Goal: Task Accomplishment & Management: Manage account settings

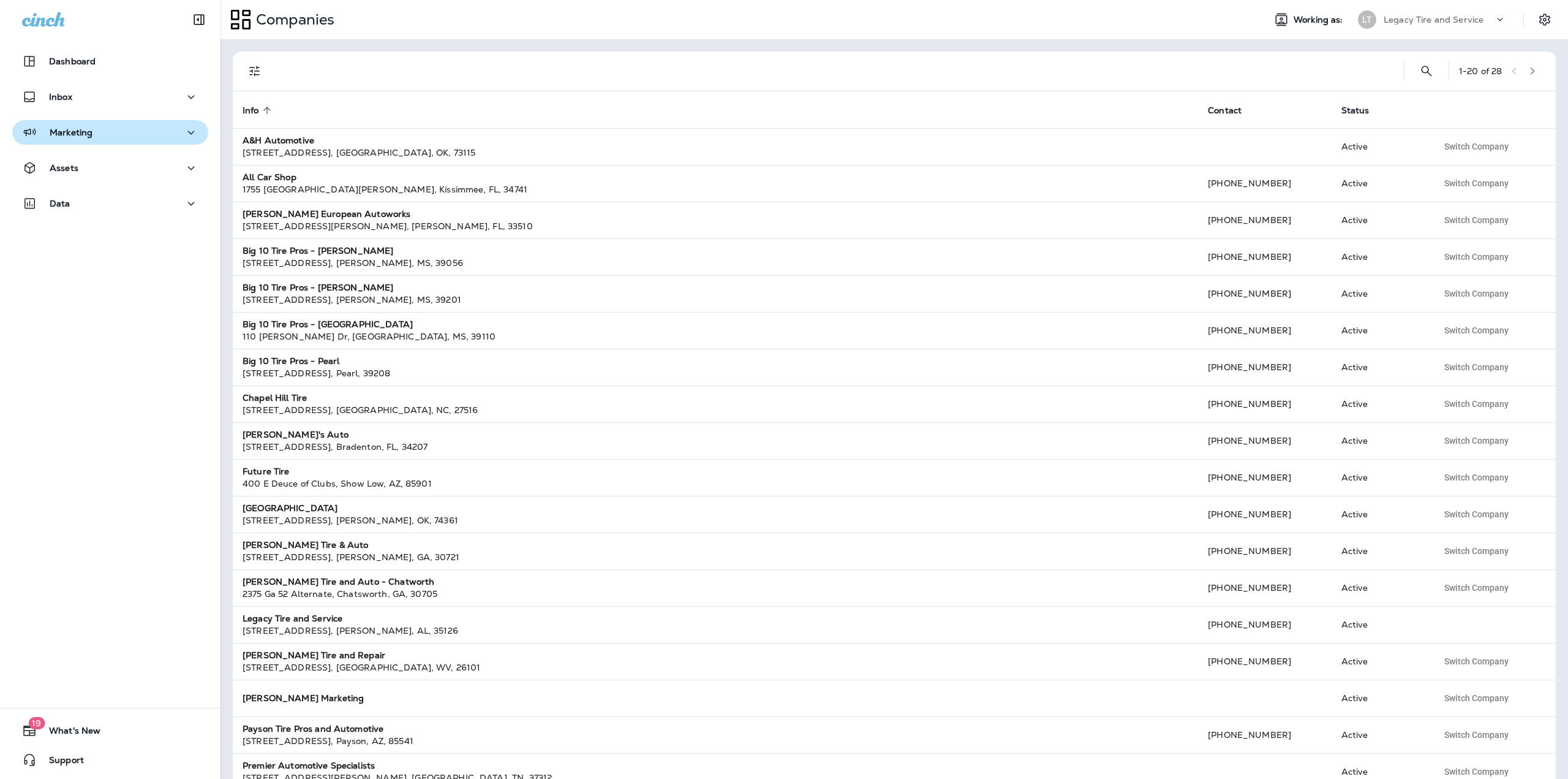
click at [95, 136] on div "Marketing" at bounding box center [111, 132] width 176 height 15
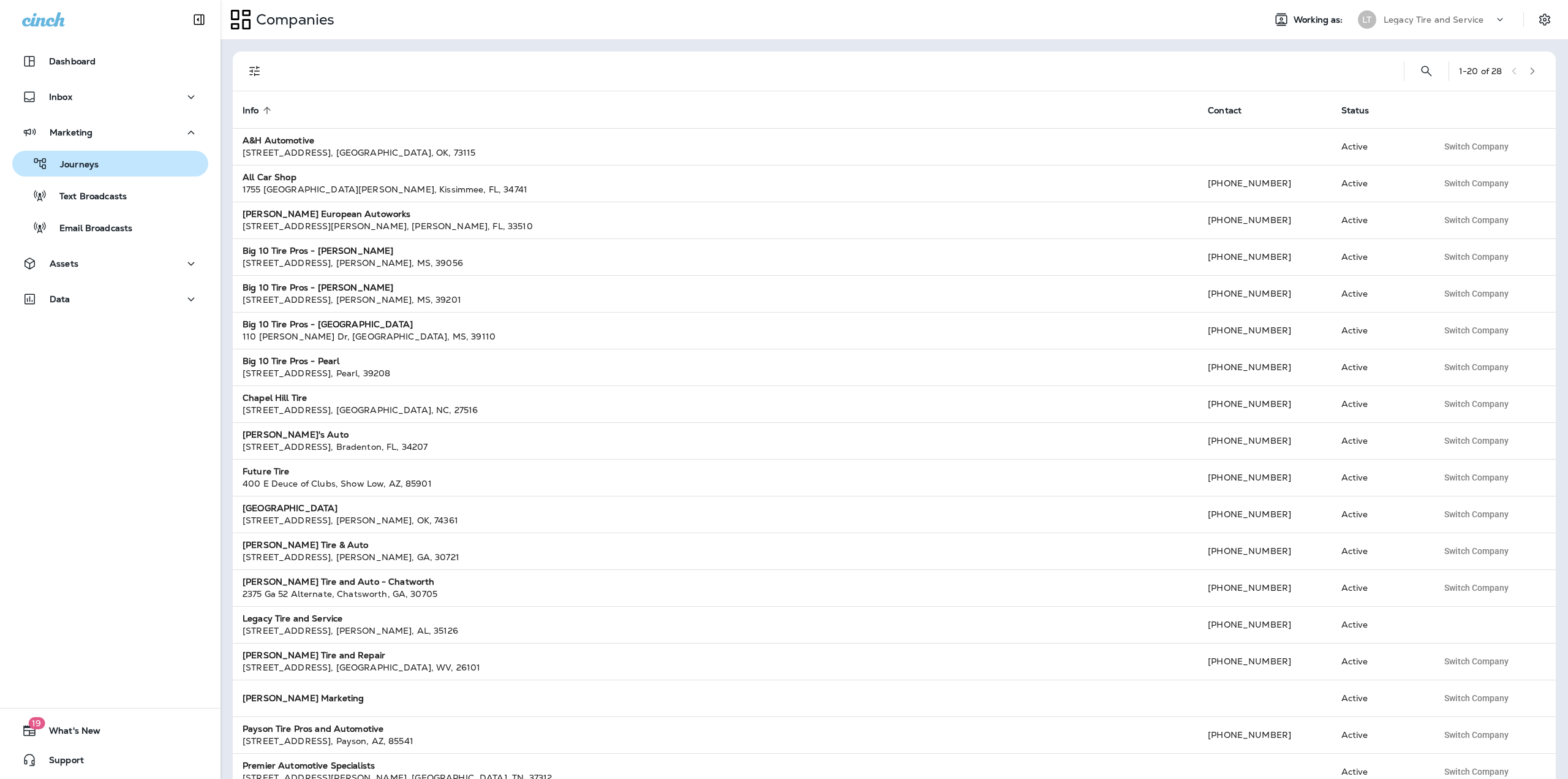
click at [95, 163] on p "Journeys" at bounding box center [73, 165] width 51 height 11
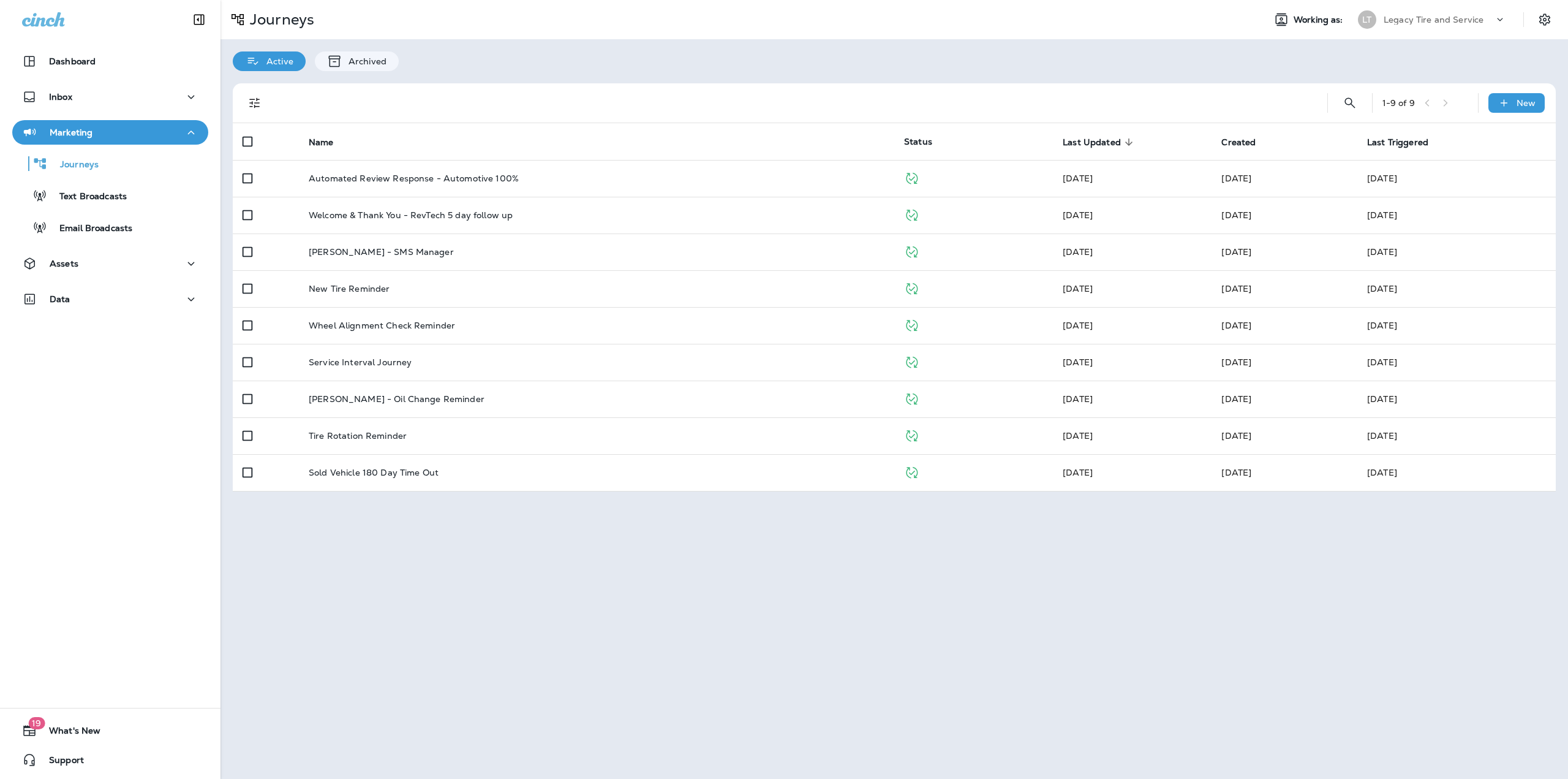
click at [1498, 19] on use at bounding box center [1500, 19] width 6 height 3
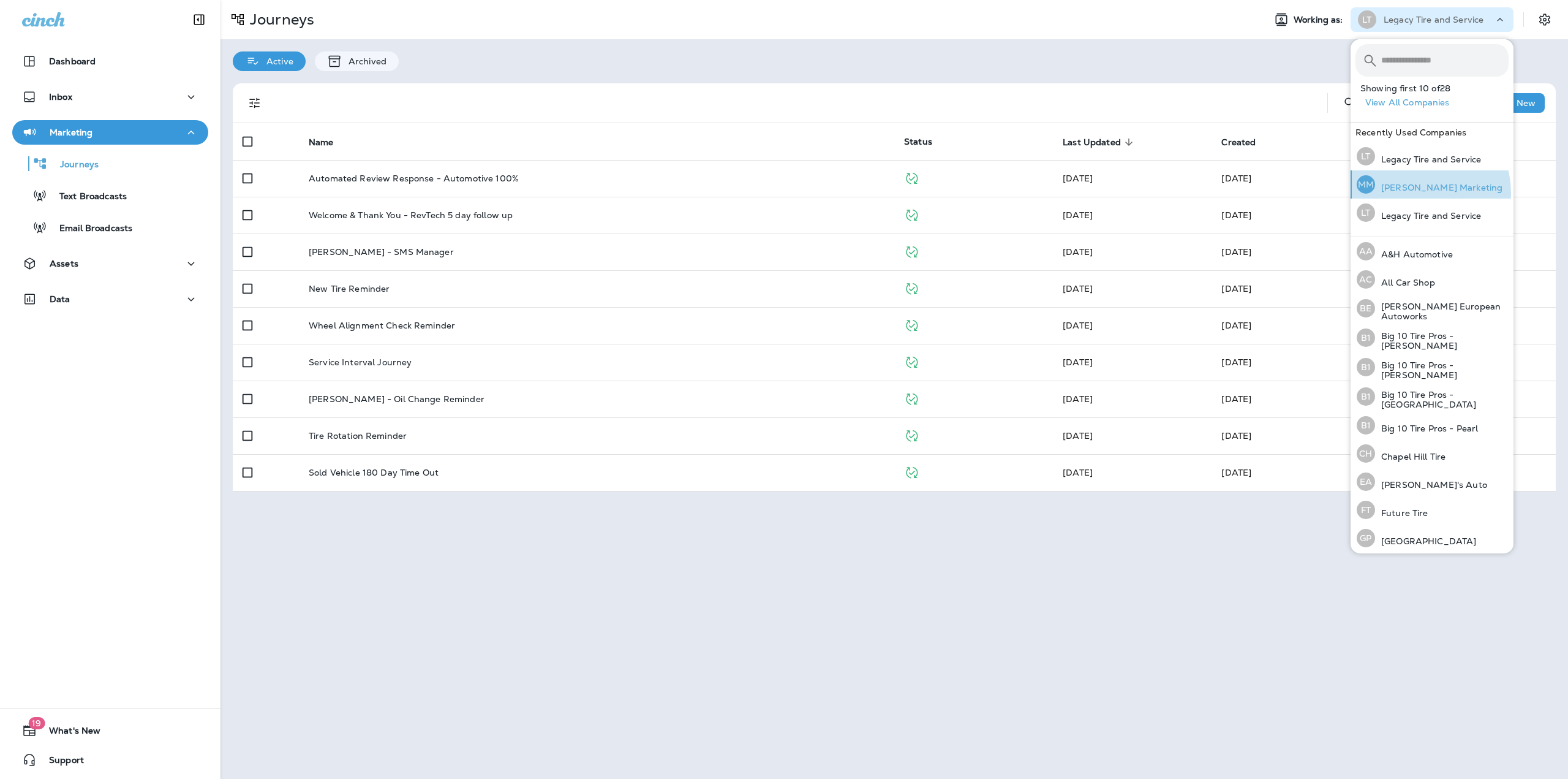
click at [1416, 193] on div "[PERSON_NAME] Marketing" at bounding box center [1430, 184] width 156 height 28
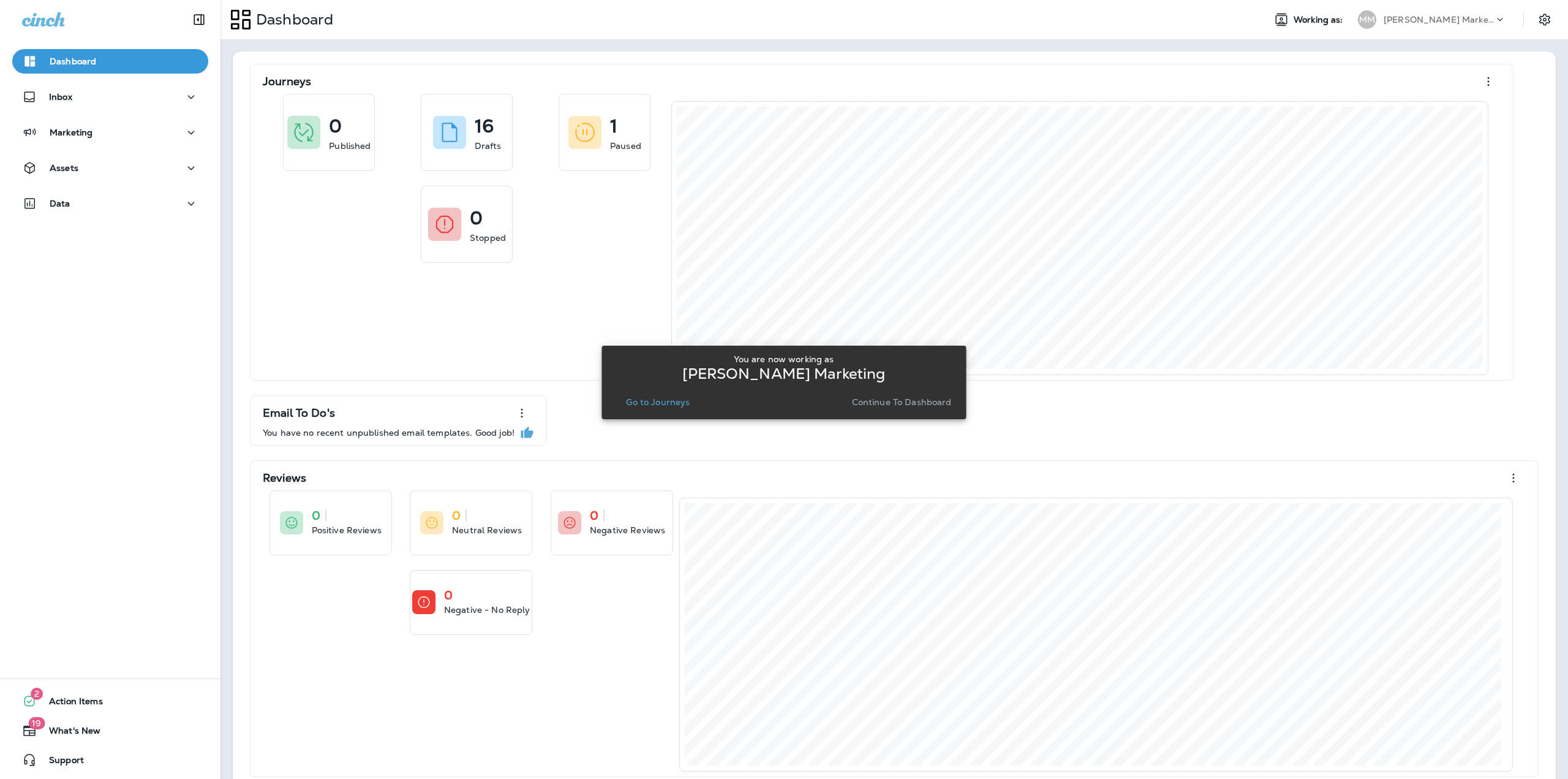
click at [683, 406] on p "Go to Journeys" at bounding box center [658, 402] width 64 height 9
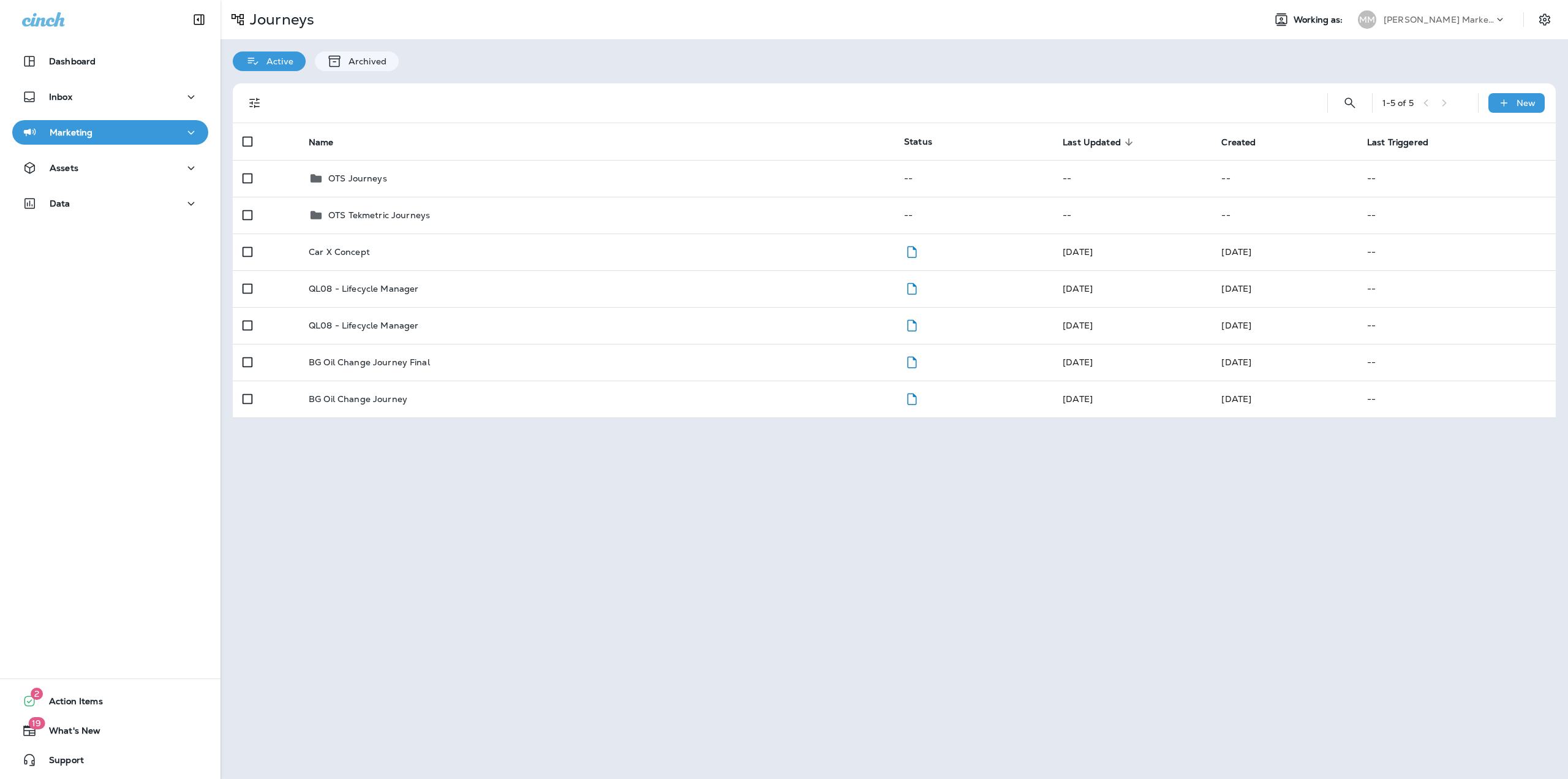
click at [1434, 21] on p "Merrick Marketing" at bounding box center [1439, 20] width 111 height 9
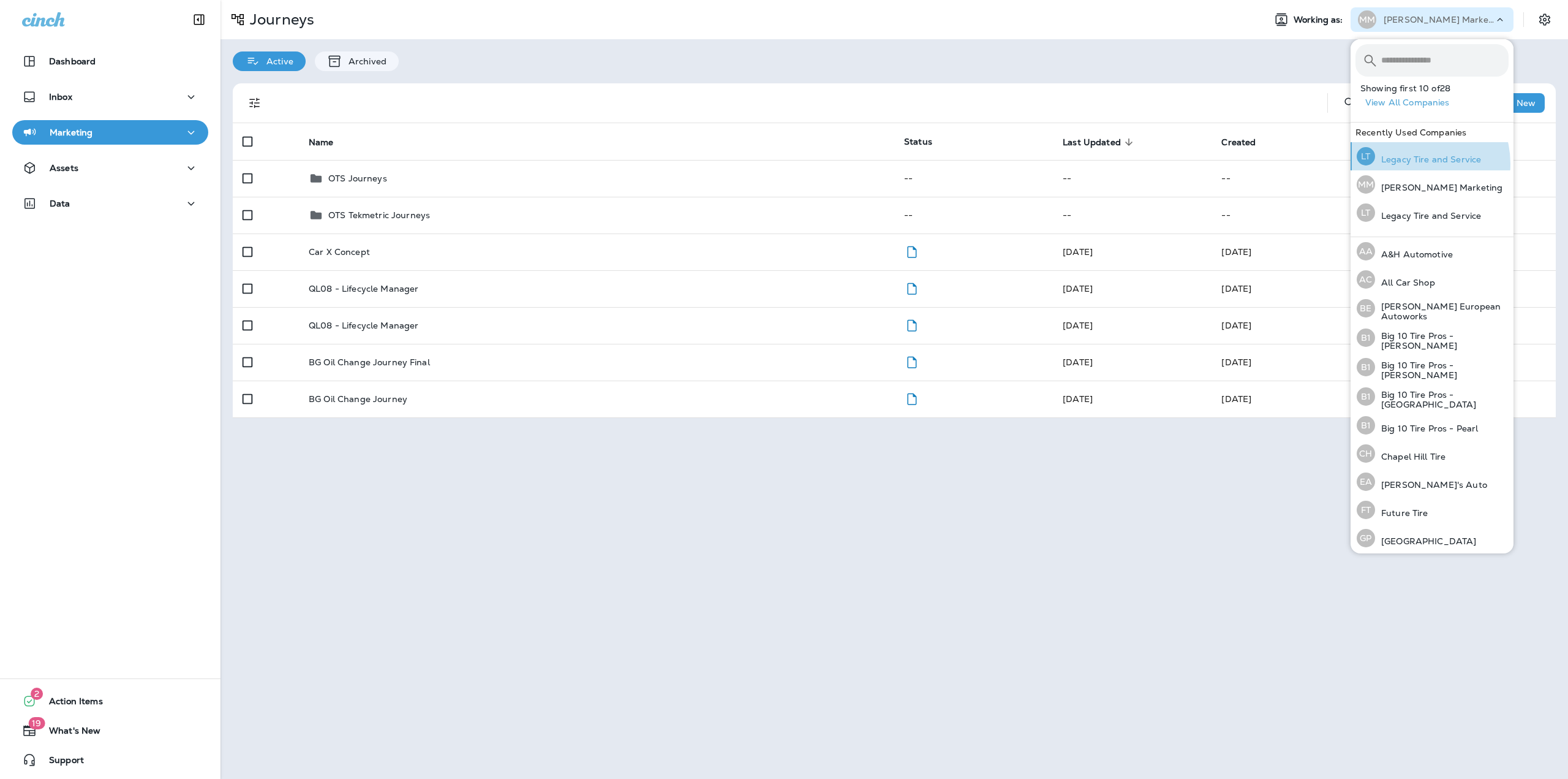
click at [1414, 163] on p "Legacy Tire and Service" at bounding box center [1428, 160] width 106 height 9
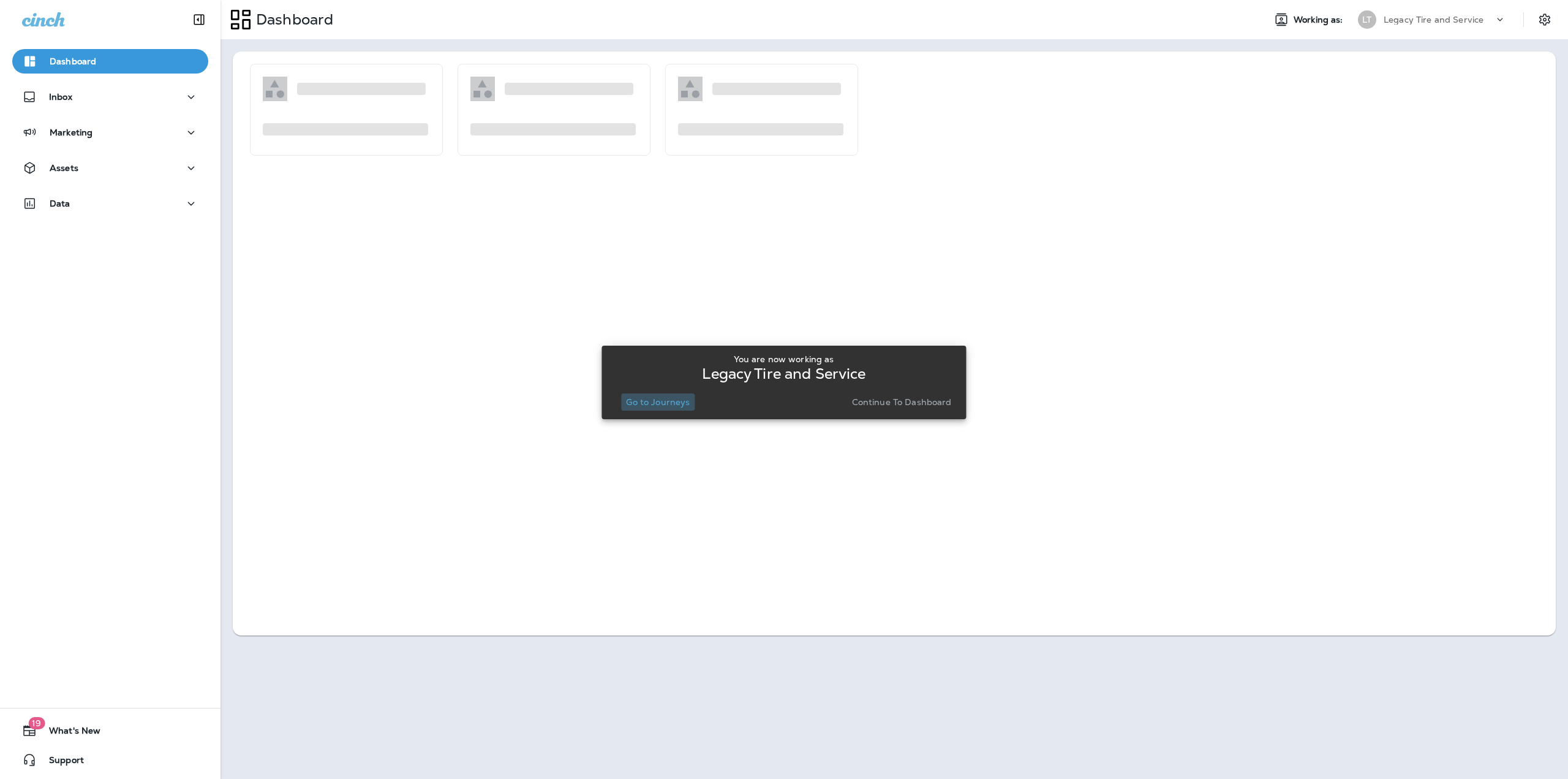
click at [678, 400] on p "Go to Journeys" at bounding box center [658, 402] width 64 height 9
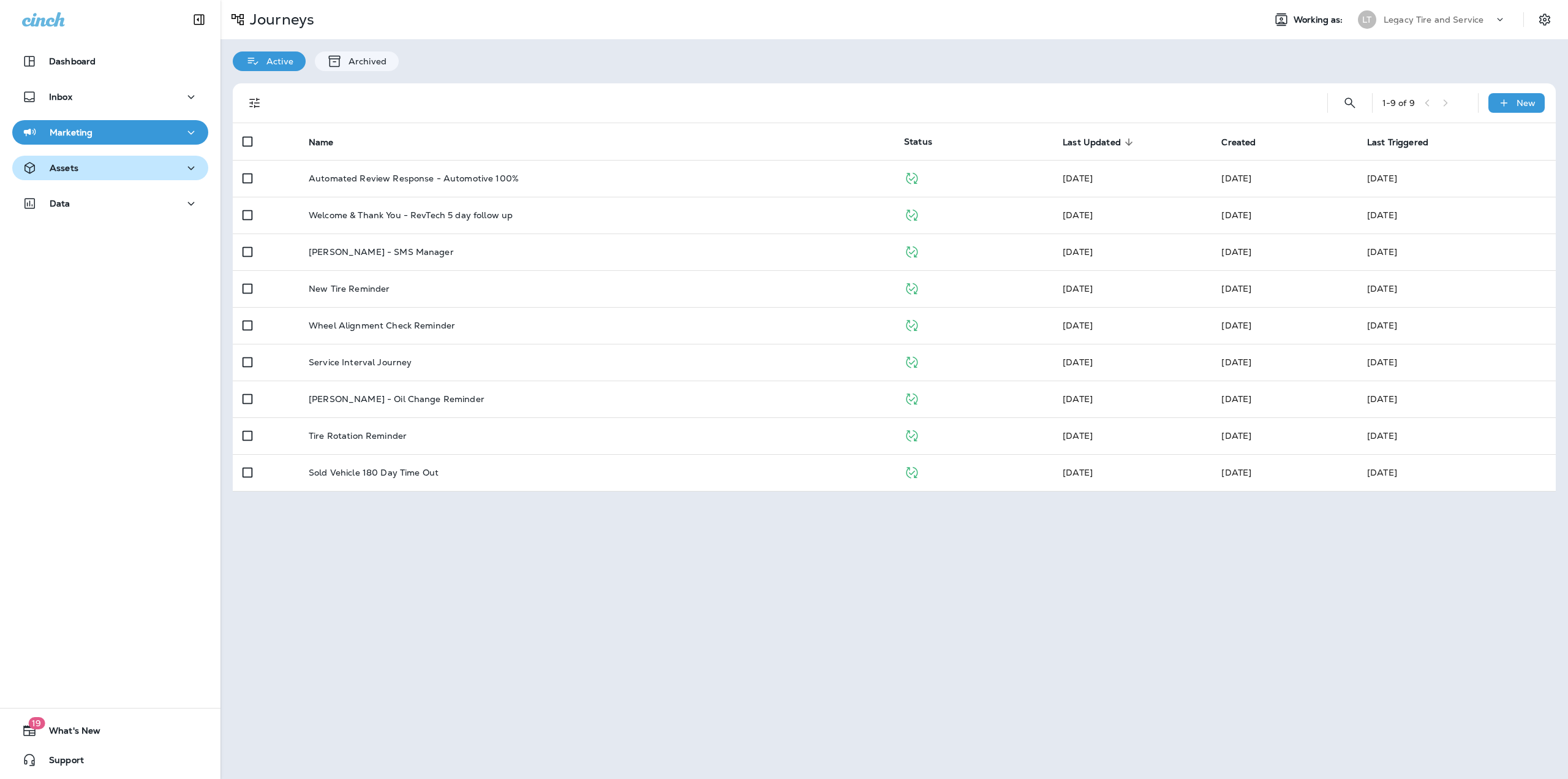
click at [151, 177] on button "Assets" at bounding box center [110, 168] width 196 height 24
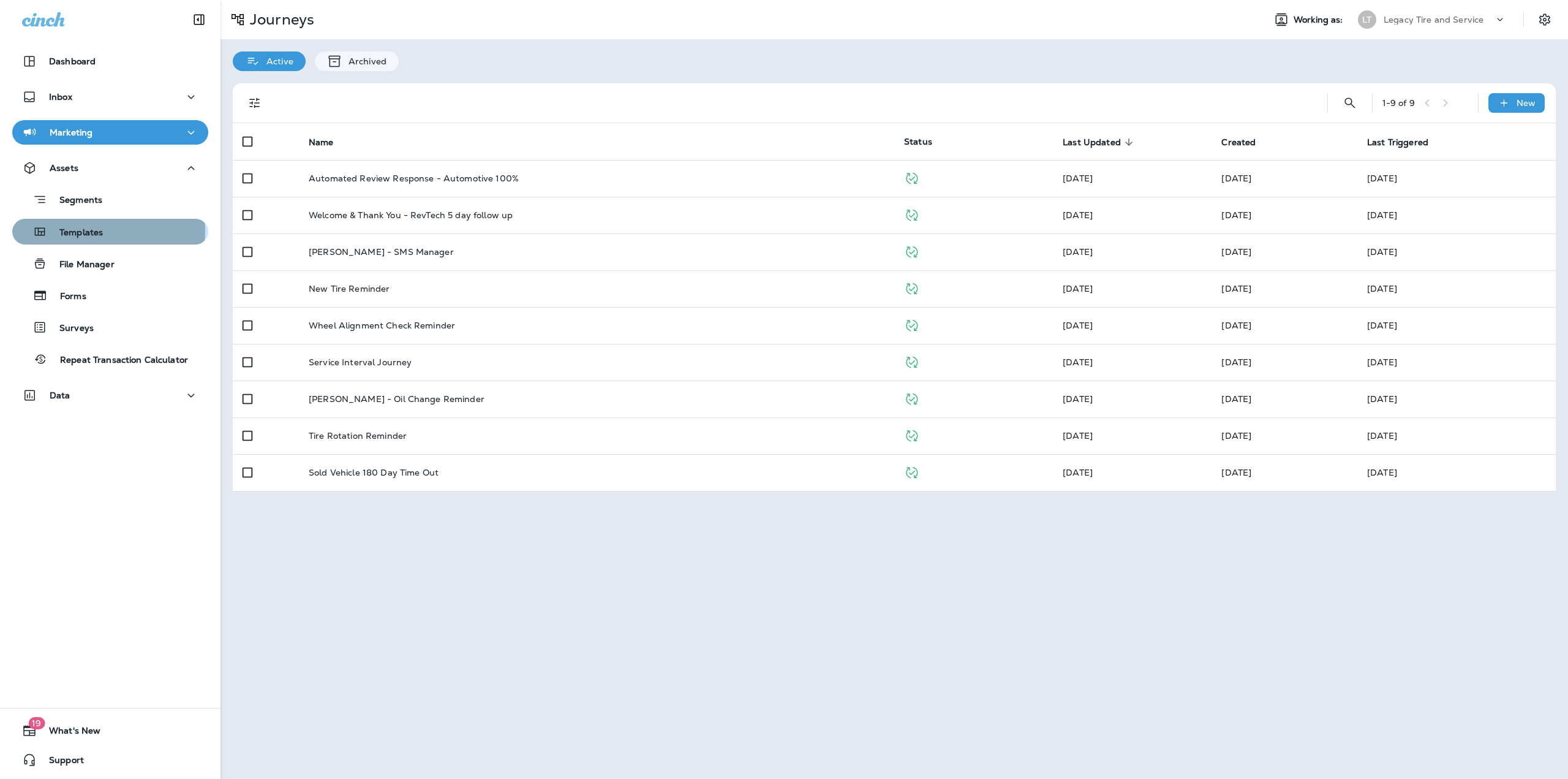
click at [108, 230] on div "Templates" at bounding box center [110, 232] width 186 height 19
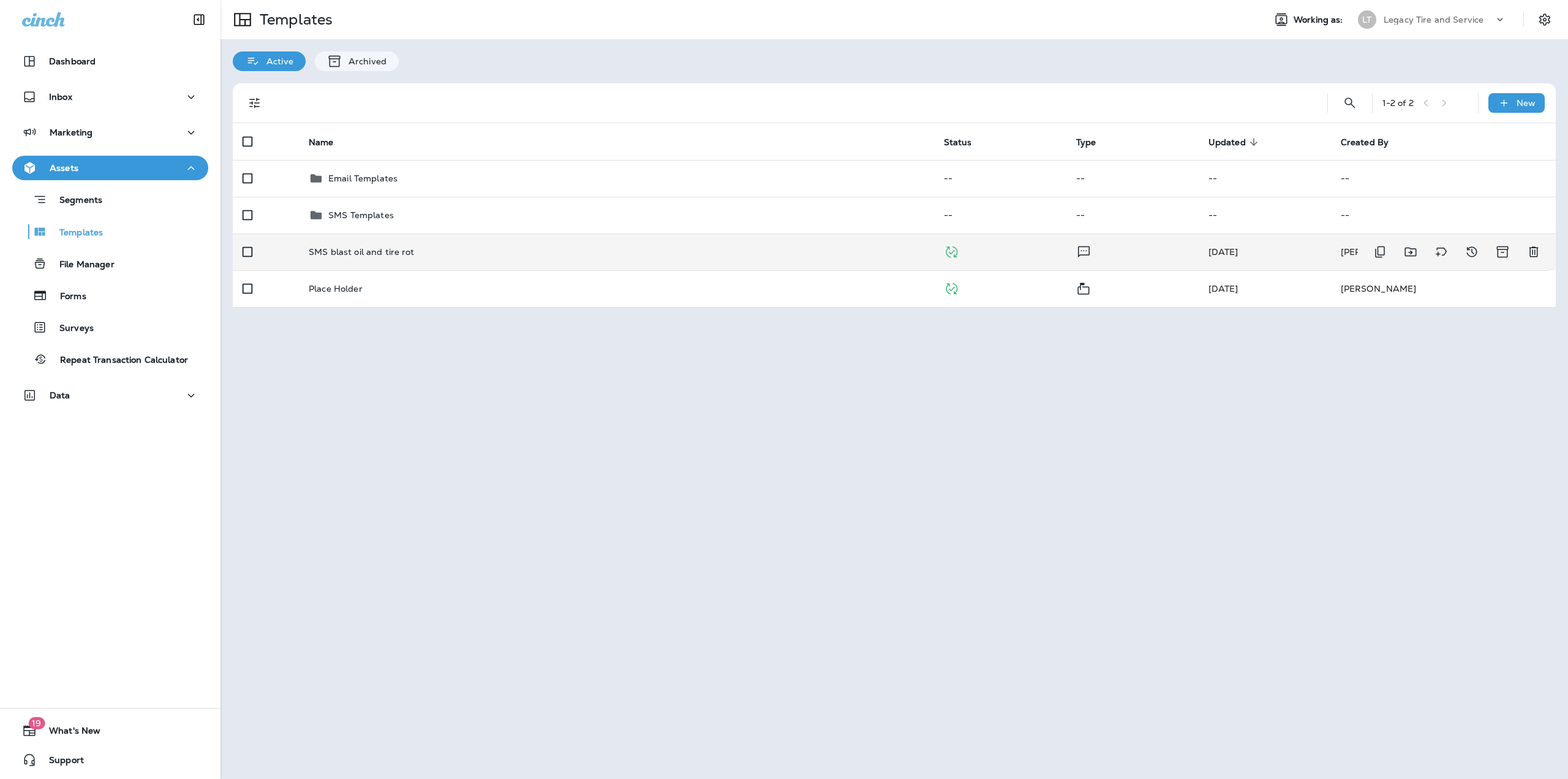
click at [465, 250] on div "SMS blast oil and tire rot" at bounding box center [617, 252] width 616 height 9
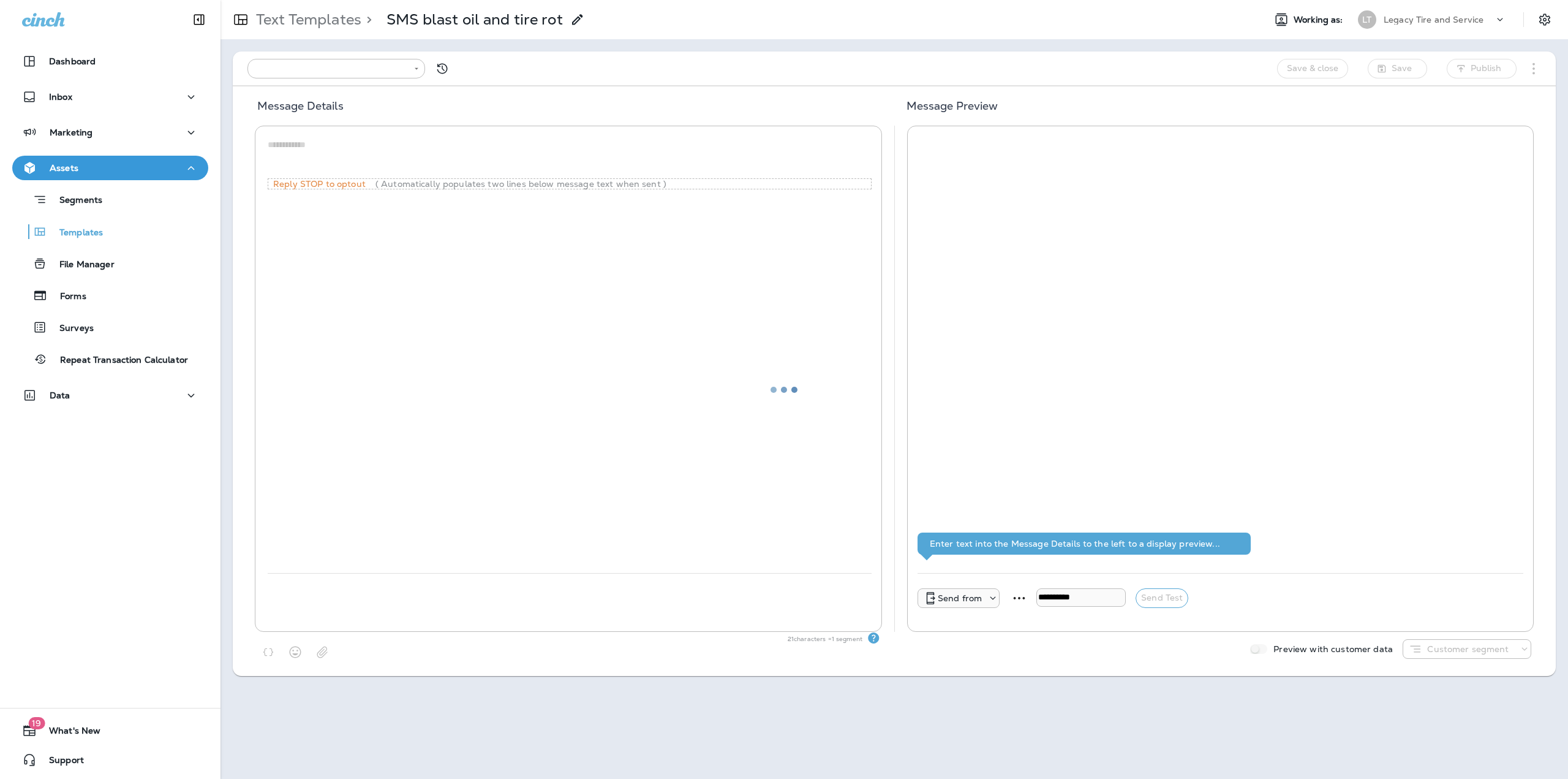
type input "**********"
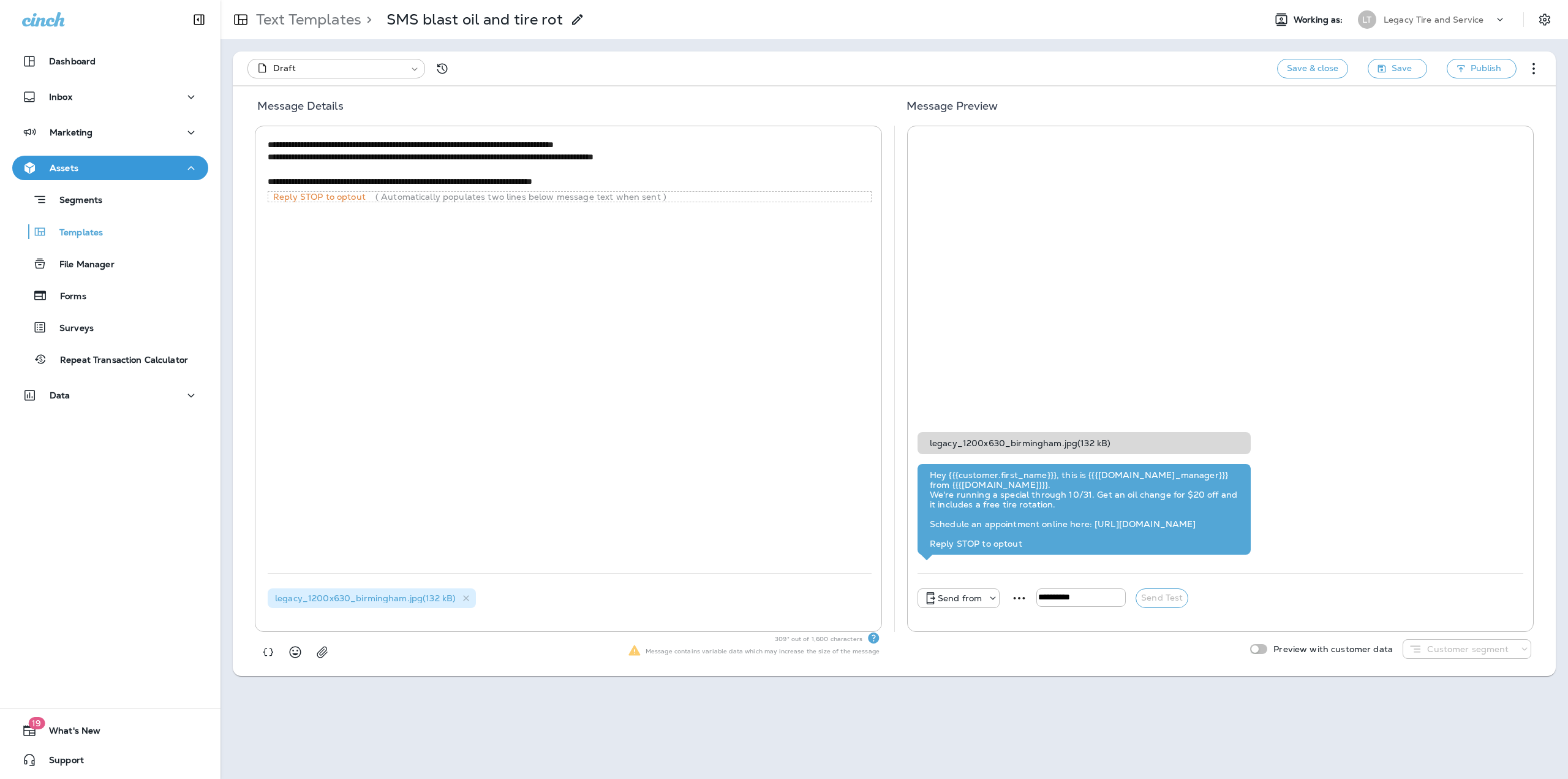
drag, startPoint x: 306, startPoint y: 181, endPoint x: 266, endPoint y: 183, distance: 40.0
click at [266, 183] on div "**********" at bounding box center [569, 378] width 628 height 506
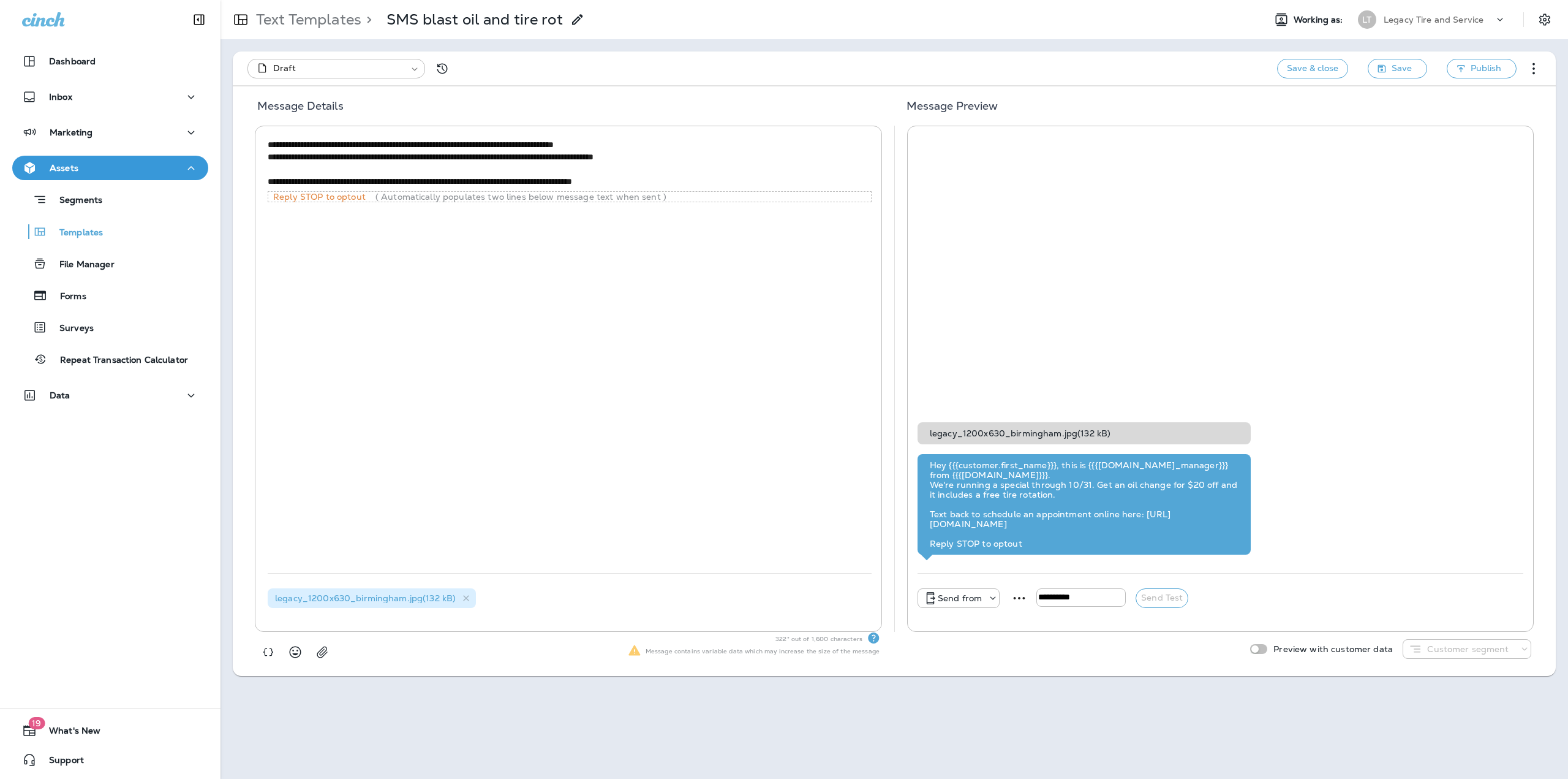
drag, startPoint x: 370, startPoint y: 181, endPoint x: 361, endPoint y: 184, distance: 9.5
click at [361, 184] on textarea "**********" at bounding box center [570, 163] width 604 height 50
drag, startPoint x: 744, startPoint y: 182, endPoint x: 331, endPoint y: 156, distance: 413.8
click at [331, 156] on textarea "**********" at bounding box center [570, 163] width 604 height 50
type textarea "**********"
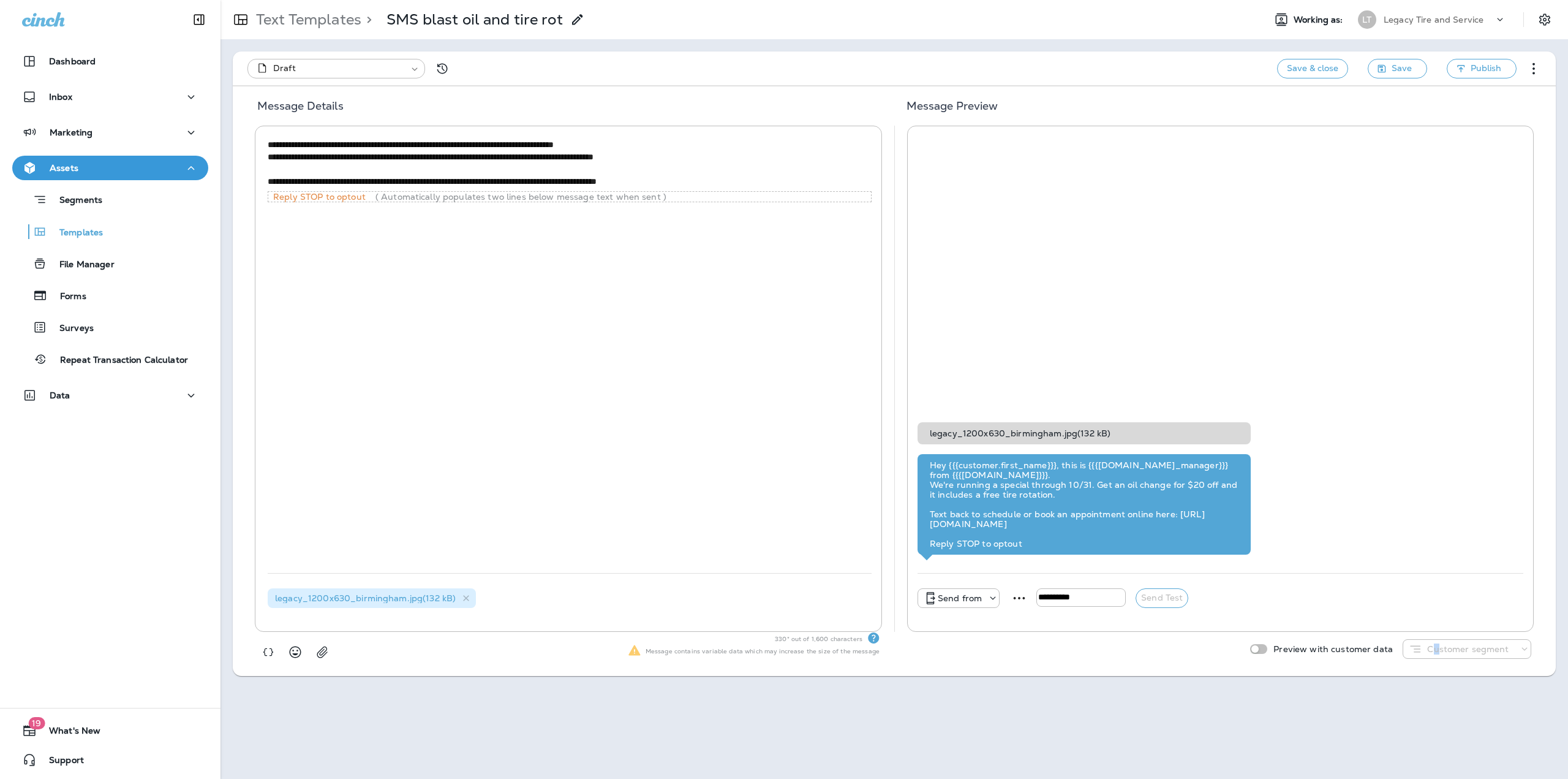
click at [1438, 654] on div "Customer segment" at bounding box center [1468, 649] width 128 height 15
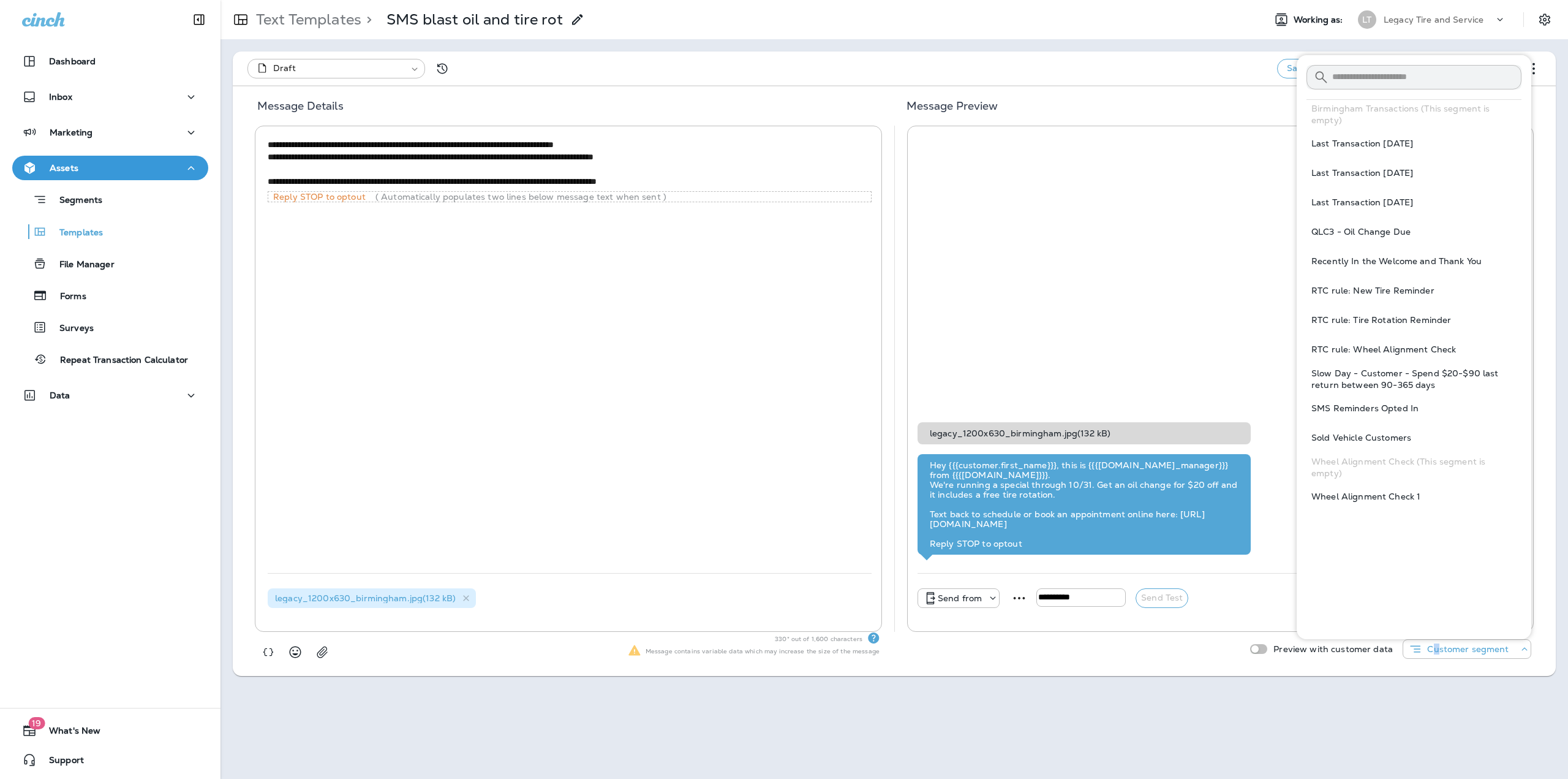
click at [1360, 489] on button "Wheel Alignment Check 1" at bounding box center [1414, 496] width 215 height 29
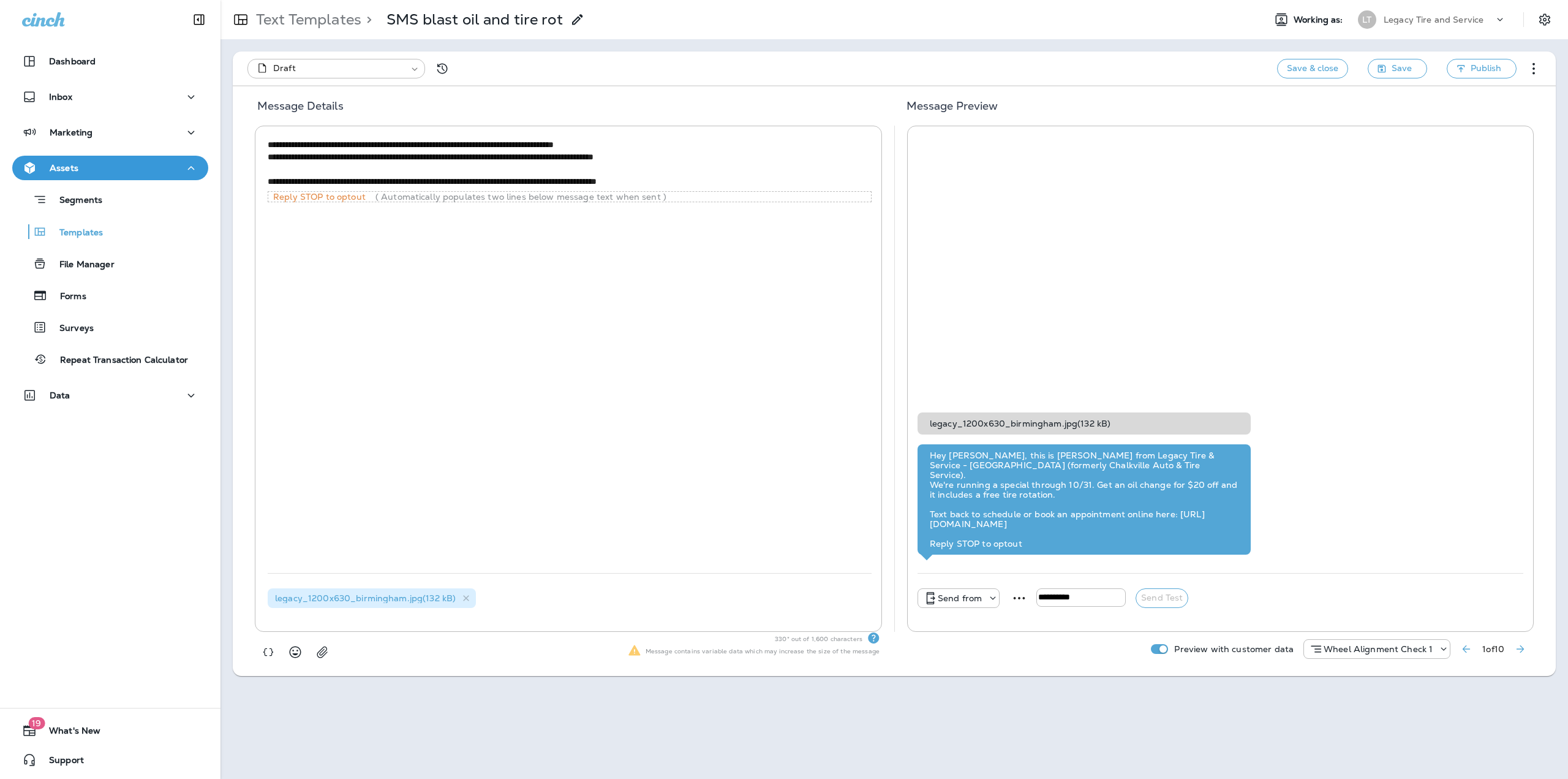
click at [1525, 647] on icon "Next Preview Customer" at bounding box center [1520, 649] width 12 height 12
click at [1524, 647] on icon "Next Preview Customer" at bounding box center [1520, 649] width 12 height 12
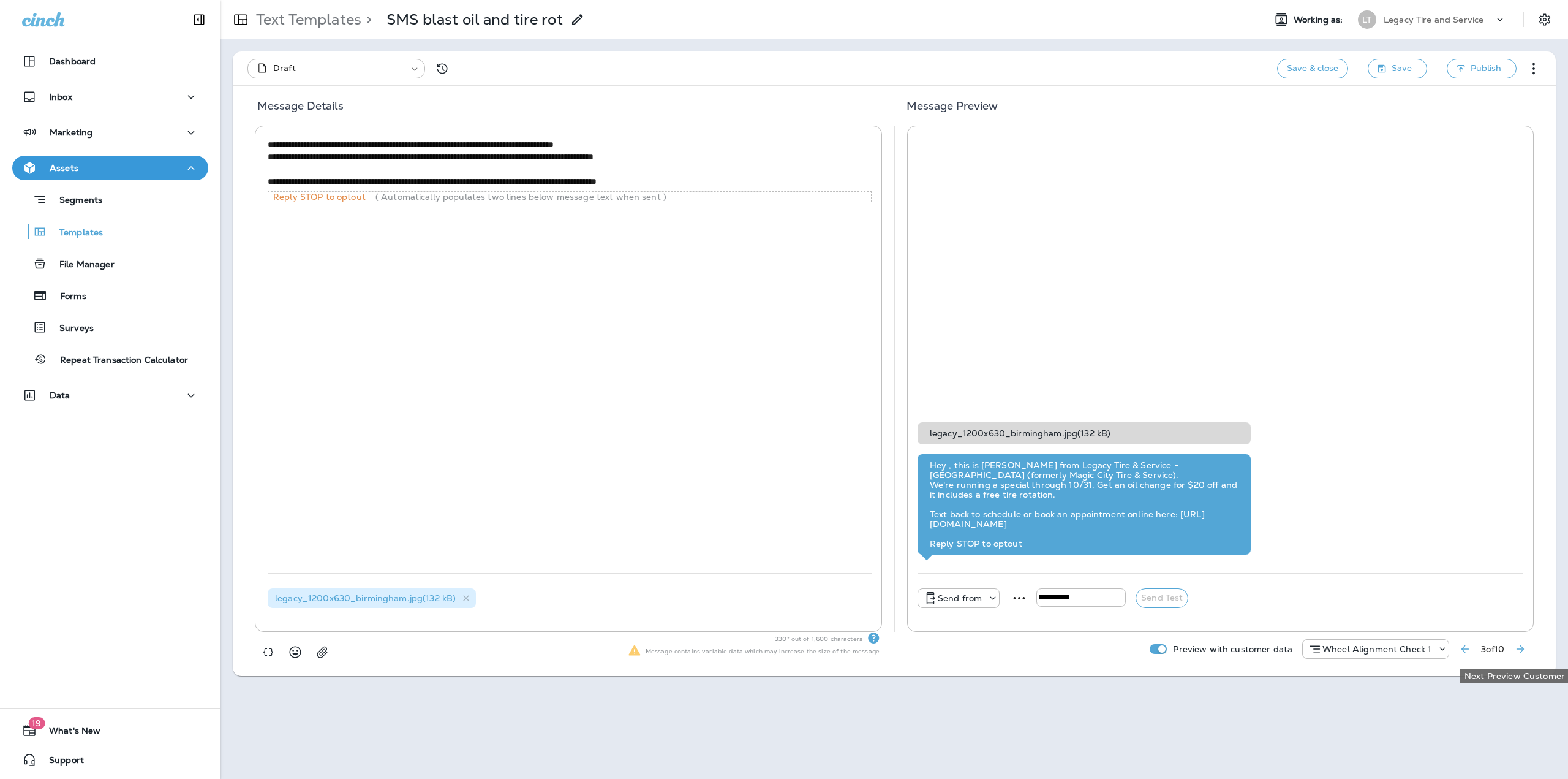
click at [1524, 647] on icon "Next Preview Customer" at bounding box center [1520, 649] width 12 height 12
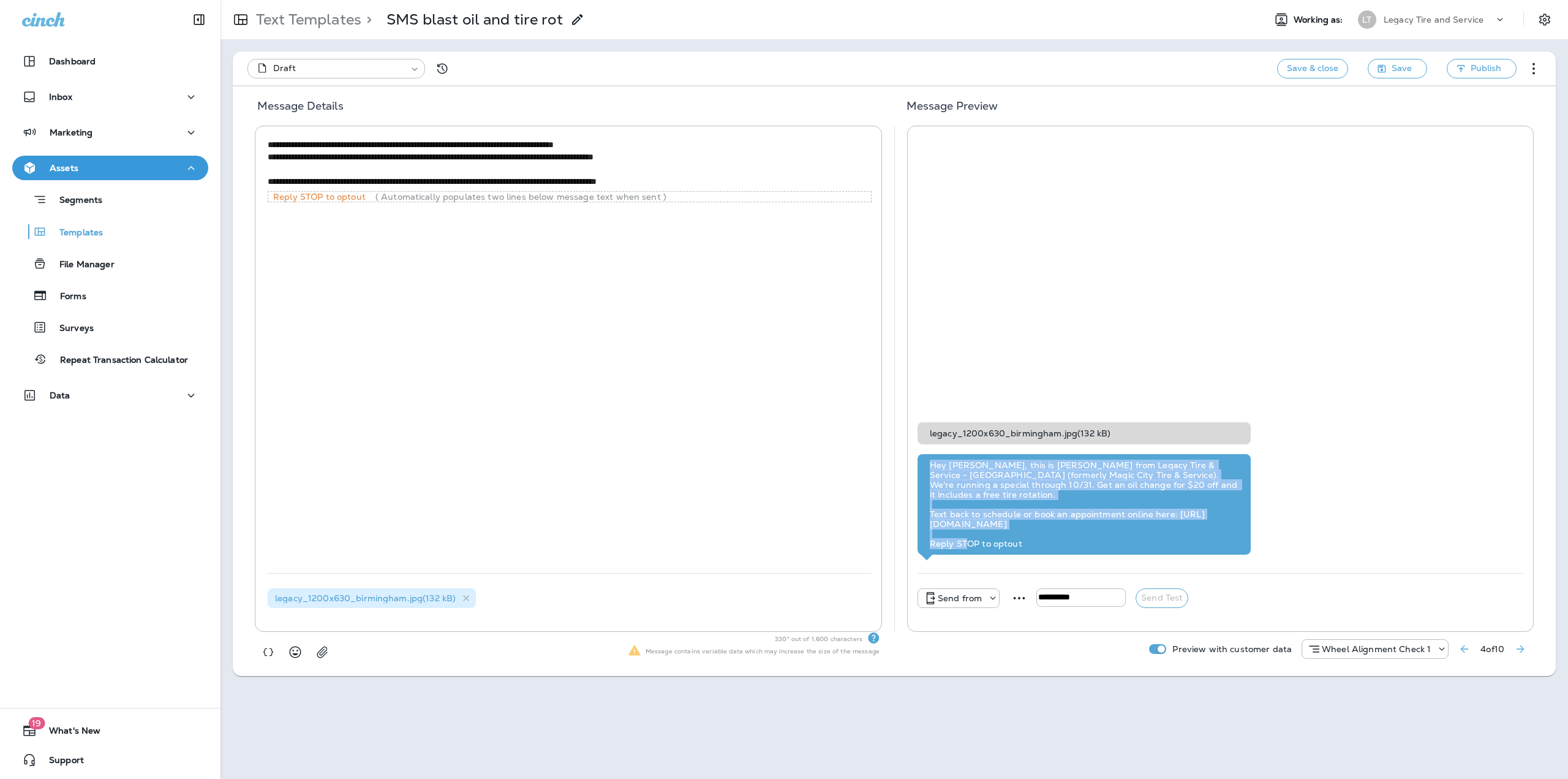
drag, startPoint x: 1162, startPoint y: 526, endPoint x: 922, endPoint y: 462, distance: 248.4
click at [922, 462] on div "Hey David, this is Brandon from Legacy Tire & Service - Birmingham (formerly Ma…" at bounding box center [1084, 504] width 333 height 100
copy div "Hey David, this is Brandon from Legacy Tire & Service - Birmingham (formerly Ma…"
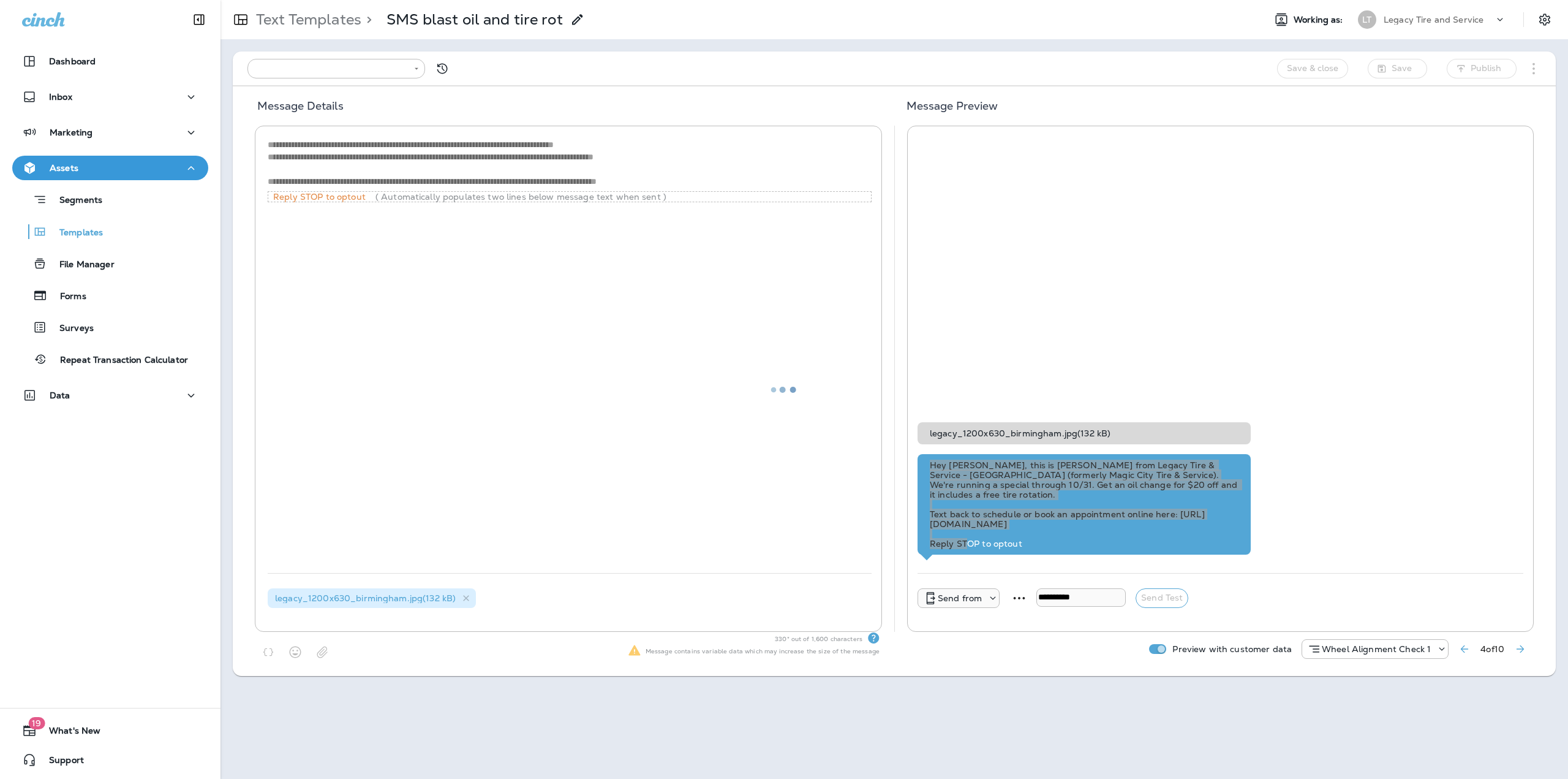
type input "**********"
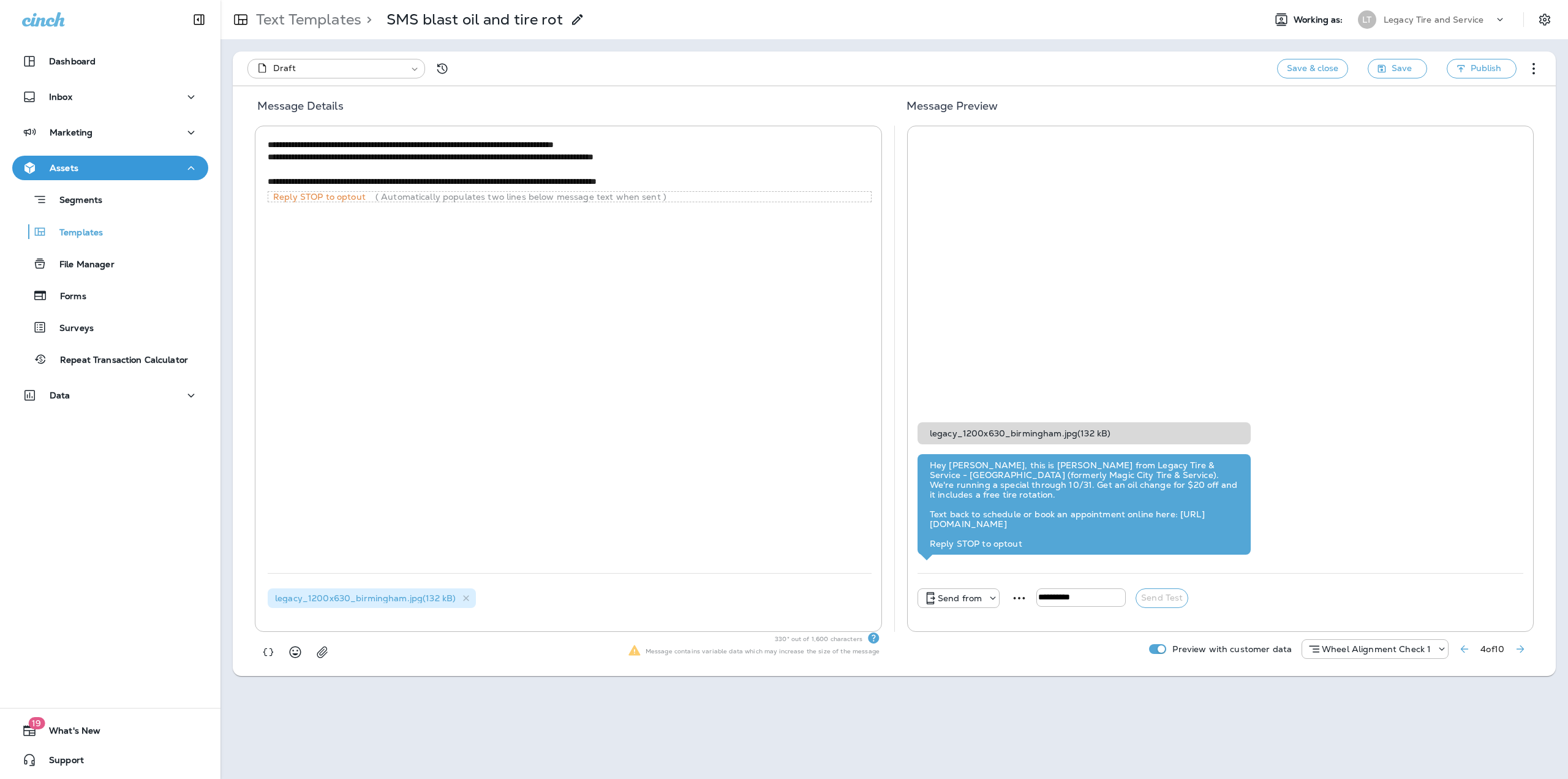
click at [878, 698] on div "**********" at bounding box center [894, 390] width 1347 height 779
drag, startPoint x: 1039, startPoint y: 596, endPoint x: 1025, endPoint y: 596, distance: 14.0
click at [1039, 596] on input "tel" at bounding box center [1081, 598] width 89 height 19
click at [997, 594] on icon at bounding box center [993, 598] width 12 height 12
click at [965, 505] on p "+1 (205) 606-2088" at bounding box center [958, 510] width 84 height 9
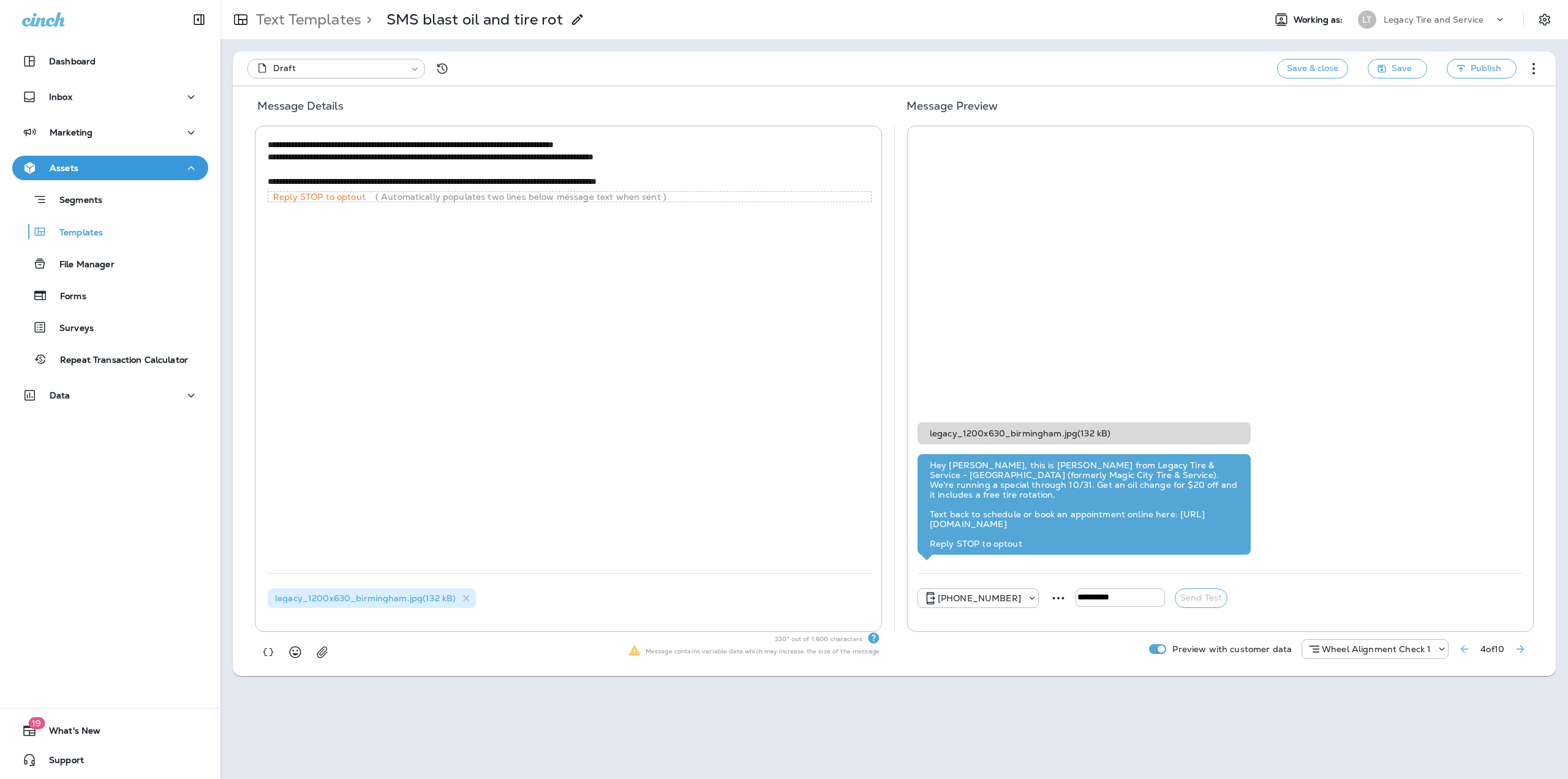
click at [1087, 592] on input "tel" at bounding box center [1119, 598] width 89 height 19
type input "**********"
click at [1219, 602] on button "Send Test" at bounding box center [1201, 598] width 53 height 20
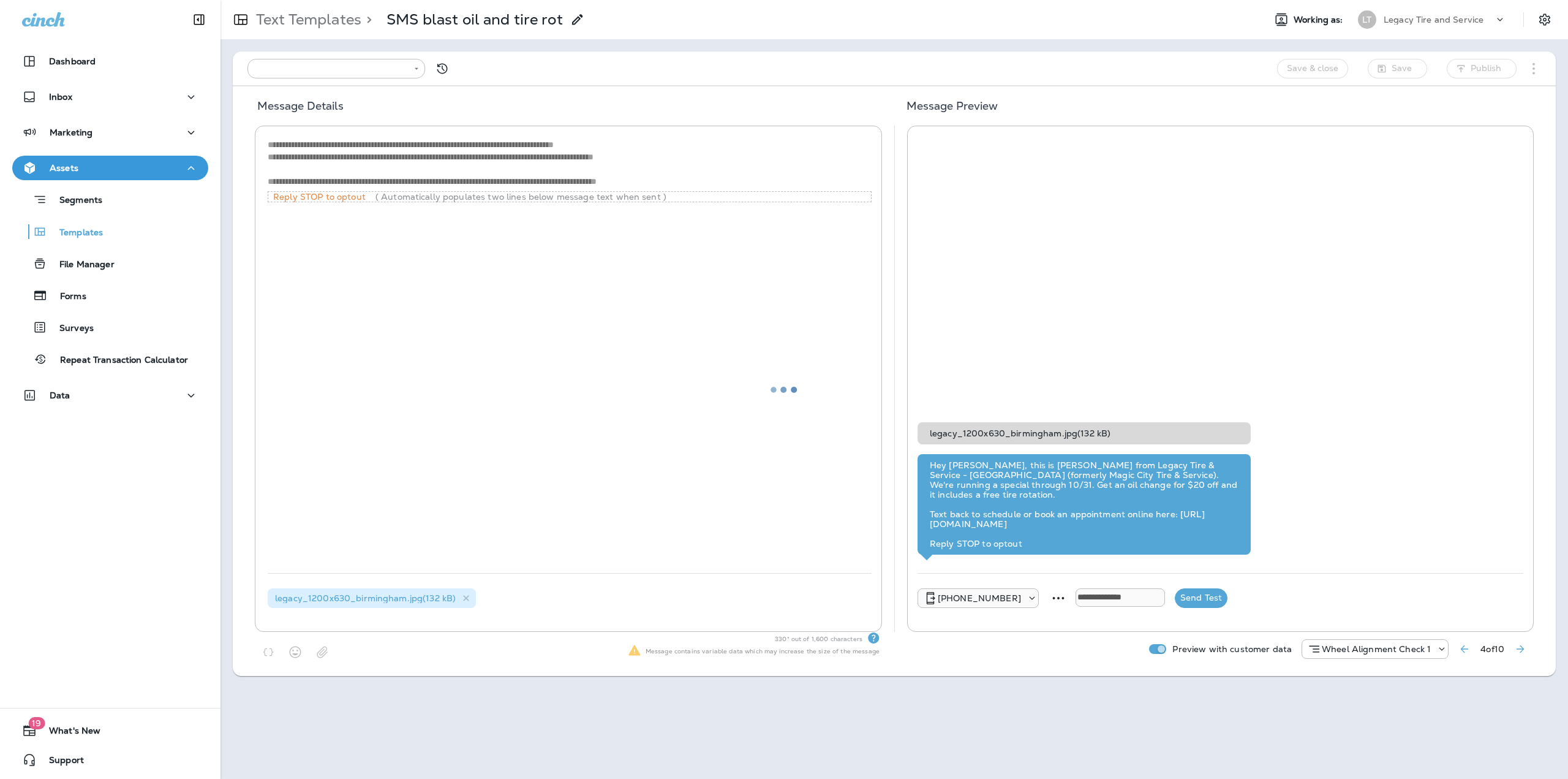
type input "**********"
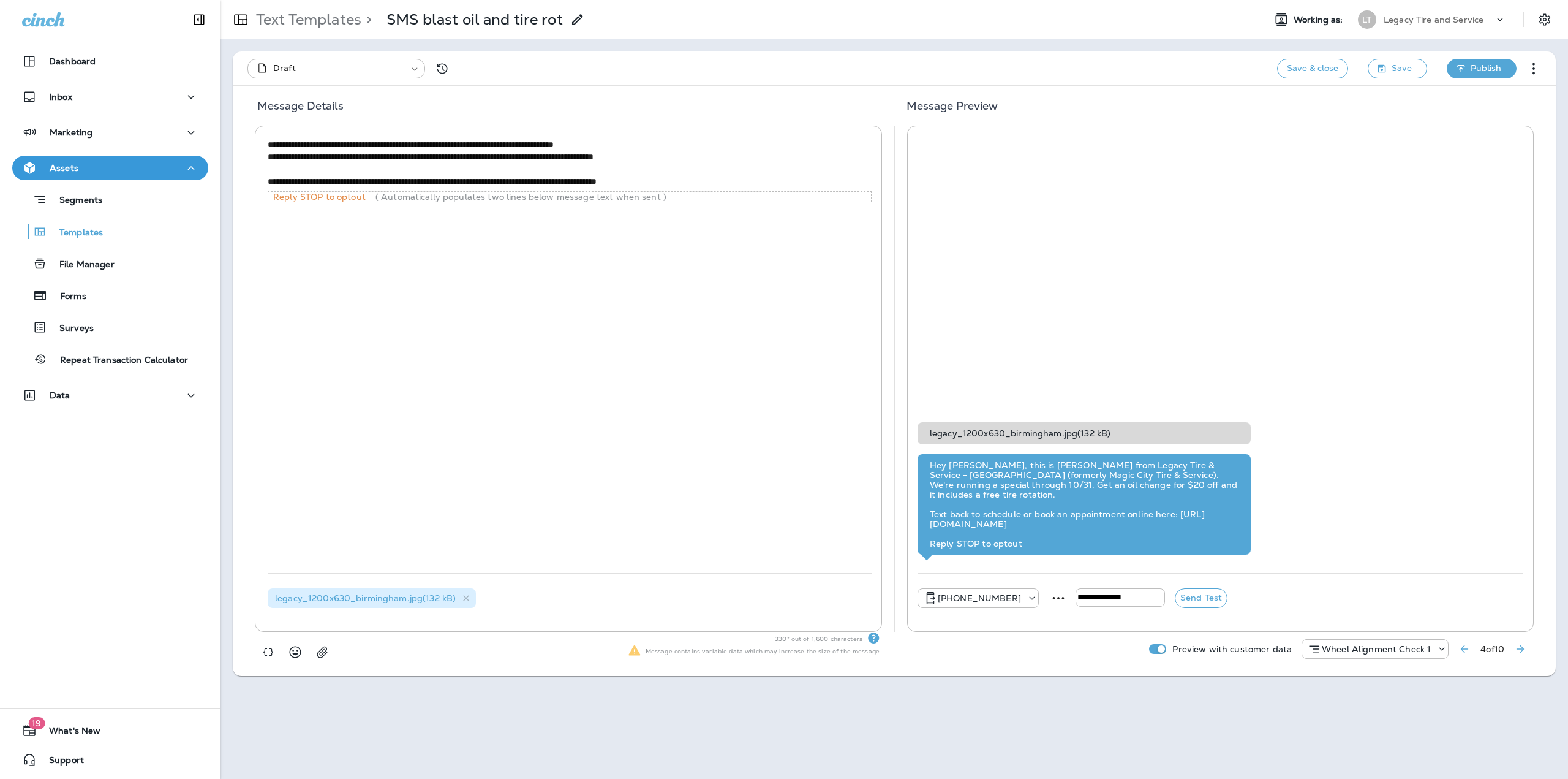
click at [1488, 69] on span "Publish" at bounding box center [1485, 69] width 31 height 15
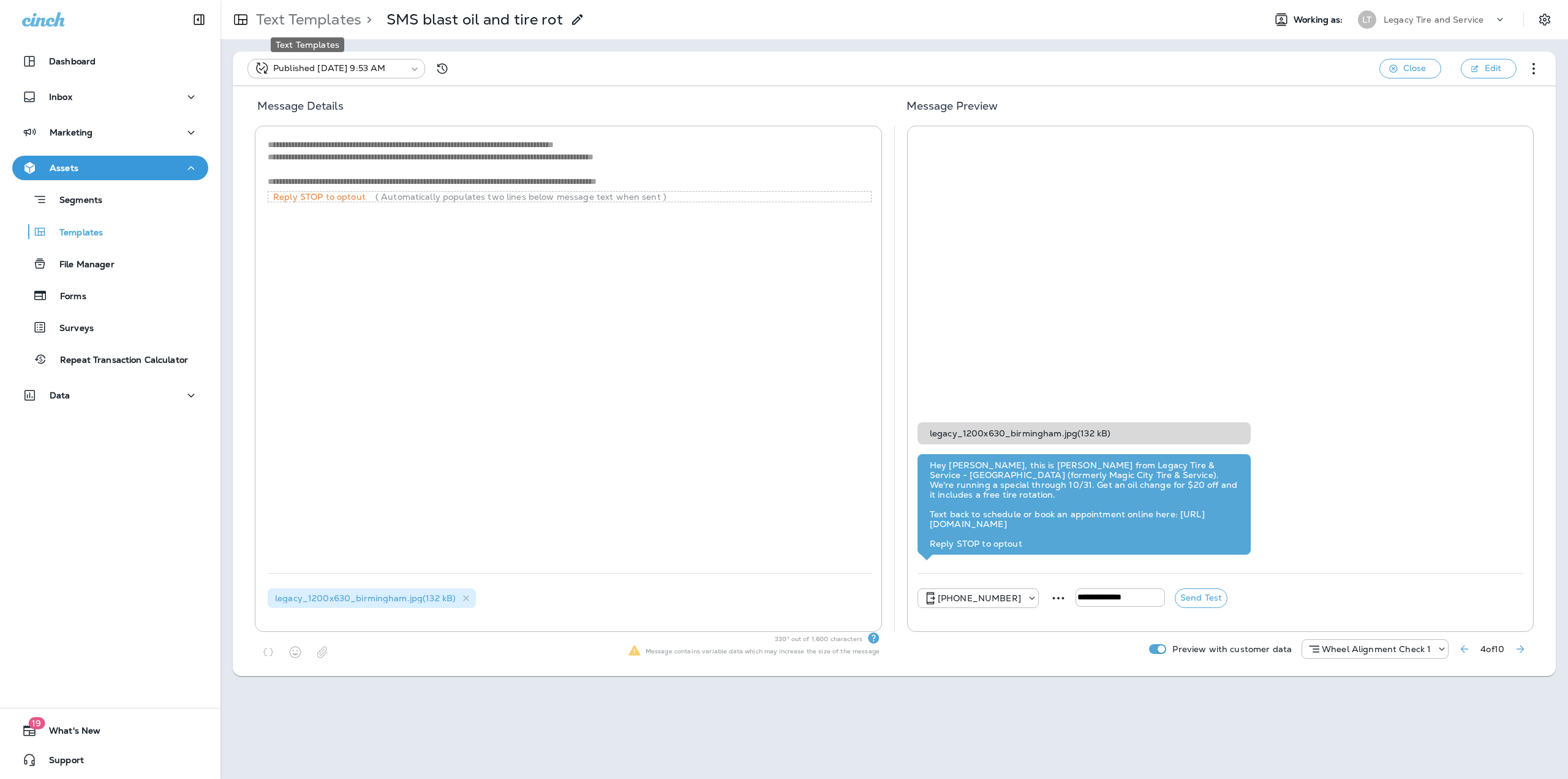
click at [298, 23] on p "Text Templates" at bounding box center [307, 20] width 111 height 19
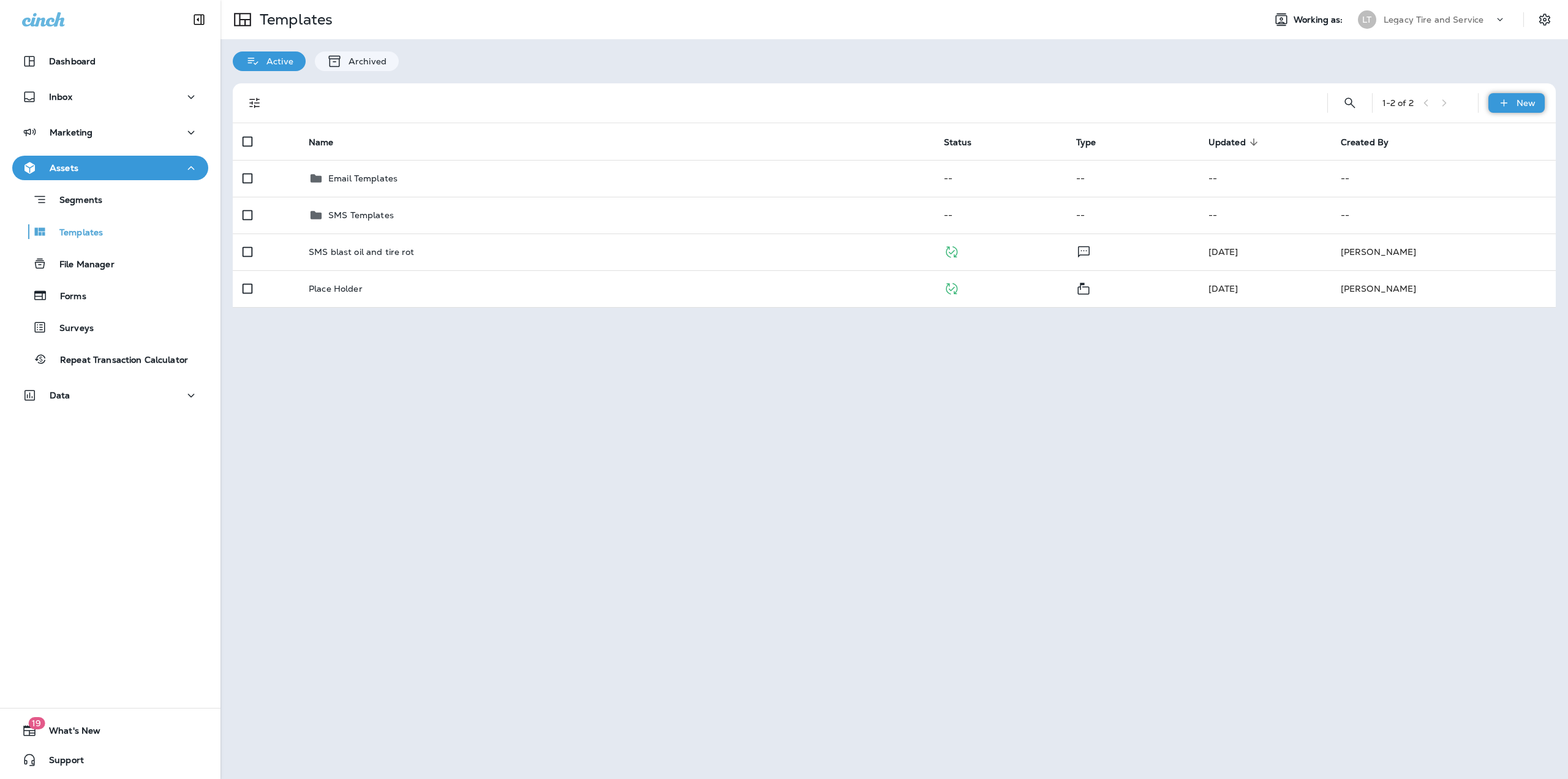
click at [1507, 109] on icon at bounding box center [1504, 102] width 13 height 12
click at [1480, 25] on div at bounding box center [784, 390] width 1568 height 779
click at [1481, 24] on div "Legacy Tire and Service" at bounding box center [1439, 20] width 111 height 19
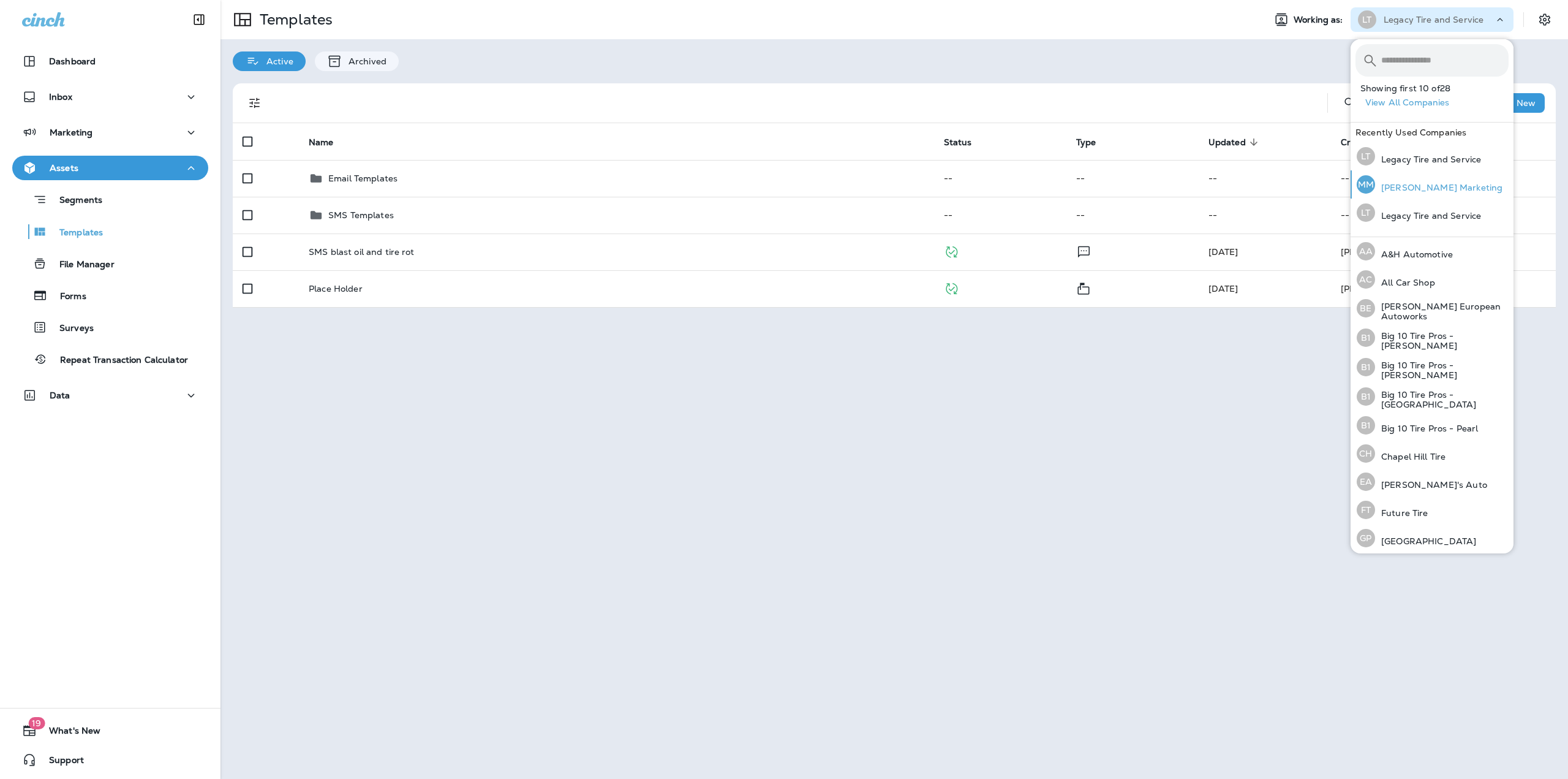
click at [1405, 188] on p "[PERSON_NAME] Marketing" at bounding box center [1439, 188] width 128 height 9
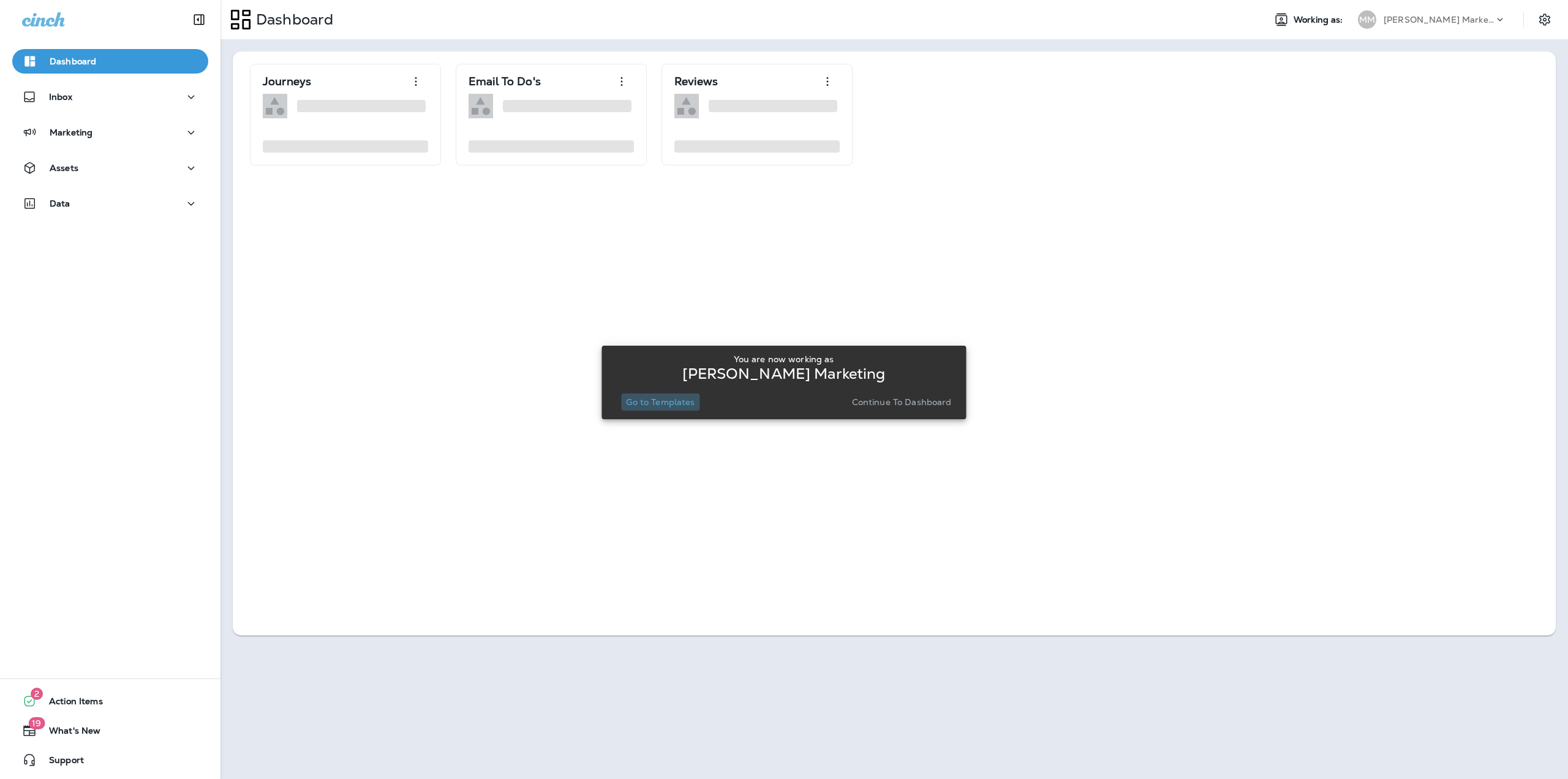
click at [639, 403] on p "Go to Templates" at bounding box center [660, 402] width 69 height 9
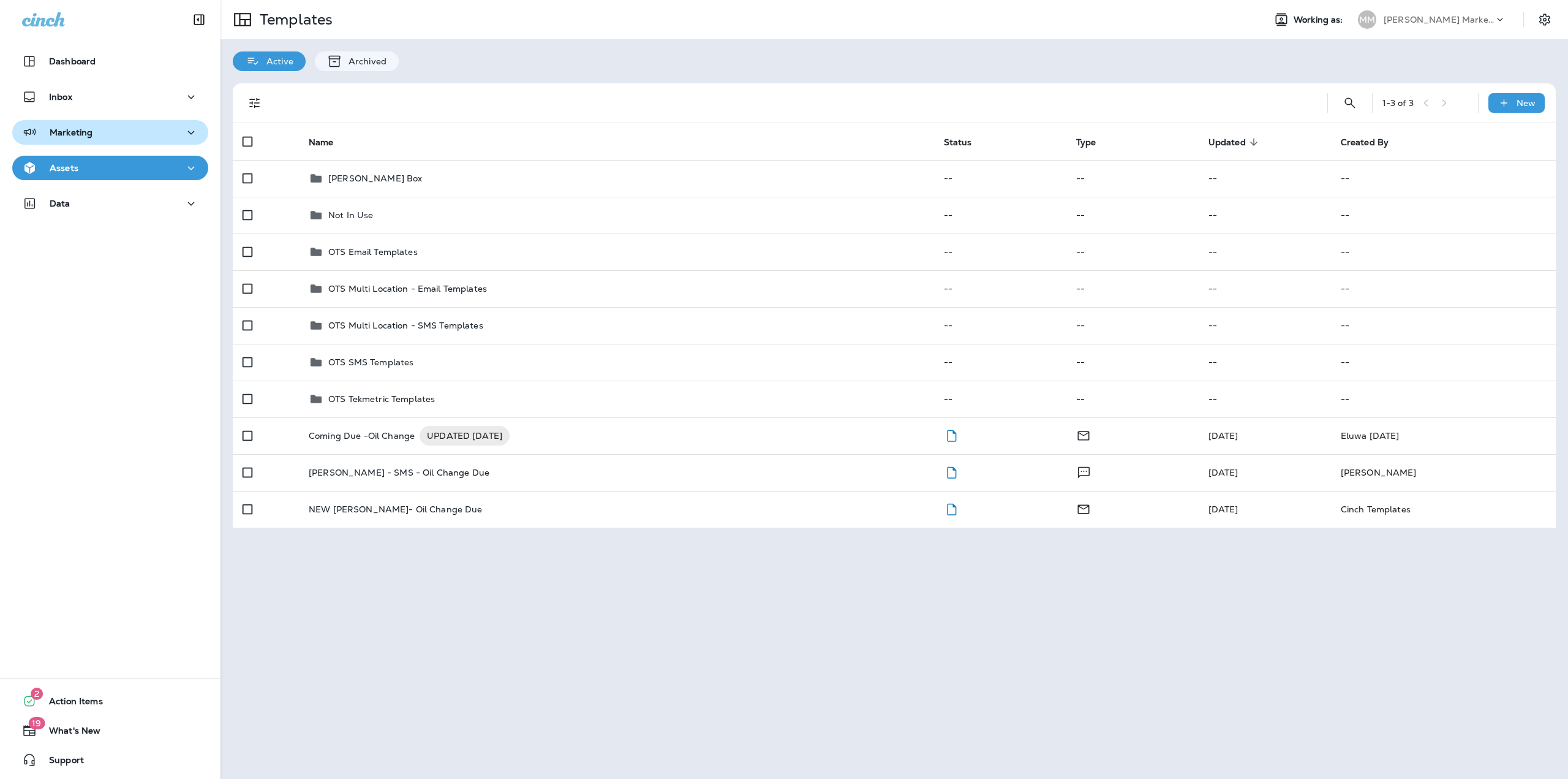
click at [115, 133] on div "Marketing" at bounding box center [111, 132] width 176 height 15
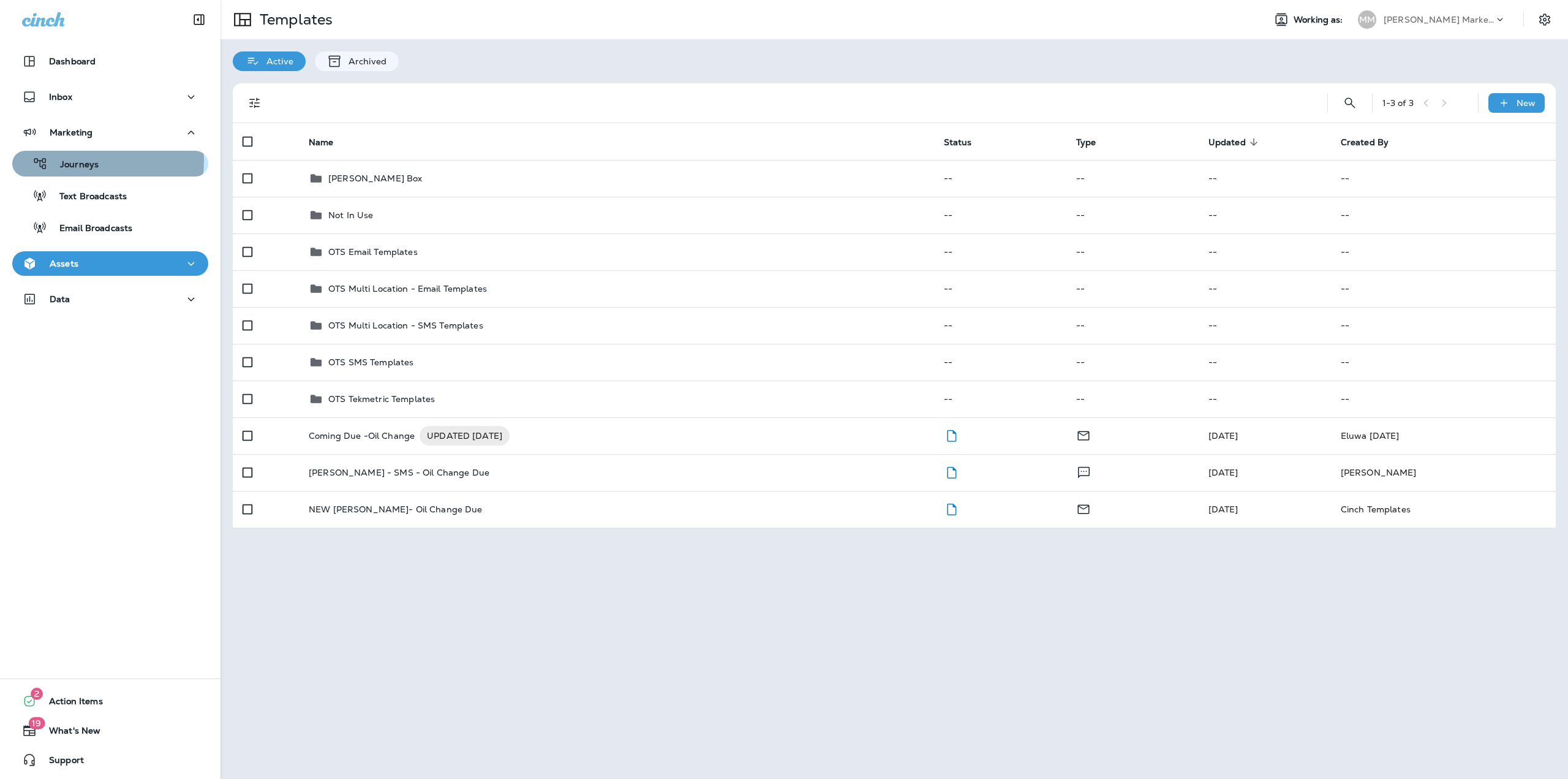
click at [99, 161] on div "Journeys" at bounding box center [110, 164] width 186 height 19
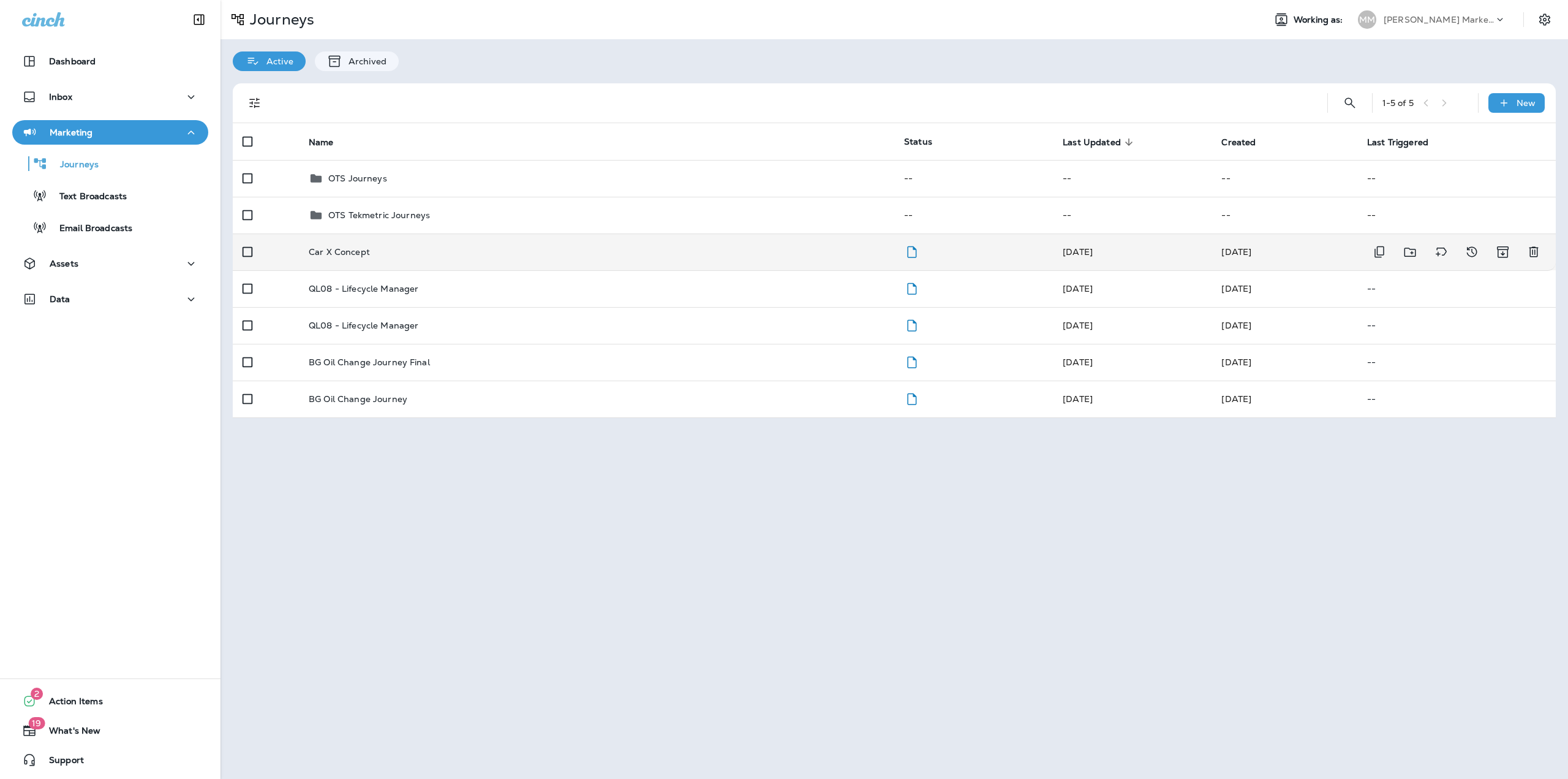
click at [488, 261] on td "Car X Concept" at bounding box center [597, 252] width 596 height 37
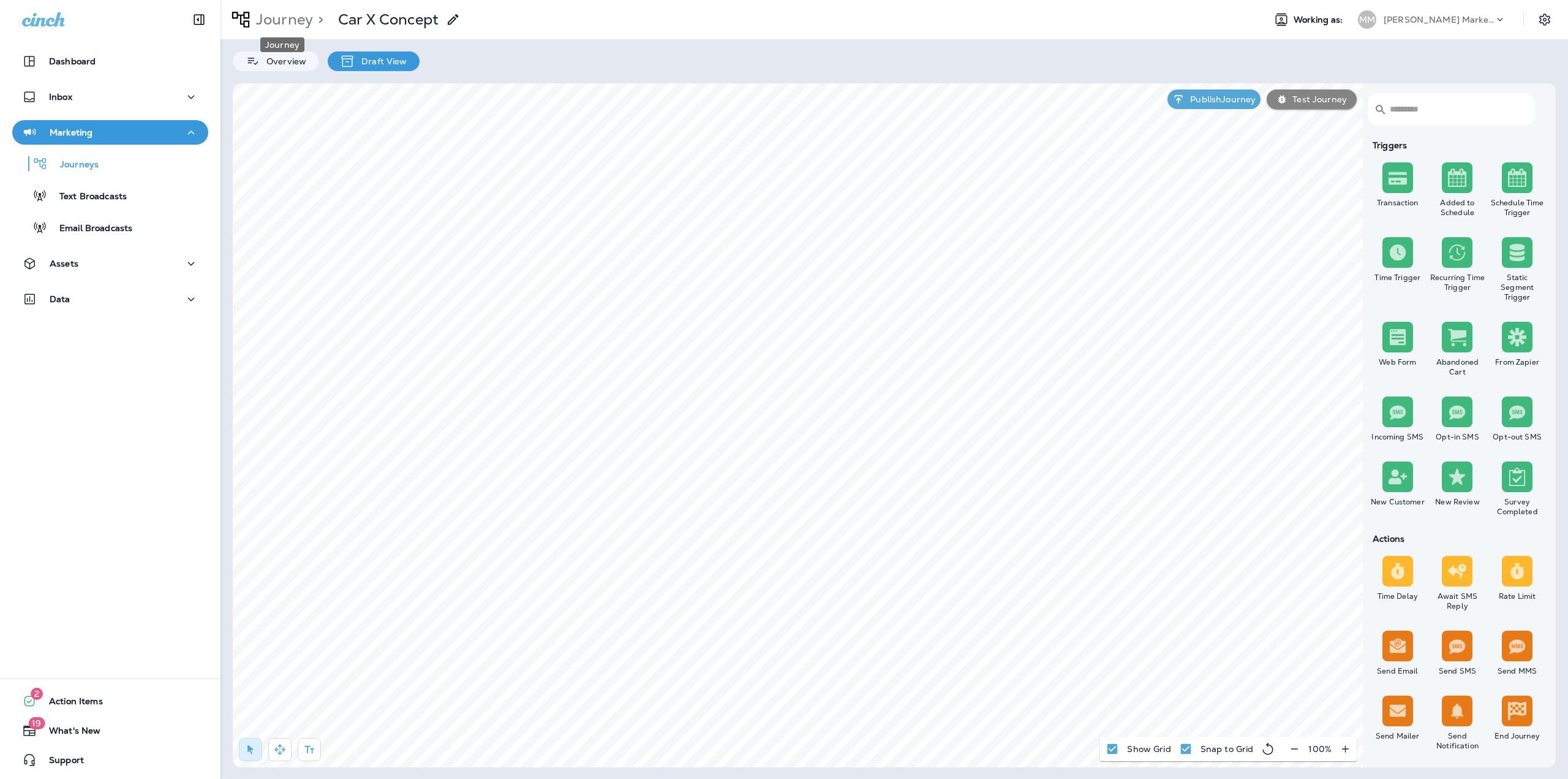
click at [273, 14] on p "Journey" at bounding box center [282, 20] width 62 height 19
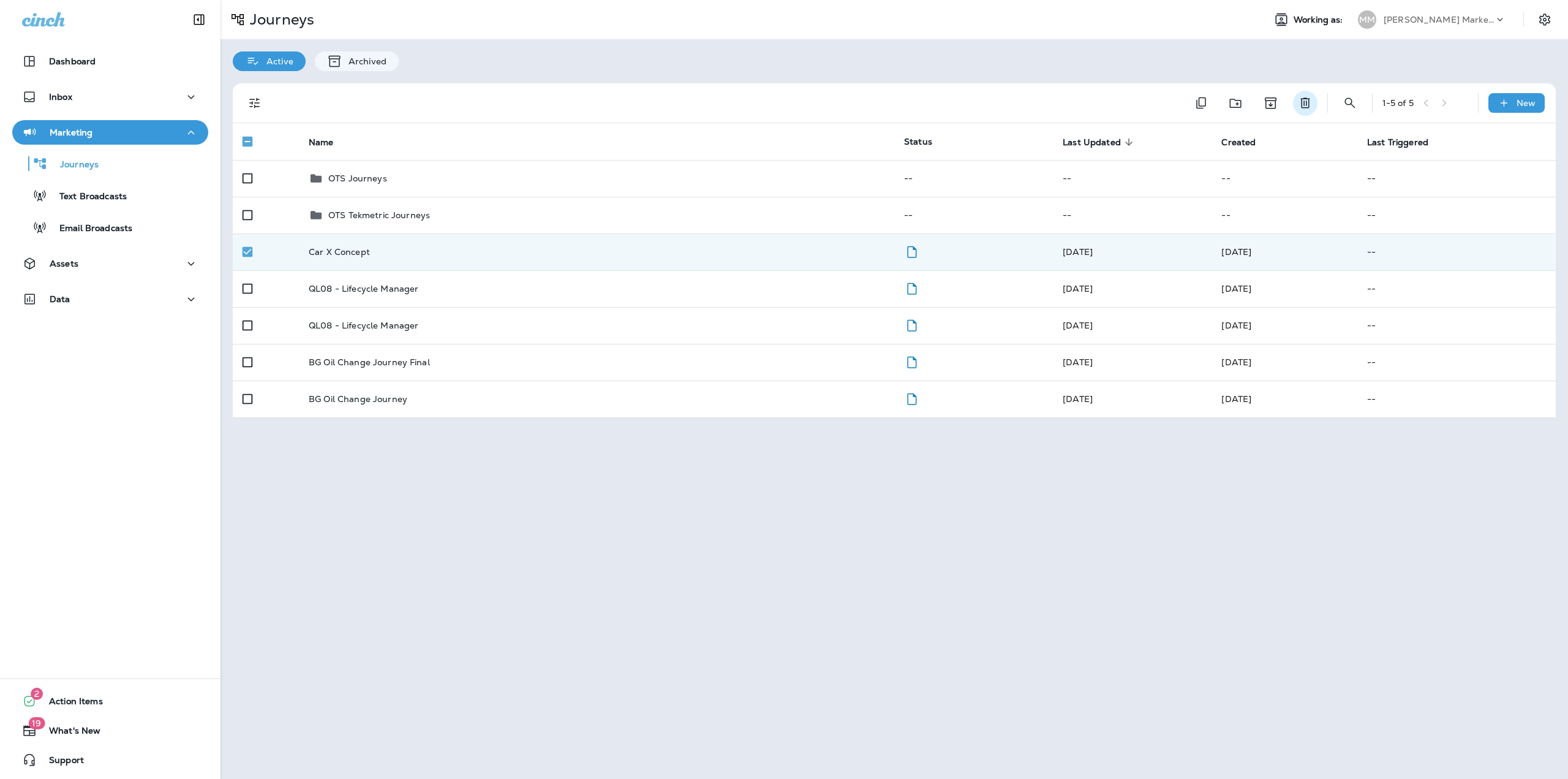
click at [1312, 101] on icon "Delete" at bounding box center [1305, 103] width 15 height 15
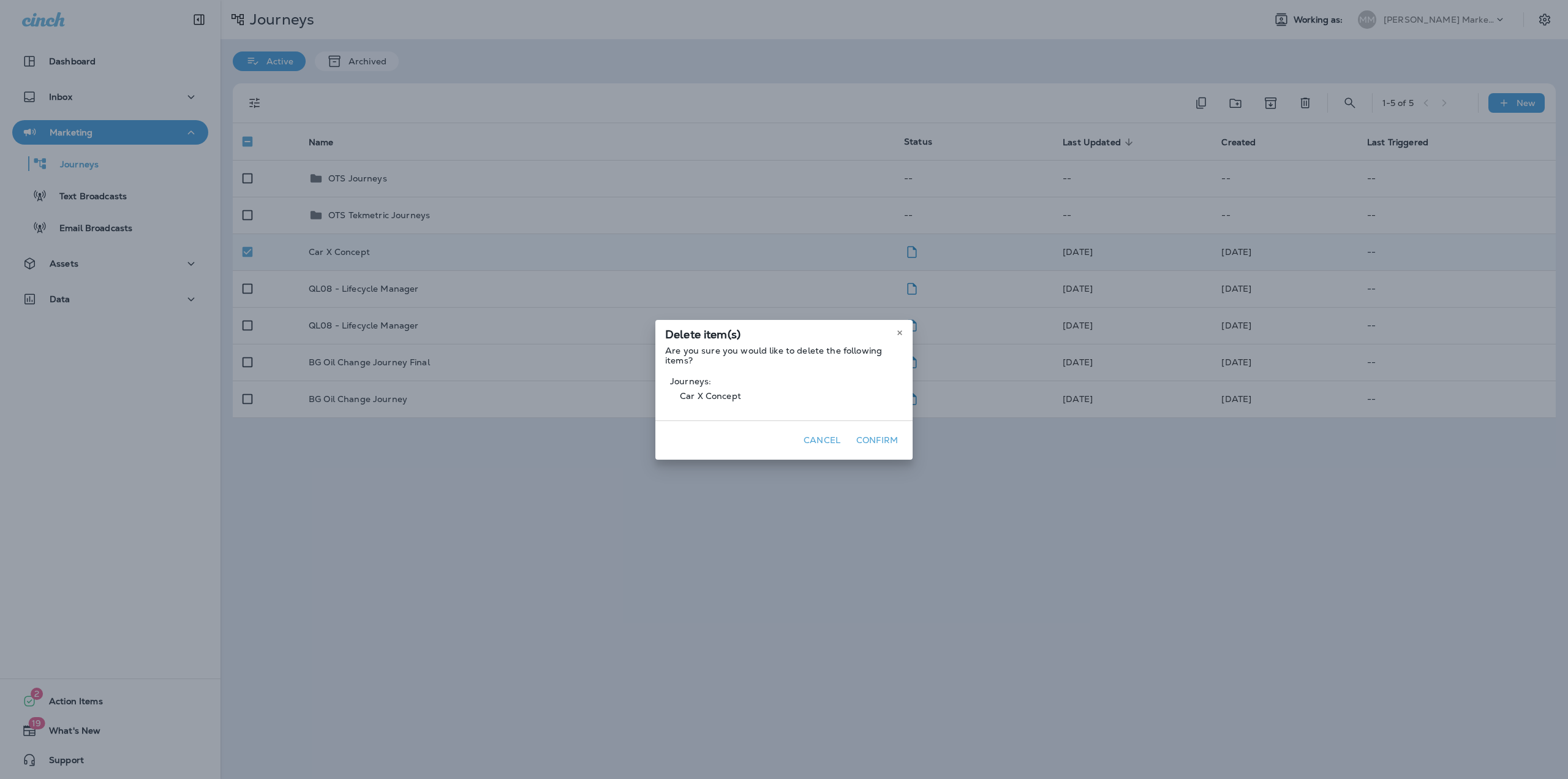
click at [873, 438] on button "Confirm" at bounding box center [876, 440] width 52 height 19
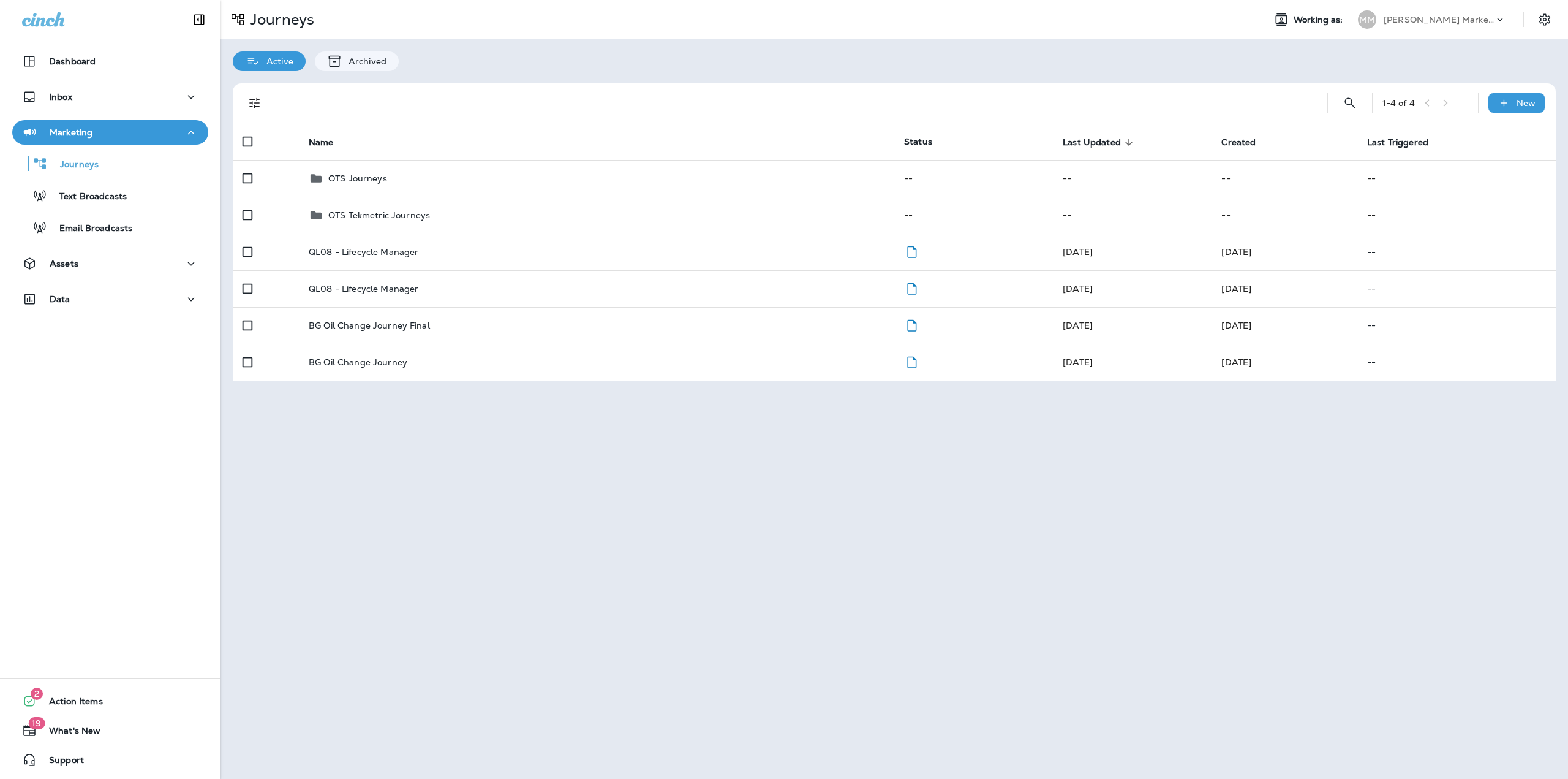
click at [1426, 15] on p "Merrick Marketing" at bounding box center [1439, 20] width 111 height 9
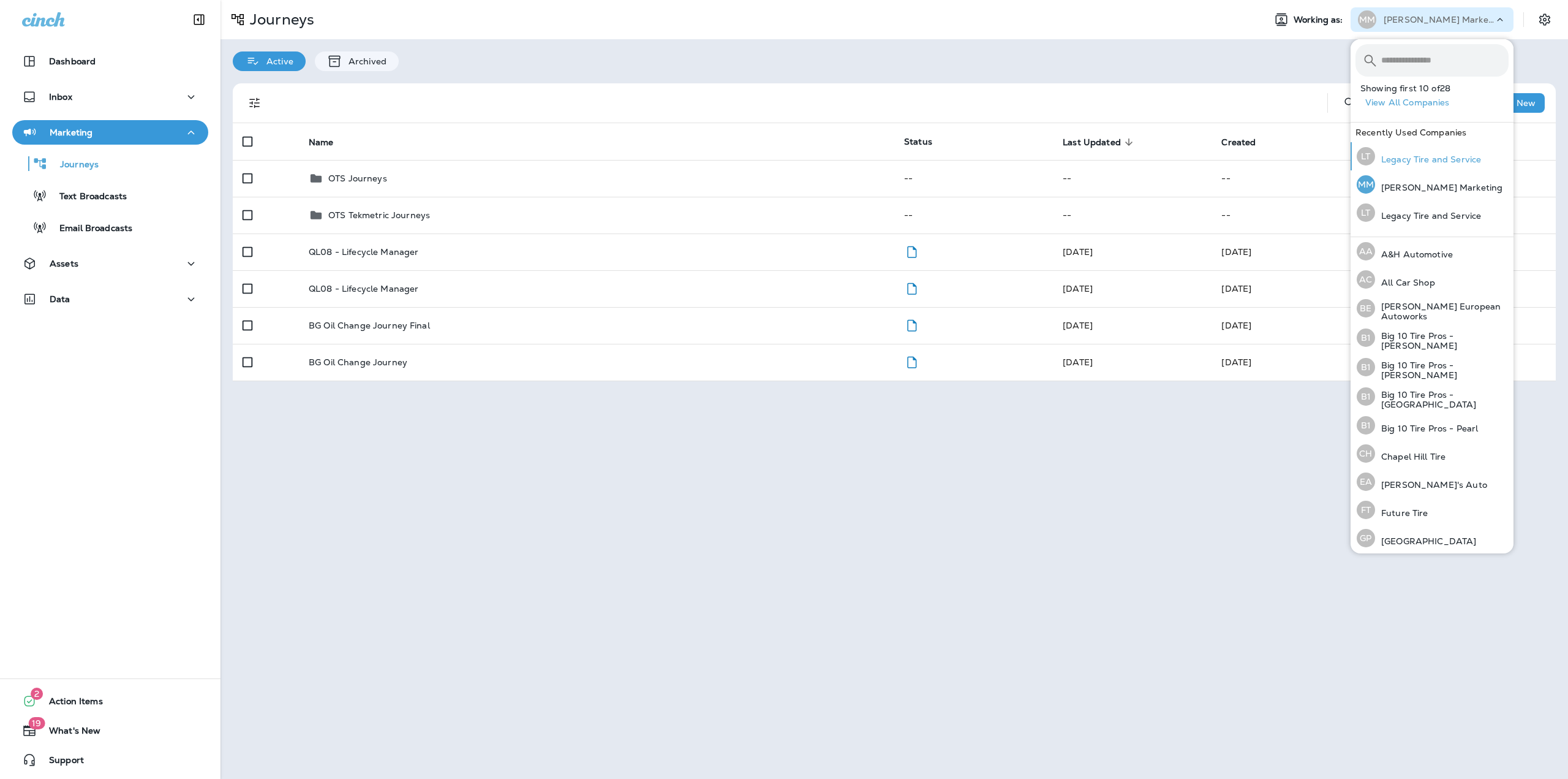
click at [1420, 160] on p "Legacy Tire and Service" at bounding box center [1428, 160] width 106 height 9
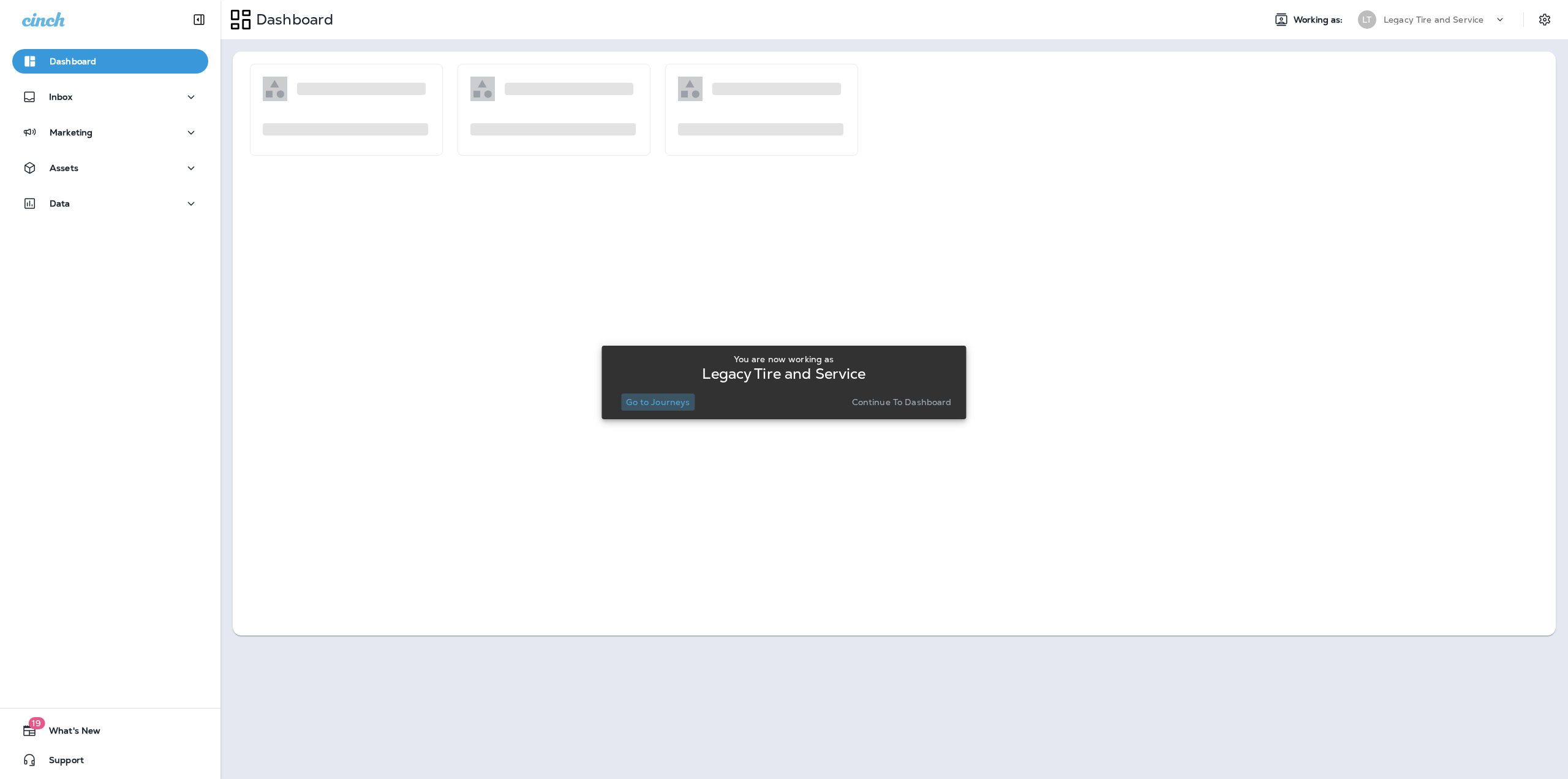
click at [637, 399] on p "Go to Journeys" at bounding box center [658, 402] width 64 height 9
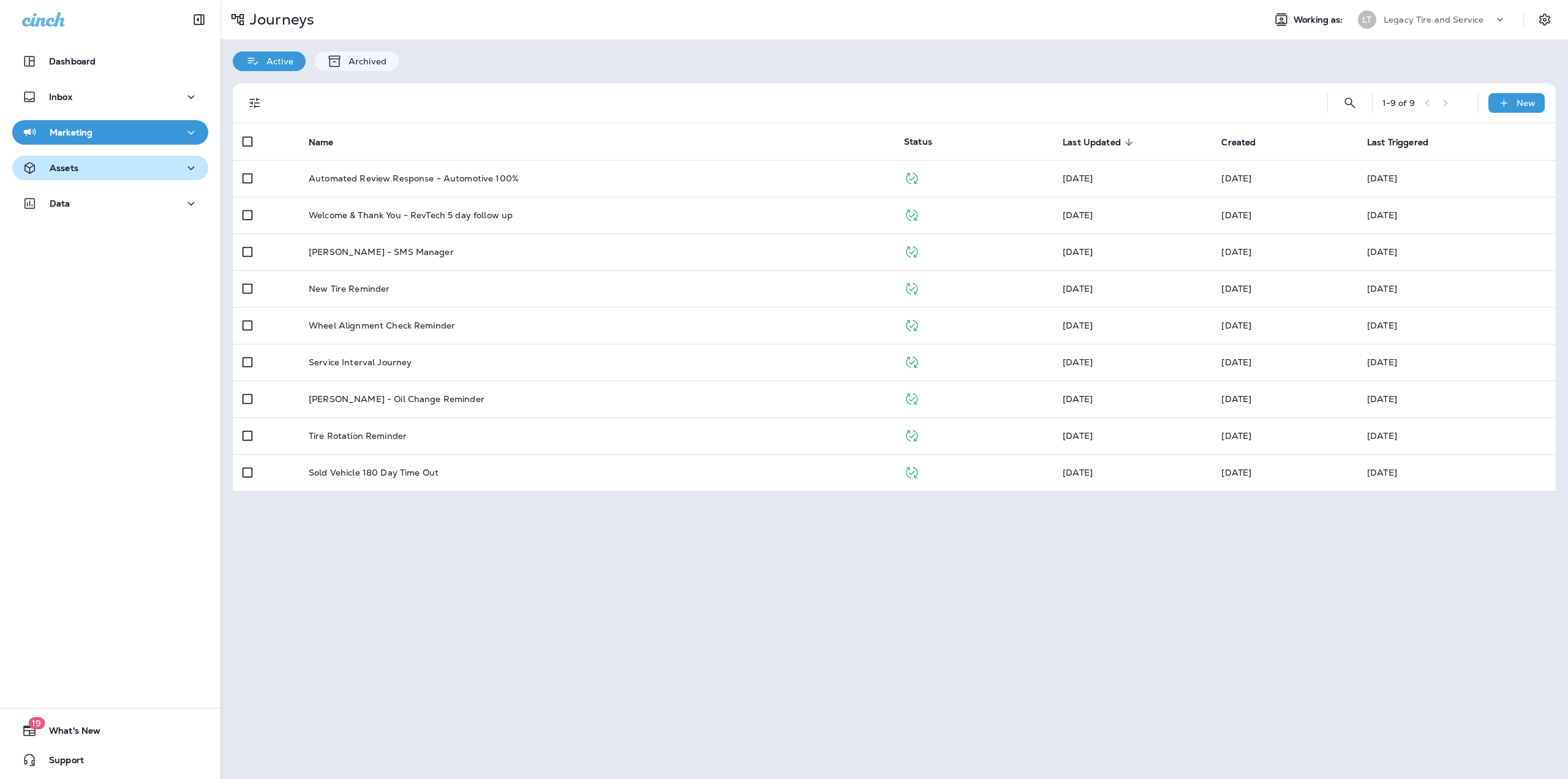
click at [111, 165] on div "Assets" at bounding box center [111, 168] width 176 height 15
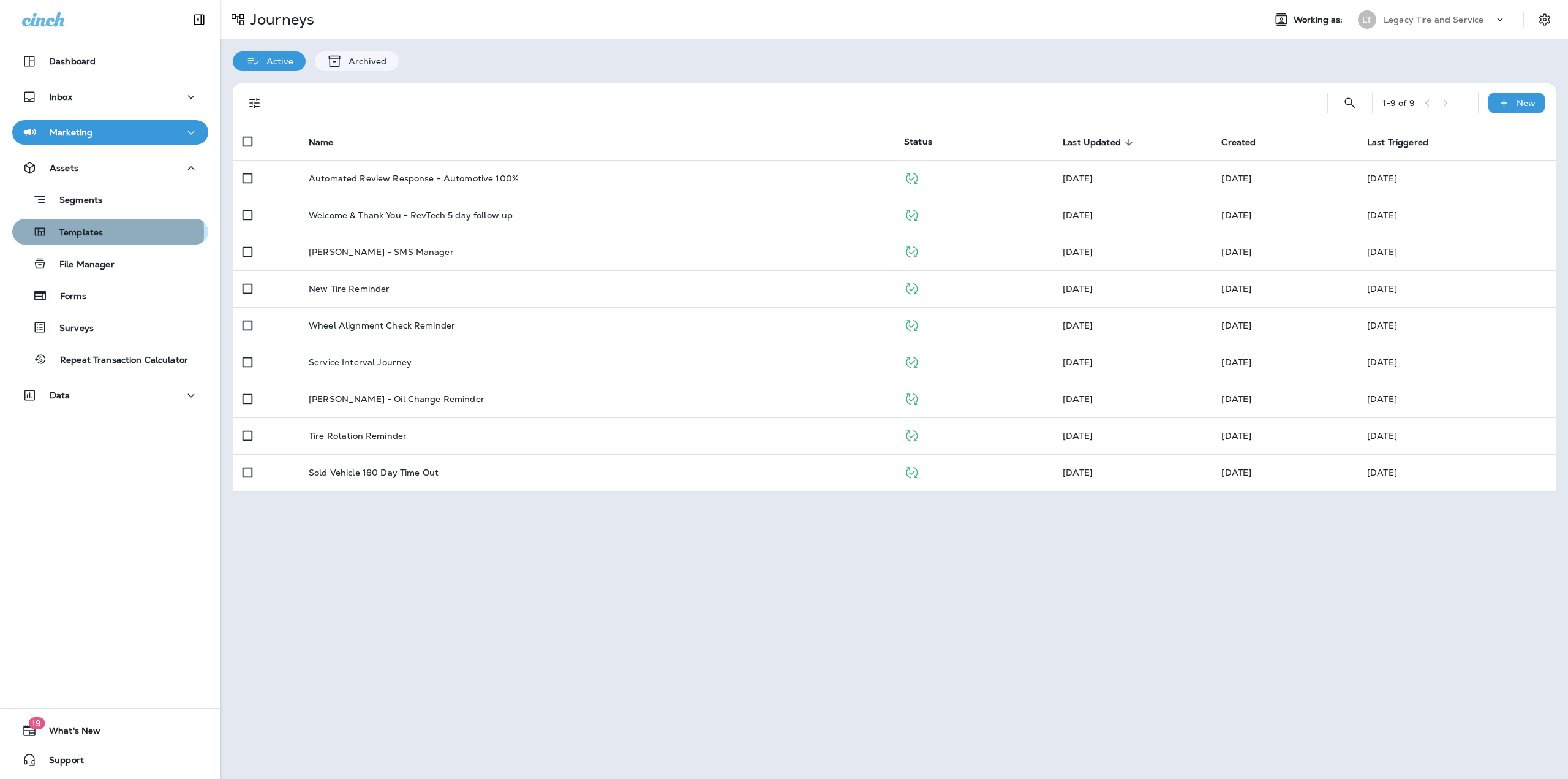
click at [97, 232] on p "Templates" at bounding box center [74, 233] width 55 height 11
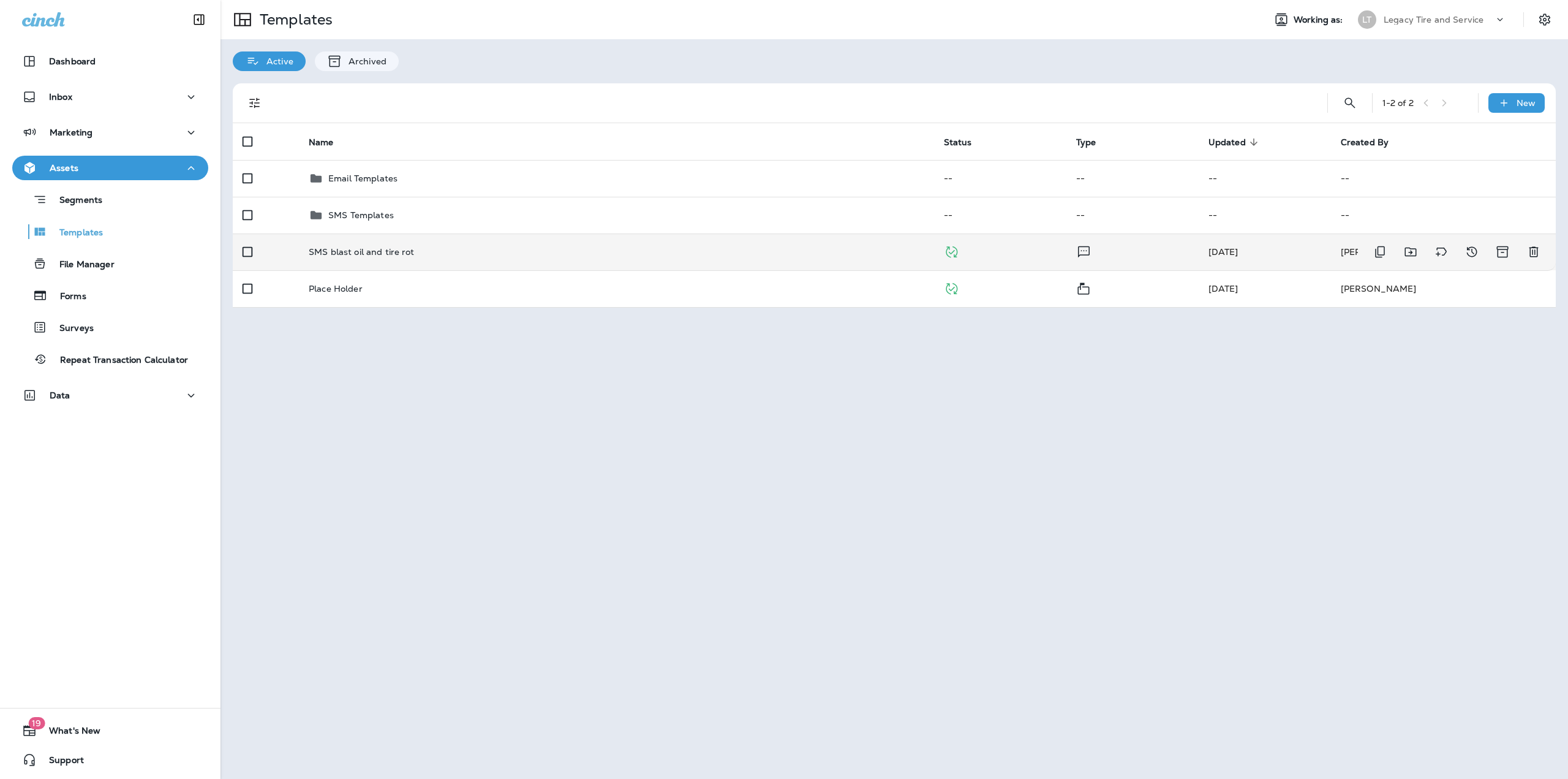
click at [341, 252] on p "SMS blast oil and tire rot" at bounding box center [361, 252] width 106 height 9
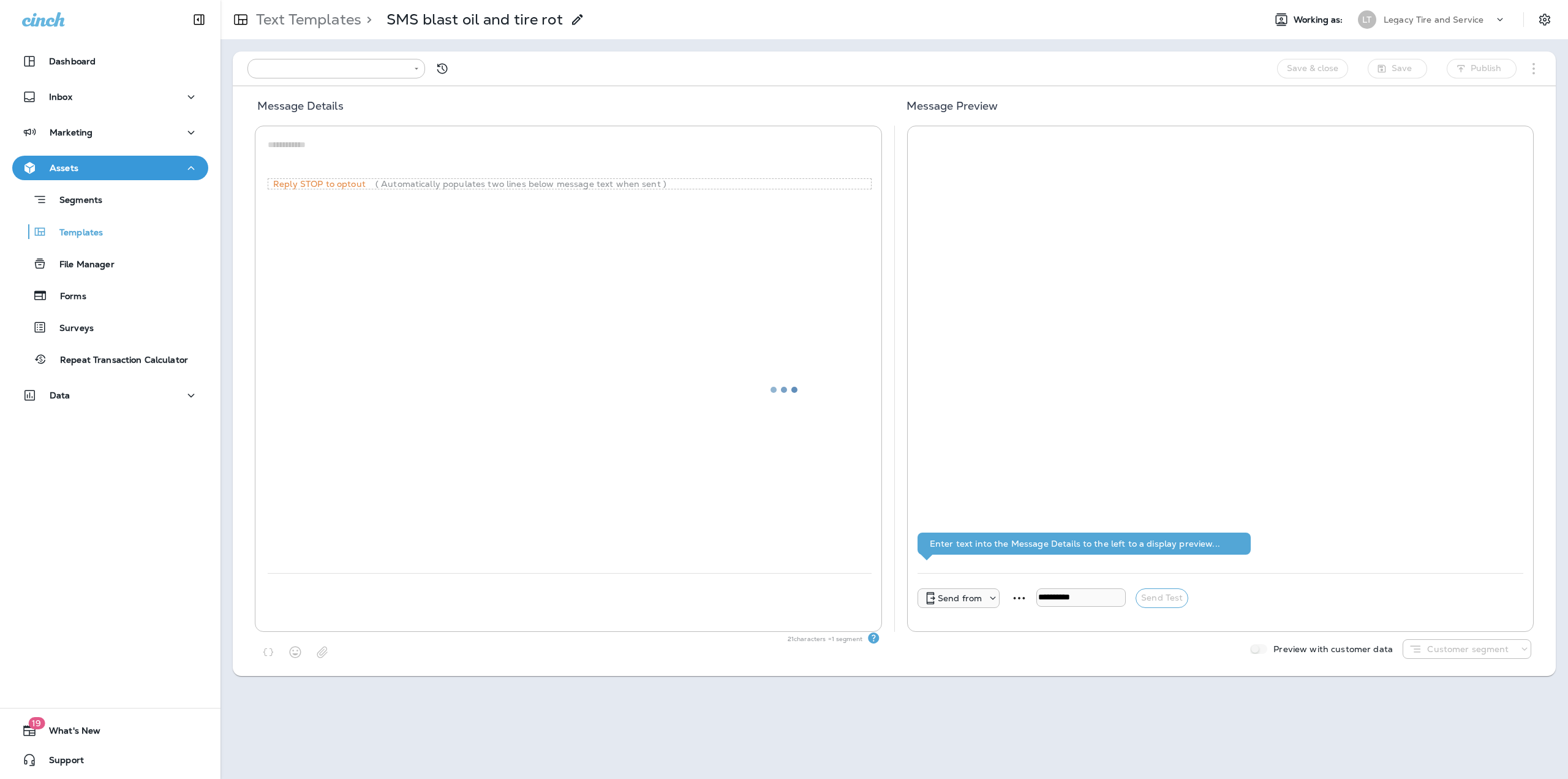
type input "**********"
type textarea "**********"
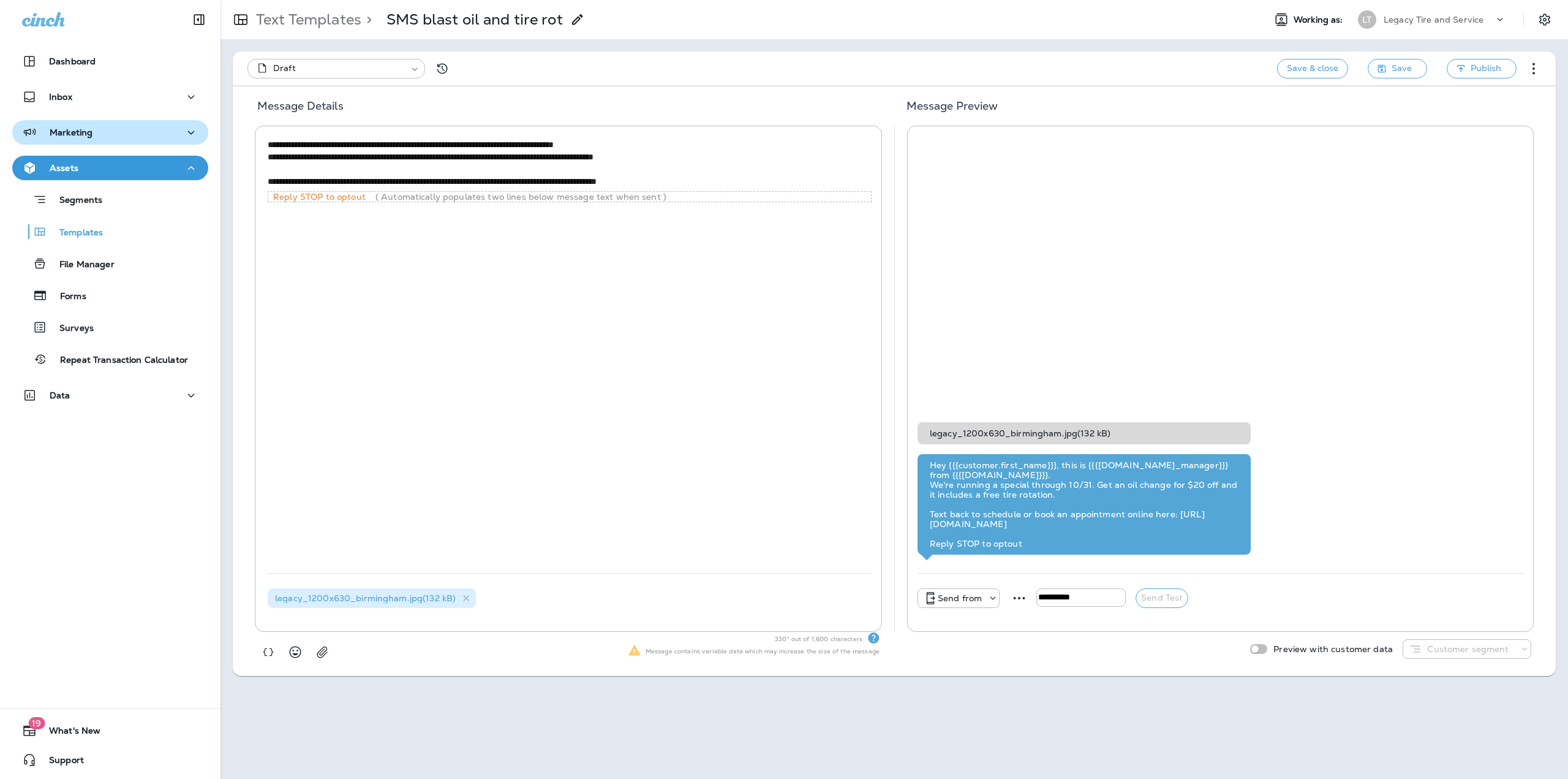
click at [84, 137] on div "Marketing" at bounding box center [57, 132] width 70 height 15
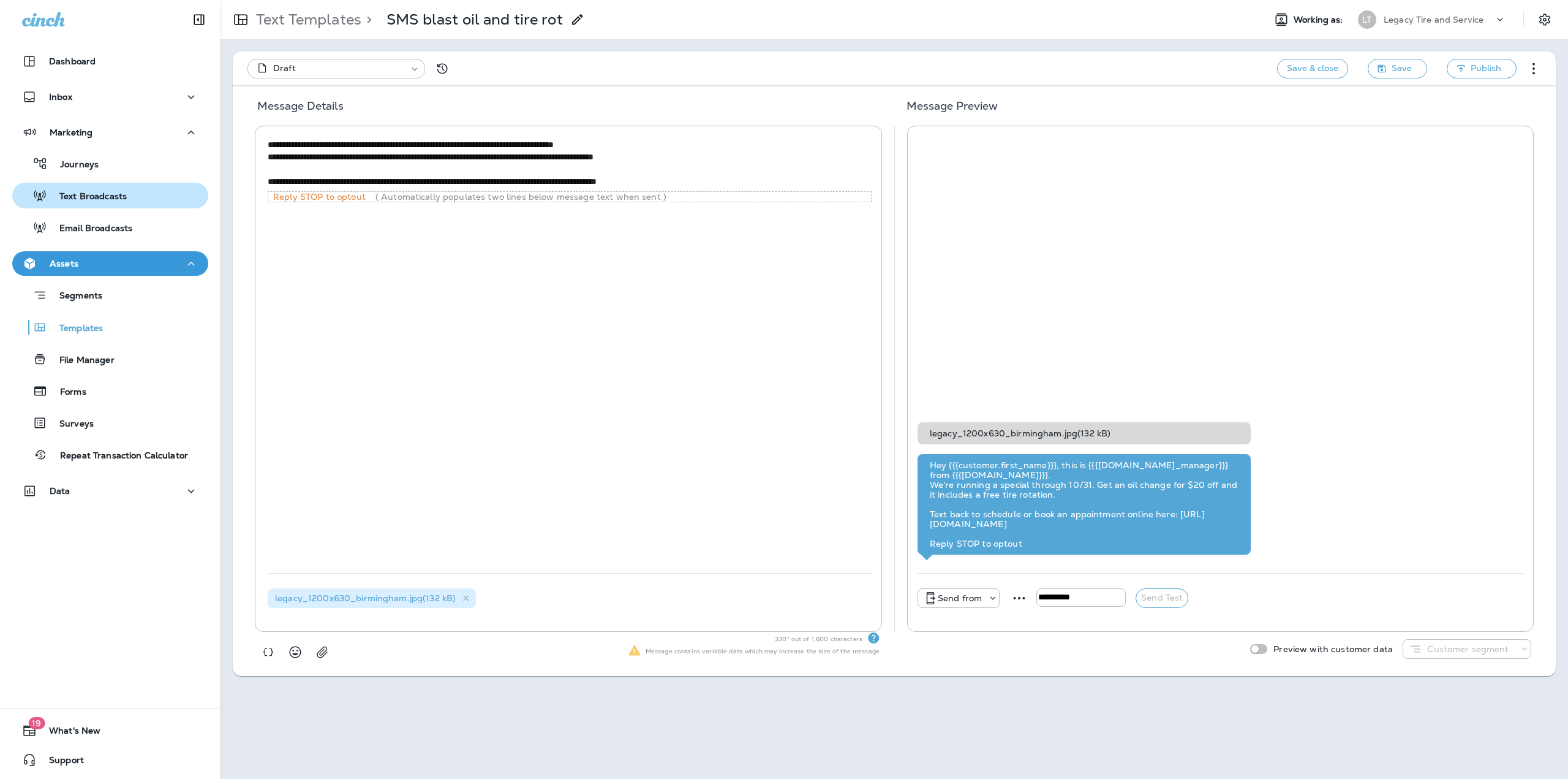
click at [93, 192] on p "Text Broadcasts" at bounding box center [86, 197] width 80 height 11
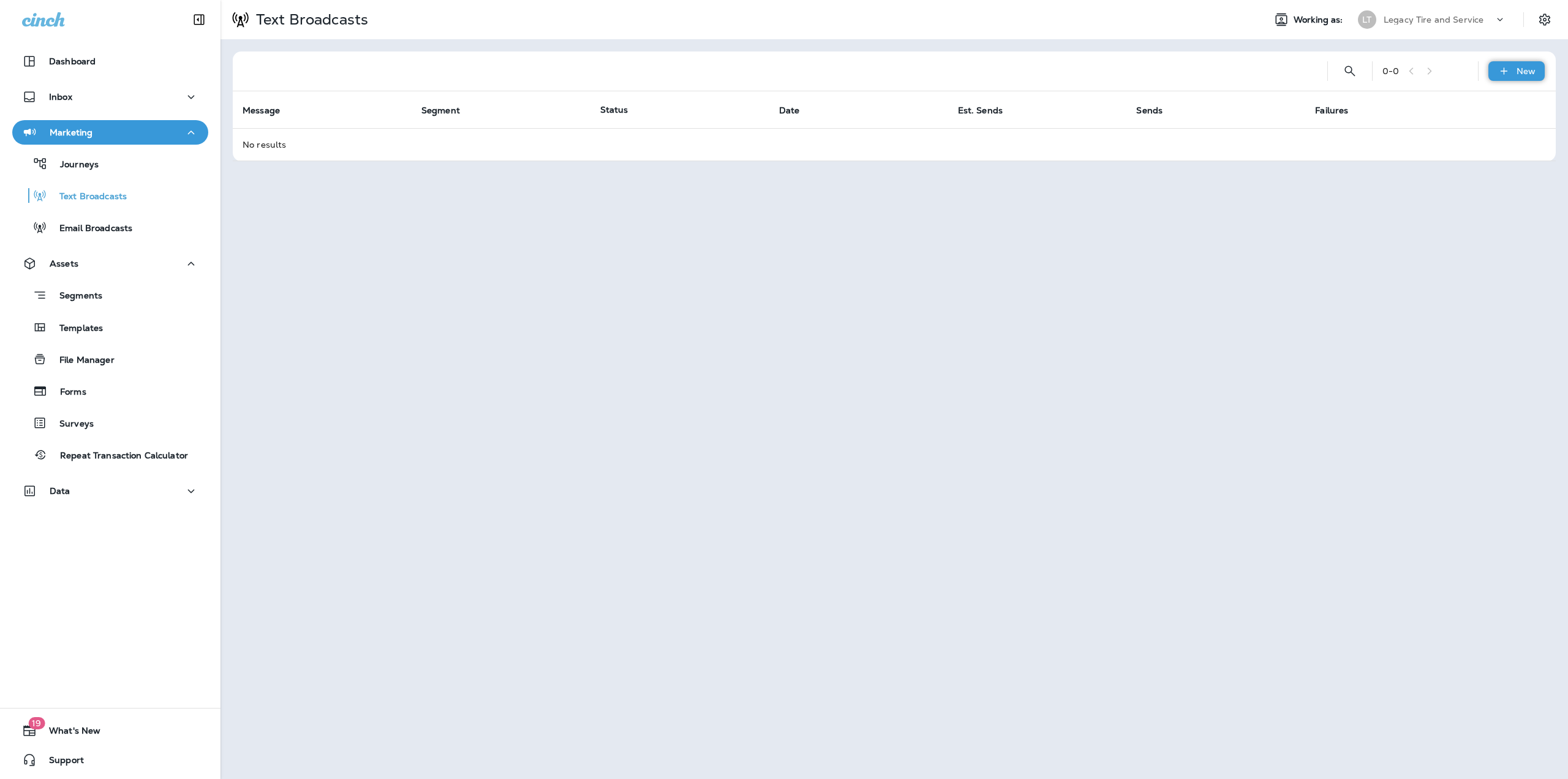
click at [1499, 72] on icon at bounding box center [1504, 70] width 13 height 12
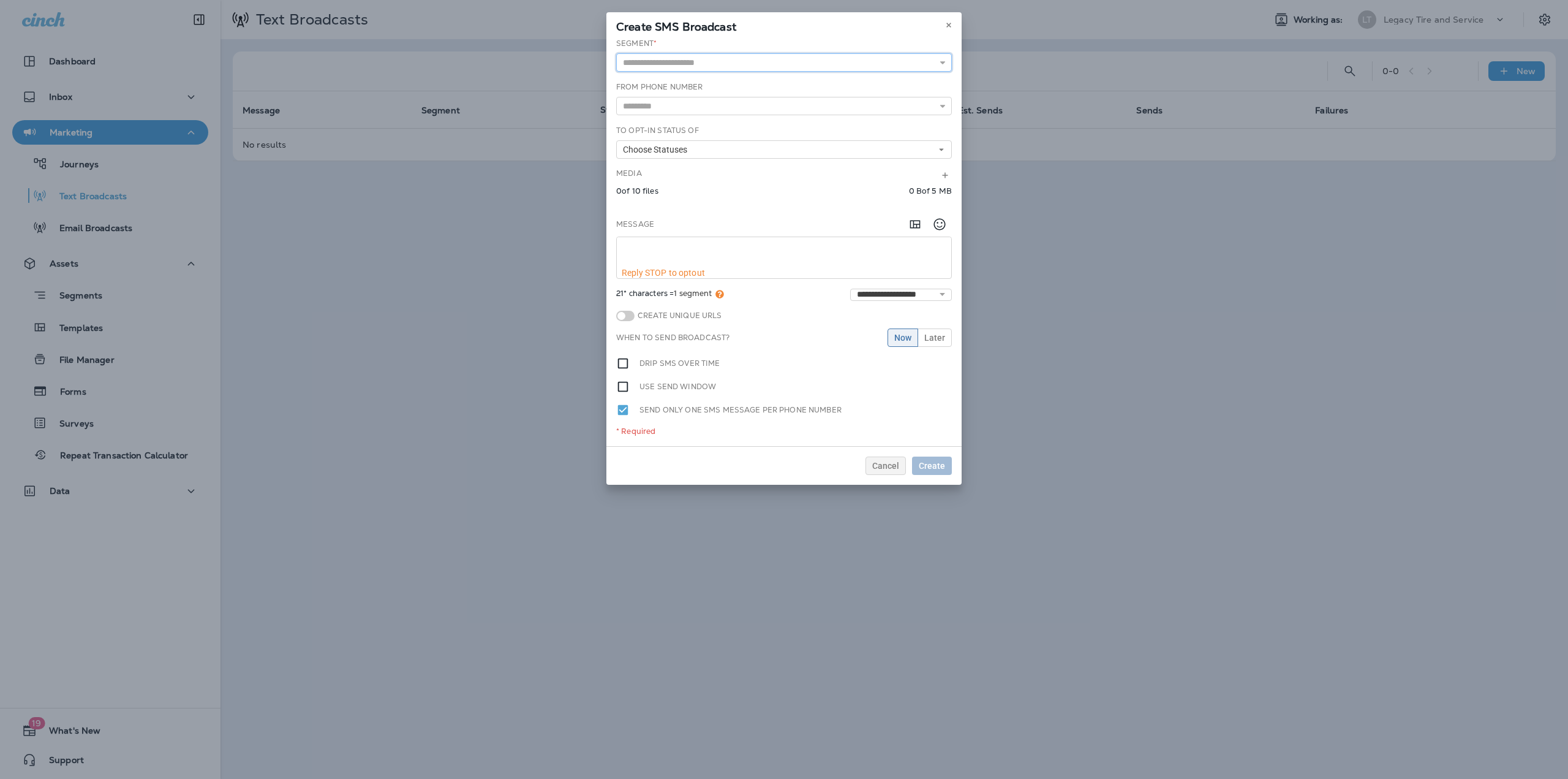
click at [670, 67] on input "text" at bounding box center [784, 63] width 336 height 19
type input "**********"
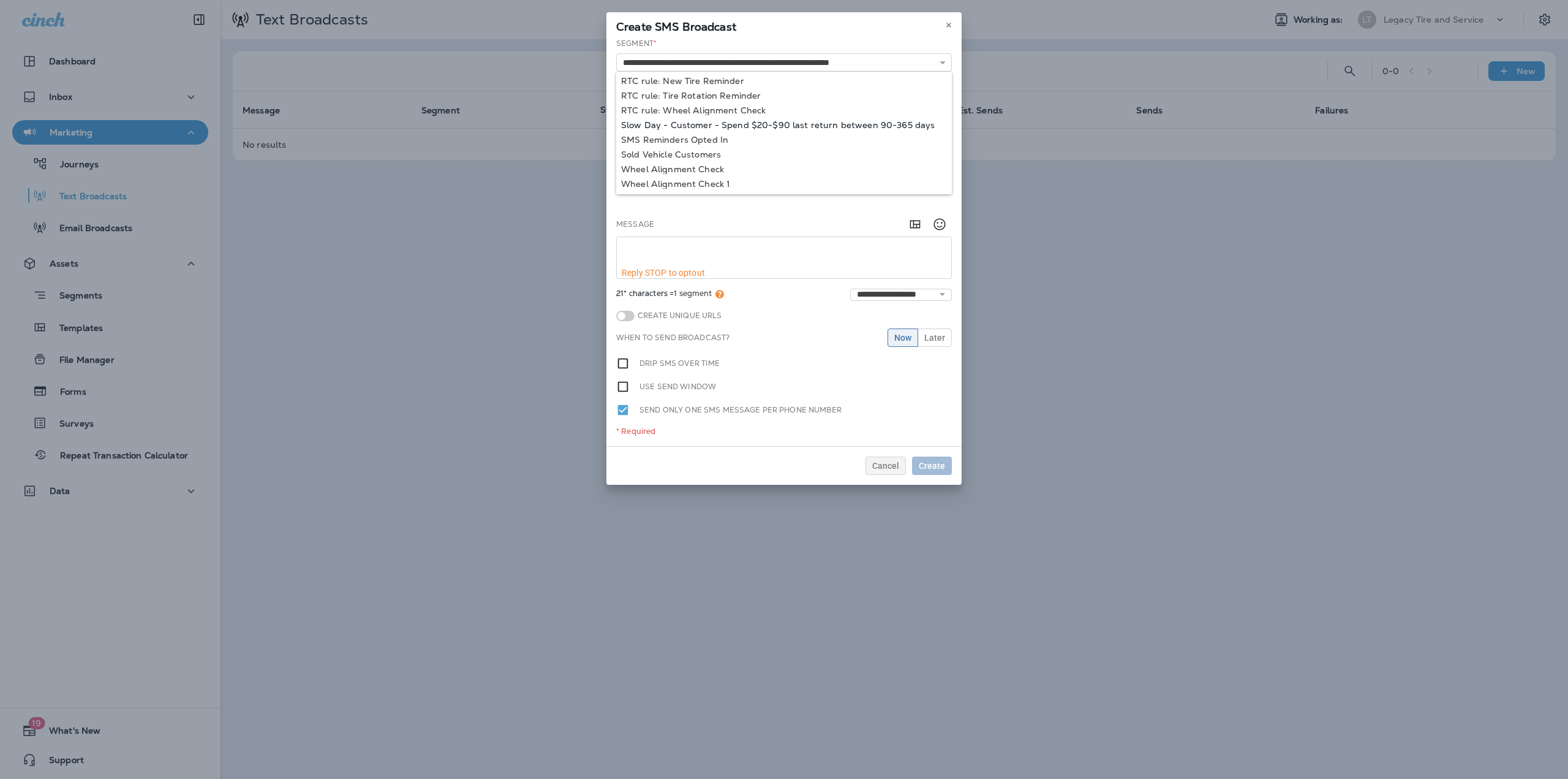
click at [754, 128] on div "**********" at bounding box center [784, 241] width 356 height 408
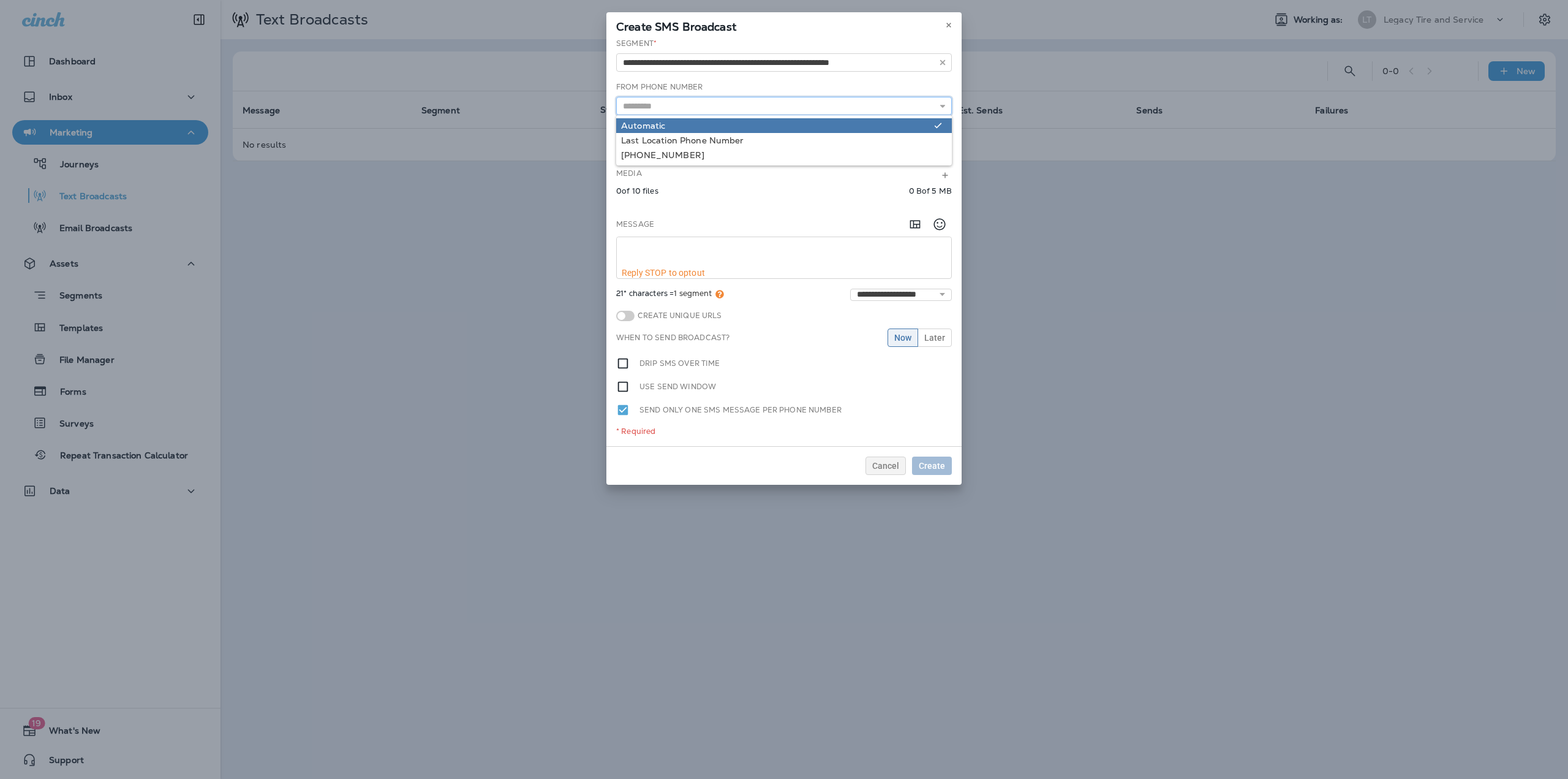
click at [812, 109] on input "text" at bounding box center [784, 106] width 336 height 19
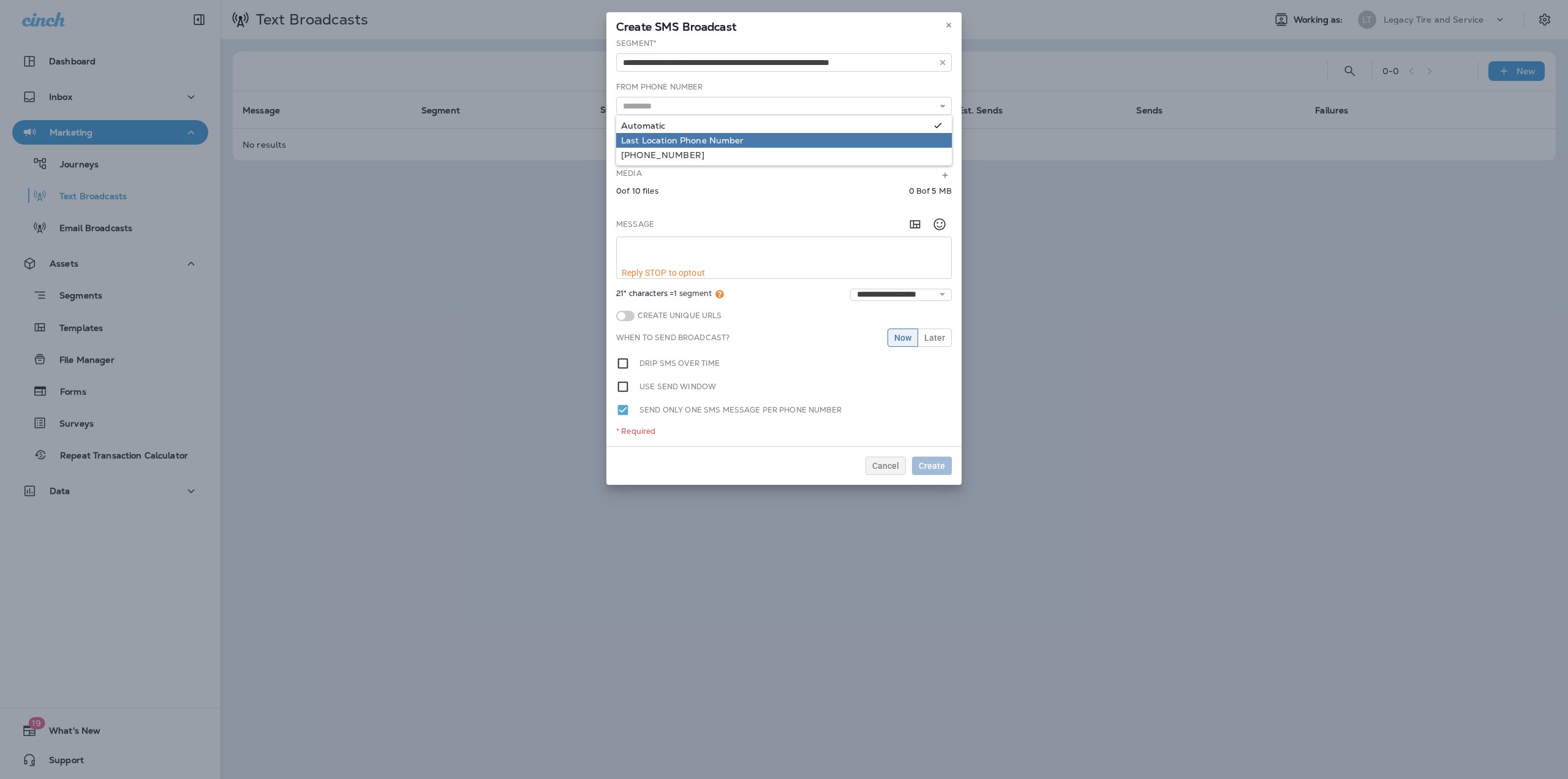
type input "*********"
click at [700, 126] on div "**********" at bounding box center [784, 241] width 356 height 408
click at [707, 151] on button "Choose Statuses" at bounding box center [784, 150] width 336 height 19
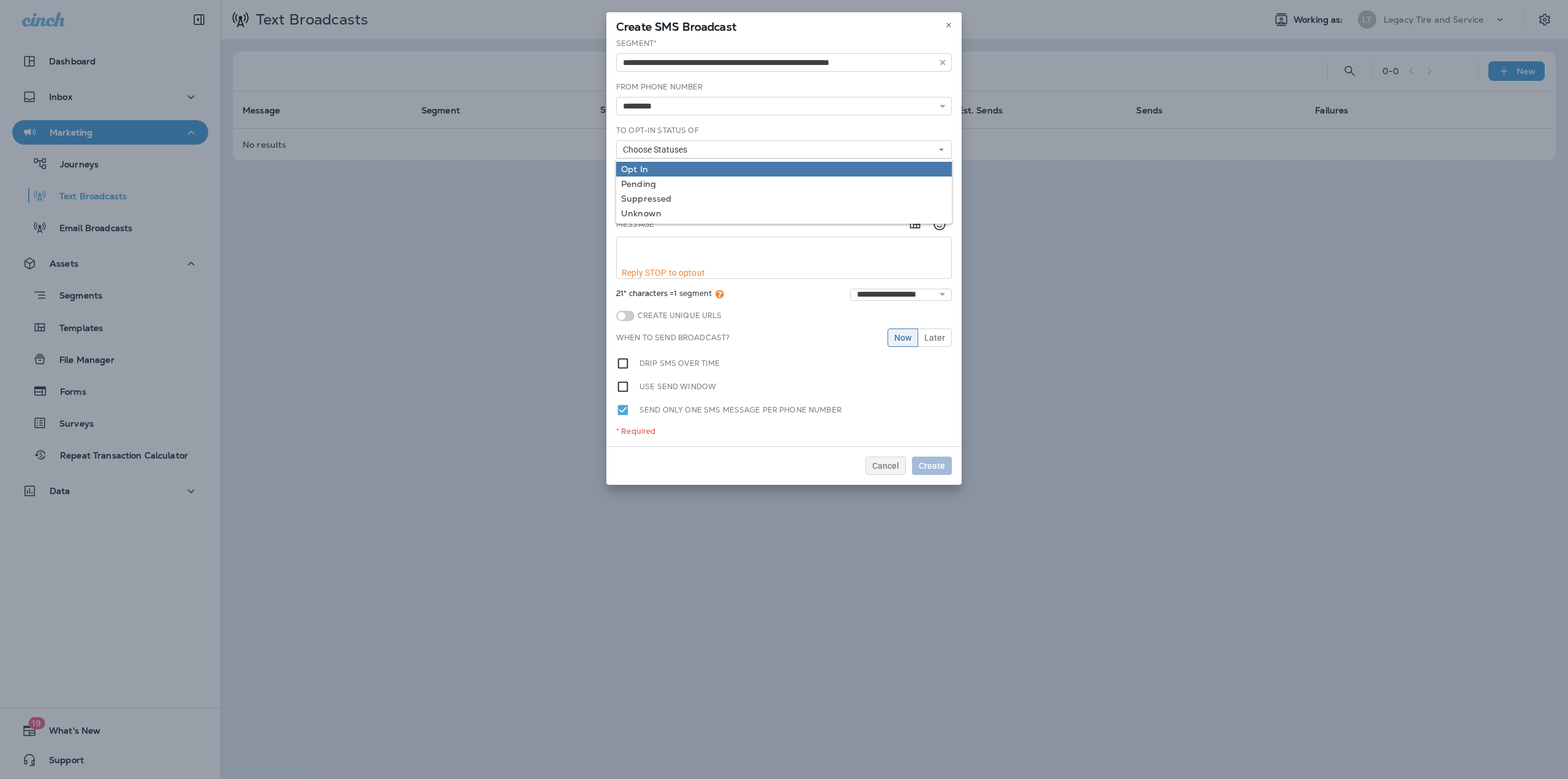
click at [687, 175] on link "Opt In" at bounding box center [784, 169] width 336 height 15
click at [686, 182] on div "Pending" at bounding box center [784, 184] width 326 height 9
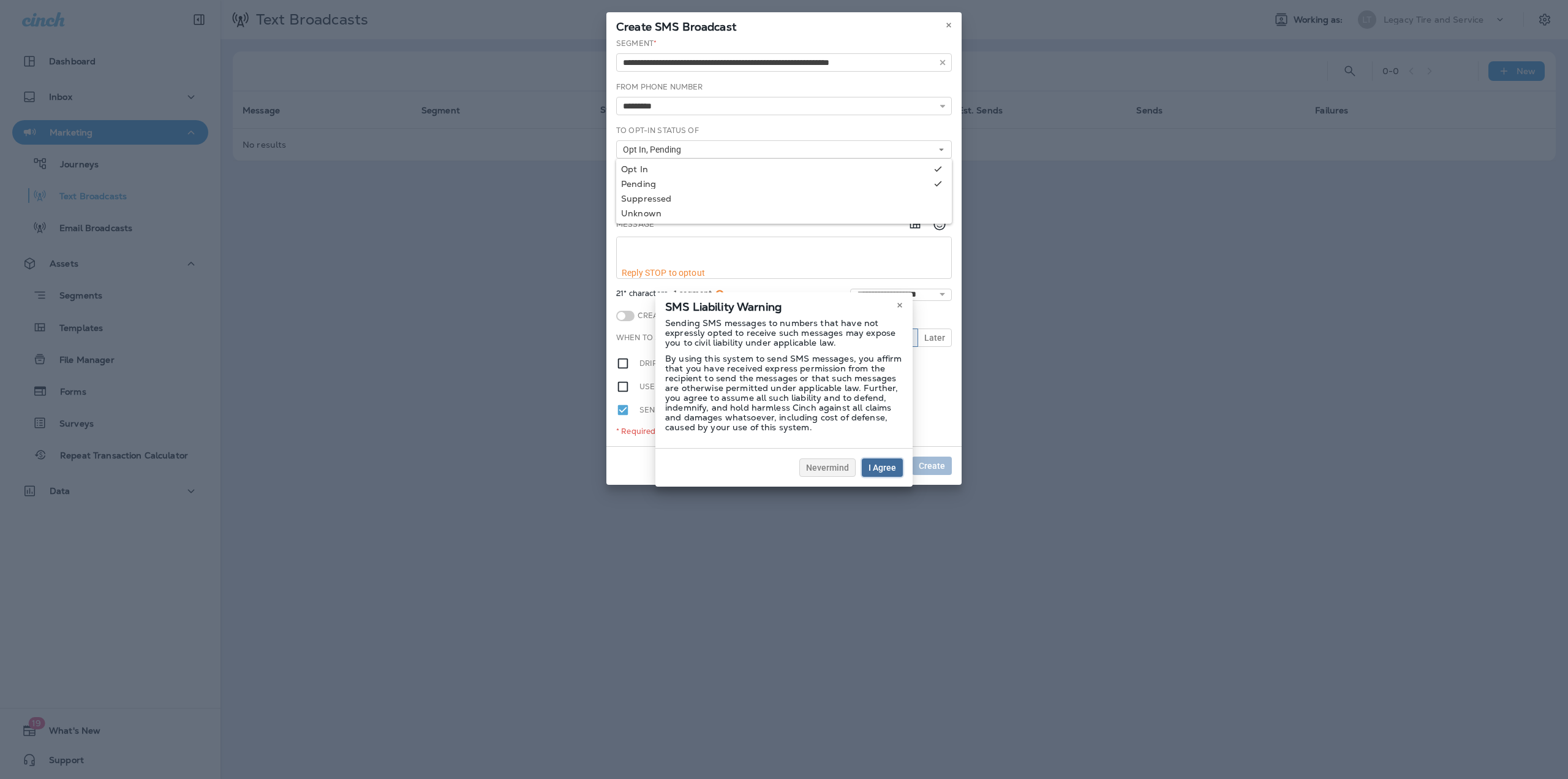
click at [871, 468] on span "I Agree" at bounding box center [882, 467] width 27 height 8
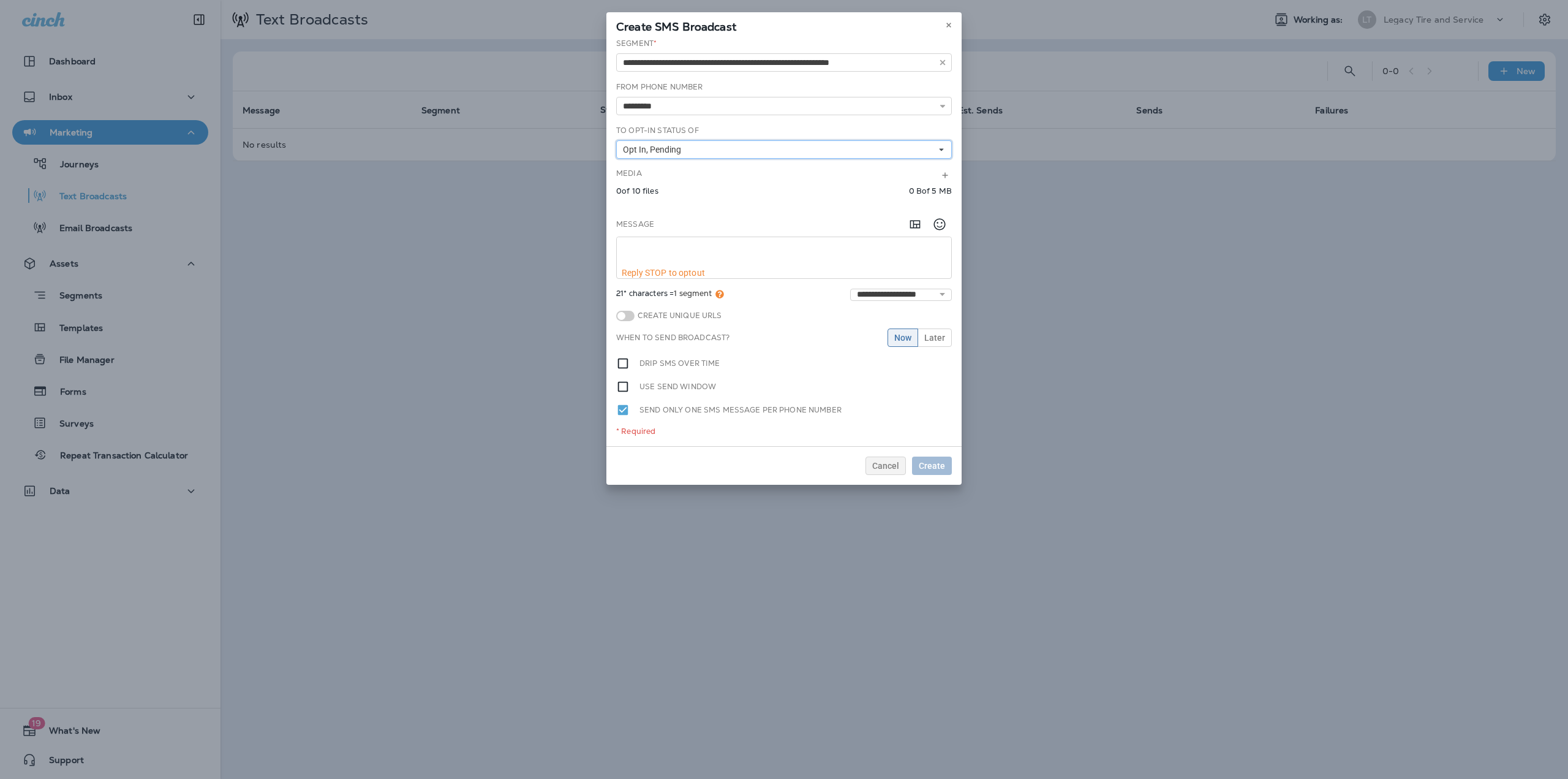
click at [652, 156] on button "Opt In, Pending" at bounding box center [784, 150] width 336 height 19
click at [661, 197] on div "Suppressed" at bounding box center [784, 198] width 326 height 9
click at [661, 213] on div "Unknown" at bounding box center [784, 213] width 326 height 9
click at [677, 250] on textarea at bounding box center [784, 252] width 334 height 31
click at [917, 230] on icon "Add in a premade template" at bounding box center [916, 224] width 15 height 15
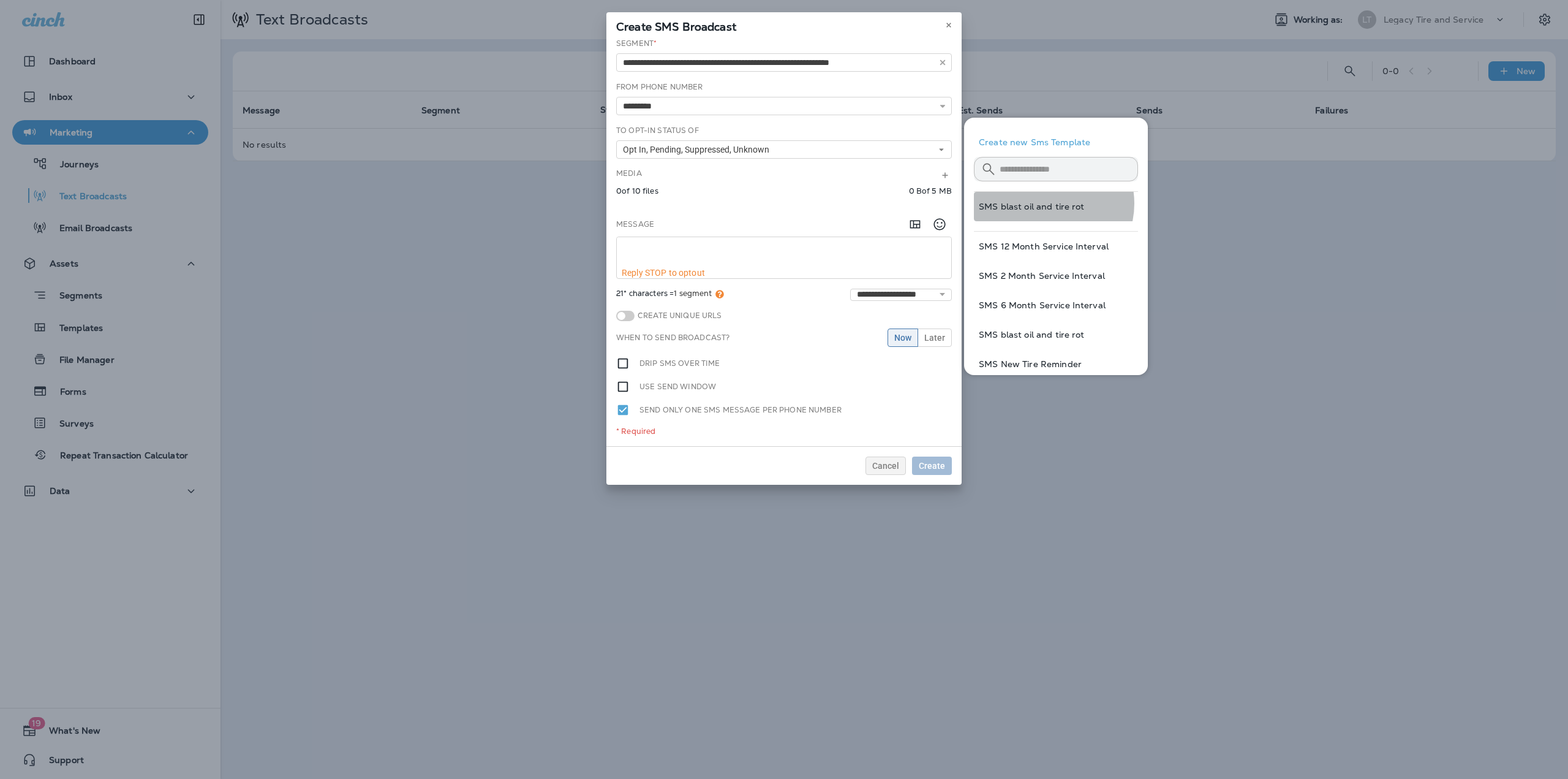
click at [1047, 204] on button "SMS blast oil and tire rot" at bounding box center [1056, 206] width 164 height 29
type textarea "**********"
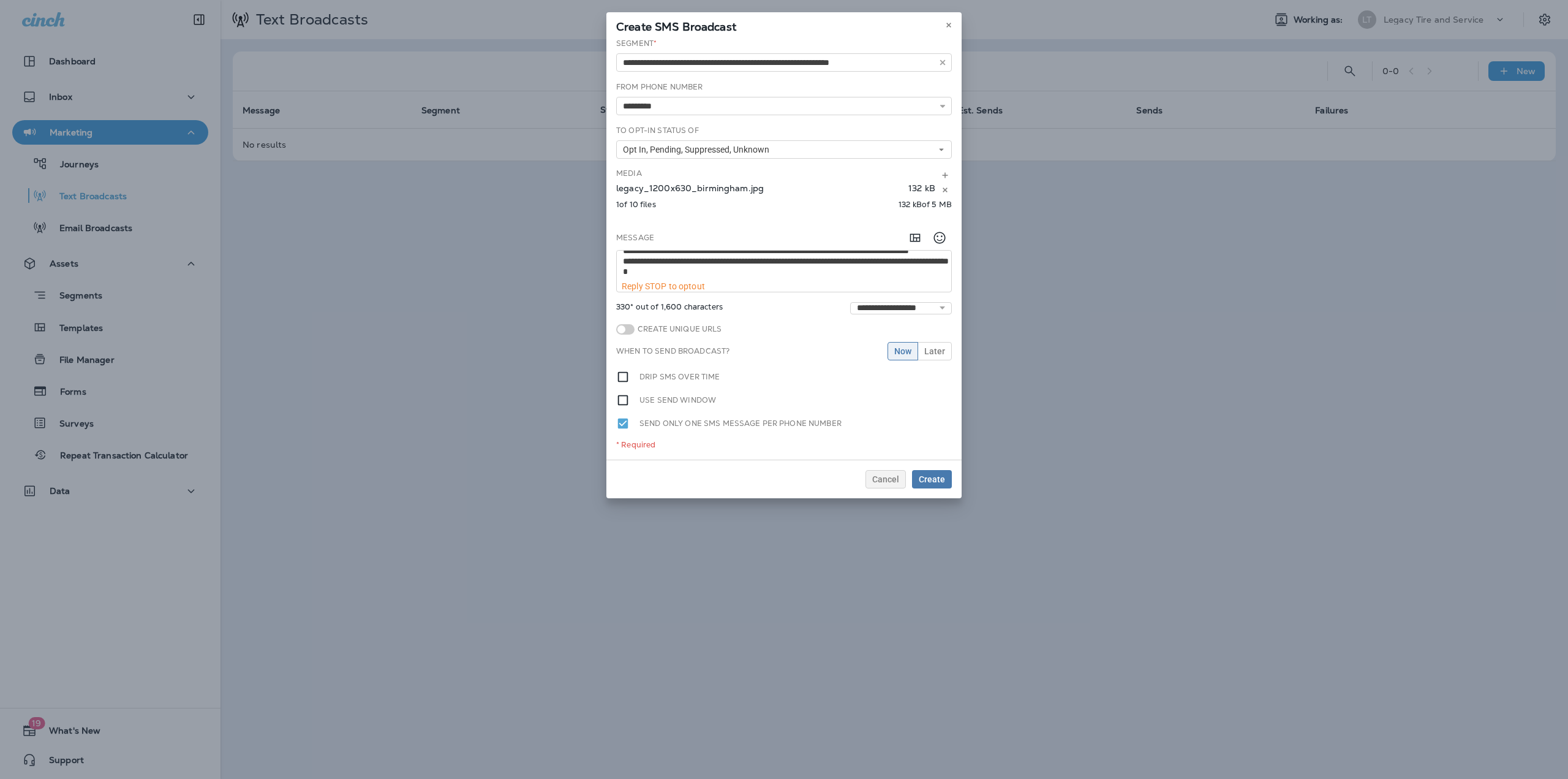
scroll to position [0, 0]
click at [933, 478] on span "Create" at bounding box center [932, 479] width 26 height 8
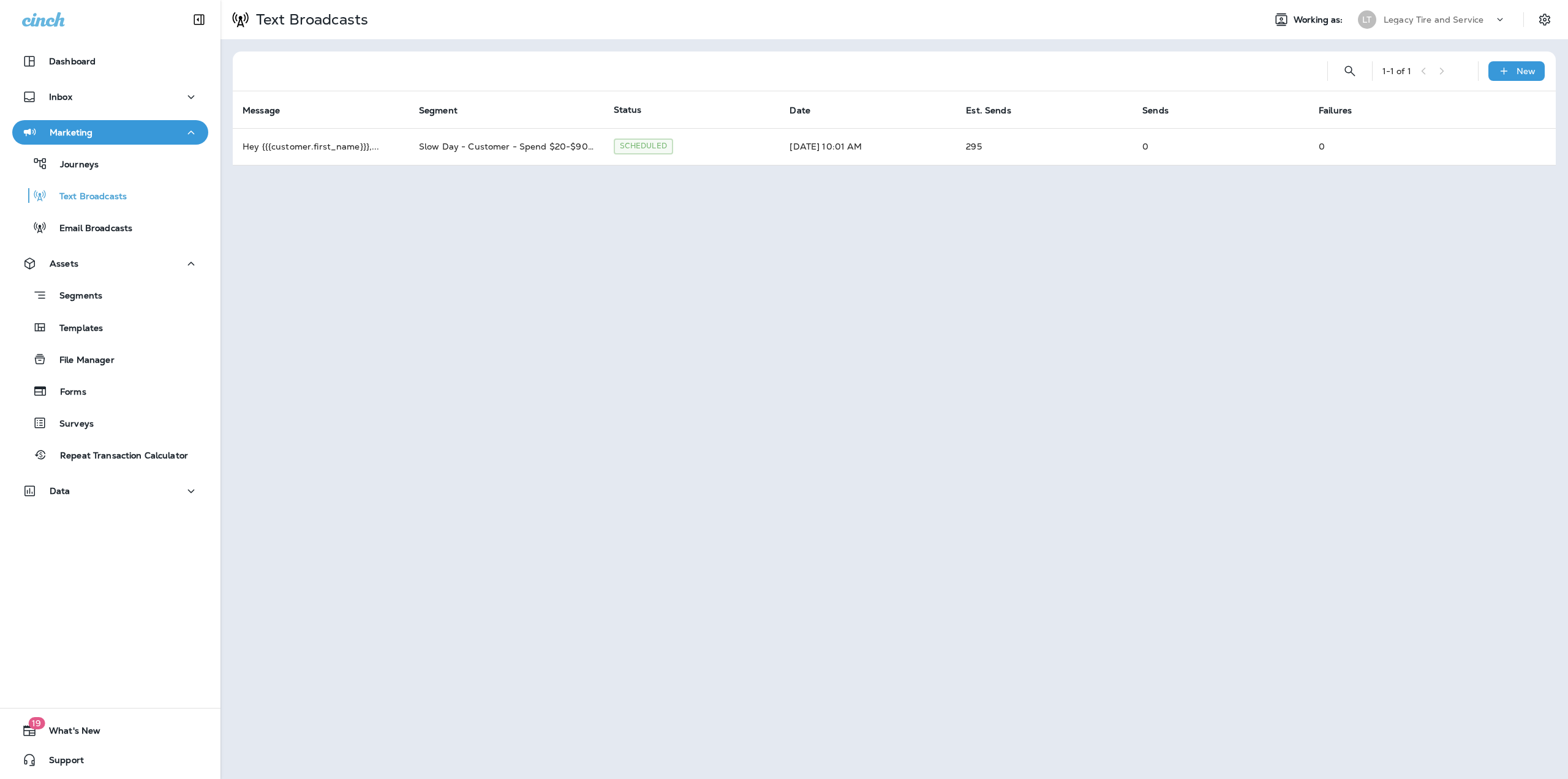
click at [1453, 19] on p "Legacy Tire and Service" at bounding box center [1434, 20] width 99 height 9
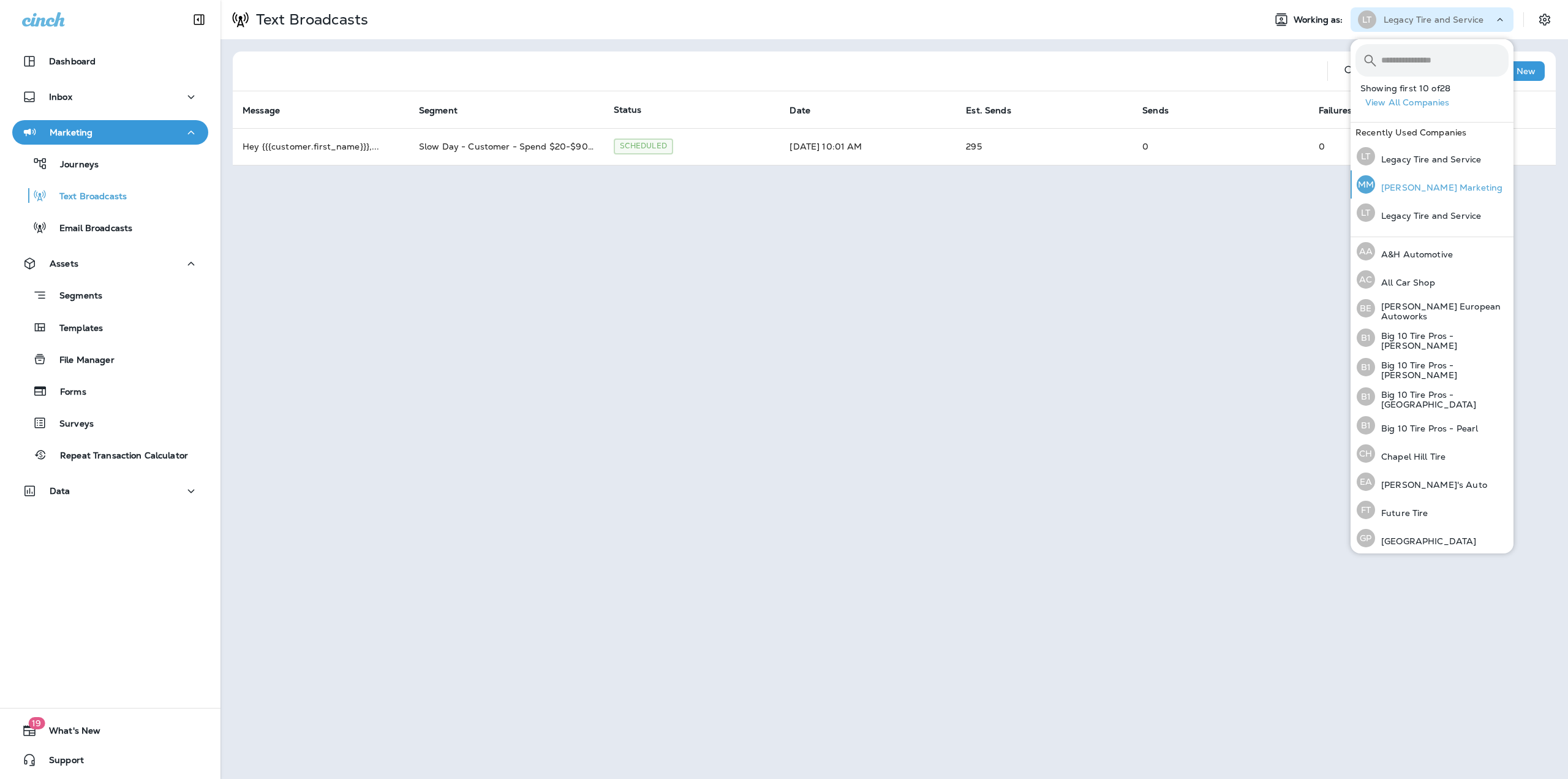
click at [1413, 185] on p "Merrick Marketing" at bounding box center [1439, 188] width 128 height 9
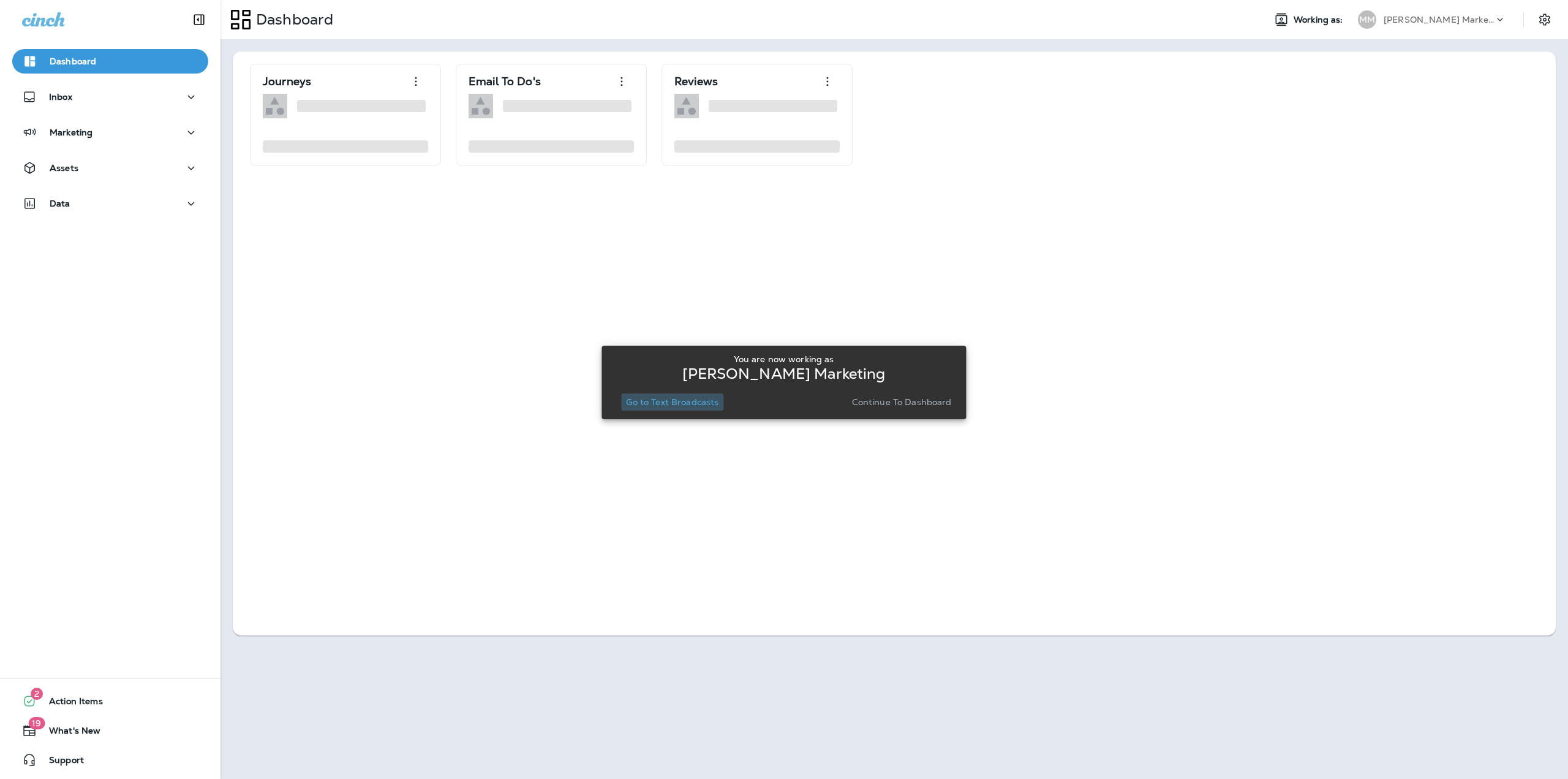
click at [683, 404] on p "Go to Text Broadcasts" at bounding box center [672, 402] width 93 height 9
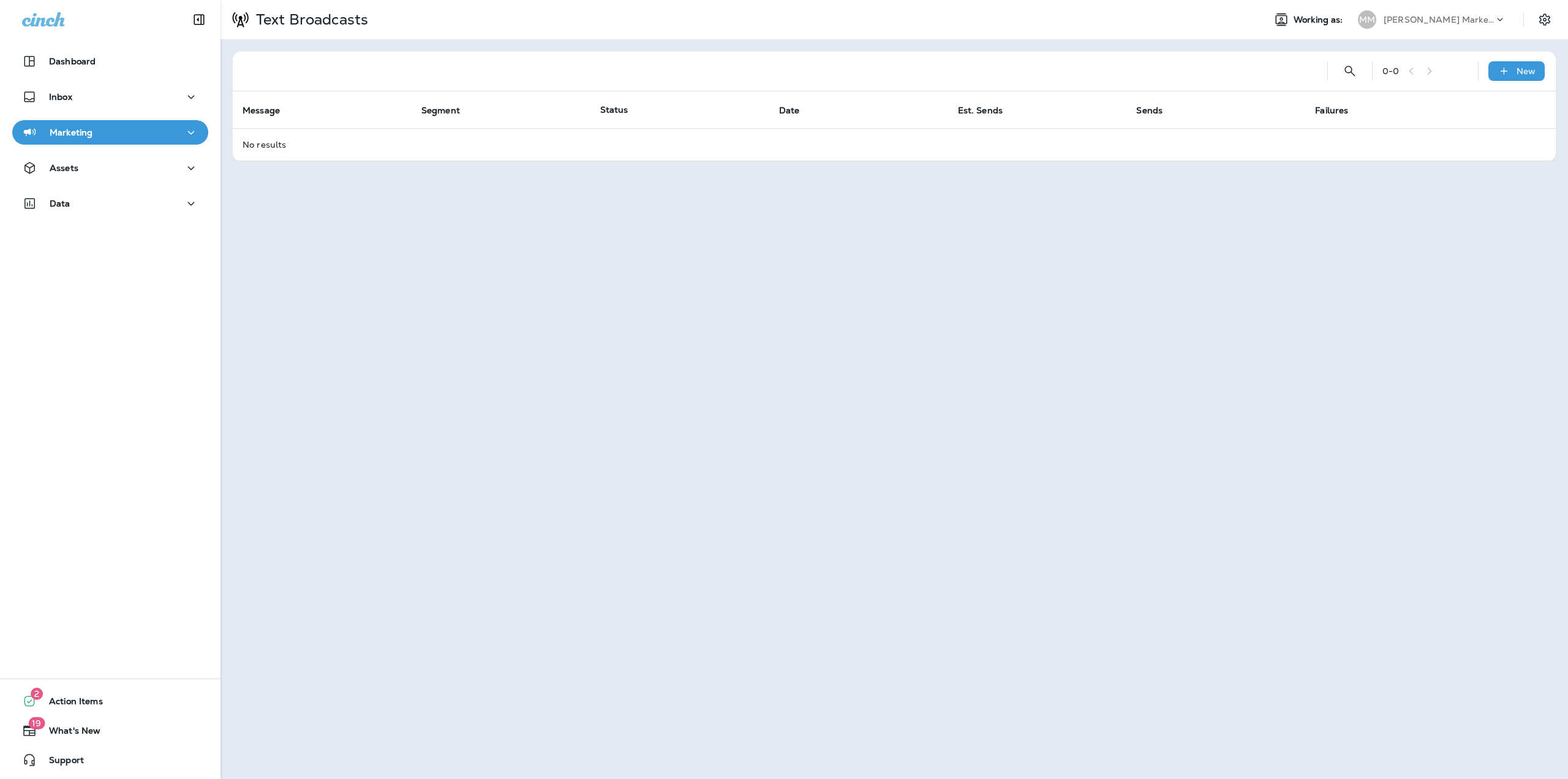
click at [138, 136] on div "Marketing" at bounding box center [111, 132] width 176 height 15
drag, startPoint x: 97, startPoint y: 165, endPoint x: 142, endPoint y: 170, distance: 45.3
click at [96, 165] on p "Journeys" at bounding box center [73, 165] width 51 height 11
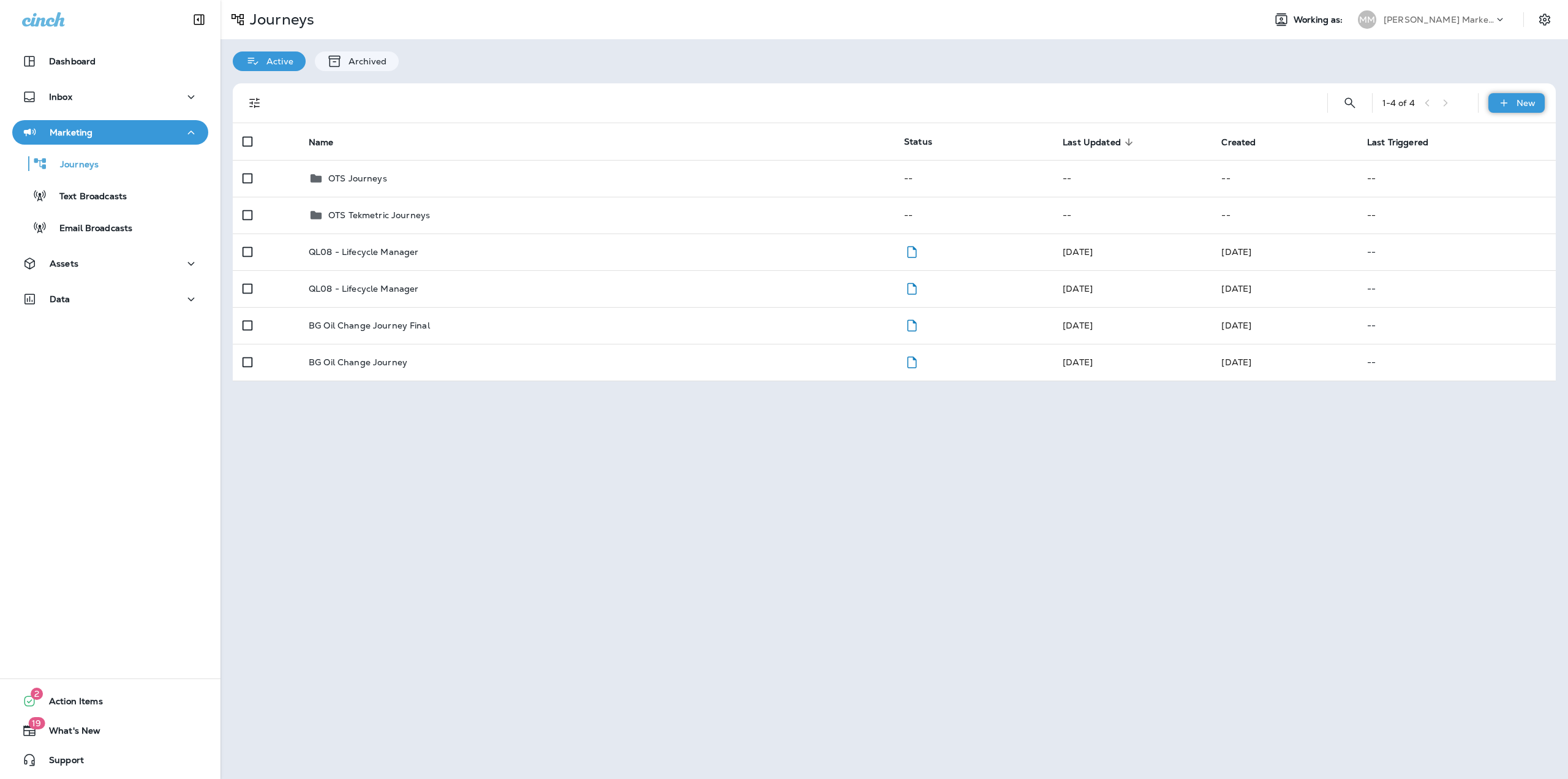
click at [1510, 102] on icon at bounding box center [1504, 102] width 13 height 12
click at [1508, 159] on p "New Folder" at bounding box center [1500, 161] width 53 height 9
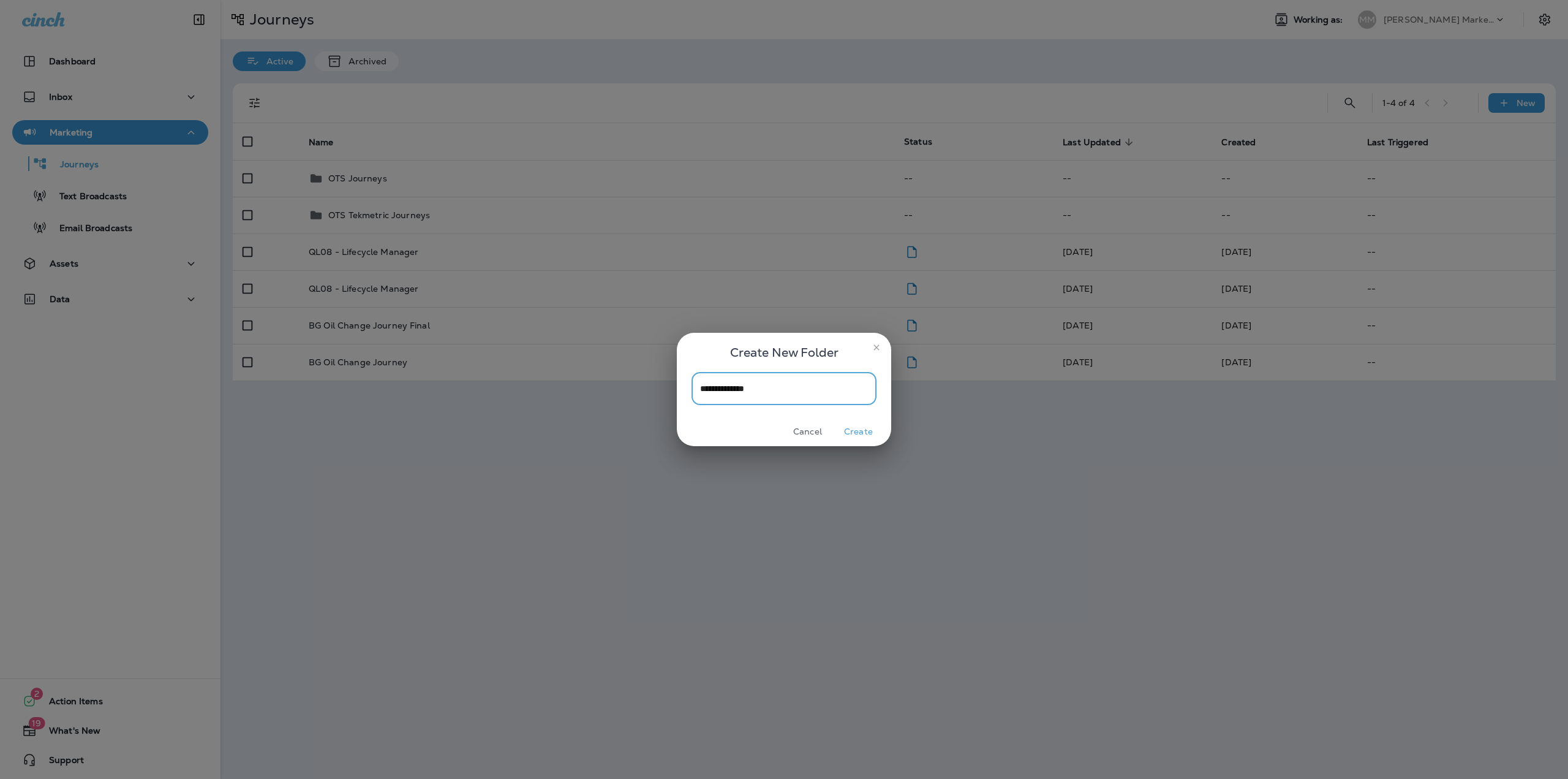
type input "**********"
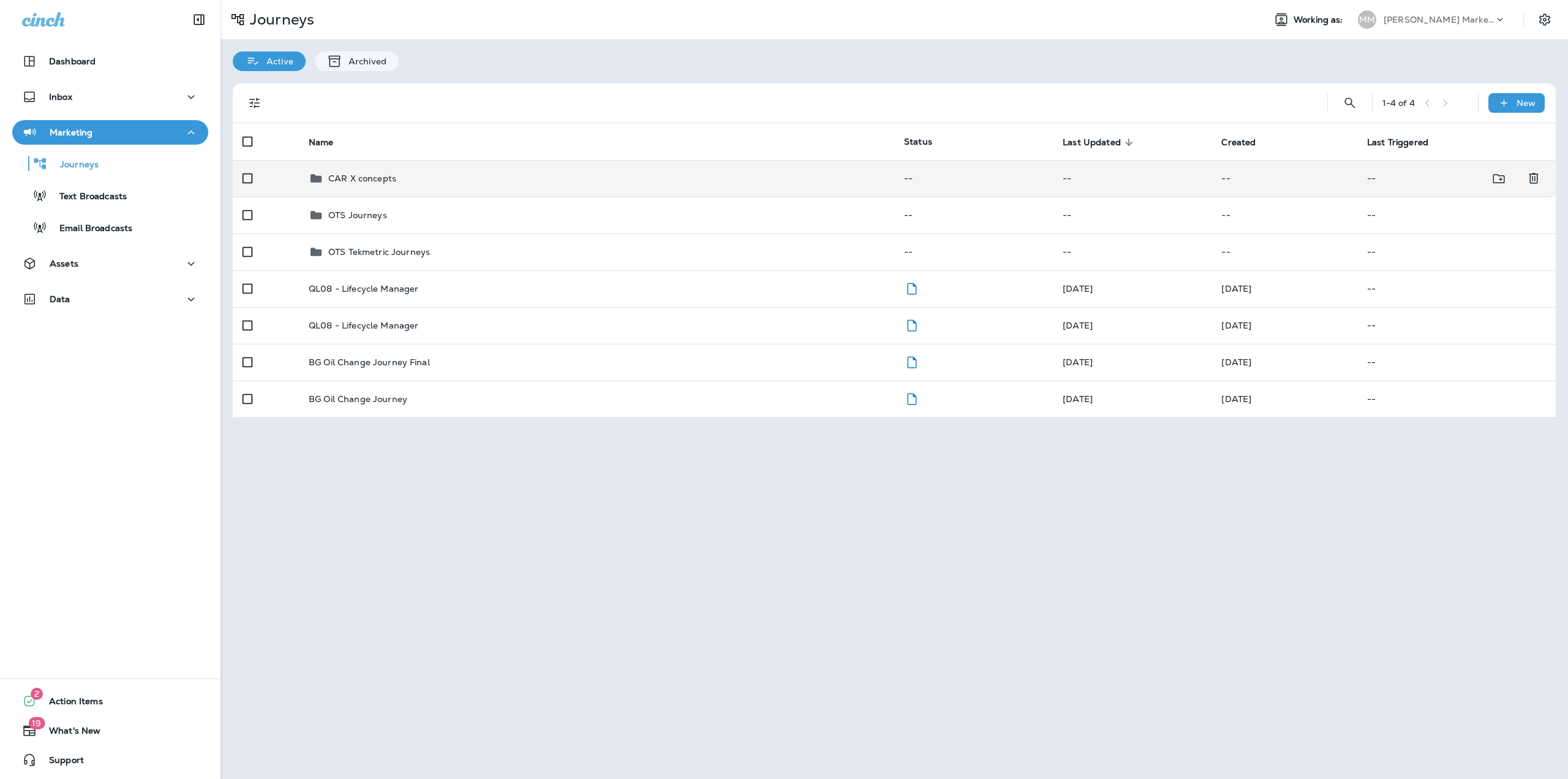
click at [416, 181] on div "CAR X concepts" at bounding box center [597, 178] width 576 height 15
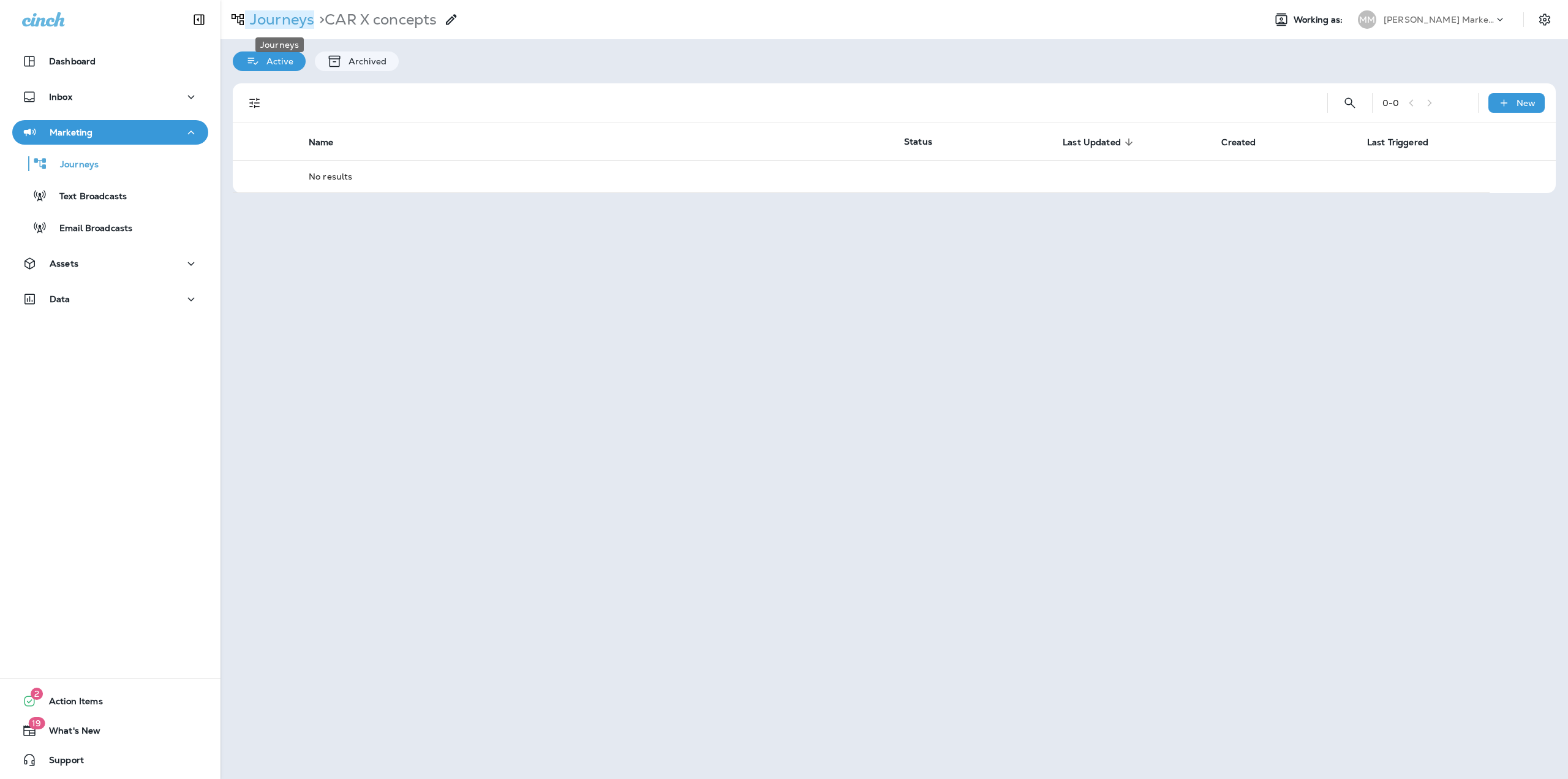
click at [260, 24] on p "Journeys" at bounding box center [280, 20] width 69 height 19
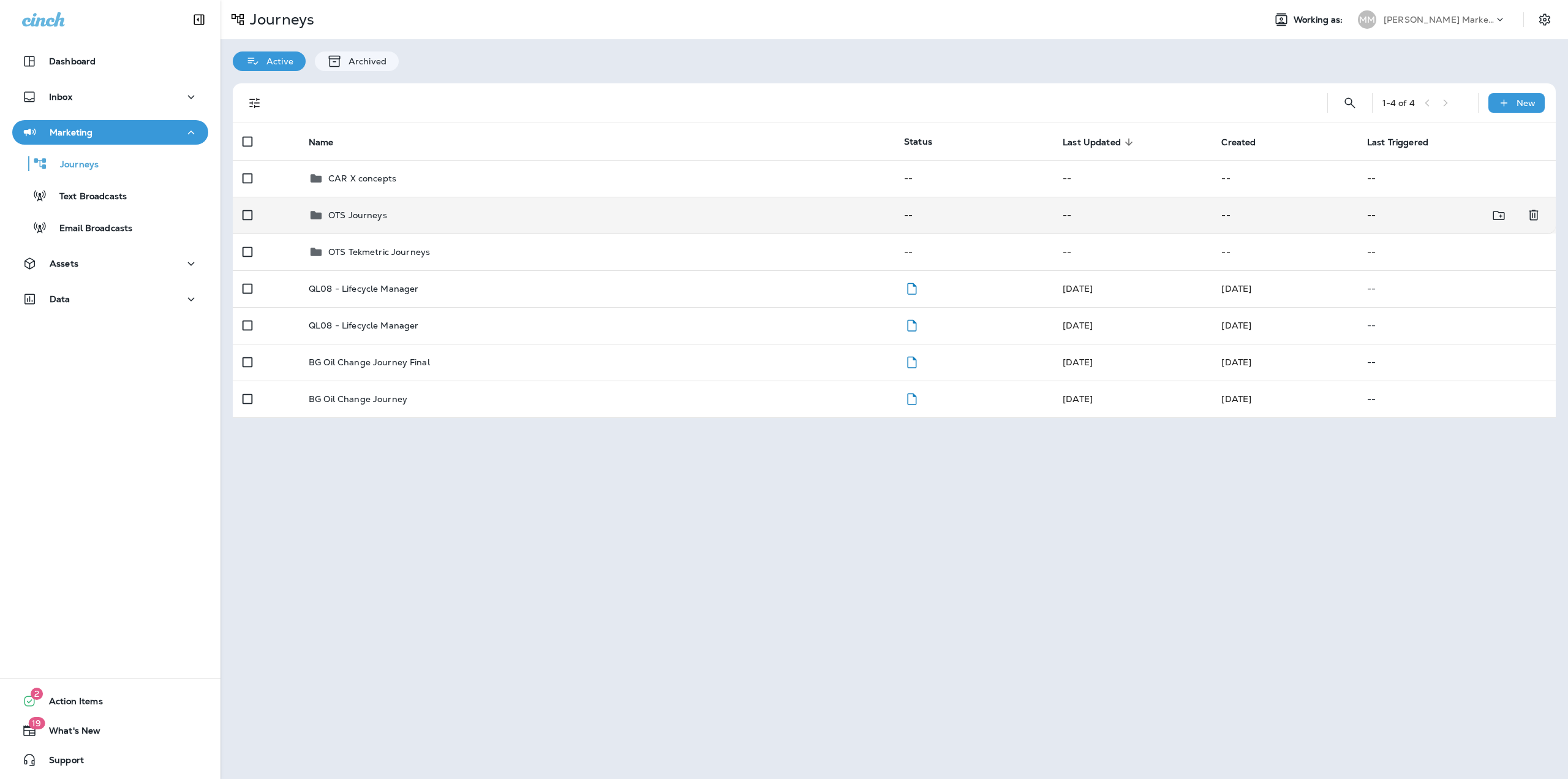
click at [384, 227] on td "OTS Journeys" at bounding box center [597, 215] width 596 height 37
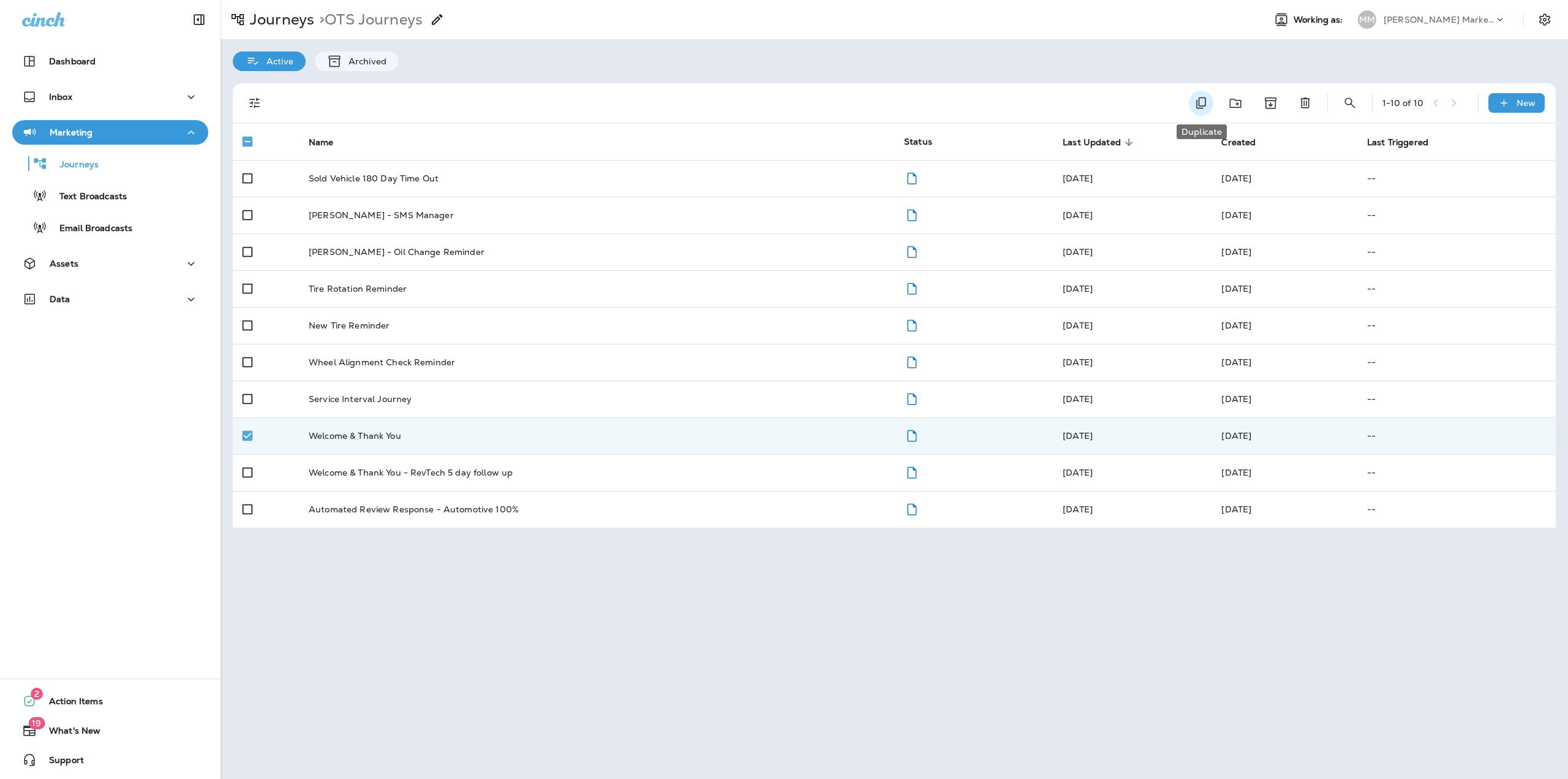
click at [1196, 111] on button "Duplicate" at bounding box center [1201, 103] width 24 height 25
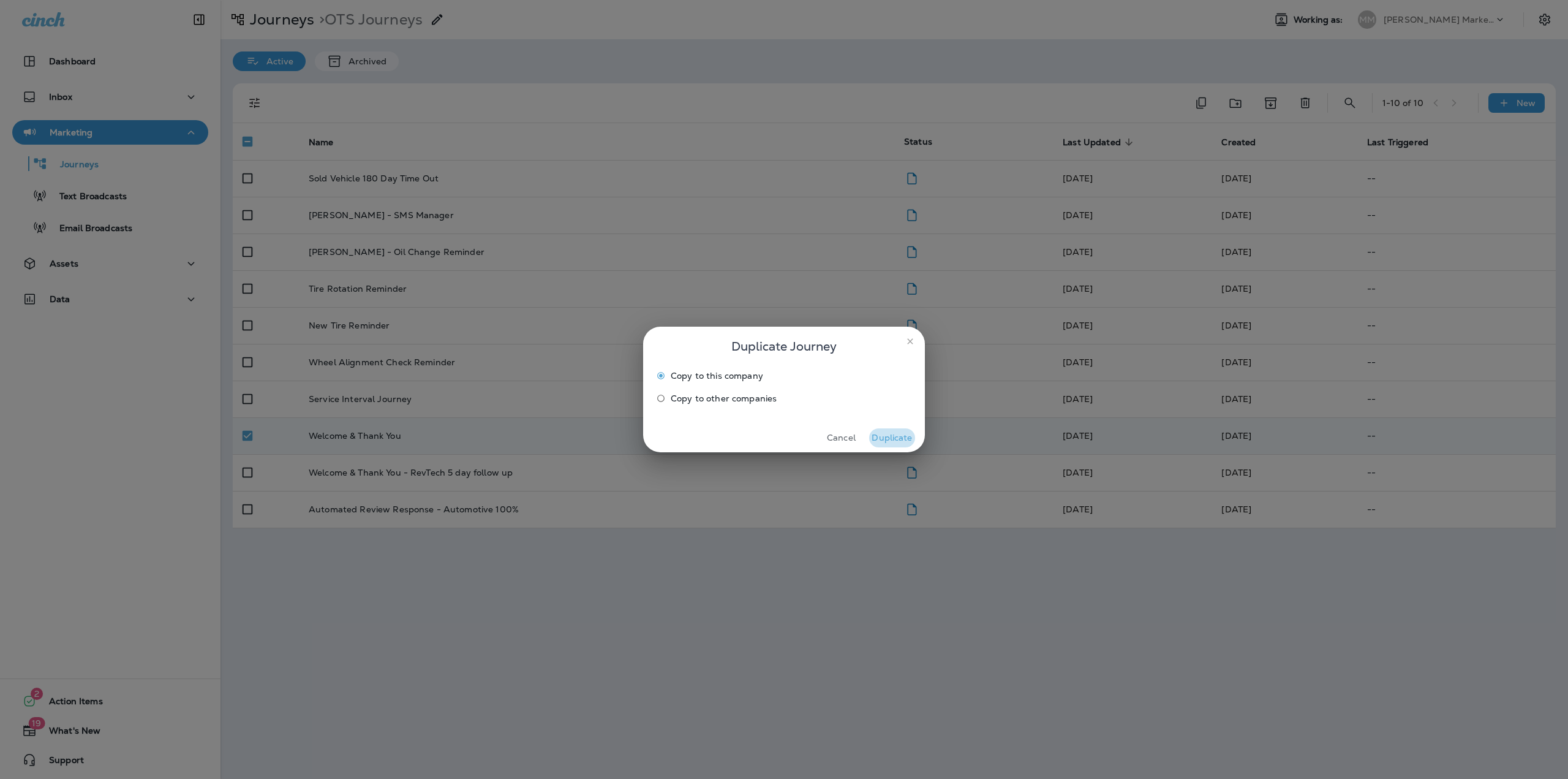
click at [889, 434] on button "Duplicate" at bounding box center [891, 437] width 46 height 19
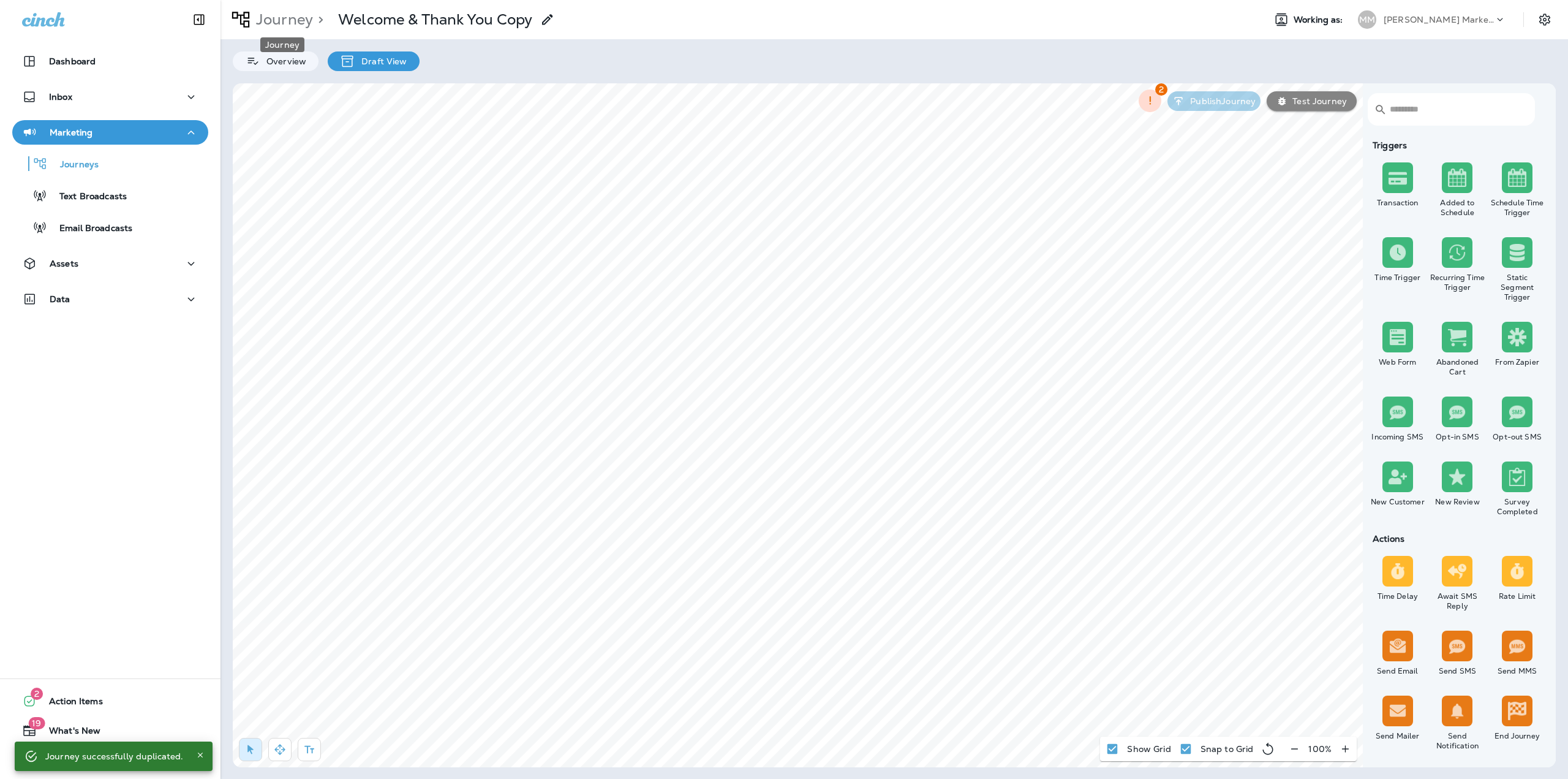
click at [290, 14] on p "Journey" at bounding box center [282, 20] width 62 height 19
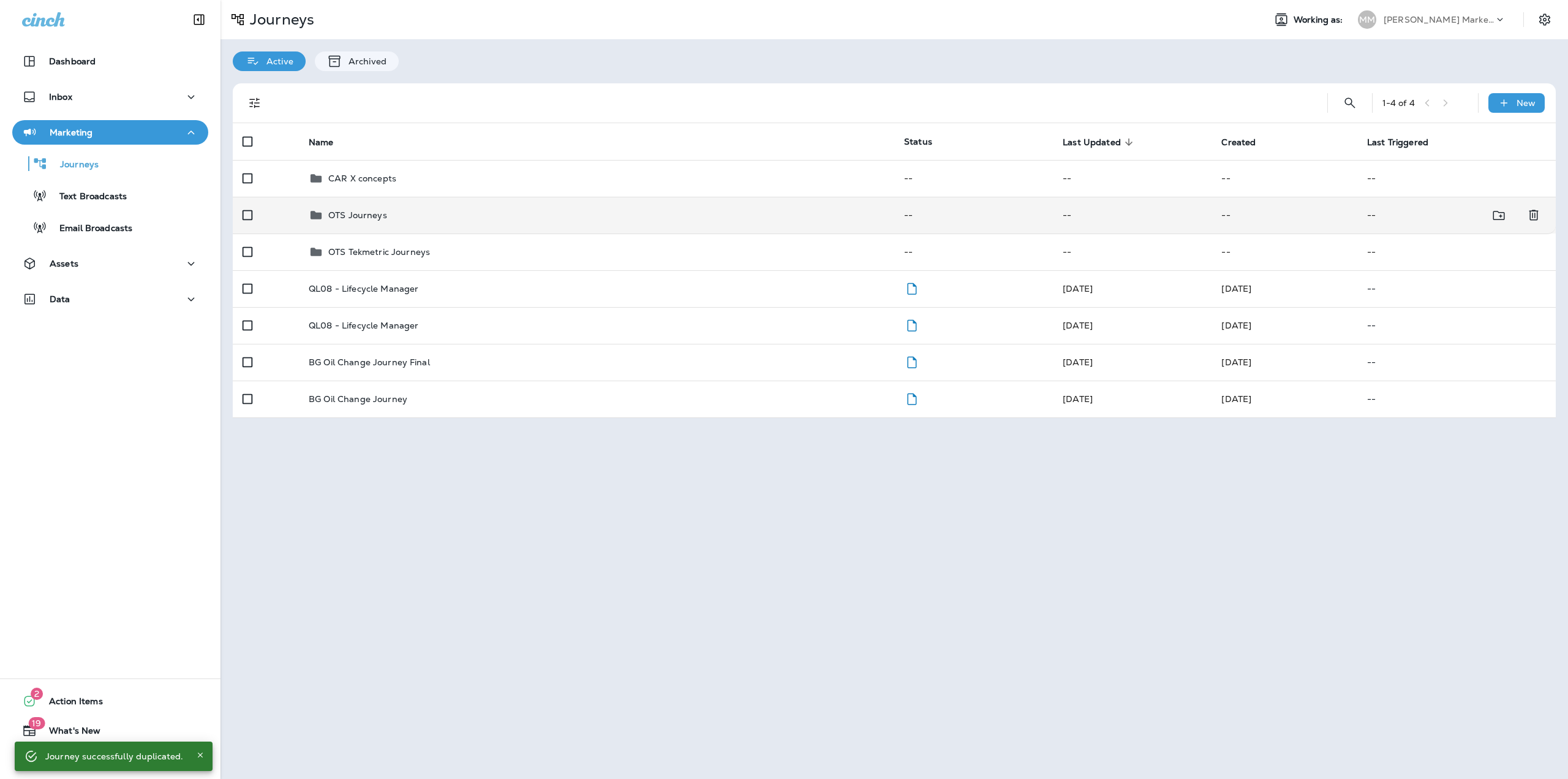
click at [359, 204] on td "OTS Journeys" at bounding box center [597, 215] width 596 height 37
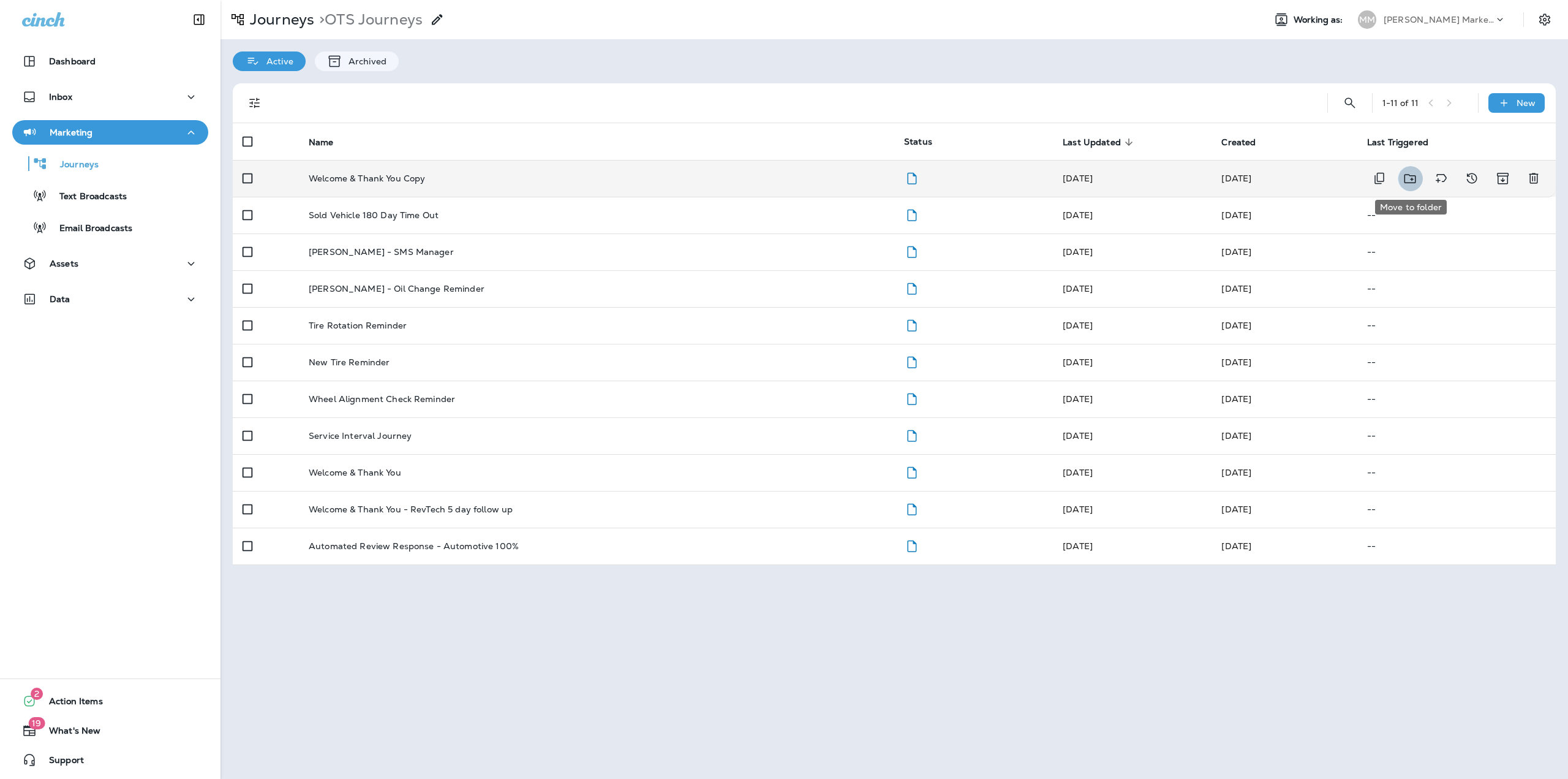
click at [1413, 178] on icon "Move to folder" at bounding box center [1410, 178] width 15 height 15
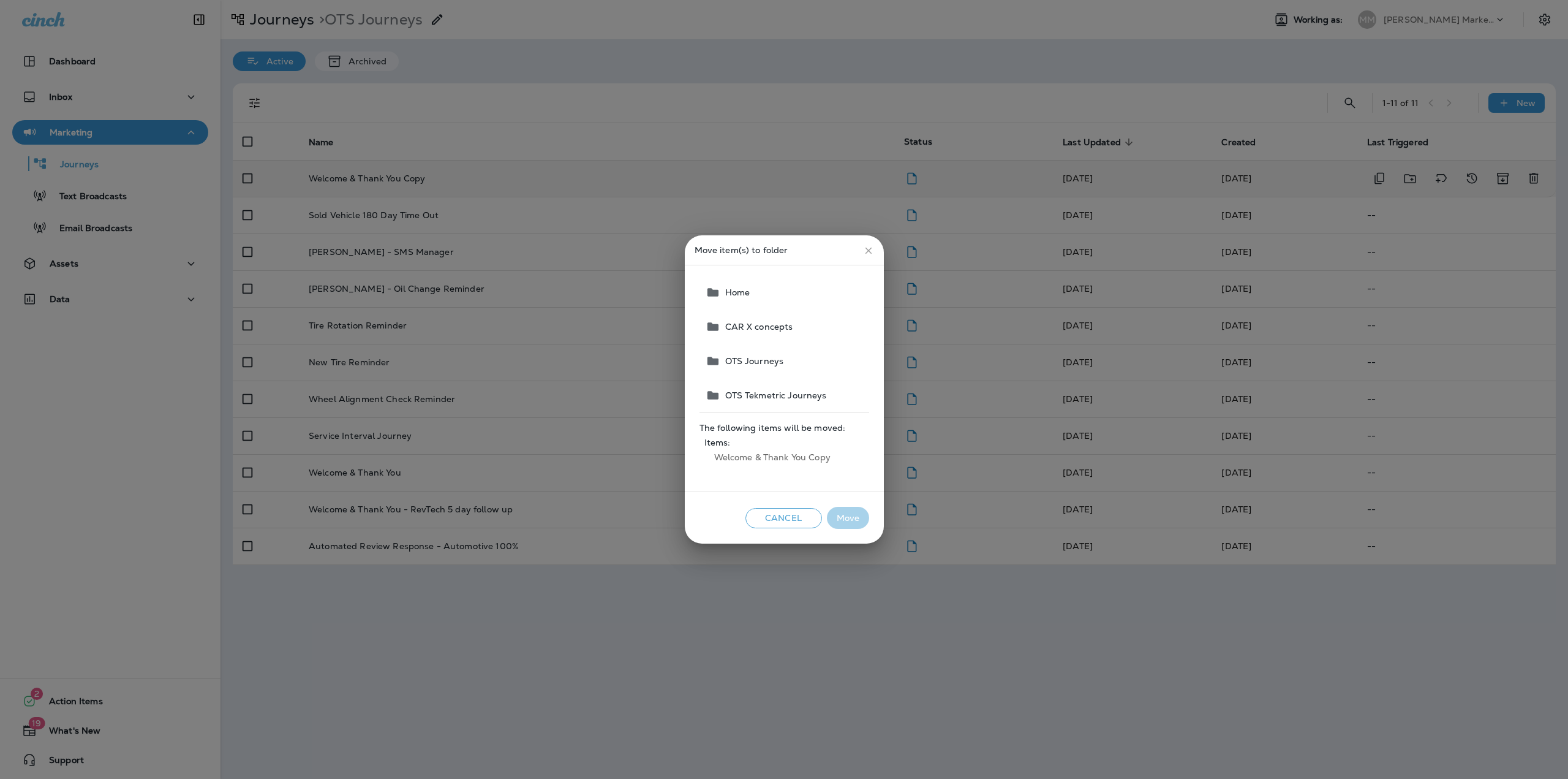
click at [733, 324] on span "CAR X concepts" at bounding box center [757, 327] width 73 height 9
click at [844, 511] on button "Move" at bounding box center [847, 518] width 42 height 23
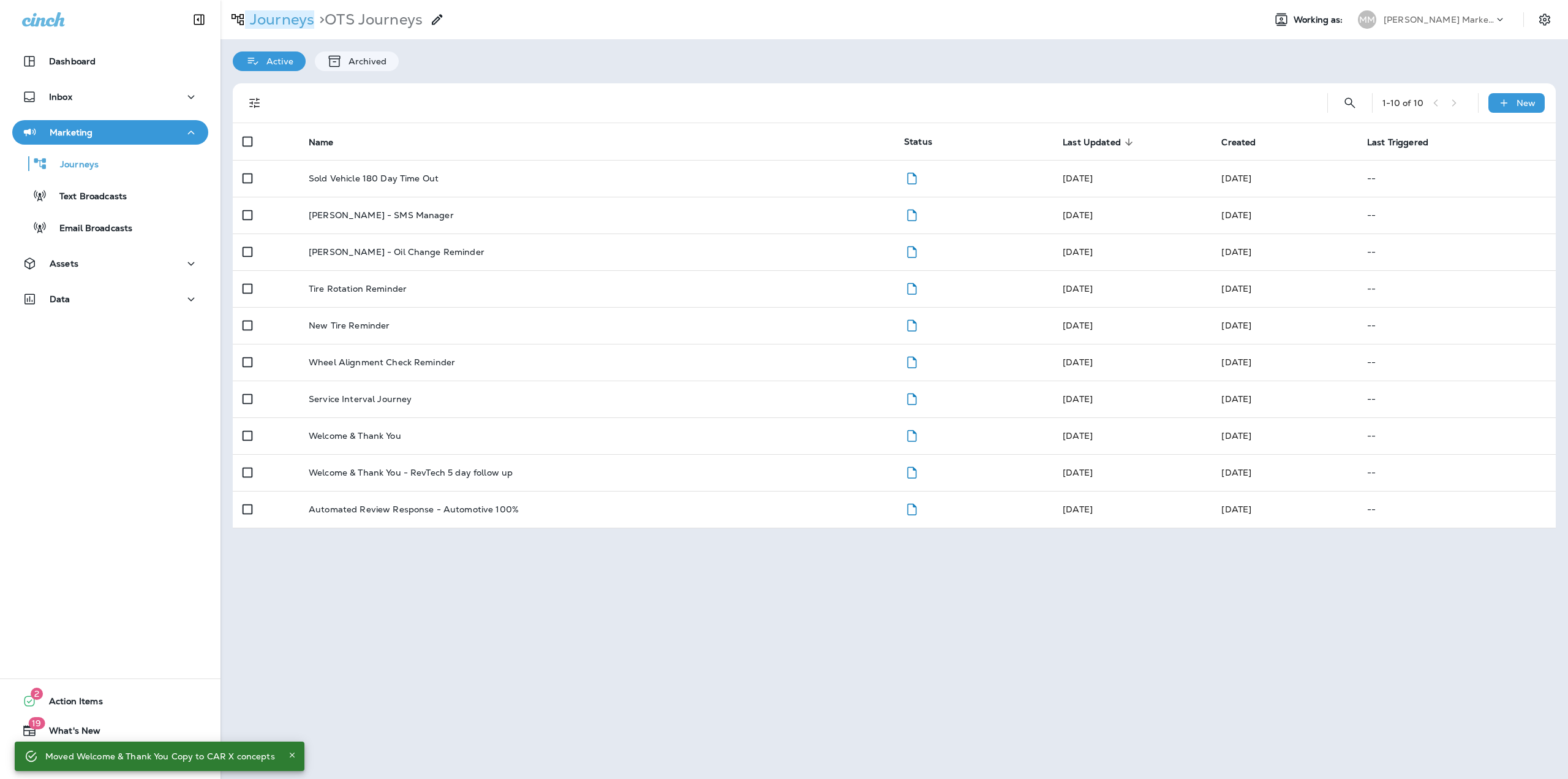
click at [296, 27] on p "Journeys" at bounding box center [280, 20] width 69 height 19
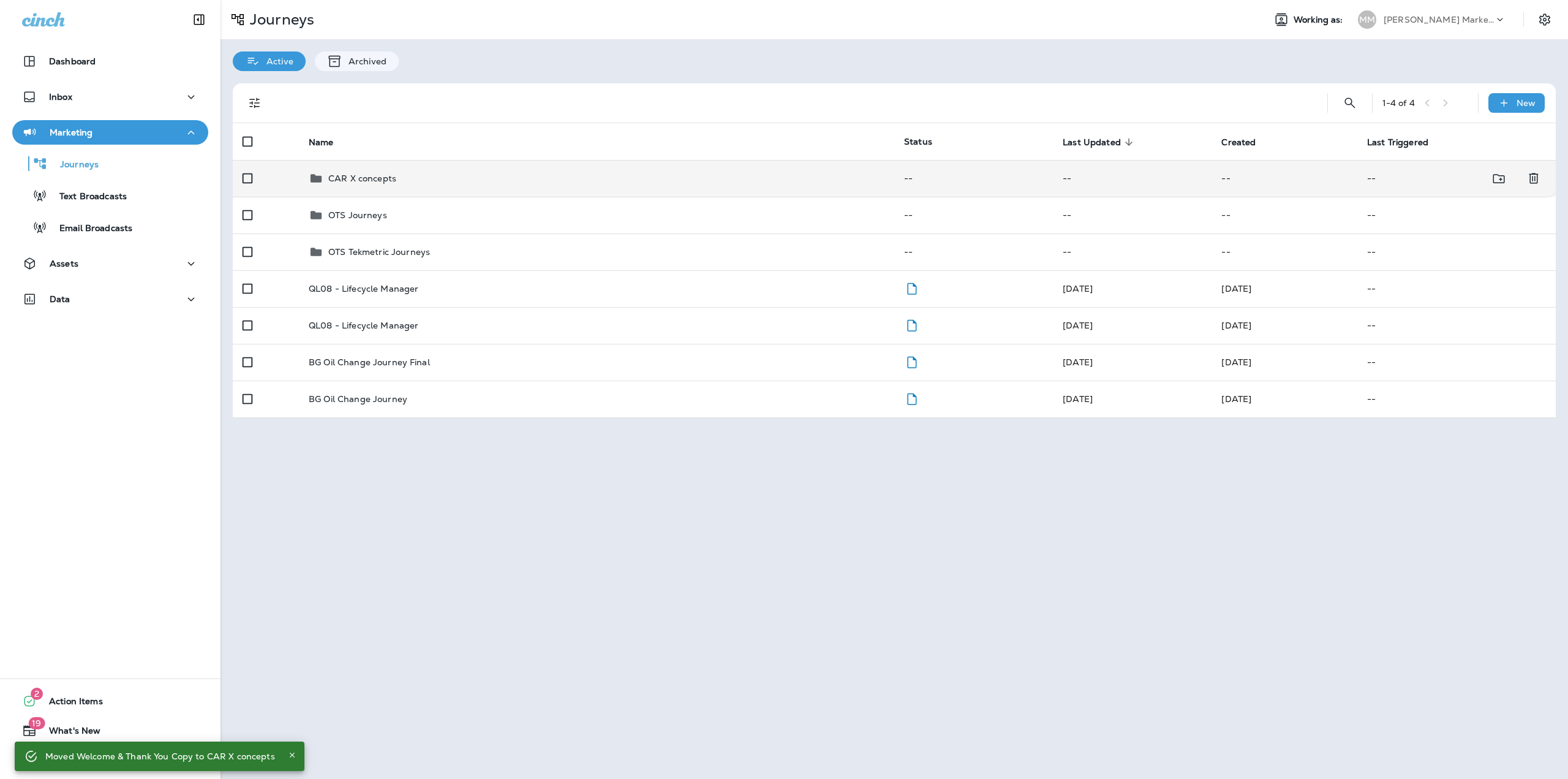
click at [382, 183] on p "CAR X concepts" at bounding box center [362, 178] width 68 height 9
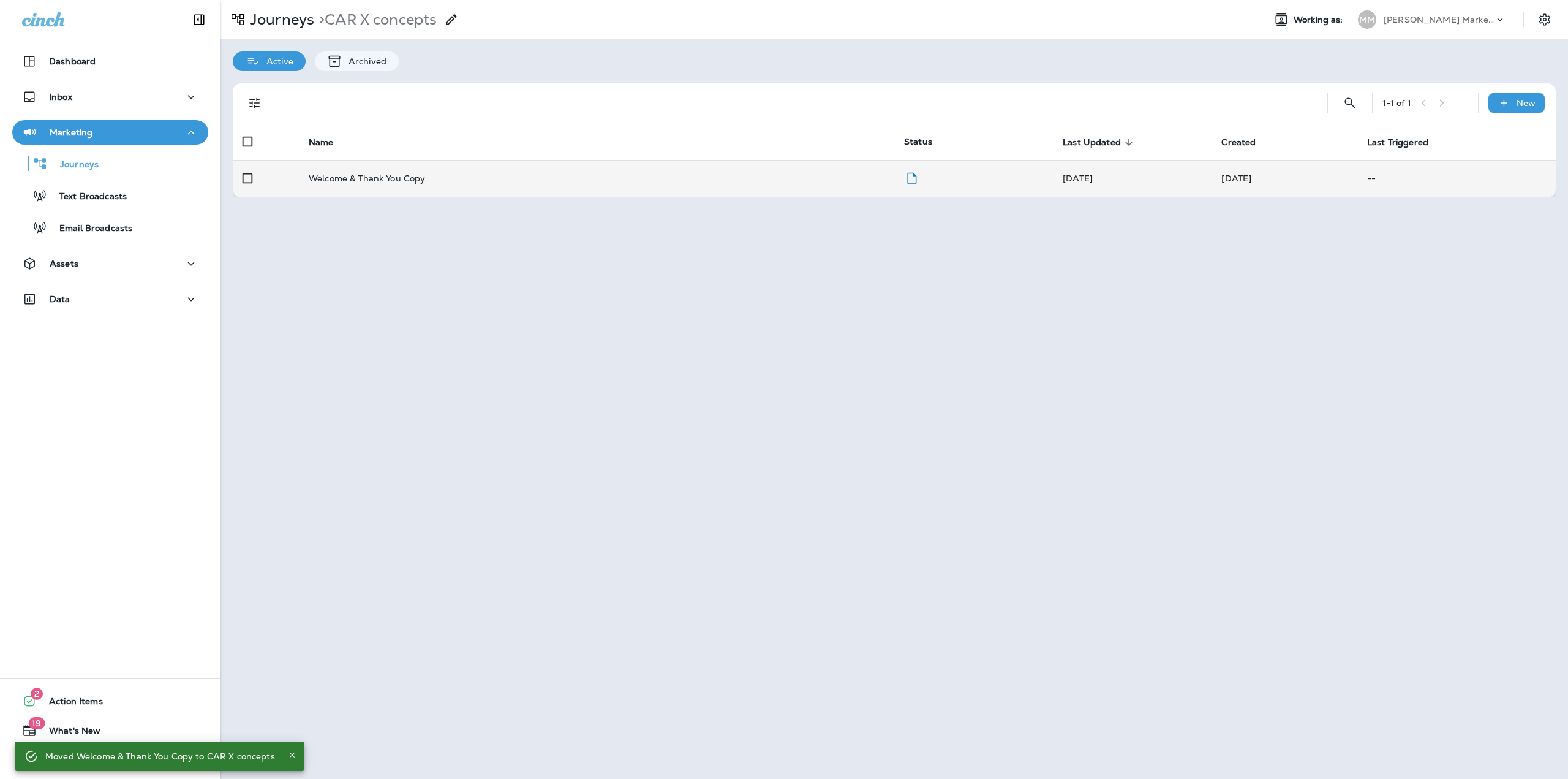
click at [416, 181] on p "Welcome & Thank You Copy" at bounding box center [367, 178] width 116 height 9
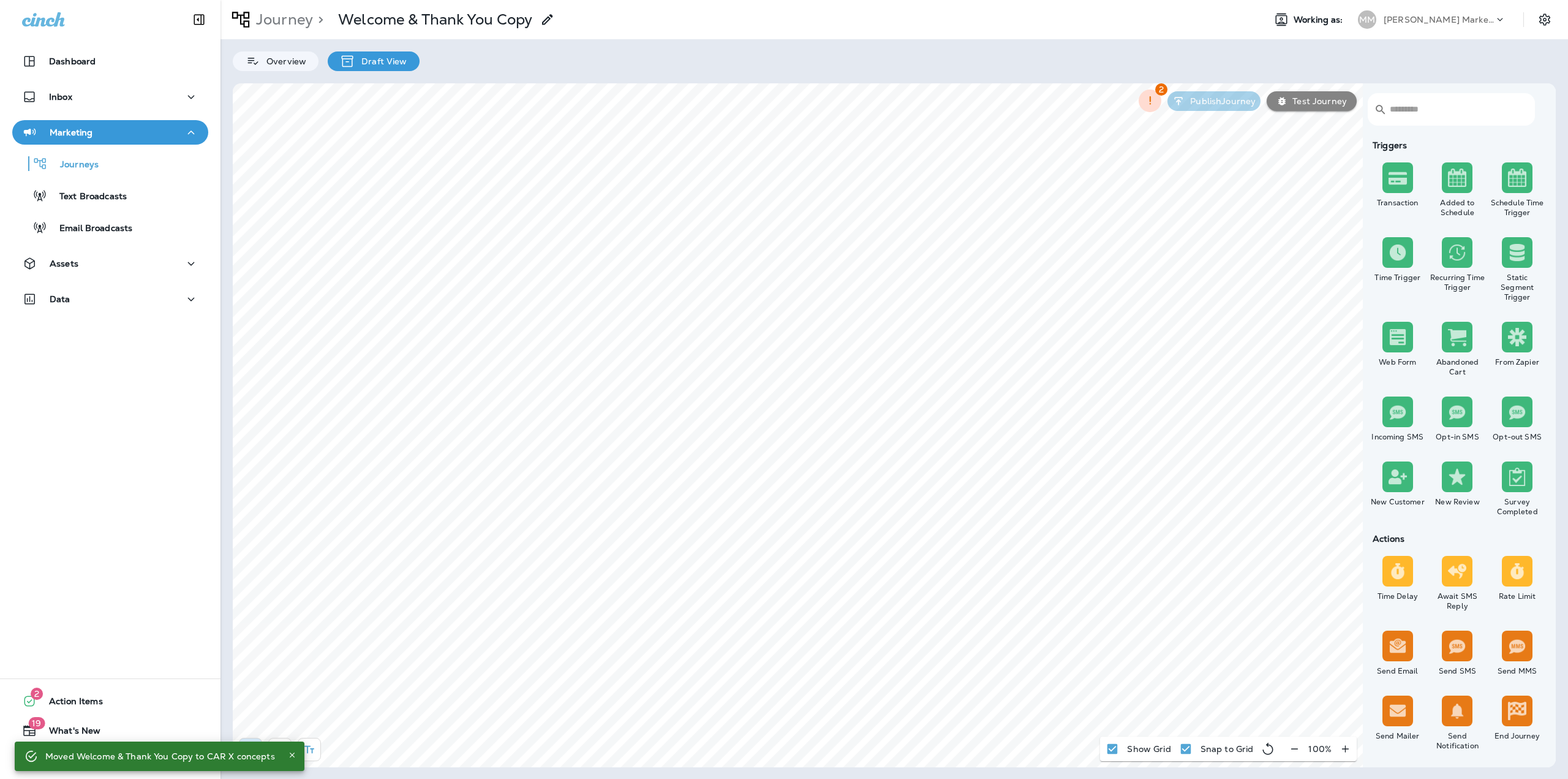
click at [546, 23] on use at bounding box center [546, 19] width 10 height 10
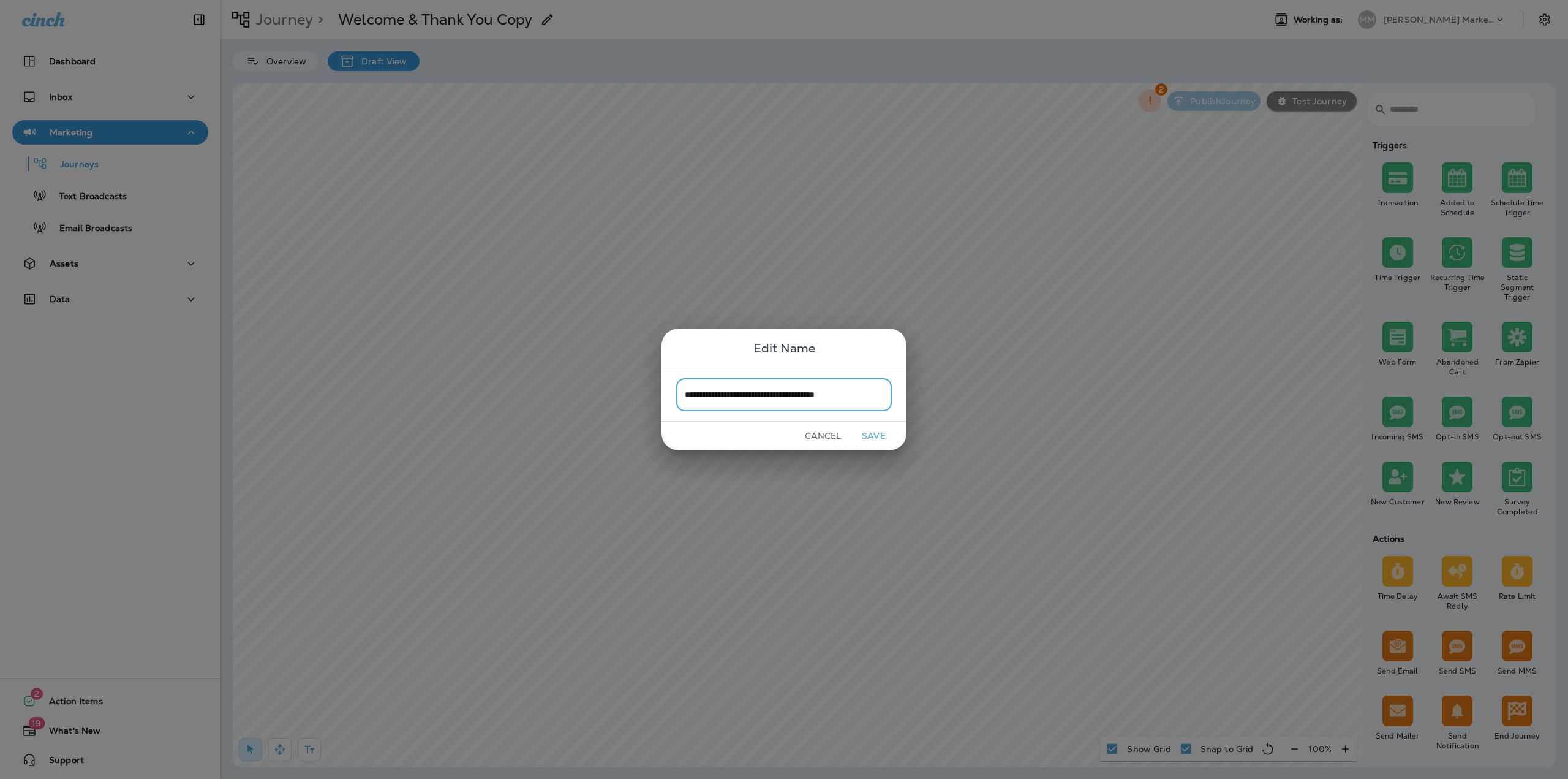
type input "**********"
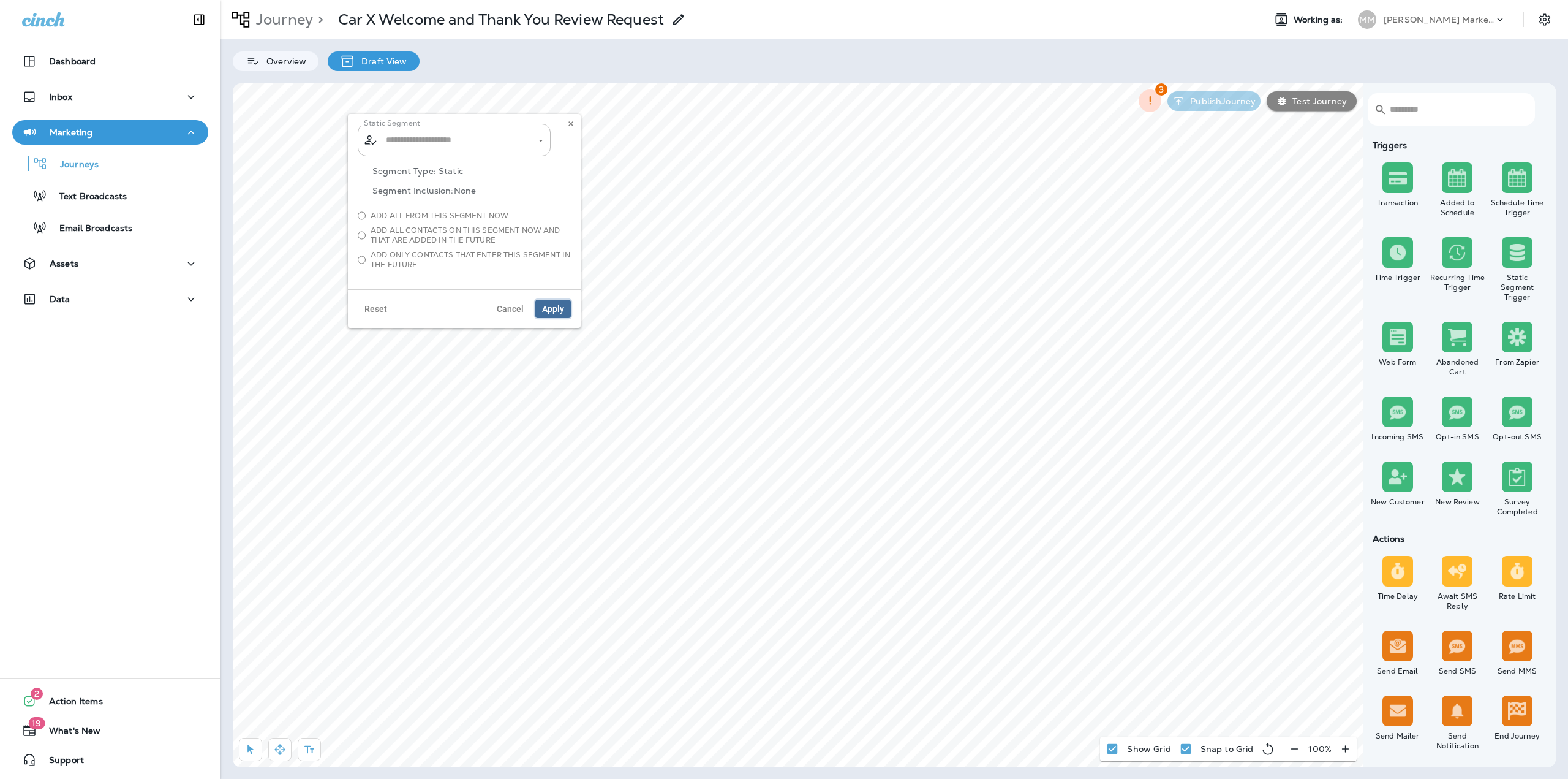
click at [552, 308] on span "Apply" at bounding box center [554, 308] width 23 height 8
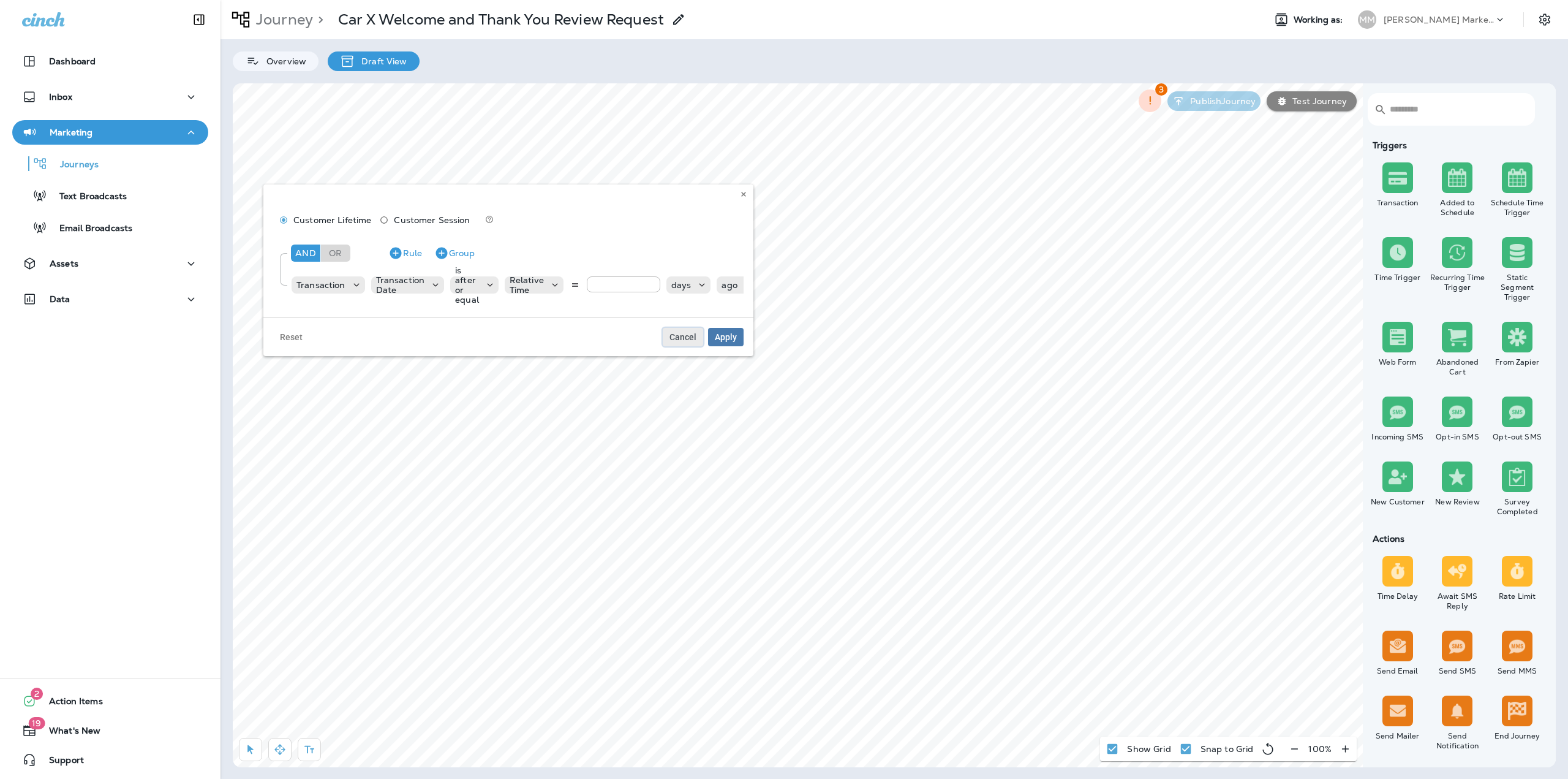
click at [682, 346] on button "Cancel" at bounding box center [682, 337] width 40 height 19
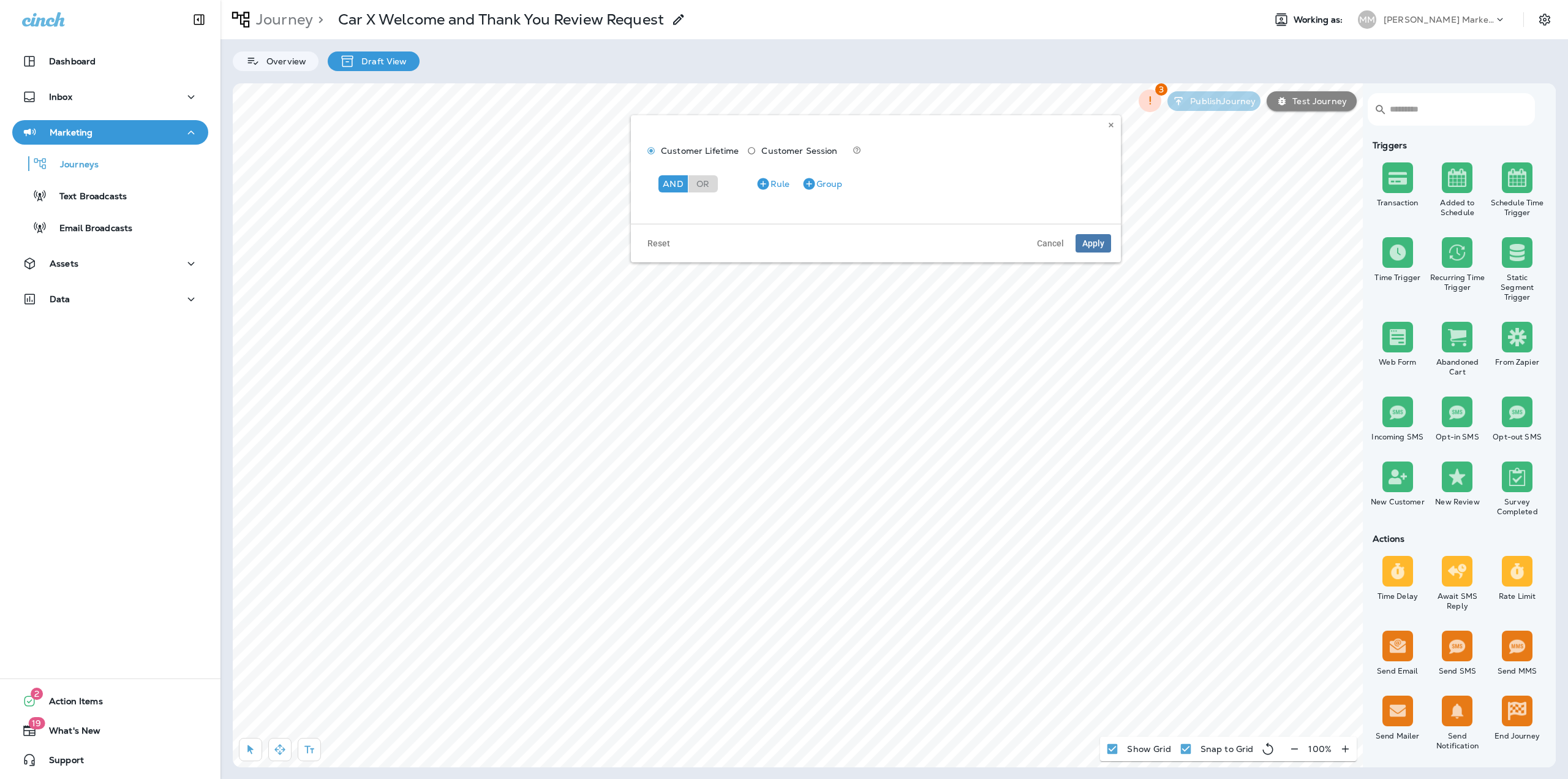
scroll to position [832, 0]
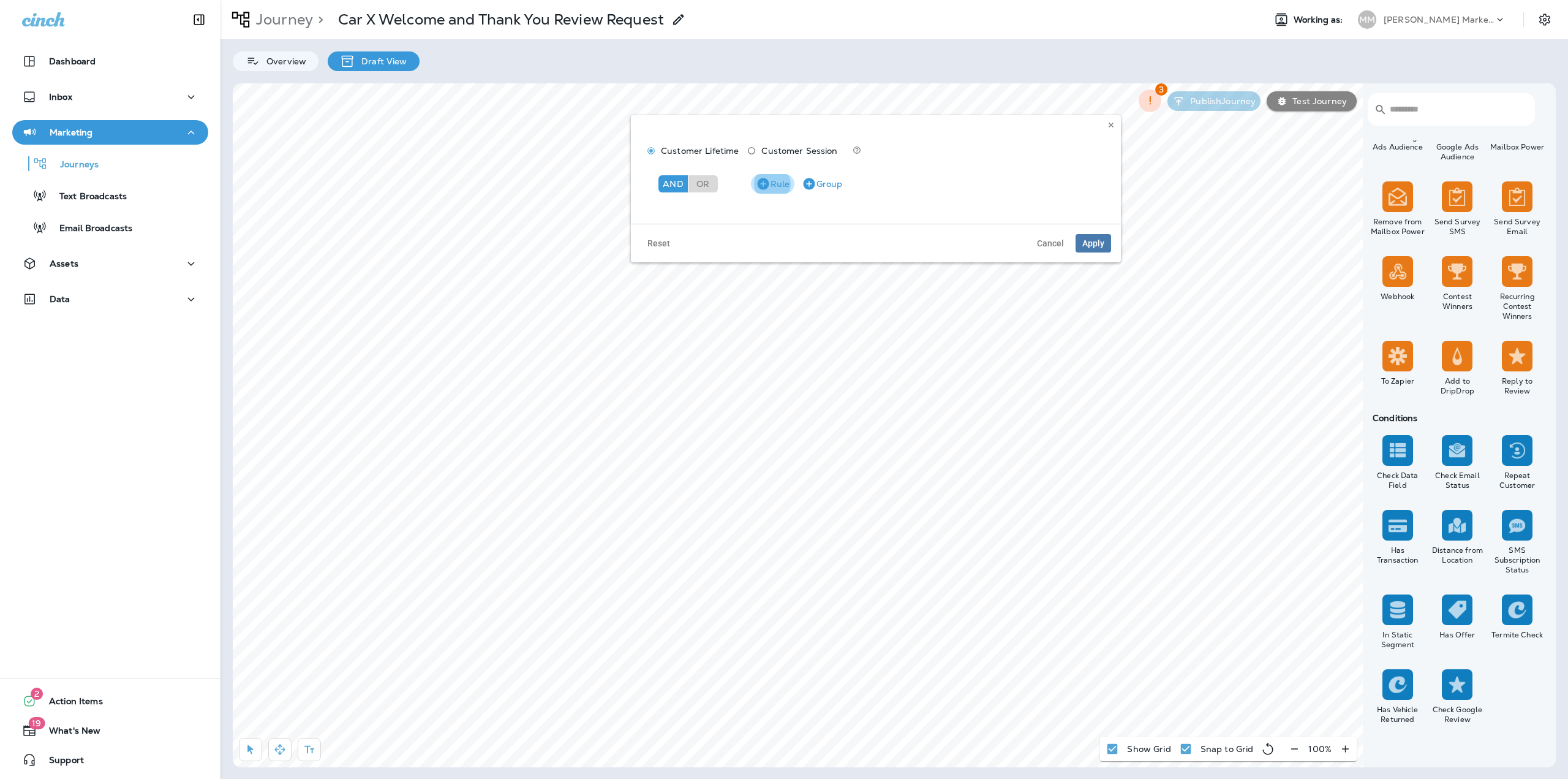
click at [779, 185] on button "Rule" at bounding box center [772, 183] width 43 height 20
click at [703, 212] on p "Choose model" at bounding box center [694, 216] width 60 height 9
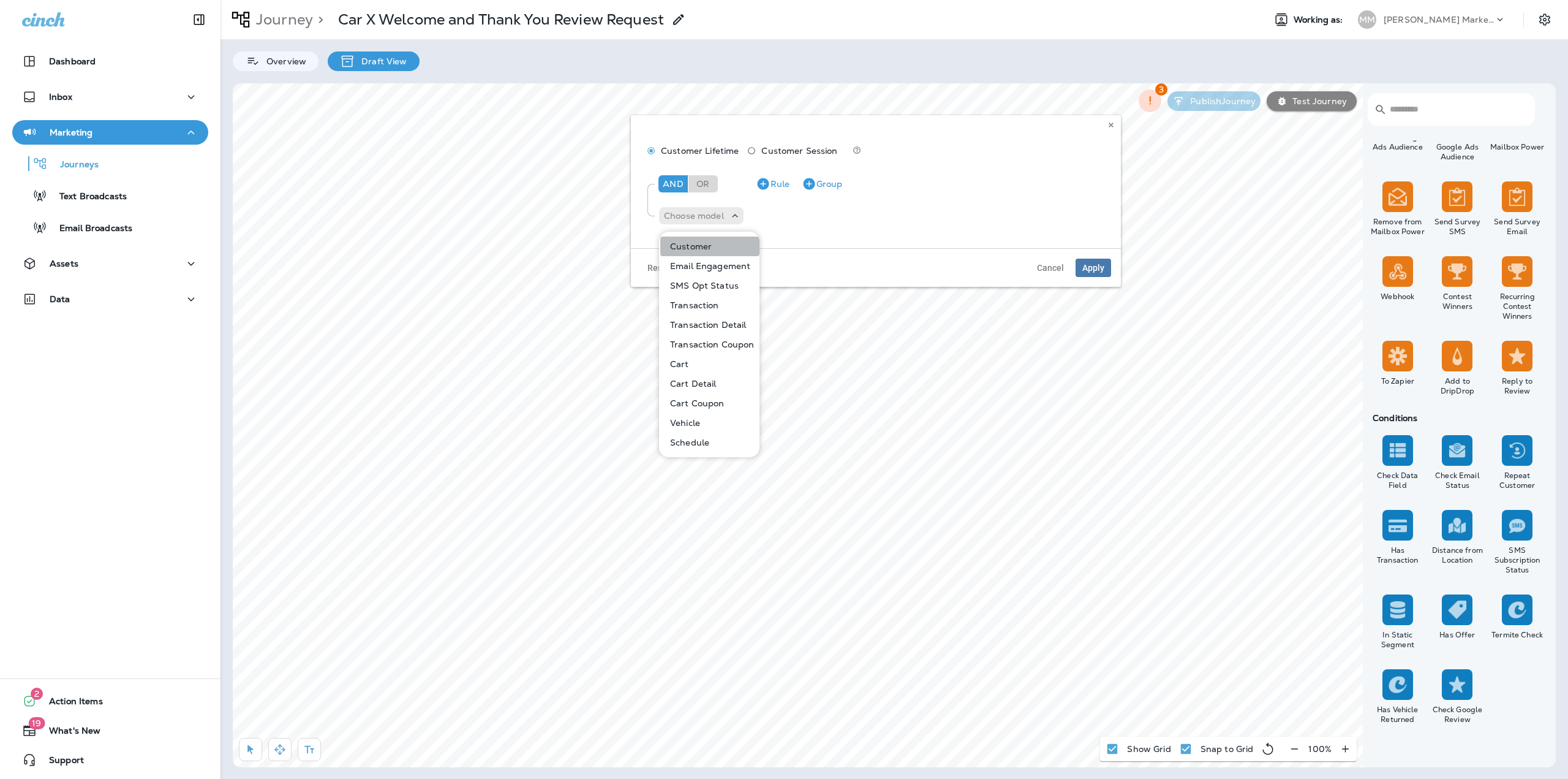
click at [696, 237] on button "Customer" at bounding box center [710, 246] width 99 height 20
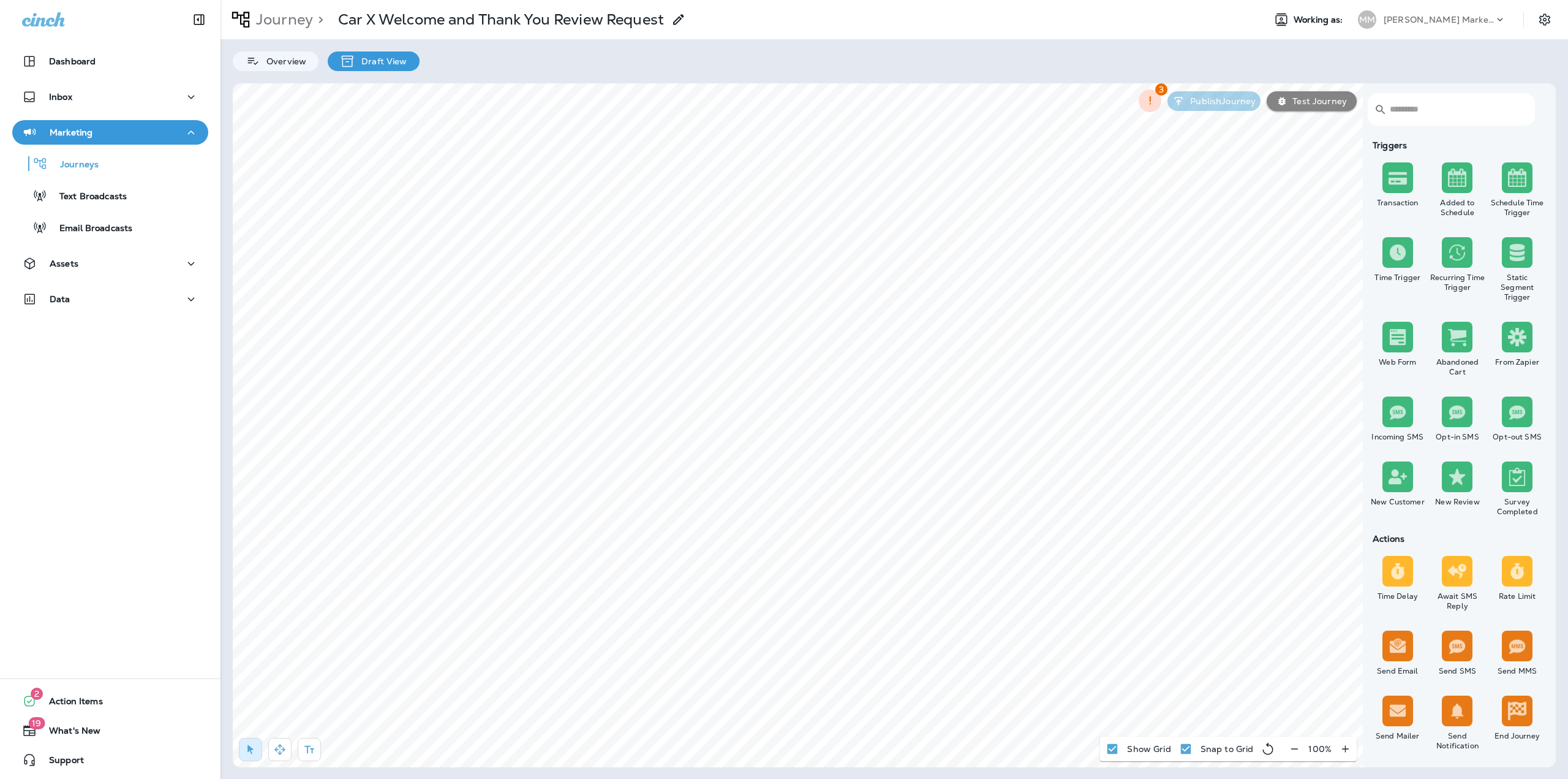
scroll to position [832, 0]
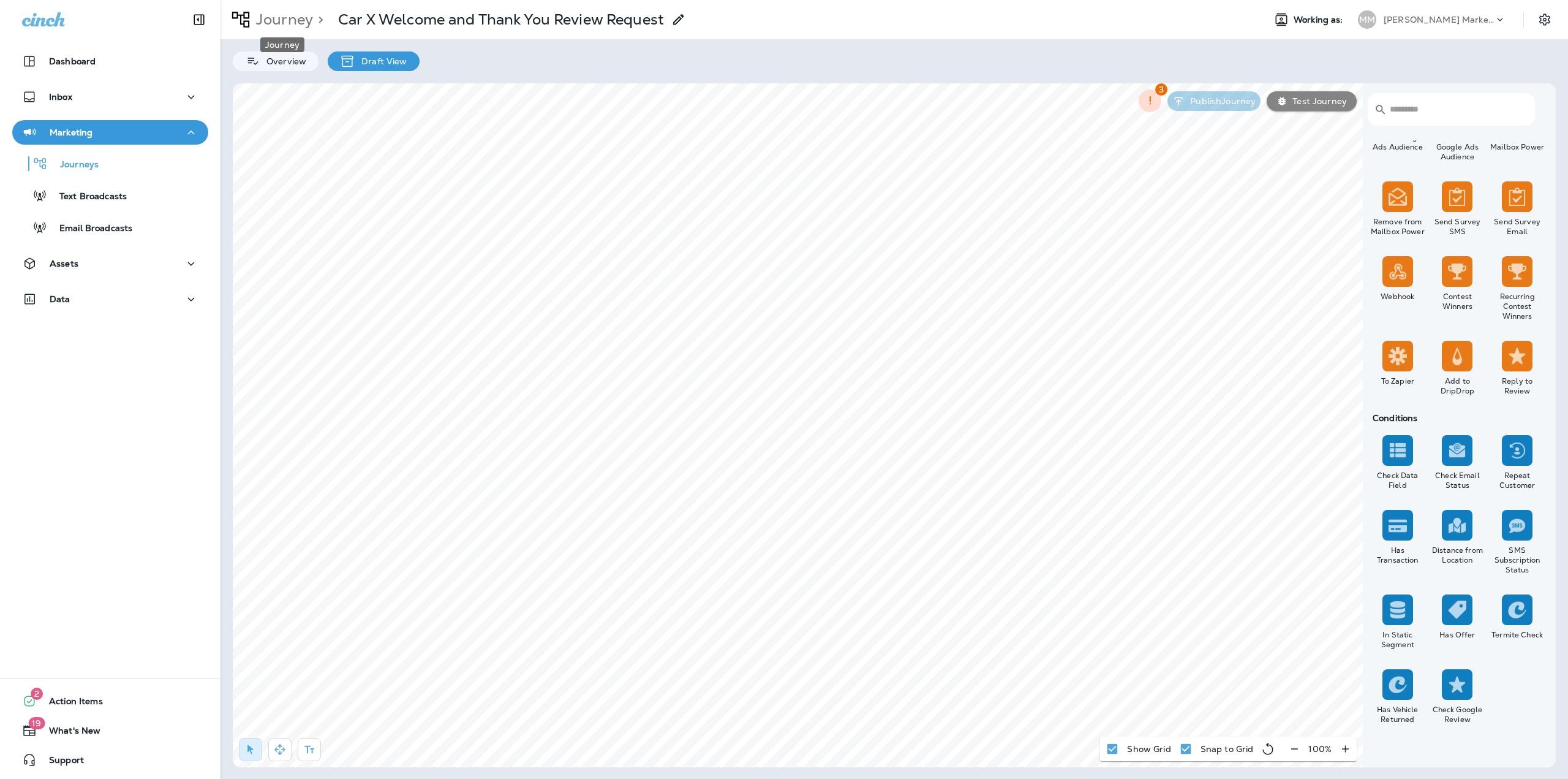
click at [306, 23] on p "Journey" at bounding box center [282, 20] width 62 height 19
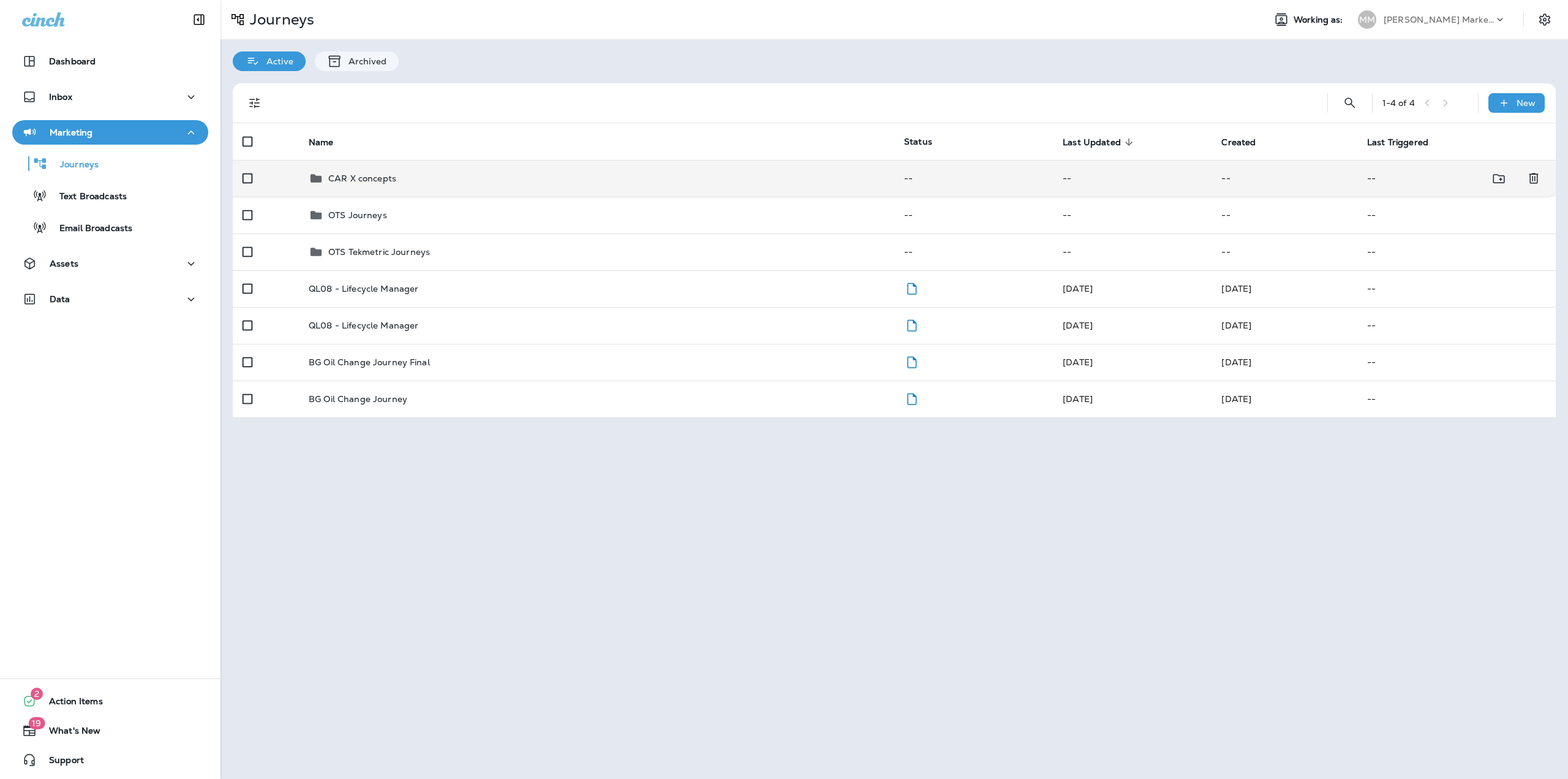
click at [343, 182] on p "CAR X concepts" at bounding box center [362, 178] width 68 height 9
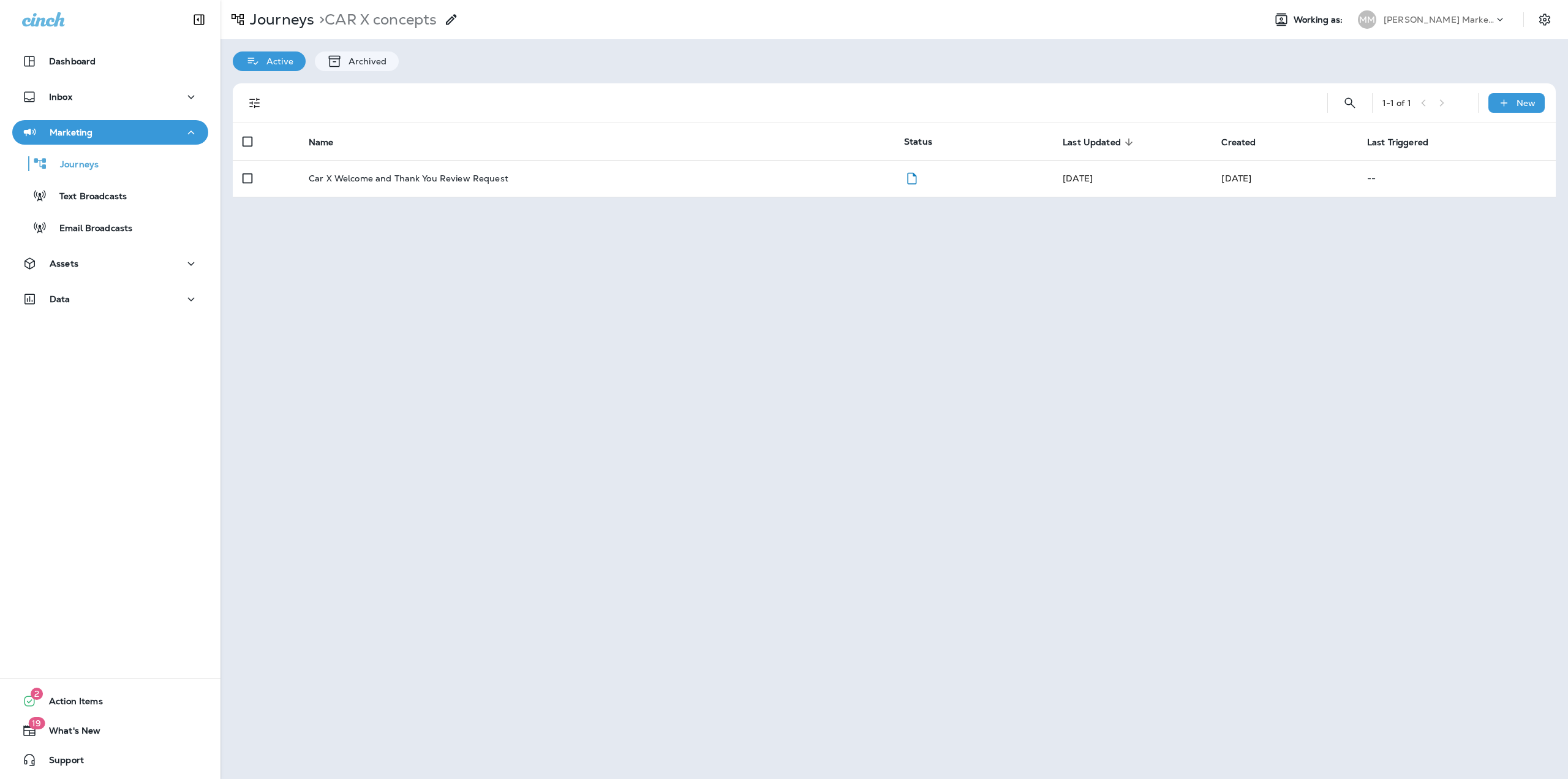
click at [370, 183] on p "Car X Welcome and Thank You Review Request" at bounding box center [408, 178] width 200 height 9
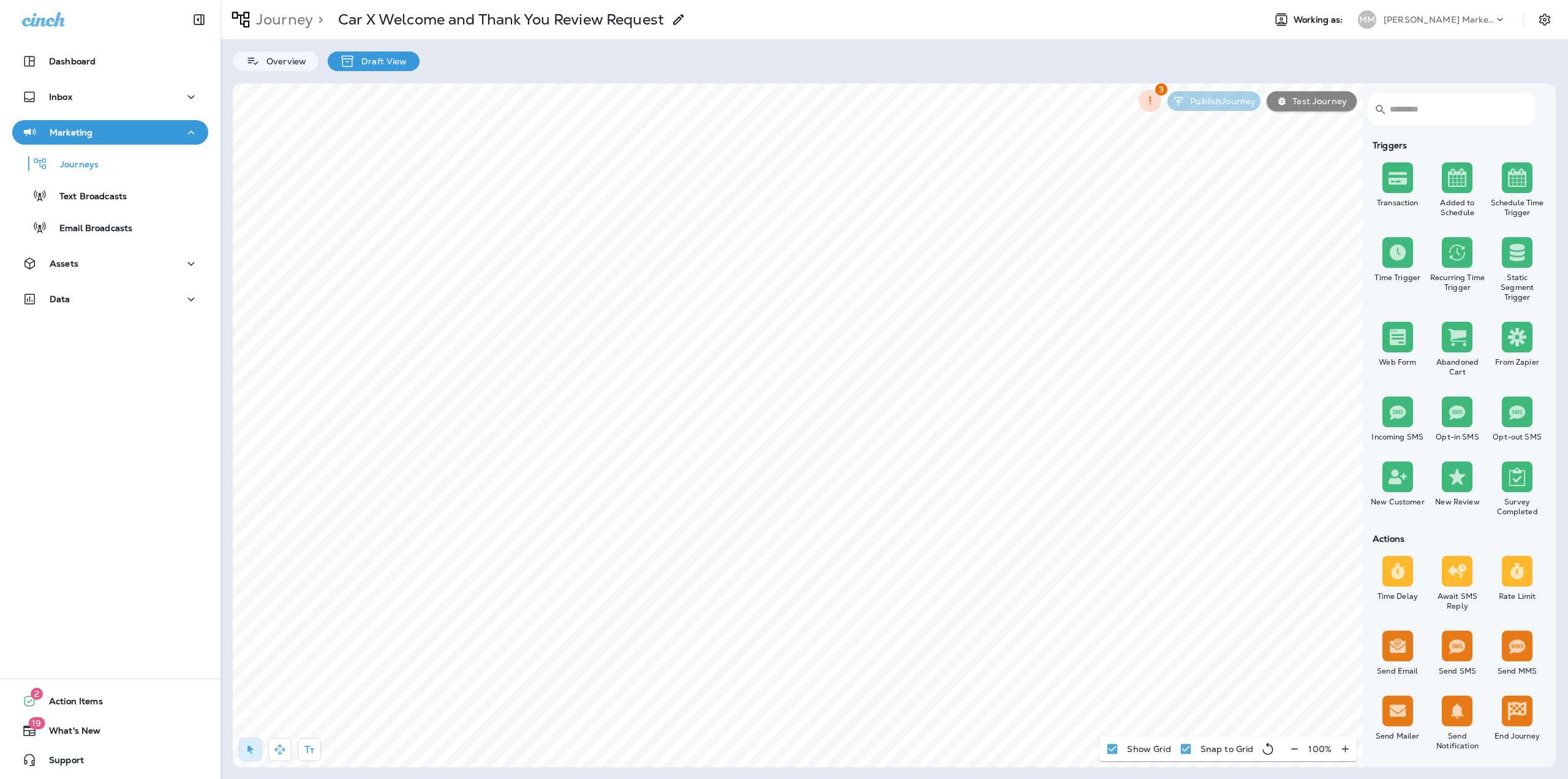
click at [1453, 9] on div "MM Merrick Marketing" at bounding box center [1433, 20] width 163 height 24
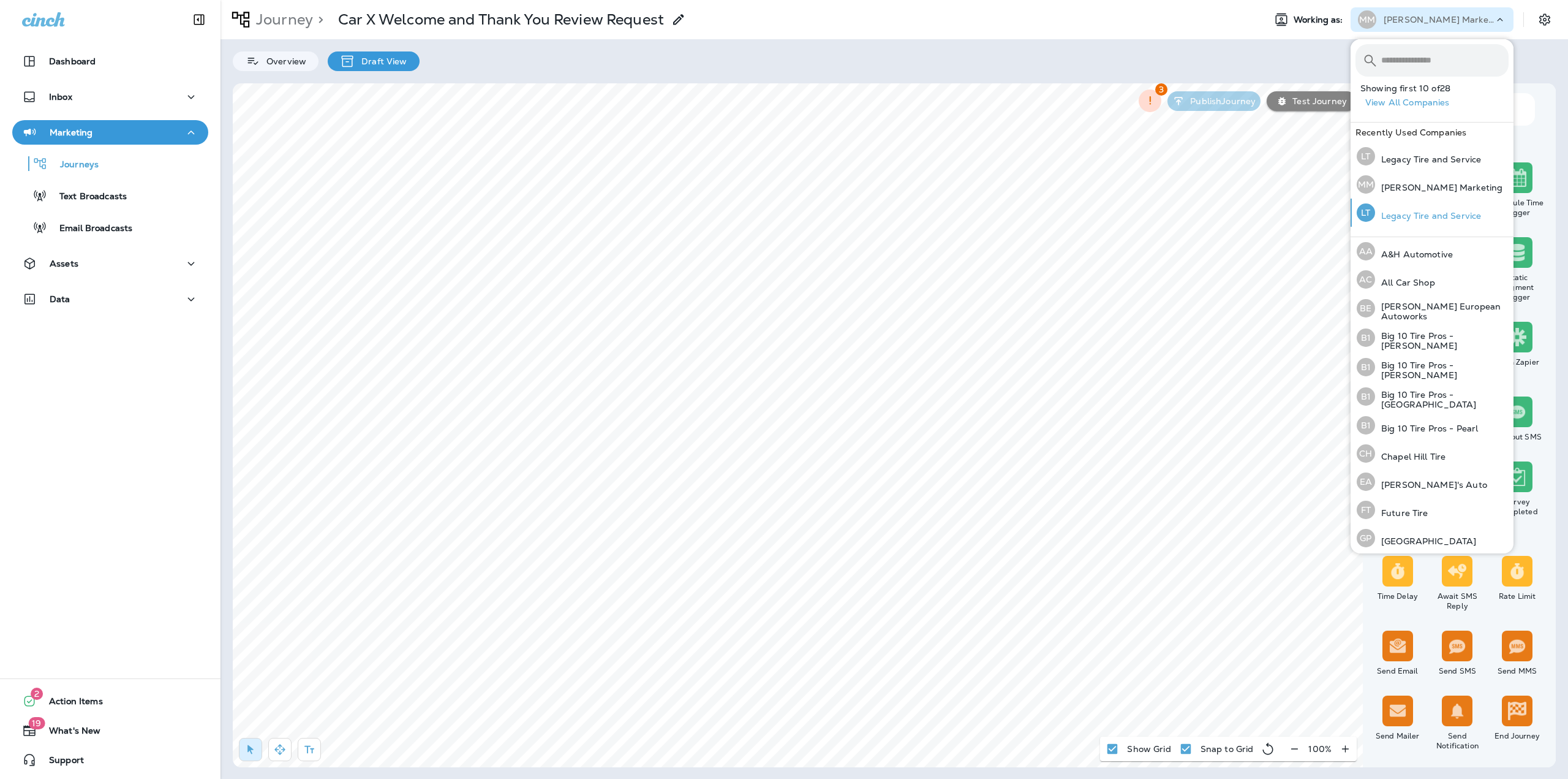
click at [1440, 216] on p "Legacy Tire and Service" at bounding box center [1428, 216] width 106 height 9
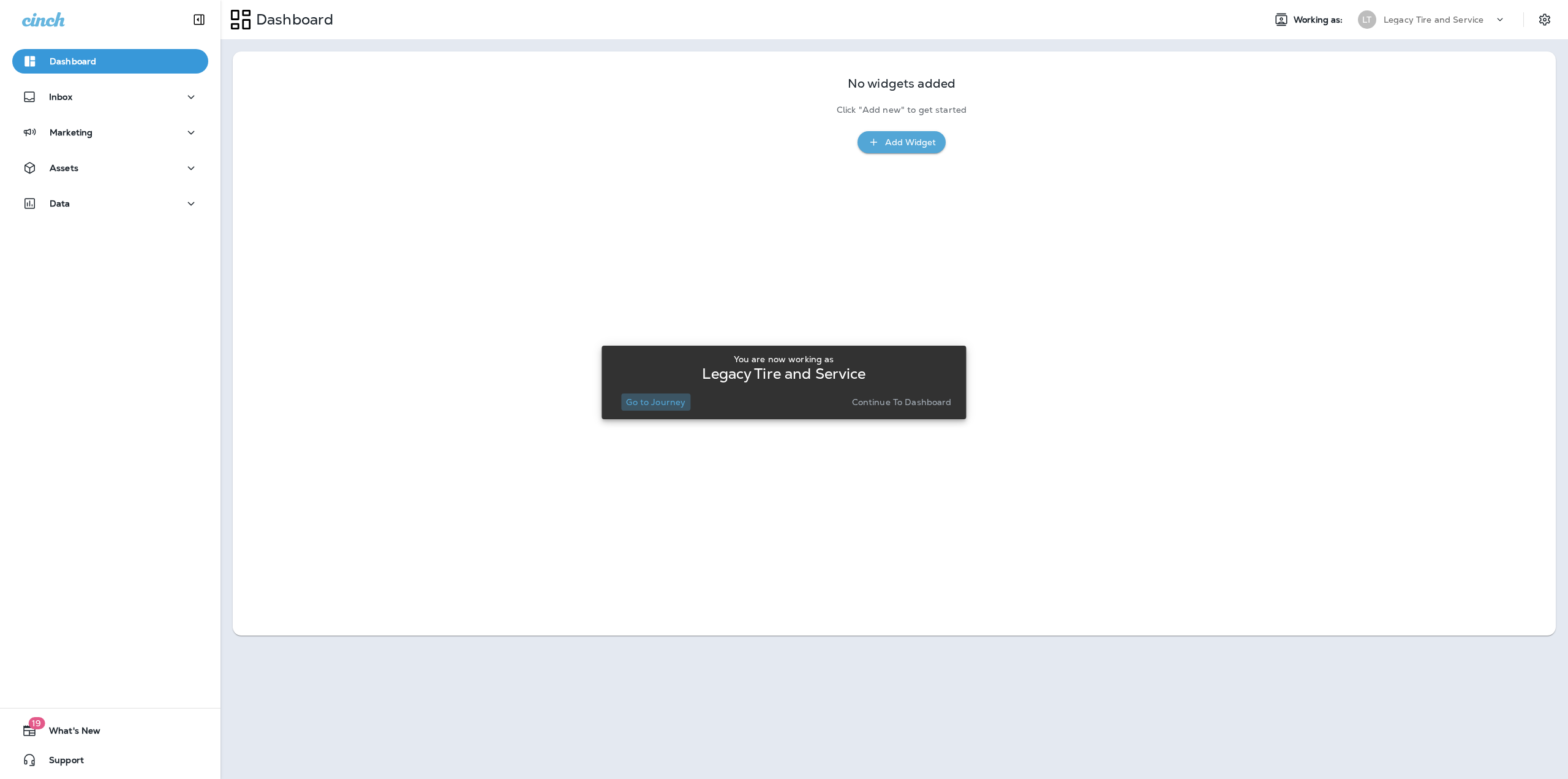
click at [662, 397] on p "Go to Journey" at bounding box center [655, 402] width 59 height 9
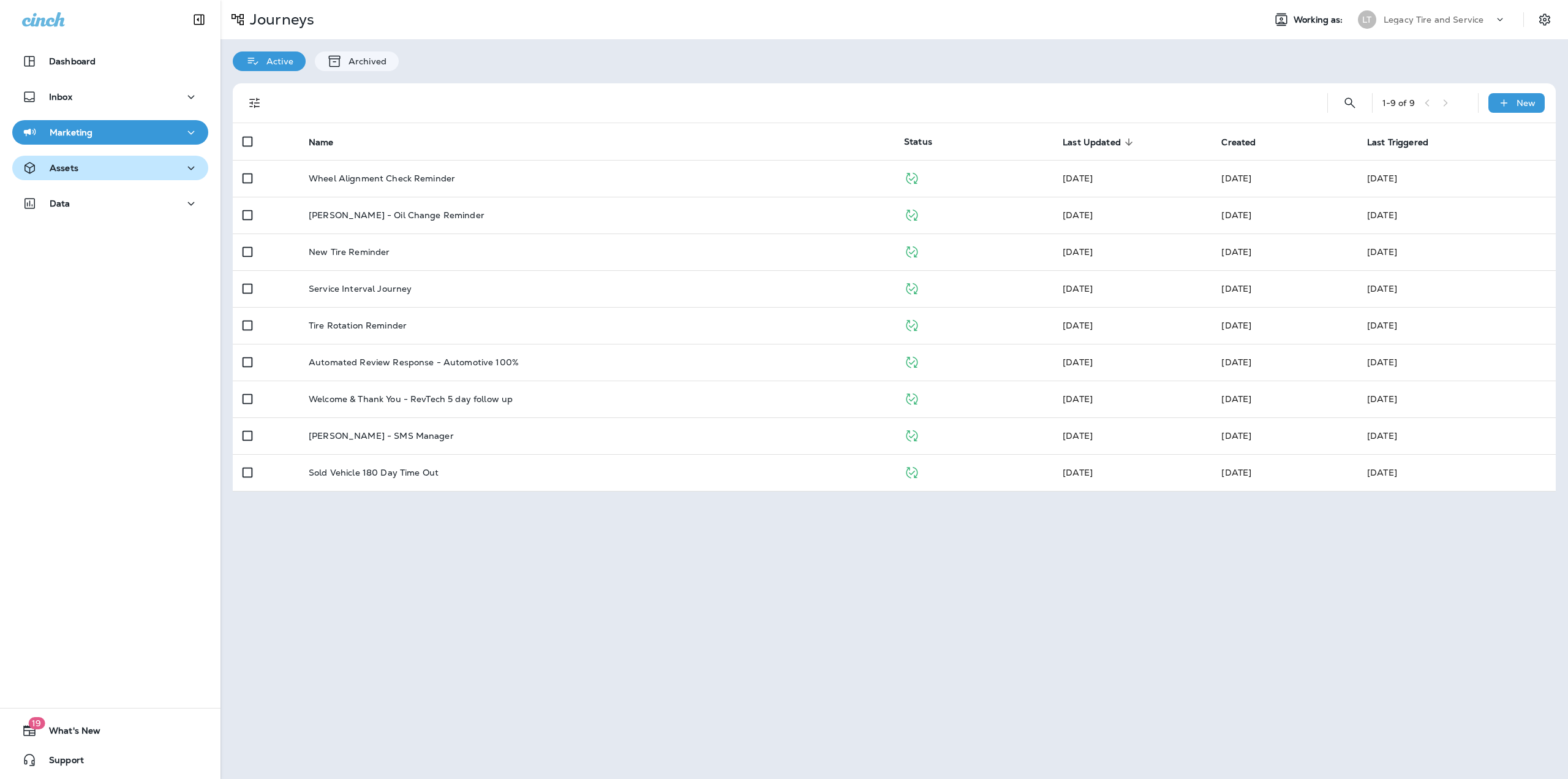
click at [150, 167] on div "Assets" at bounding box center [111, 168] width 176 height 15
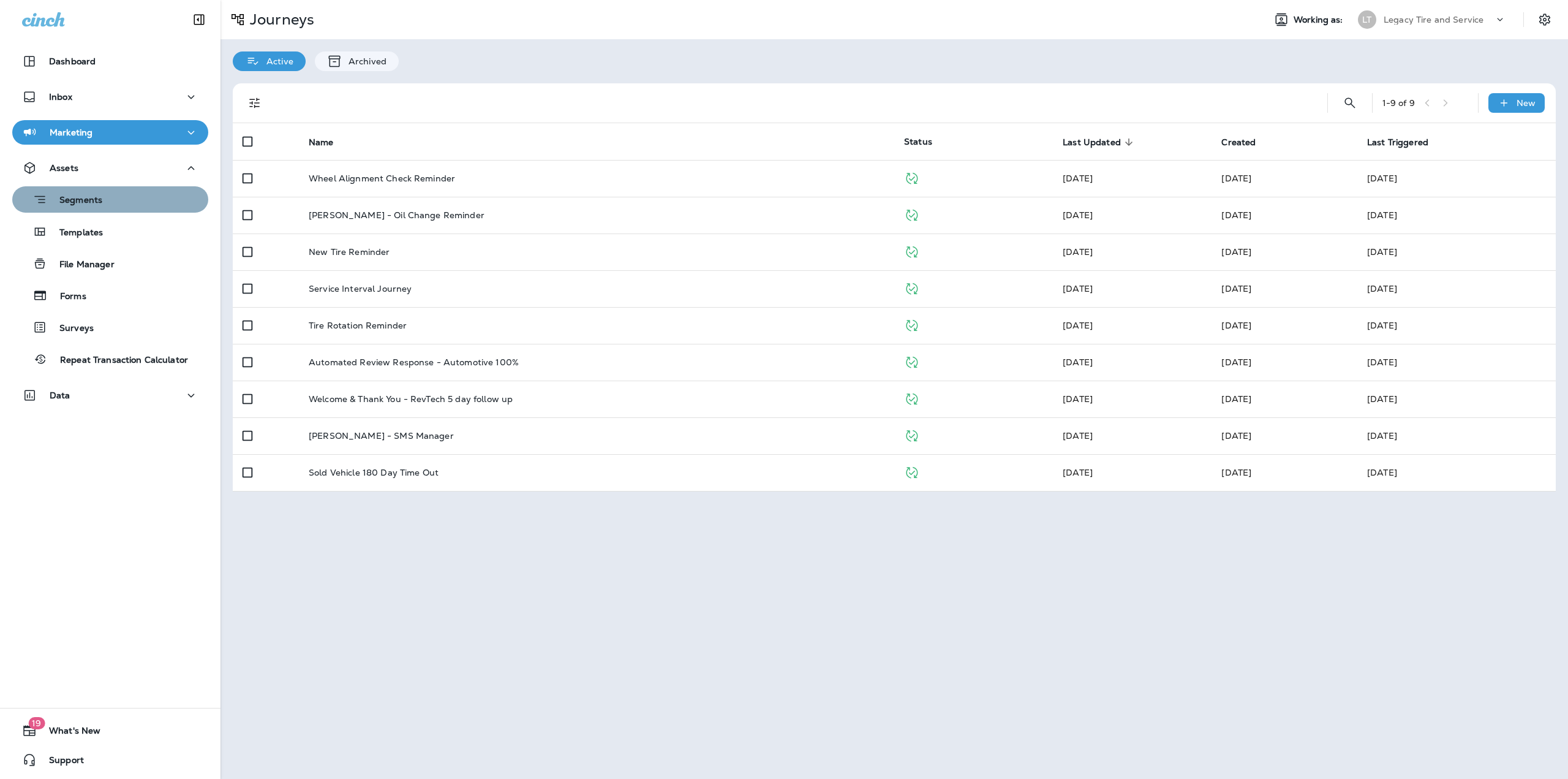
click at [119, 202] on div "Segments" at bounding box center [110, 199] width 186 height 19
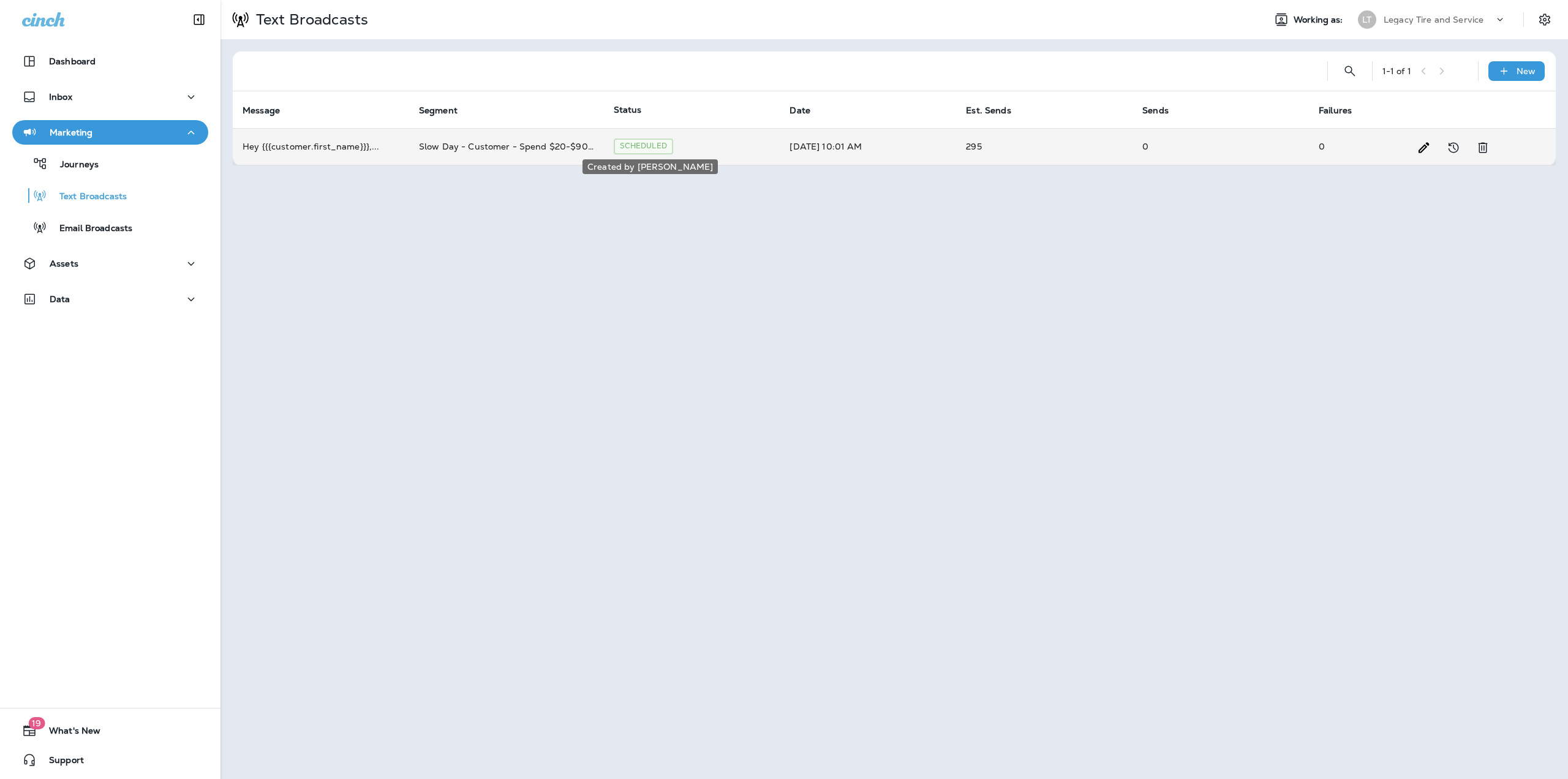
click at [625, 146] on div "Scheduled" at bounding box center [643, 146] width 59 height 15
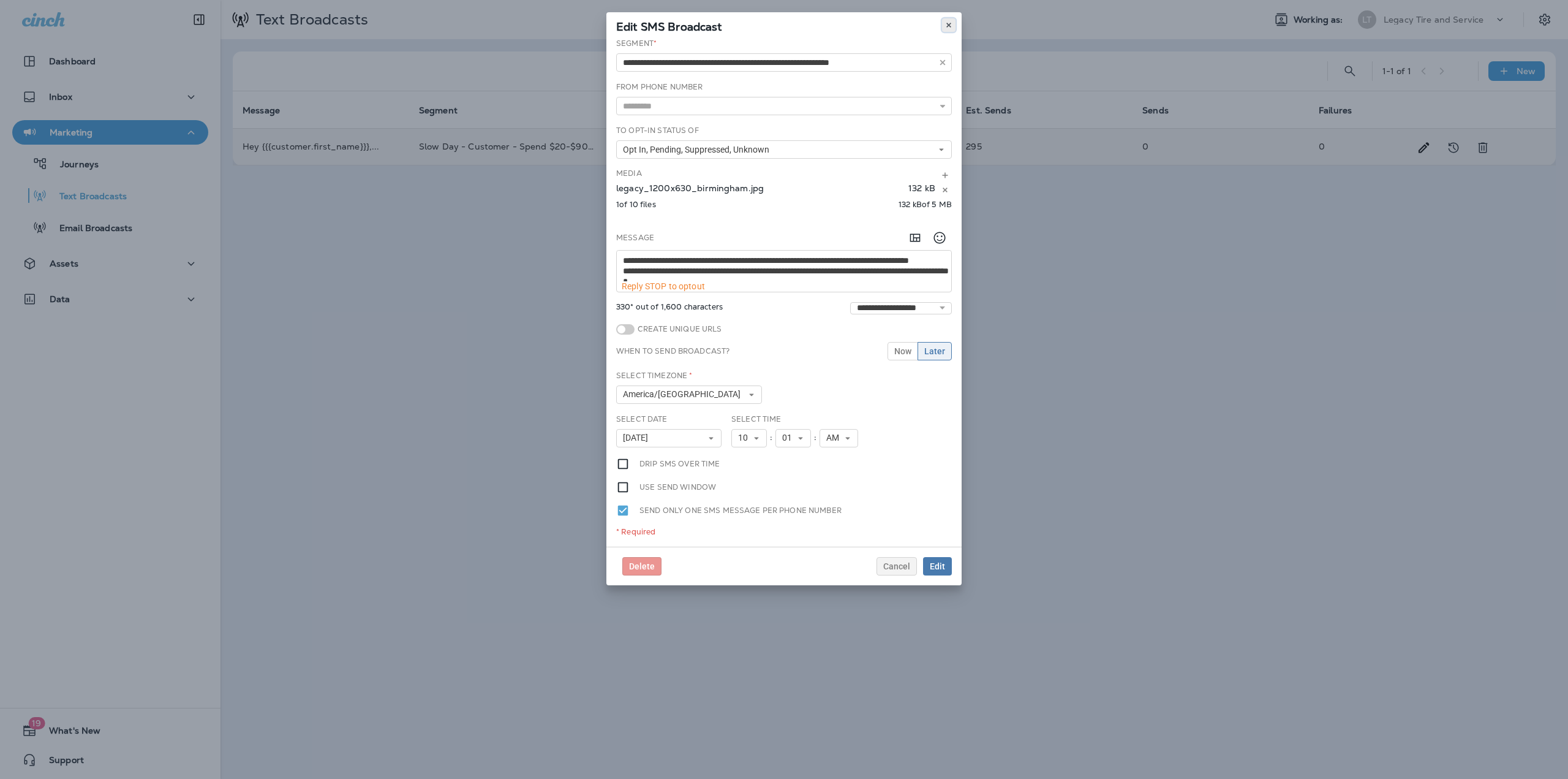
click at [951, 23] on icon at bounding box center [949, 25] width 8 height 8
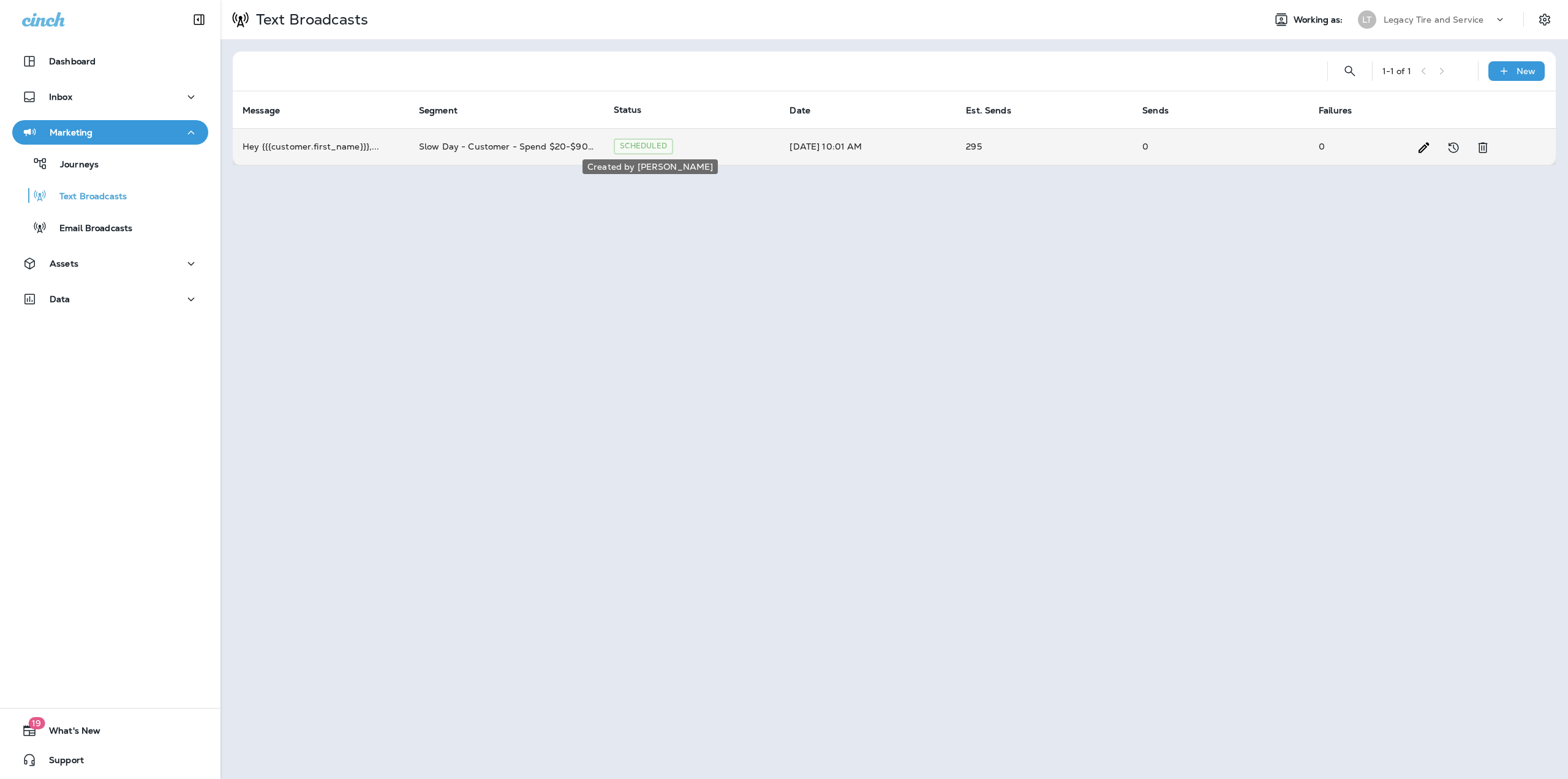
click at [648, 149] on div "Scheduled" at bounding box center [643, 146] width 59 height 15
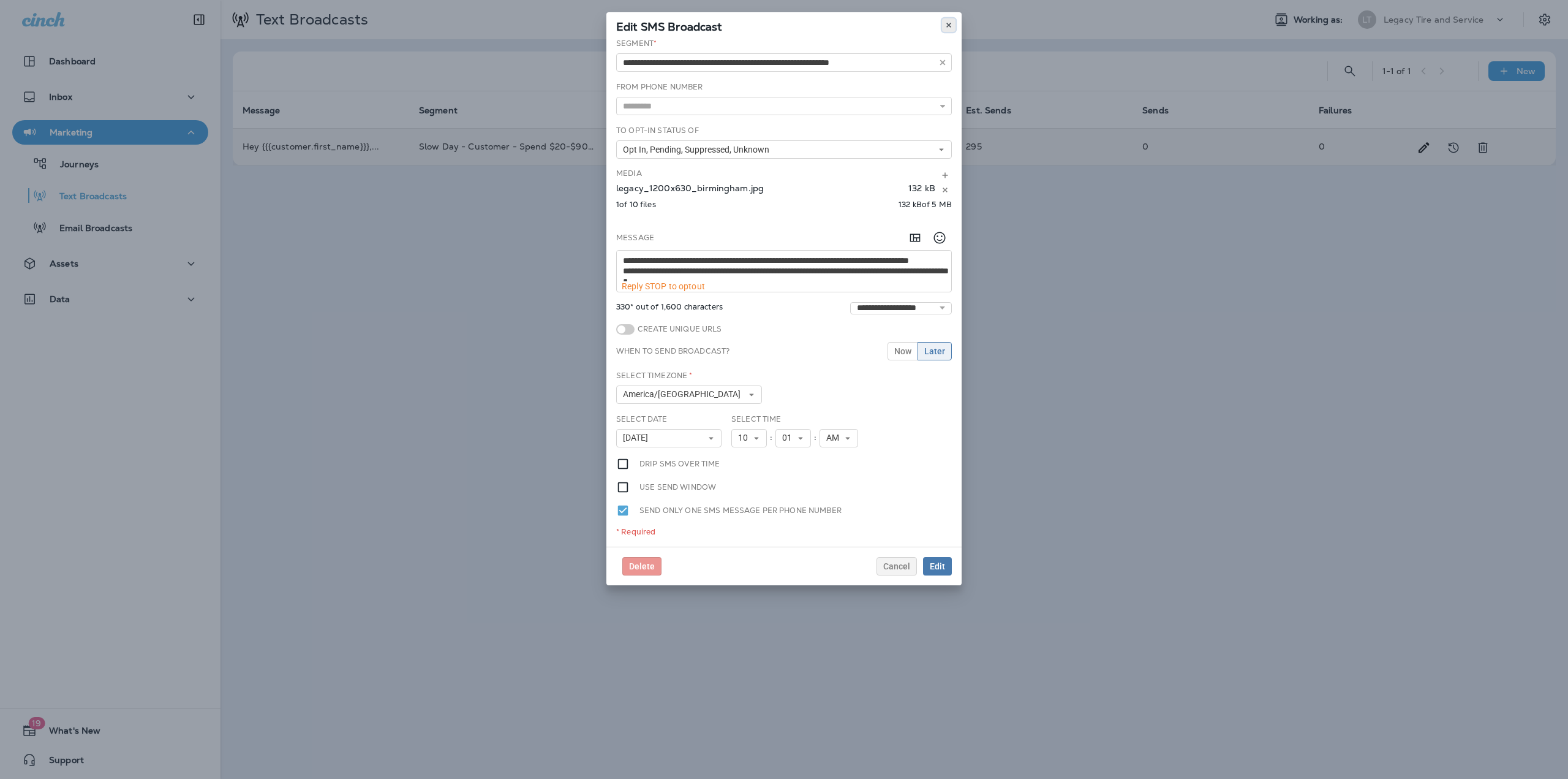
click at [951, 30] on button at bounding box center [949, 25] width 13 height 13
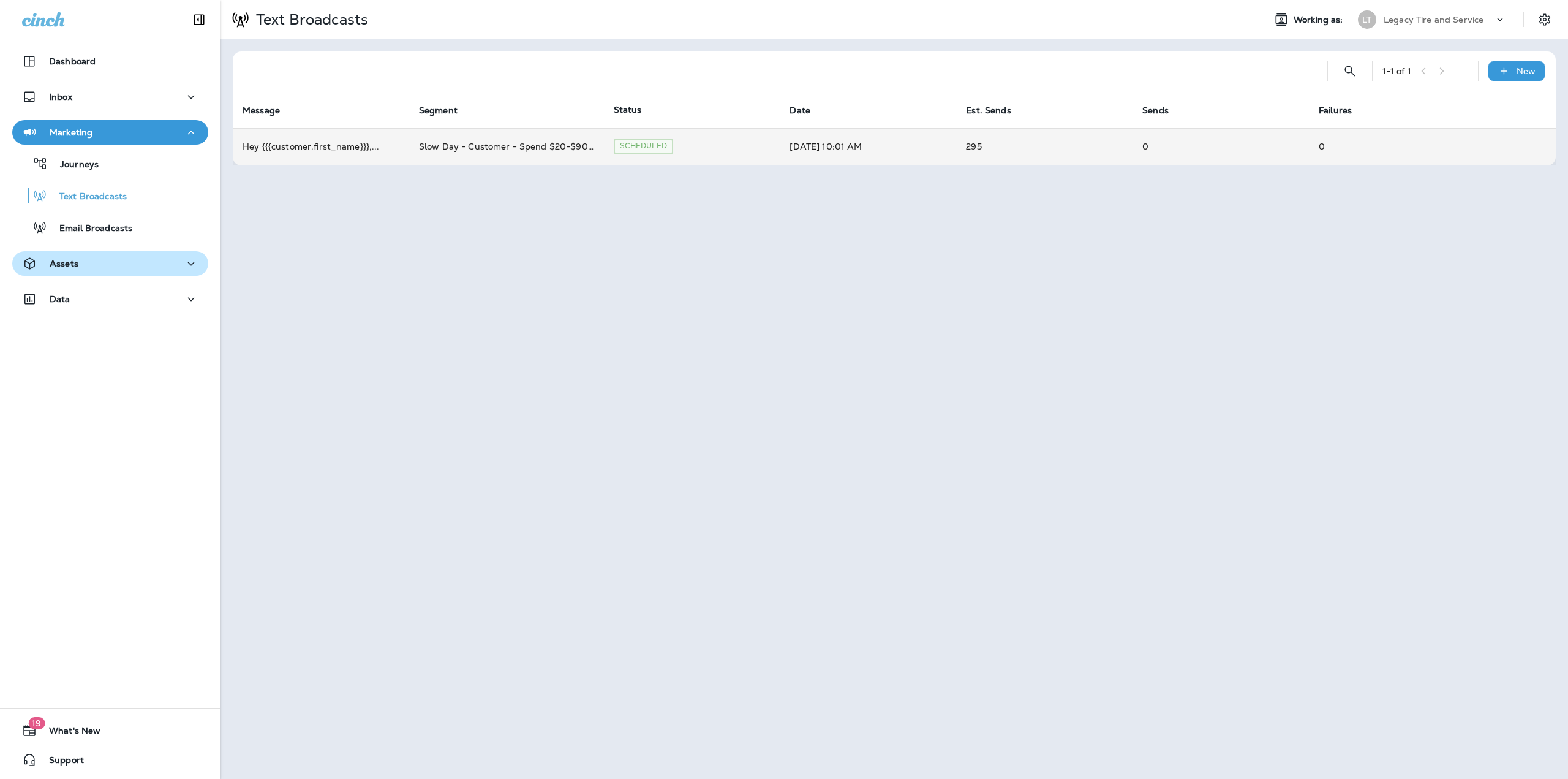
click at [116, 269] on div "Assets" at bounding box center [111, 264] width 176 height 15
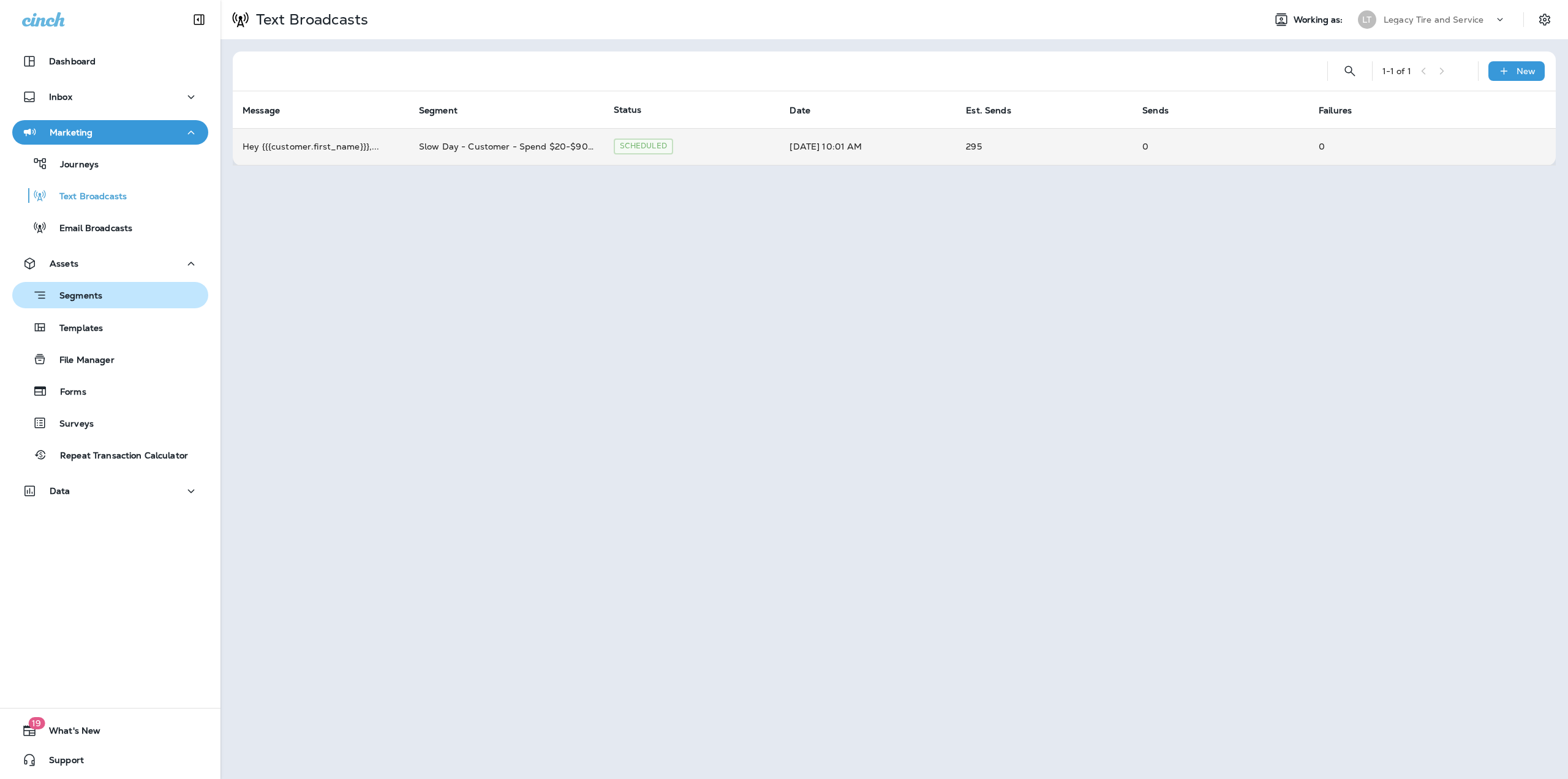
click at [104, 301] on div "Segments" at bounding box center [110, 295] width 186 height 19
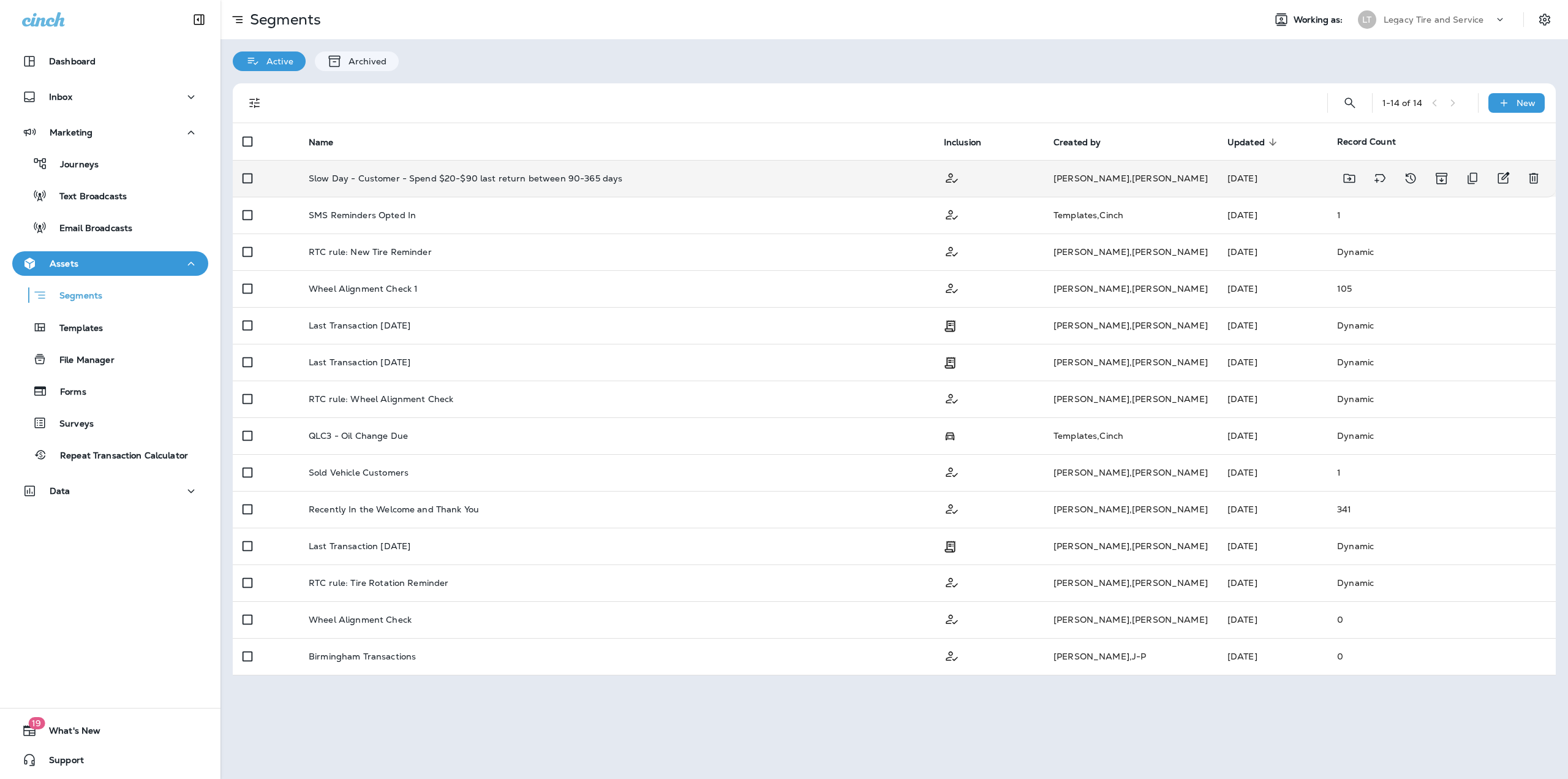
click at [480, 176] on p "Slow Day - Customer - Spend $20-$90 last return between 90-365 days" at bounding box center [465, 178] width 313 height 9
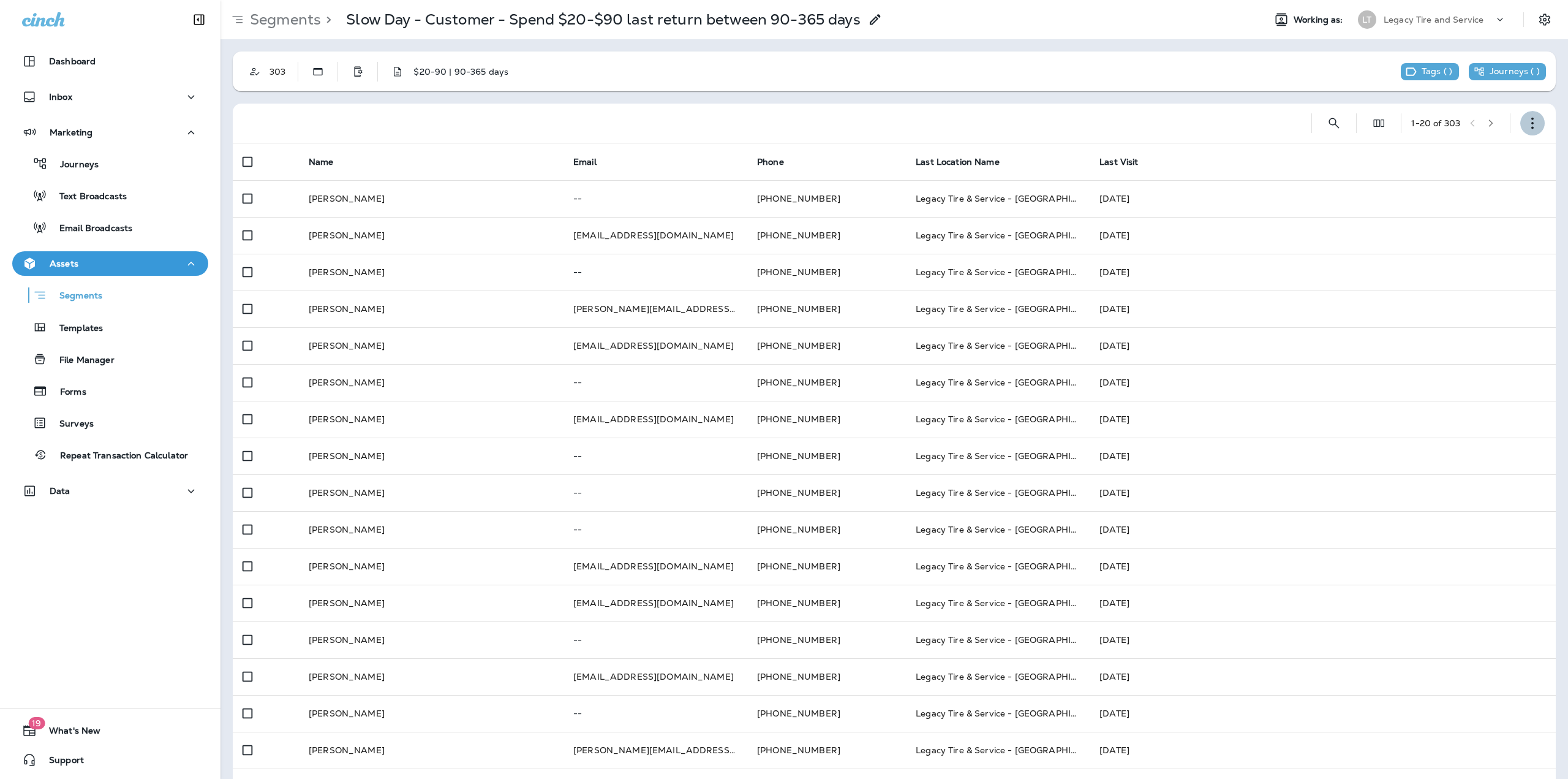
drag, startPoint x: 1524, startPoint y: 123, endPoint x: 1514, endPoint y: 129, distance: 11.7
click at [1531, 123] on use "button" at bounding box center [1532, 123] width 3 height 11
click at [1454, 160] on p "Edit Segment" at bounding box center [1441, 155] width 63 height 9
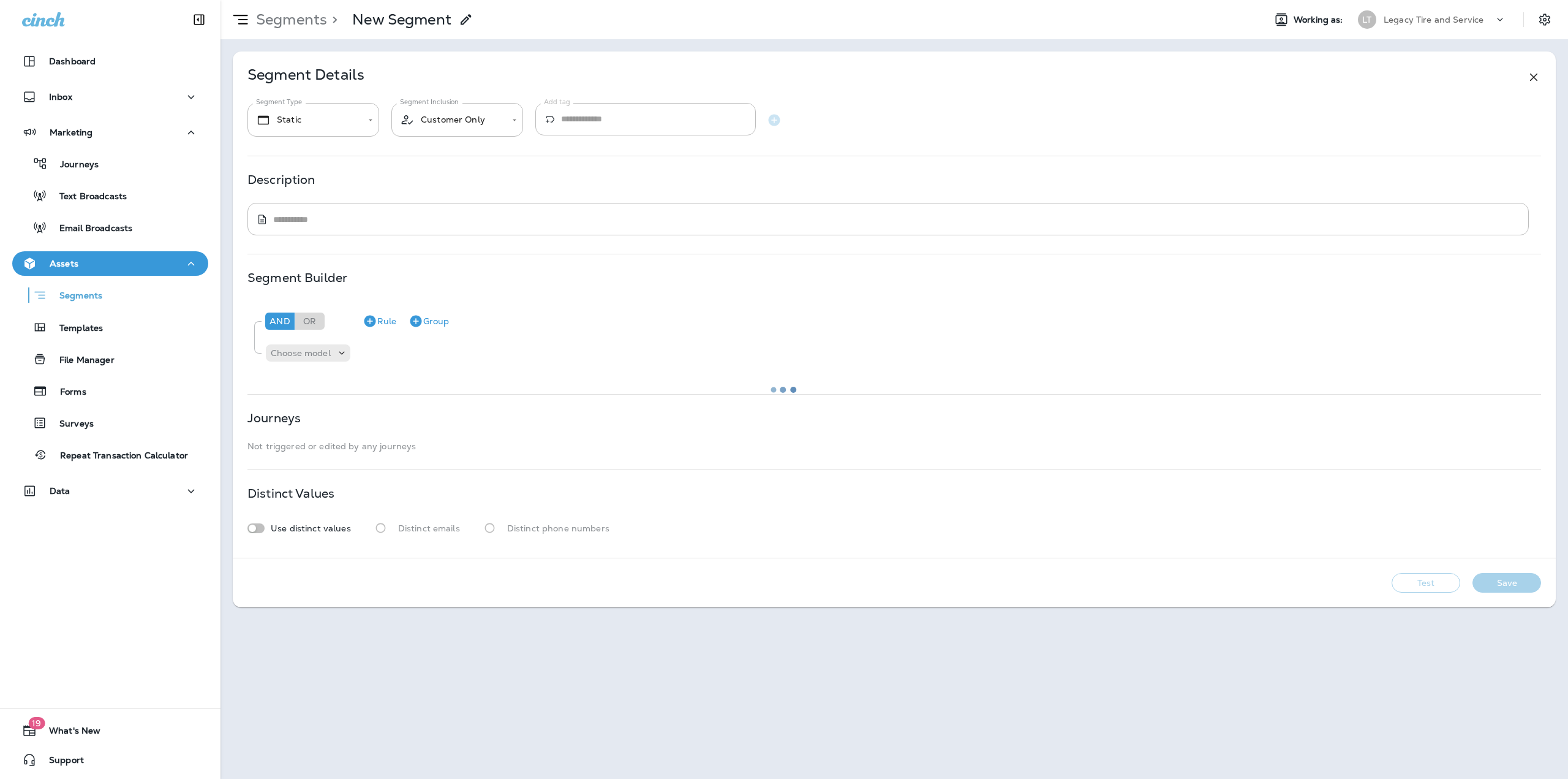
type textarea "**********"
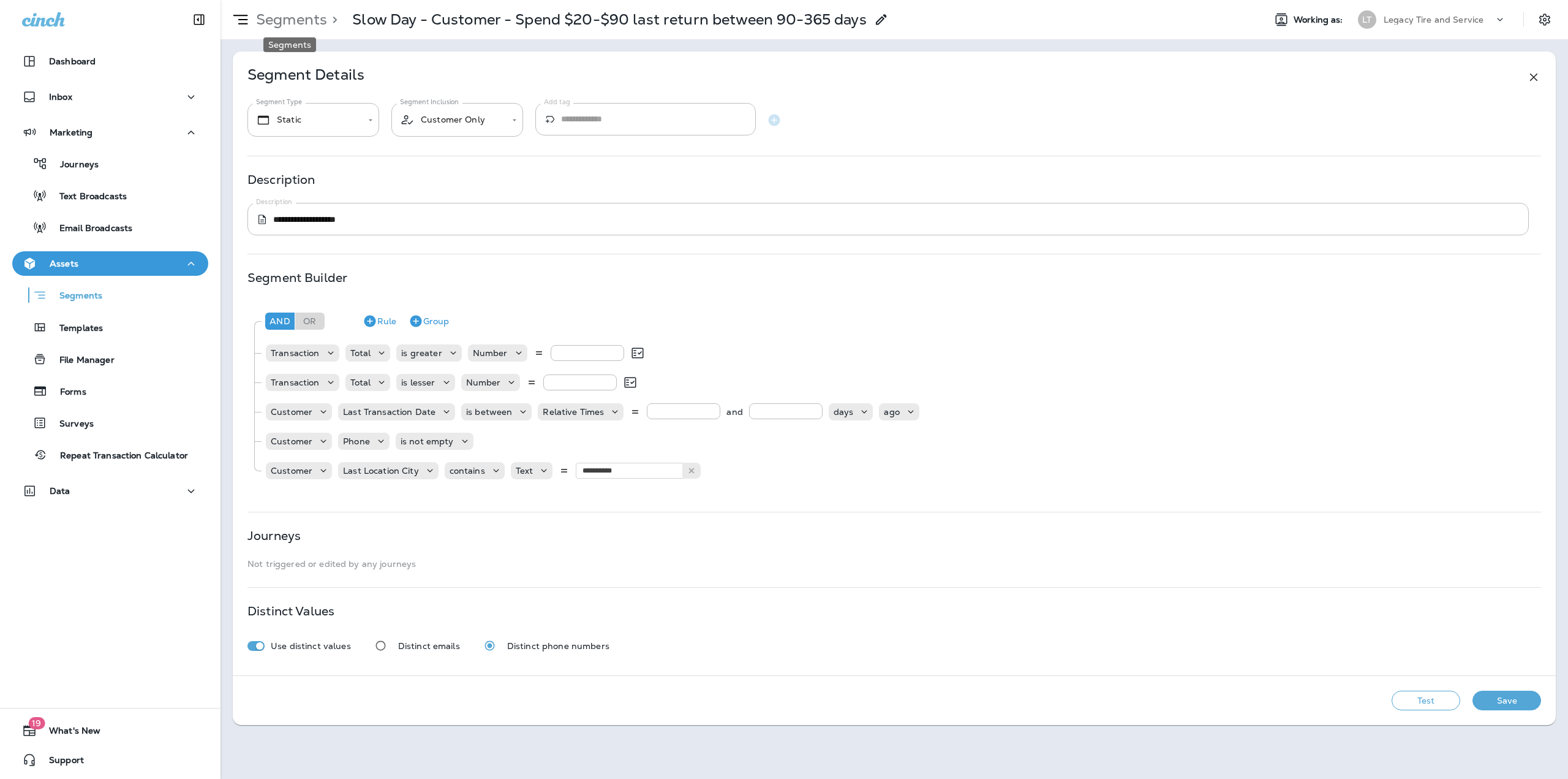
click at [294, 11] on p "Segments" at bounding box center [289, 20] width 76 height 19
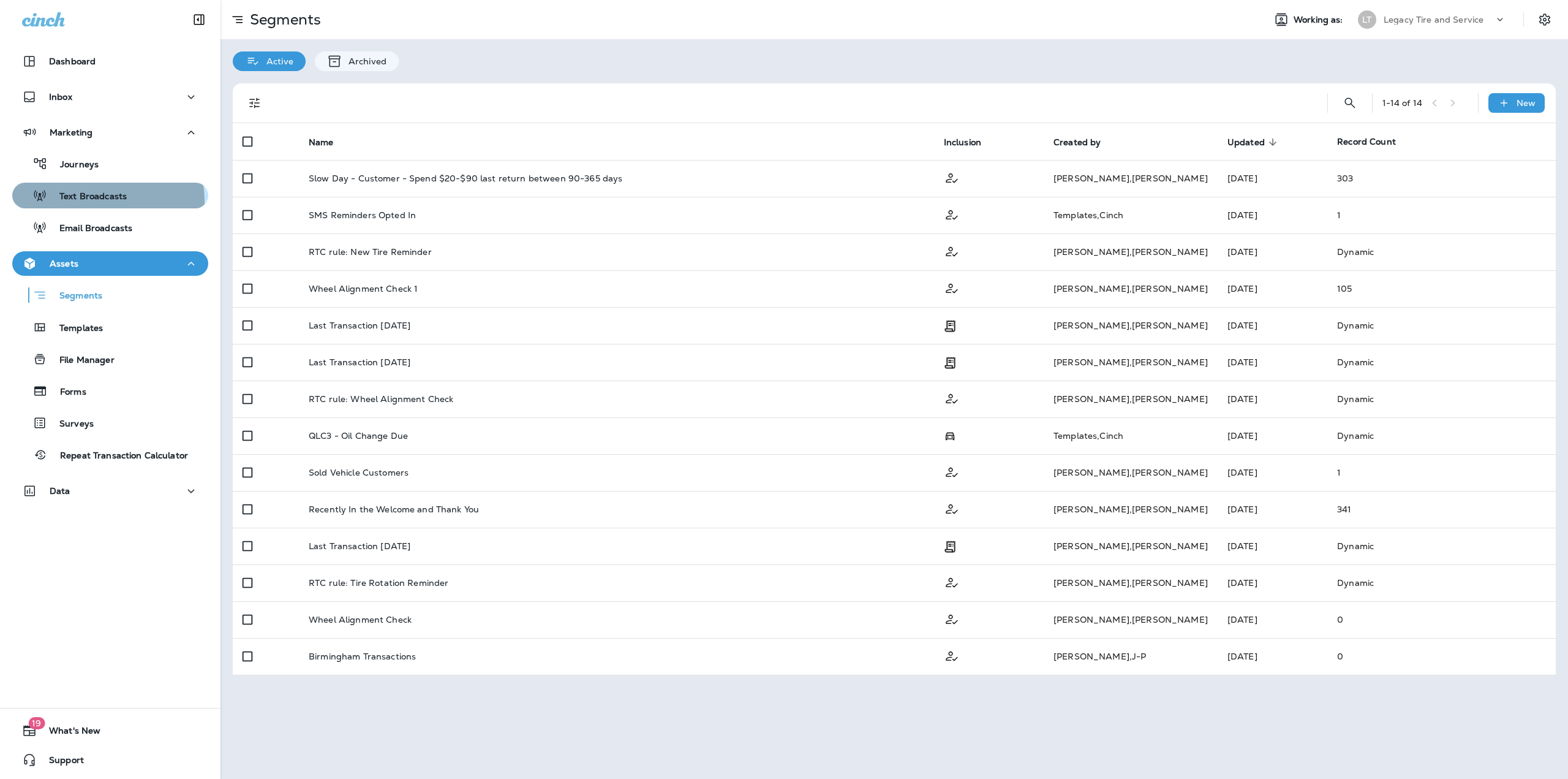
click at [79, 202] on p "Text Broadcasts" at bounding box center [86, 197] width 80 height 11
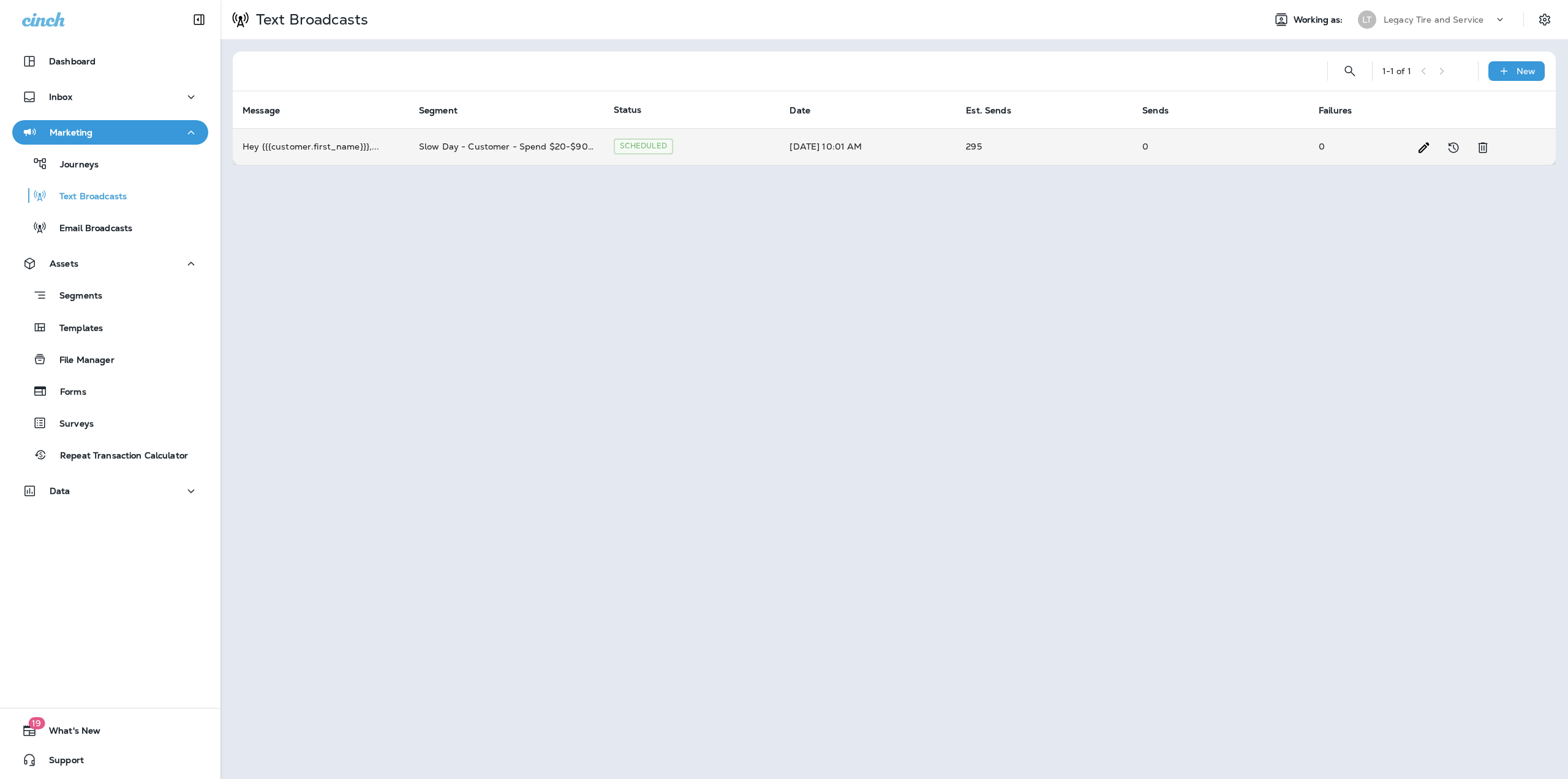
click at [516, 150] on td "Slow Day - Customer - Spend $20-$90 last return between 90-365 days" at bounding box center [507, 145] width 195 height 37
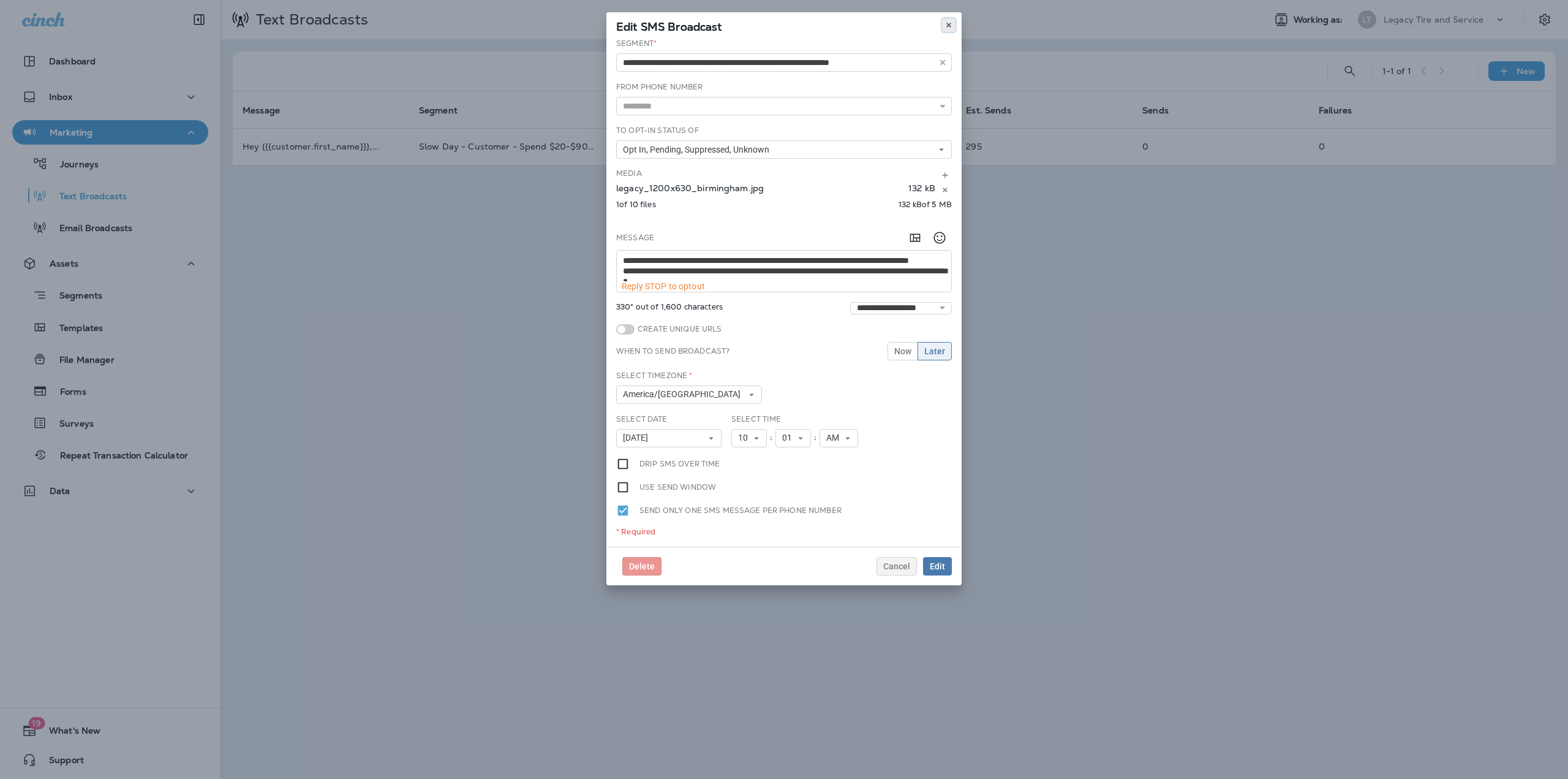
click at [946, 22] on icon at bounding box center [949, 25] width 8 height 8
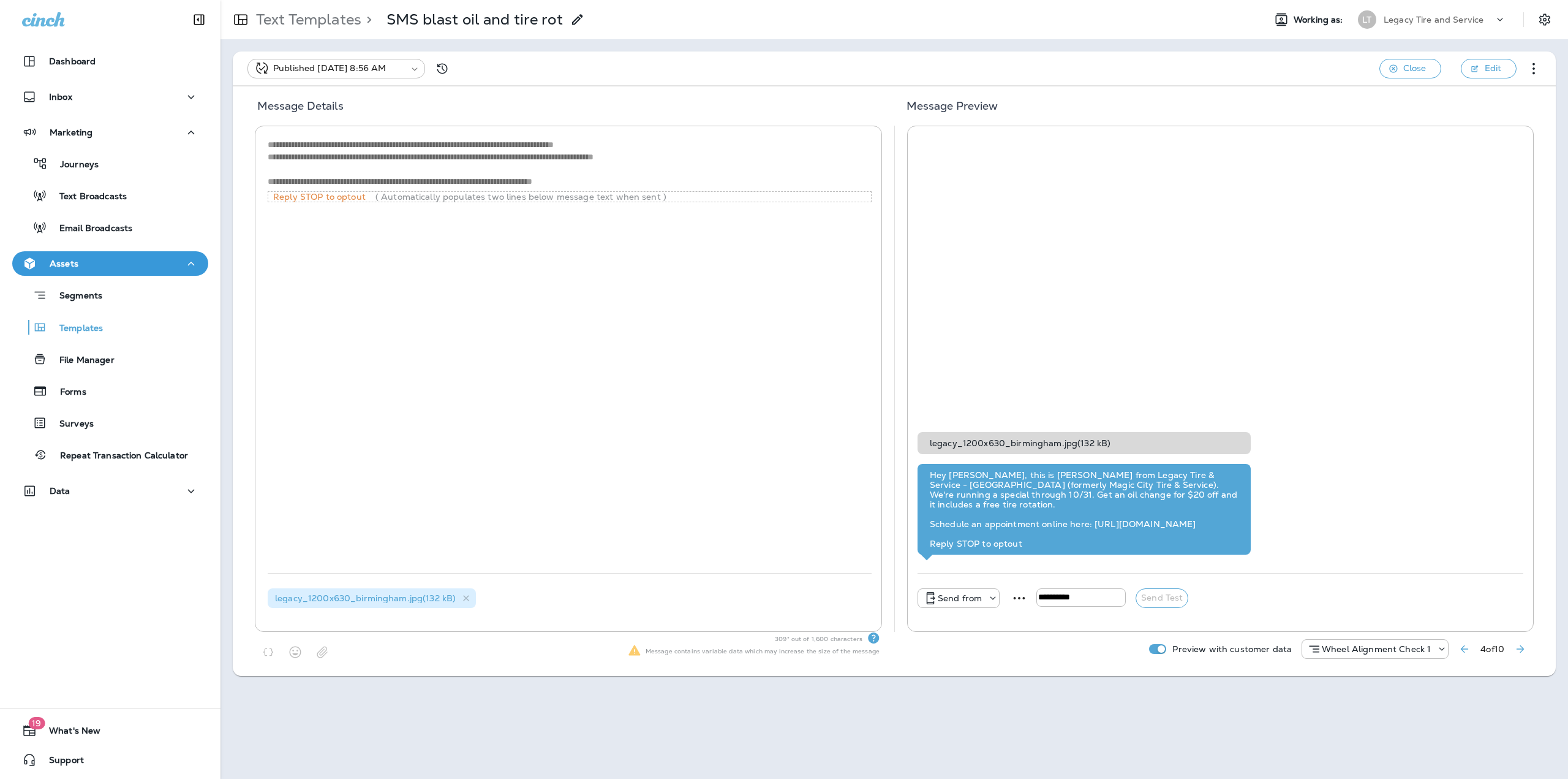
click at [347, 26] on p "Text Templates" at bounding box center [307, 20] width 111 height 19
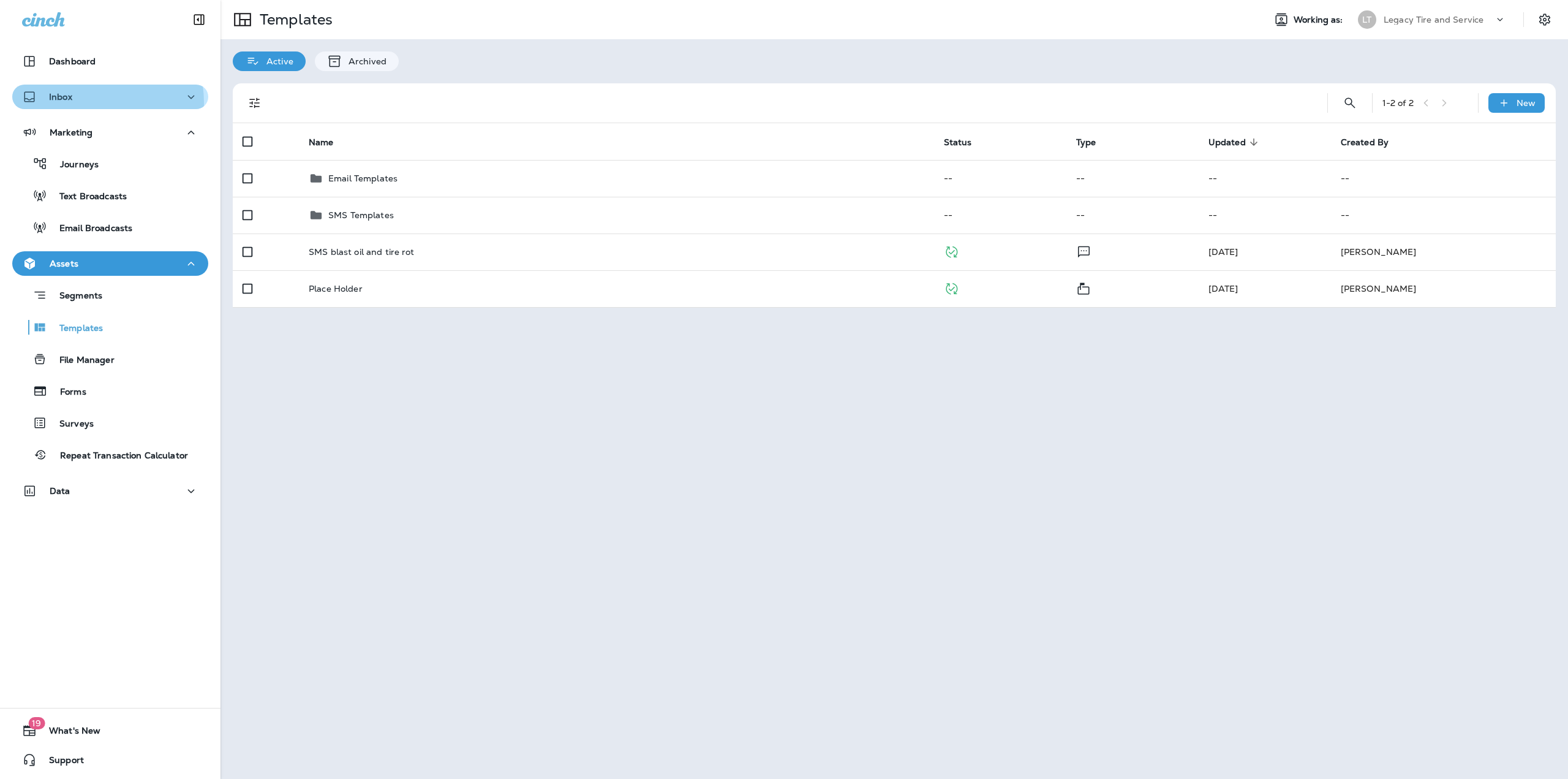
click at [79, 103] on div "Inbox" at bounding box center [111, 97] width 176 height 15
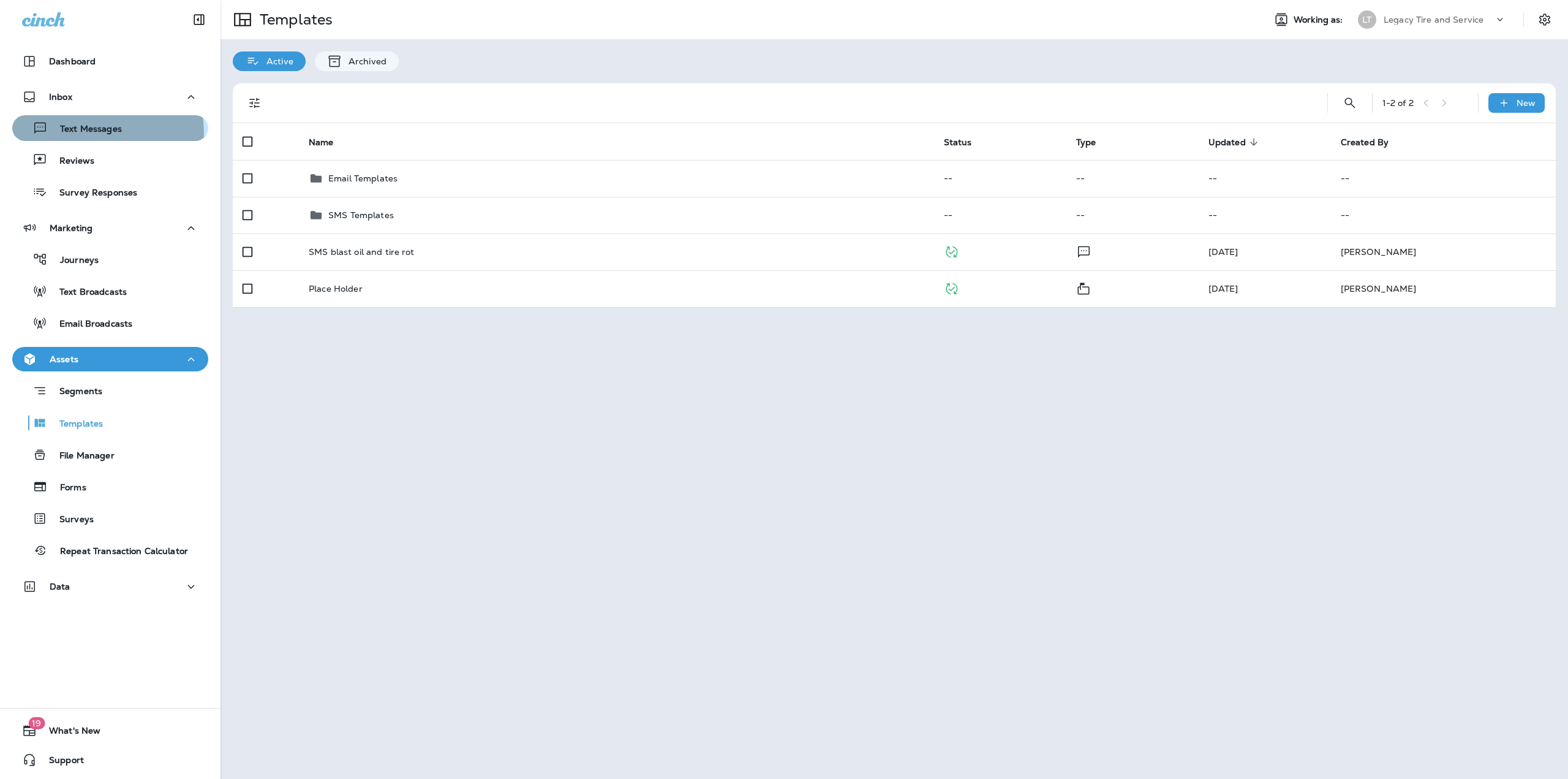
click at [78, 133] on p "Text Messages" at bounding box center [84, 130] width 74 height 11
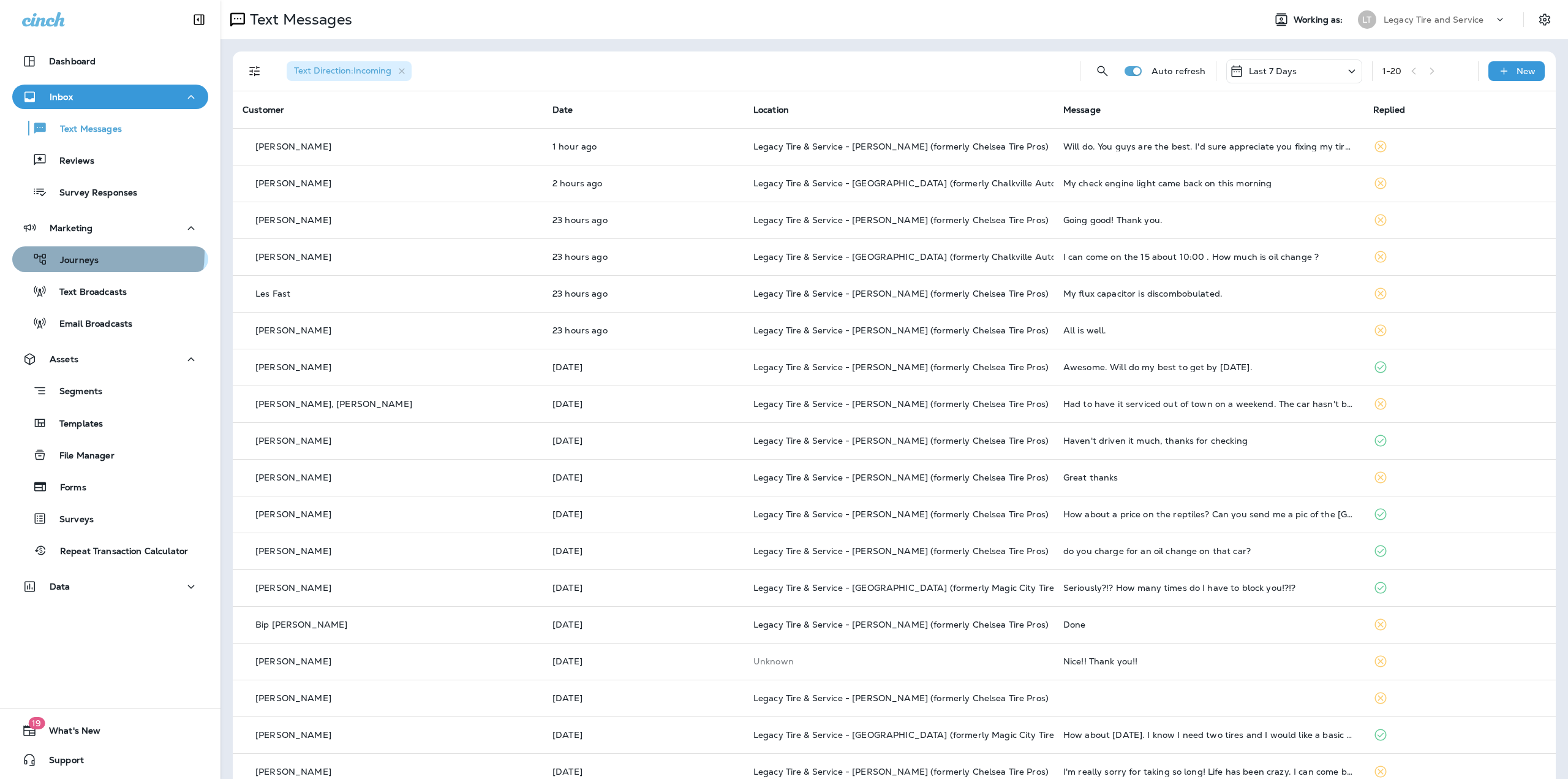
click at [92, 253] on div "Journeys" at bounding box center [57, 259] width 82 height 19
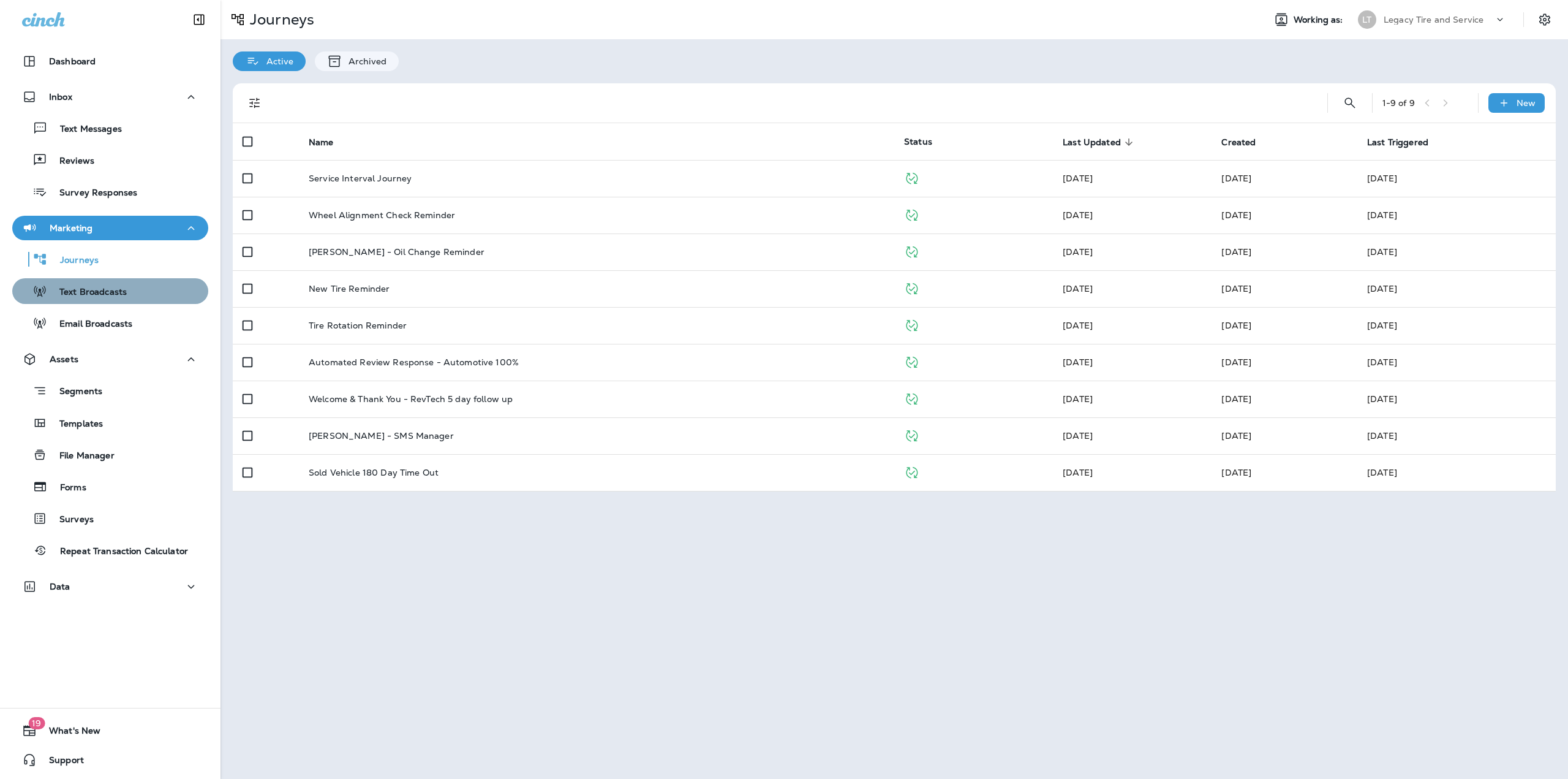
click at [117, 297] on p "Text Broadcasts" at bounding box center [86, 293] width 80 height 11
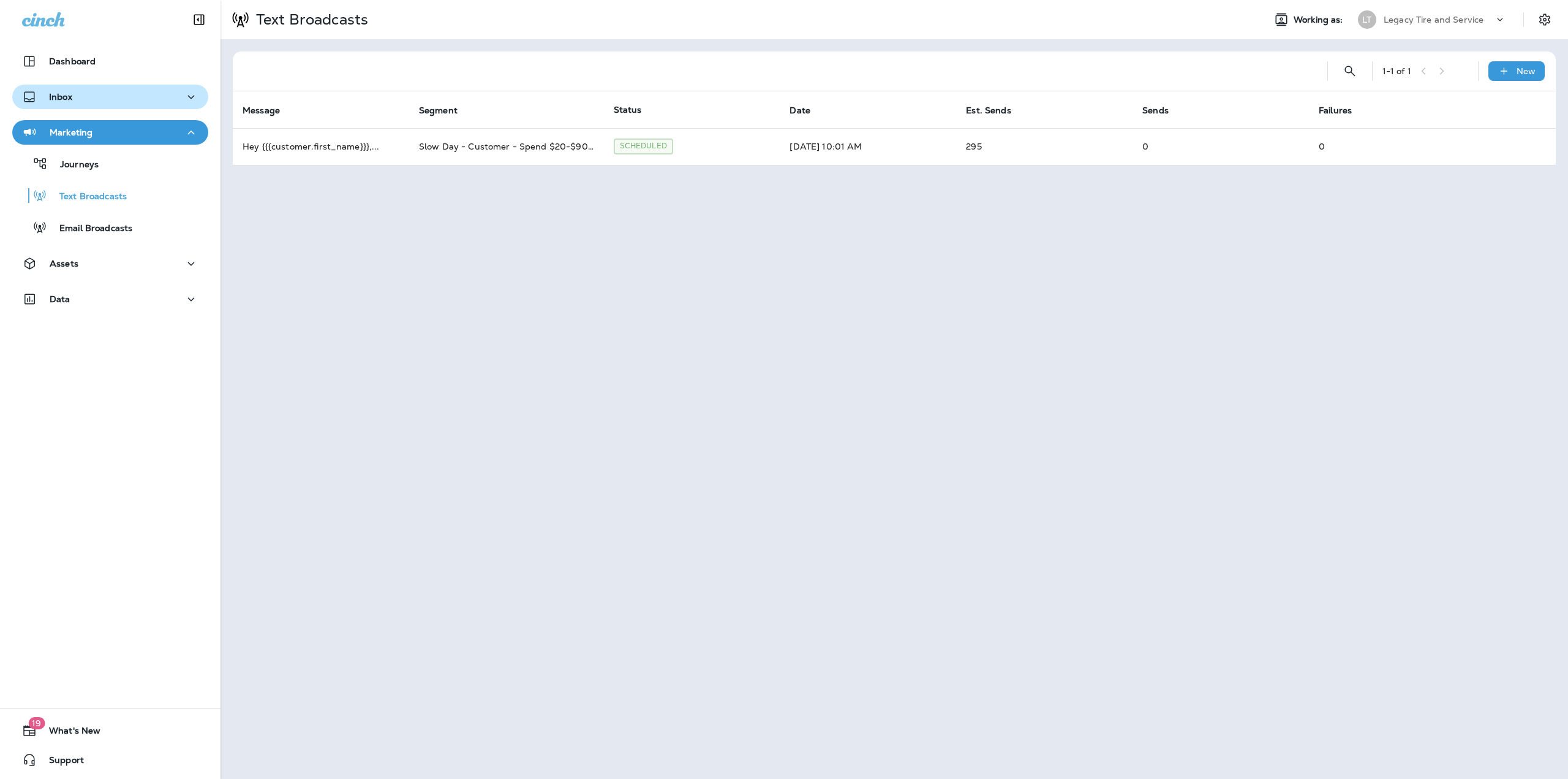
click at [105, 103] on div "Inbox" at bounding box center [111, 97] width 176 height 15
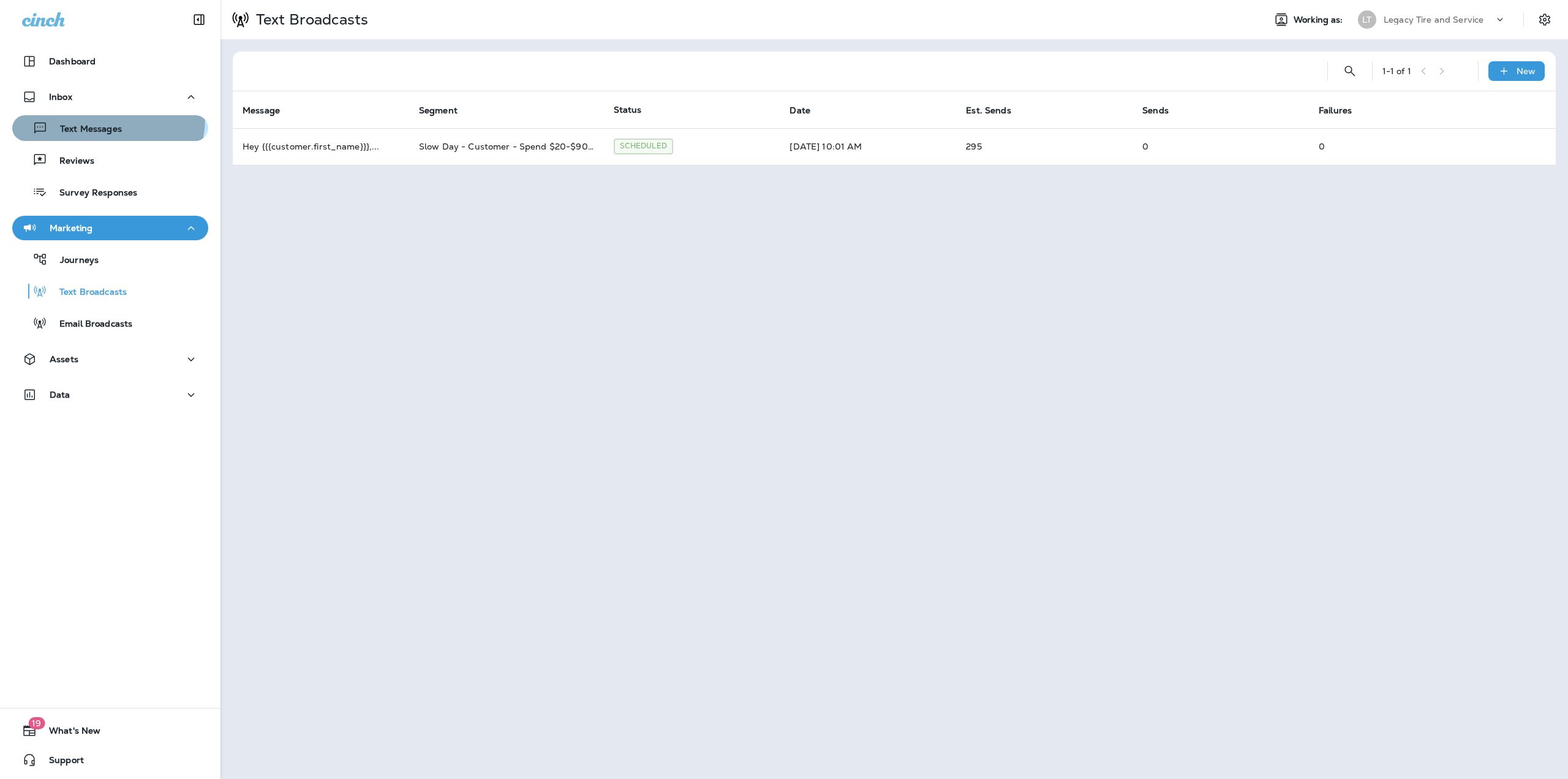
click at [100, 118] on button "Text Messages" at bounding box center [110, 128] width 196 height 25
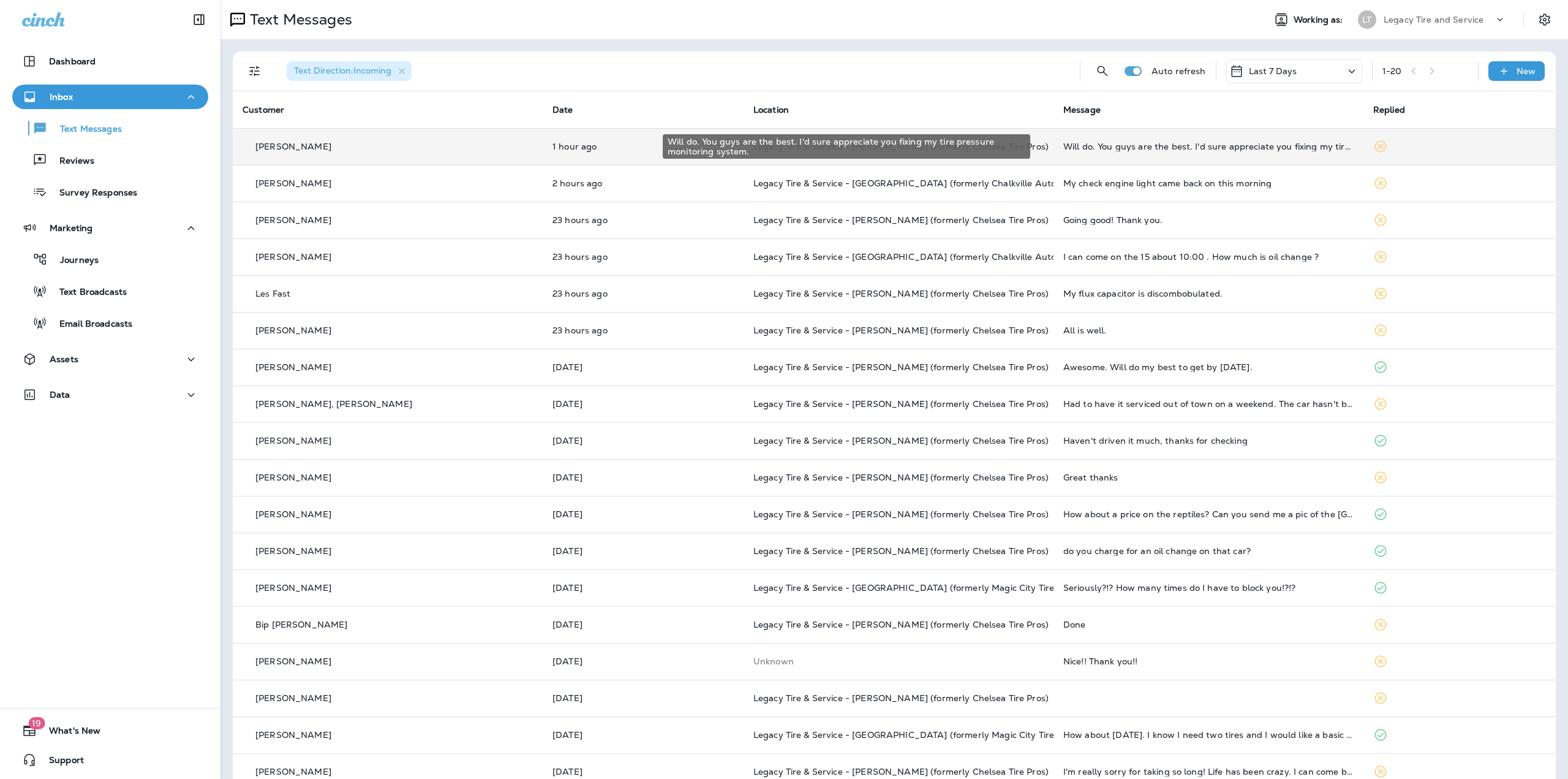
click at [1165, 142] on div "Will do. You guys are the best. I'd sure appreciate you fixing my tire pressure…" at bounding box center [1208, 146] width 290 height 9
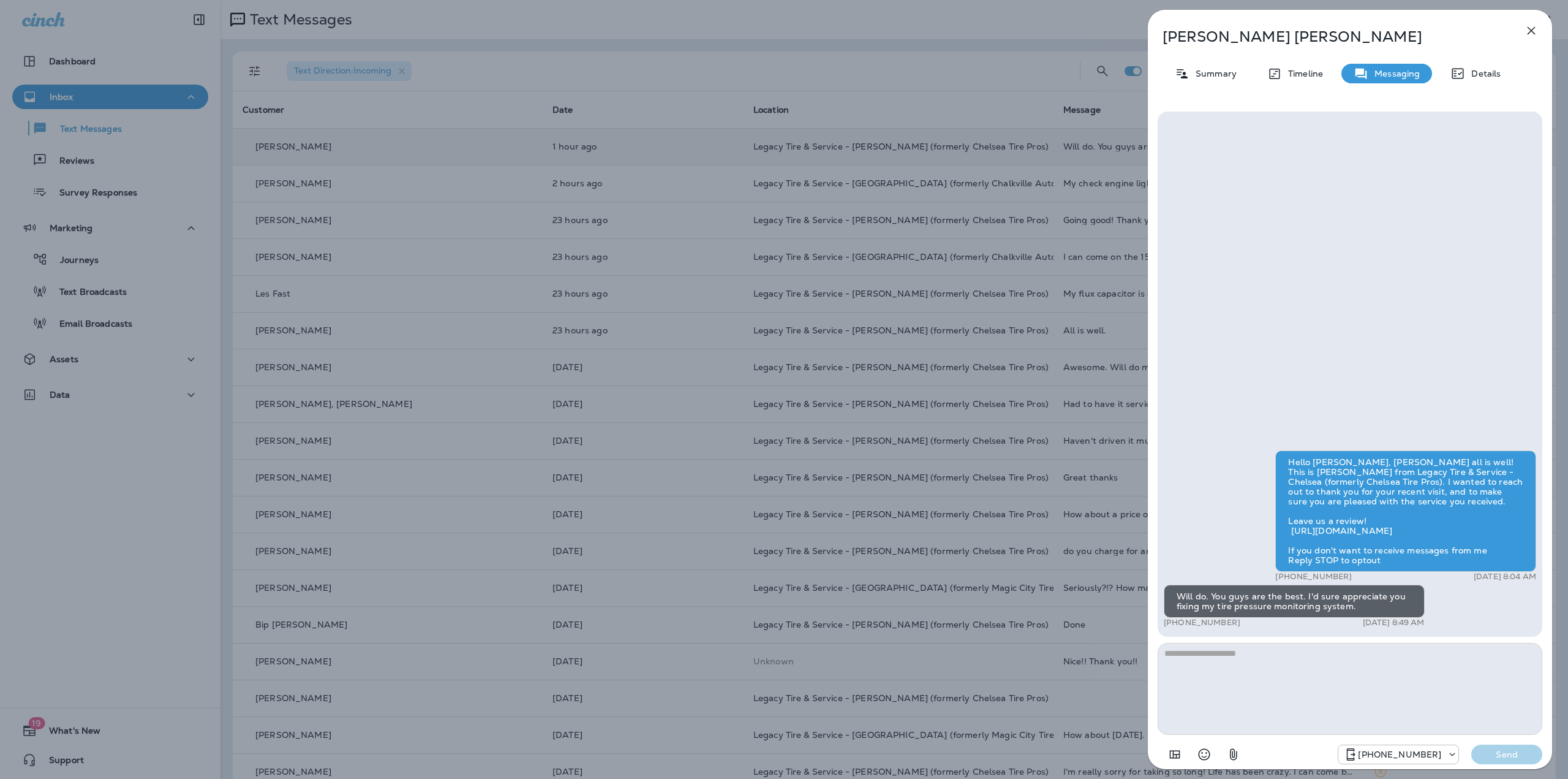
click at [1110, 146] on div "Randy Mckinley Summary Timeline Messaging Details Hello Randy, Hope all is well…" at bounding box center [784, 390] width 1568 height 779
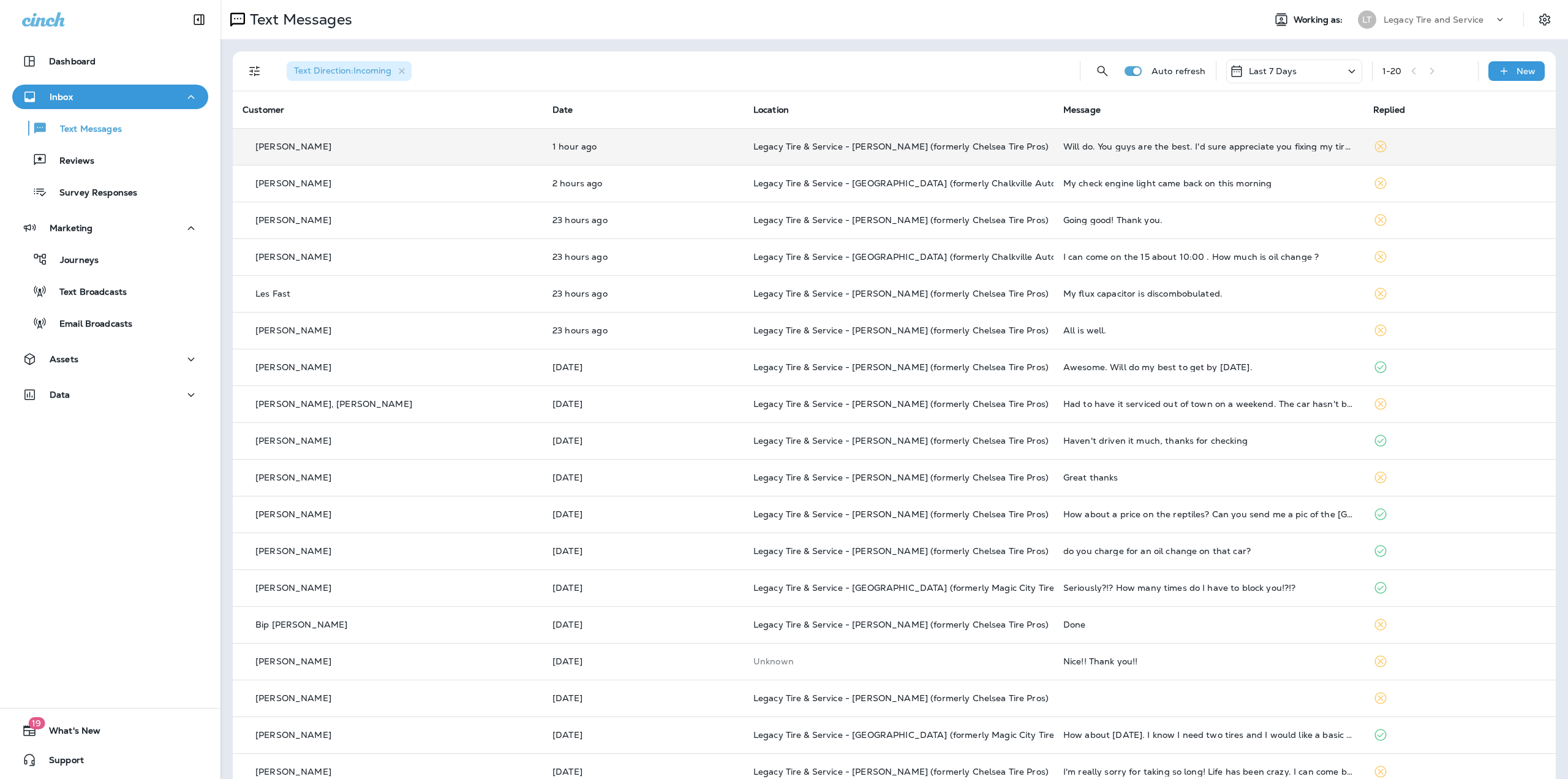
click at [1258, 70] on p "Last 7 Days" at bounding box center [1273, 71] width 49 height 9
click at [1020, 71] on div "Text Direction : Incoming" at bounding box center [673, 71] width 793 height 39
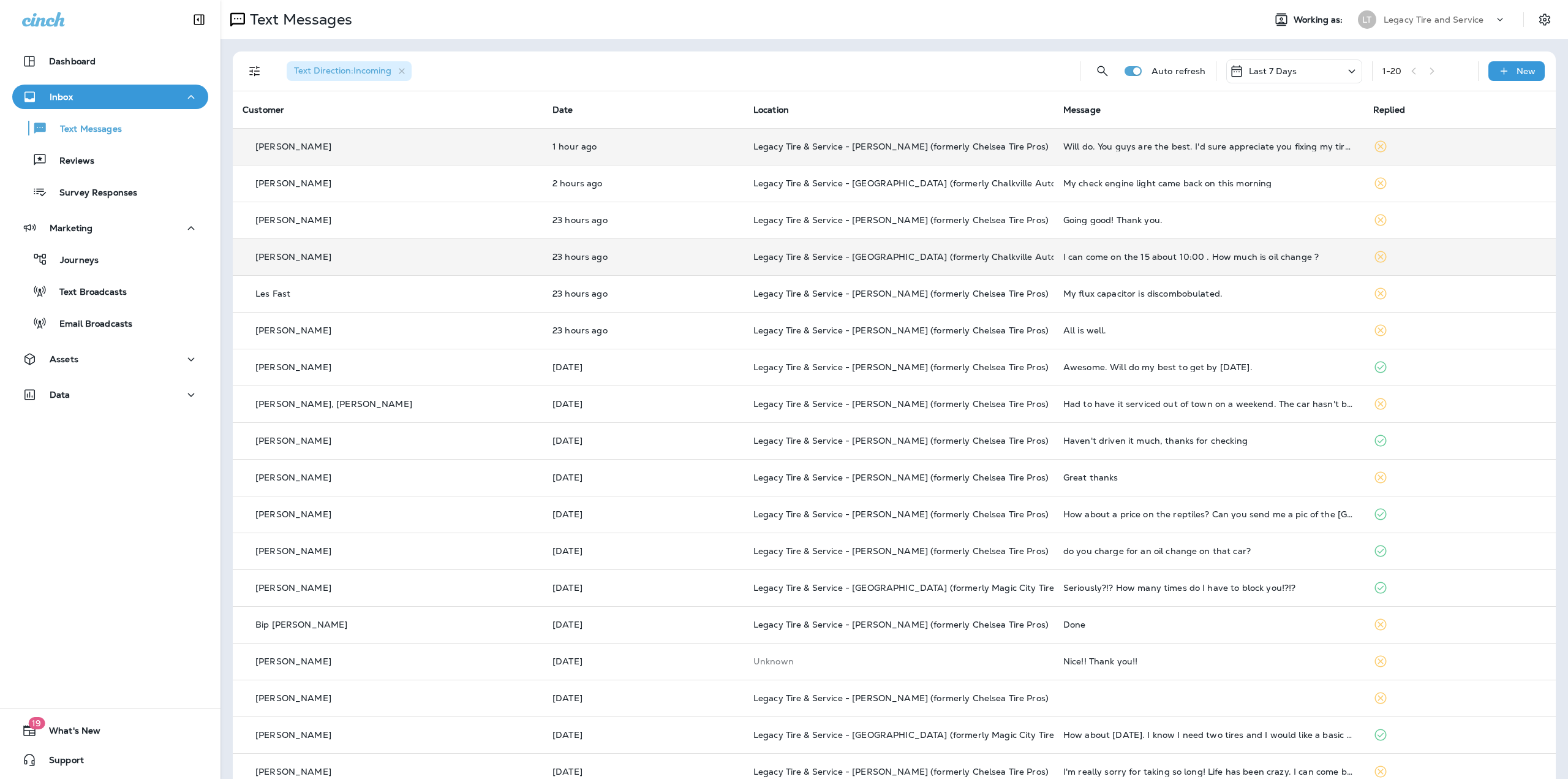
click at [1063, 259] on div "I can come on the 15 about 10:00 . How much is oil change ?" at bounding box center [1208, 256] width 290 height 9
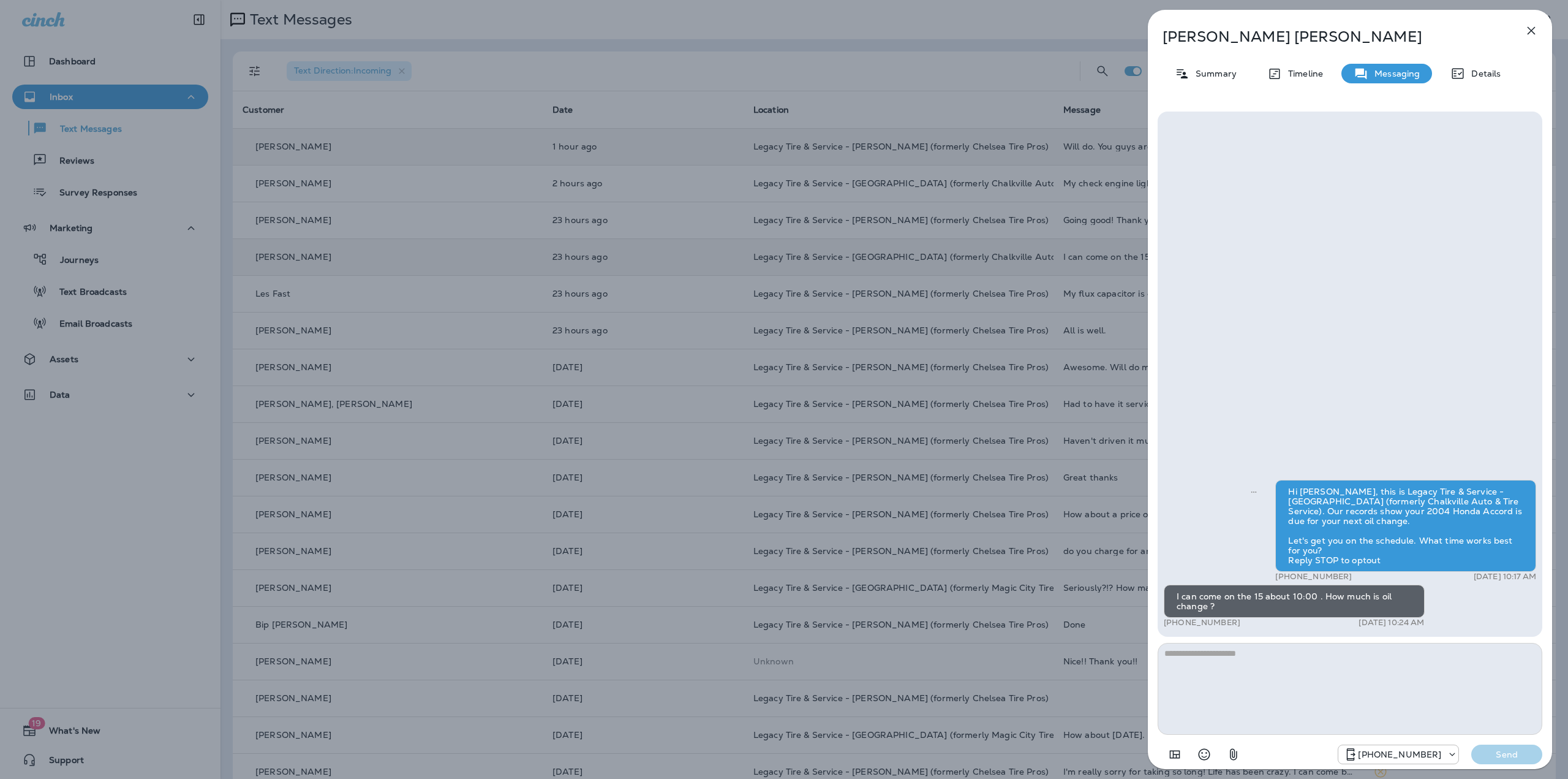
click at [1045, 255] on div "Sandra Barksdale Summary Timeline Messaging Details Hi Sandra, this is Legacy T…" at bounding box center [784, 390] width 1568 height 779
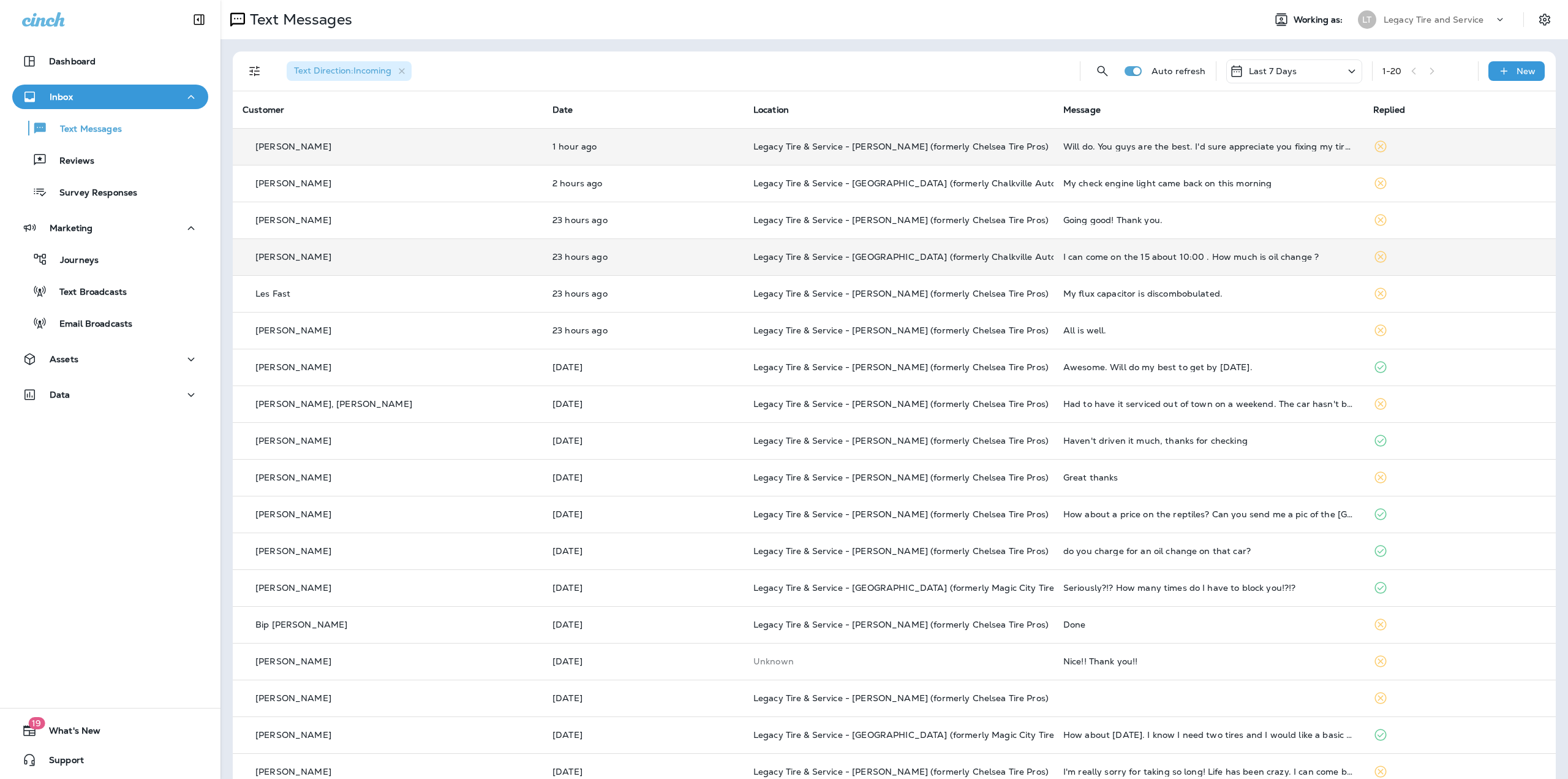
click at [1071, 216] on div at bounding box center [784, 390] width 1568 height 779
click at [1071, 216] on div "Going good! Thank you." at bounding box center [1208, 220] width 290 height 9
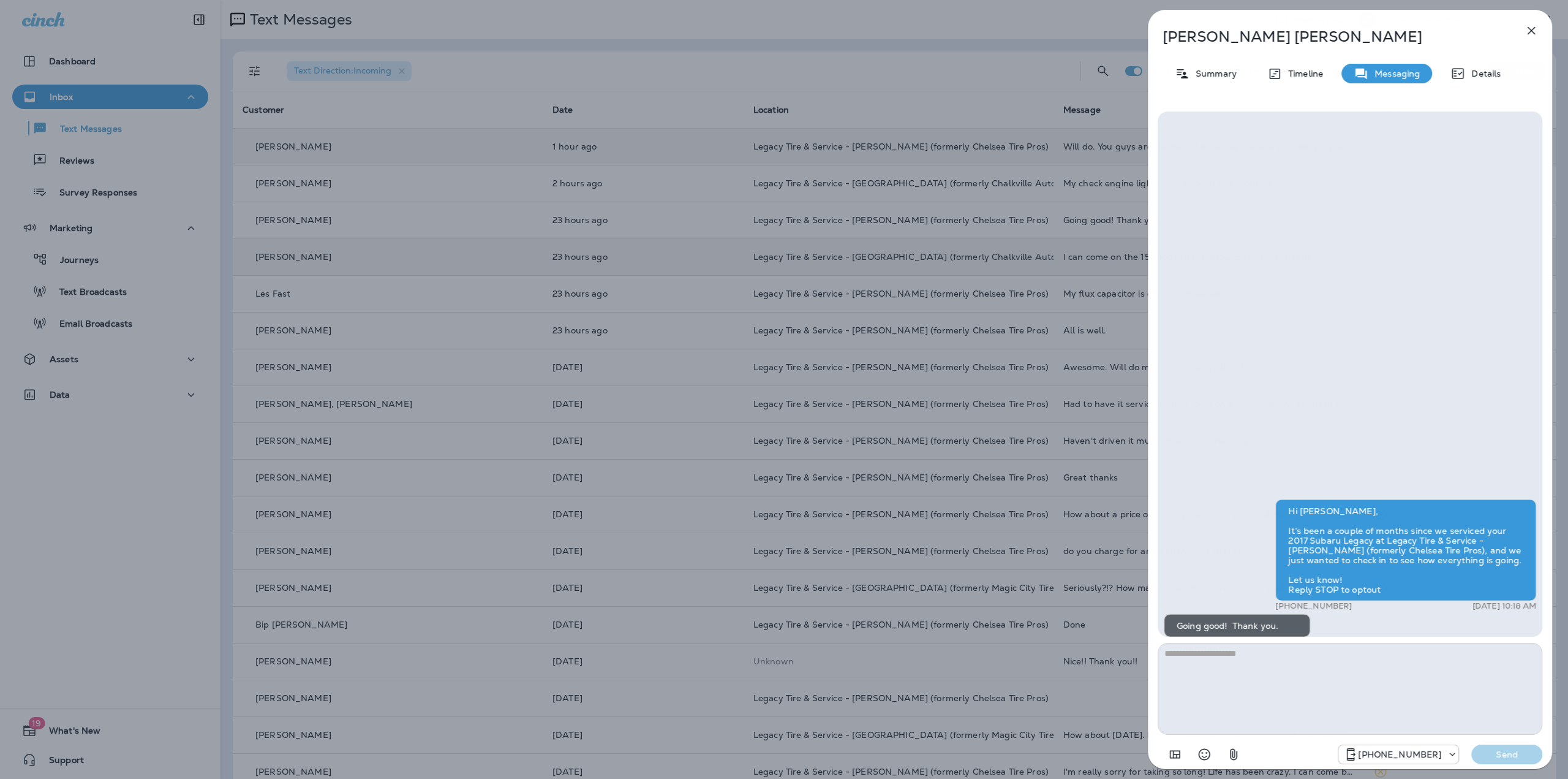
click at [1071, 216] on div "Alan Kuykendall Summary Timeline Messaging Details Hi Alan, It’s been a couple …" at bounding box center [784, 390] width 1568 height 779
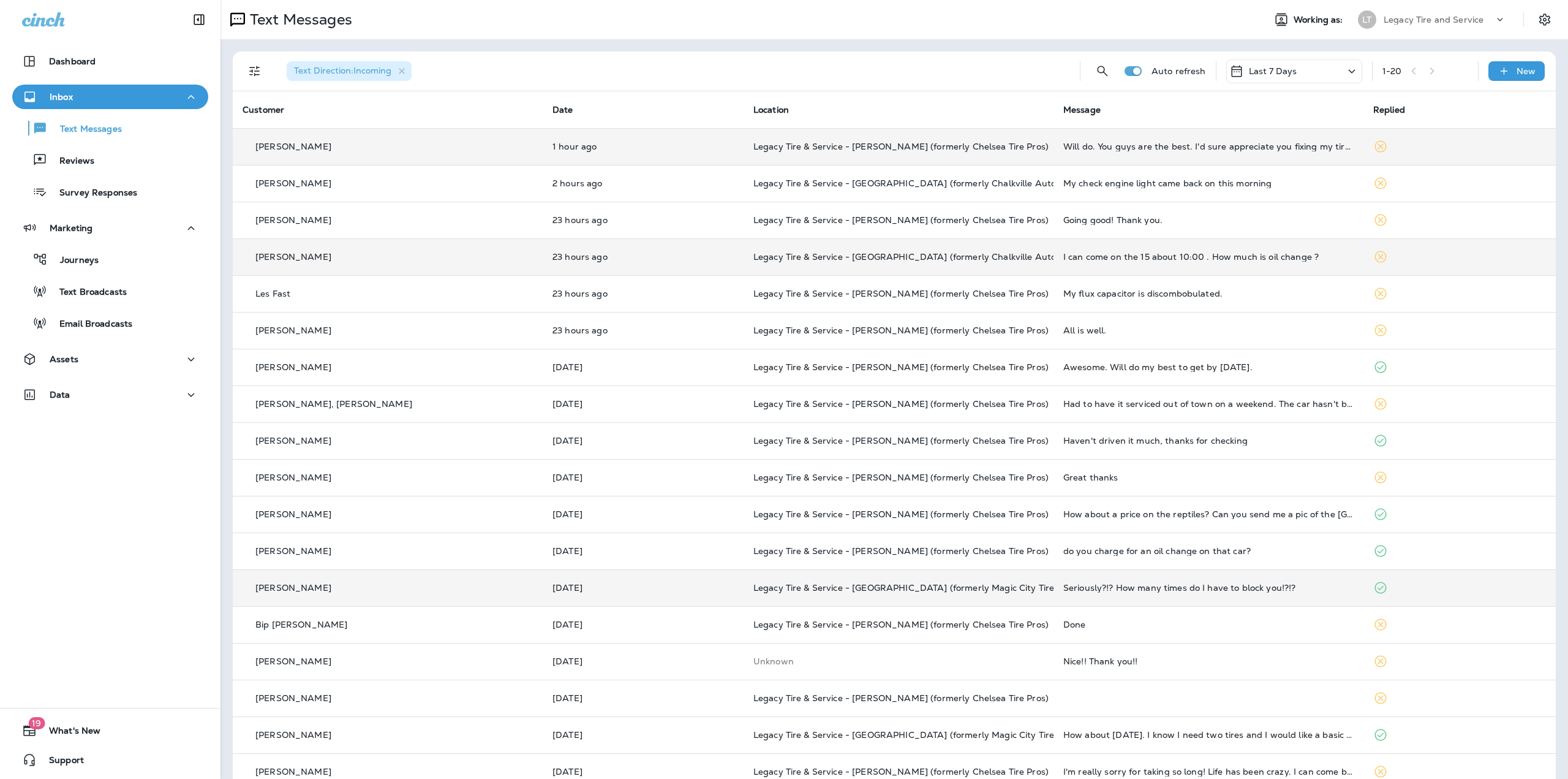
click at [818, 592] on span "Legacy Tire & Service - [GEOGRAPHIC_DATA] (formerly Magic City Tire & Service)" at bounding box center [926, 588] width 345 height 11
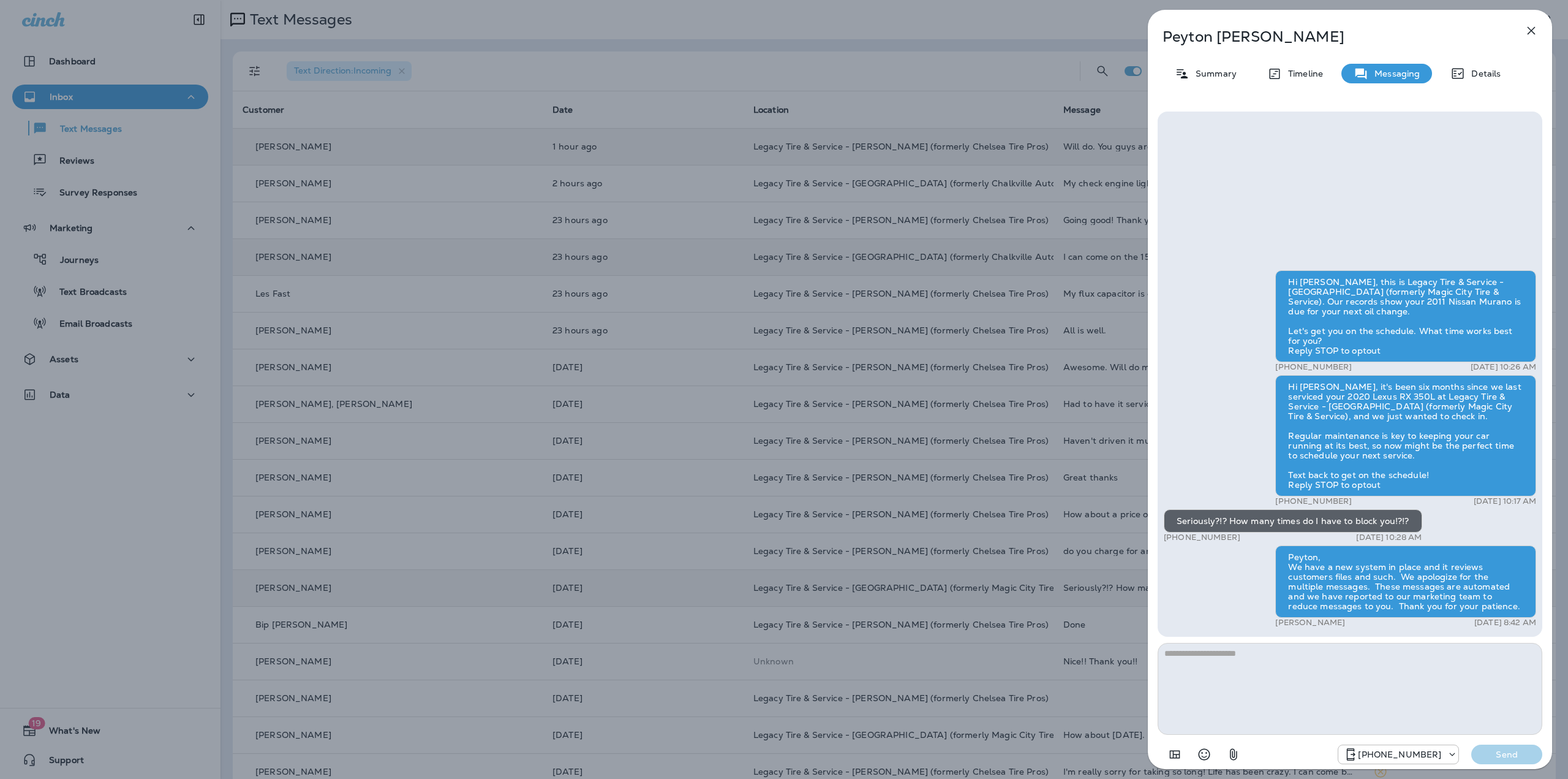
click at [831, 546] on div "Peyton Richard Summary Timeline Messaging Details Hi Peyton, this is Legacy Tir…" at bounding box center [784, 390] width 1568 height 779
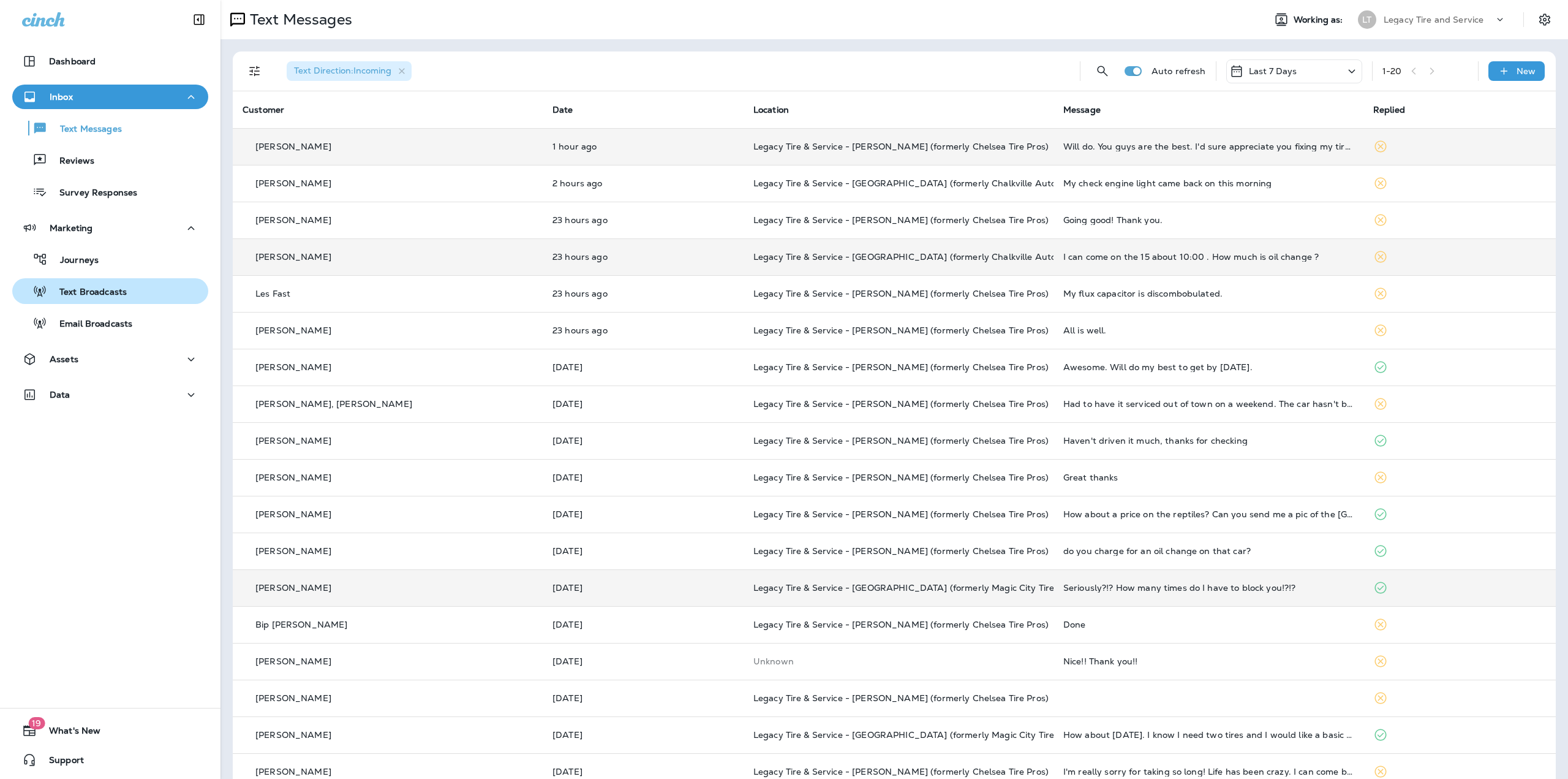
click at [89, 296] on p "Text Broadcasts" at bounding box center [86, 293] width 80 height 11
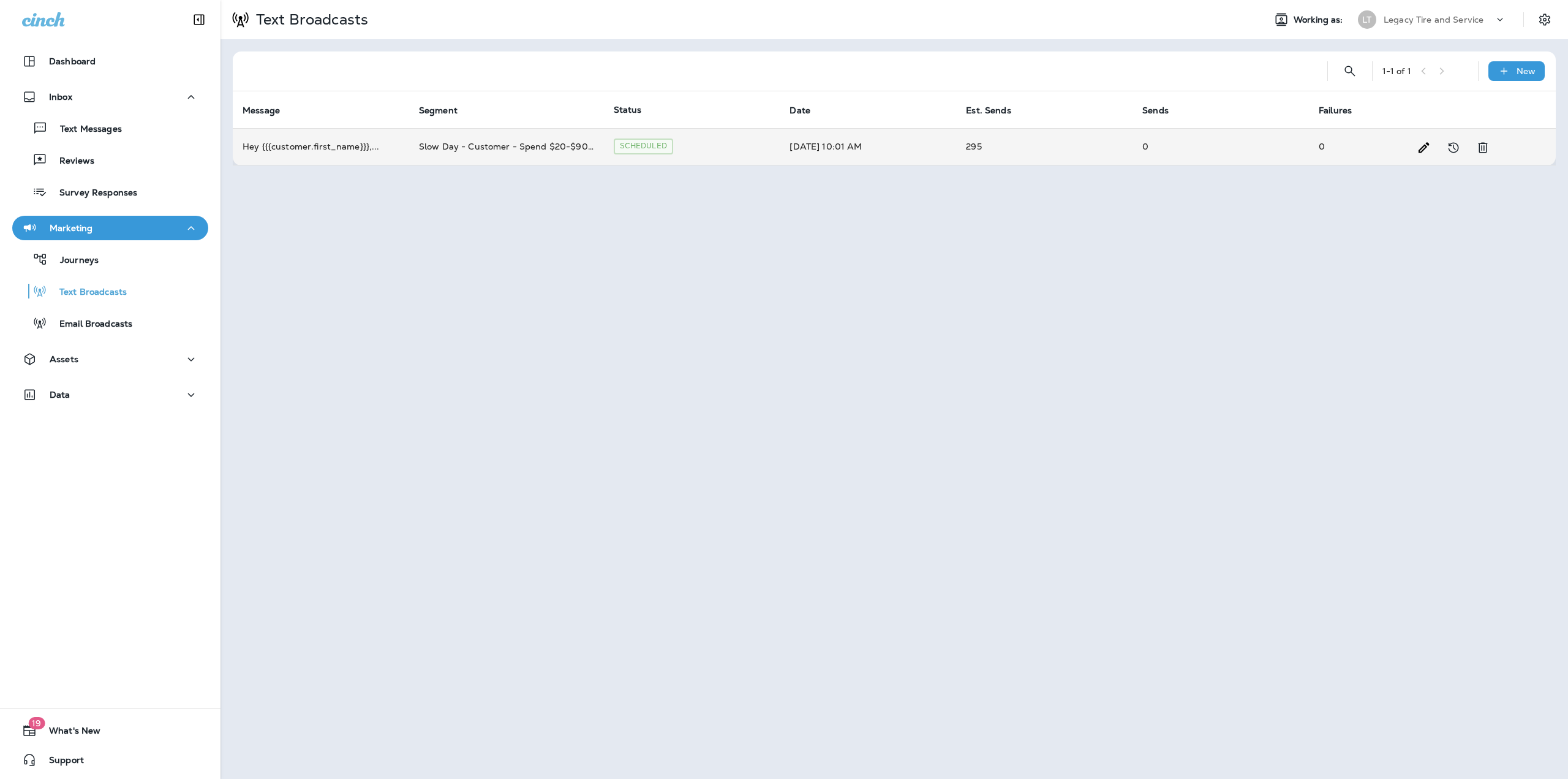
click at [799, 153] on td "Oct 9, 2025 10:01 AM" at bounding box center [868, 145] width 176 height 37
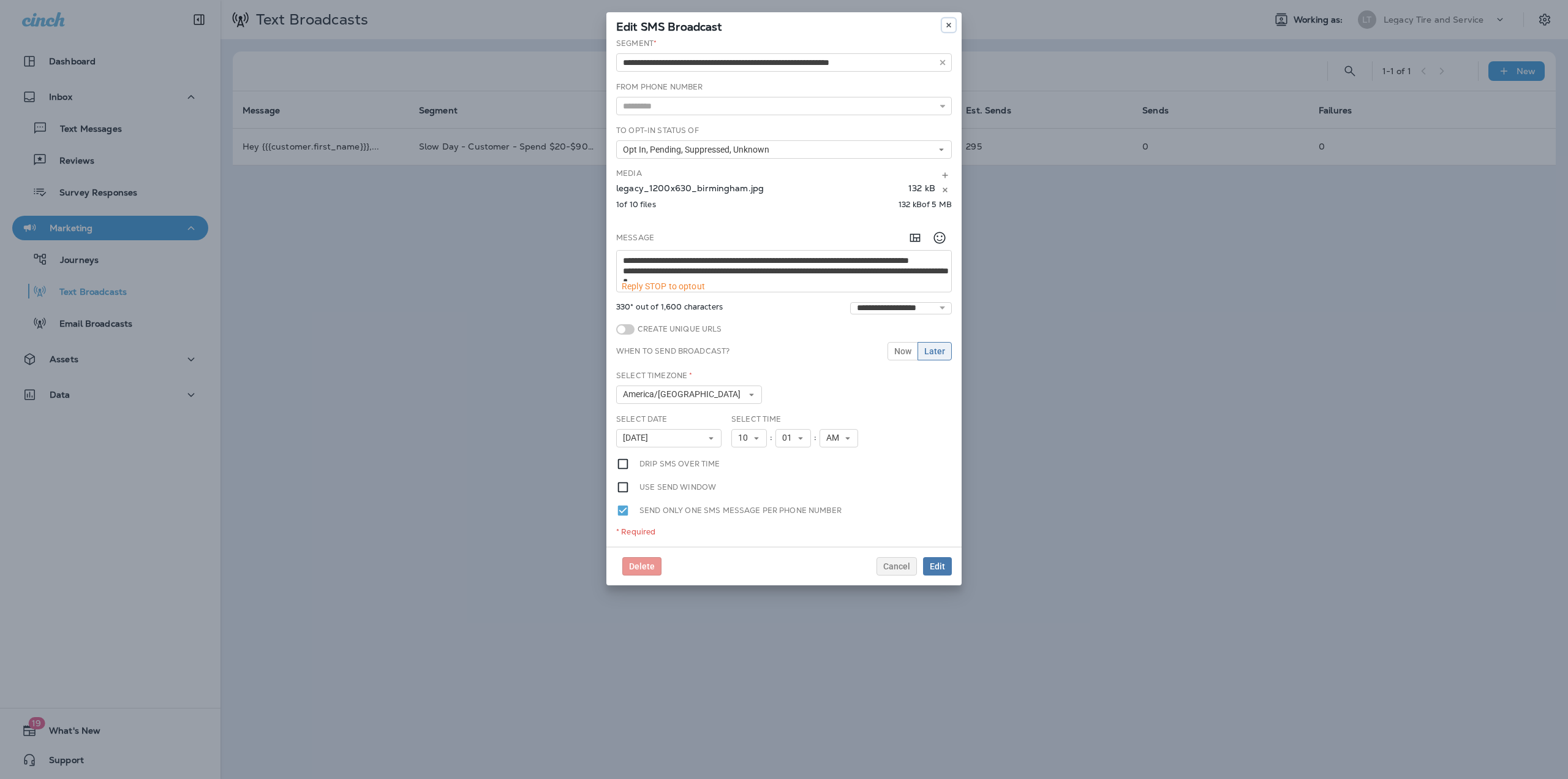
click at [951, 22] on icon at bounding box center [949, 25] width 8 height 8
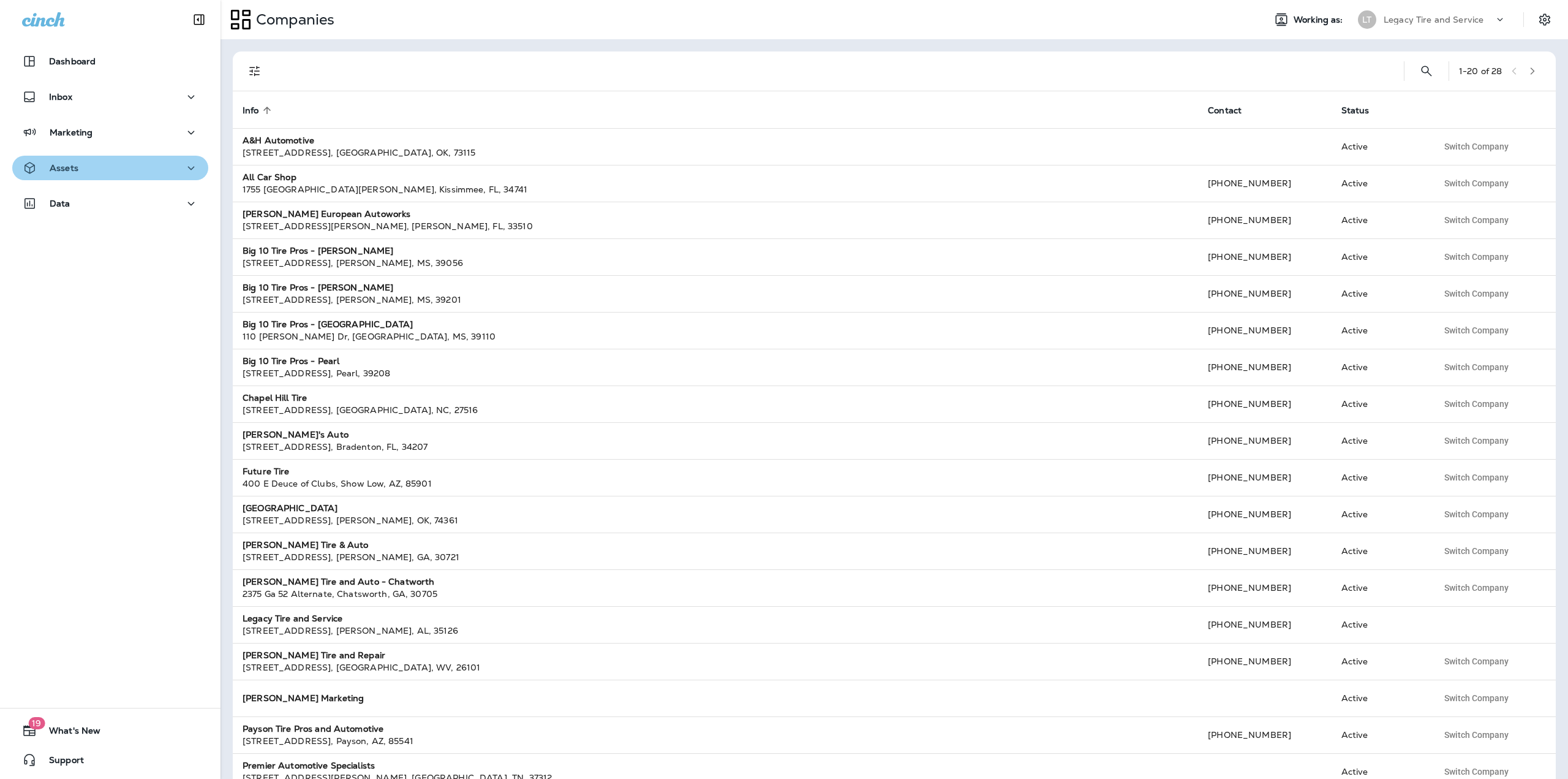
click at [117, 164] on div "Assets" at bounding box center [111, 168] width 176 height 15
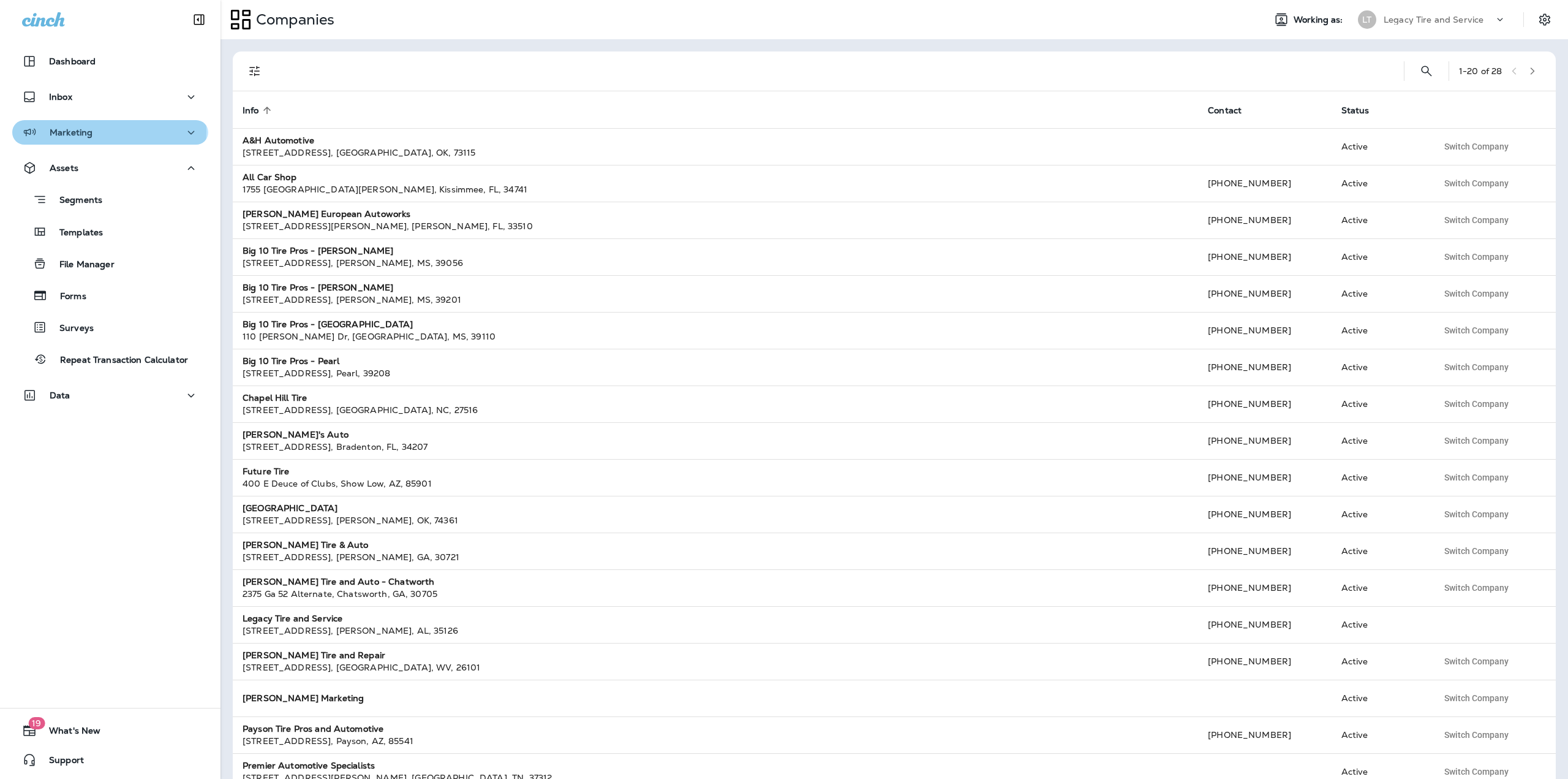
click at [109, 130] on div "Marketing" at bounding box center [111, 132] width 176 height 15
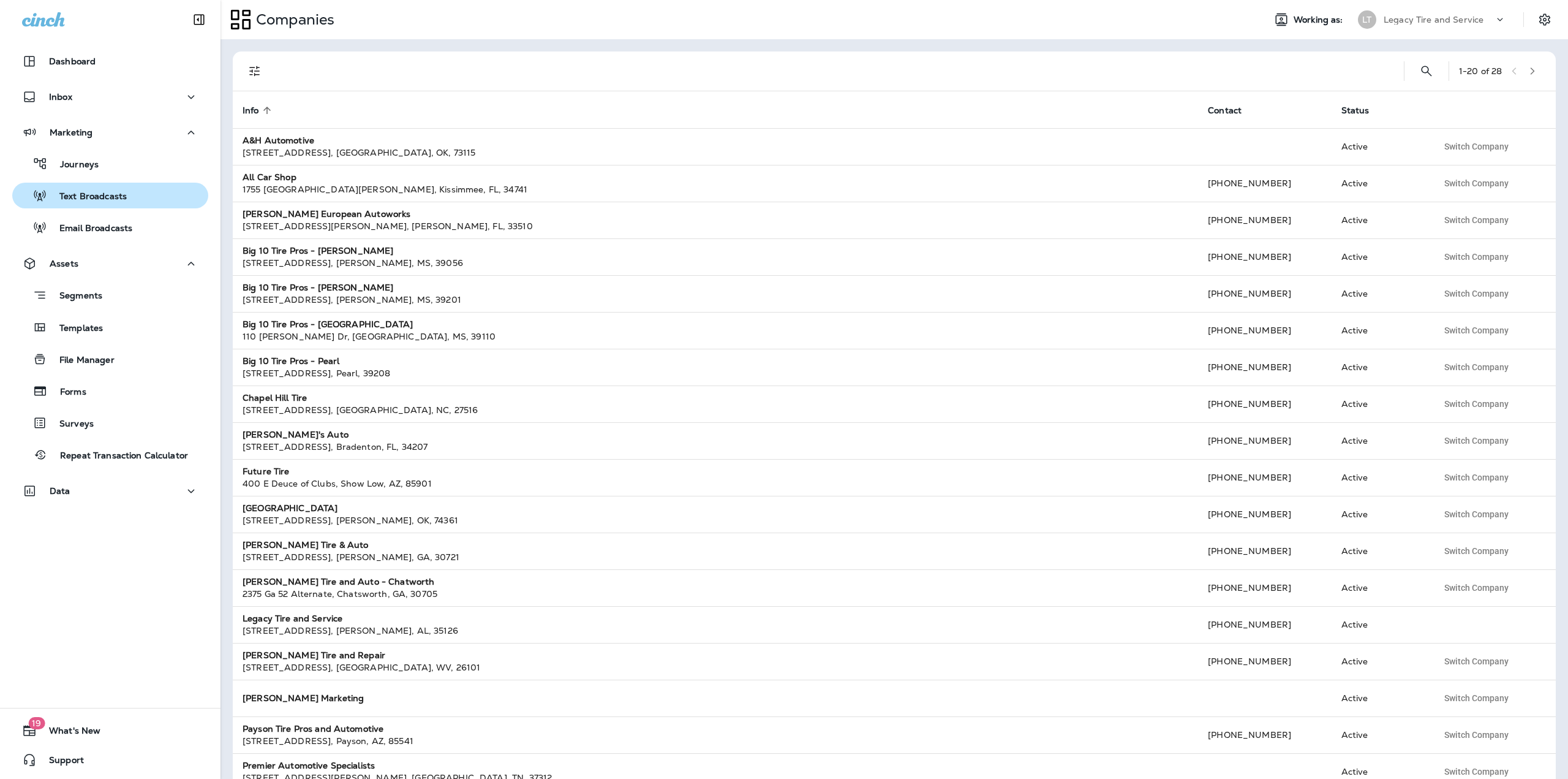
click at [91, 195] on p "Text Broadcasts" at bounding box center [86, 197] width 80 height 11
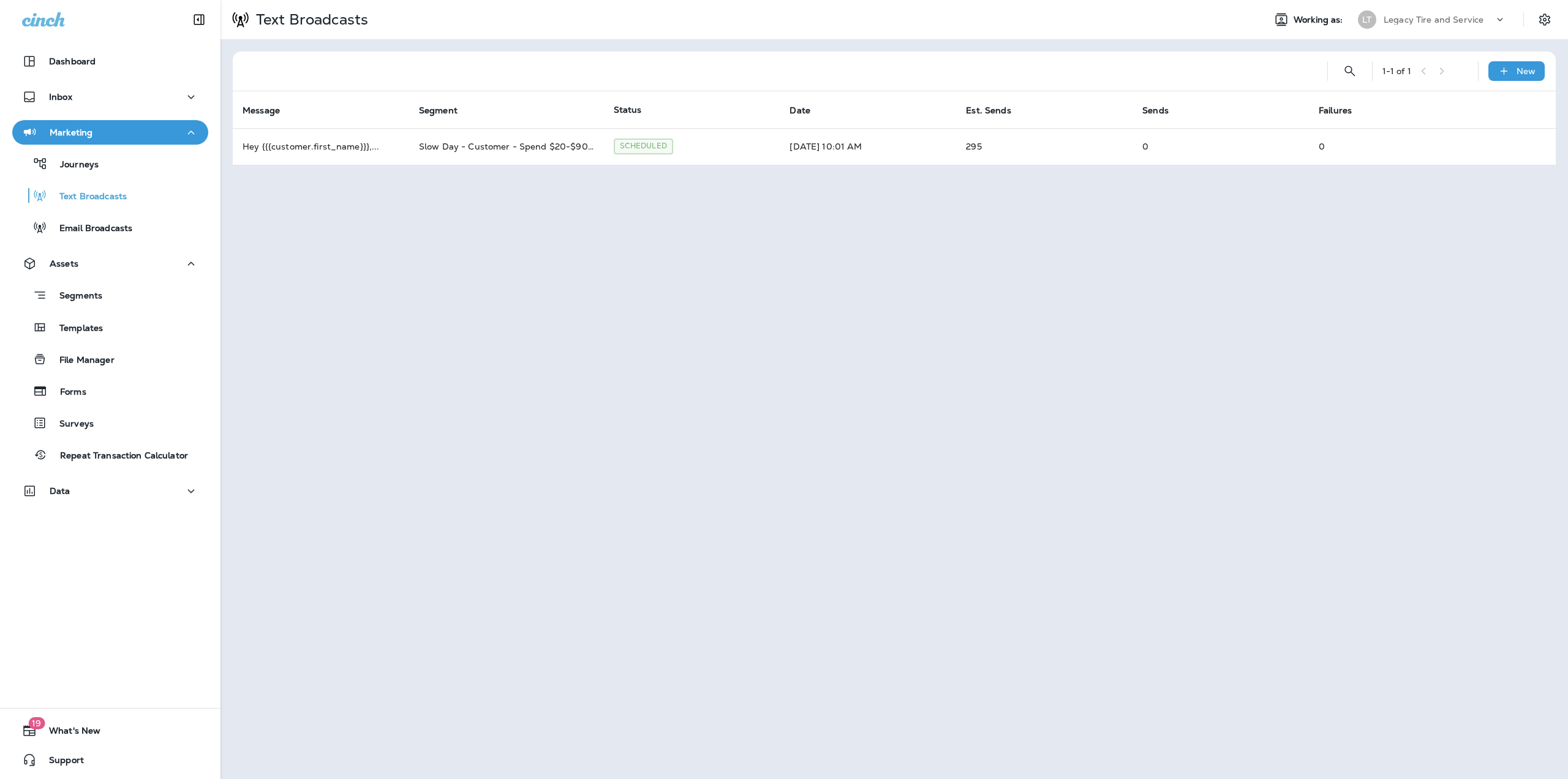
click at [1425, 9] on div "LT Legacy Tire and Service" at bounding box center [1433, 20] width 163 height 24
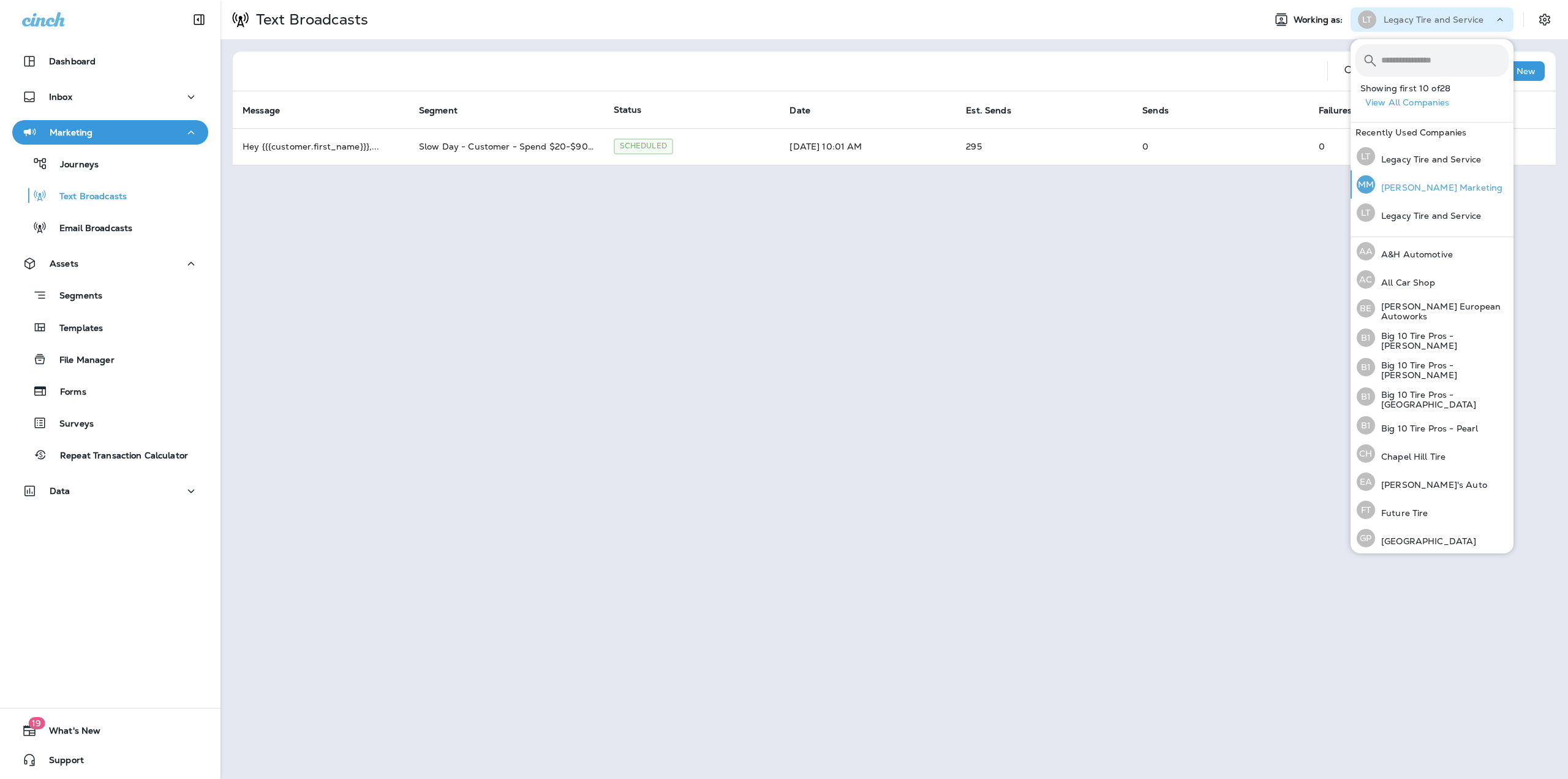
click at [1426, 186] on p "[PERSON_NAME] Marketing" at bounding box center [1439, 188] width 128 height 9
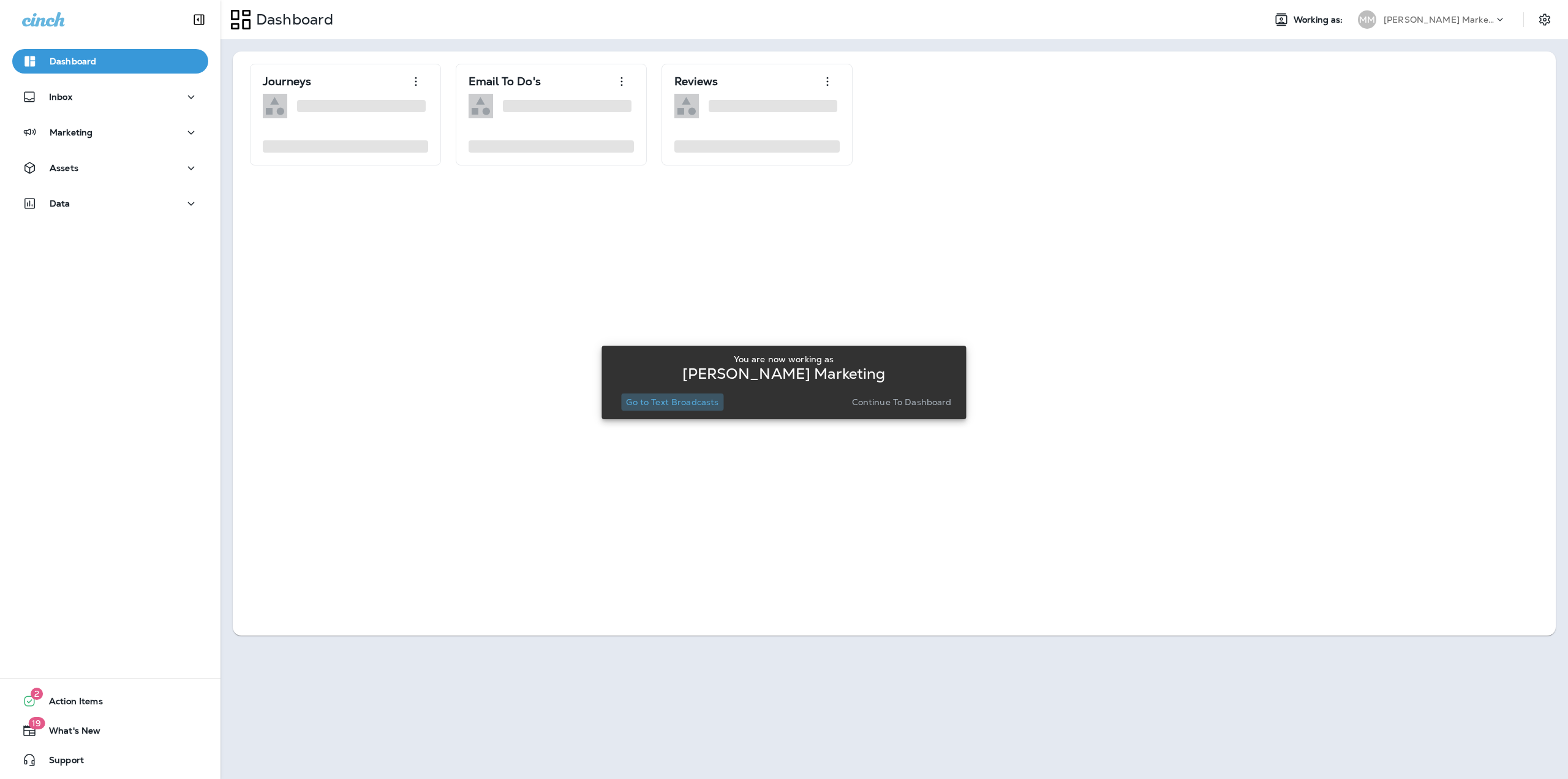
click at [697, 406] on p "Go to Text Broadcasts" at bounding box center [672, 402] width 93 height 9
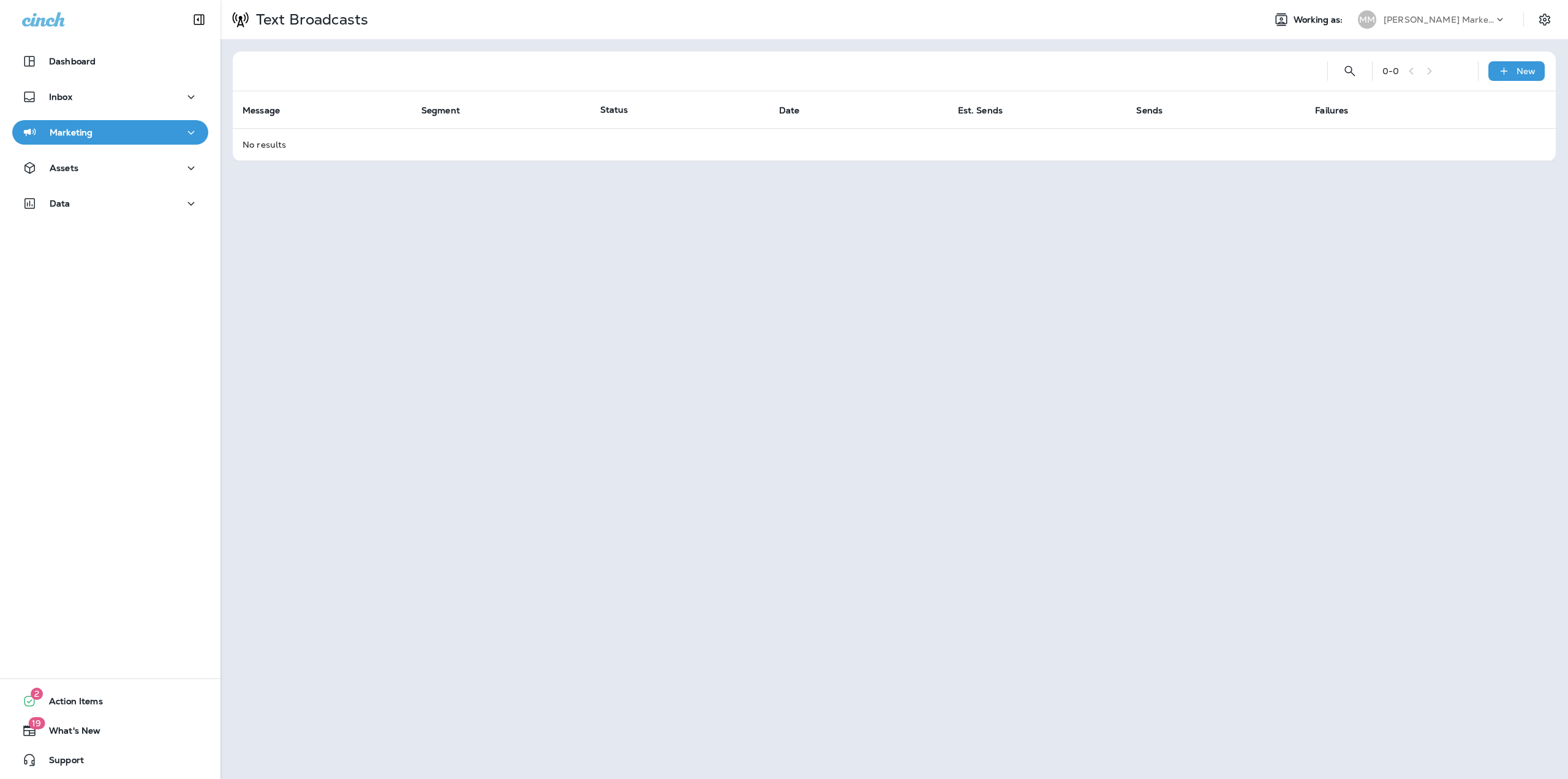
drag, startPoint x: 1477, startPoint y: 11, endPoint x: 1471, endPoint y: 29, distance: 19.0
click at [1476, 11] on div "[PERSON_NAME] Marketing" at bounding box center [1439, 20] width 111 height 19
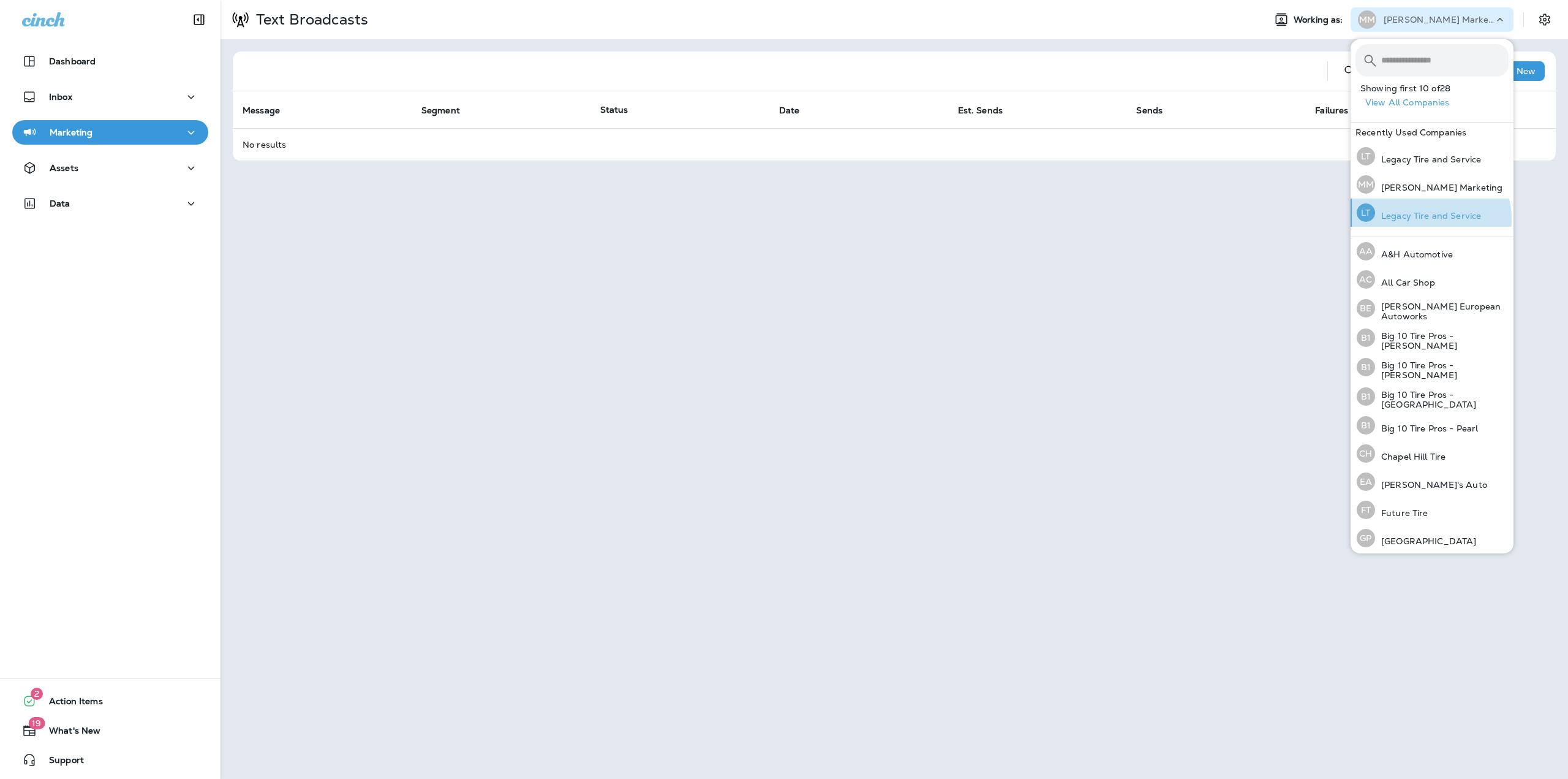
click at [1430, 219] on p "Legacy Tire and Service" at bounding box center [1428, 216] width 106 height 9
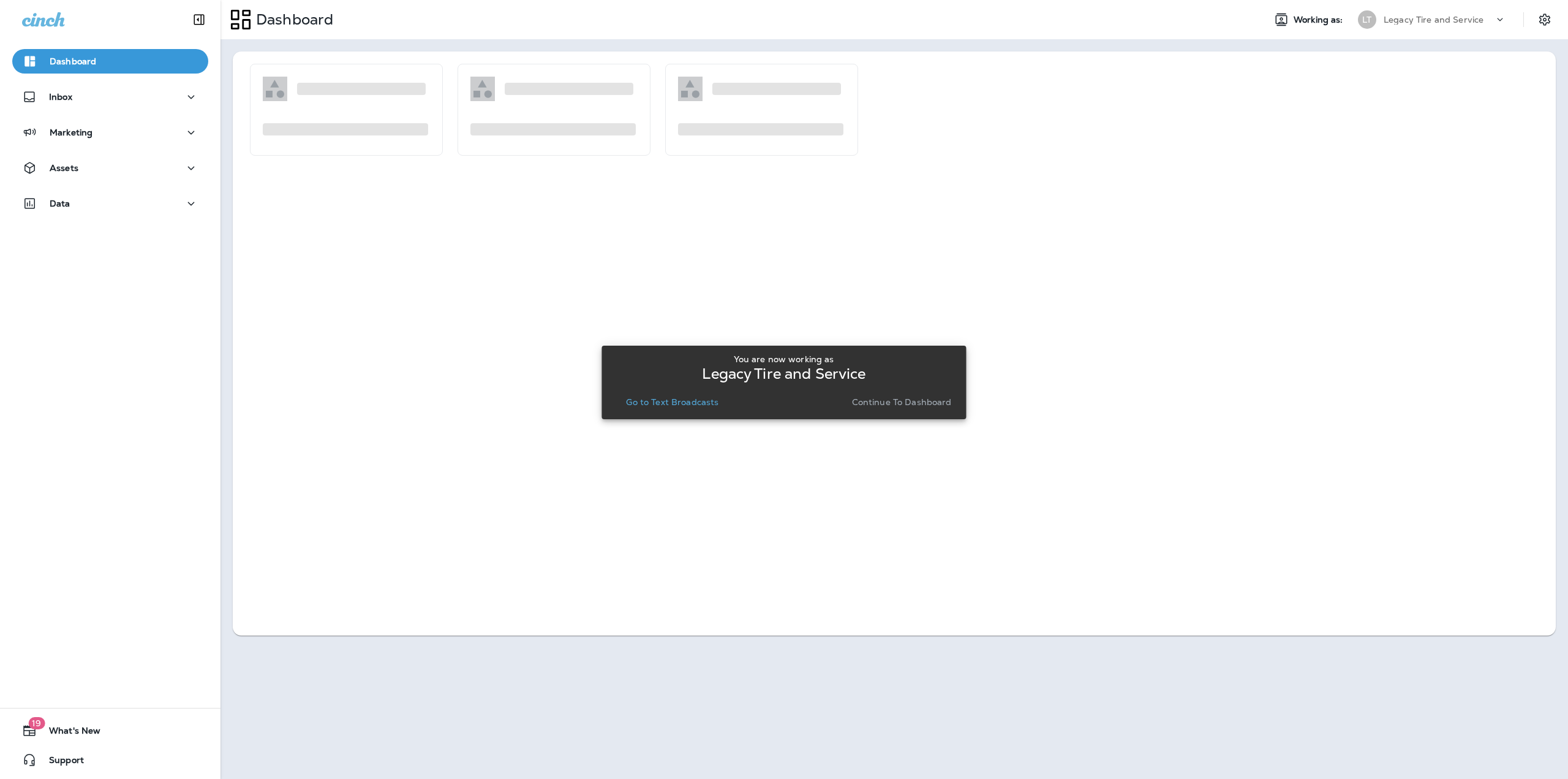
click at [654, 405] on p "Go to Text Broadcasts" at bounding box center [672, 402] width 93 height 9
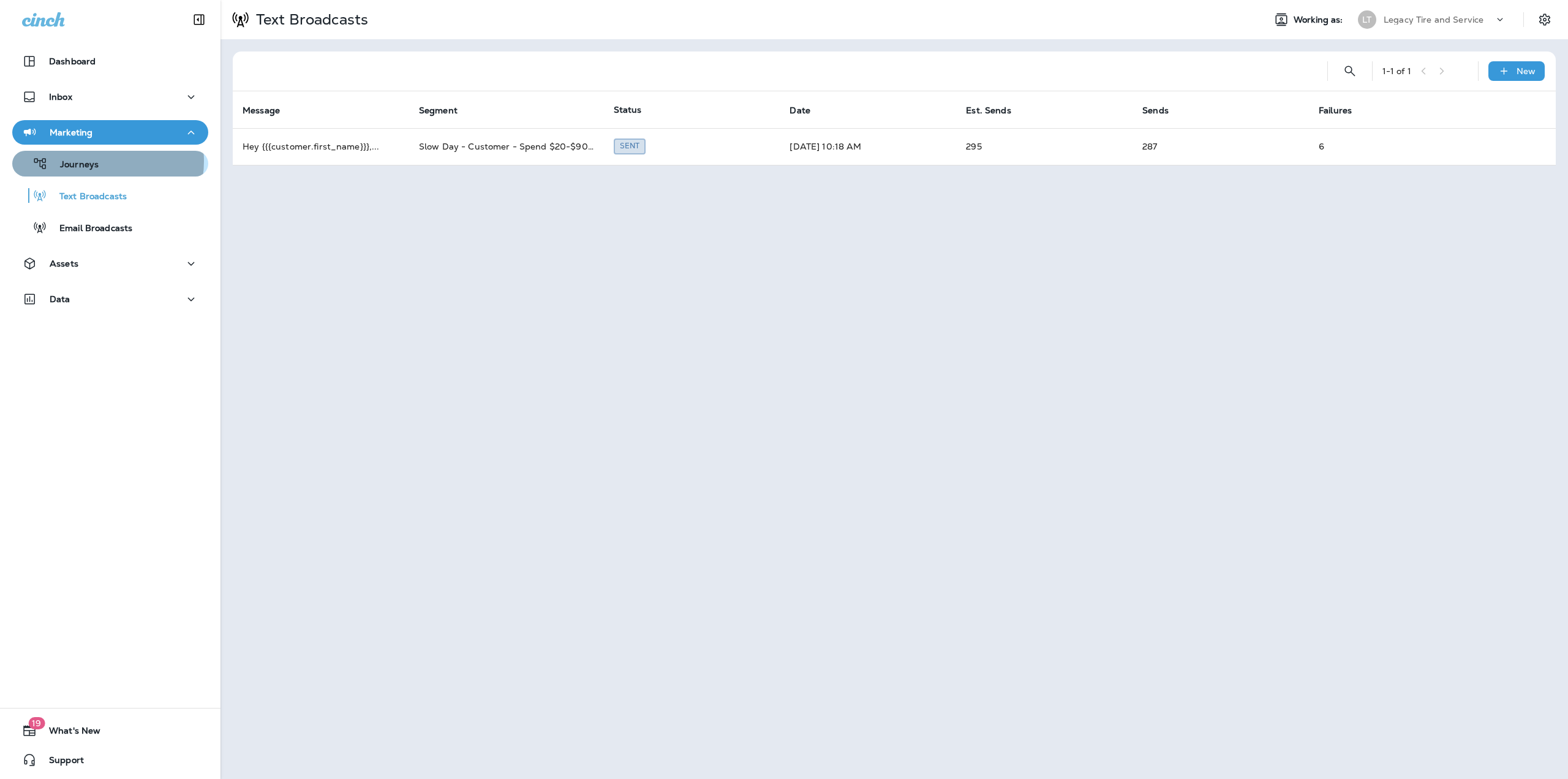
click at [98, 161] on div "Journeys" at bounding box center [110, 164] width 186 height 19
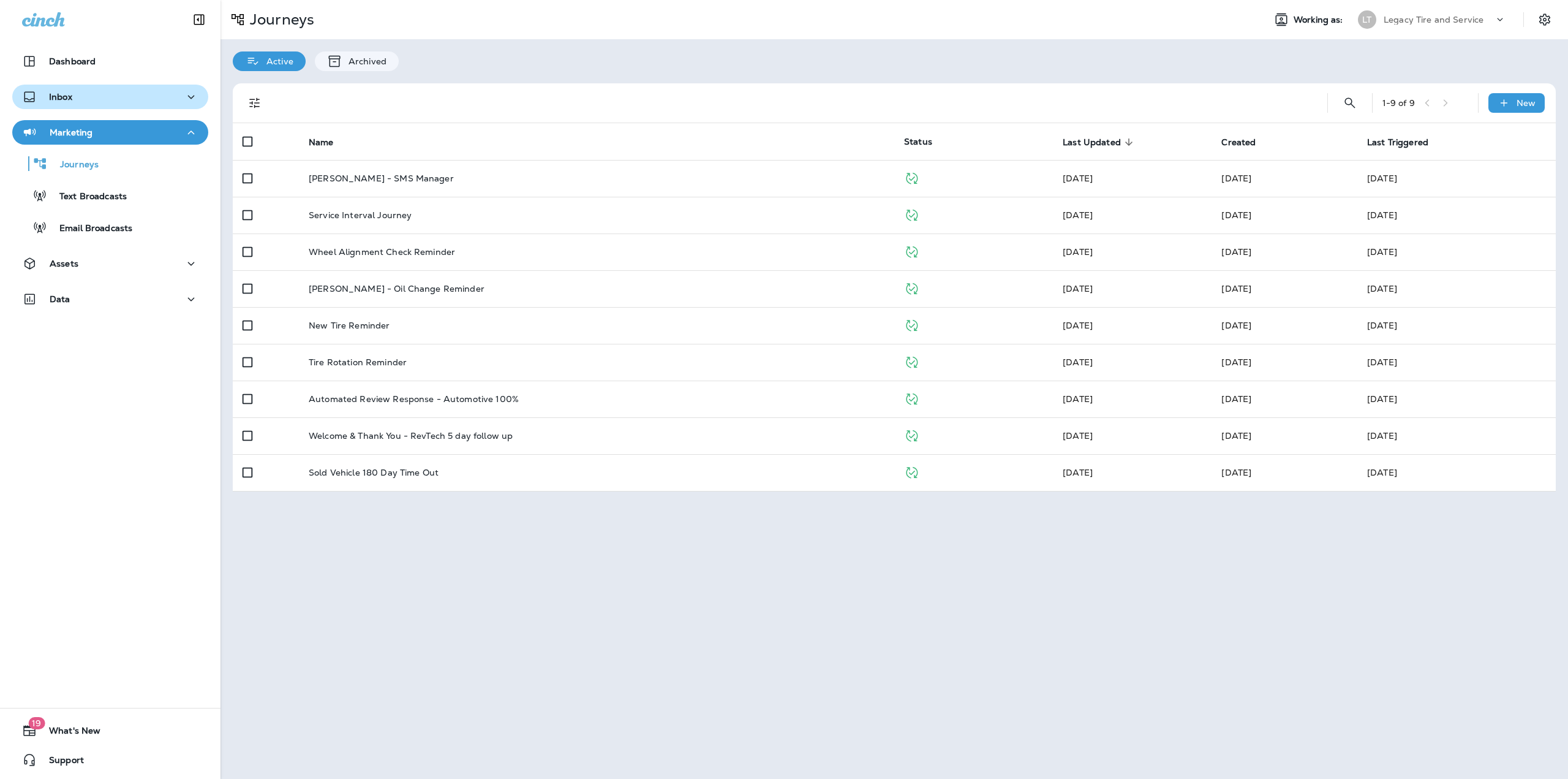
click at [98, 99] on div "Inbox" at bounding box center [111, 97] width 176 height 15
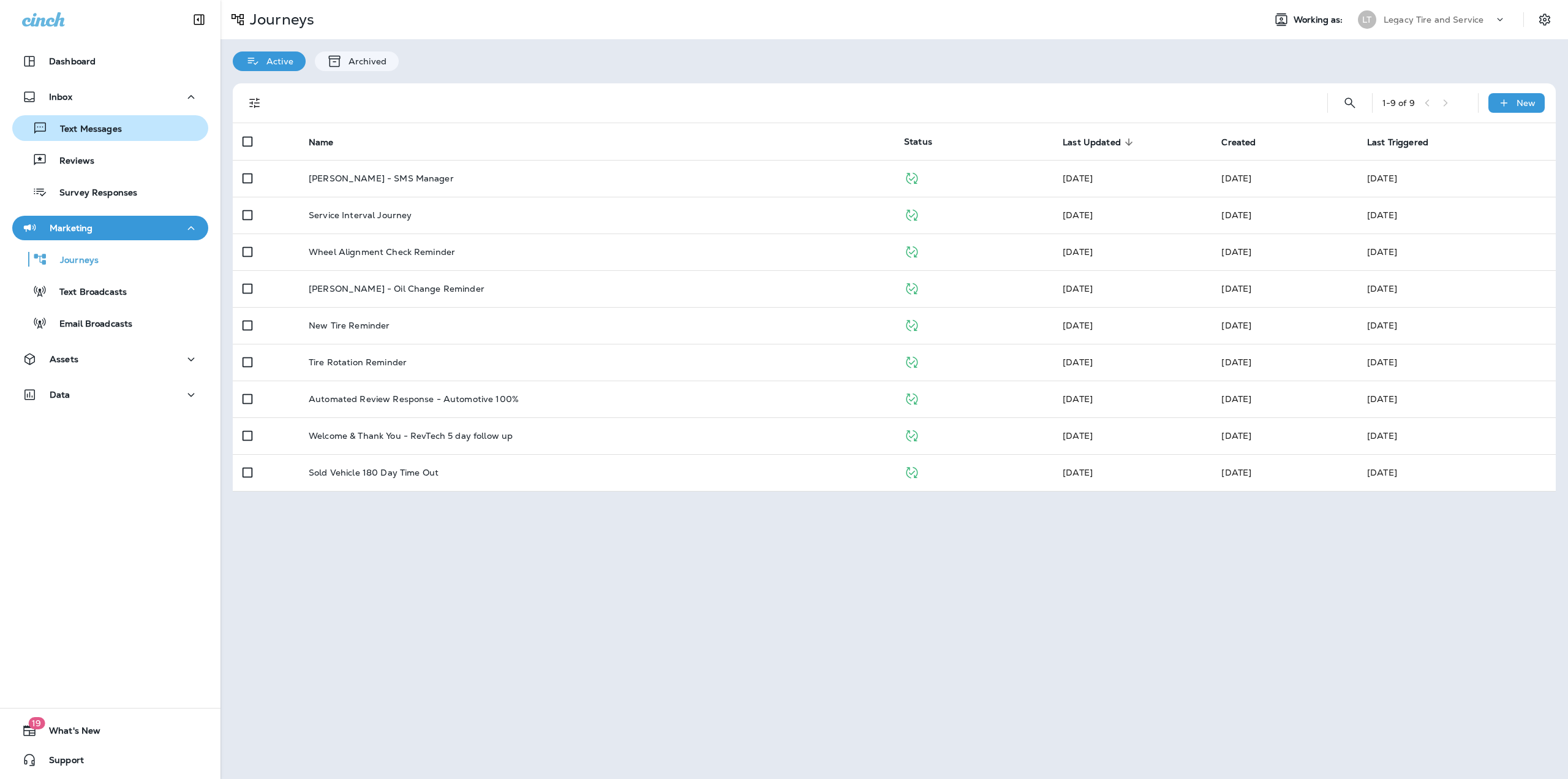
click at [93, 124] on p "Text Messages" at bounding box center [84, 130] width 74 height 11
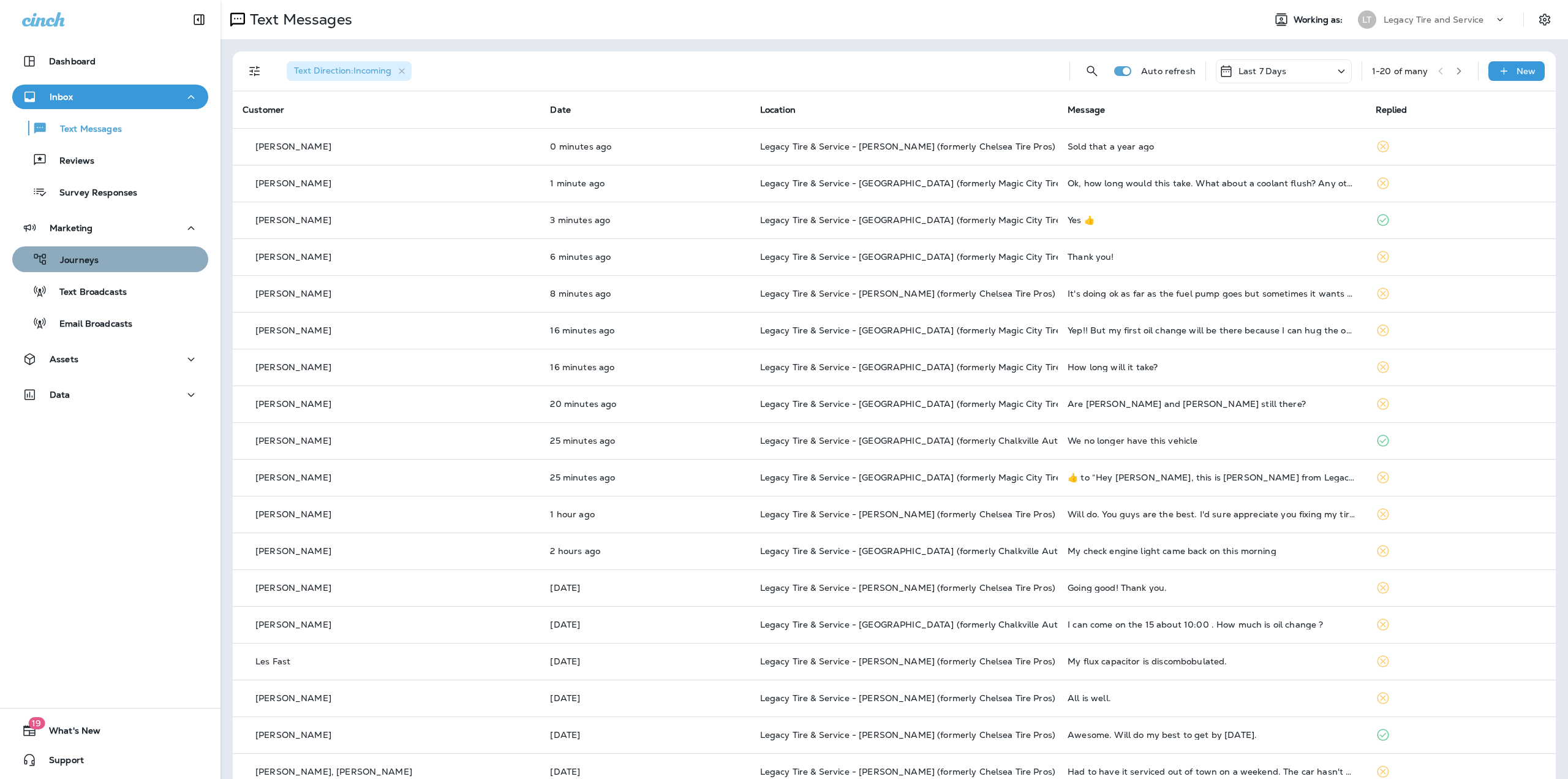
click at [118, 263] on div "Journeys" at bounding box center [110, 259] width 186 height 19
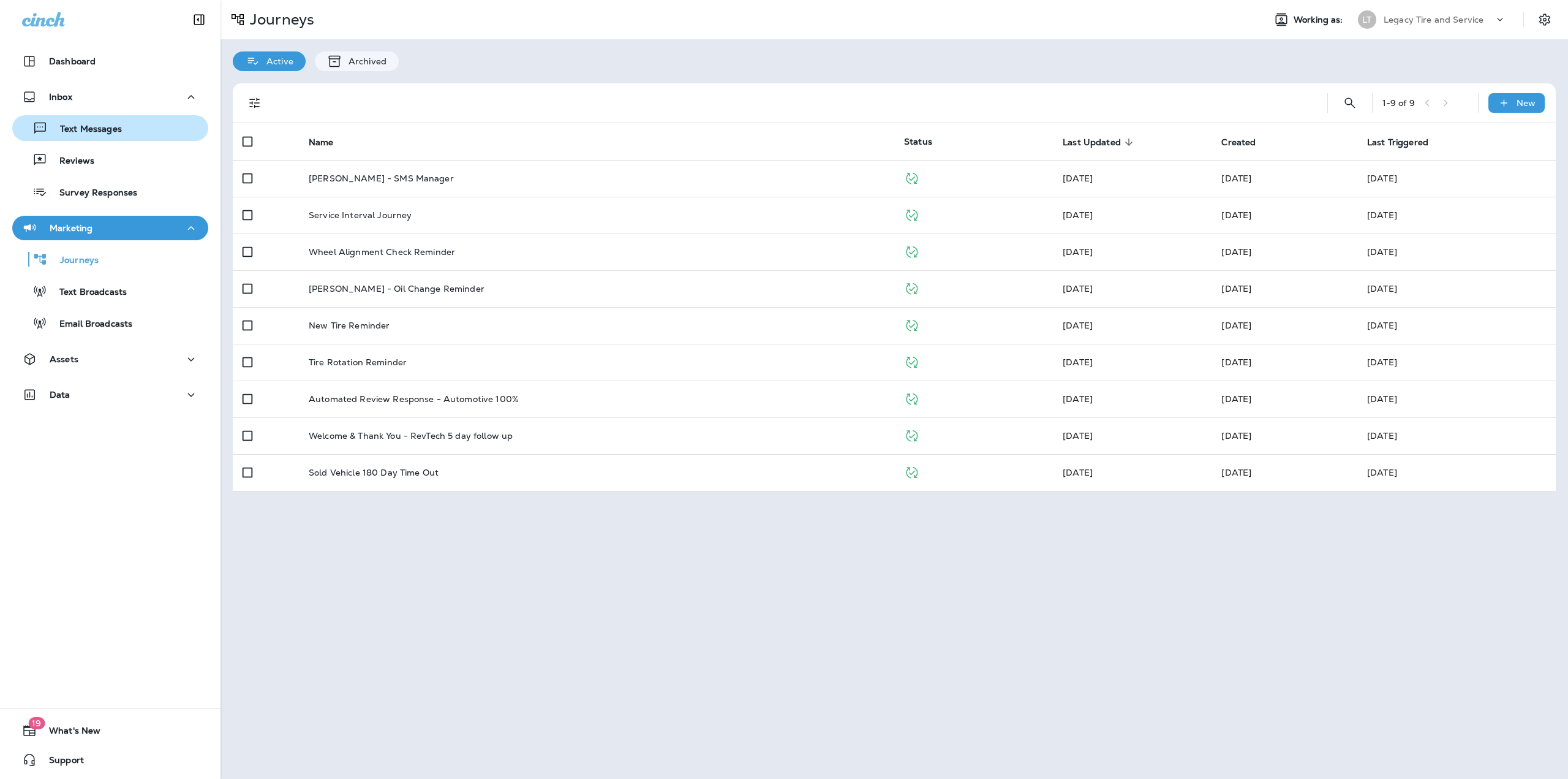
click at [122, 118] on button "Text Messages" at bounding box center [110, 128] width 196 height 25
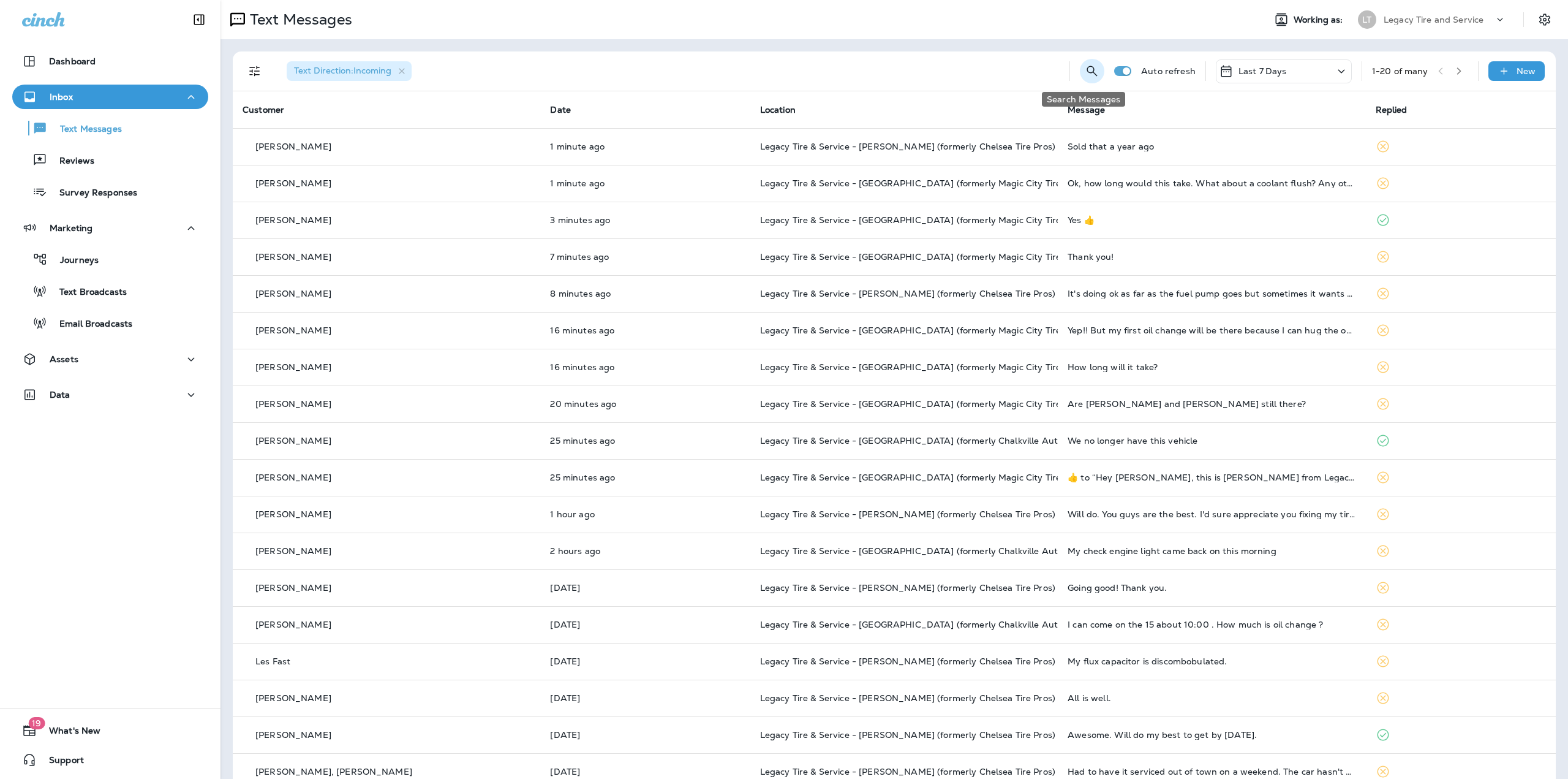
click at [1088, 71] on icon "Search Messages" at bounding box center [1092, 70] width 10 height 10
type input "*******"
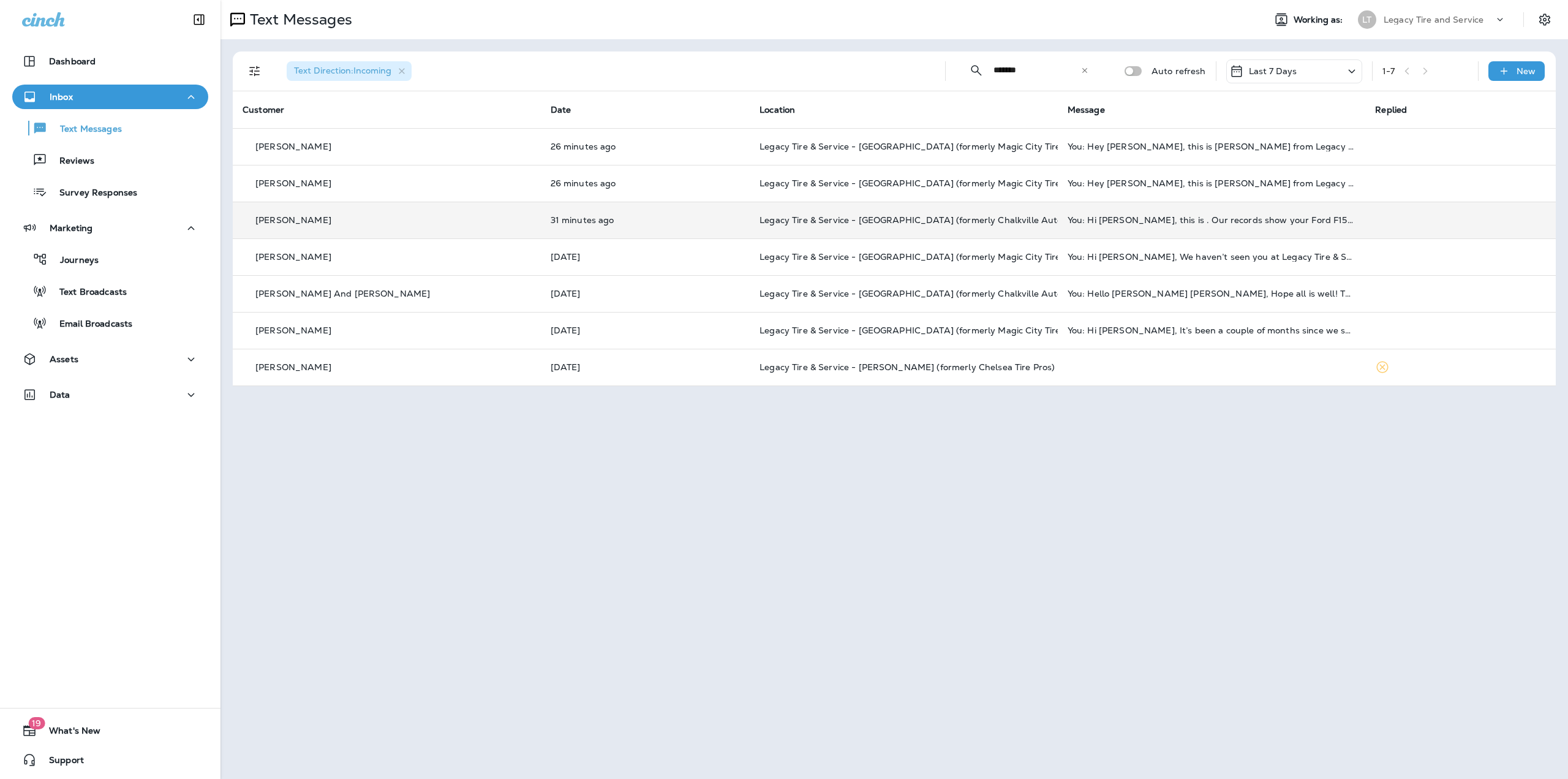
click at [438, 227] on td "[PERSON_NAME]" at bounding box center [387, 220] width 308 height 37
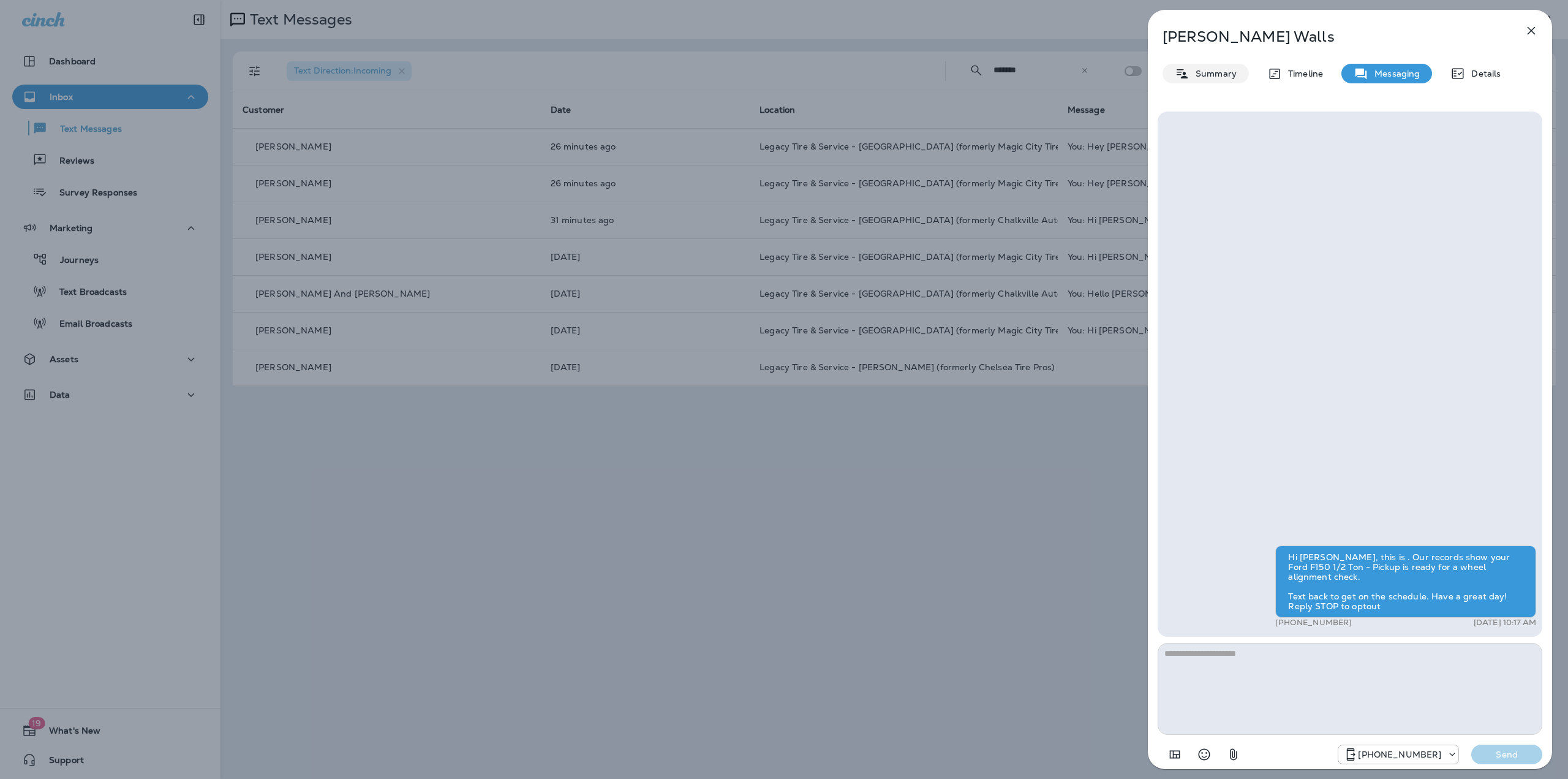
click at [1211, 79] on p "Summary" at bounding box center [1213, 73] width 47 height 9
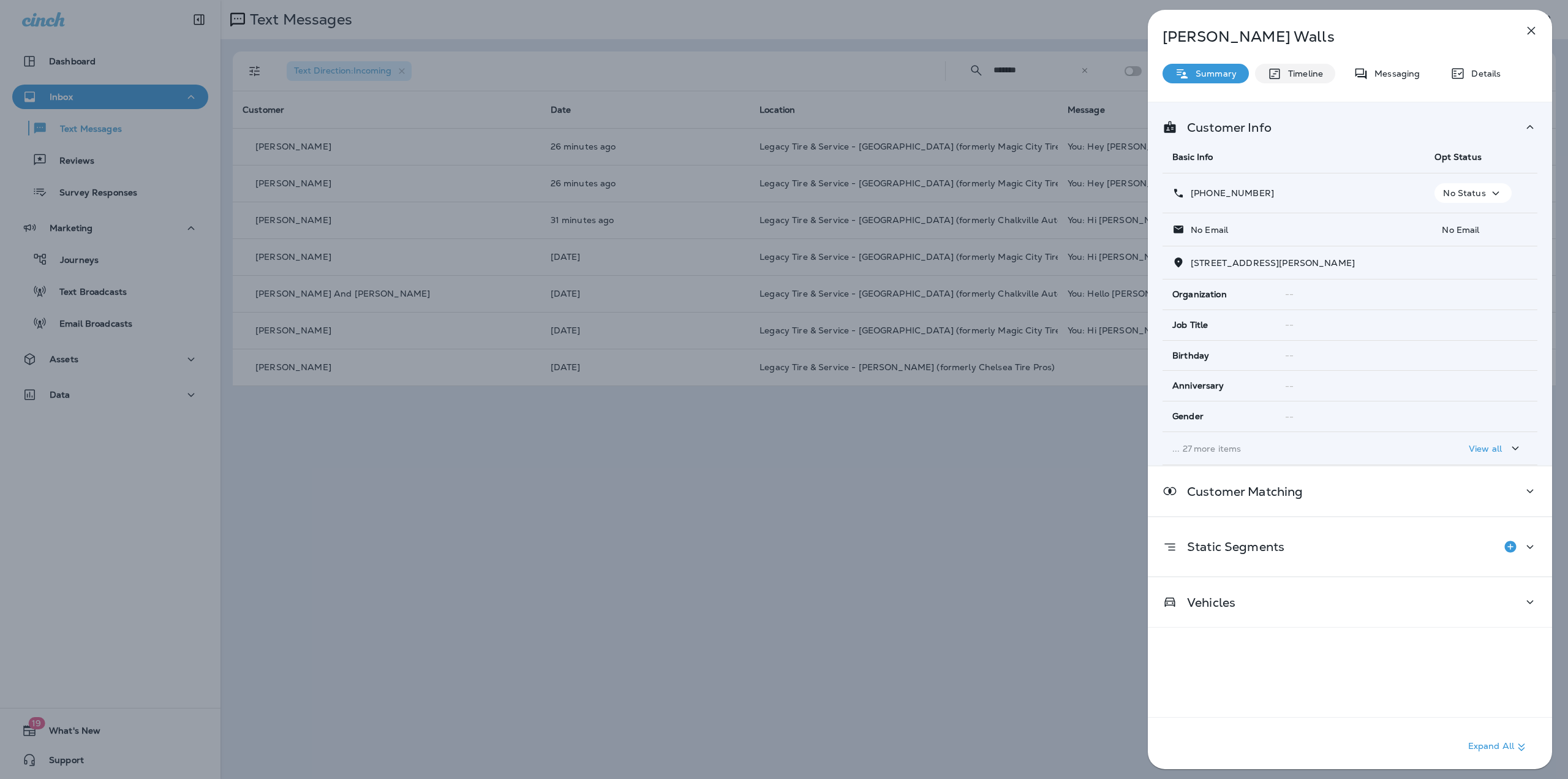
click at [1288, 75] on p "Timeline" at bounding box center [1302, 73] width 41 height 9
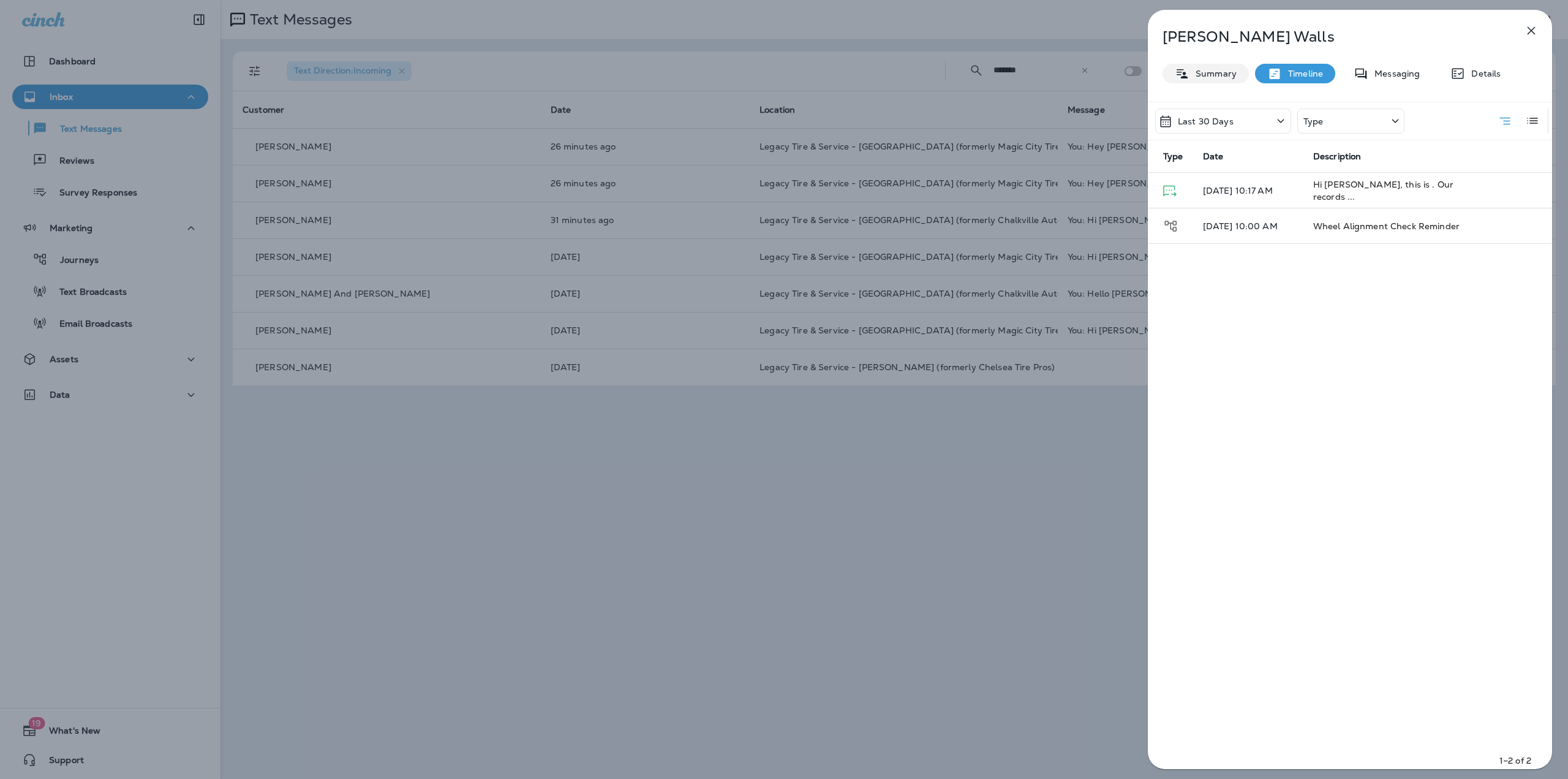
click at [1226, 68] on div "Summary" at bounding box center [1206, 73] width 86 height 20
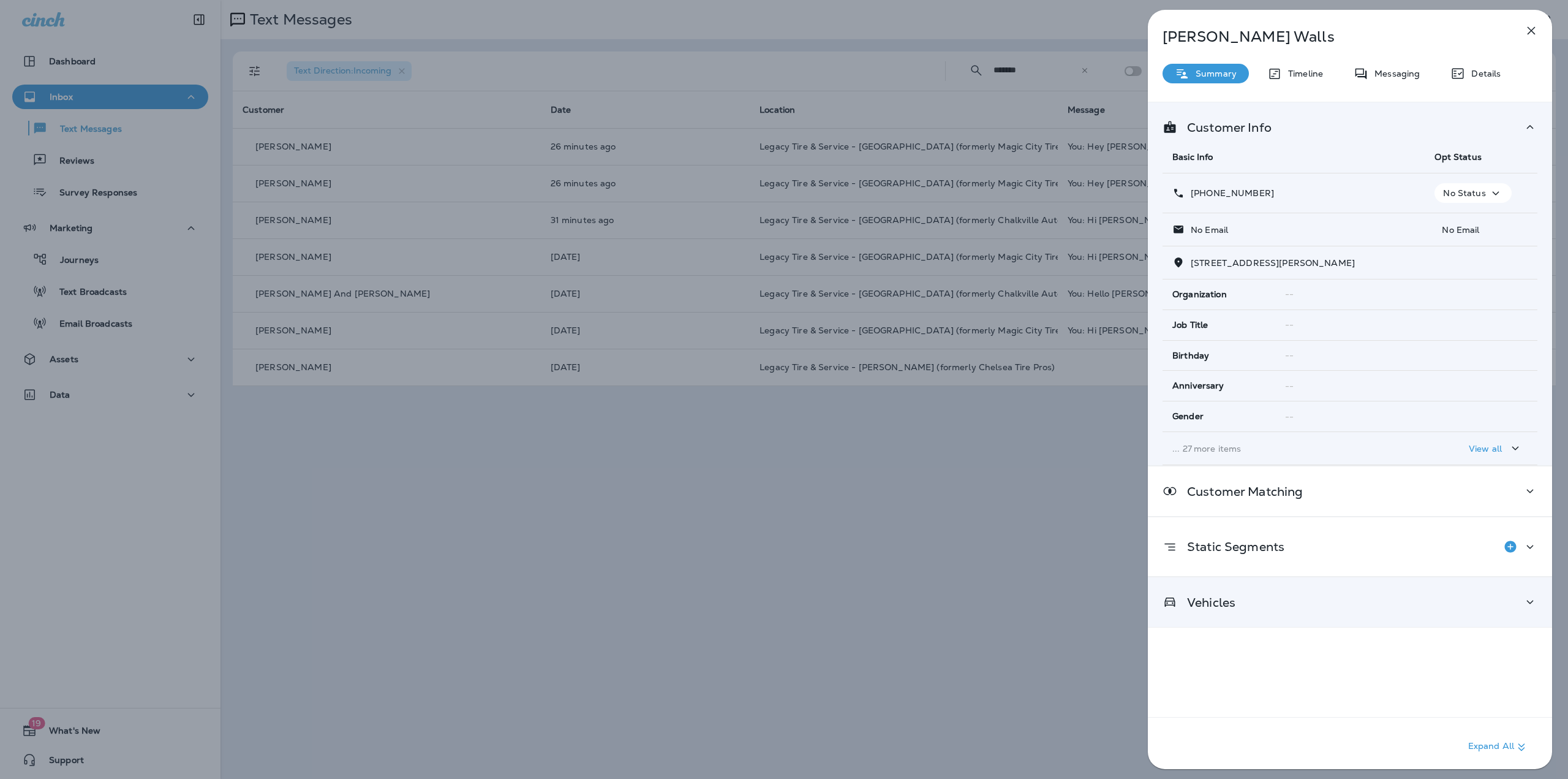
click at [1472, 597] on div "Vehicles" at bounding box center [1350, 602] width 375 height 15
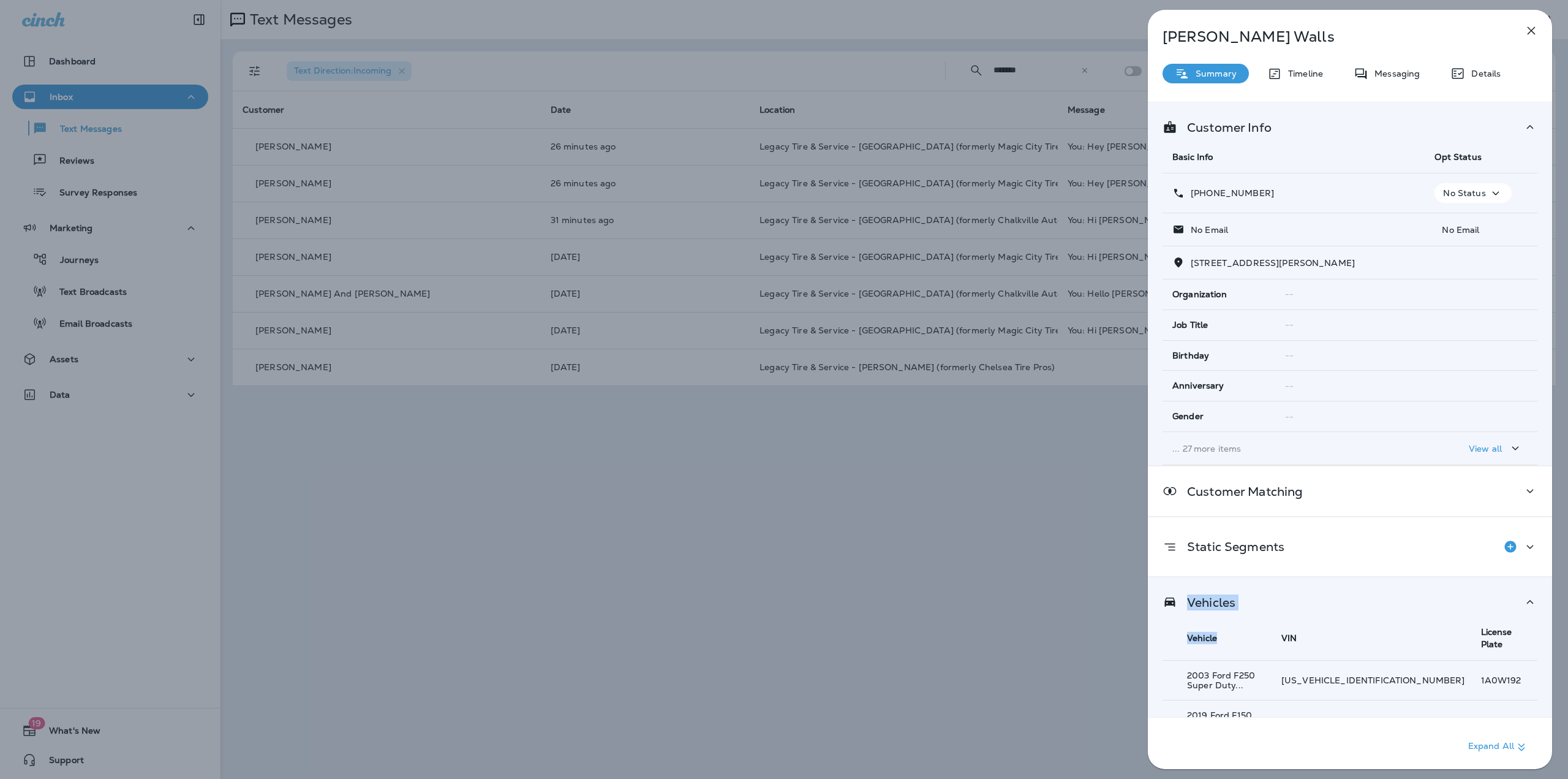
click at [1472, 597] on div "Vehicles" at bounding box center [1350, 602] width 375 height 15
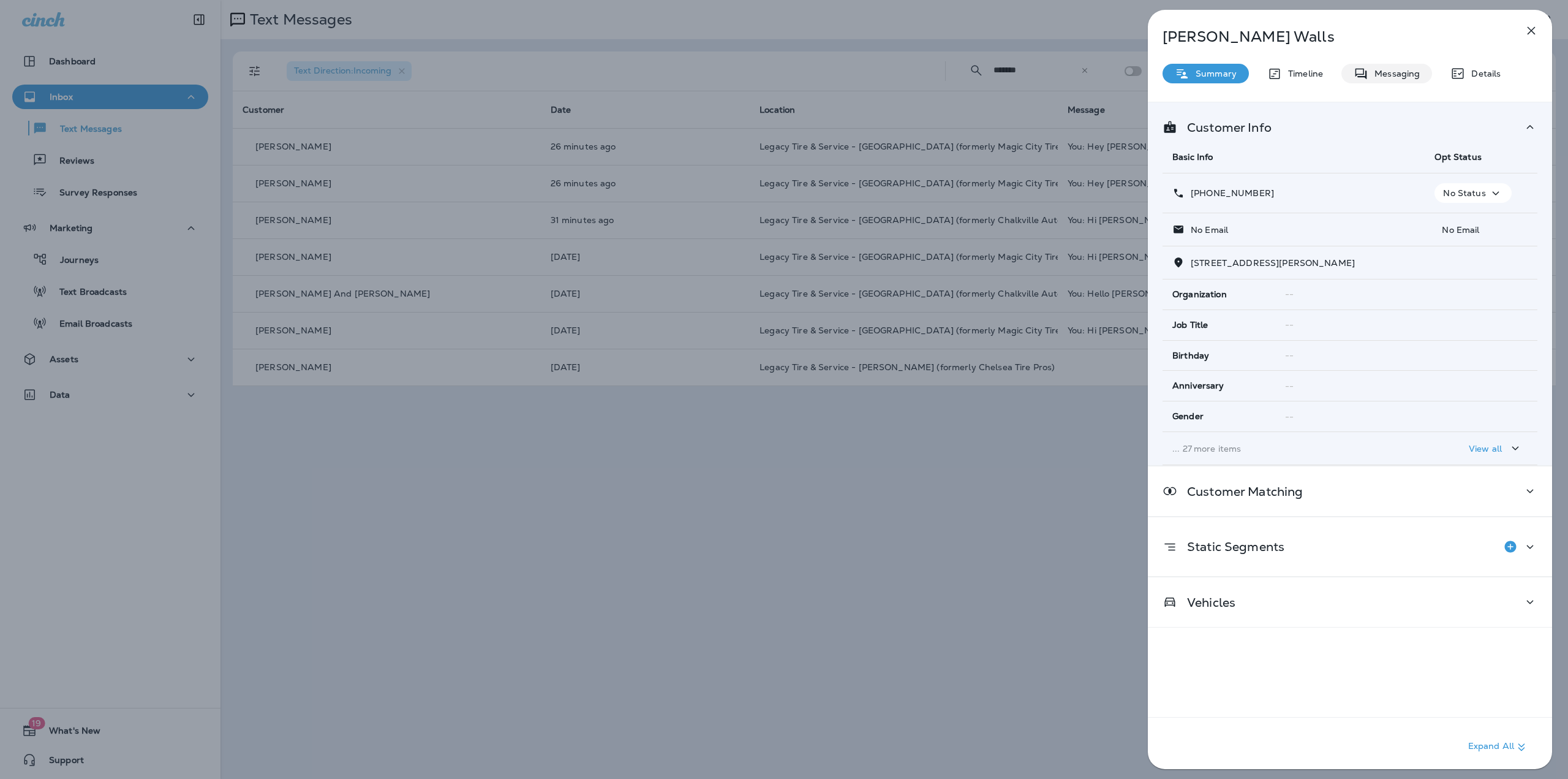
click at [1451, 71] on icon at bounding box center [1458, 74] width 15 height 15
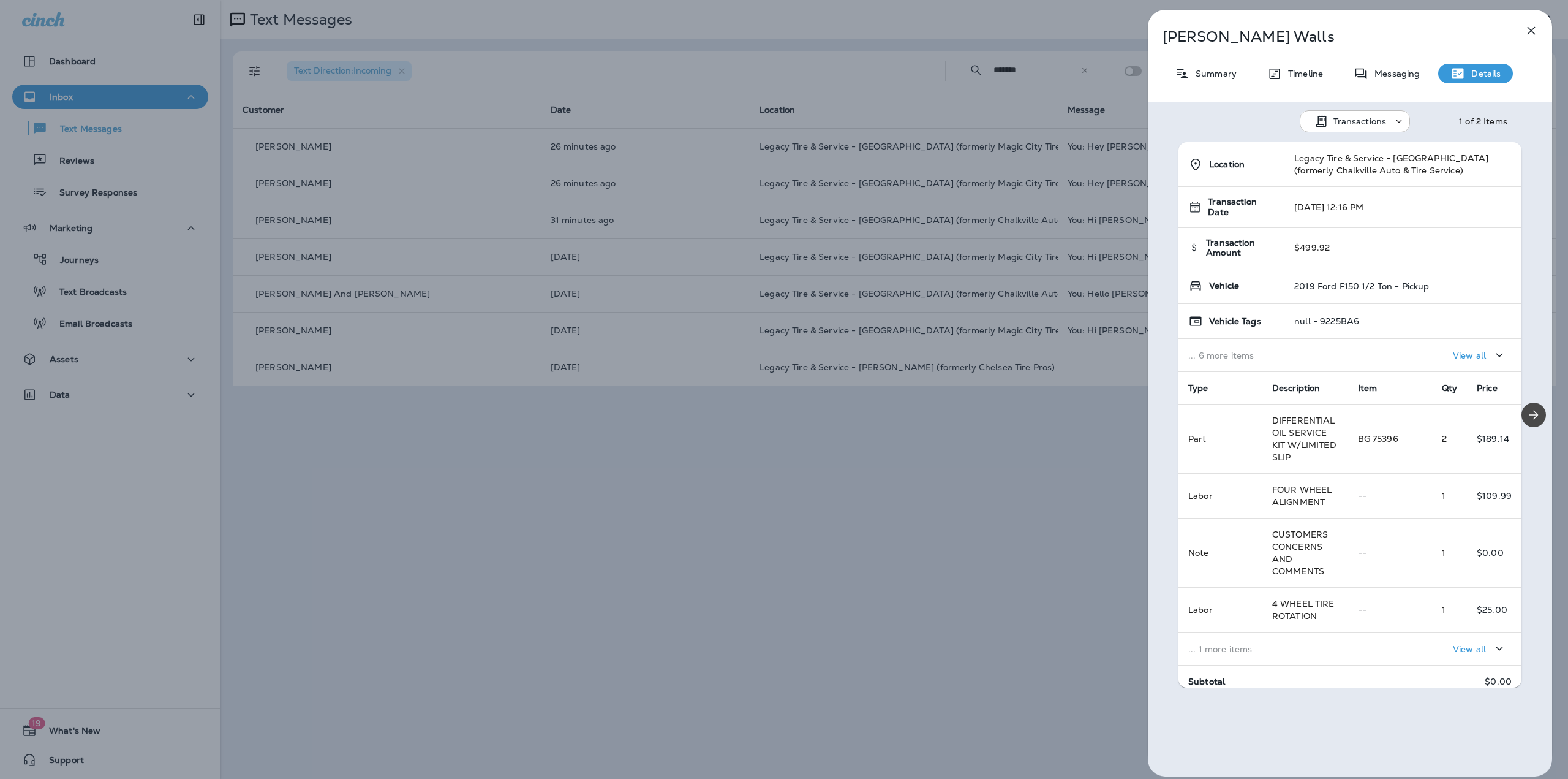
click at [1175, 68] on icon at bounding box center [1182, 74] width 15 height 15
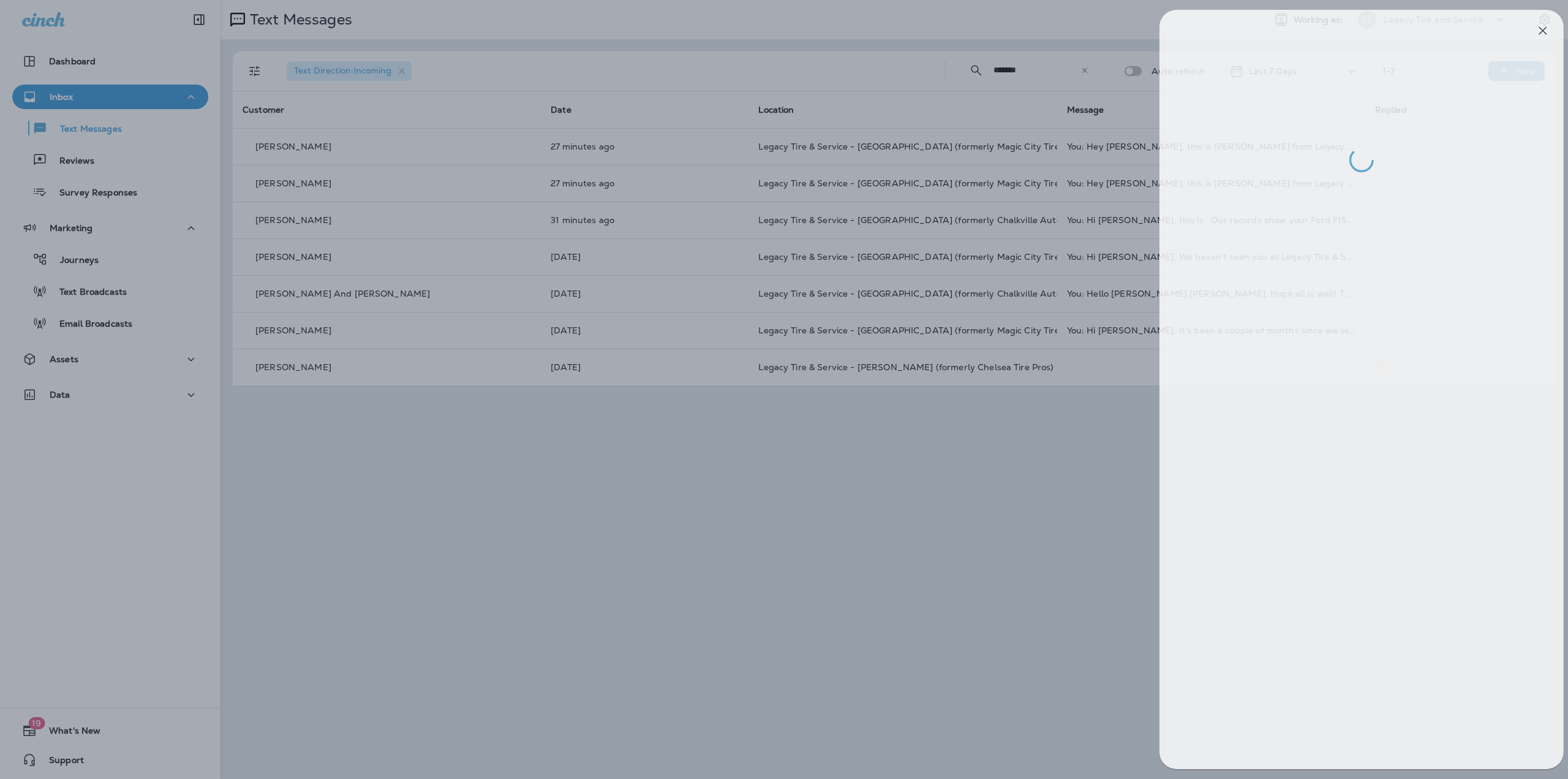
click at [1106, 426] on div at bounding box center [795, 390] width 1568 height 779
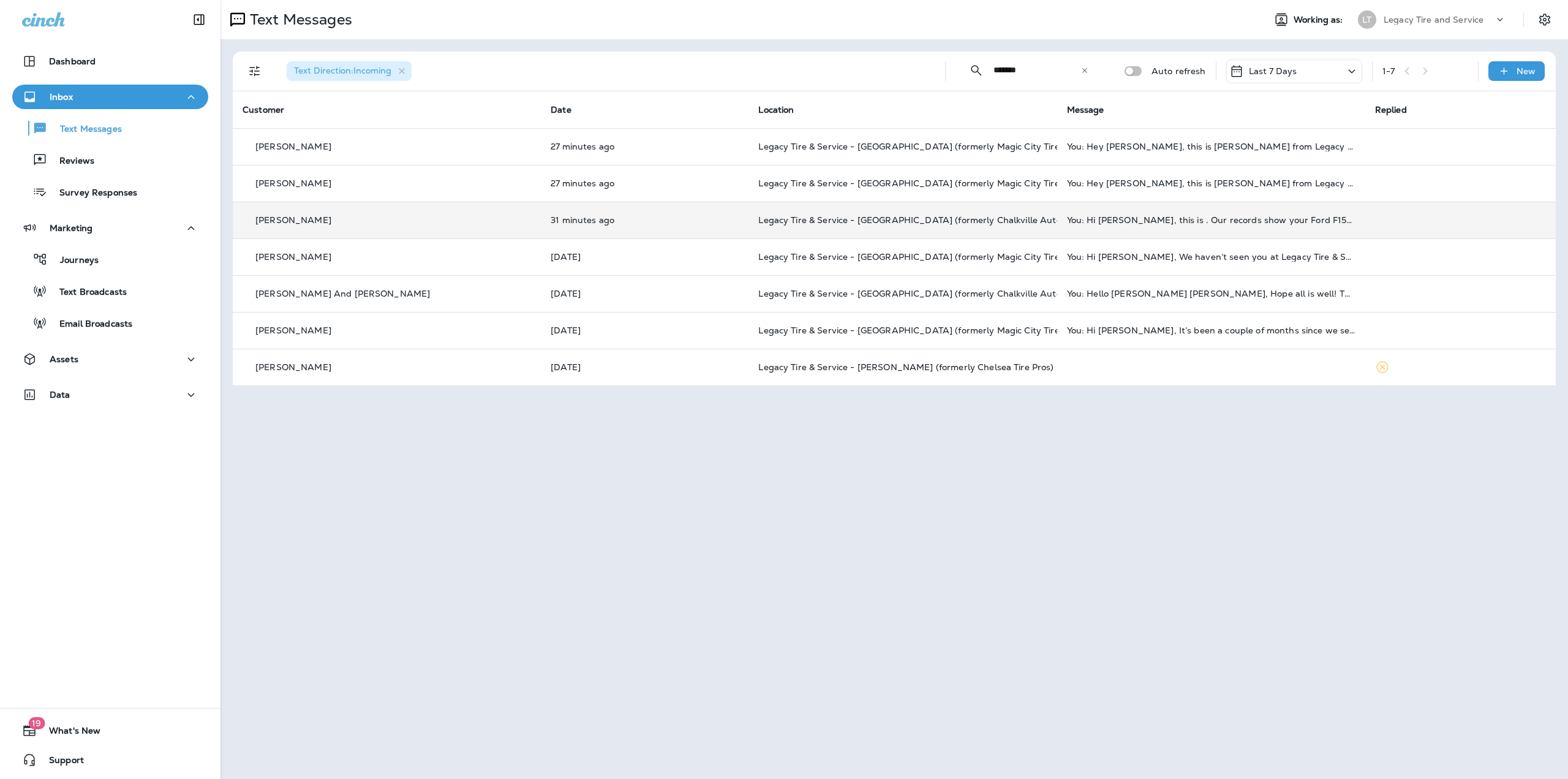
click at [1159, 230] on td "You: Hi [PERSON_NAME], this is . Our records show your Ford F150 1/2 Ton - Pick…" at bounding box center [1211, 220] width 308 height 37
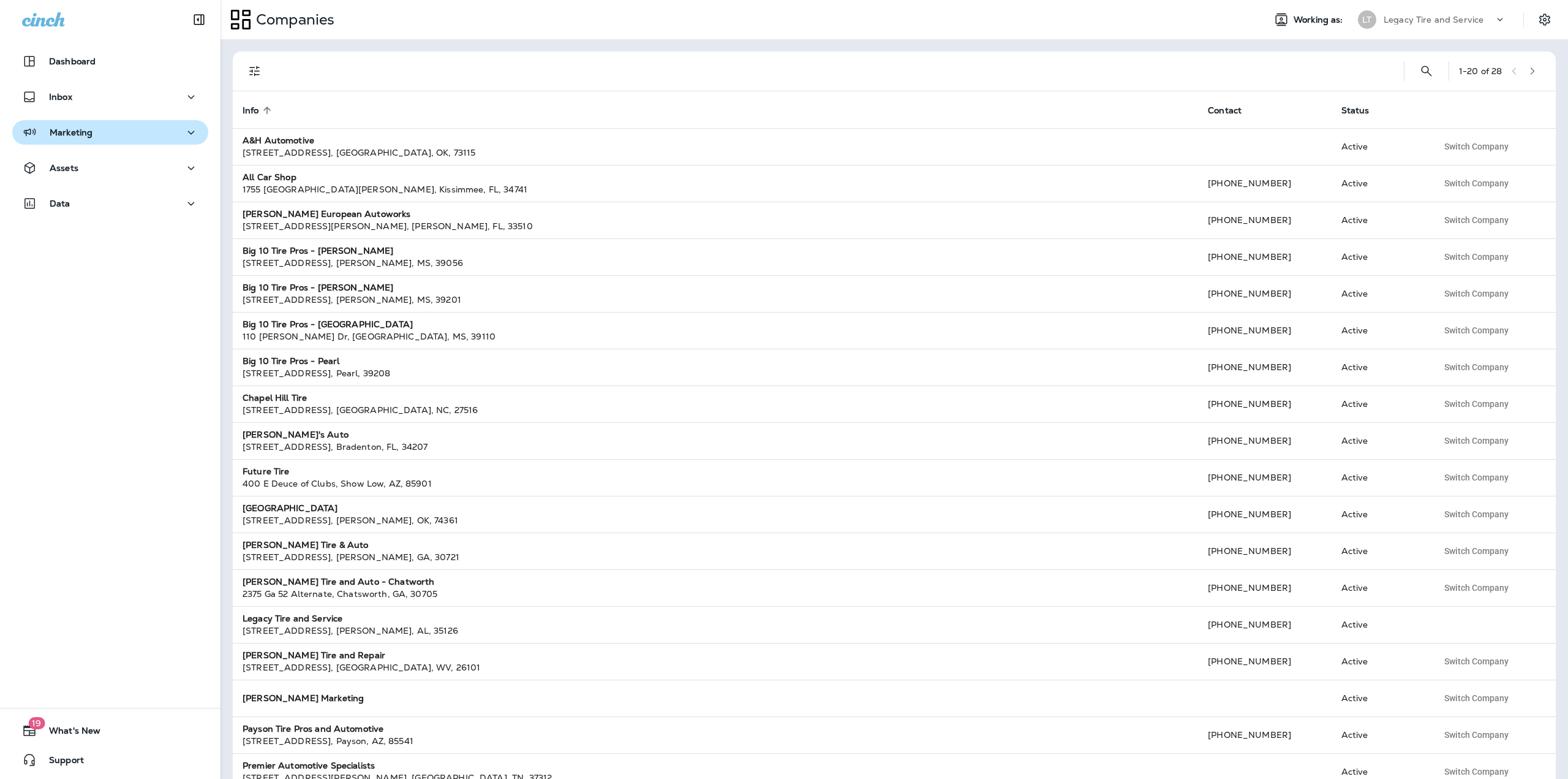
click at [82, 132] on p "Marketing" at bounding box center [71, 132] width 43 height 9
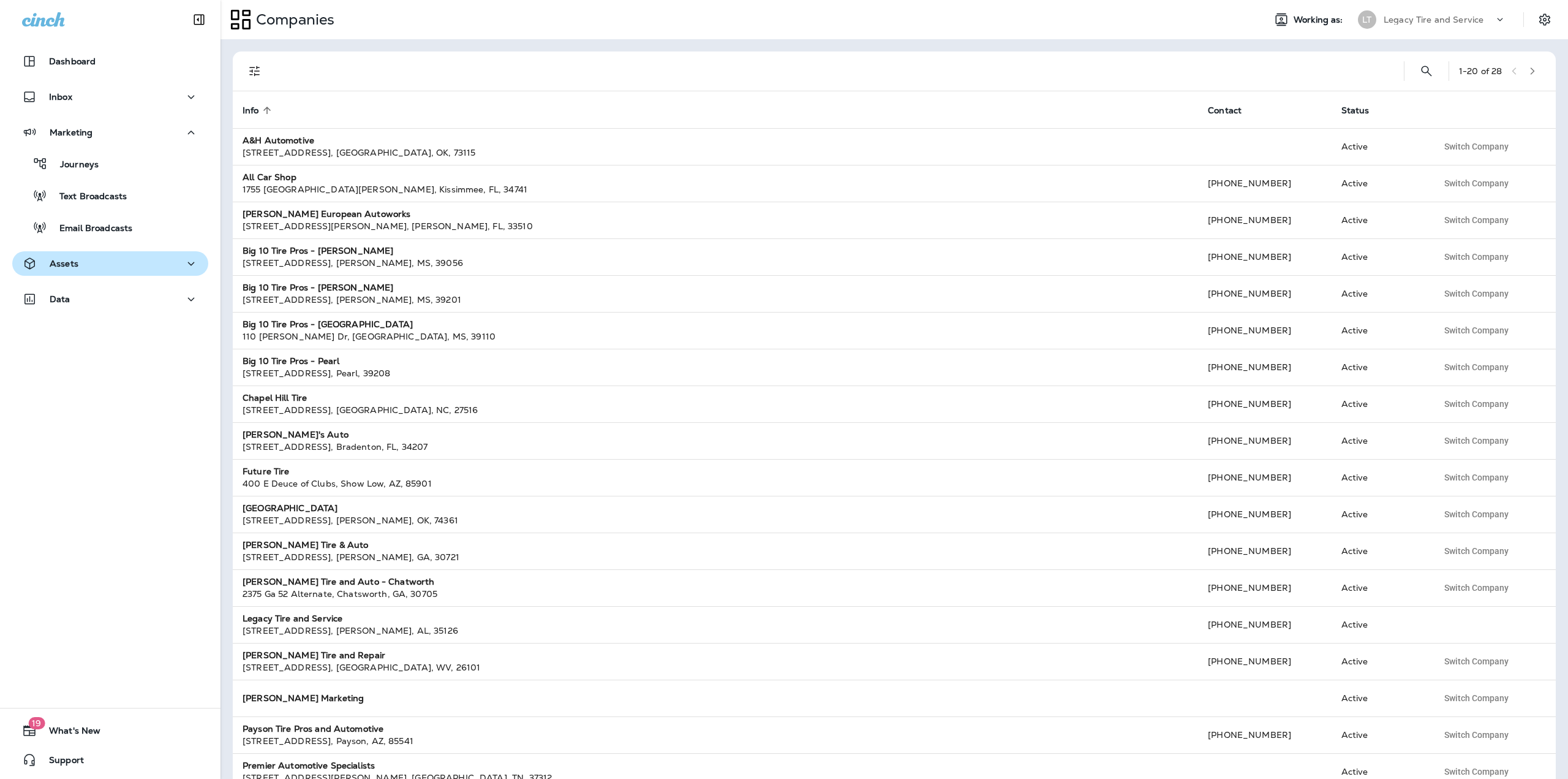
click at [81, 260] on div "Assets" at bounding box center [111, 264] width 176 height 15
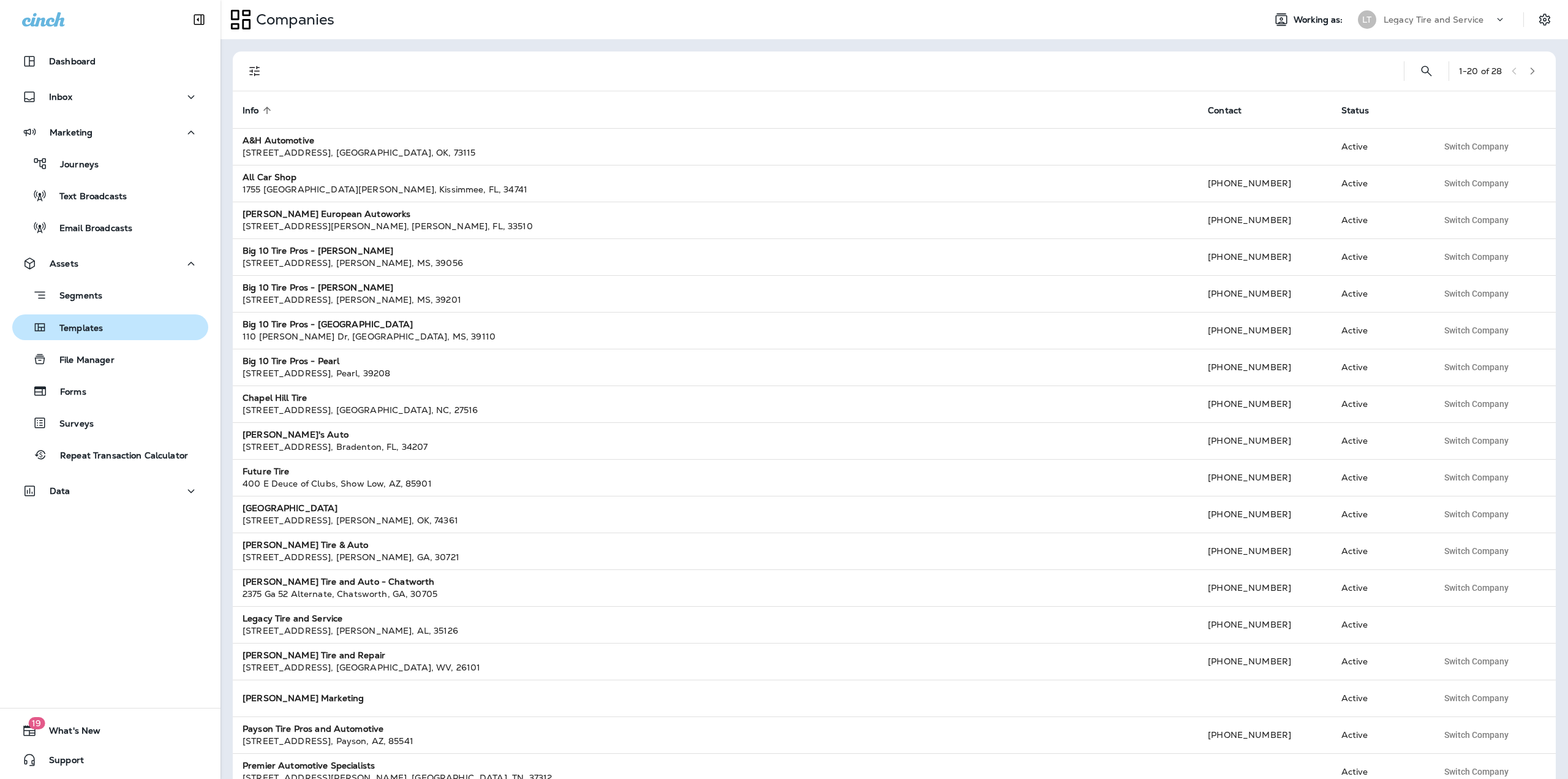
click at [83, 322] on div "Templates" at bounding box center [59, 328] width 85 height 19
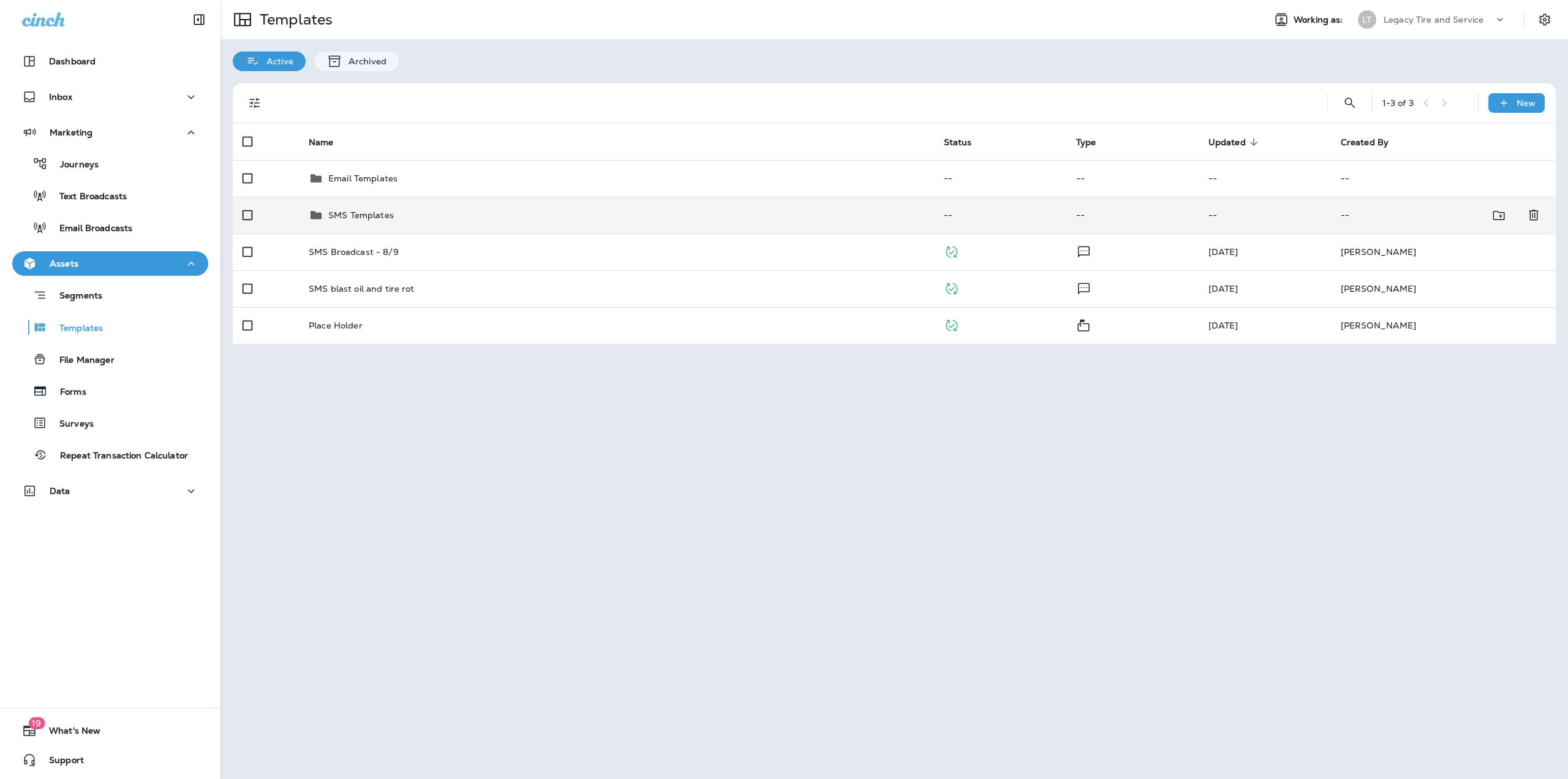
click at [419, 207] on div "SMS Templates" at bounding box center [617, 215] width 616 height 15
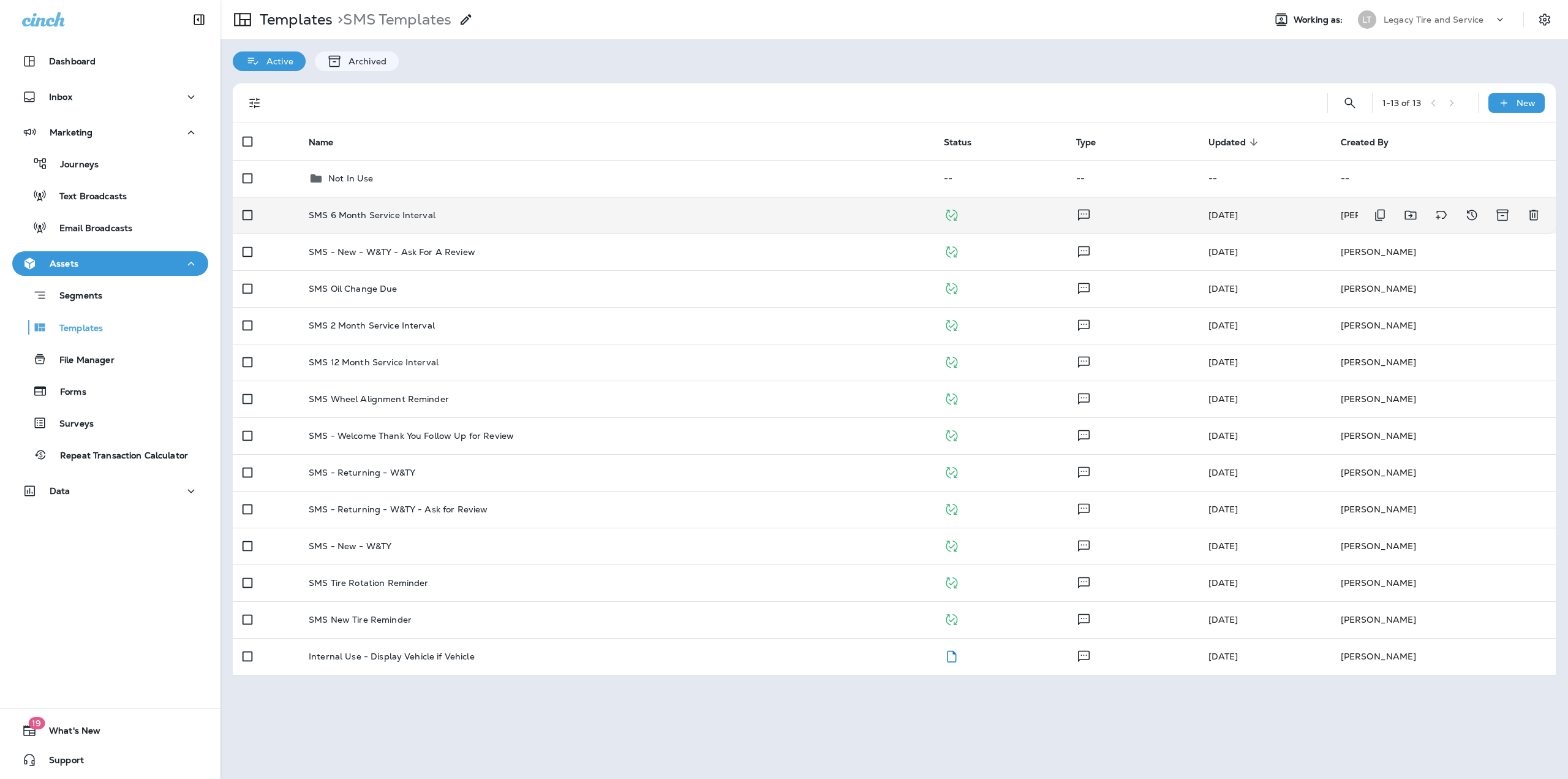
click at [372, 206] on td "SMS 6 Month Service Interval" at bounding box center [617, 215] width 635 height 37
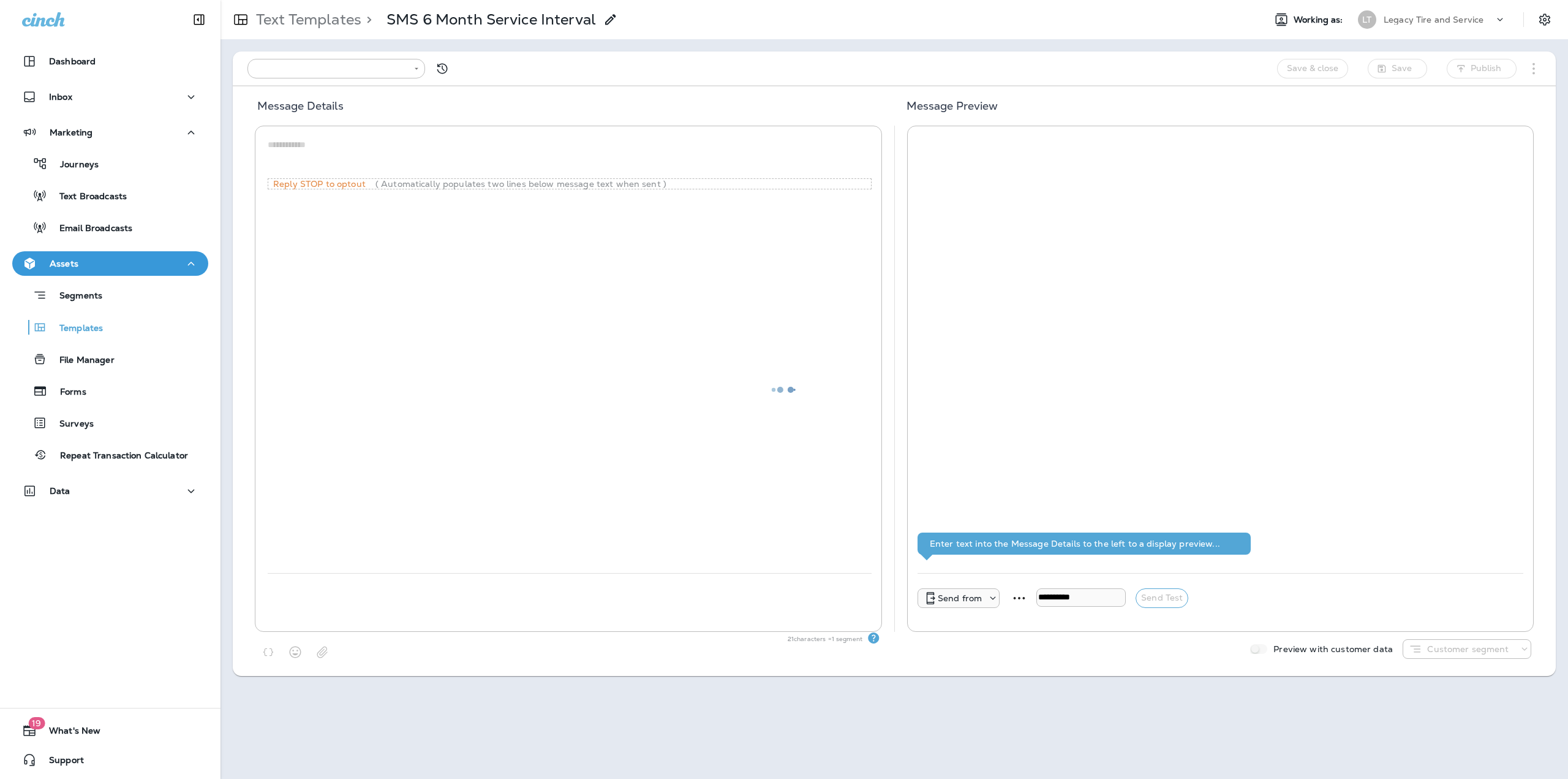
type input "**********"
type textarea "**********"
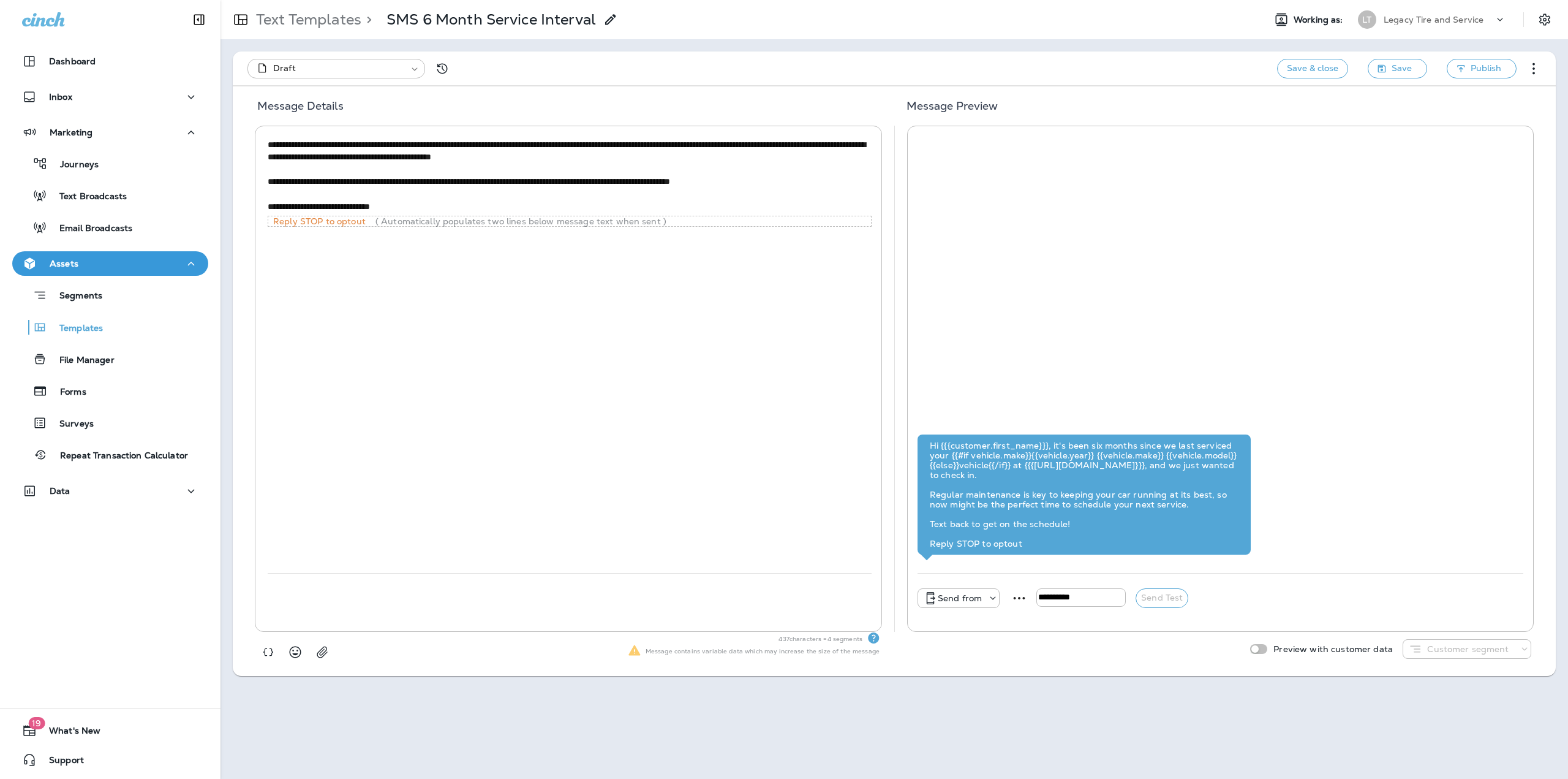
click at [327, 20] on p "Text Templates" at bounding box center [307, 20] width 111 height 19
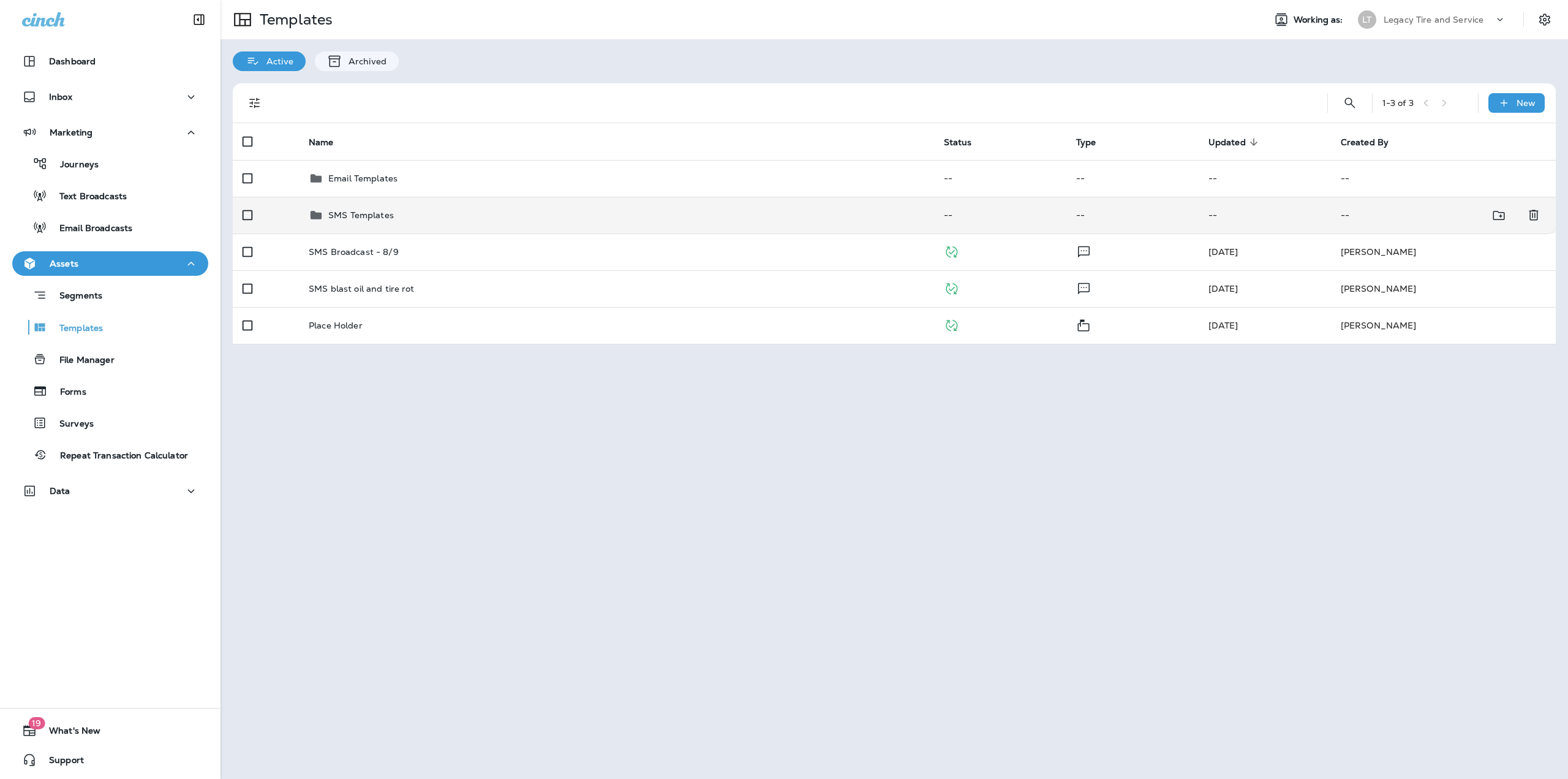
click at [375, 225] on td "SMS Templates" at bounding box center [617, 215] width 635 height 37
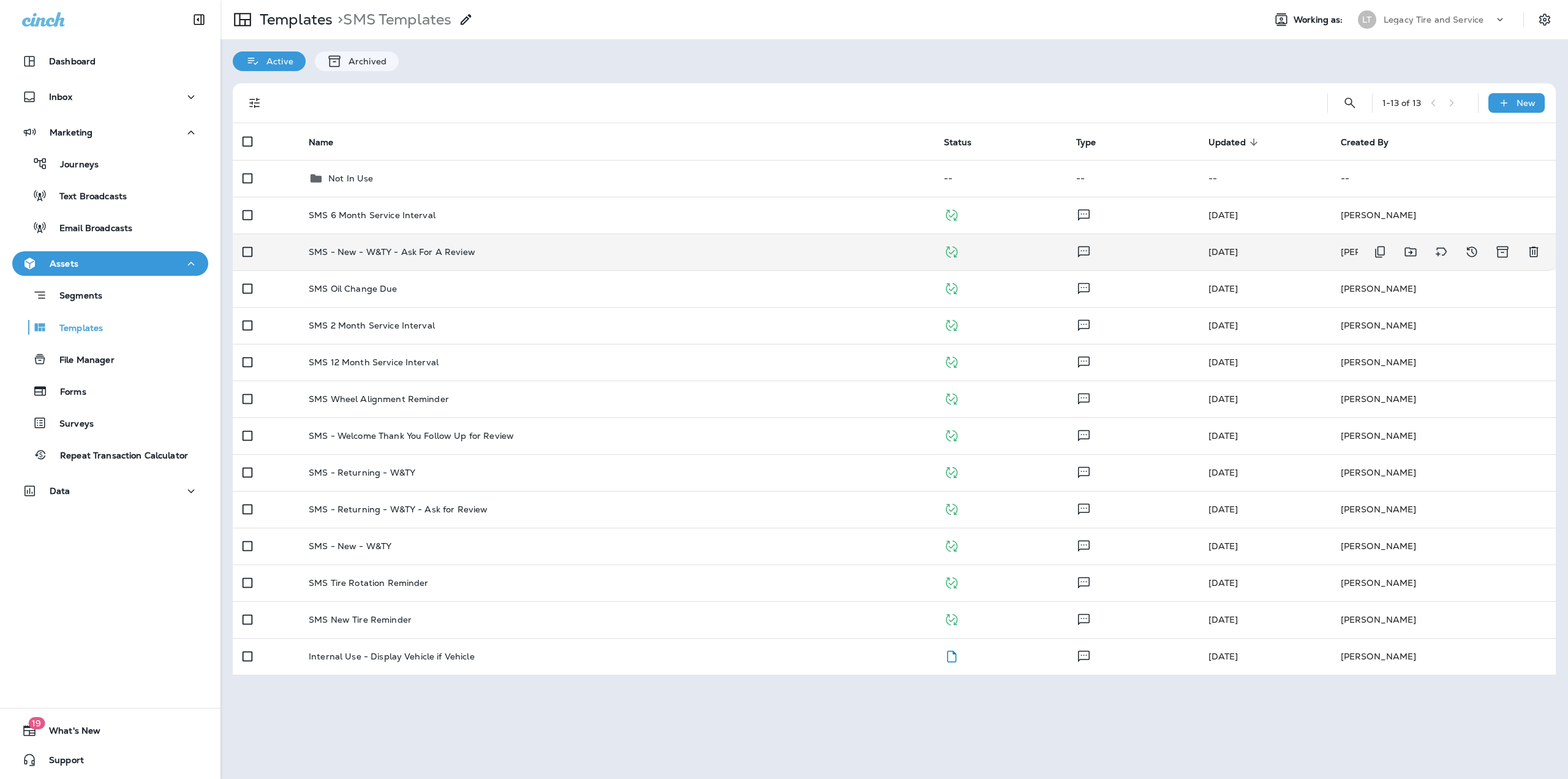
click at [425, 261] on td "SMS - New - W&TY - Ask For A Review" at bounding box center [617, 252] width 635 height 37
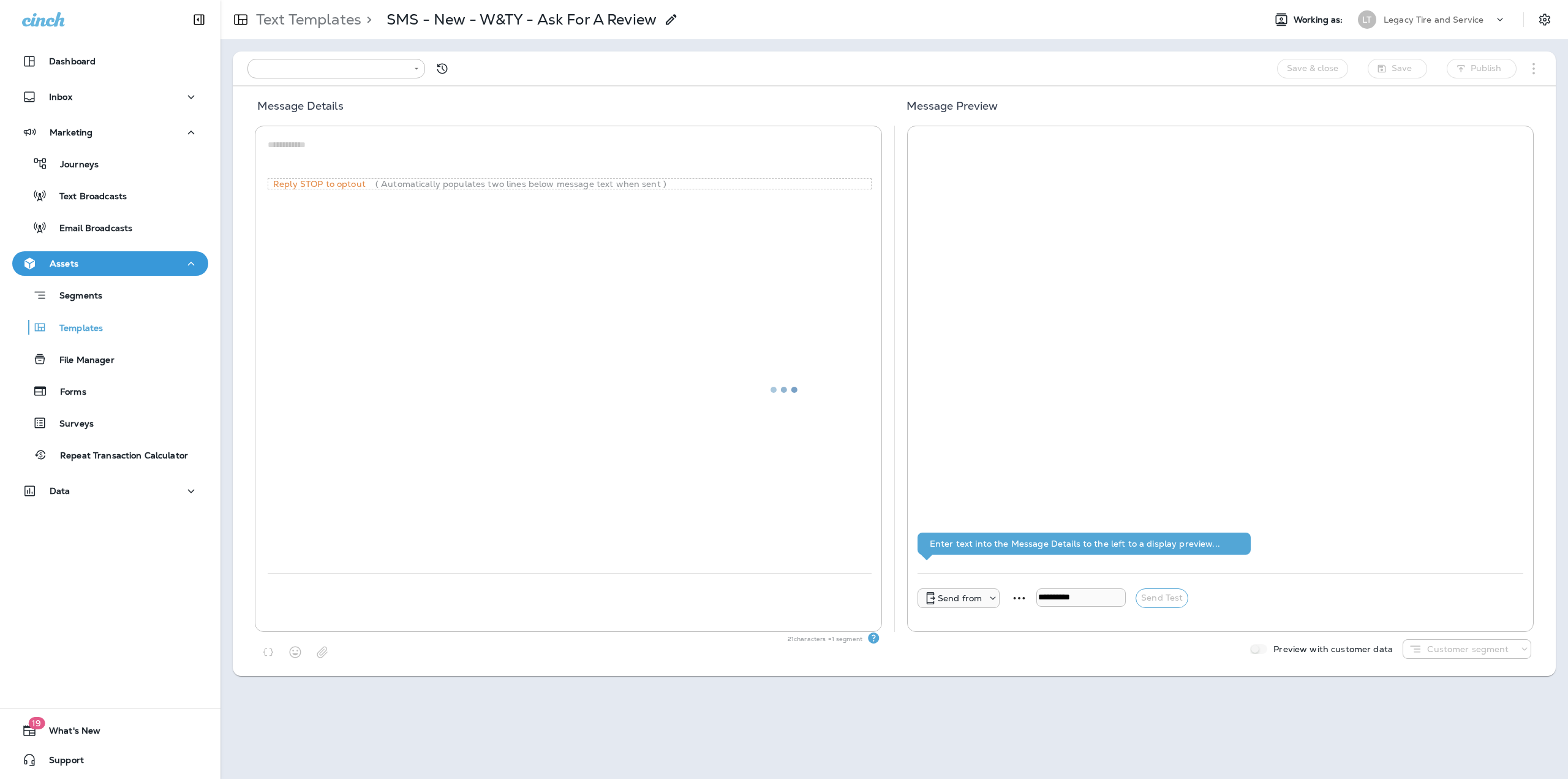
type input "**********"
type textarea "**********"
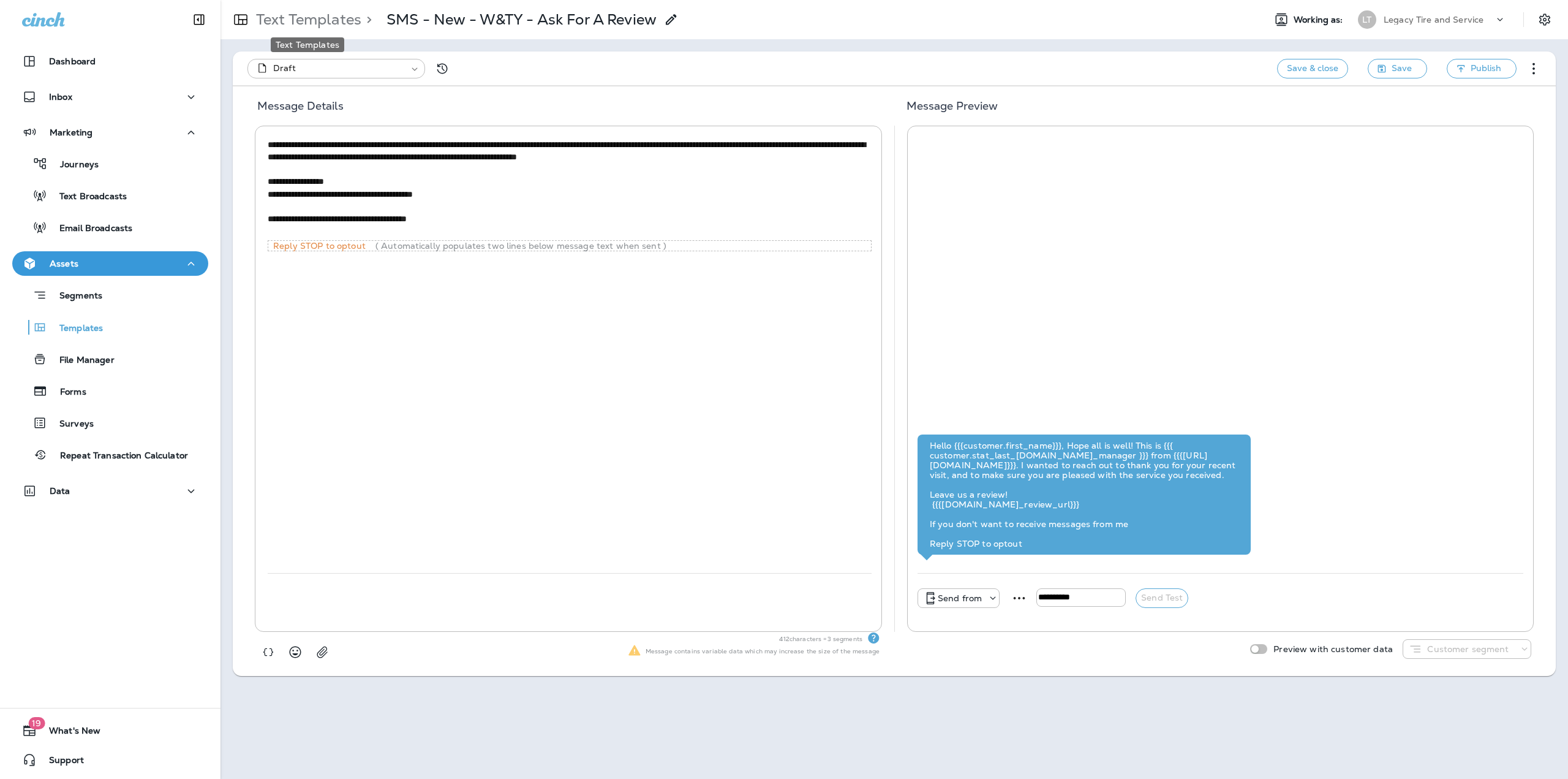
click at [305, 23] on p "Text Templates" at bounding box center [307, 20] width 111 height 19
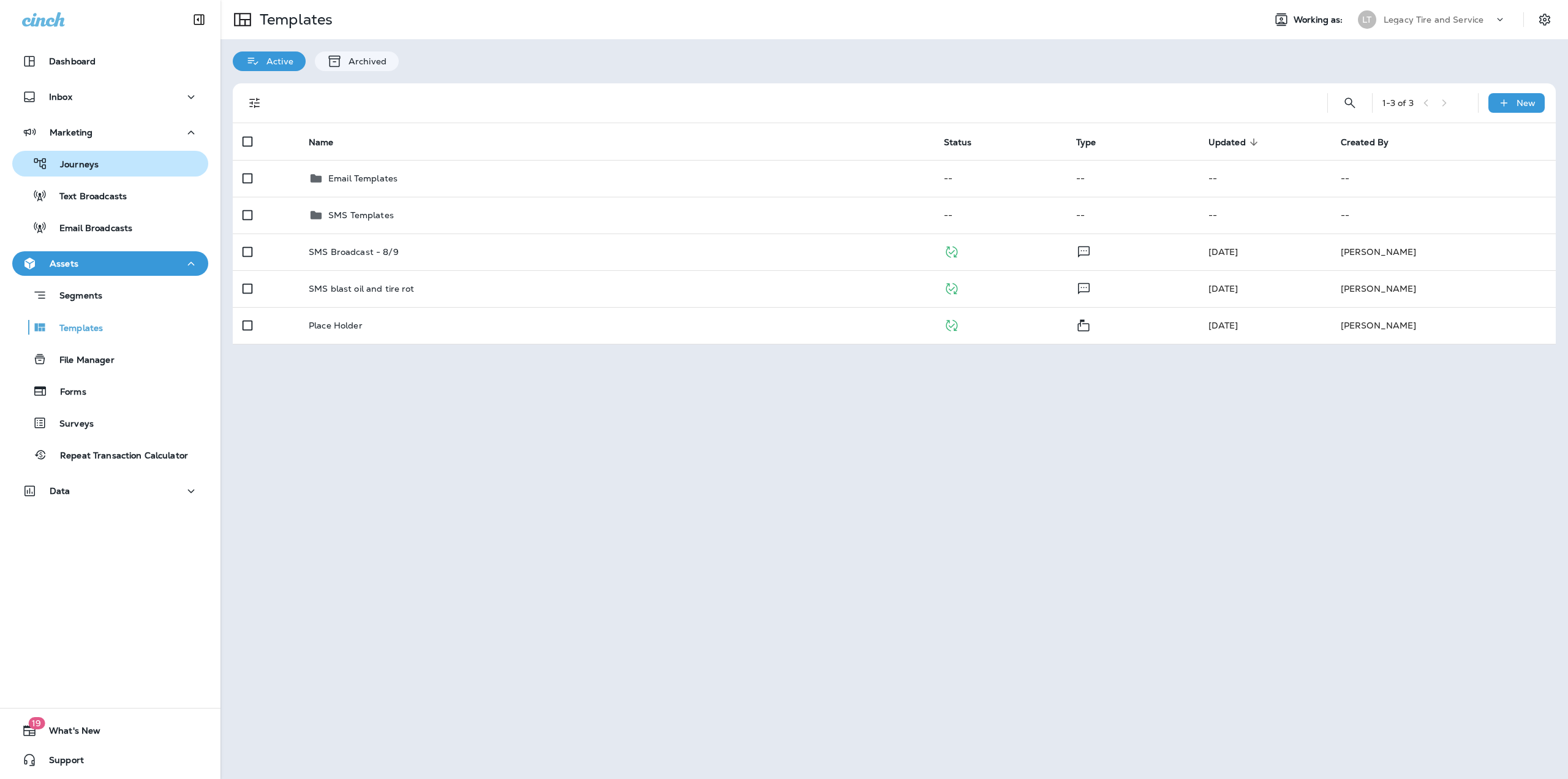
click at [125, 171] on div "Journeys" at bounding box center [110, 164] width 186 height 19
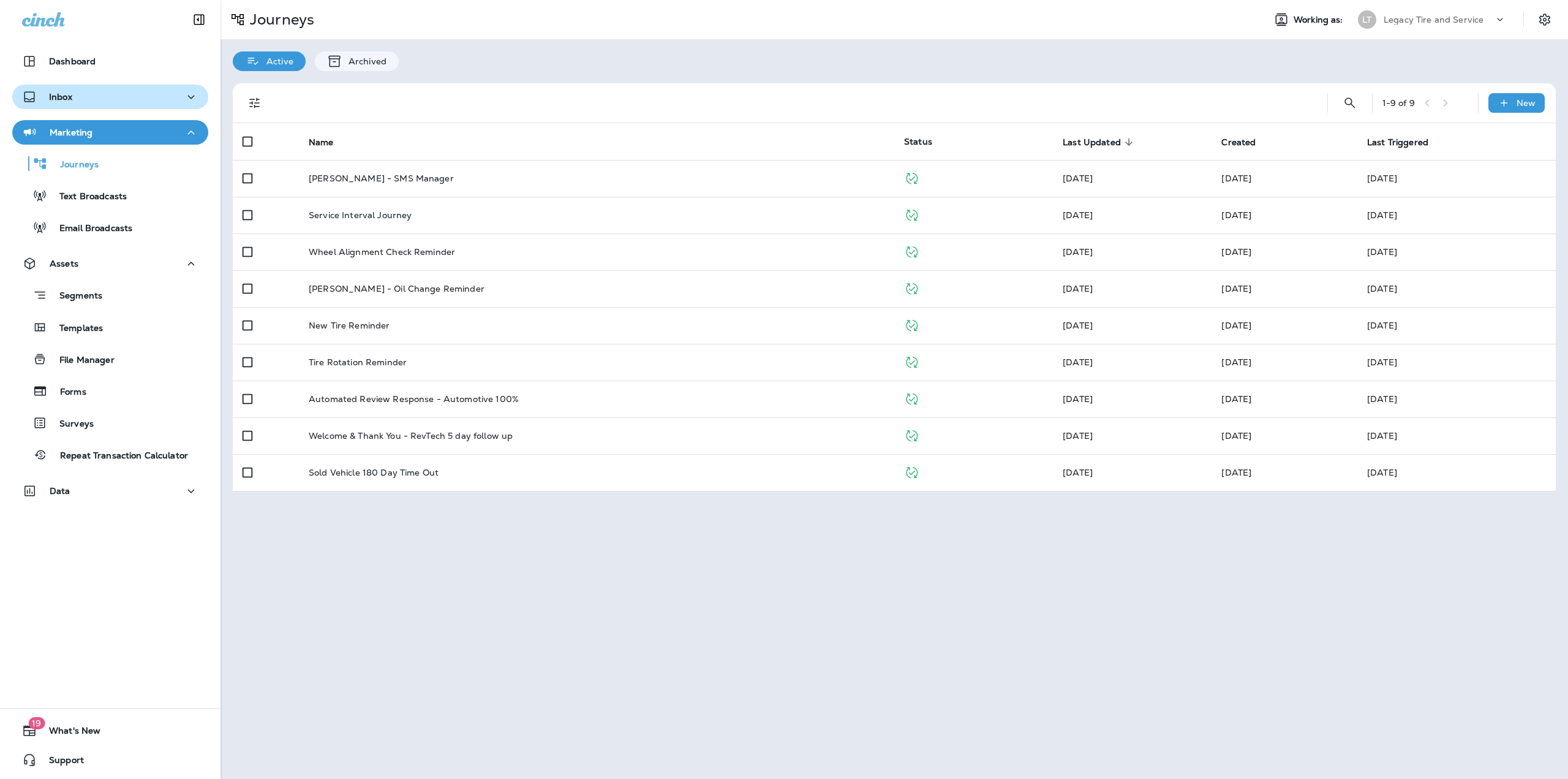
click at [129, 99] on div "Inbox" at bounding box center [111, 97] width 176 height 15
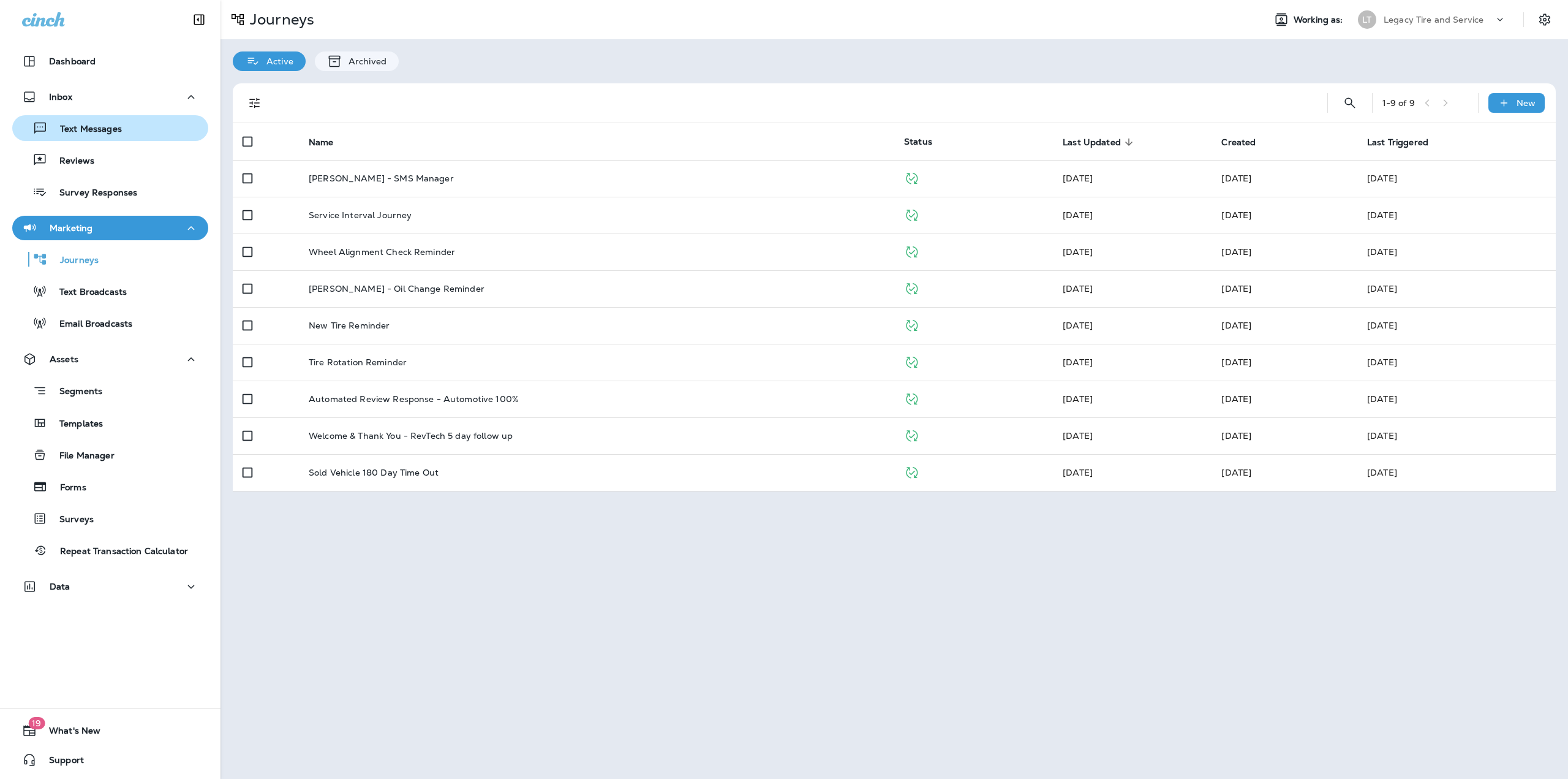
click at [133, 131] on div "Text Messages" at bounding box center [110, 129] width 186 height 19
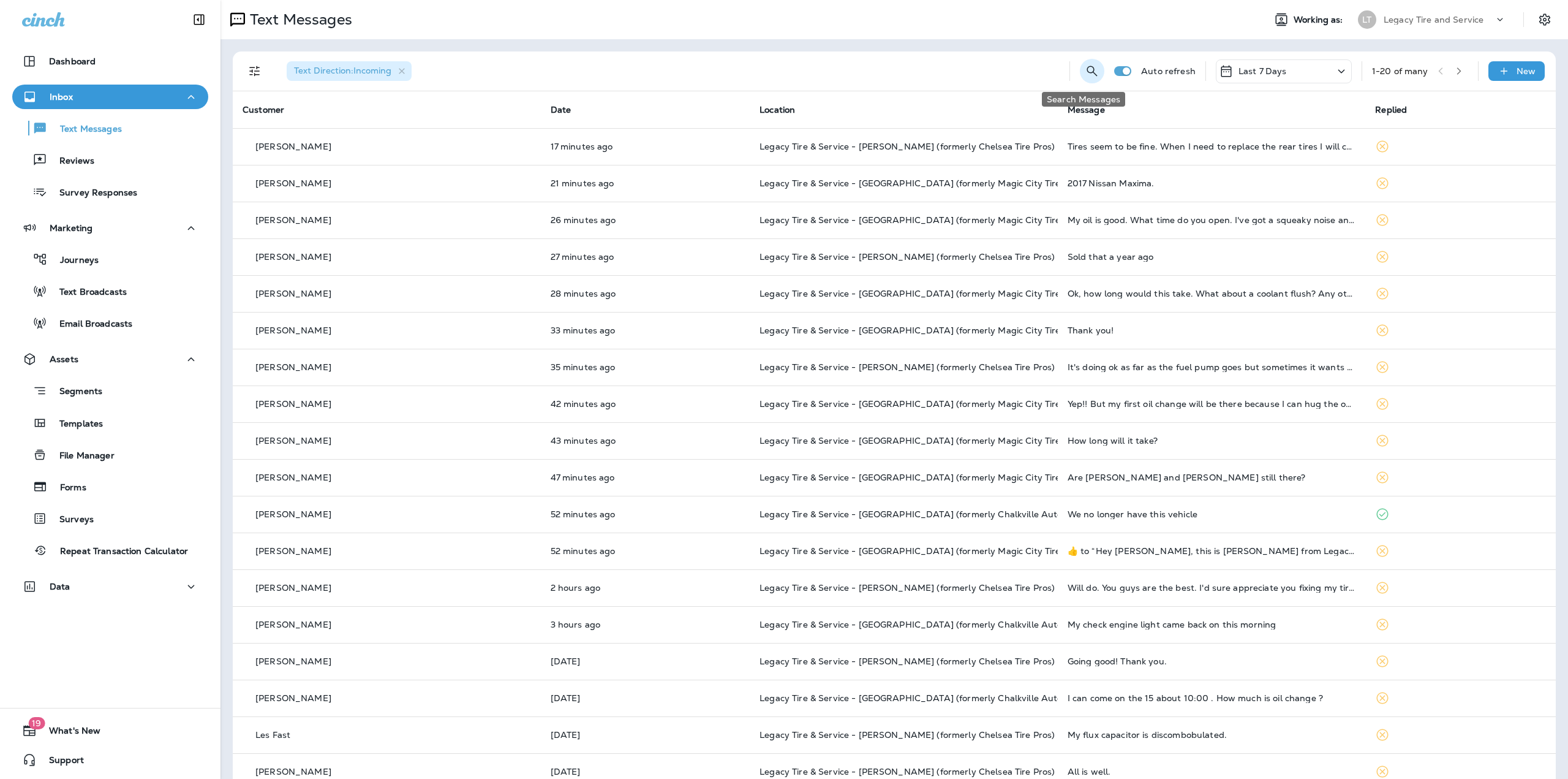
click at [1085, 67] on icon "Search Messages" at bounding box center [1092, 71] width 15 height 15
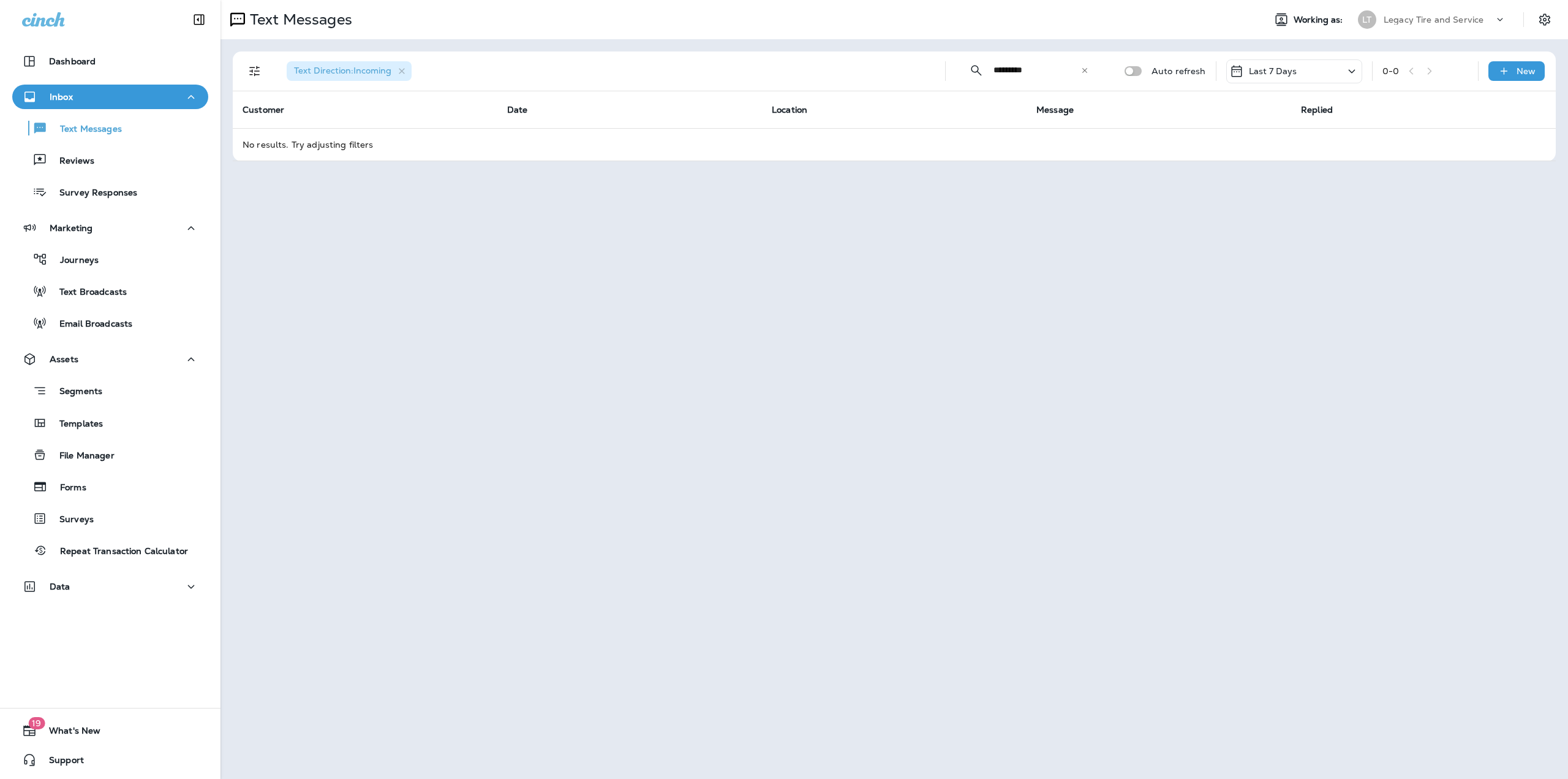
click at [1044, 73] on input "*********" at bounding box center [1037, 69] width 87 height 33
drag, startPoint x: 1042, startPoint y: 69, endPoint x: 1015, endPoint y: 71, distance: 27.1
click at [1015, 71] on input "*********" at bounding box center [1037, 69] width 87 height 33
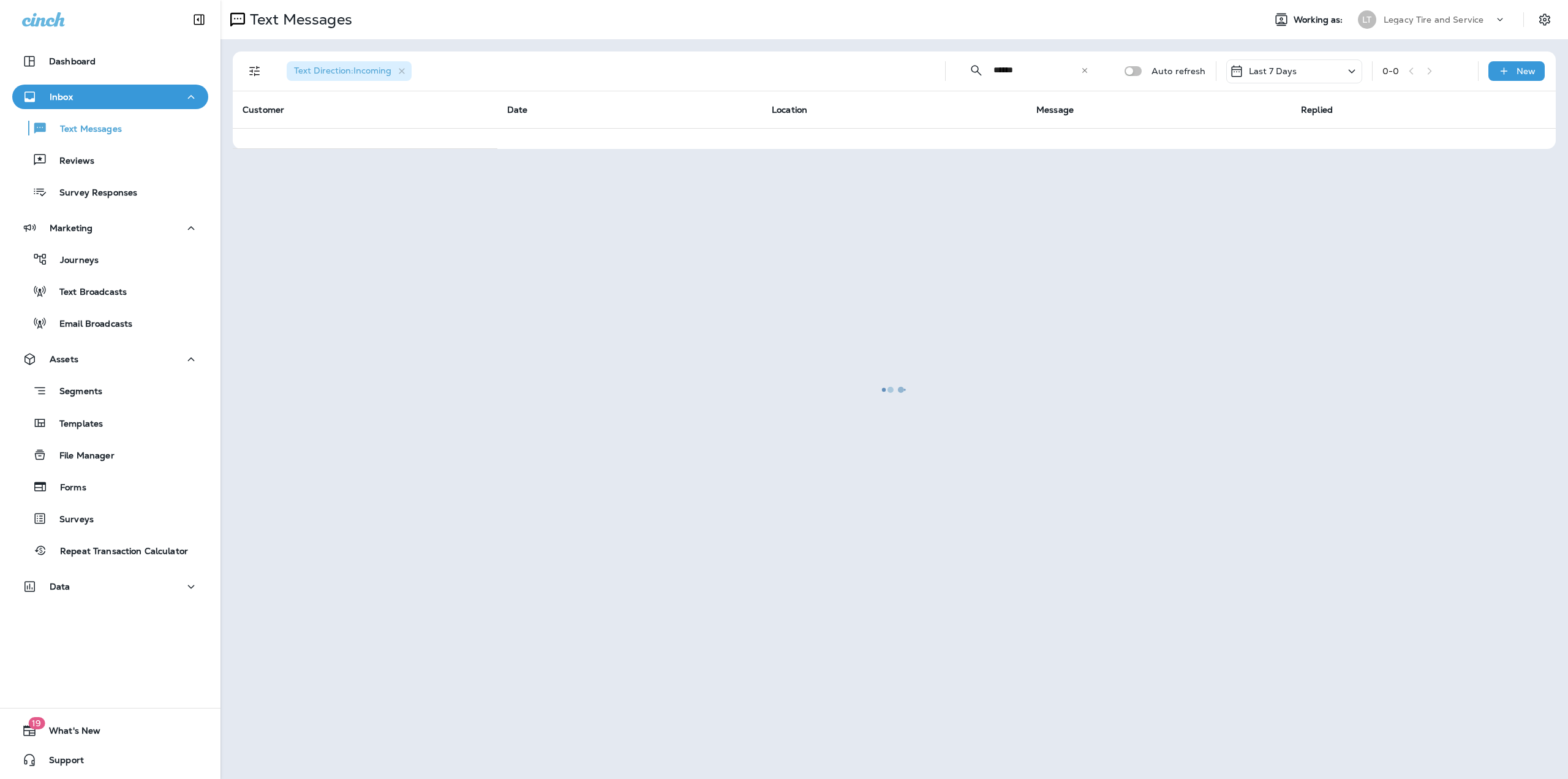
drag, startPoint x: 1028, startPoint y: 71, endPoint x: 1017, endPoint y: 73, distance: 11.2
click at [1017, 73] on div at bounding box center [894, 389] width 1346 height 776
click at [1017, 69] on div at bounding box center [894, 389] width 1346 height 776
click at [1015, 70] on div at bounding box center [894, 389] width 1346 height 776
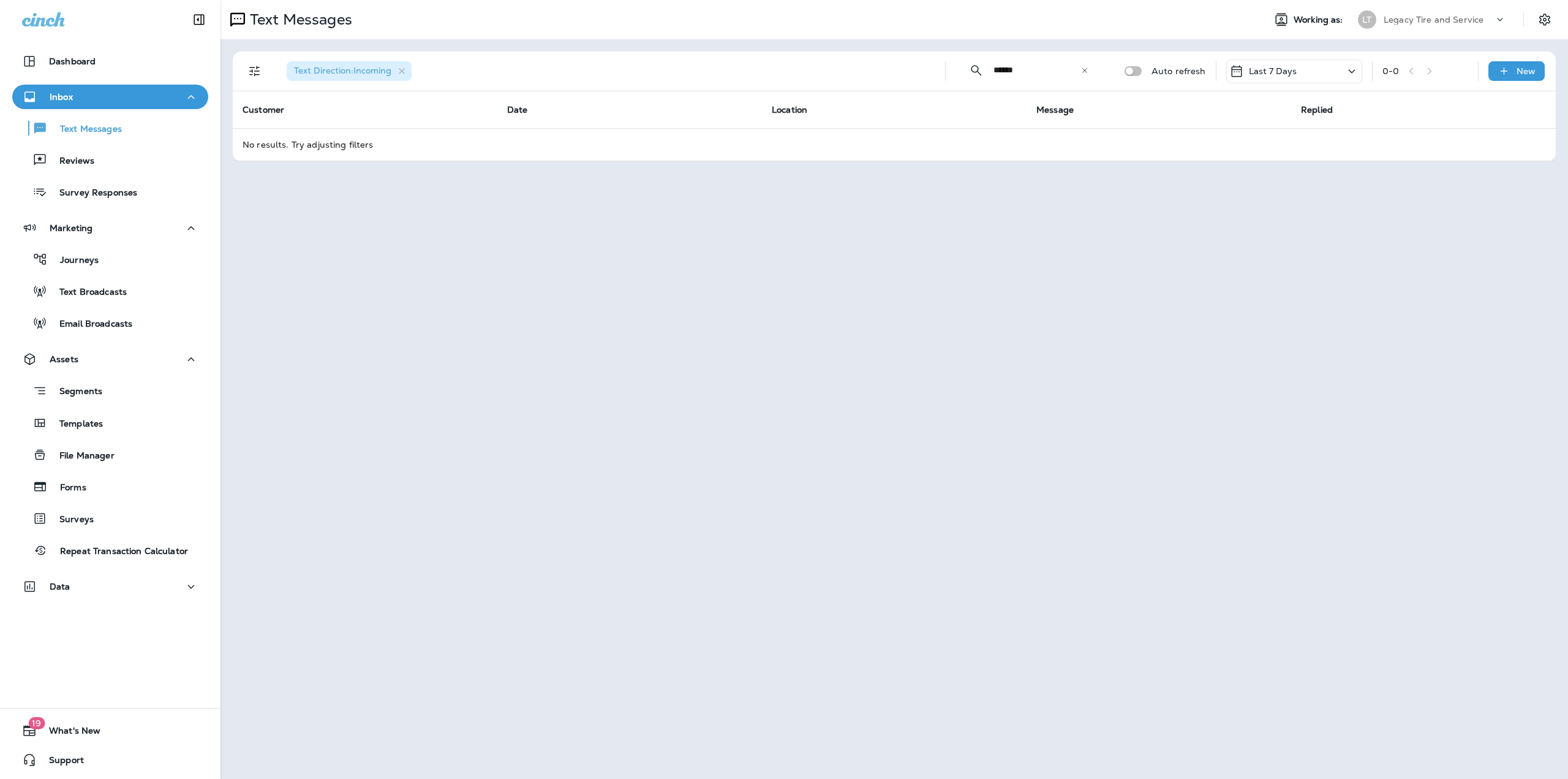
click at [1014, 71] on input "******" at bounding box center [1037, 69] width 87 height 33
click at [1027, 72] on input "******" at bounding box center [1037, 69] width 87 height 33
type input "*****"
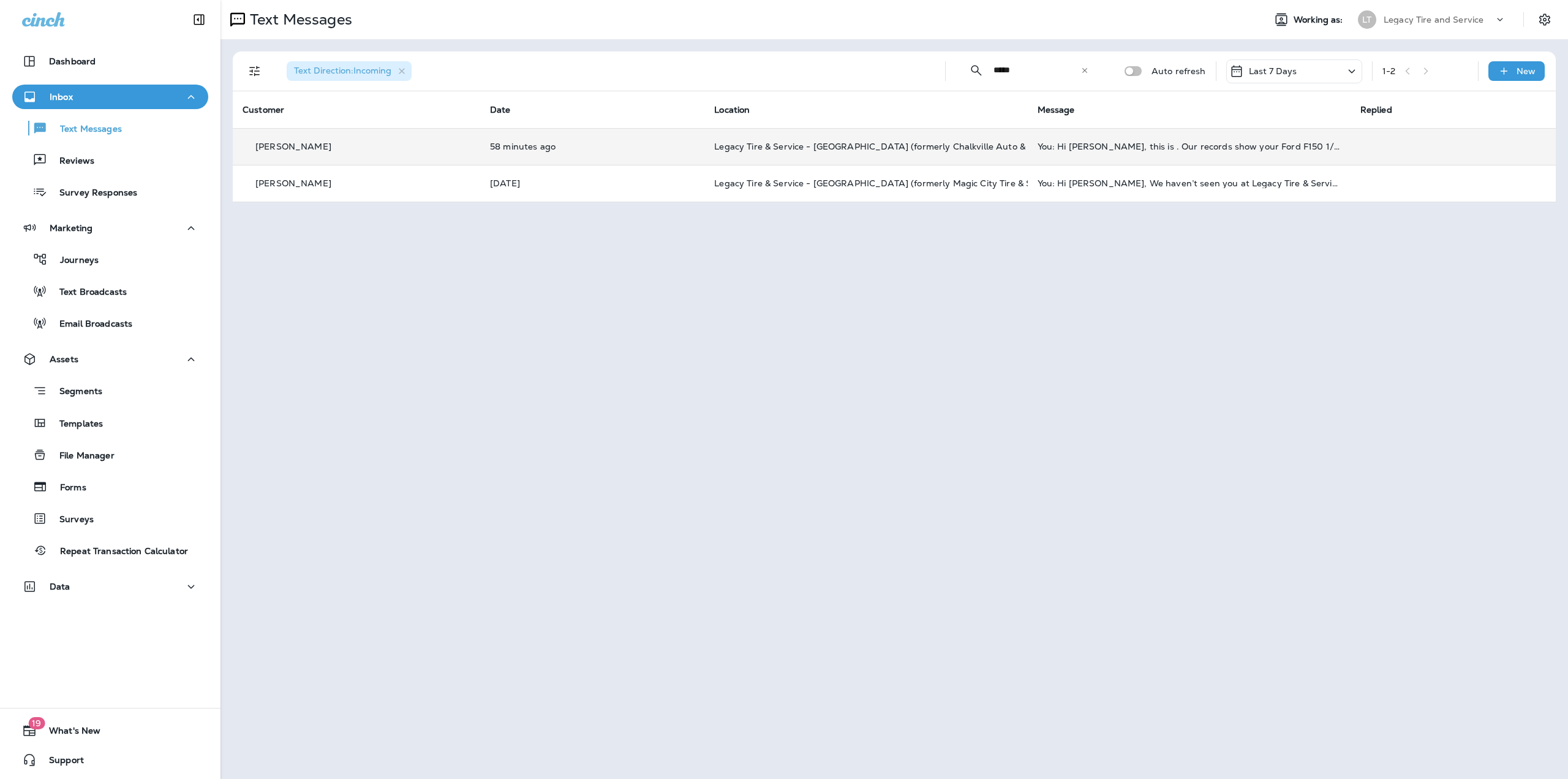
click at [613, 158] on td "58 minutes ago" at bounding box center [592, 145] width 224 height 37
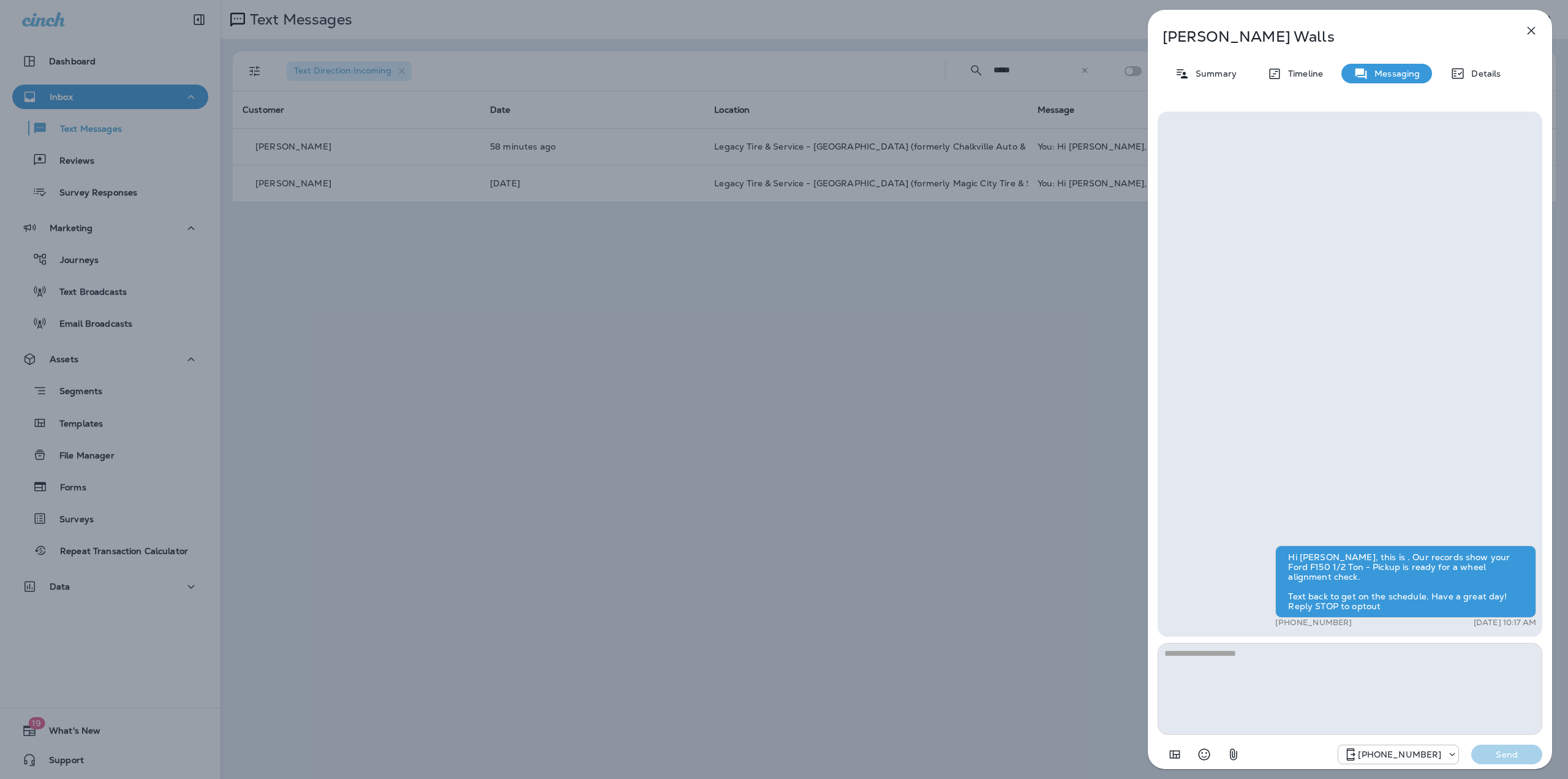
click at [88, 261] on div "Michael Walls Summary Timeline Messaging Details Hi Michael, this is . Our reco…" at bounding box center [784, 390] width 1568 height 779
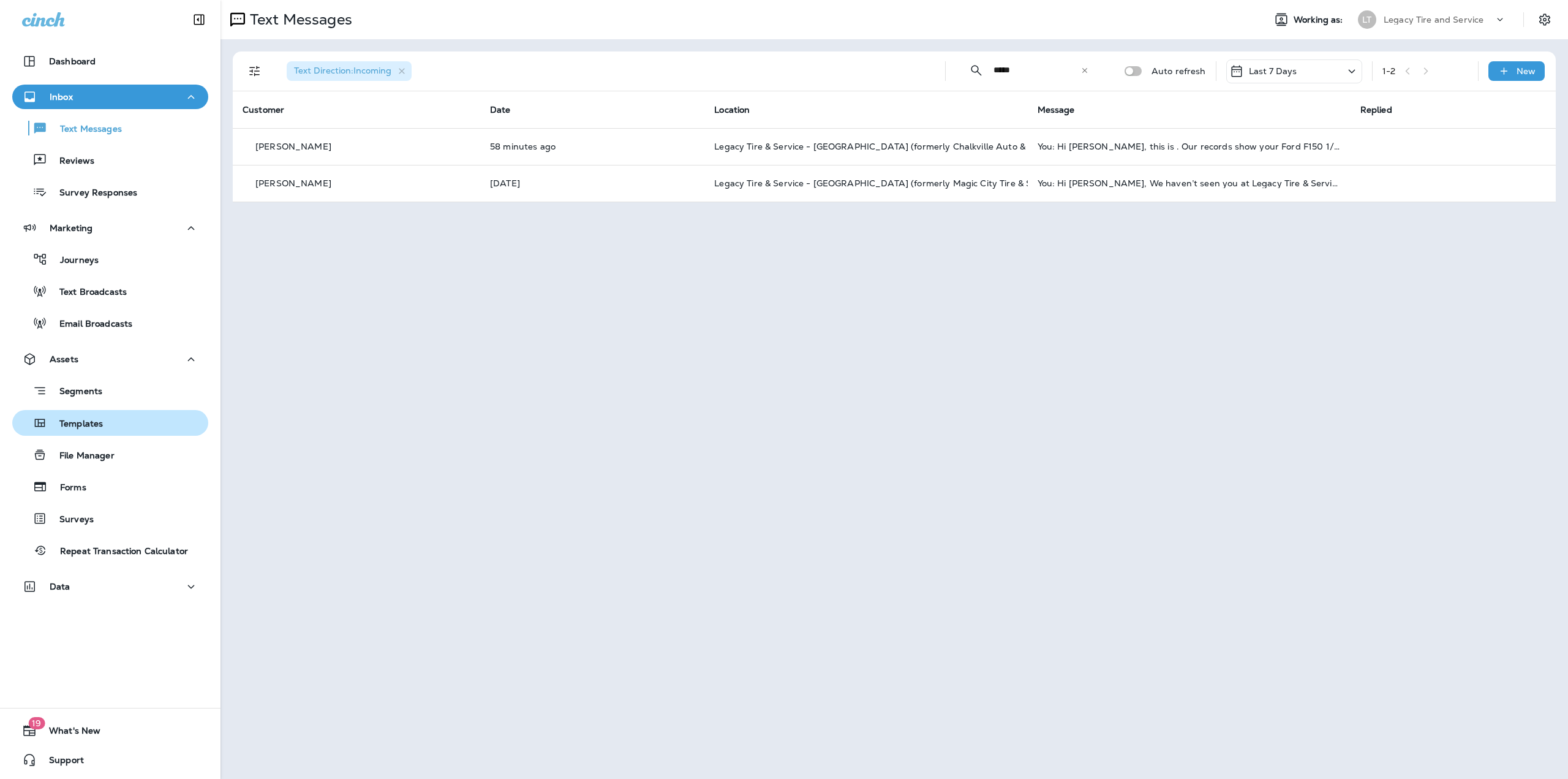
click at [91, 412] on button "Templates" at bounding box center [110, 422] width 196 height 25
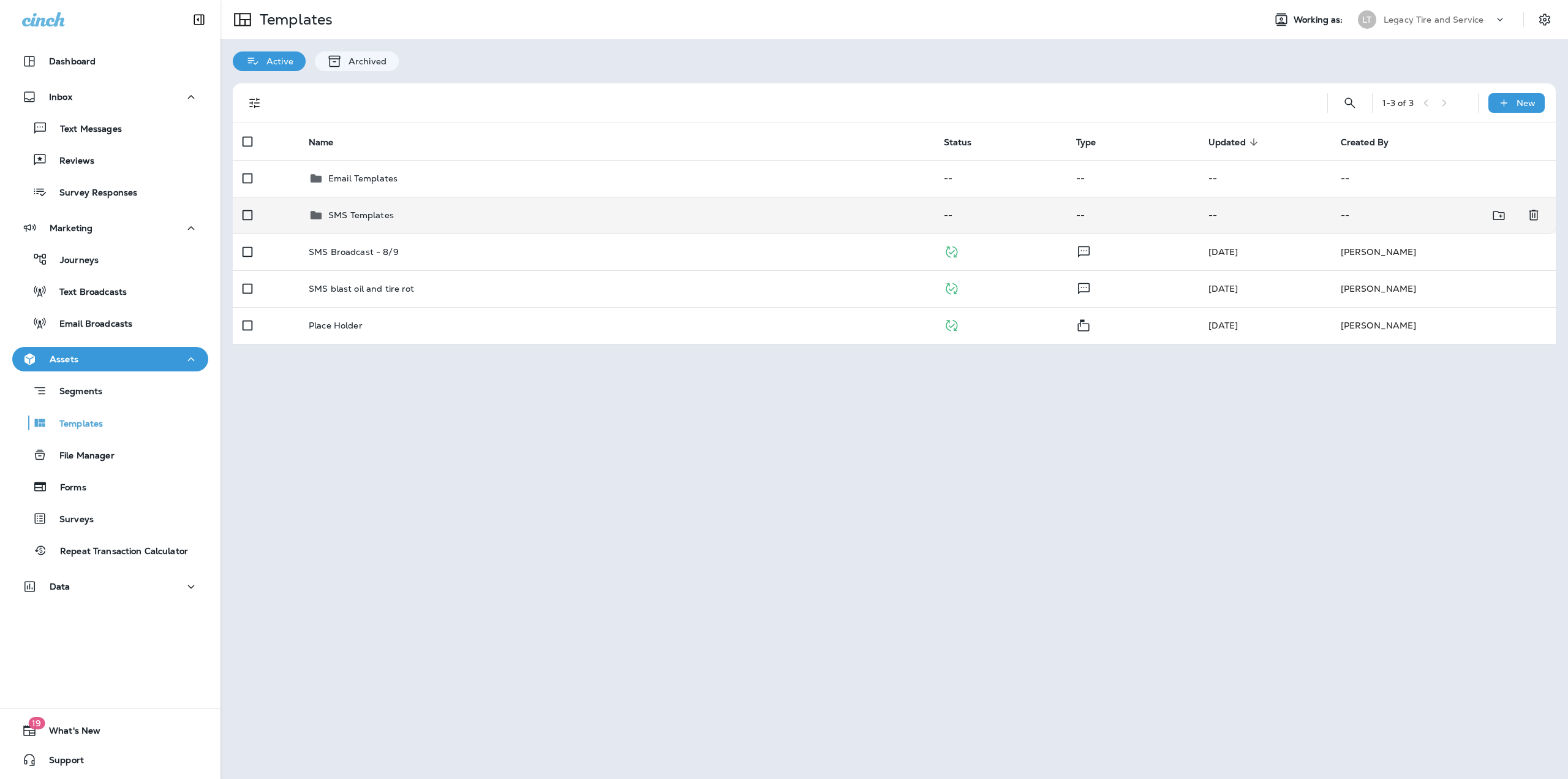
click at [396, 205] on td "SMS Templates" at bounding box center [617, 215] width 635 height 37
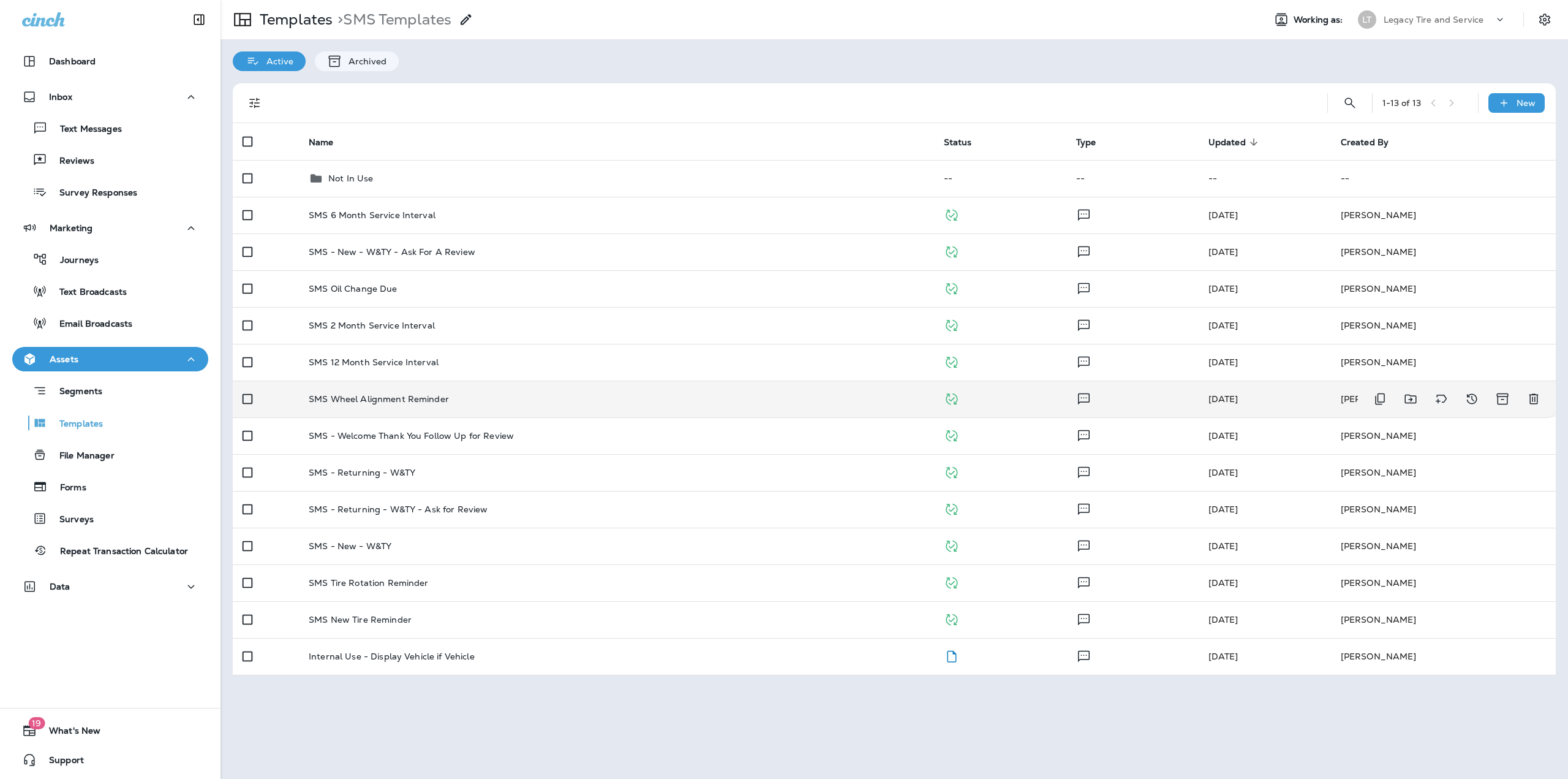
click at [406, 390] on td "SMS Wheel Alignment Reminder" at bounding box center [617, 398] width 635 height 37
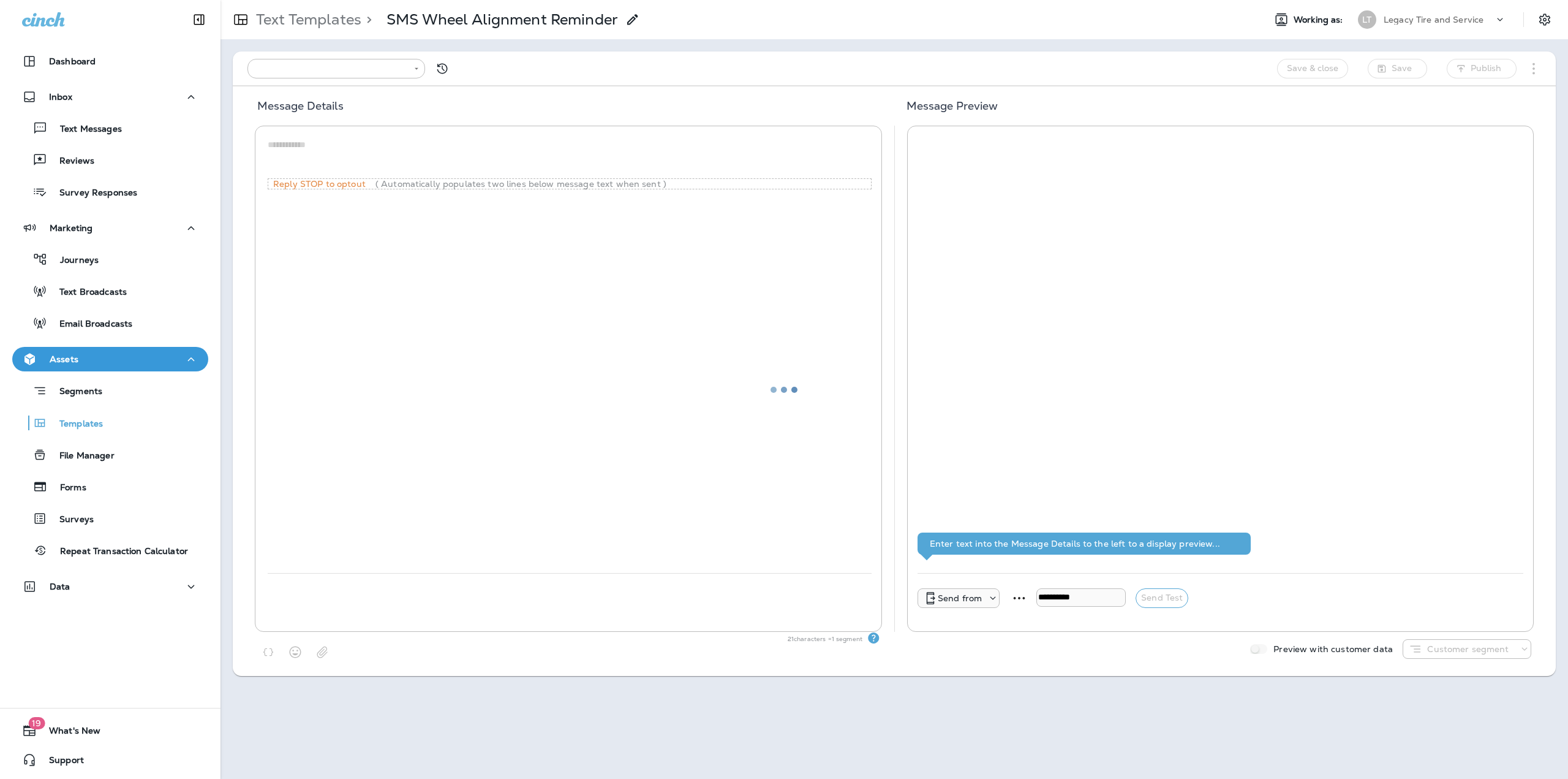
type input "**********"
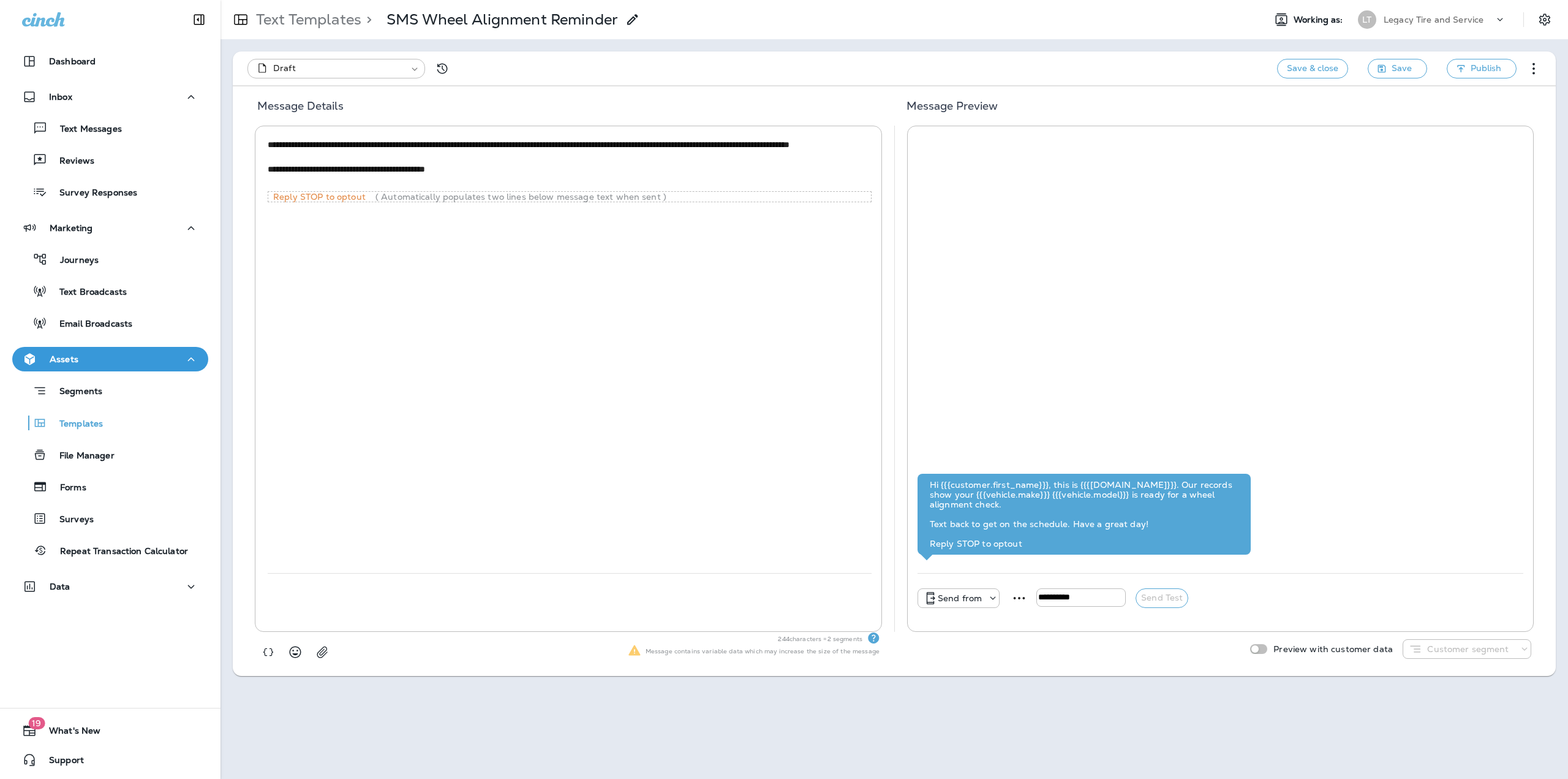
drag, startPoint x: 542, startPoint y: 145, endPoint x: 418, endPoint y: 149, distance: 124.1
click at [418, 149] on textarea "**********" at bounding box center [570, 163] width 604 height 50
type textarea "**********"
click at [271, 660] on button "button" at bounding box center [268, 652] width 23 height 23
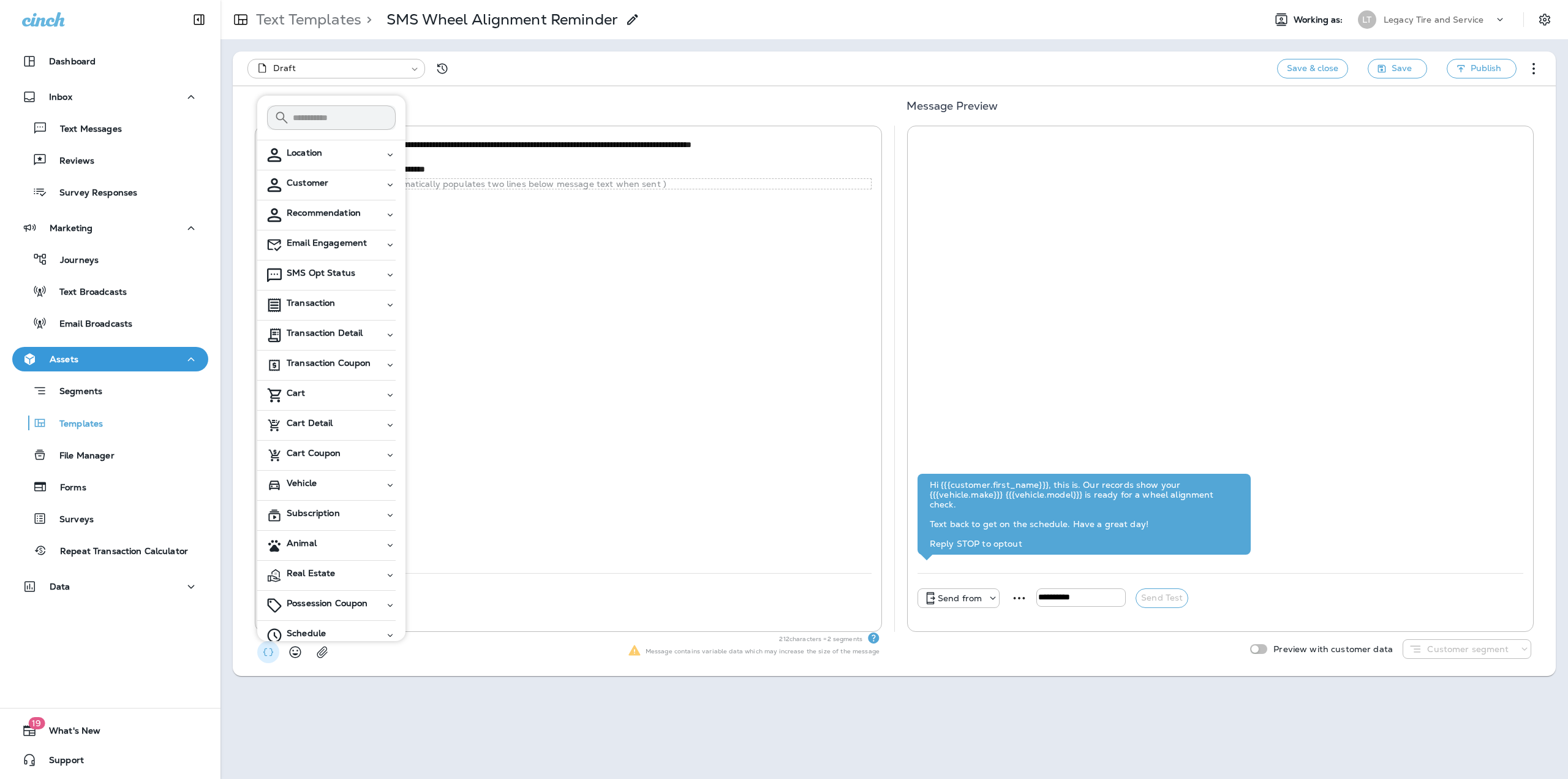
click at [343, 183] on div "Customer" at bounding box center [336, 182] width 98 height 10
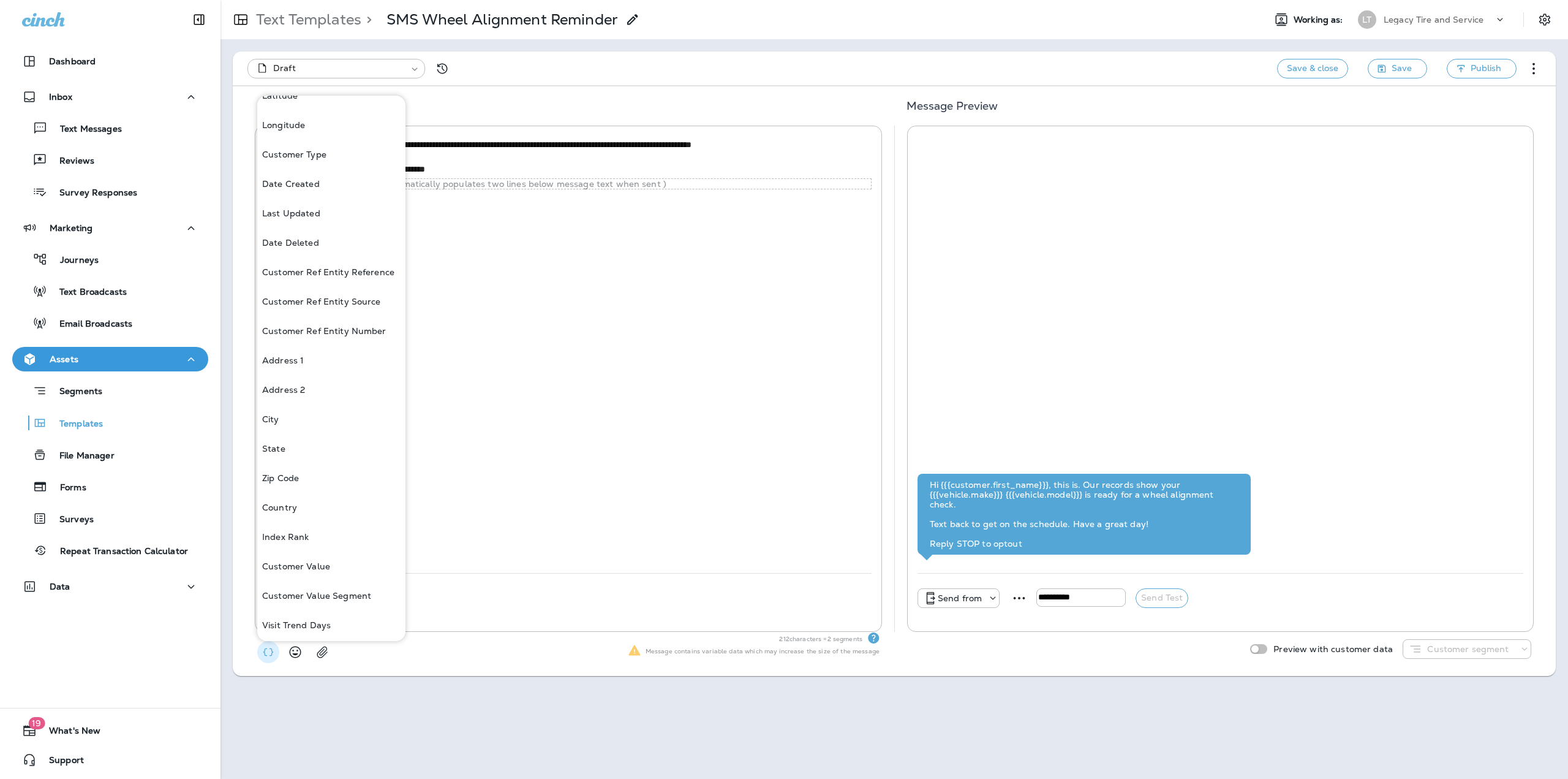
scroll to position [552, 0]
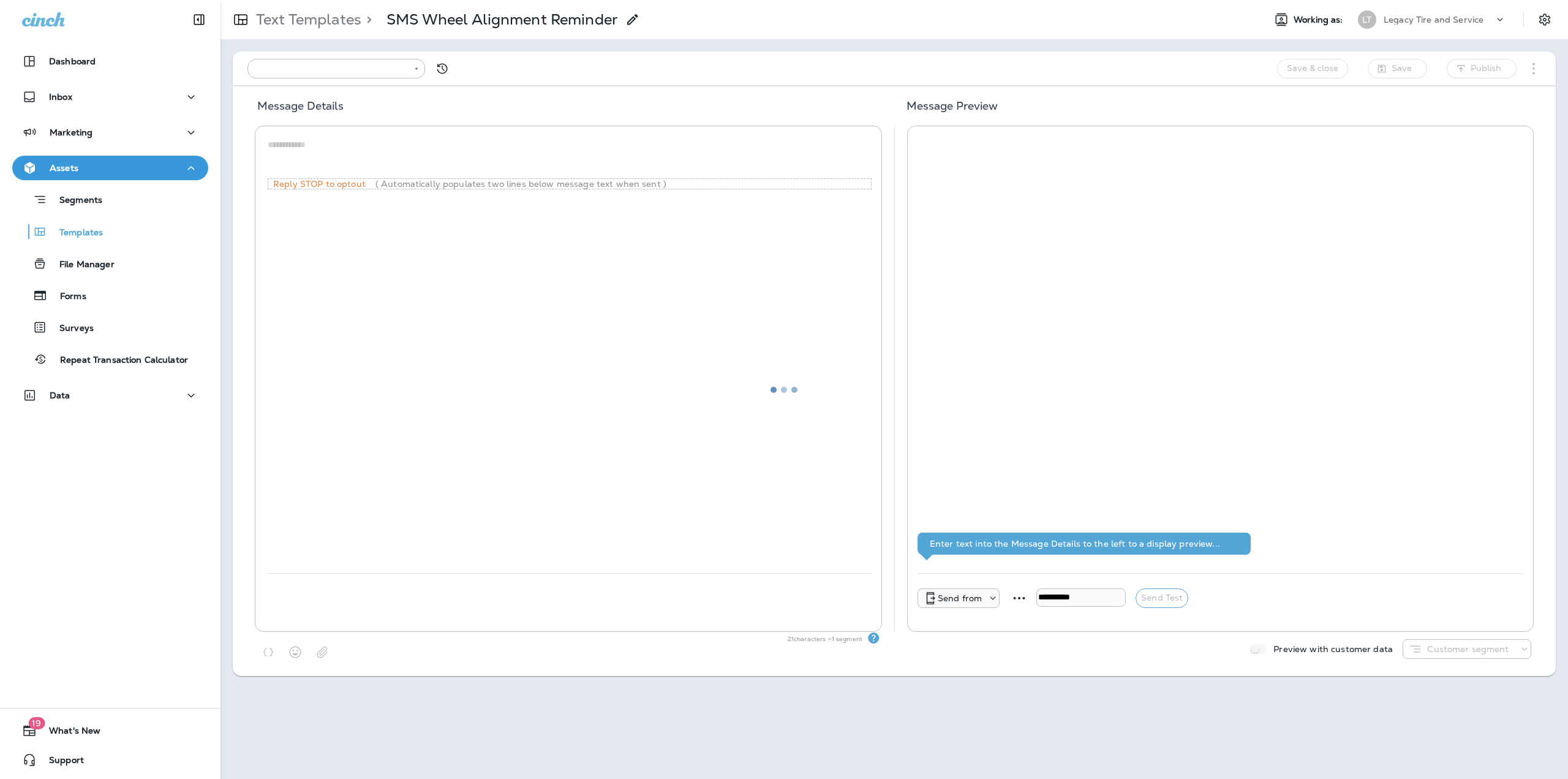
type input "**********"
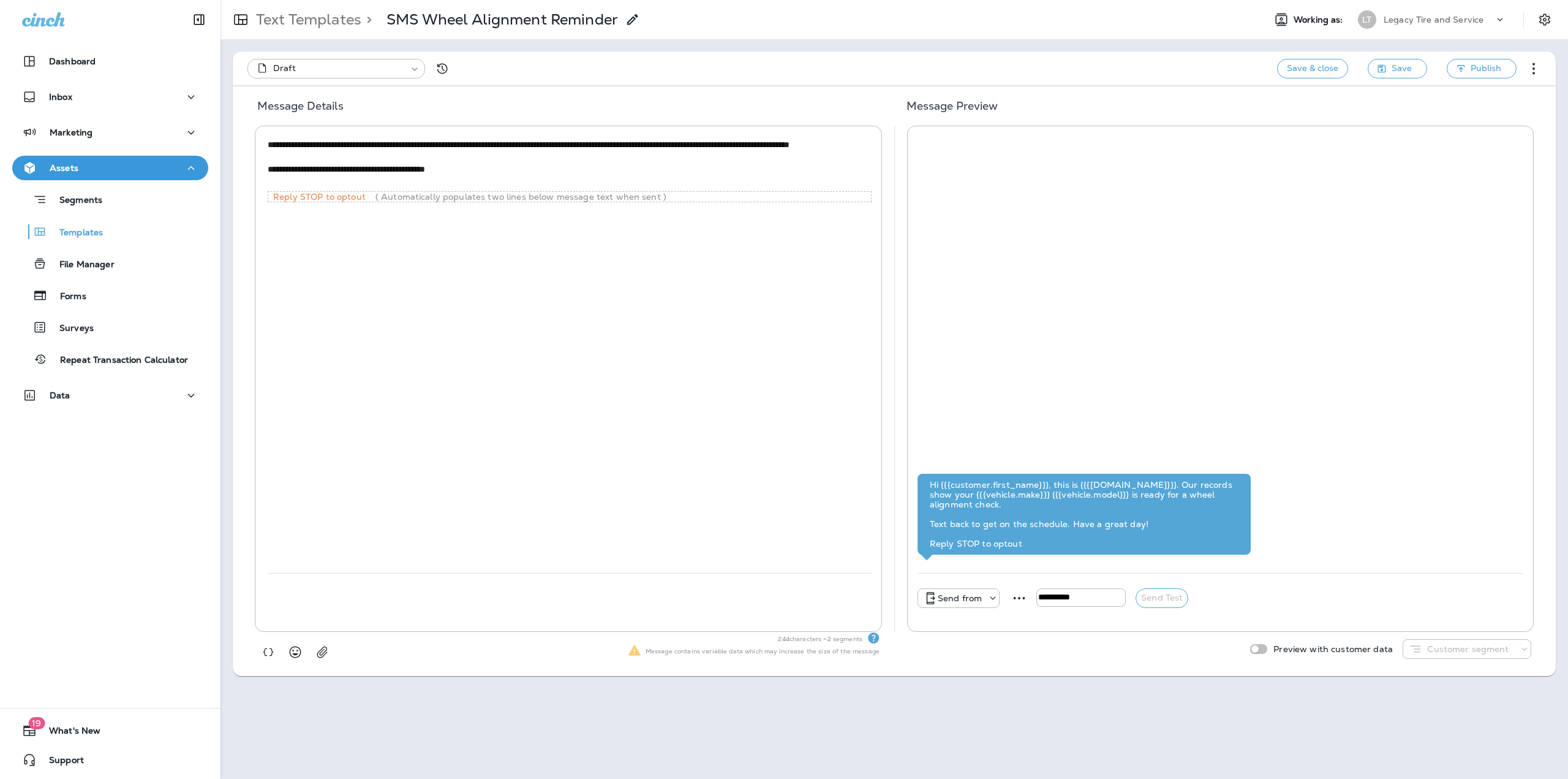
drag, startPoint x: 542, startPoint y: 145, endPoint x: 416, endPoint y: 149, distance: 126.1
click at [416, 149] on textarea "**********" at bounding box center [570, 163] width 604 height 50
click at [267, 649] on icon "button" at bounding box center [267, 651] width 12 height 12
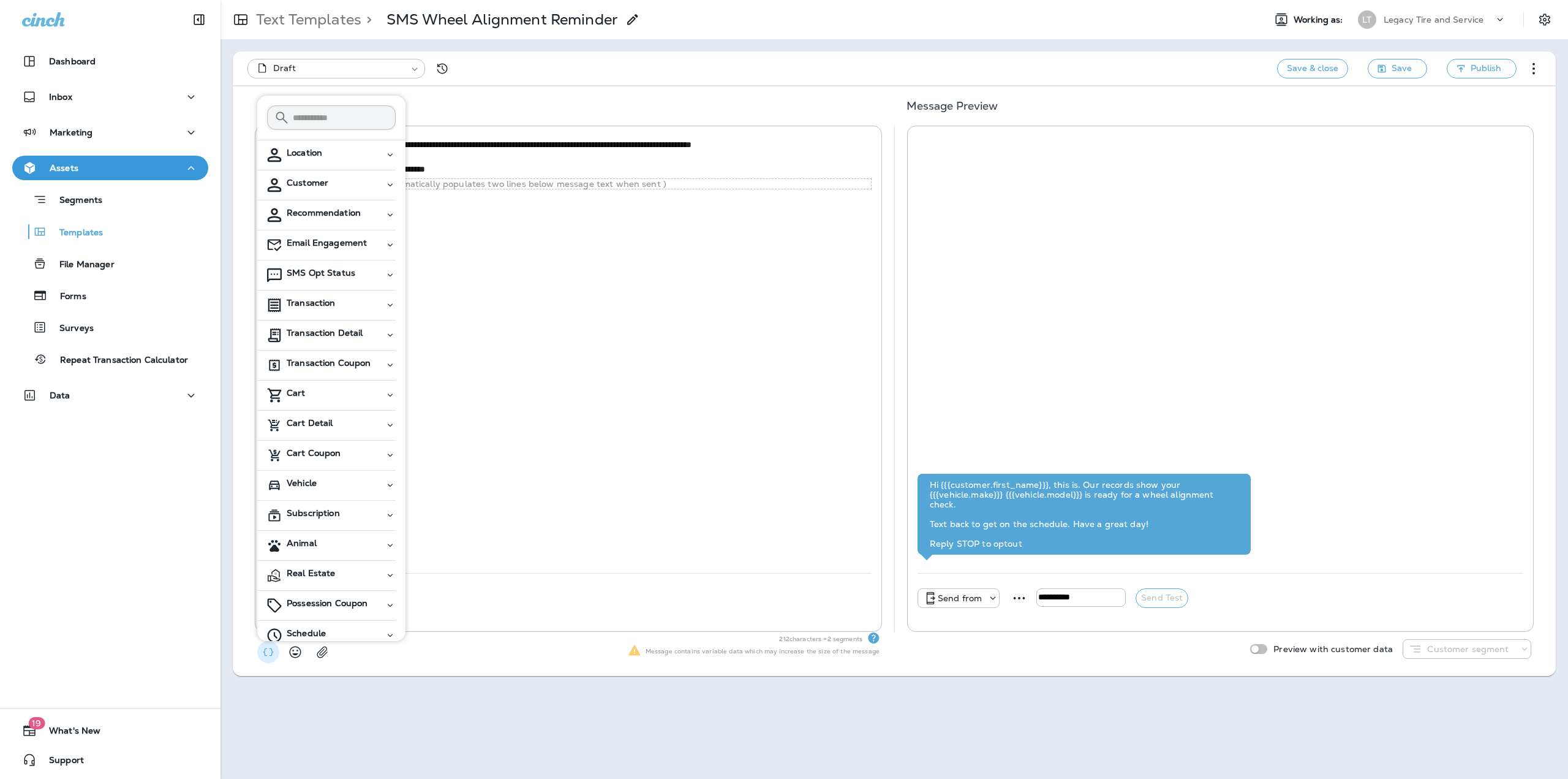
click at [320, 179] on span "Customer" at bounding box center [308, 182] width 41 height 10
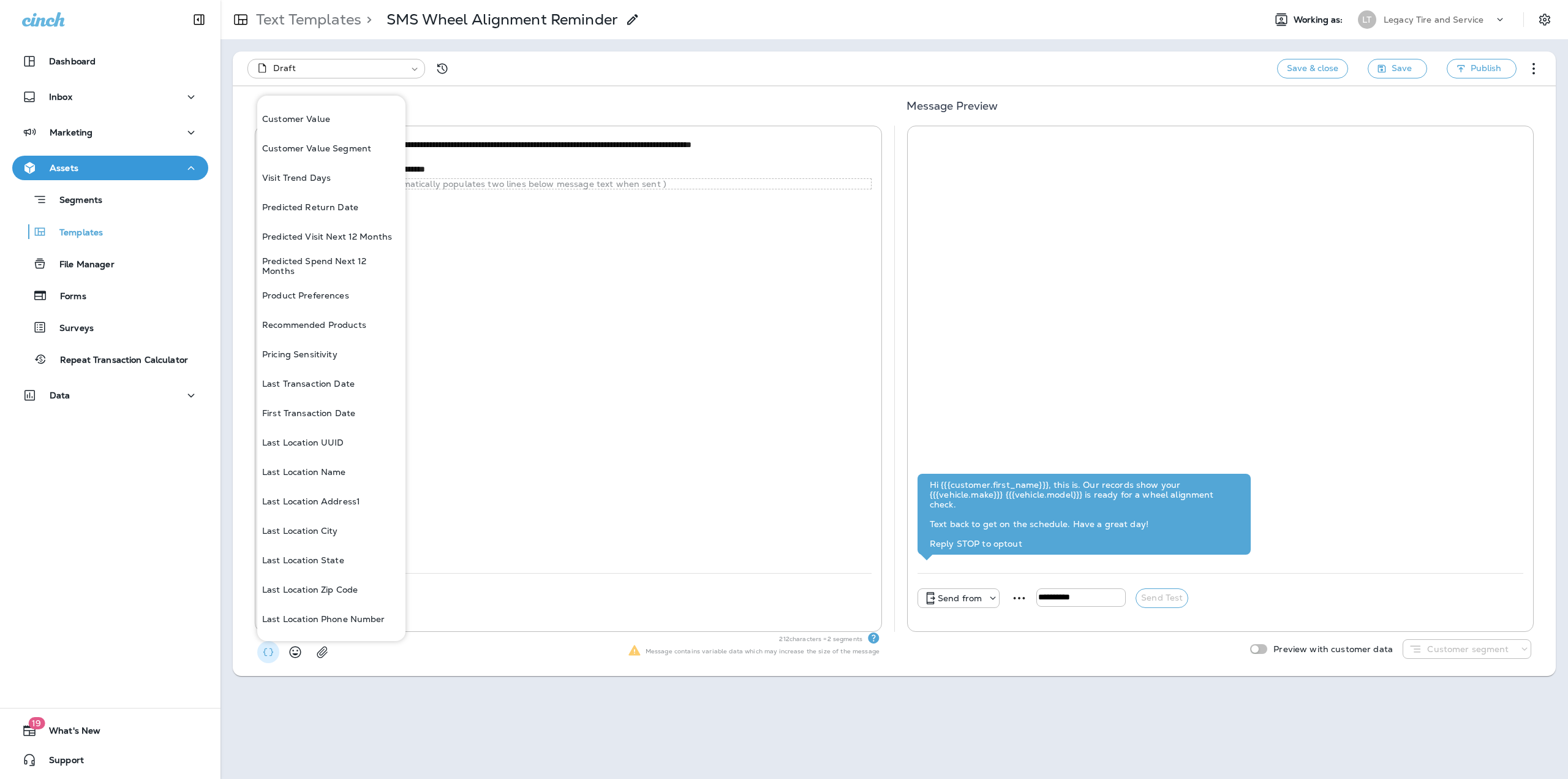
scroll to position [917, 0]
click at [301, 448] on p "Last Location Name" at bounding box center [303, 445] width 84 height 9
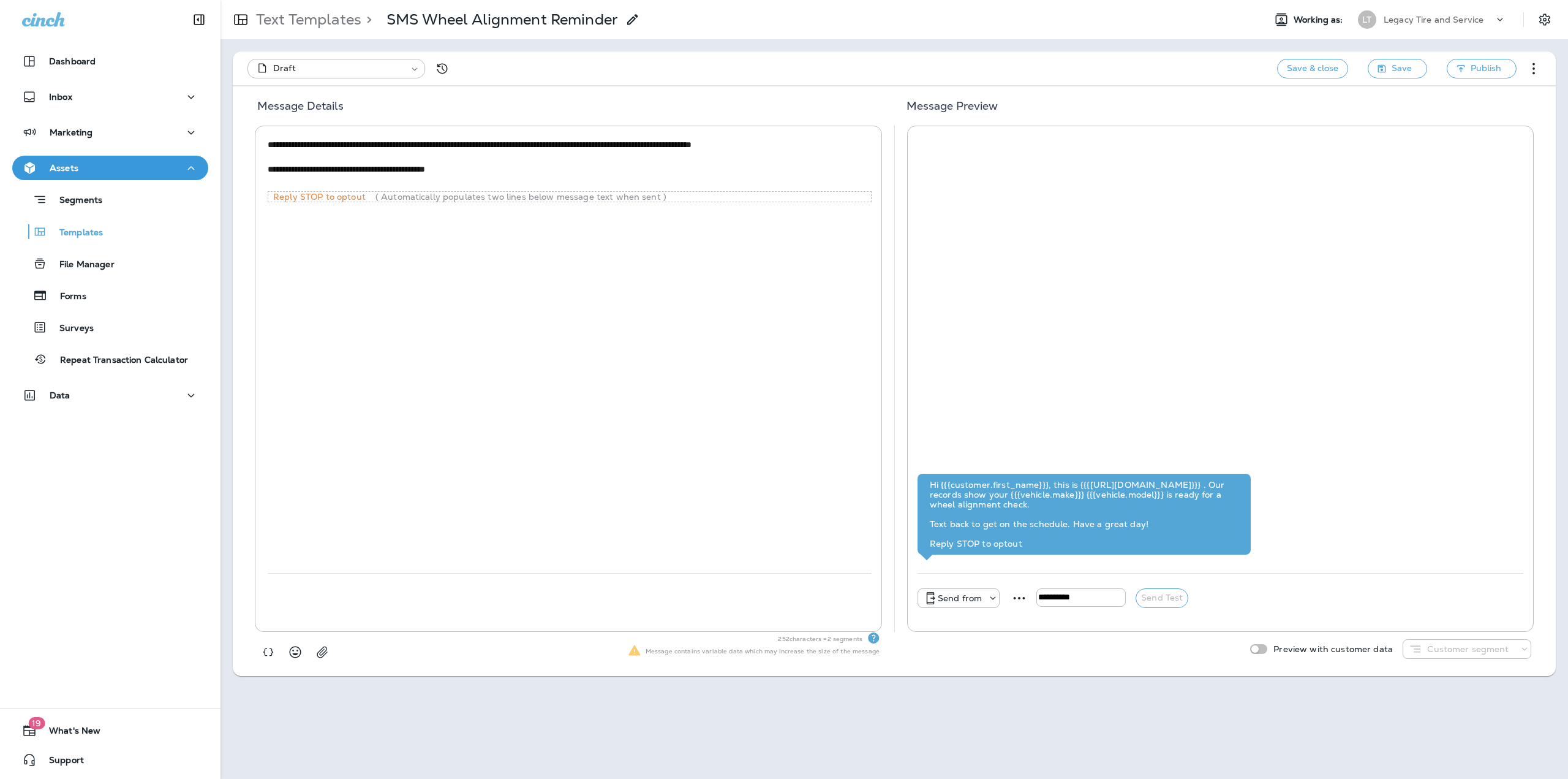
click at [581, 147] on textarea "**********" at bounding box center [570, 163] width 604 height 50
type textarea "**********"
click at [1458, 70] on icon "button" at bounding box center [1460, 69] width 8 height 8
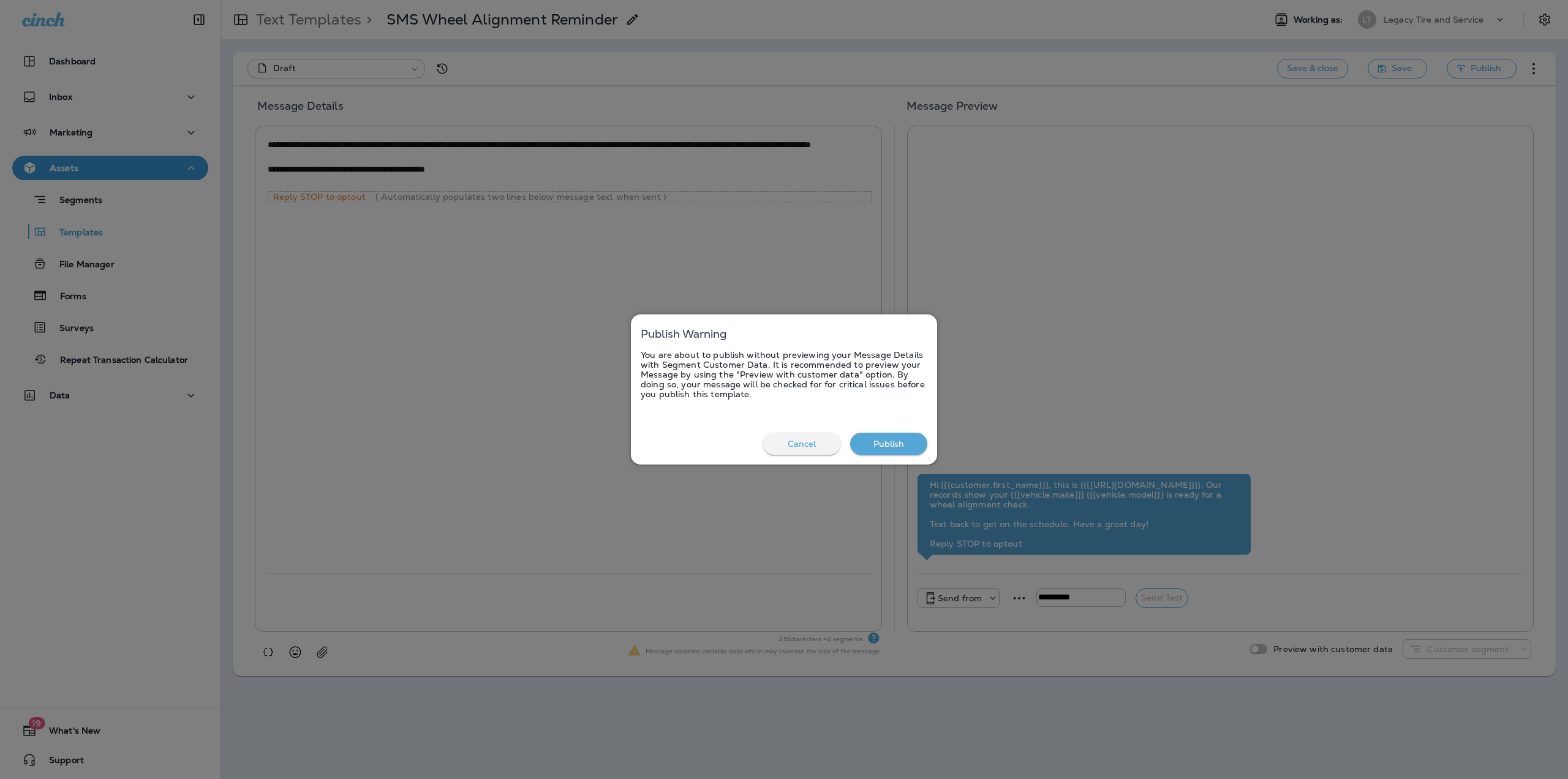
click at [860, 449] on button "Publish" at bounding box center [889, 444] width 77 height 23
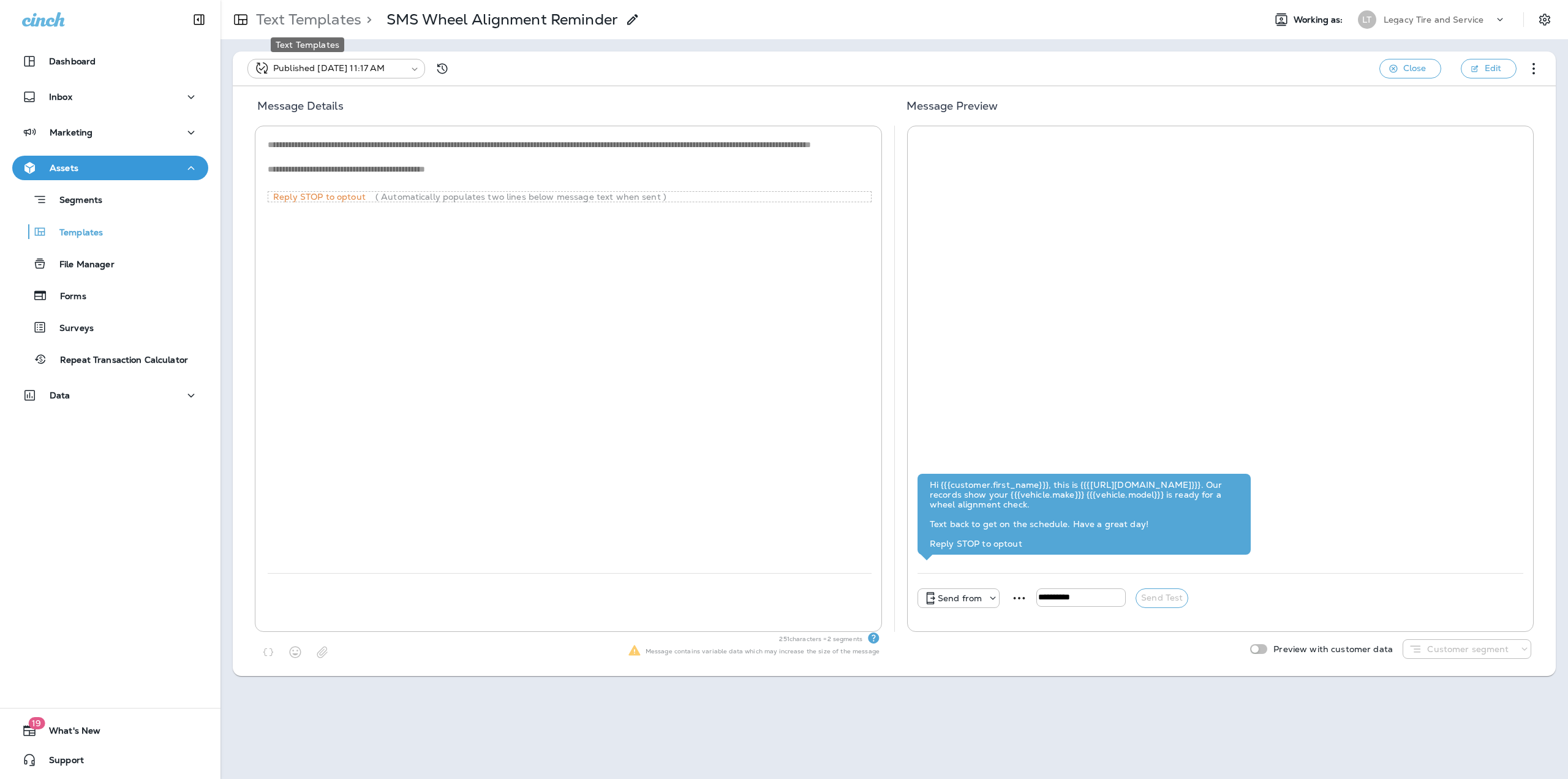
click at [312, 26] on p "Text Templates" at bounding box center [307, 20] width 111 height 19
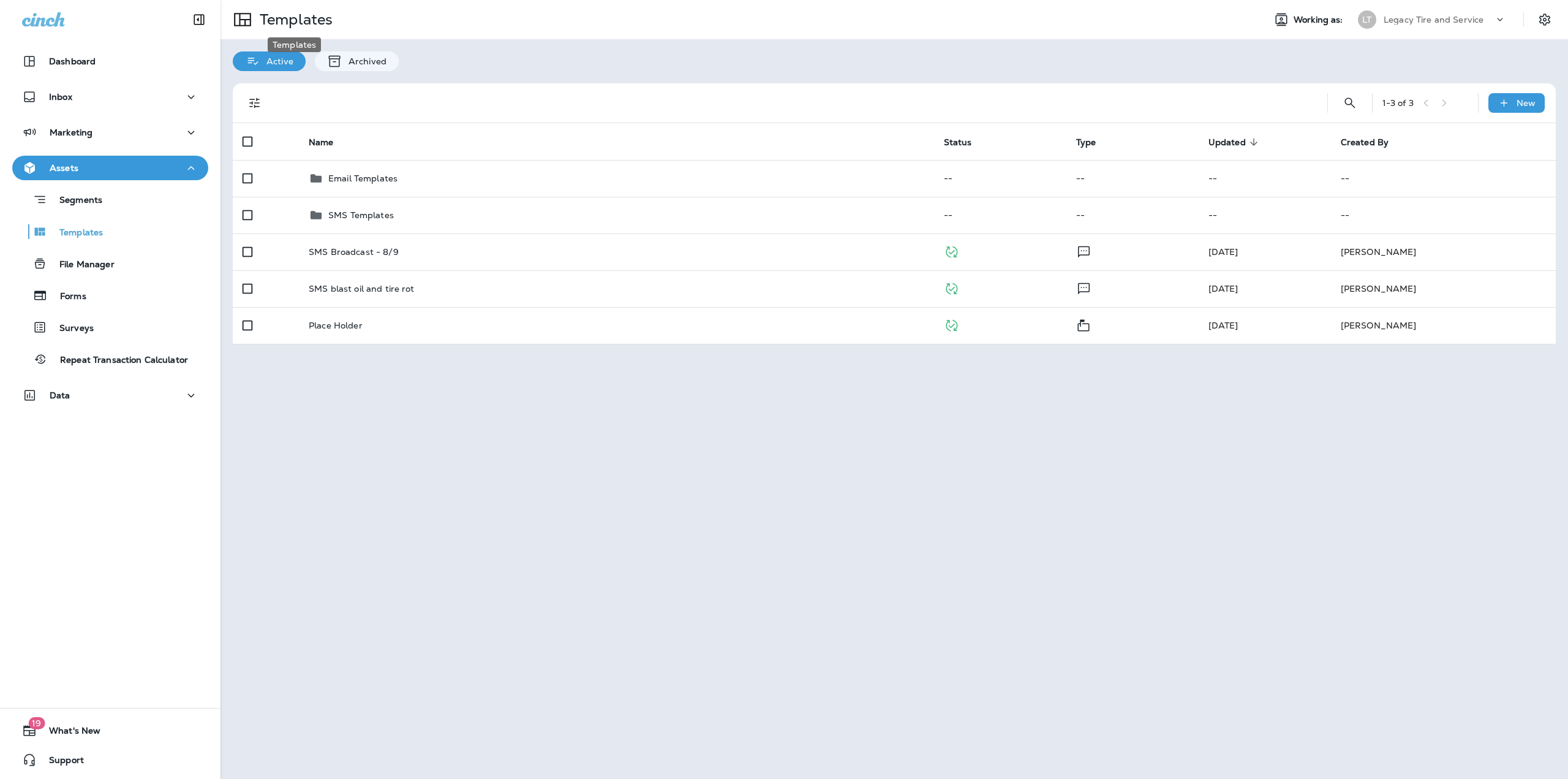
click at [312, 26] on p "Templates" at bounding box center [294, 20] width 78 height 19
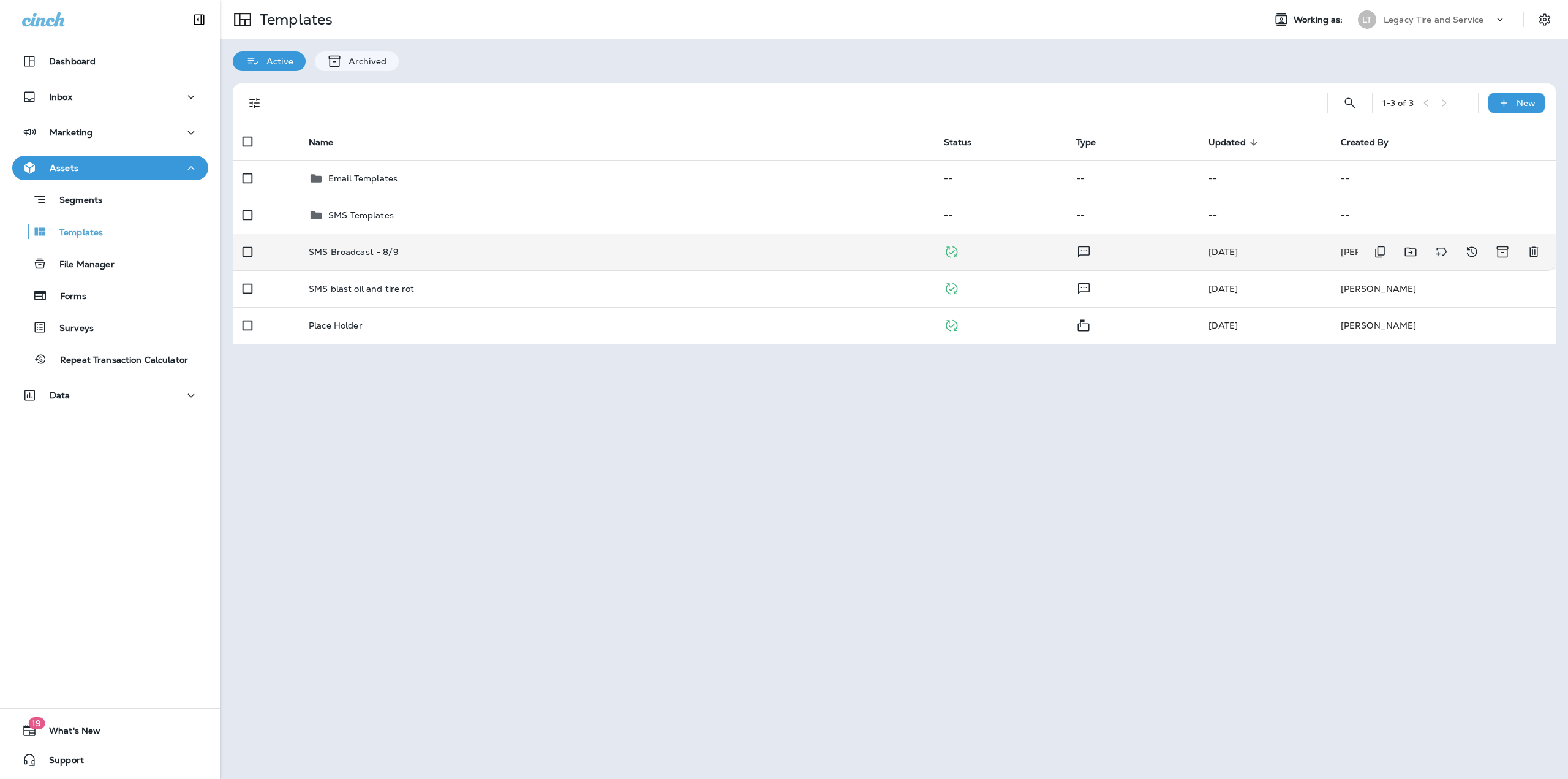
click at [408, 258] on td "SMS Broadcast - 8/9" at bounding box center [617, 252] width 635 height 37
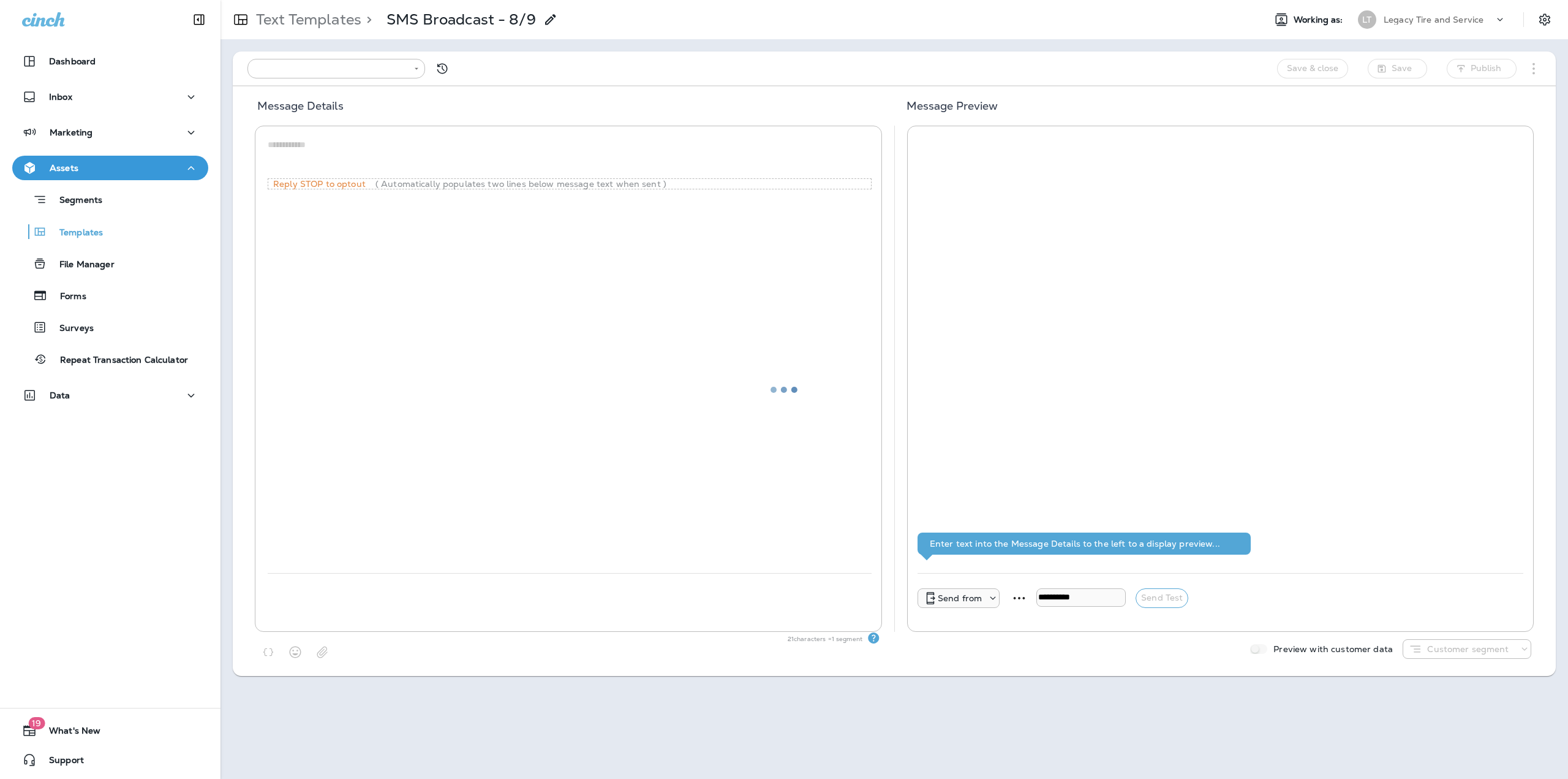
type input "**********"
type textarea "**********"
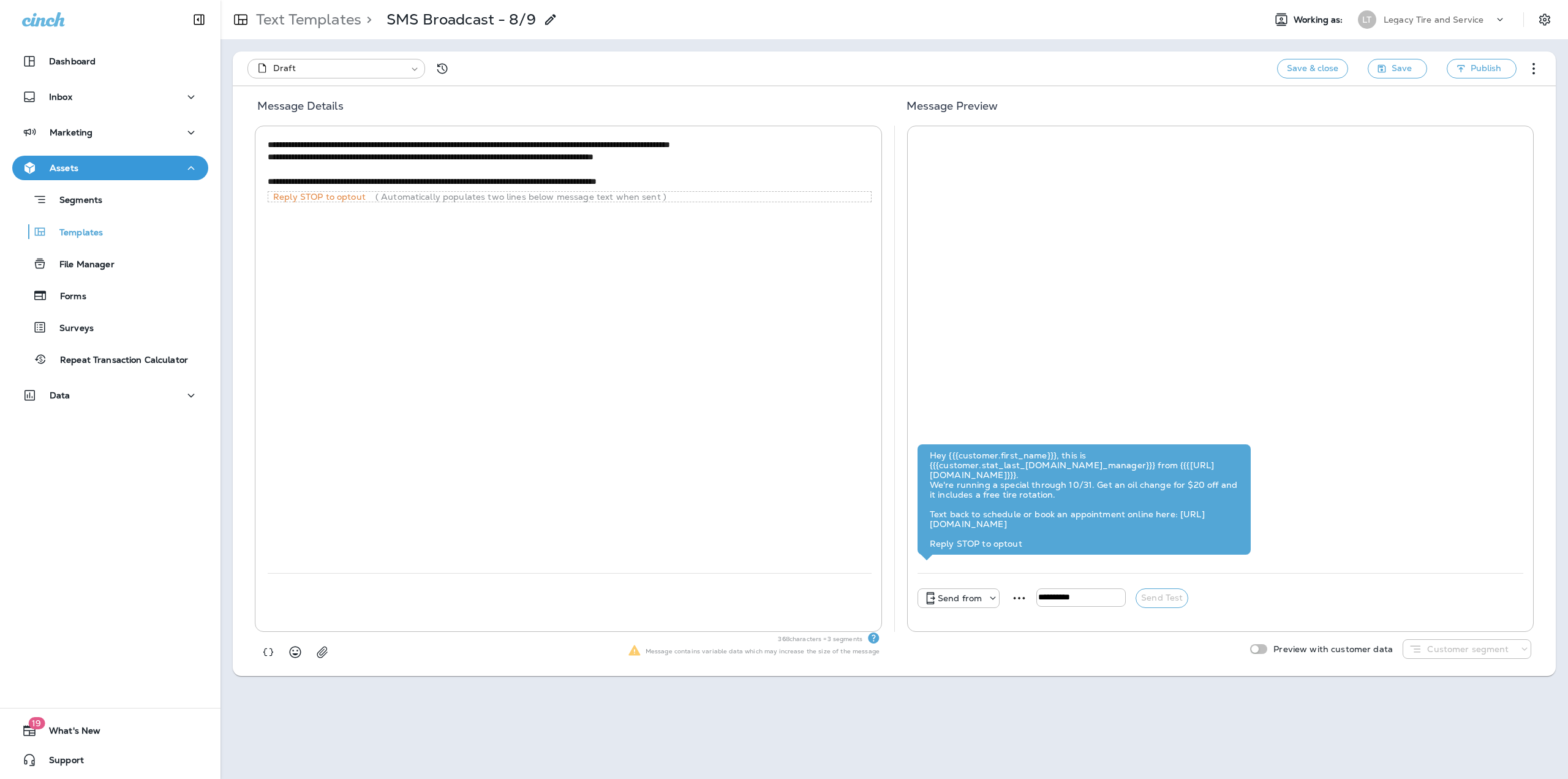
click at [292, 23] on p "Text Templates" at bounding box center [307, 20] width 111 height 19
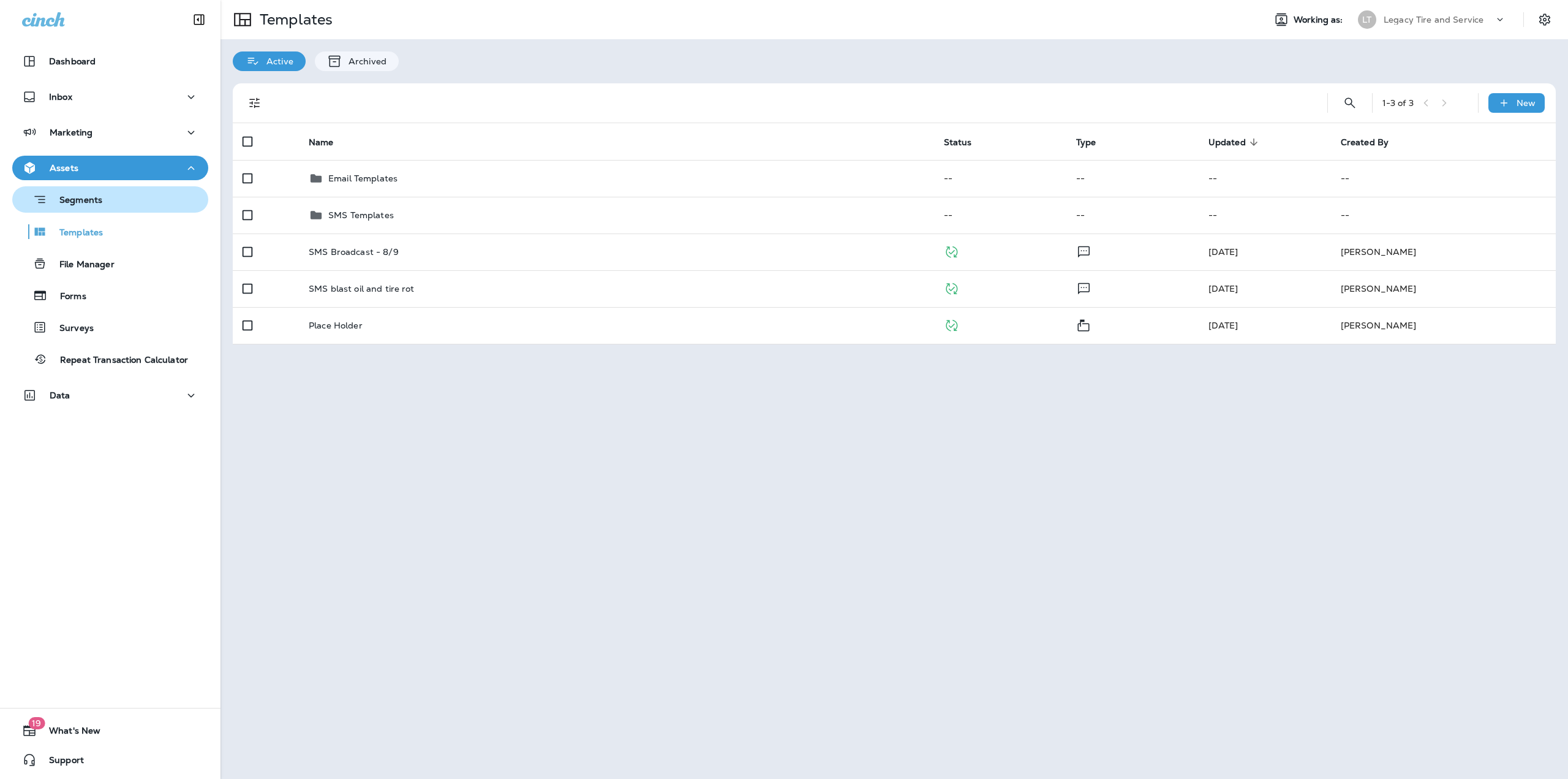
click at [141, 204] on div "Segments" at bounding box center [110, 199] width 186 height 19
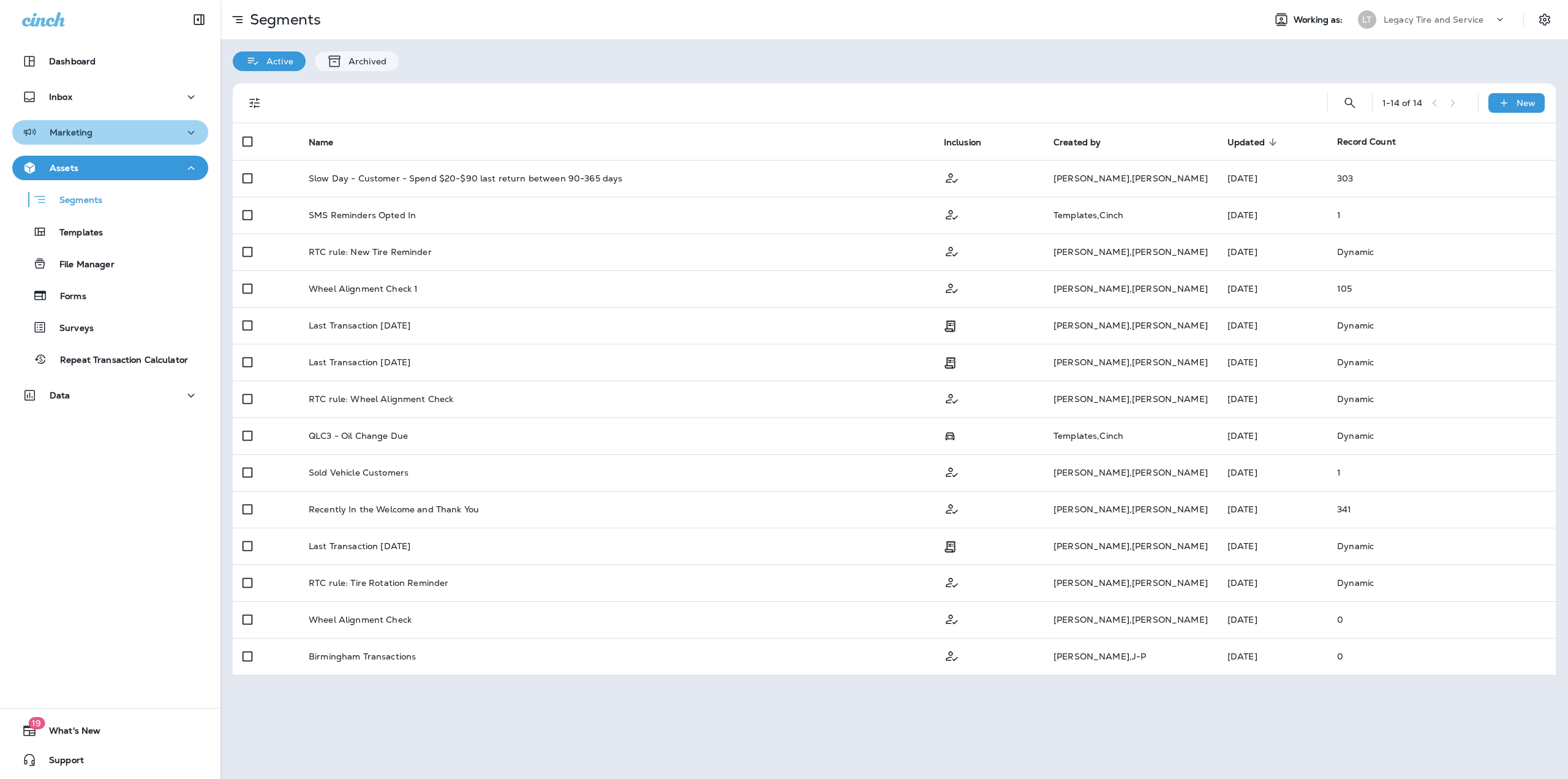
click at [129, 137] on div "Marketing" at bounding box center [111, 132] width 176 height 15
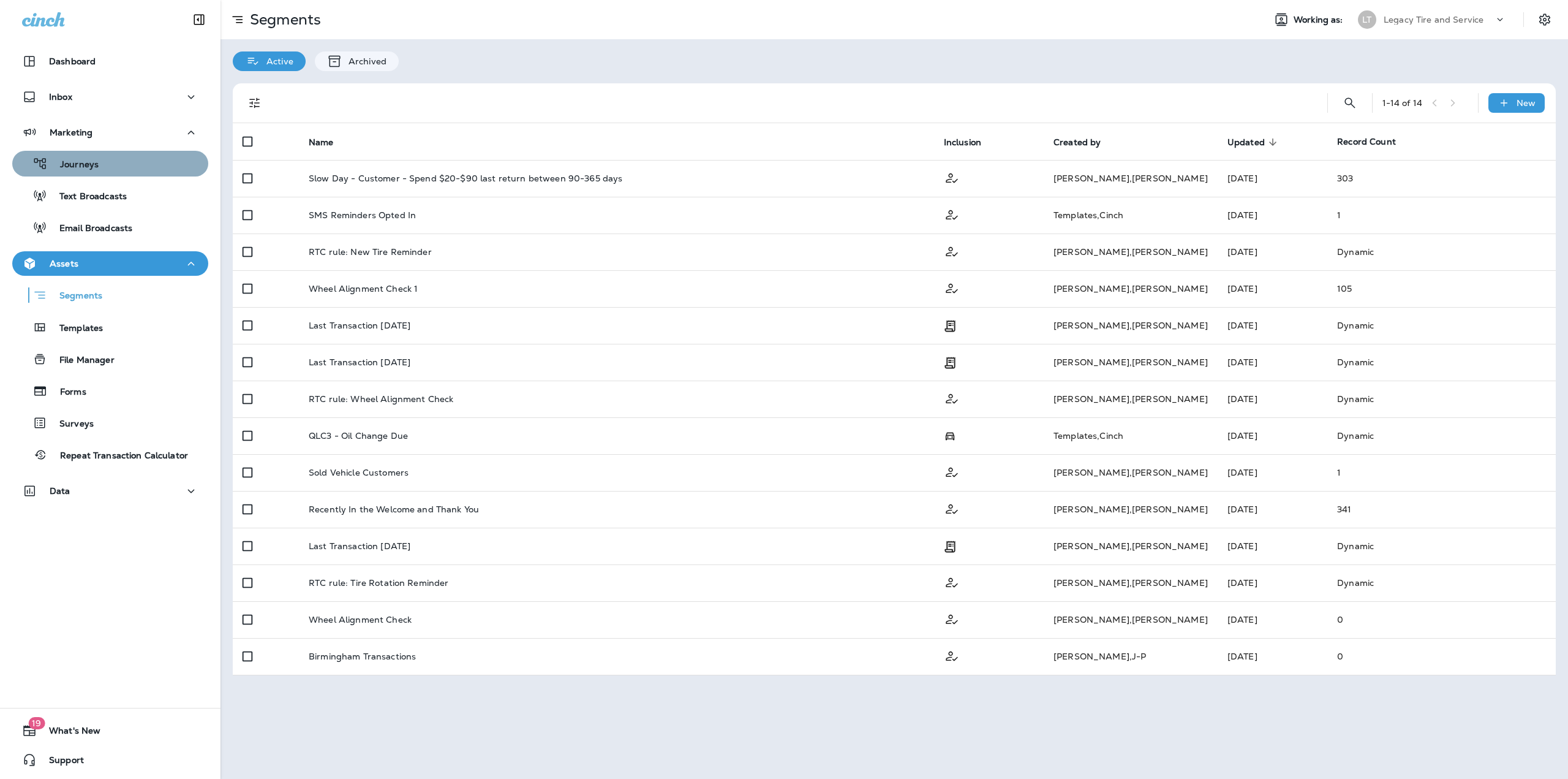
click at [115, 164] on div "Journeys" at bounding box center [110, 164] width 186 height 19
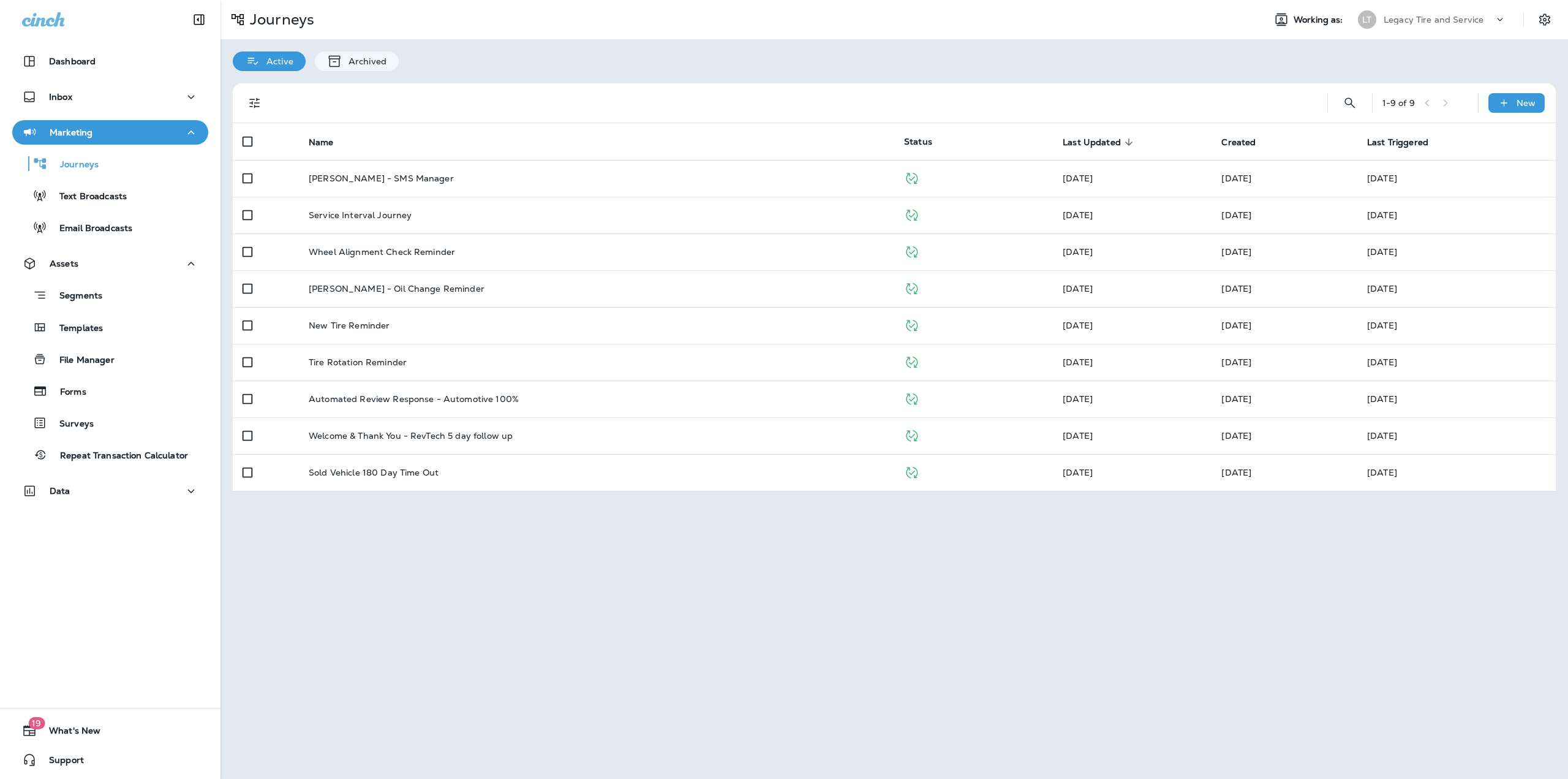
click at [92, 110] on div "Inbox" at bounding box center [110, 99] width 221 height 31
click at [87, 107] on button "Inbox" at bounding box center [110, 97] width 196 height 24
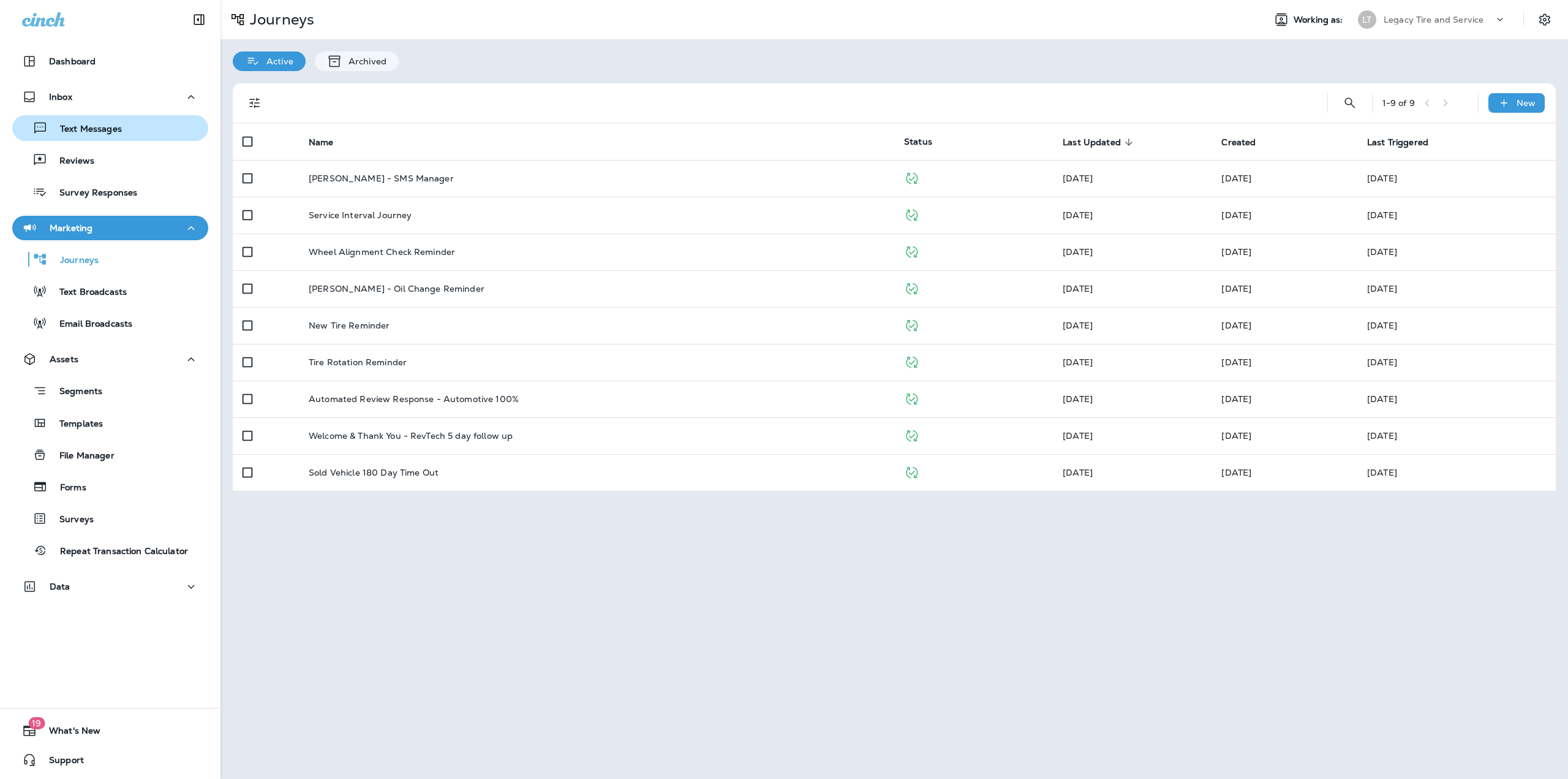
click at [71, 124] on p "Text Messages" at bounding box center [84, 130] width 74 height 11
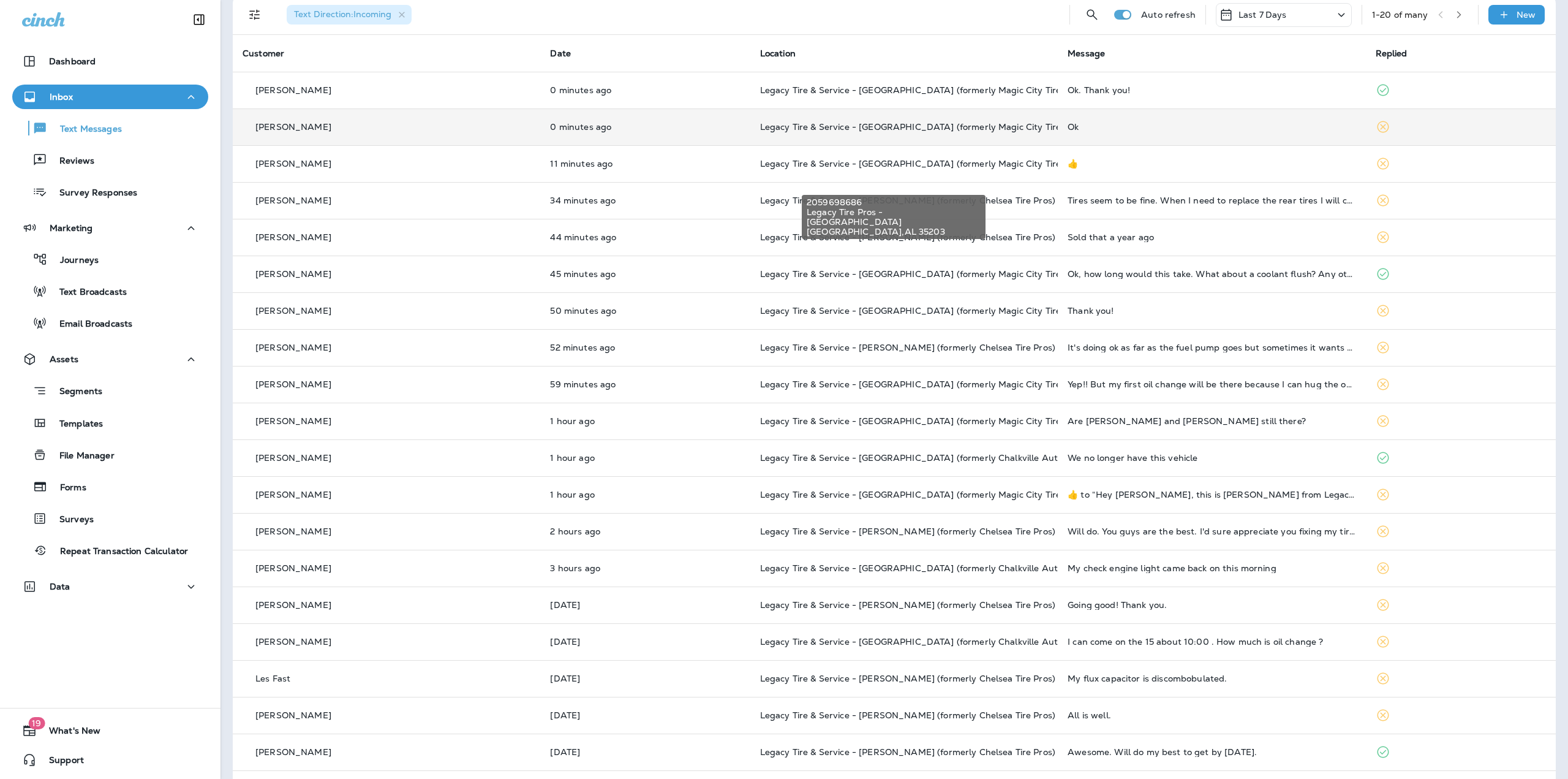
scroll to position [61, 0]
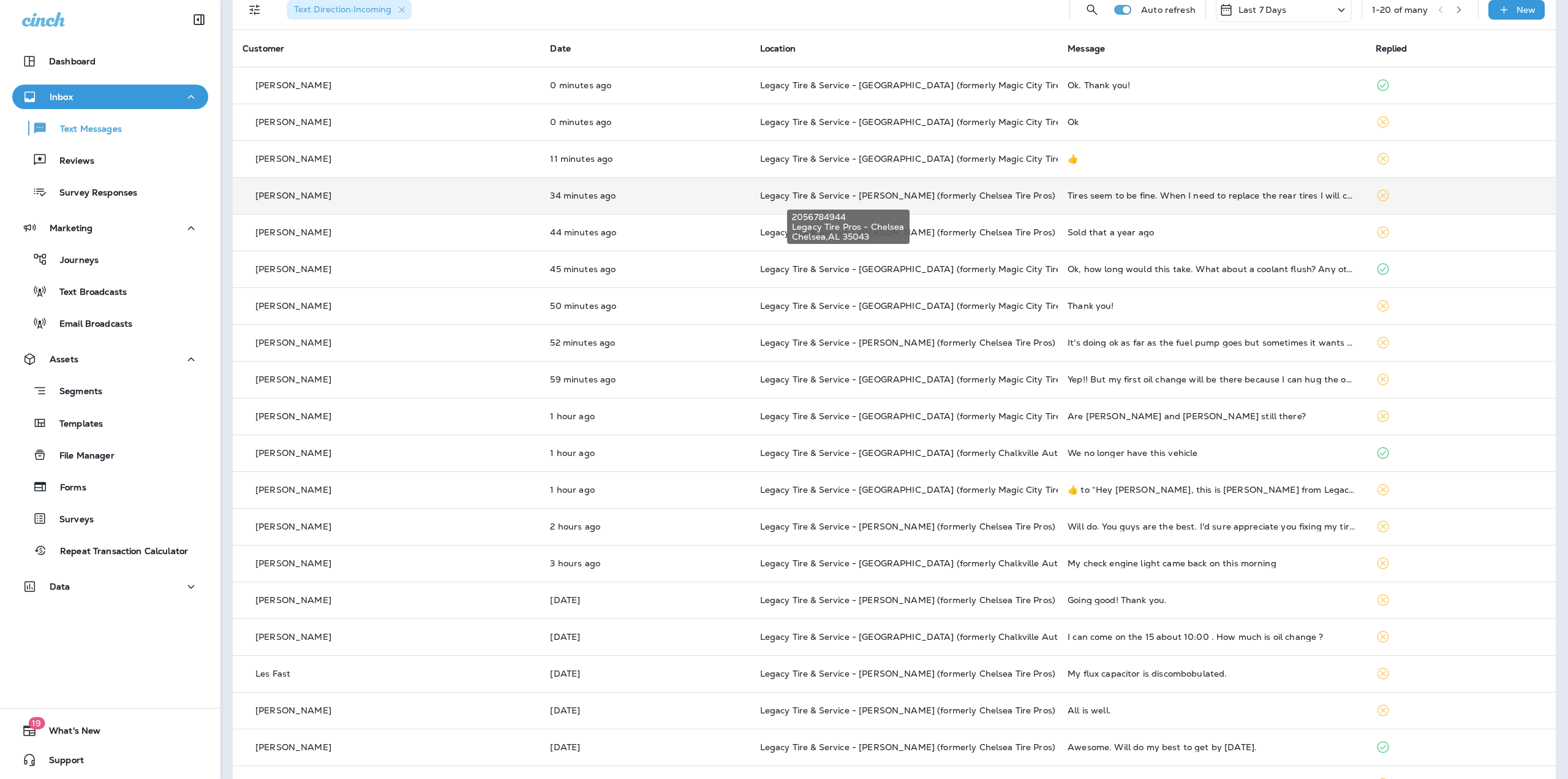
click at [788, 195] on span "Legacy Tire & Service - [PERSON_NAME] (formerly Chelsea Tire Pros)" at bounding box center [907, 195] width 296 height 11
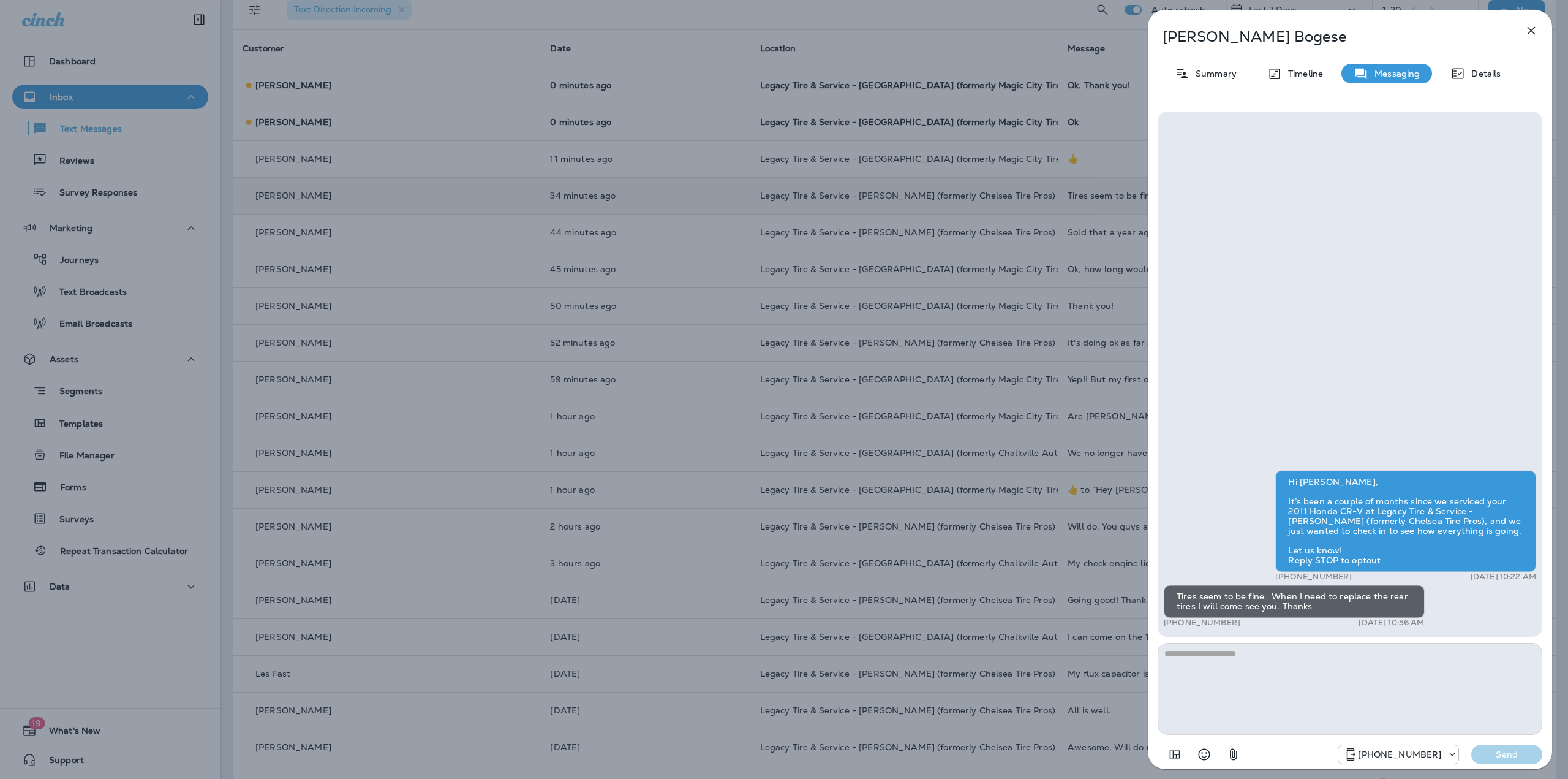
click at [788, 195] on div "[PERSON_NAME] Summary Timeline Messaging Details Hi [PERSON_NAME], It’s been a …" at bounding box center [784, 390] width 1568 height 779
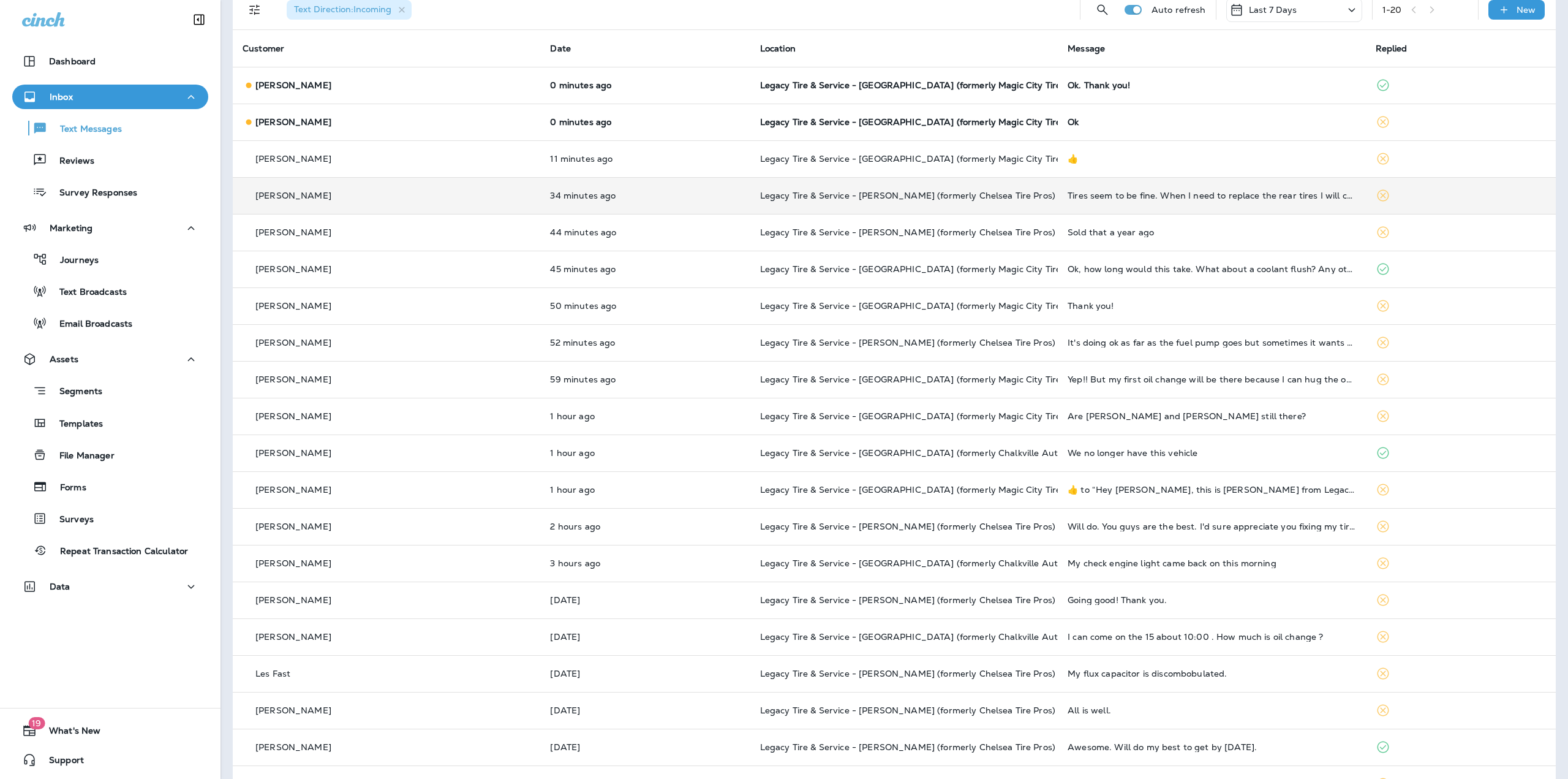
click at [788, 292] on td "Legacy Tire & Service - [GEOGRAPHIC_DATA] (formerly Magic City Tire & Service)" at bounding box center [905, 305] width 308 height 37
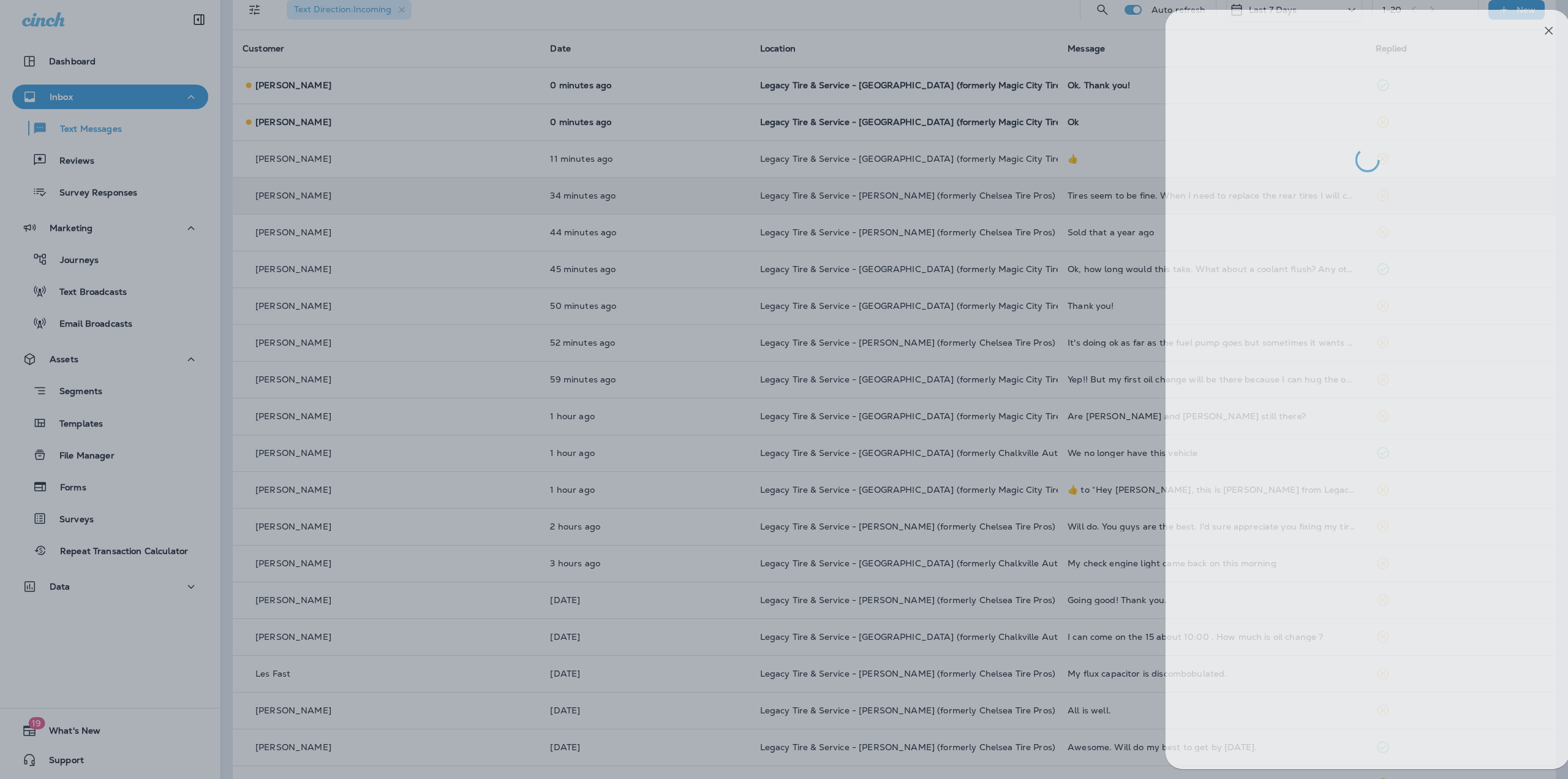
click at [788, 292] on div at bounding box center [801, 390] width 1568 height 779
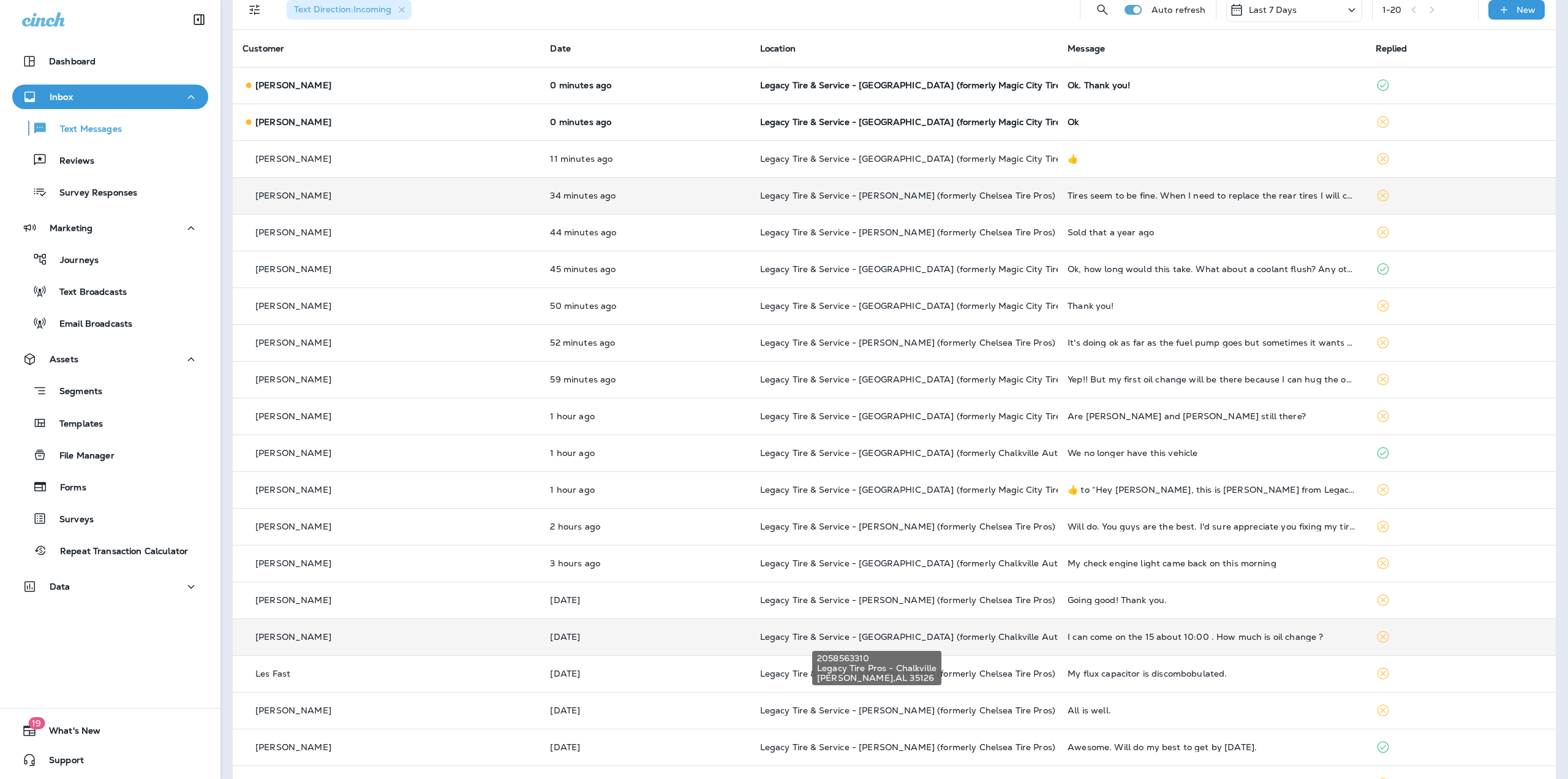
click at [799, 639] on span "Legacy Tire & Service - [GEOGRAPHIC_DATA] (formerly Chalkville Auto & Tire Serv…" at bounding box center [943, 636] width 366 height 11
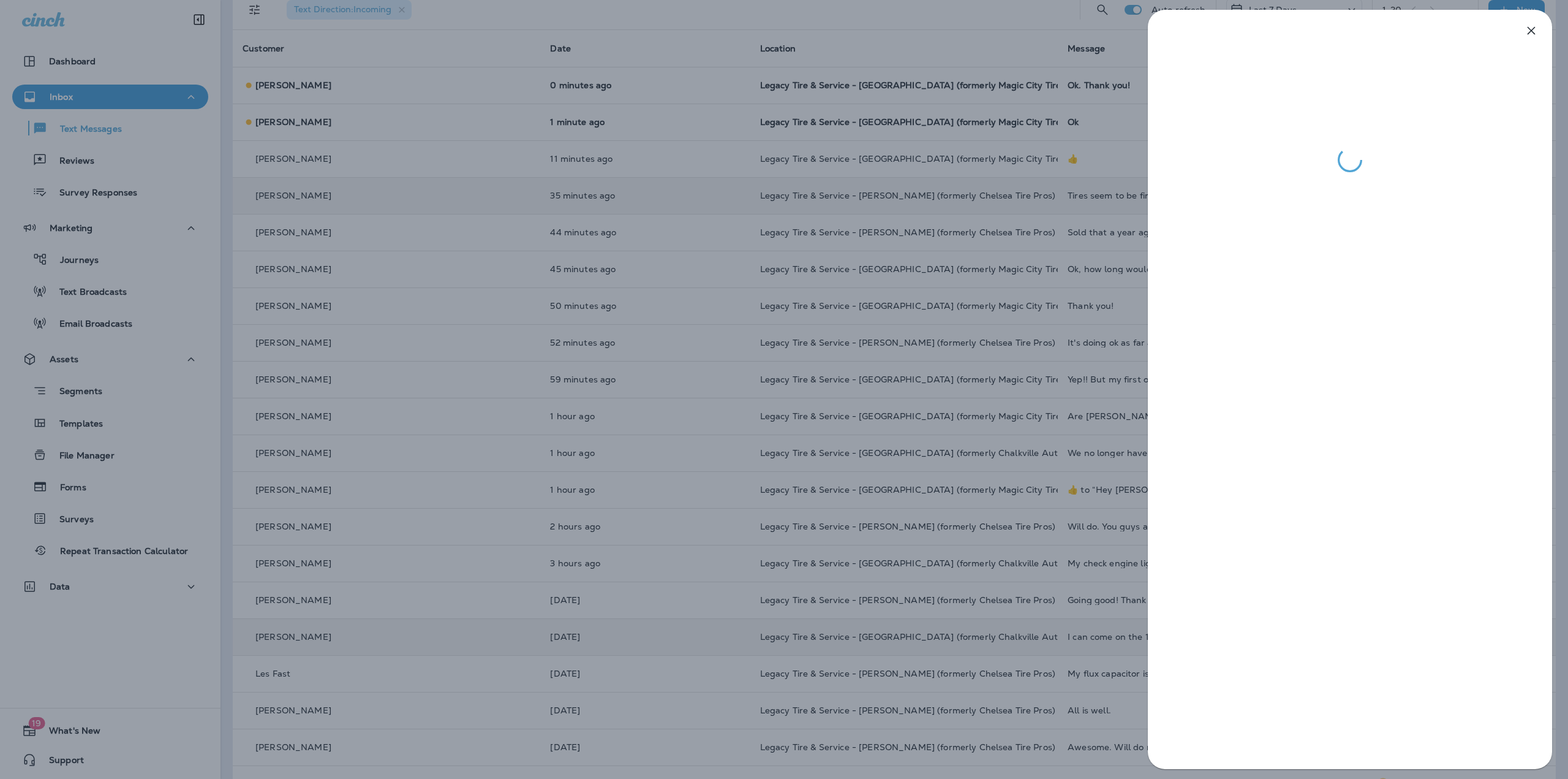
click at [880, 389] on div at bounding box center [784, 390] width 1568 height 779
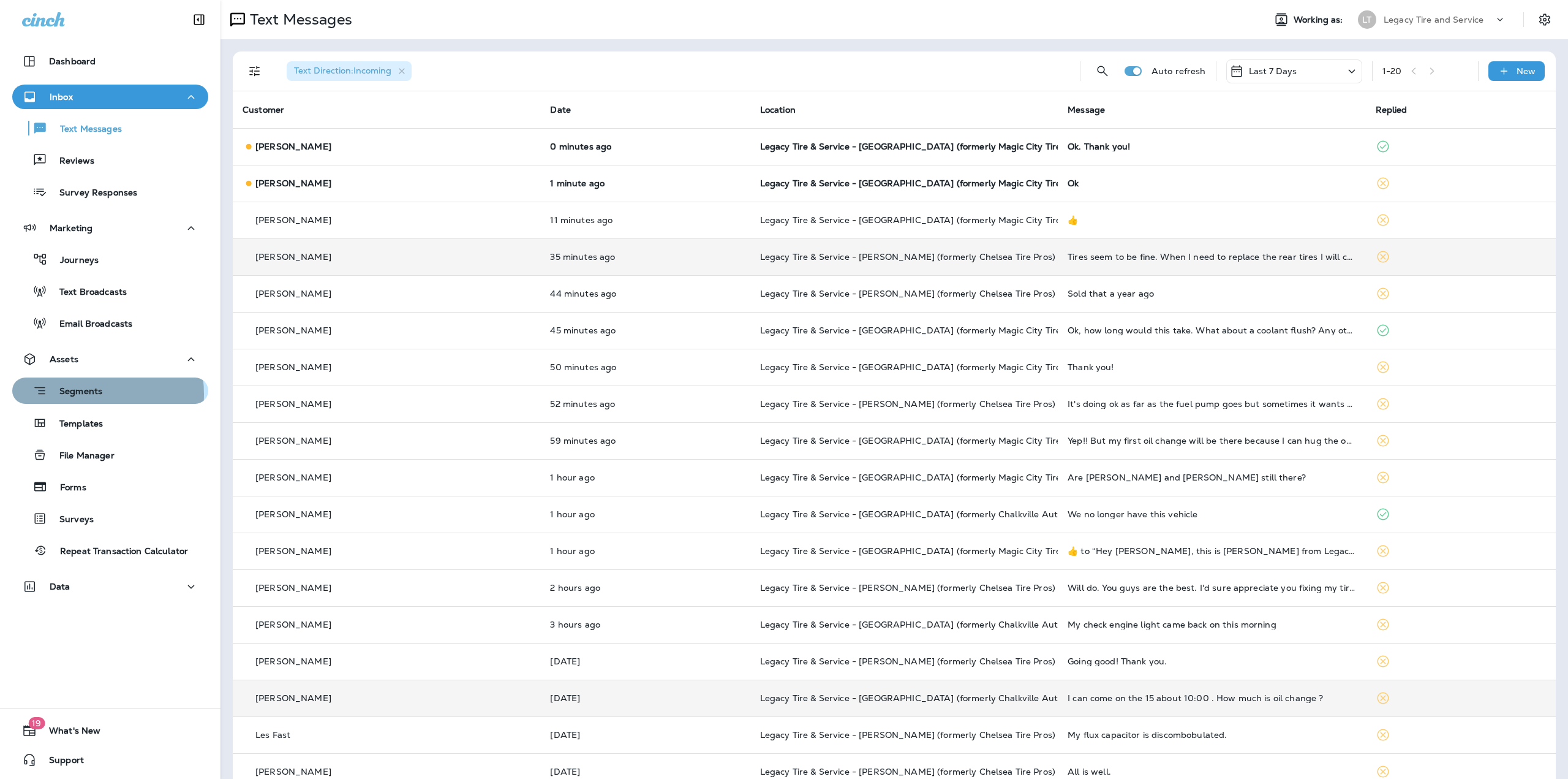
click at [74, 394] on p "Segments" at bounding box center [74, 391] width 55 height 12
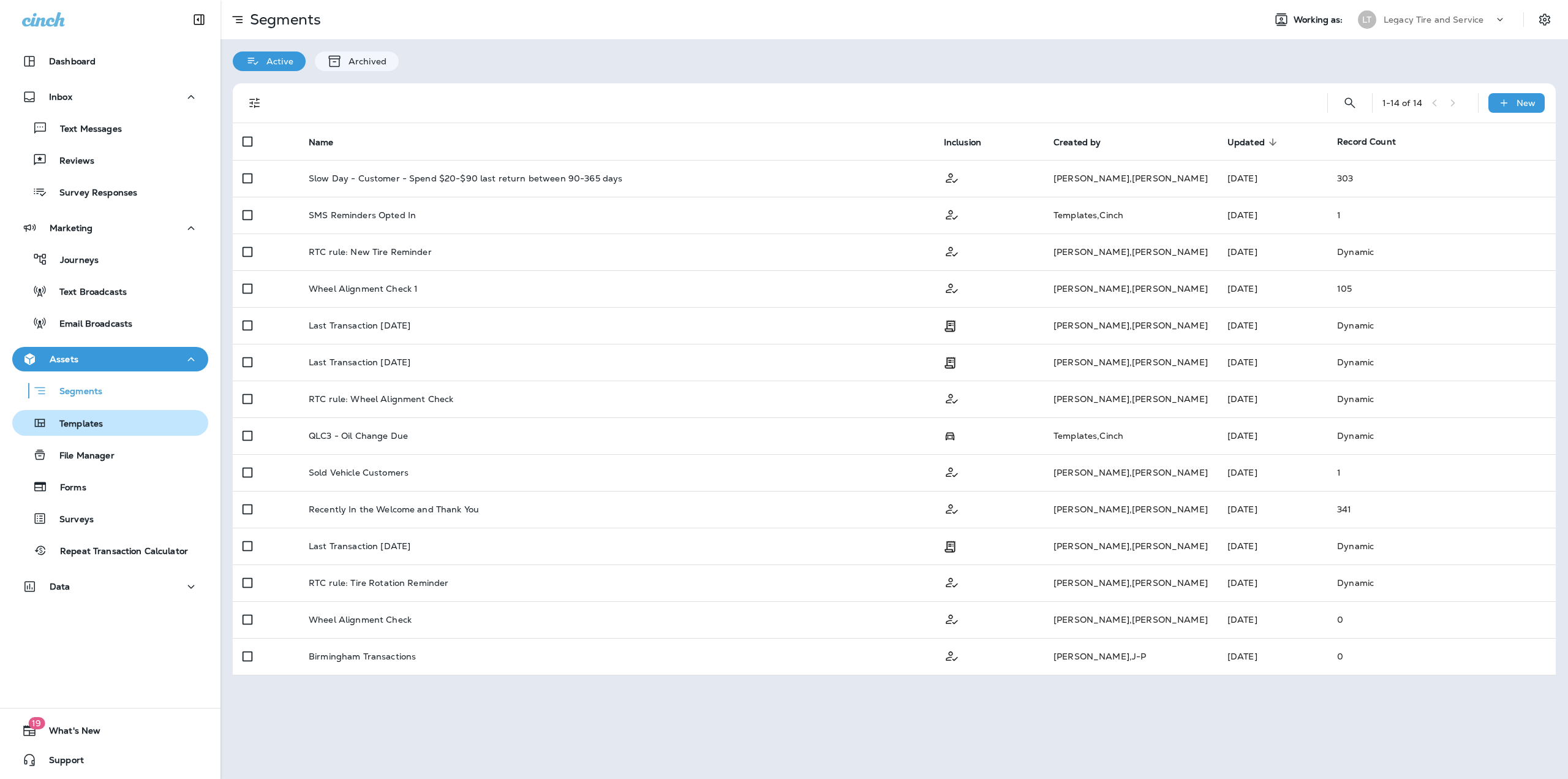
click at [85, 420] on p "Templates" at bounding box center [74, 424] width 55 height 11
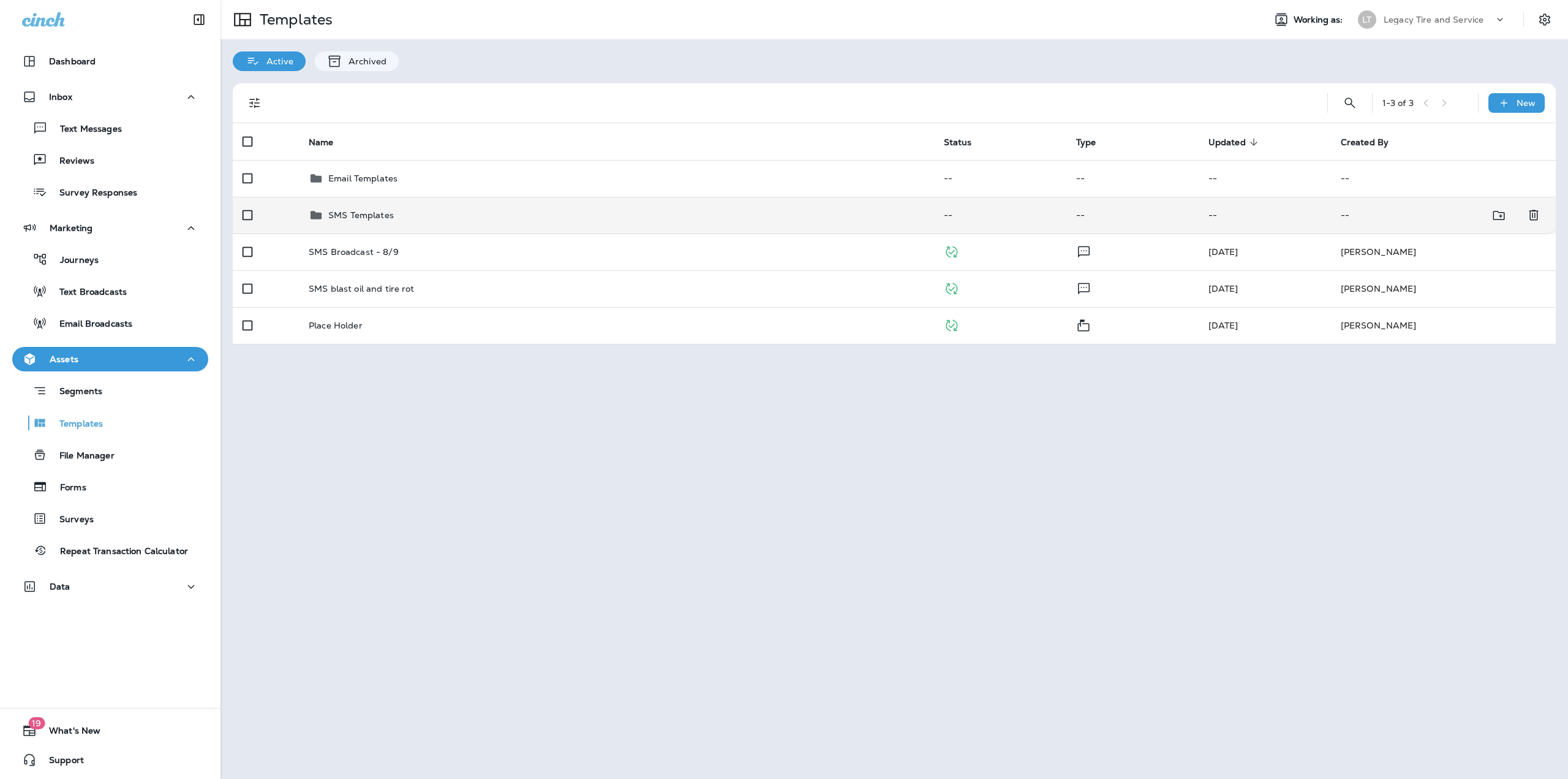
click at [373, 206] on td "SMS Templates" at bounding box center [617, 215] width 635 height 37
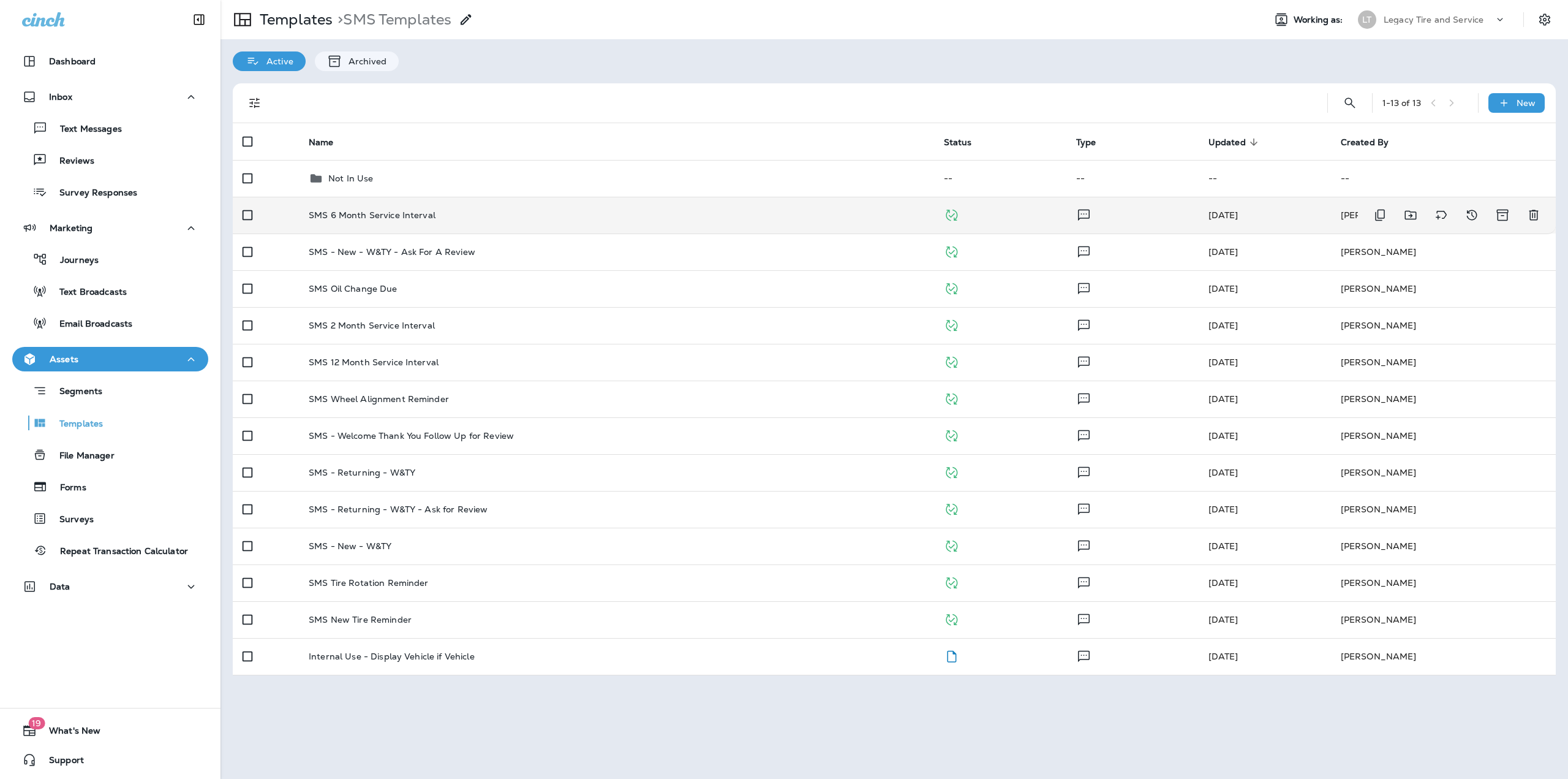
click at [416, 227] on td "SMS 6 Month Service Interval" at bounding box center [617, 215] width 635 height 37
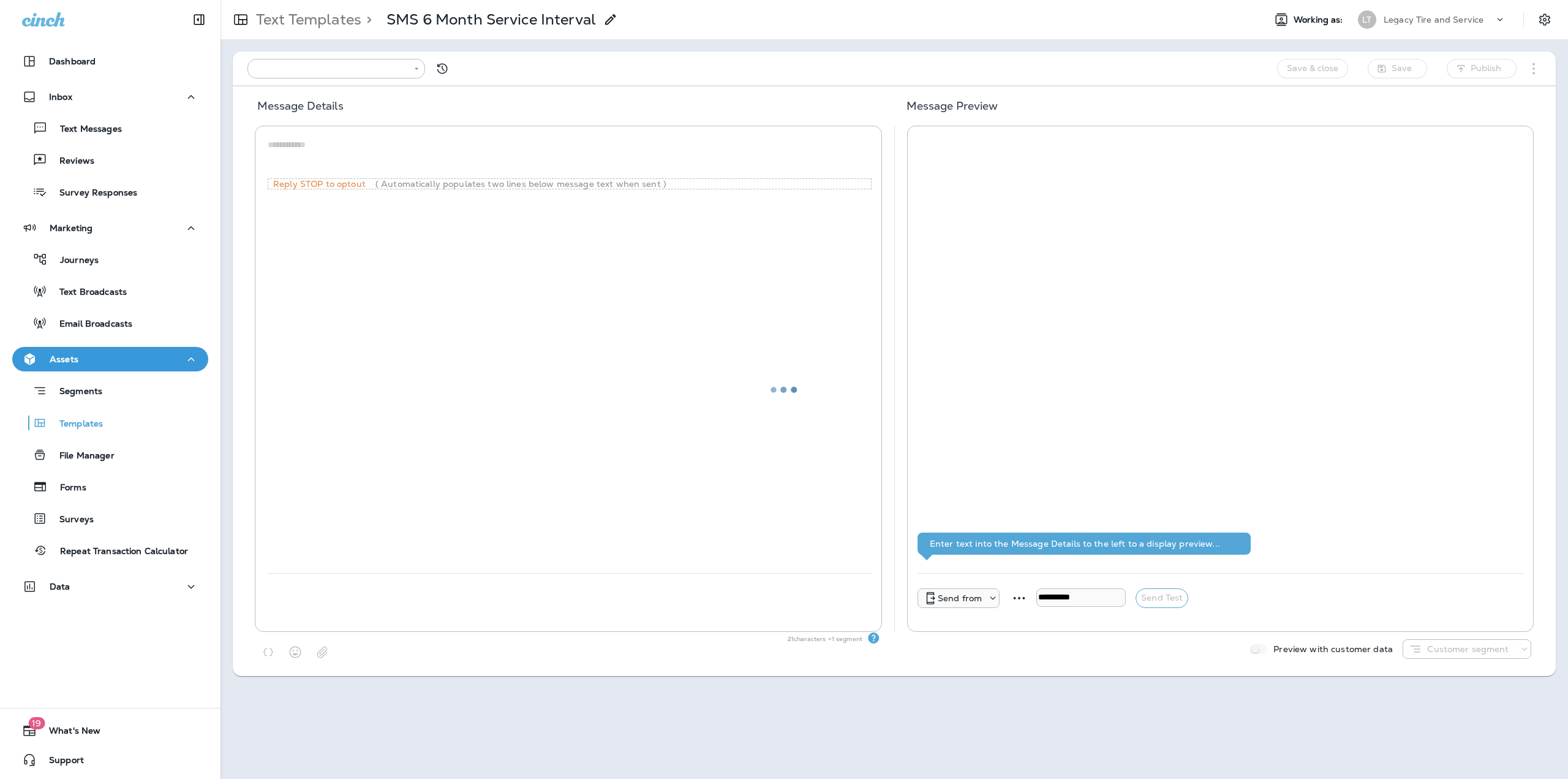
type input "**********"
type textarea "**********"
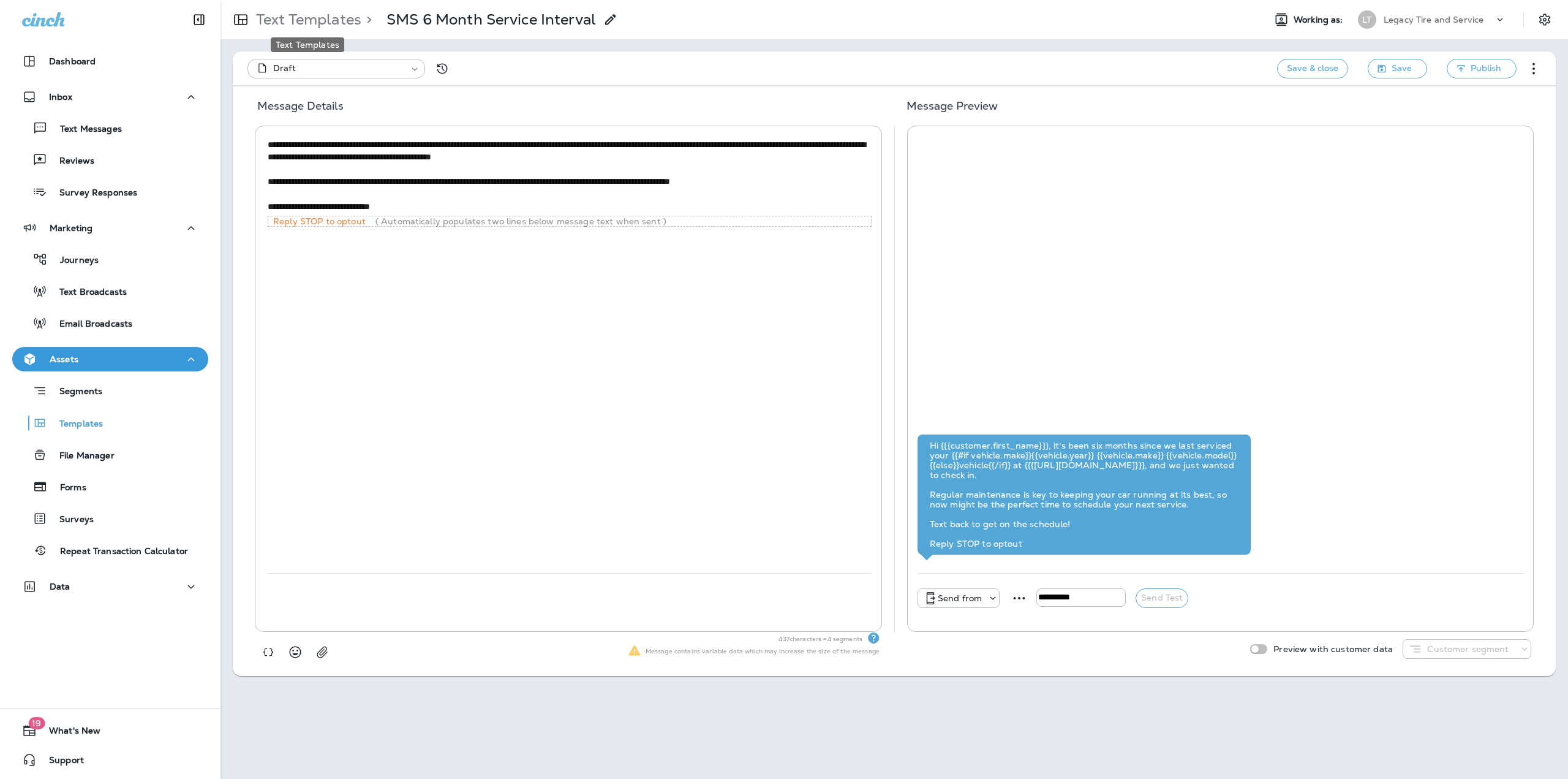
click at [303, 19] on p "Text Templates" at bounding box center [307, 20] width 111 height 19
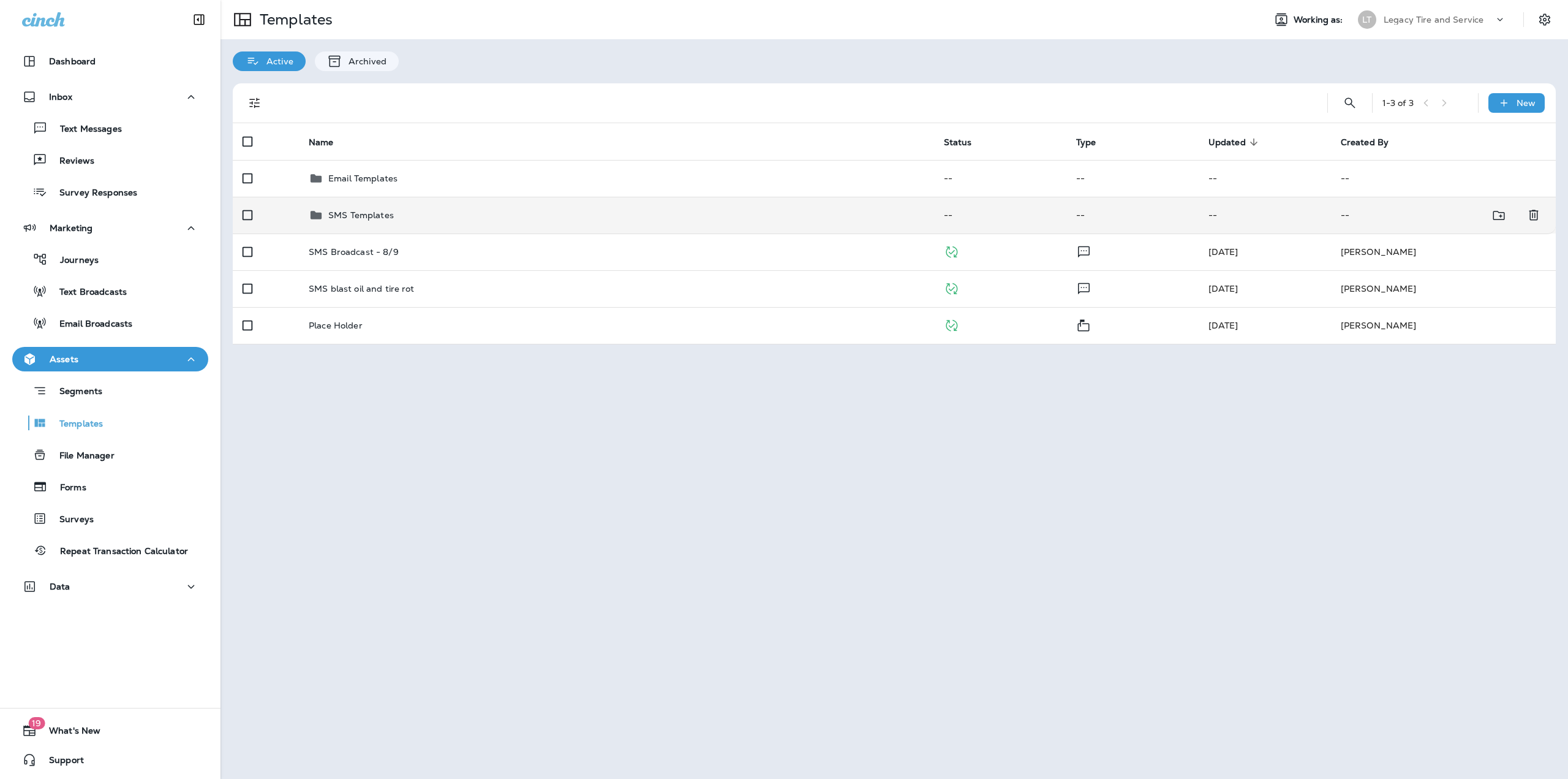
click at [361, 218] on p "SMS Templates" at bounding box center [361, 215] width 66 height 9
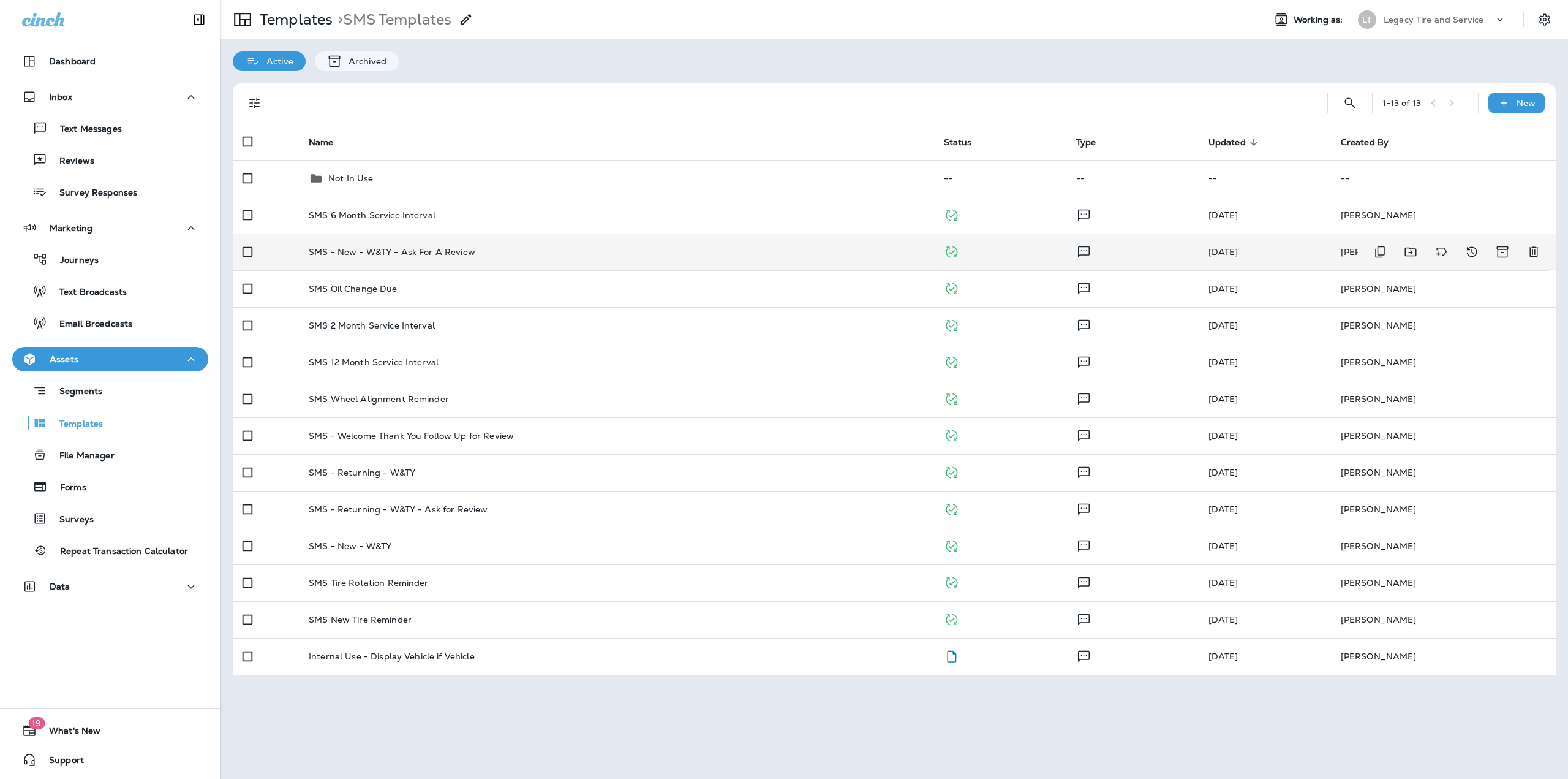
click at [364, 250] on p "SMS - New - W&TY - Ask For A Review" at bounding box center [392, 252] width 167 height 9
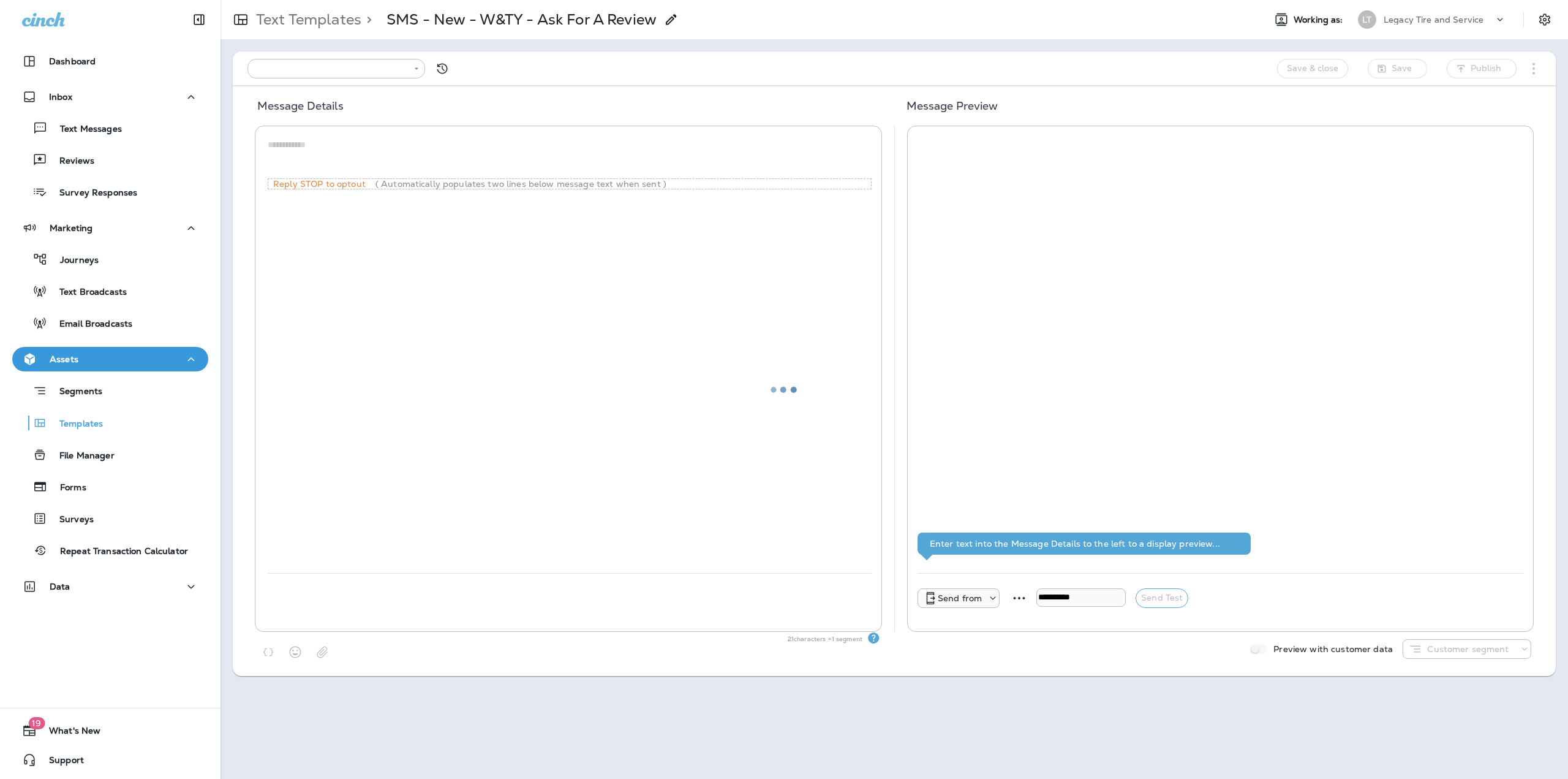
type input "**********"
type textarea "**********"
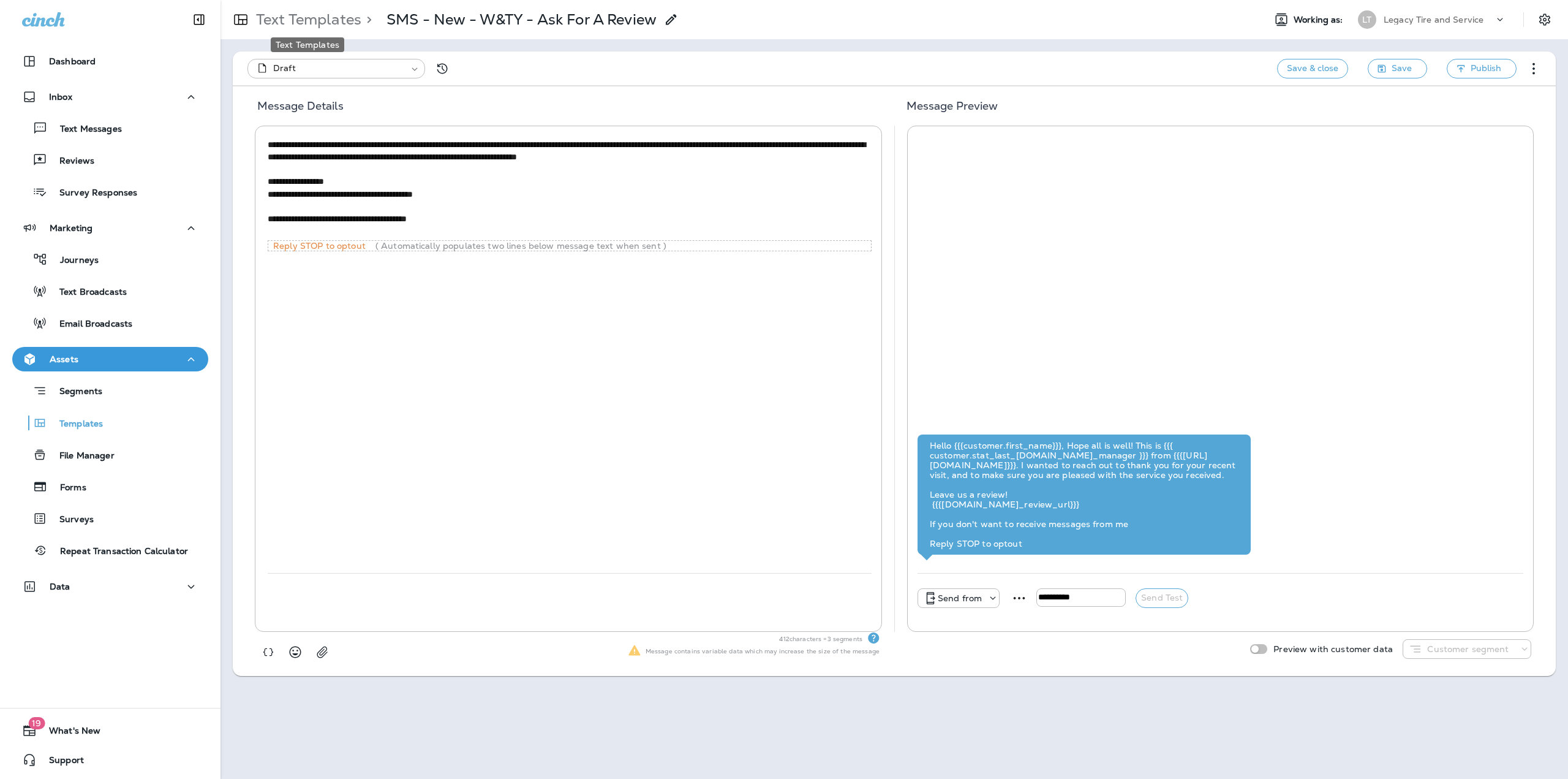
click at [331, 23] on p "Text Templates" at bounding box center [307, 20] width 111 height 19
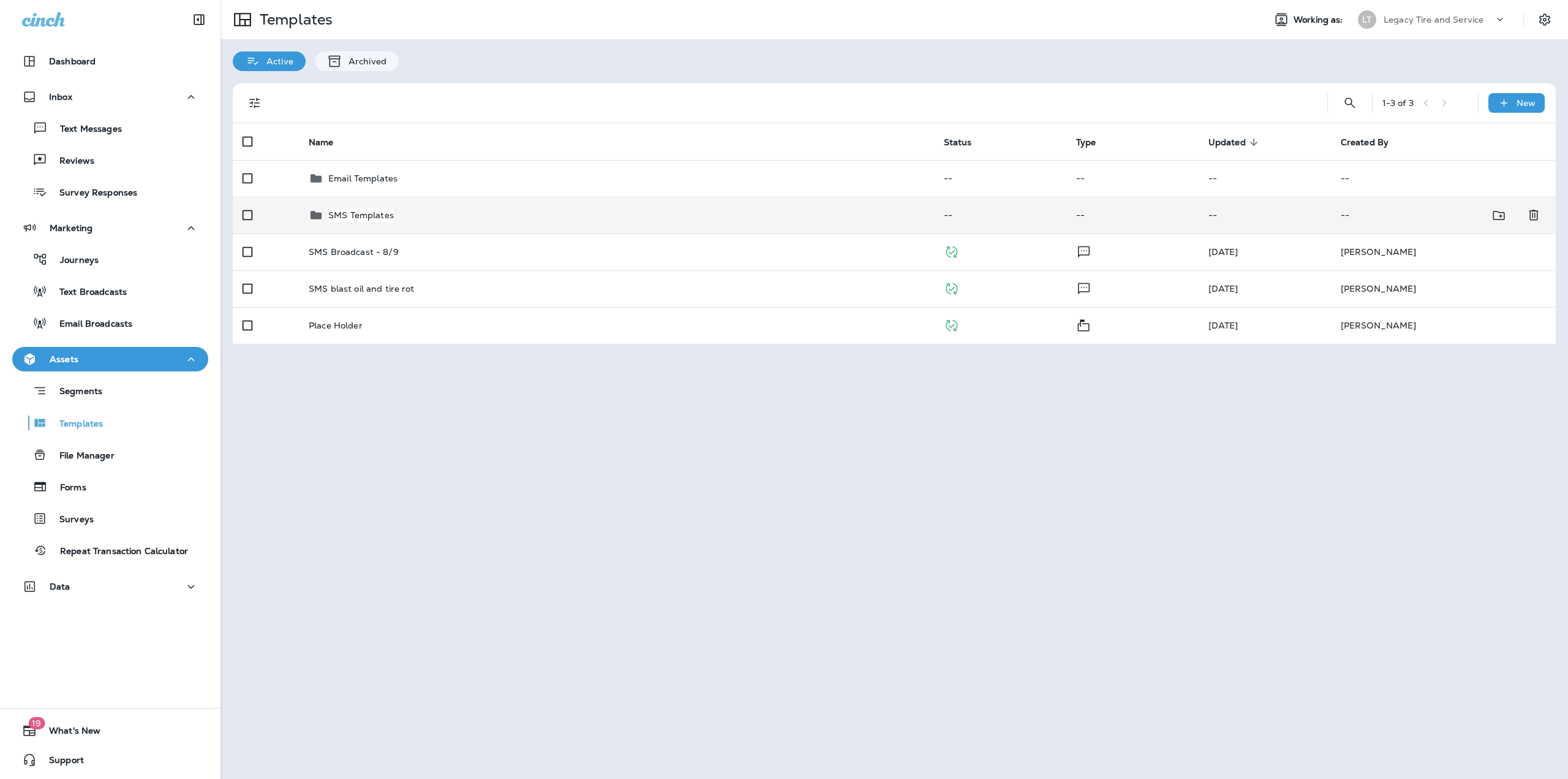
click at [376, 223] on td "SMS Templates" at bounding box center [617, 215] width 635 height 37
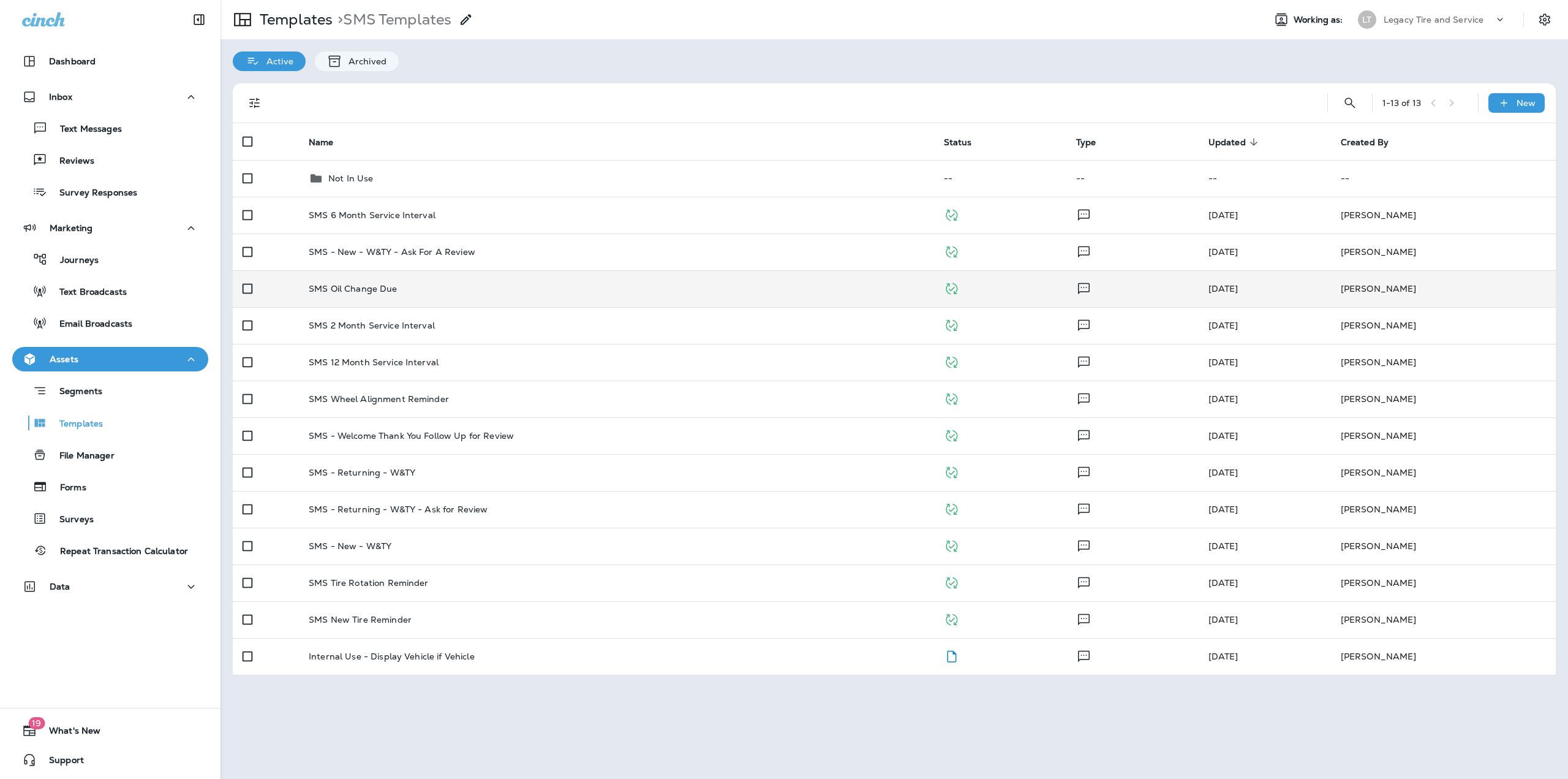
click at [388, 299] on td "SMS Oil Change Due" at bounding box center [617, 288] width 635 height 37
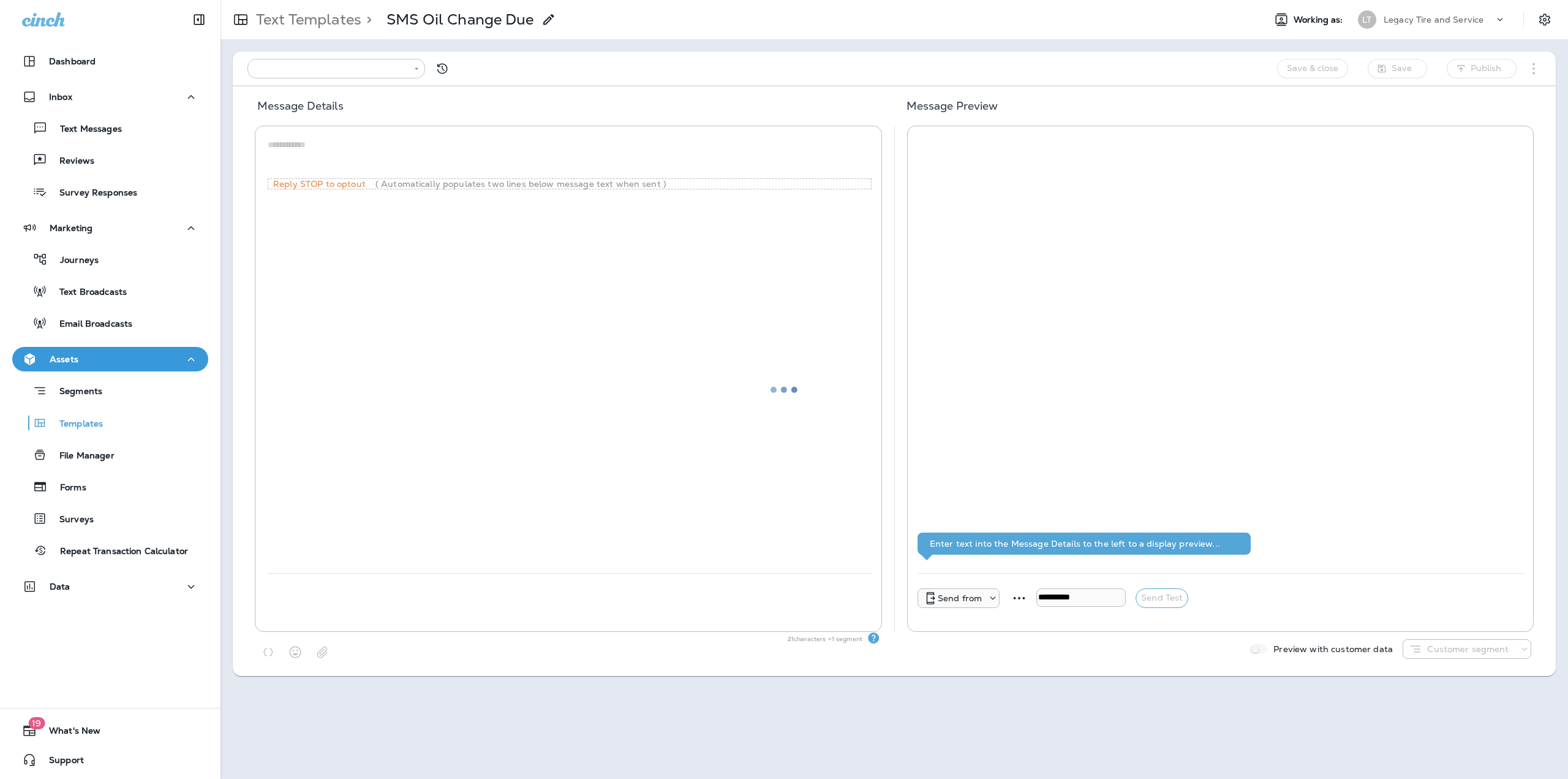
type input "**********"
type textarea "**********"
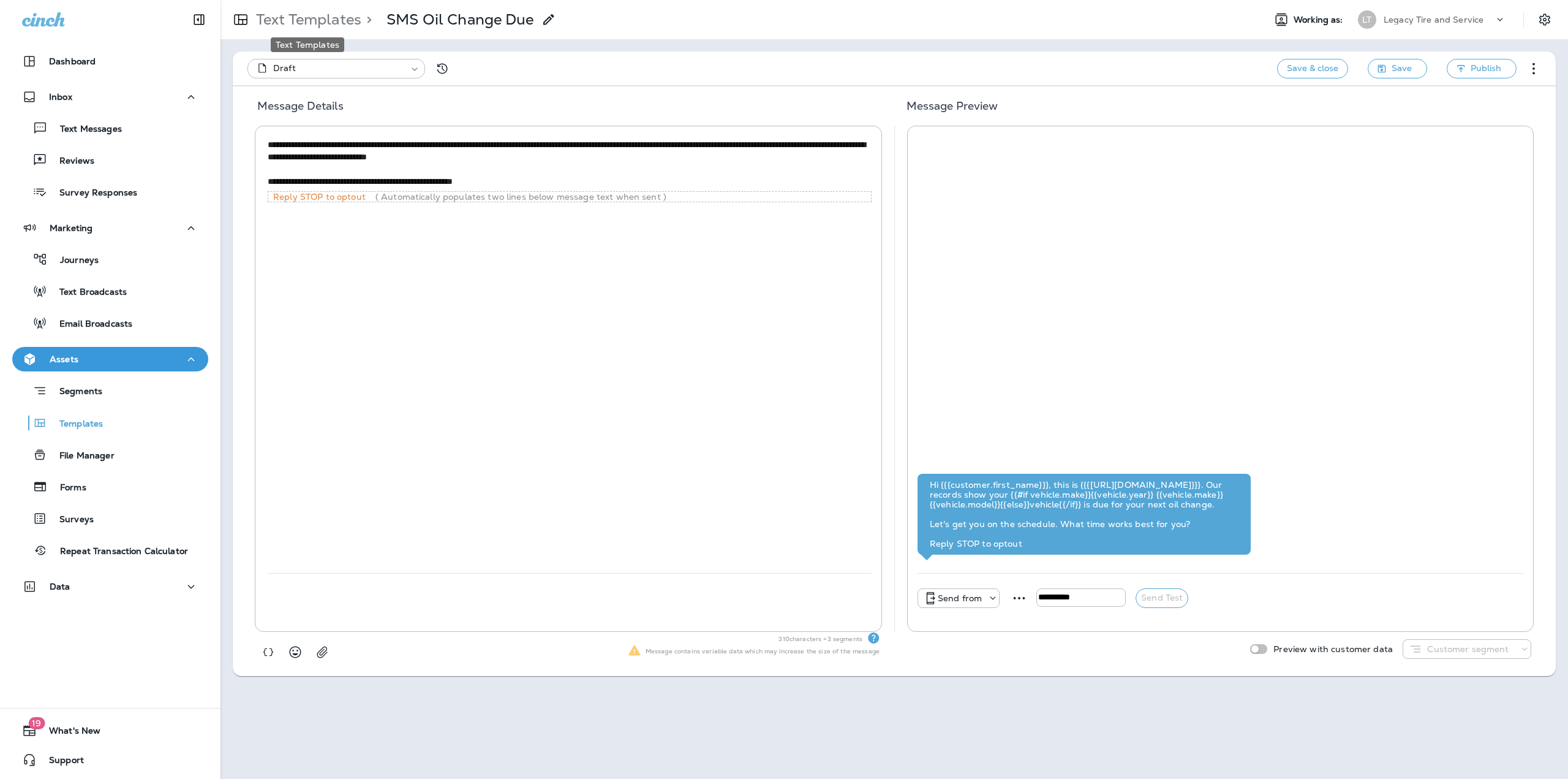
click at [339, 16] on p "Text Templates" at bounding box center [307, 20] width 111 height 19
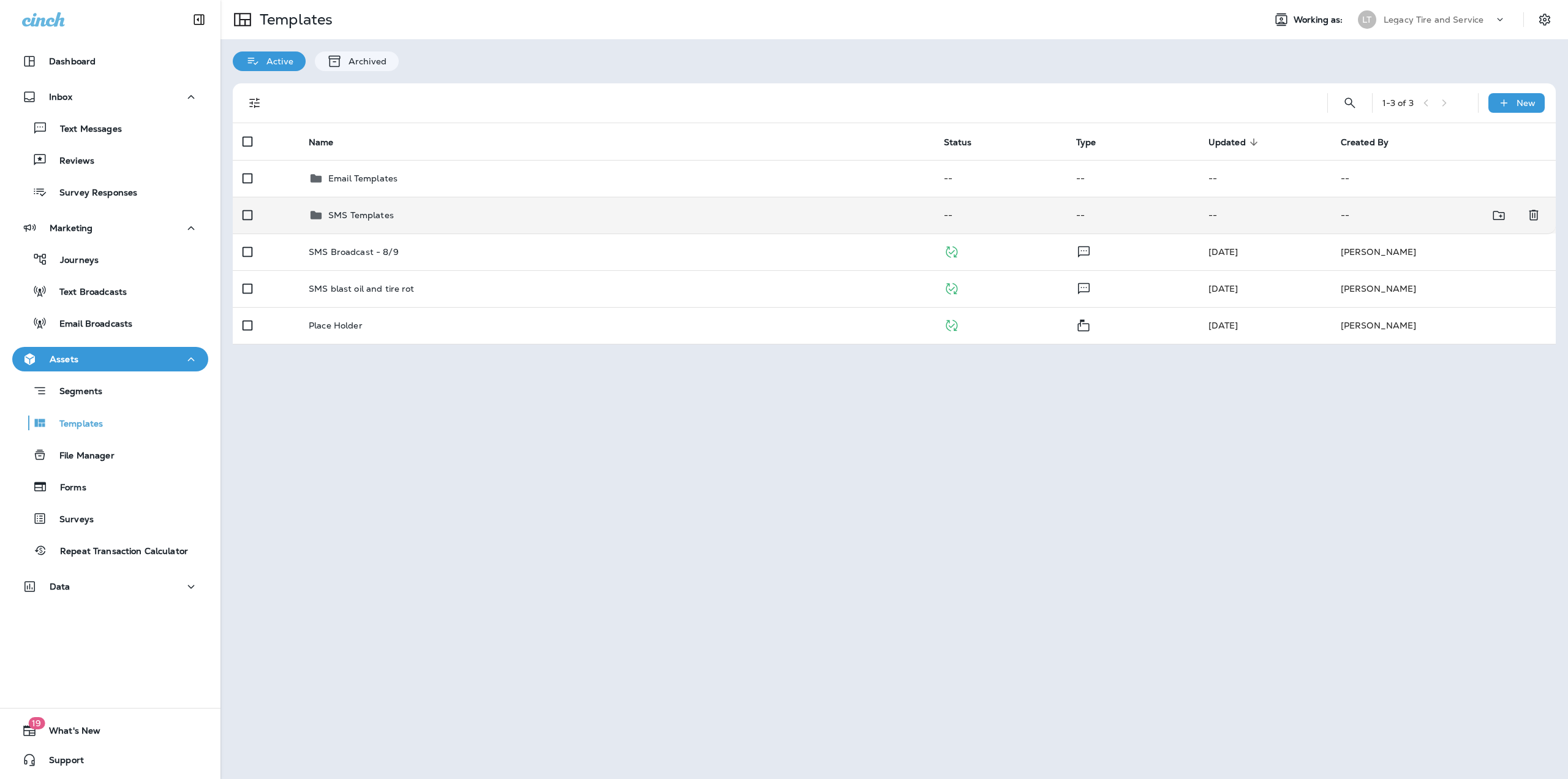
click at [361, 224] on td "SMS Templates" at bounding box center [617, 215] width 635 height 37
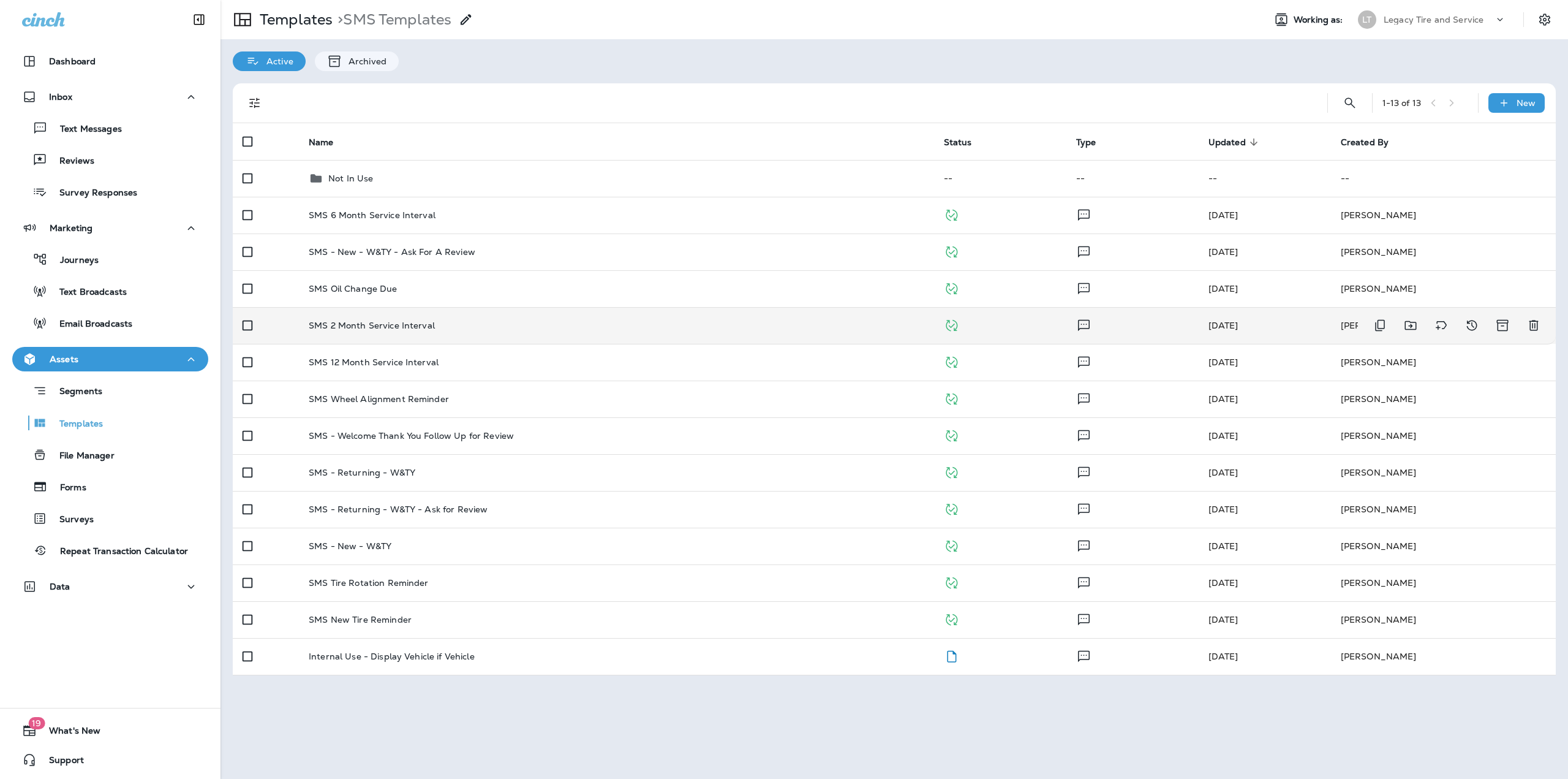
click at [361, 331] on td "SMS 2 Month Service Interval" at bounding box center [617, 325] width 635 height 37
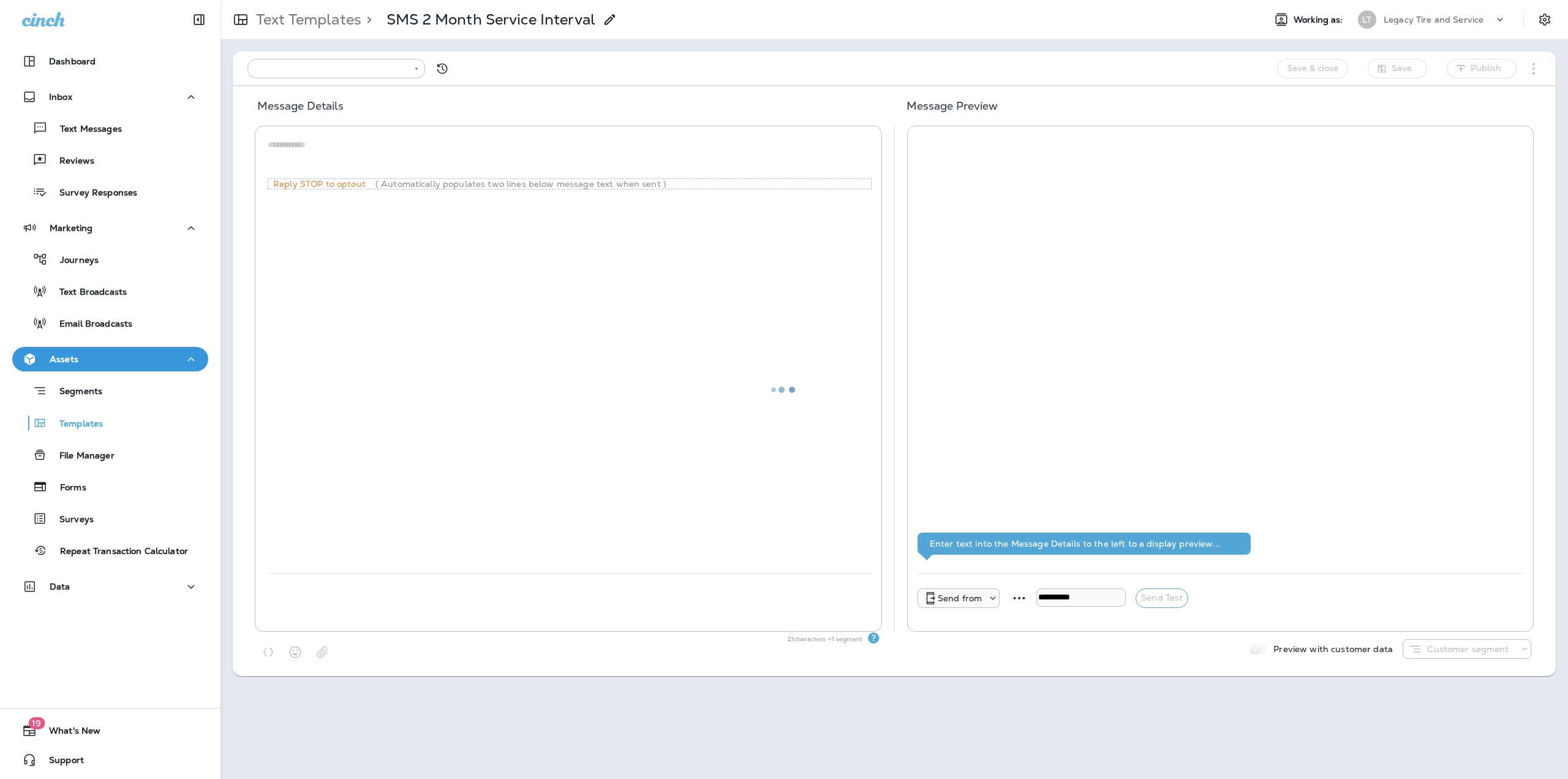
type input "**********"
type textarea "**********"
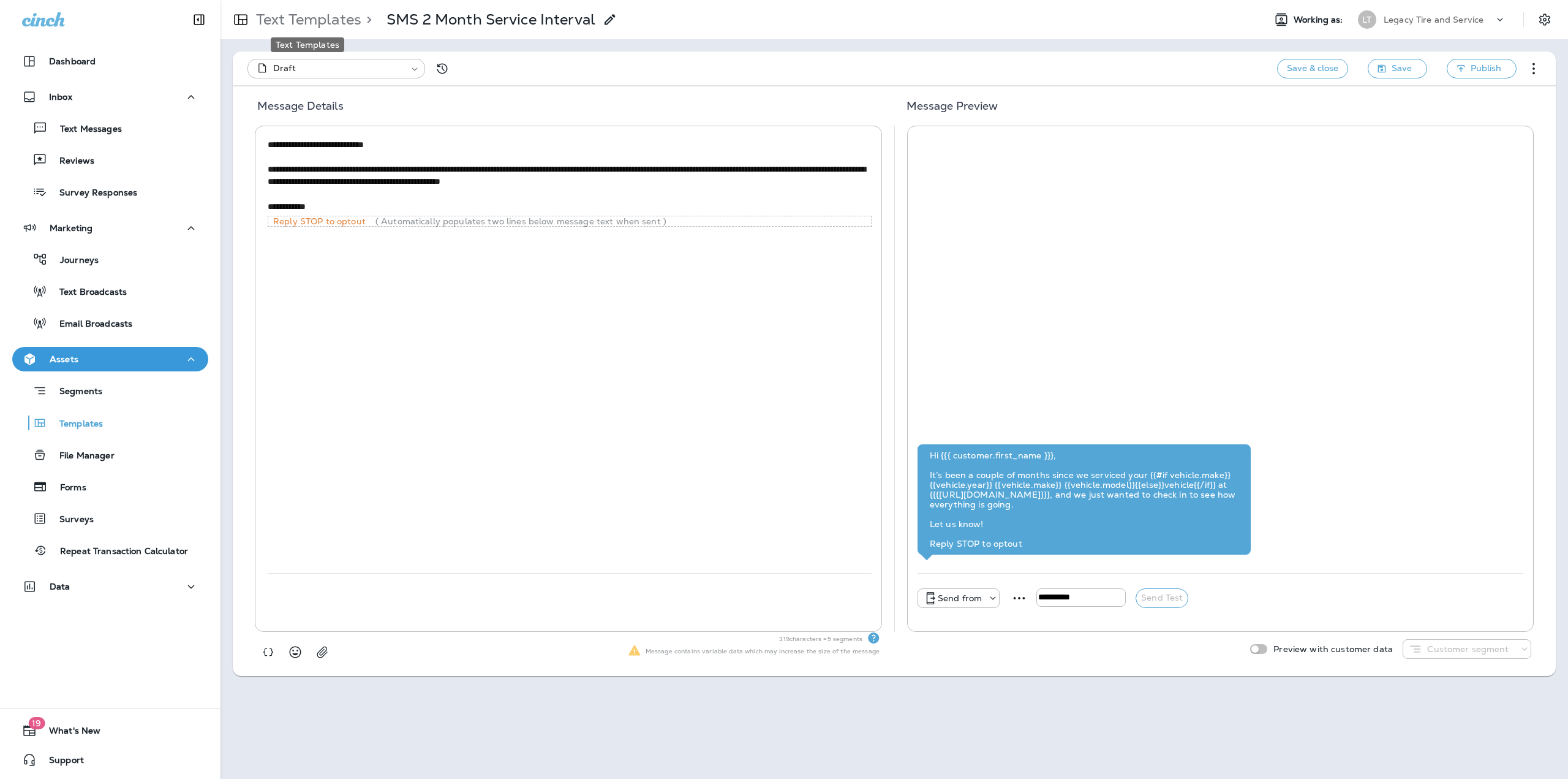
click at [334, 21] on p "Text Templates" at bounding box center [307, 20] width 111 height 19
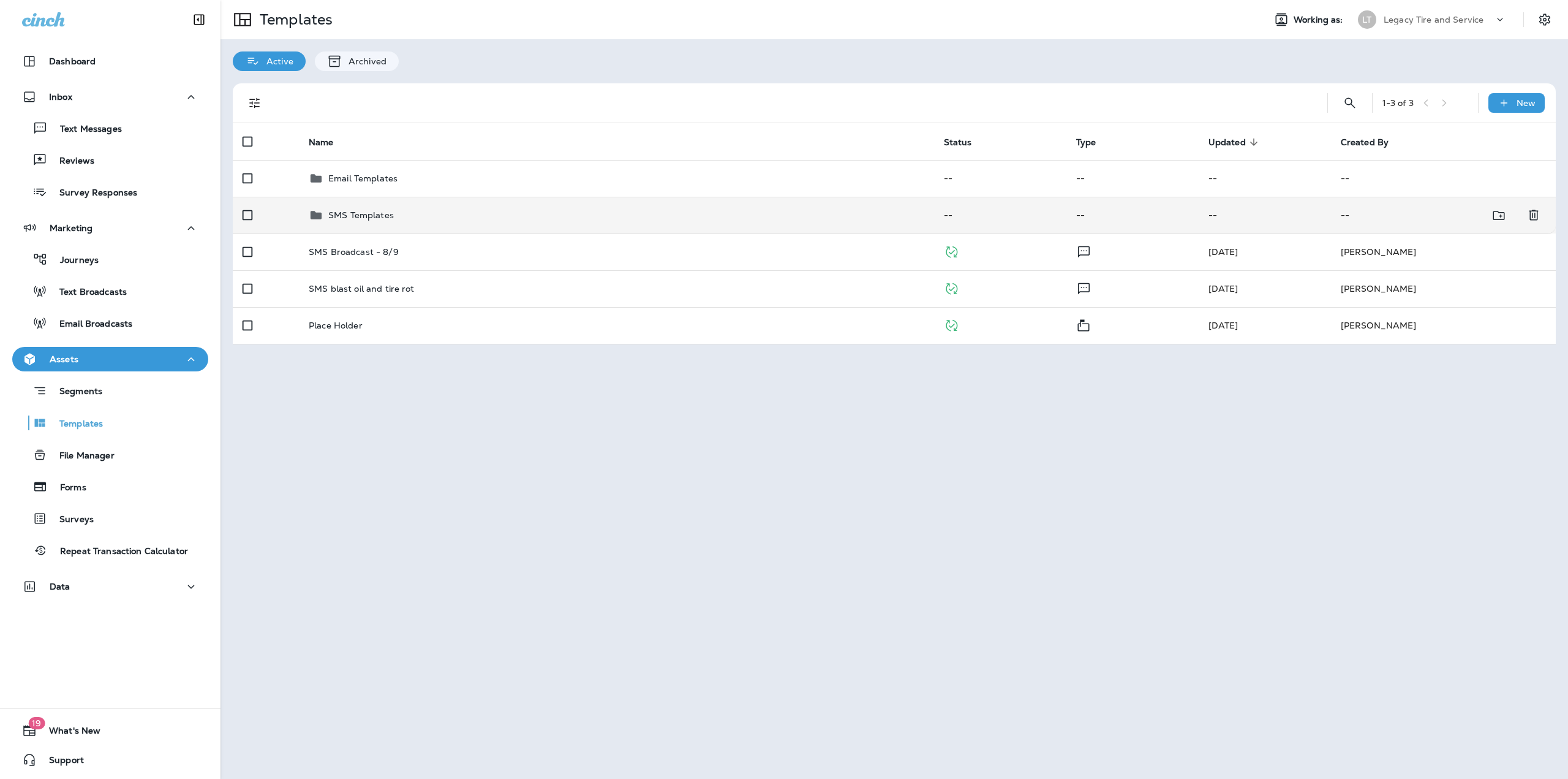
click at [372, 206] on td "SMS Templates" at bounding box center [617, 215] width 635 height 37
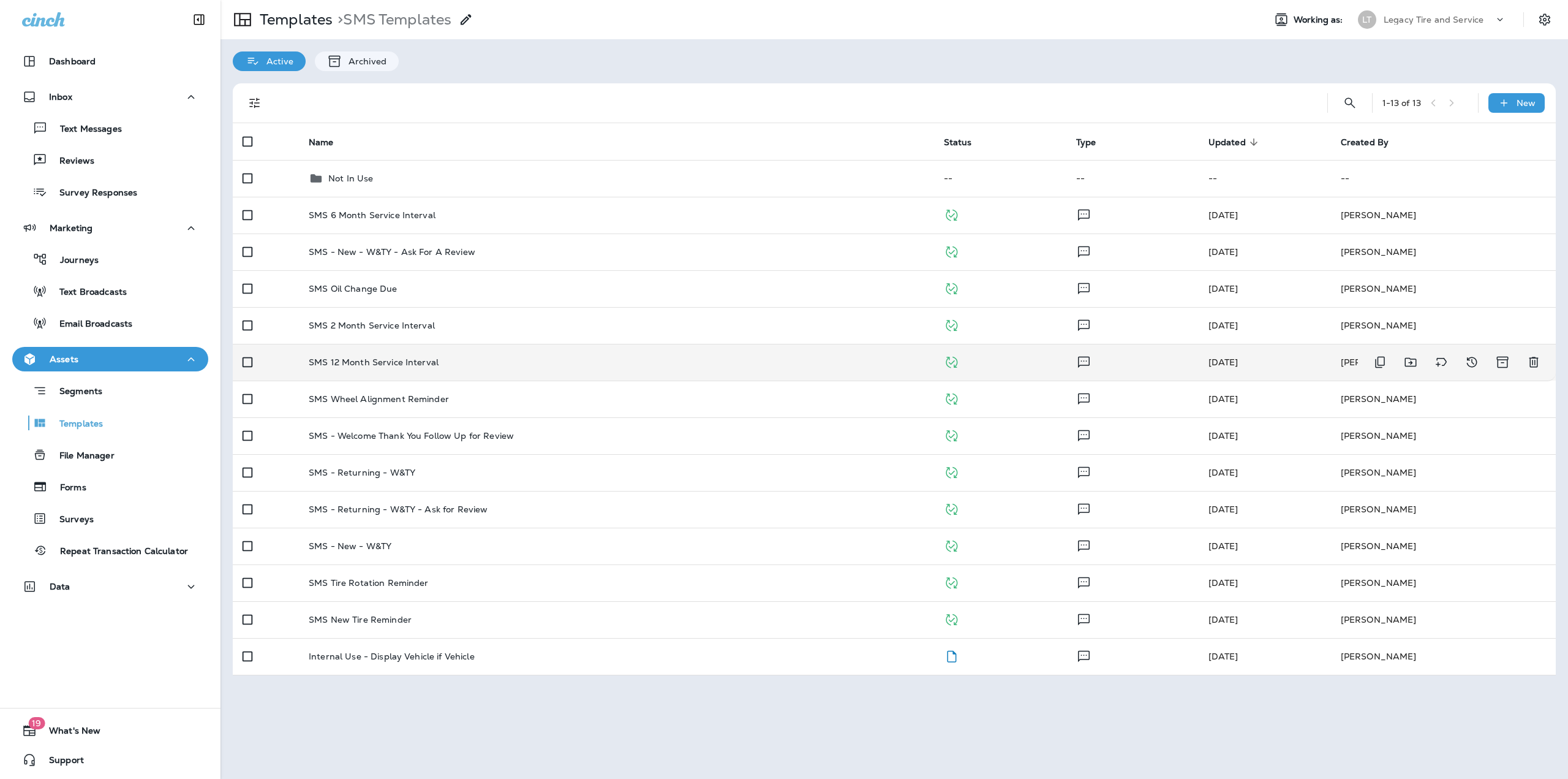
click at [408, 362] on p "SMS 12 Month Service Interval" at bounding box center [373, 362] width 129 height 9
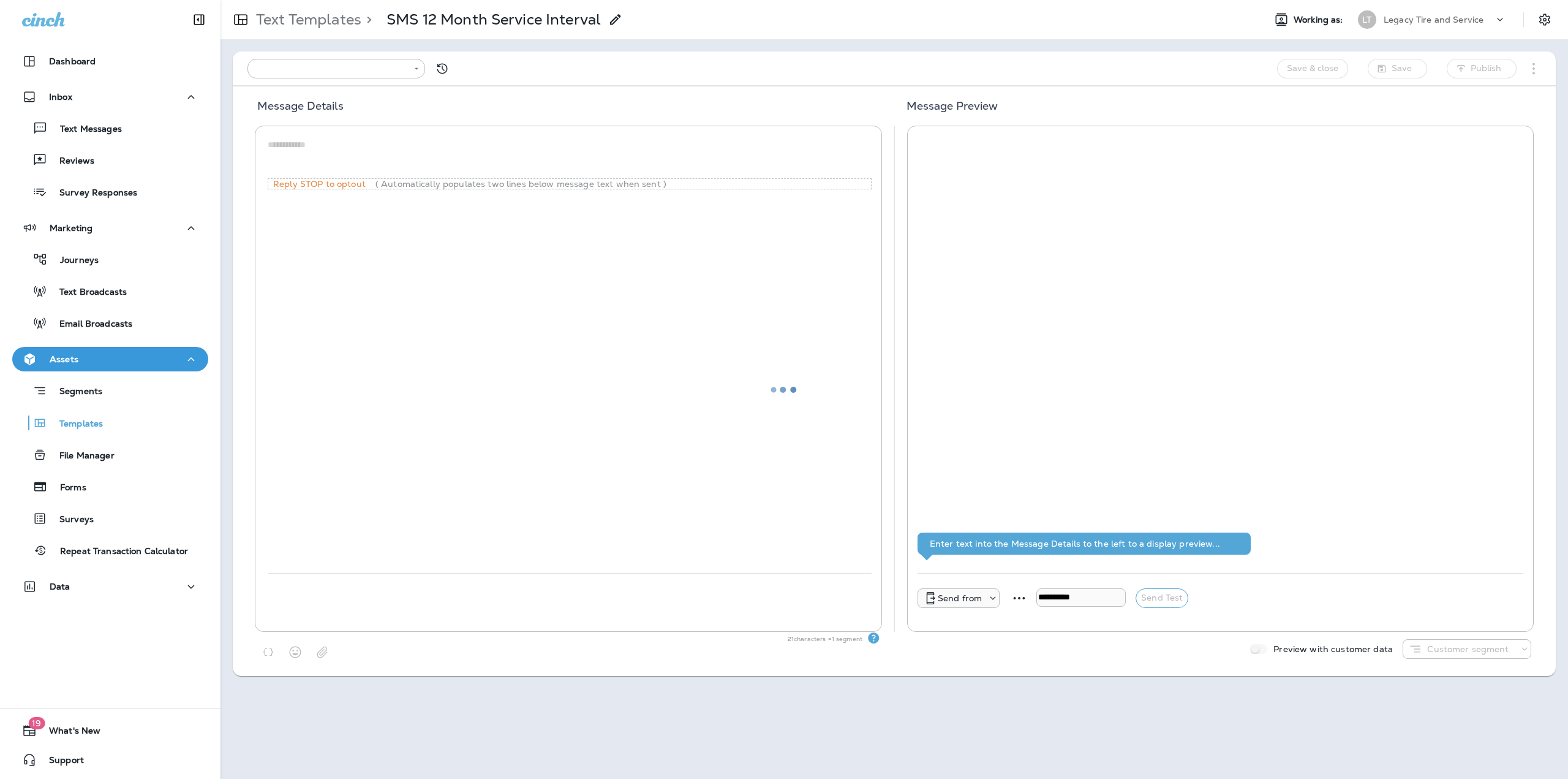
type input "**********"
type textarea "**********"
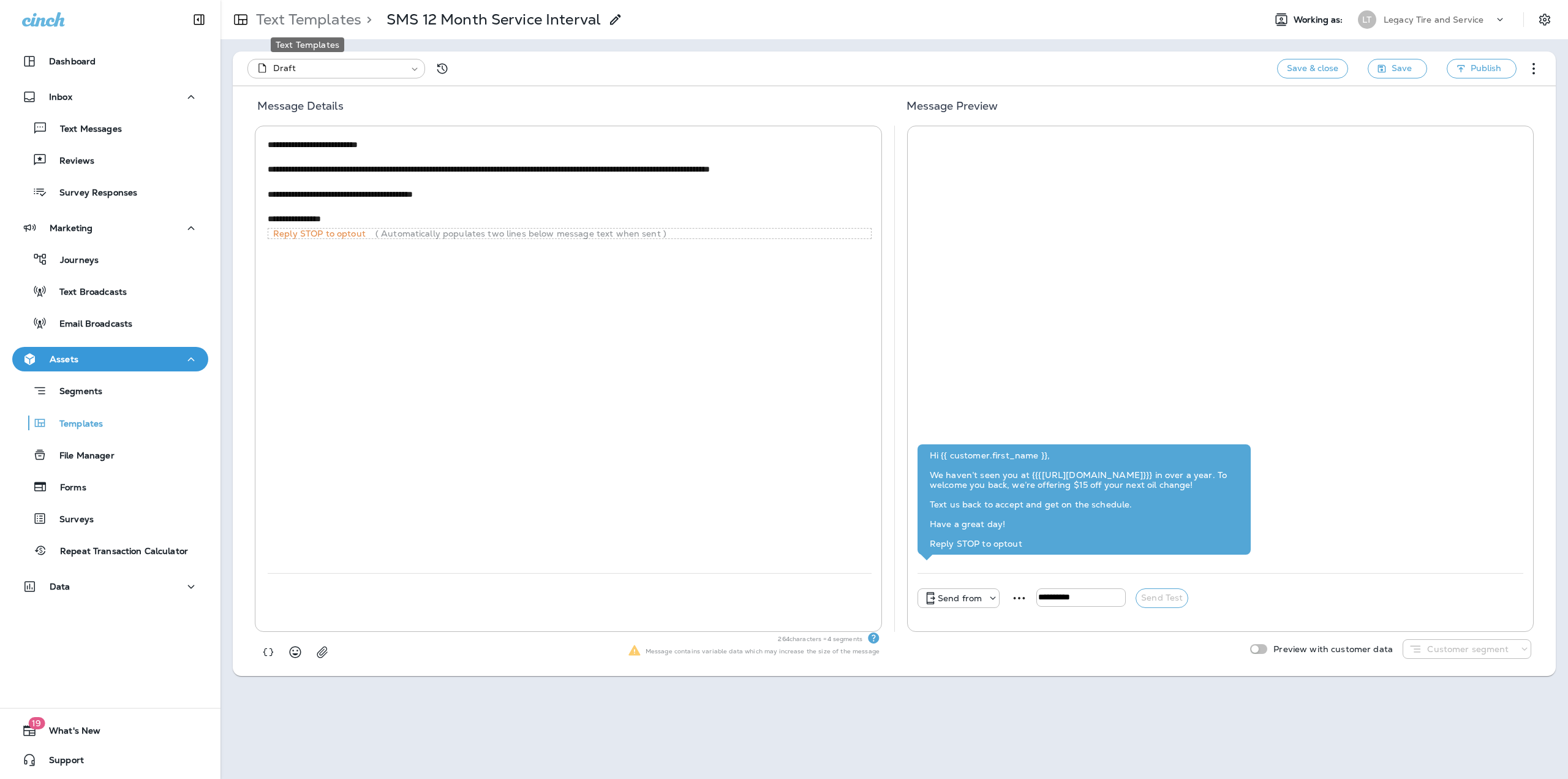
click at [329, 23] on p "Text Templates" at bounding box center [307, 20] width 111 height 19
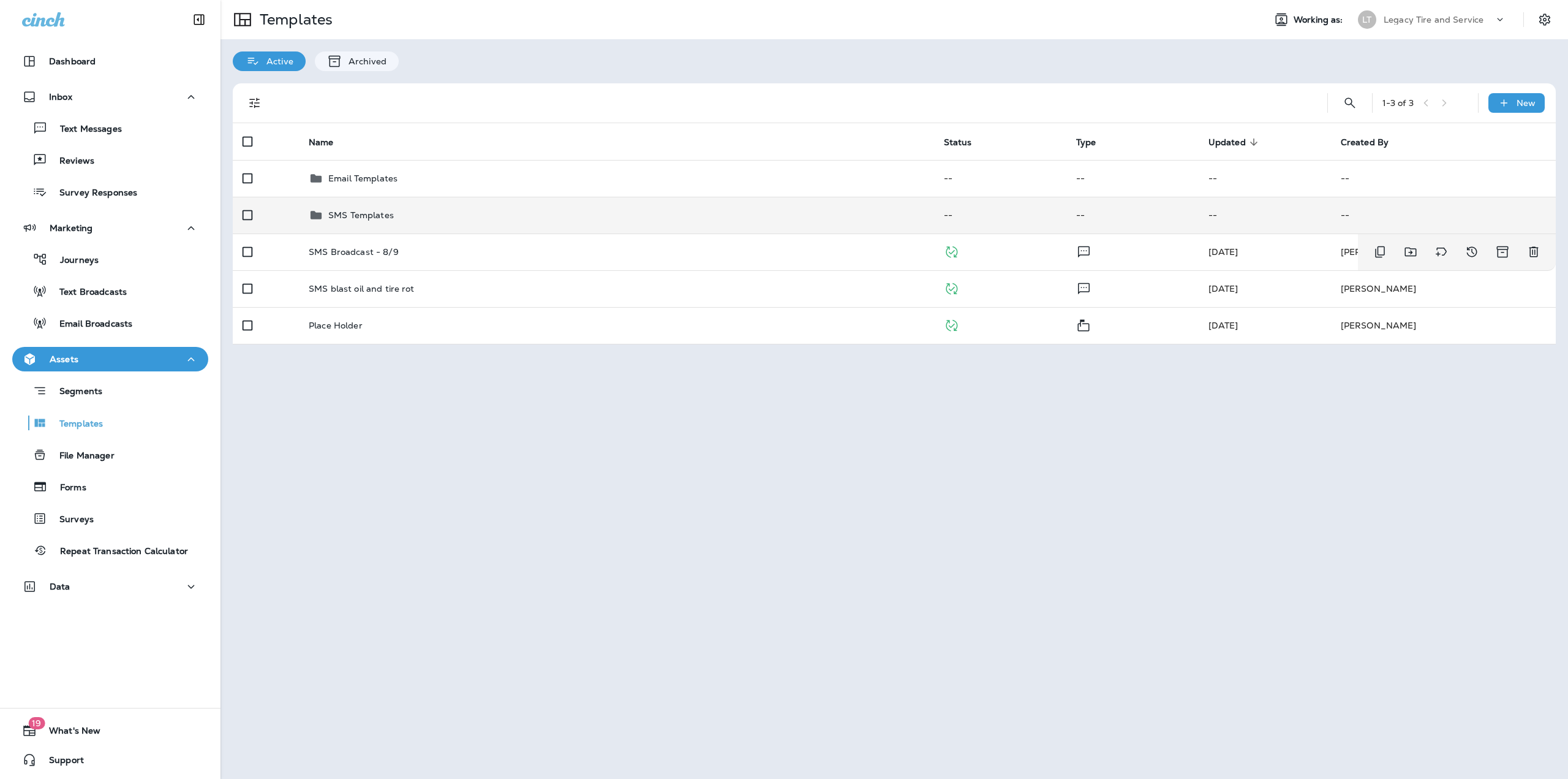
click at [373, 216] on p "SMS Templates" at bounding box center [361, 215] width 66 height 9
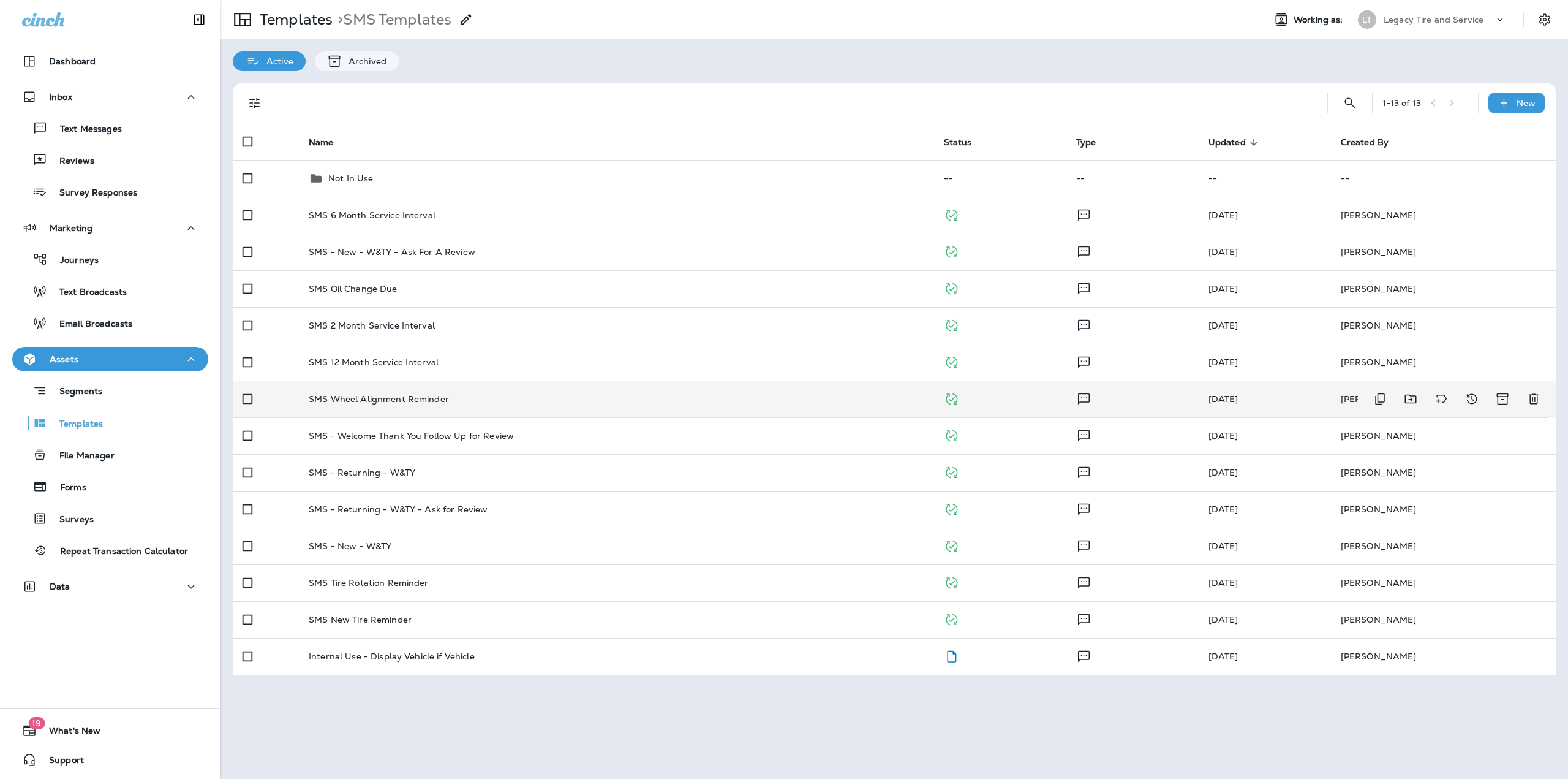
click at [381, 402] on p "SMS Wheel Alignment Reminder" at bounding box center [379, 399] width 141 height 9
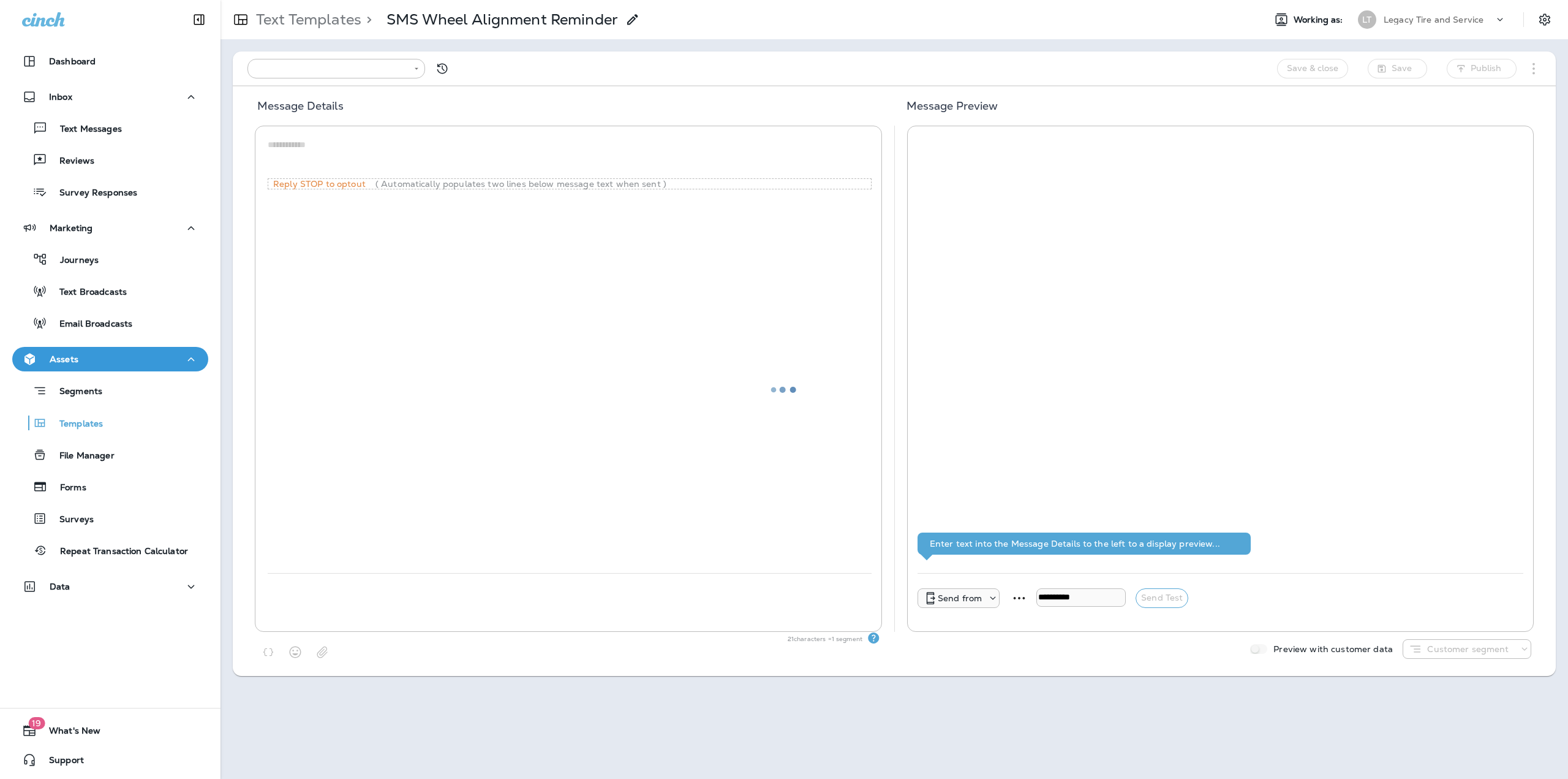
type input "**********"
type textarea "**********"
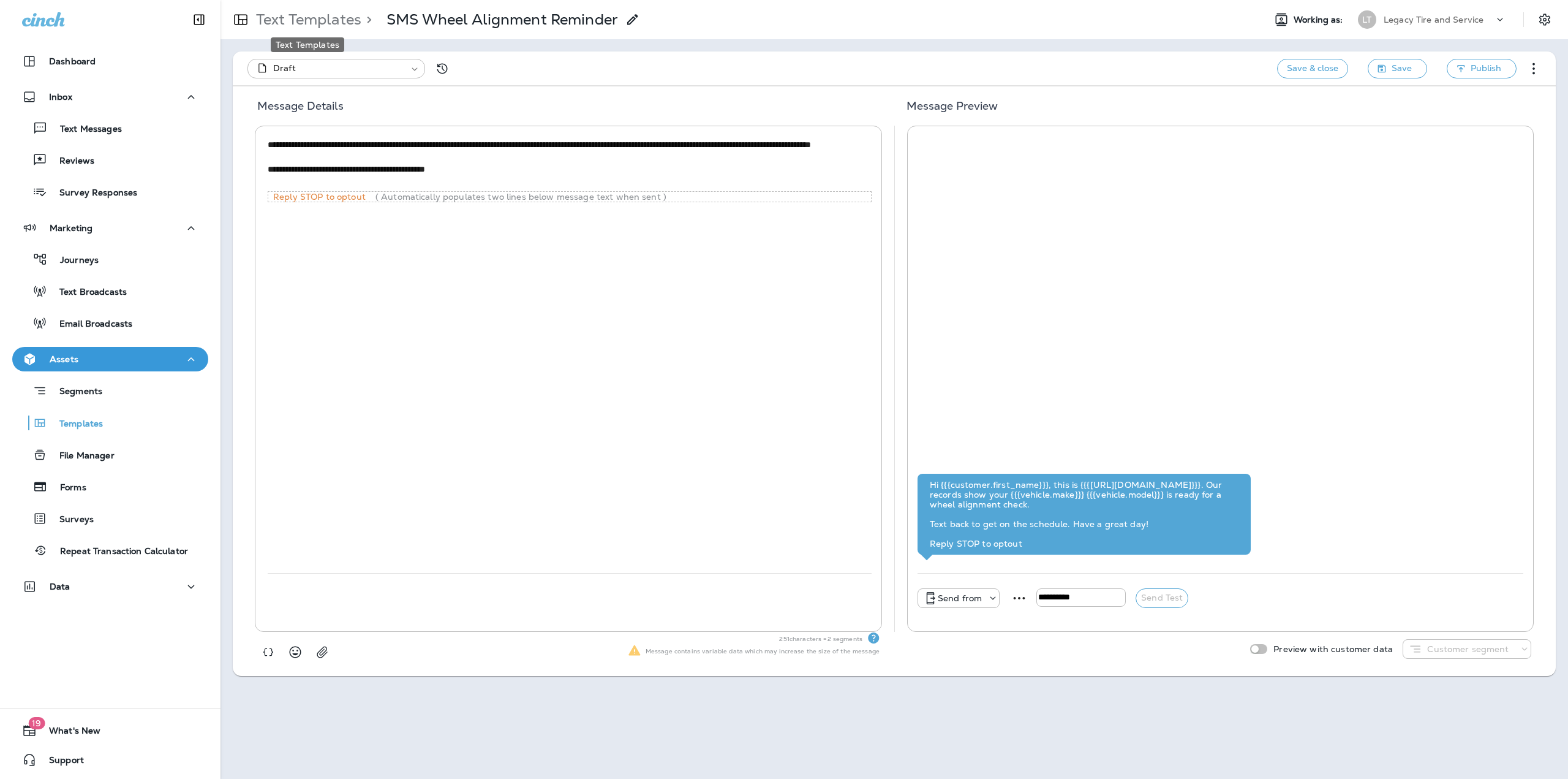
click at [312, 23] on p "Text Templates" at bounding box center [307, 20] width 111 height 19
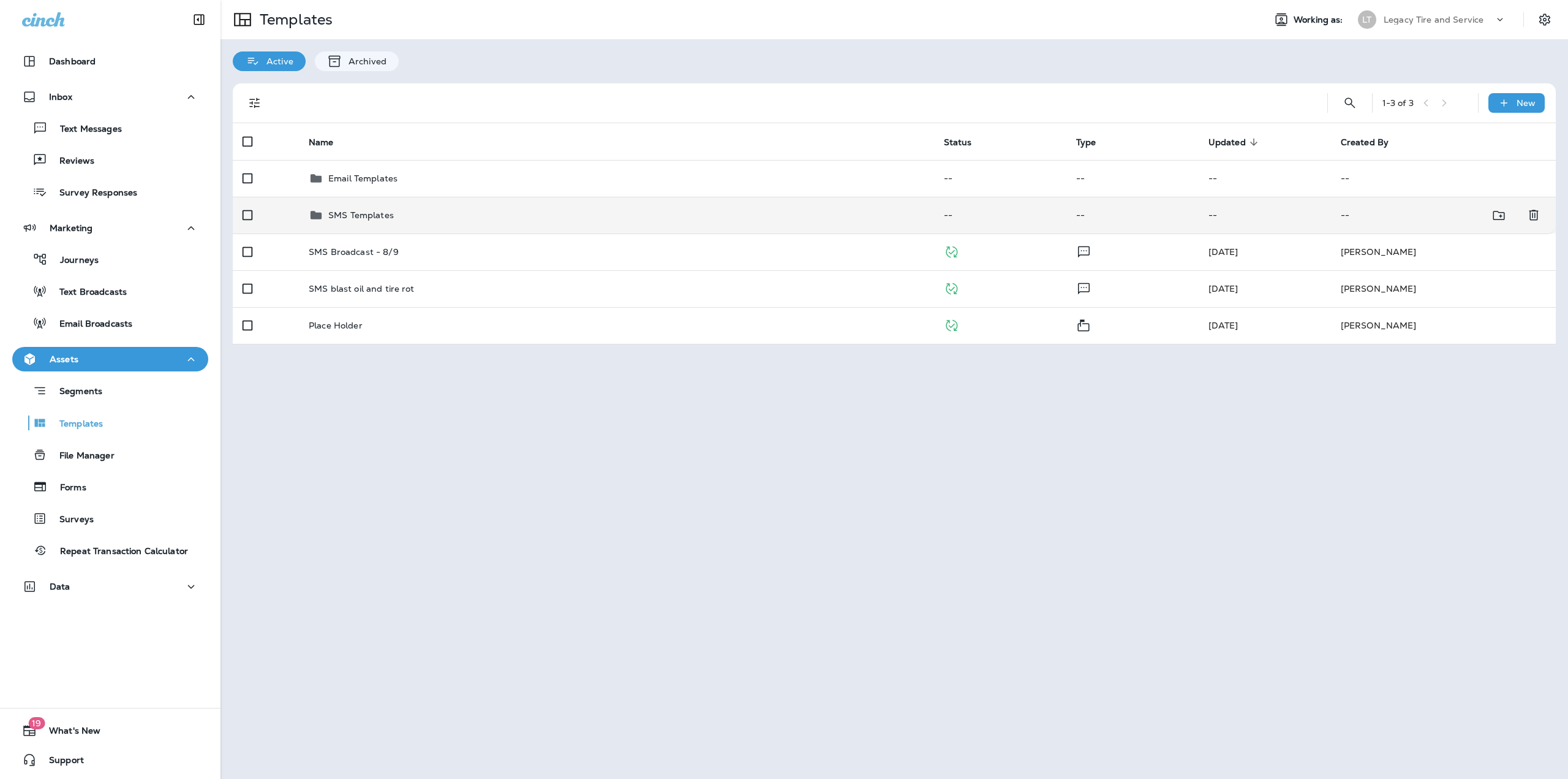
click at [375, 217] on p "SMS Templates" at bounding box center [361, 215] width 66 height 9
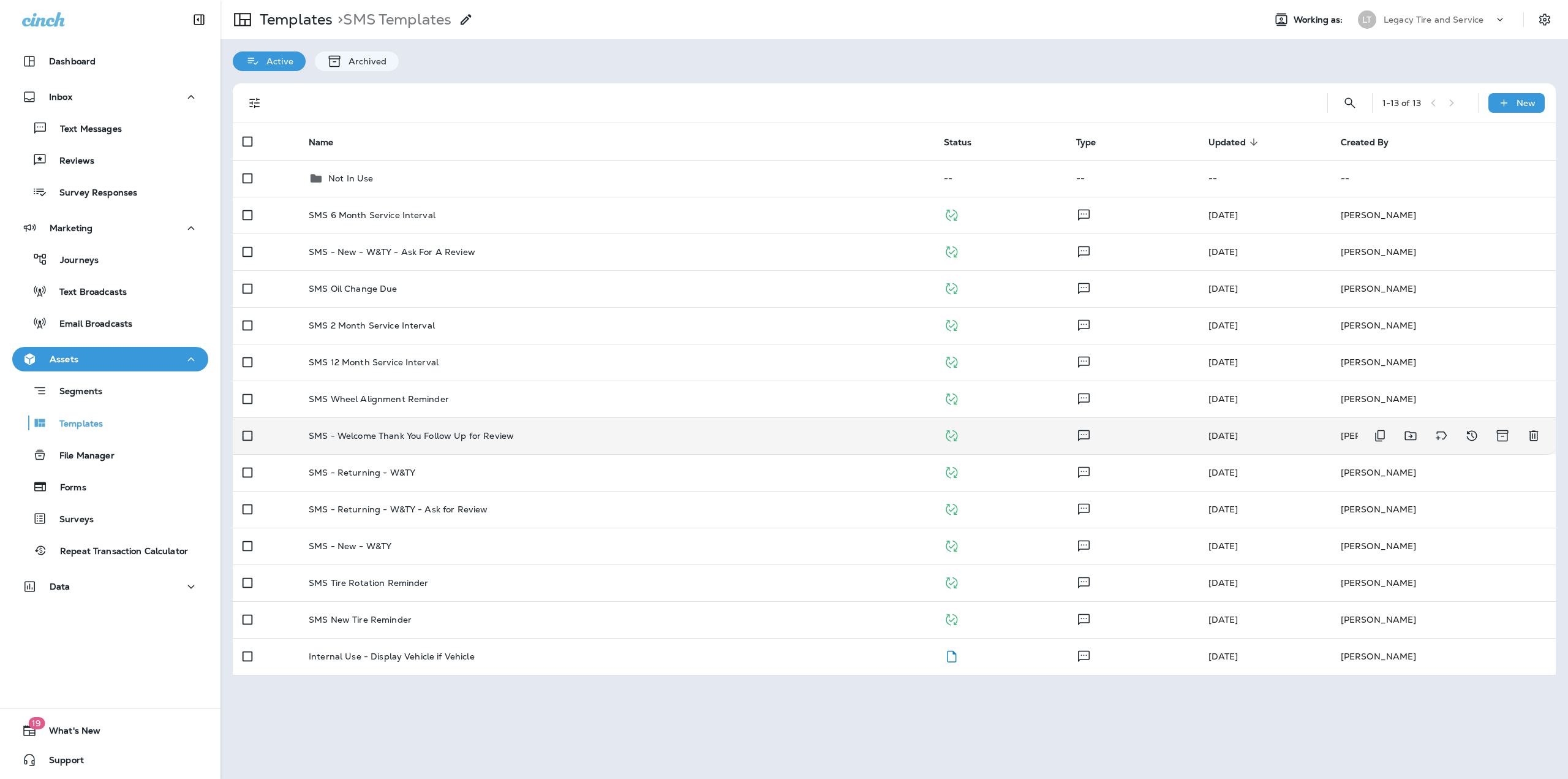
click at [382, 442] on td "SMS - Welcome Thank You Follow Up for Review" at bounding box center [617, 435] width 635 height 37
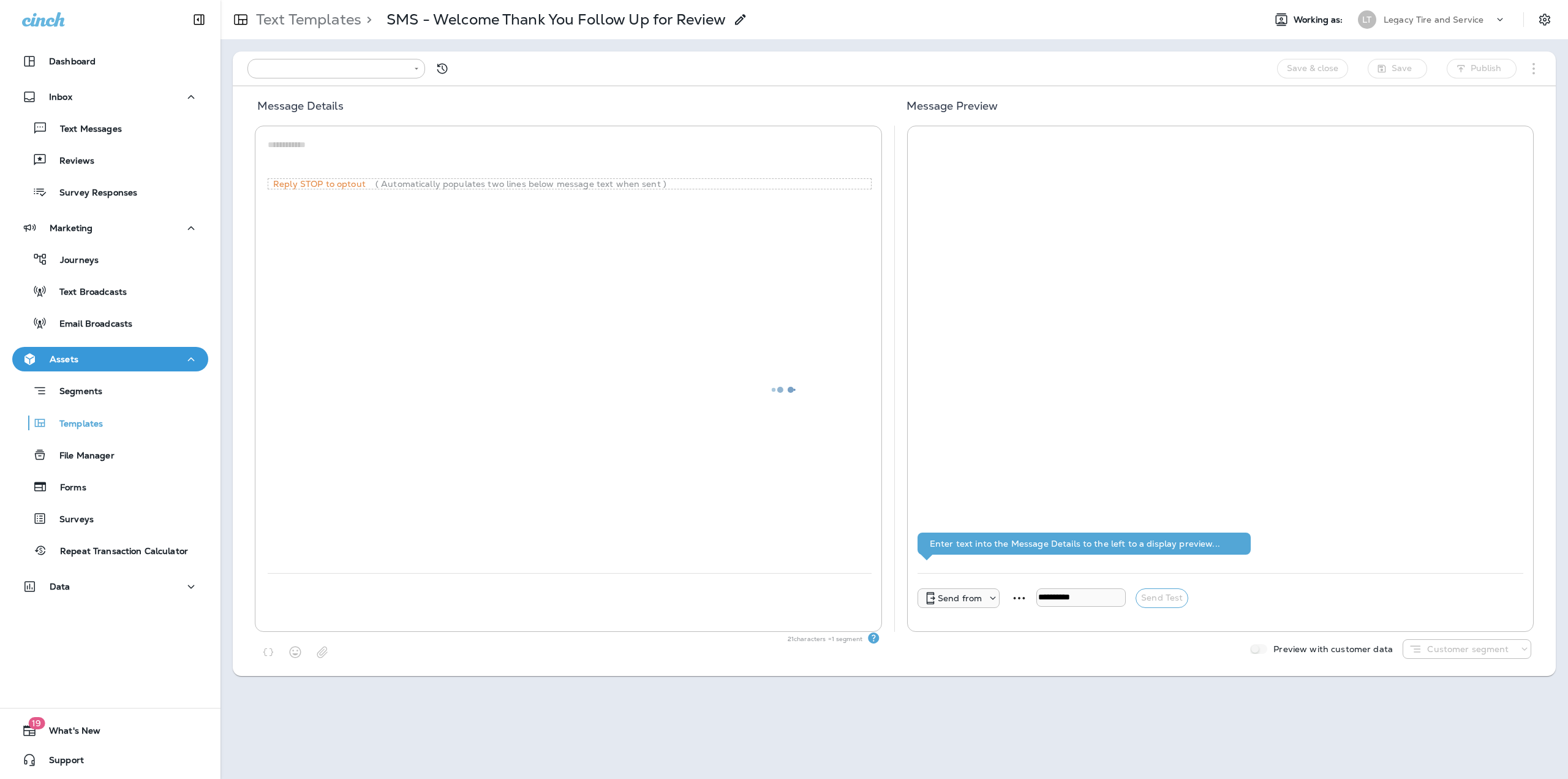
type input "**********"
type textarea "**********"
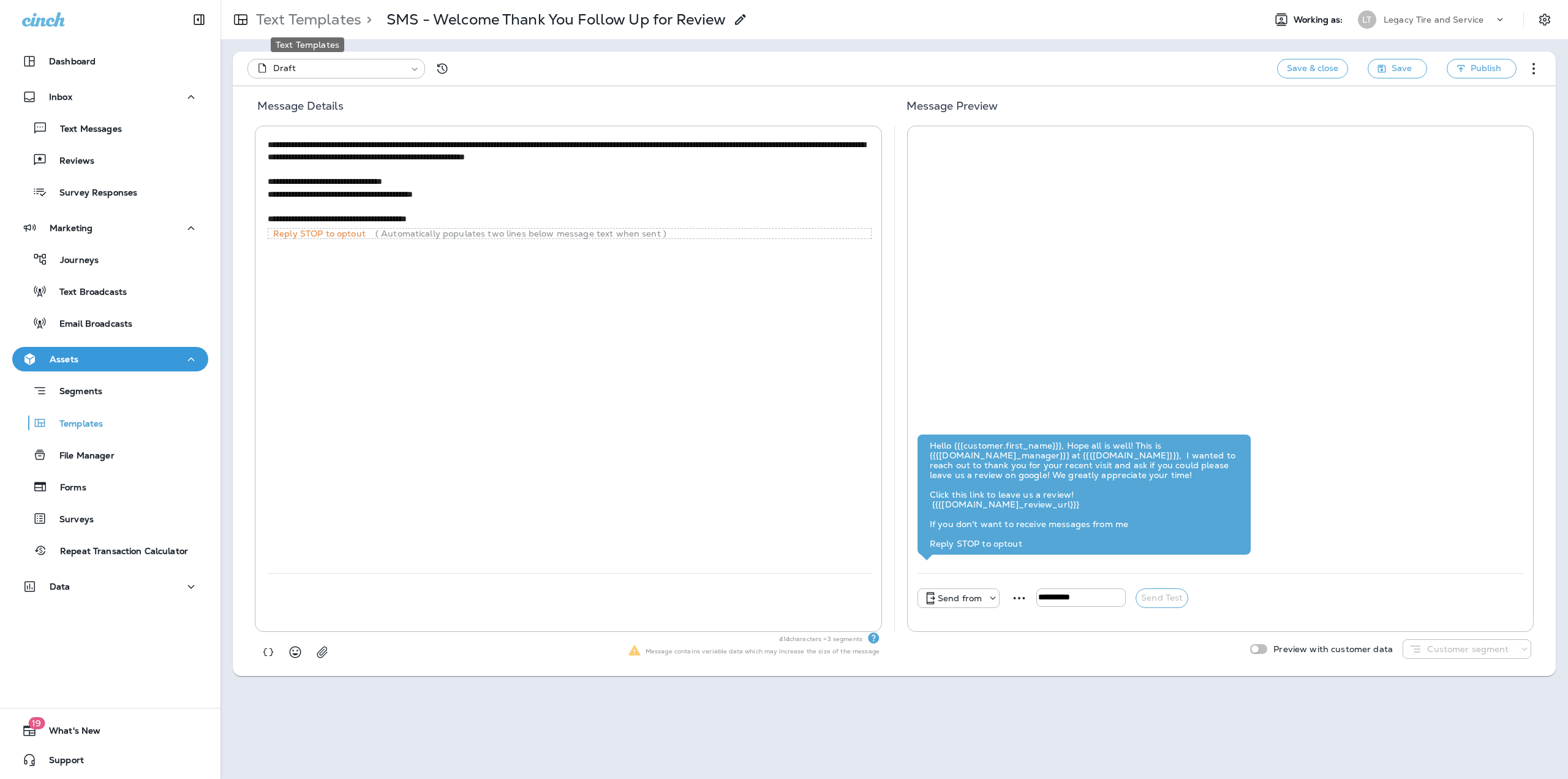
click at [331, 27] on p "Text Templates" at bounding box center [307, 20] width 111 height 19
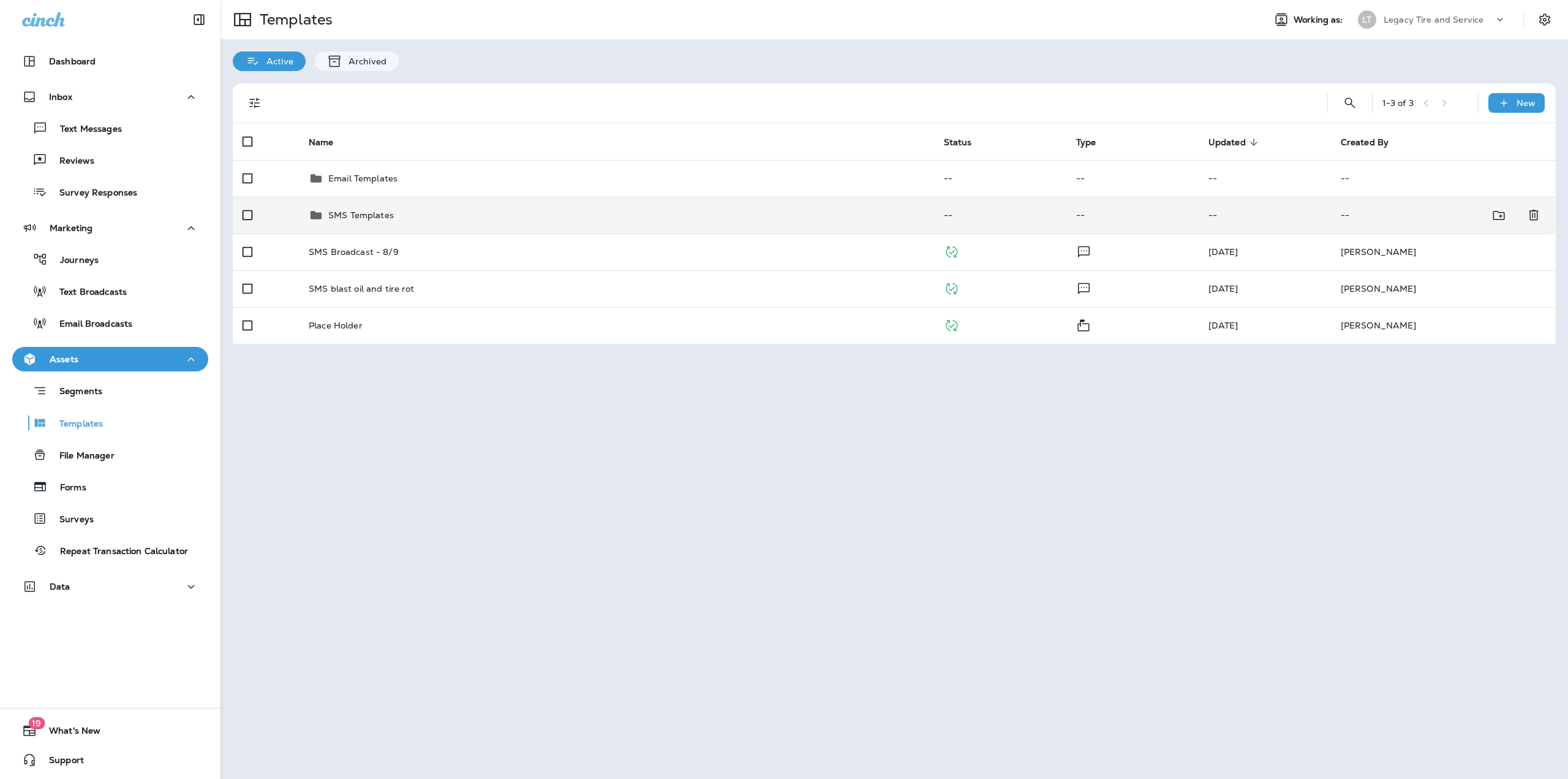
click at [356, 220] on p "SMS Templates" at bounding box center [361, 215] width 66 height 9
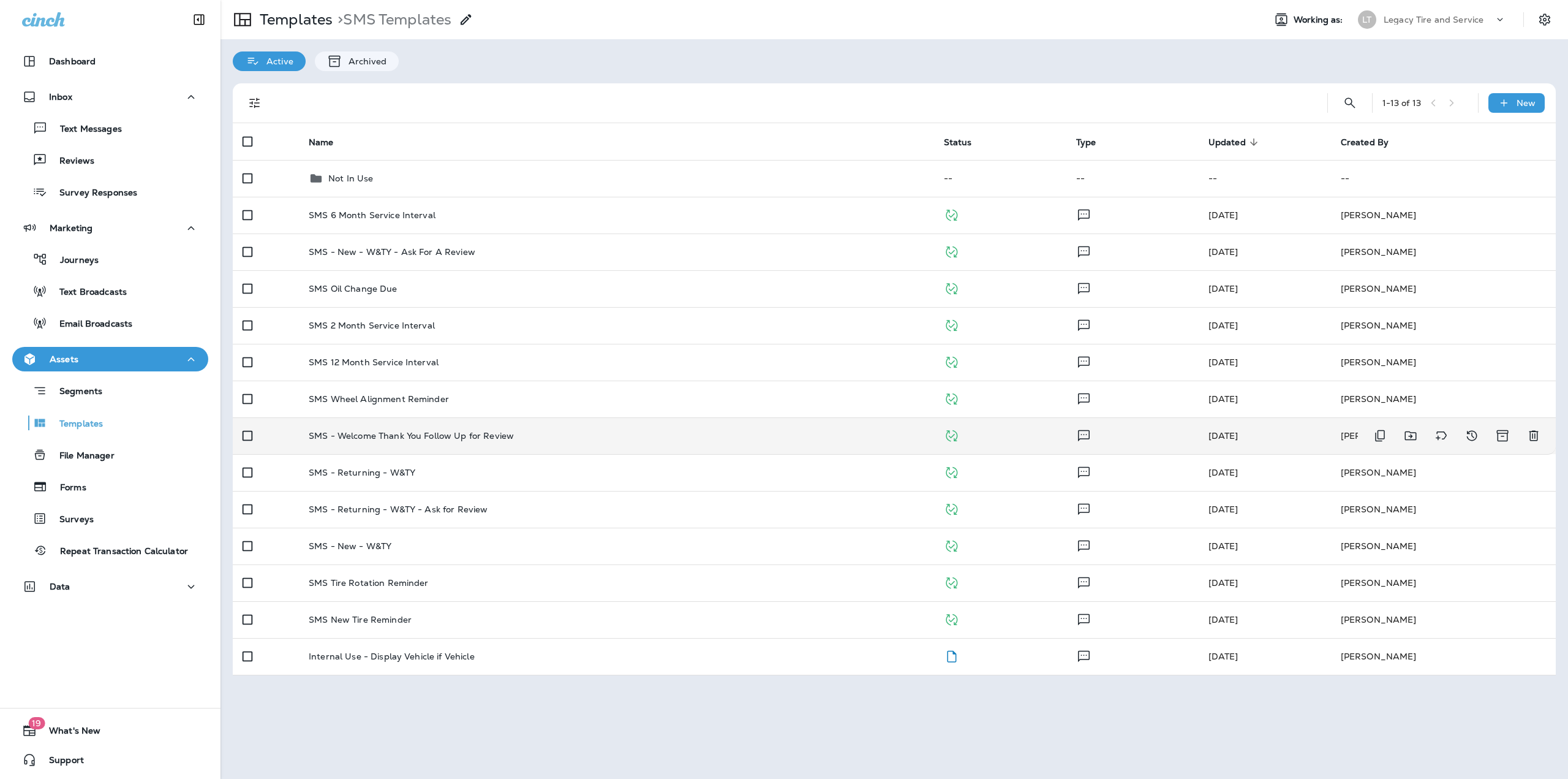
click at [415, 433] on p "SMS - Welcome Thank You Follow Up for Review" at bounding box center [411, 435] width 206 height 9
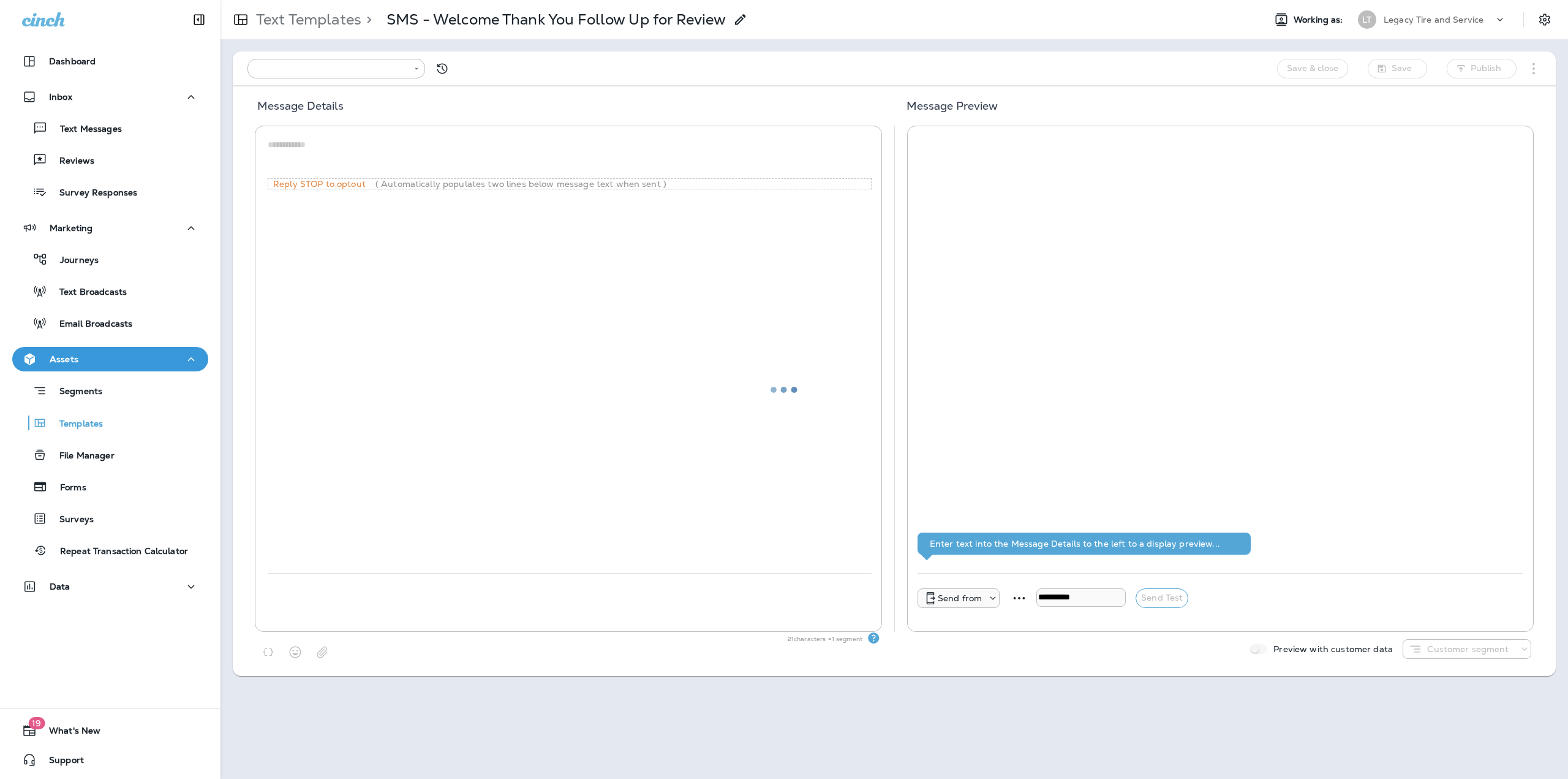
type input "**********"
type textarea "**********"
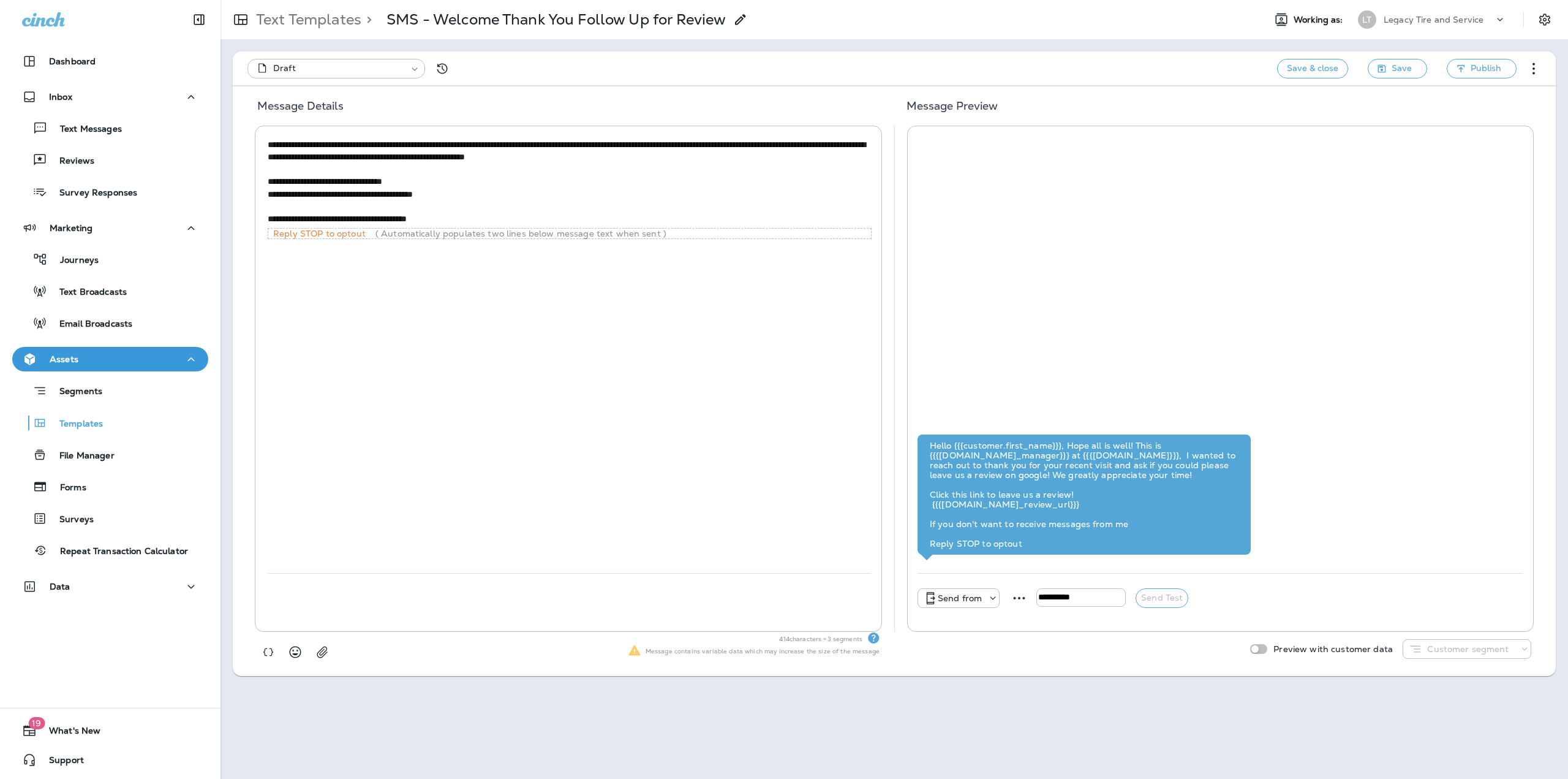
drag, startPoint x: 617, startPoint y: 145, endPoint x: 498, endPoint y: 147, distance: 119.0
click at [498, 147] on textarea "**********" at bounding box center [570, 182] width 604 height 86
click at [500, 470] on div "**********" at bounding box center [570, 354] width 604 height 436
click at [324, 12] on p "Text Templates" at bounding box center [307, 20] width 111 height 19
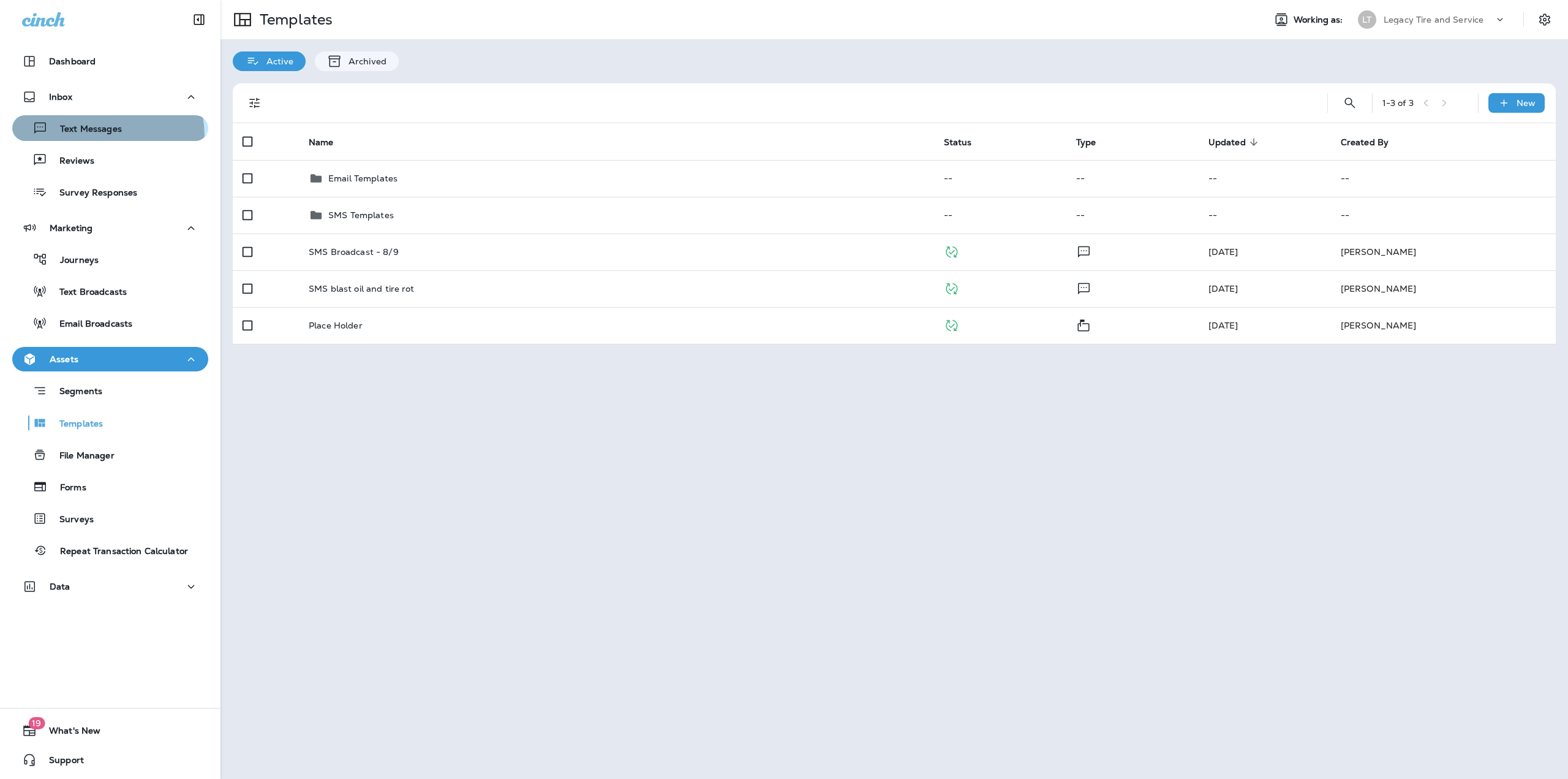
click at [88, 136] on div "Text Messages" at bounding box center [69, 129] width 105 height 19
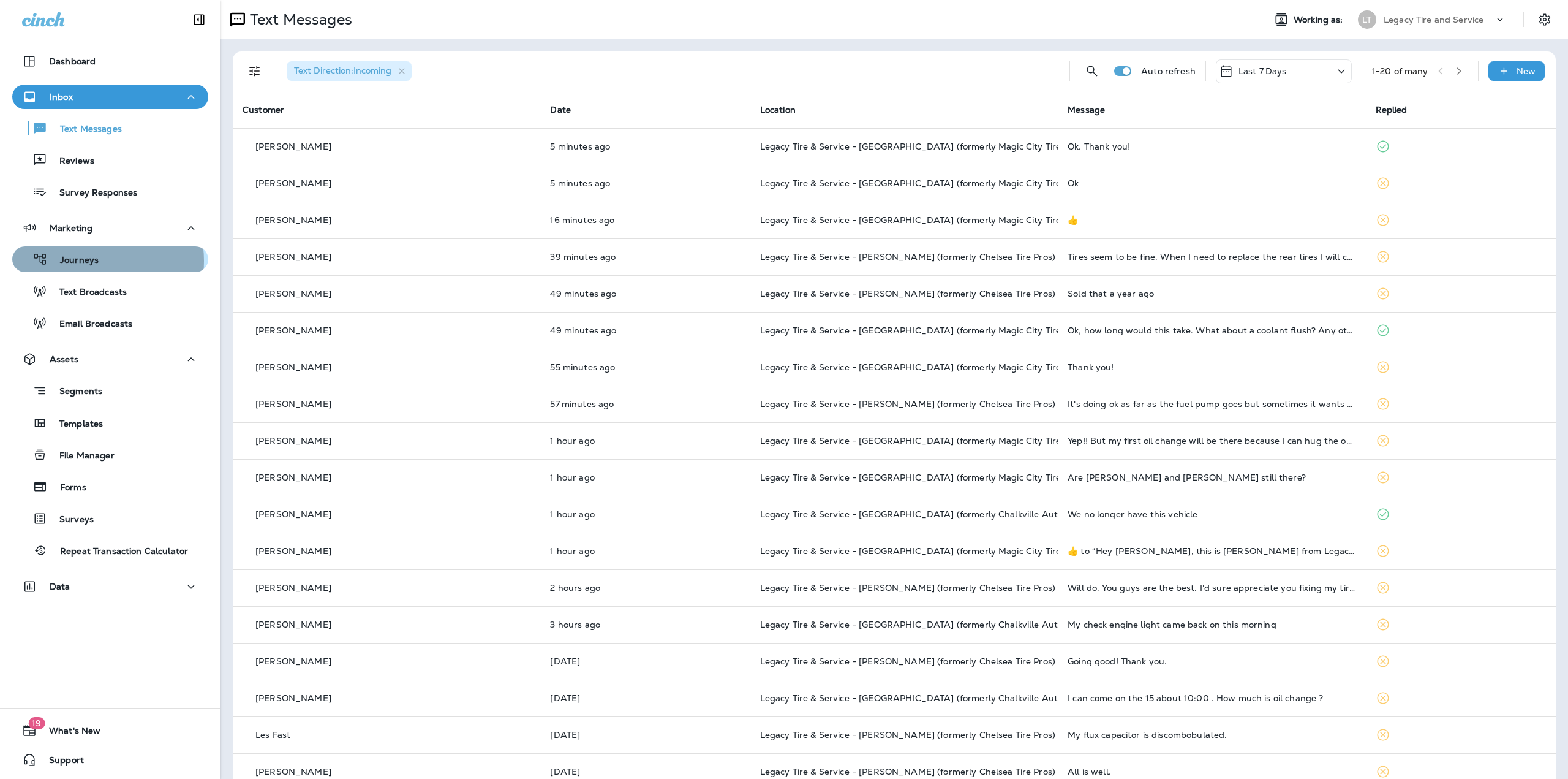
click at [87, 261] on p "Journeys" at bounding box center [73, 261] width 51 height 11
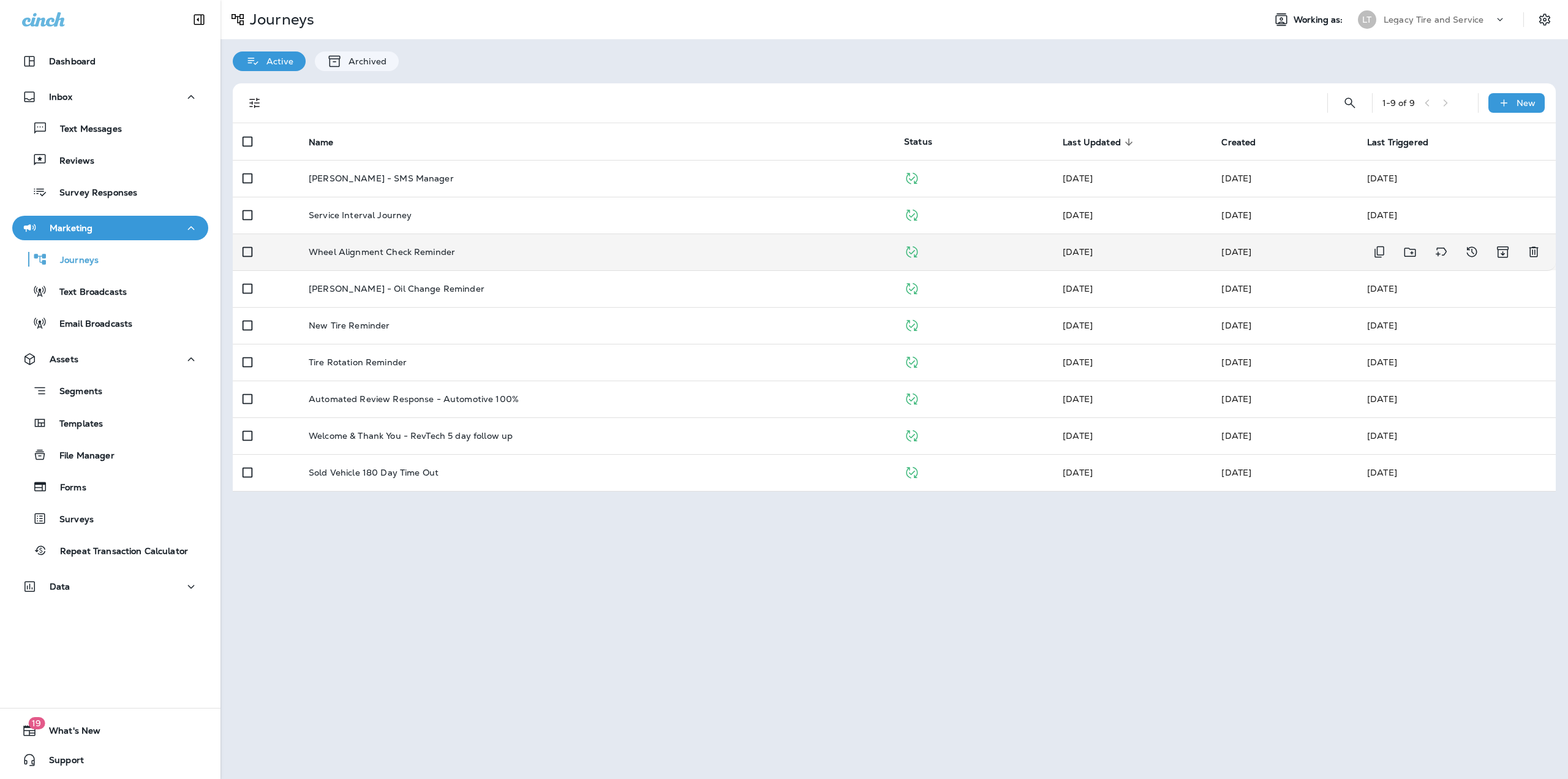
click at [396, 244] on td "Wheel Alignment Check Reminder" at bounding box center [597, 252] width 596 height 37
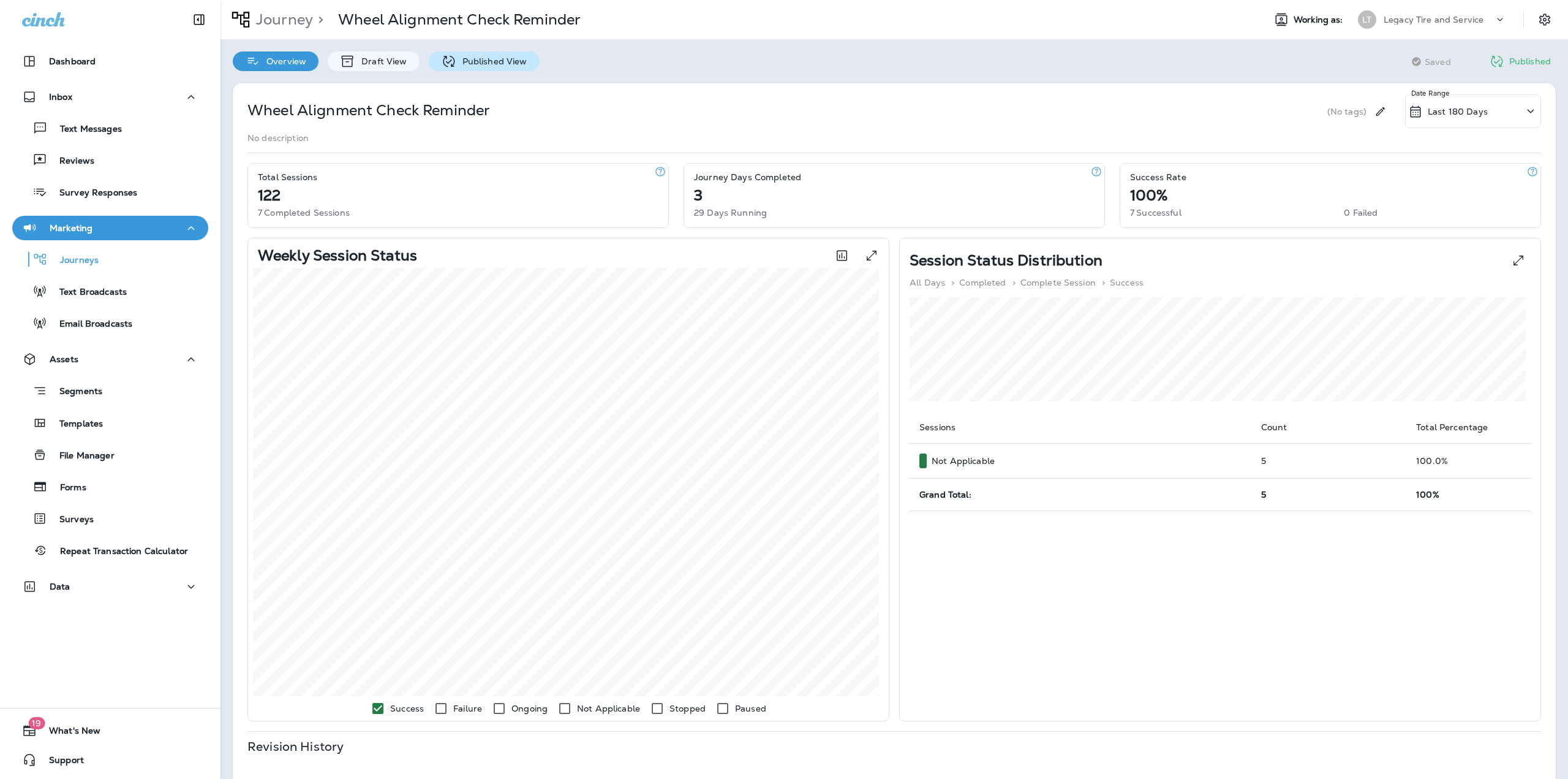
click at [482, 69] on div "Published View" at bounding box center [484, 61] width 111 height 20
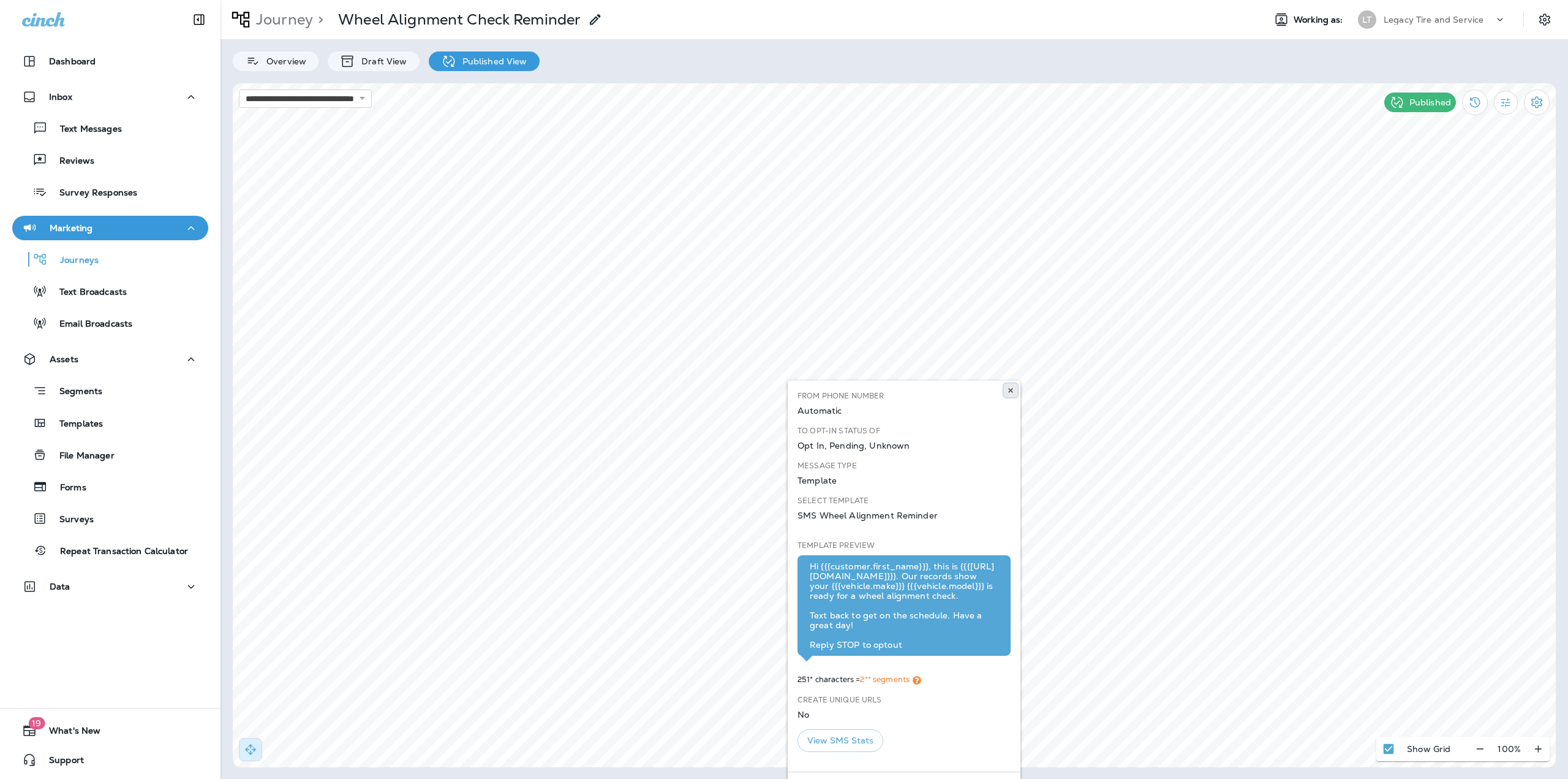
click at [1010, 392] on use at bounding box center [1011, 390] width 5 height 5
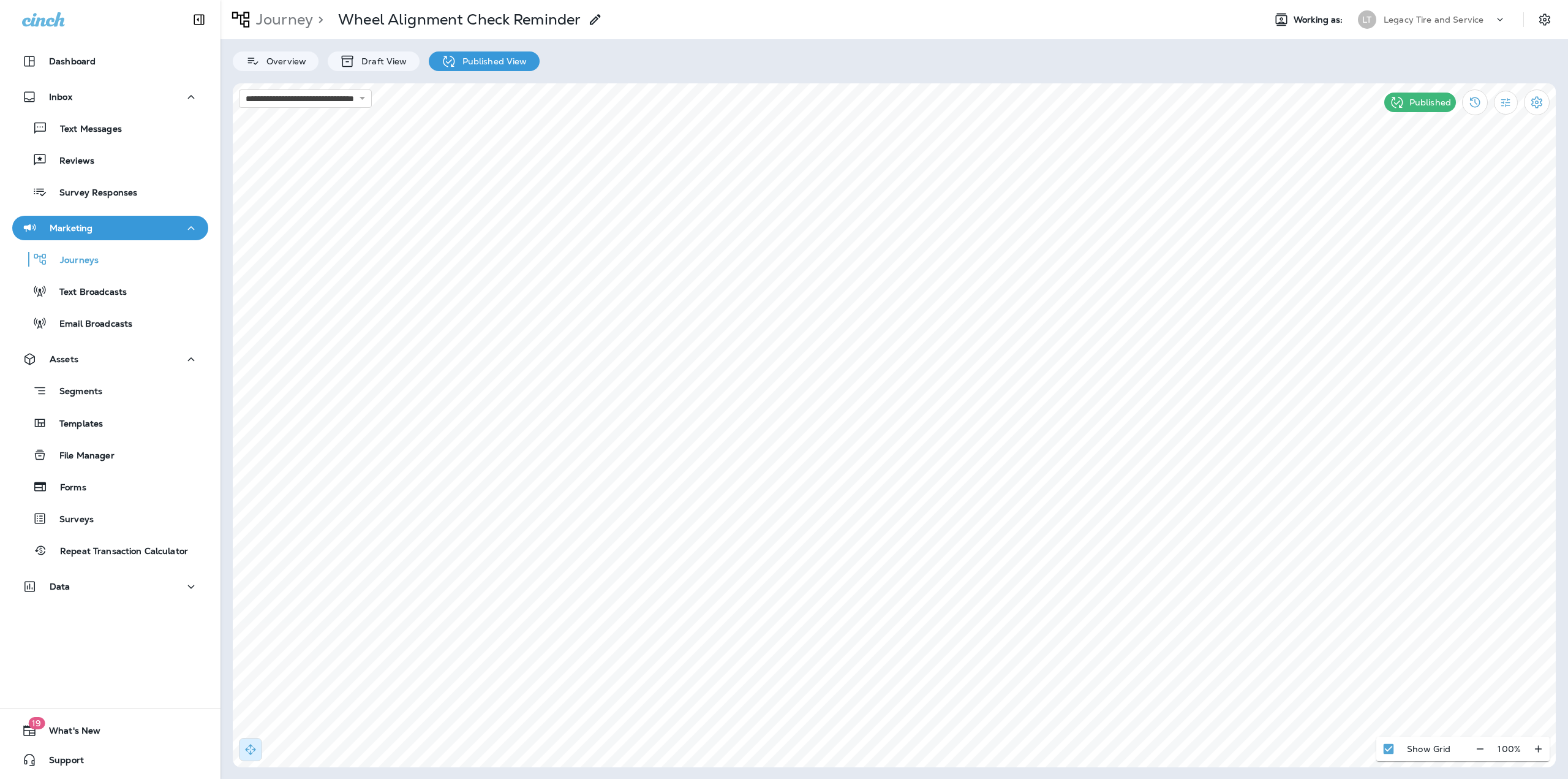
click at [288, 8] on div "Journey > Wheel Alignment Check Reminder" at bounding box center [411, 20] width 382 height 31
click at [290, 16] on p "Journey" at bounding box center [282, 20] width 62 height 19
